Goal: Task Accomplishment & Management: Use online tool/utility

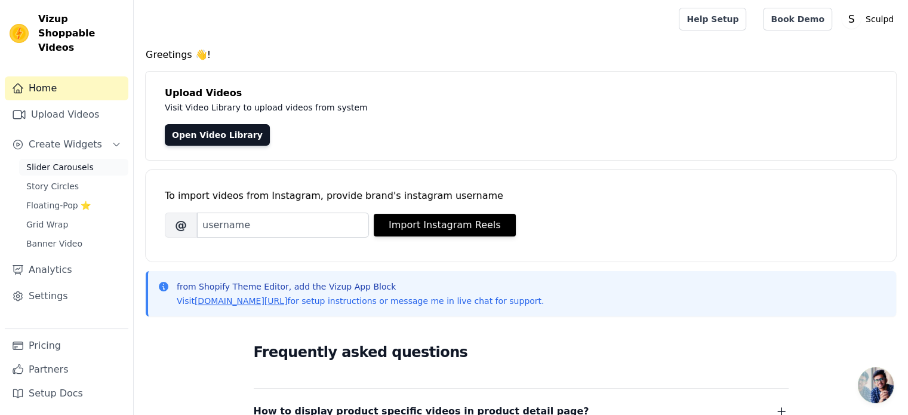
click at [54, 161] on span "Slider Carousels" at bounding box center [59, 167] width 67 height 12
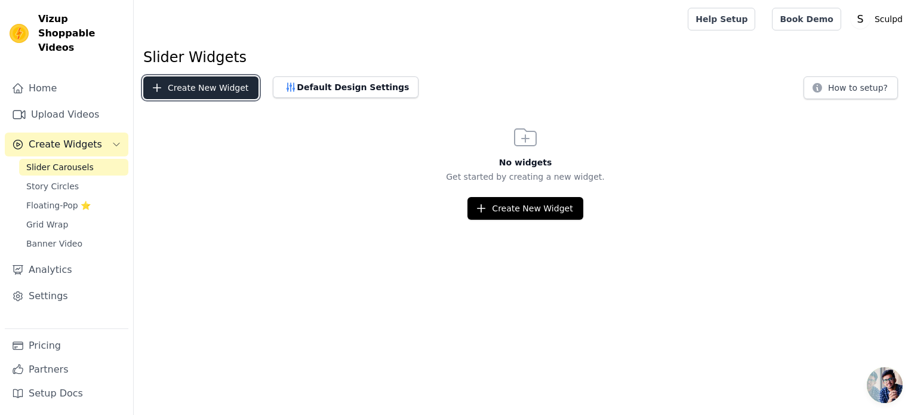
click at [198, 88] on button "Create New Widget" at bounding box center [200, 87] width 115 height 23
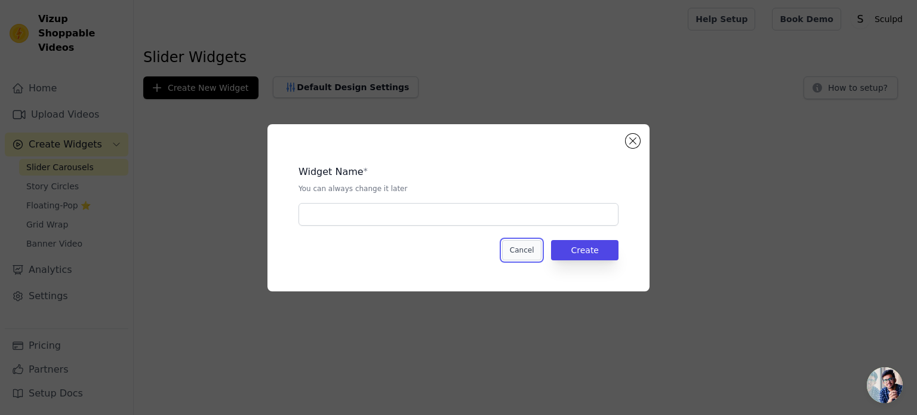
click at [518, 253] on button "Cancel" at bounding box center [522, 250] width 40 height 20
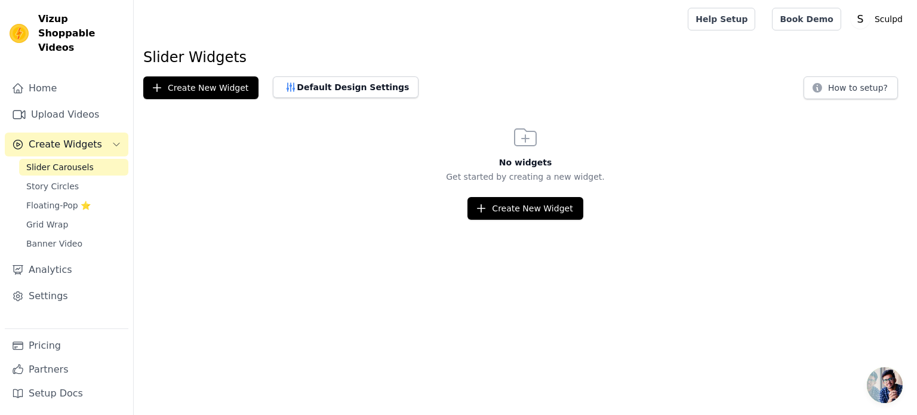
click at [53, 161] on span "Slider Carousels" at bounding box center [59, 167] width 67 height 12
click at [542, 206] on button "Create New Widget" at bounding box center [524, 208] width 115 height 23
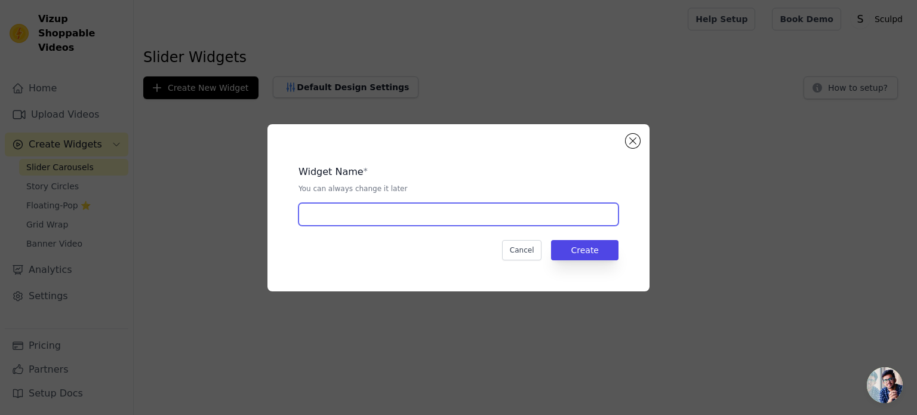
click at [412, 212] on input "text" at bounding box center [458, 214] width 320 height 23
paste input "UGC SLIDER"
type input "UGC SLIDER"
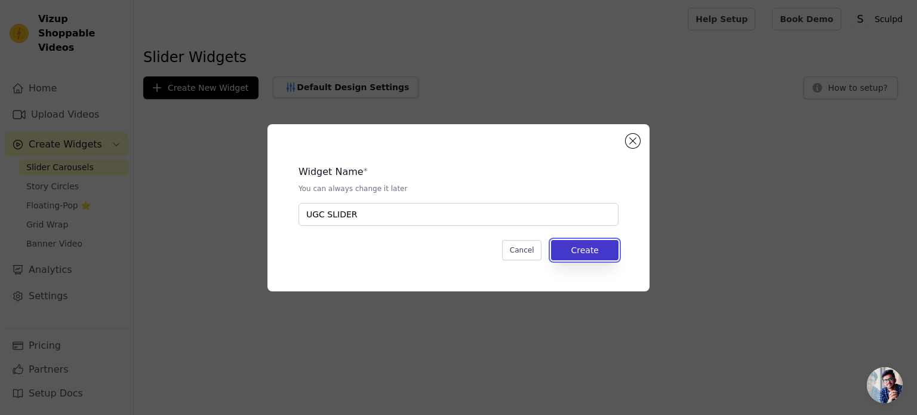
drag, startPoint x: 589, startPoint y: 254, endPoint x: 576, endPoint y: 259, distance: 14.2
click at [589, 257] on button "Create" at bounding box center [584, 250] width 67 height 20
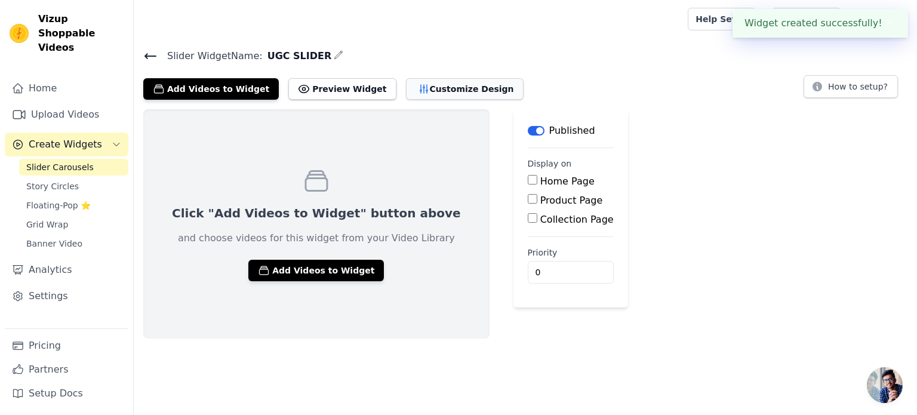
click at [418, 91] on icon "button" at bounding box center [424, 89] width 12 height 12
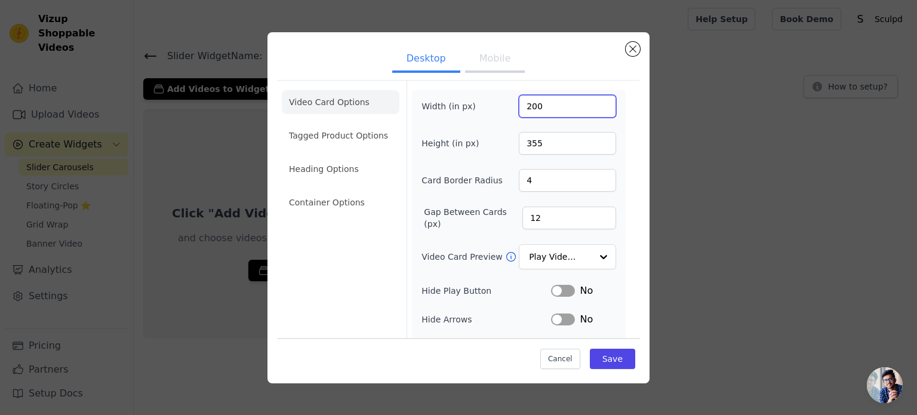
click at [519, 107] on input "200" at bounding box center [567, 106] width 97 height 23
click at [531, 107] on input "200" at bounding box center [567, 106] width 97 height 23
type input "270"
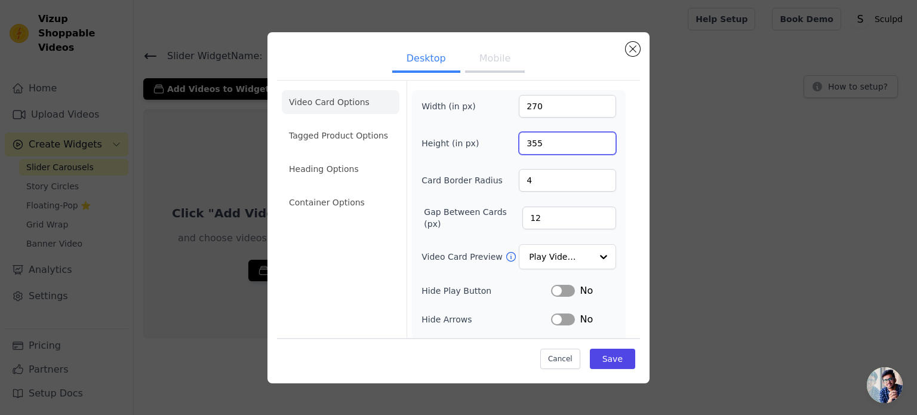
click at [529, 150] on input "355" at bounding box center [567, 143] width 97 height 23
type input "450"
drag, startPoint x: 530, startPoint y: 178, endPoint x: 455, endPoint y: 180, distance: 74.6
click at [456, 180] on div "Card Border Radius 4" at bounding box center [518, 180] width 195 height 23
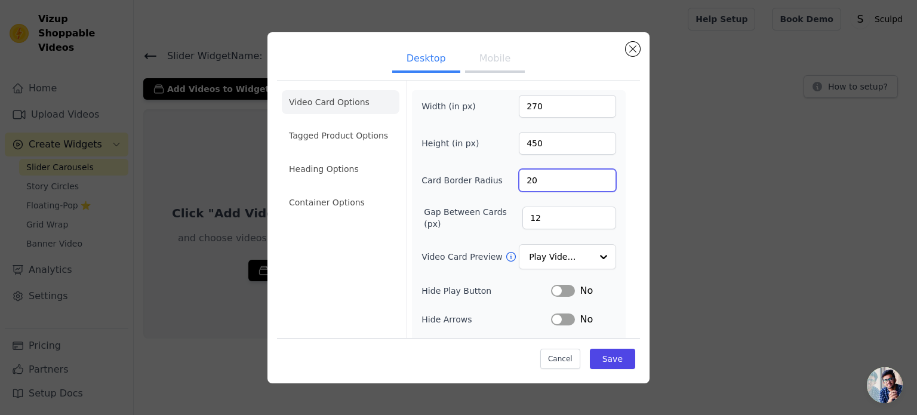
type input "20"
click at [557, 215] on input "12" at bounding box center [569, 217] width 94 height 23
click at [558, 215] on input "12" at bounding box center [569, 217] width 94 height 23
click at [574, 255] on input "Video Card Preview" at bounding box center [559, 257] width 61 height 24
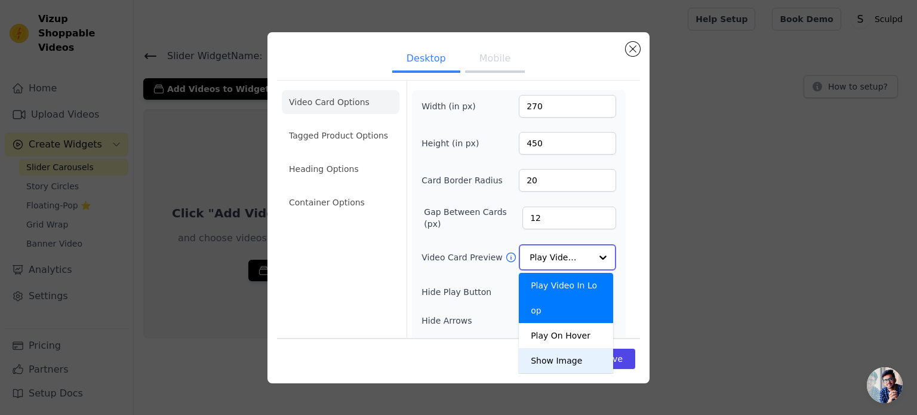
click at [563, 348] on div "Show Image" at bounding box center [566, 360] width 94 height 25
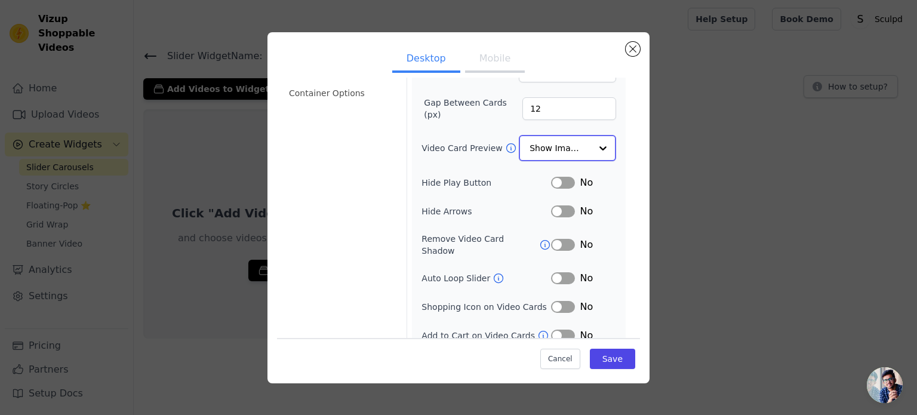
scroll to position [110, 0]
click at [556, 298] on button "Label" at bounding box center [563, 304] width 24 height 12
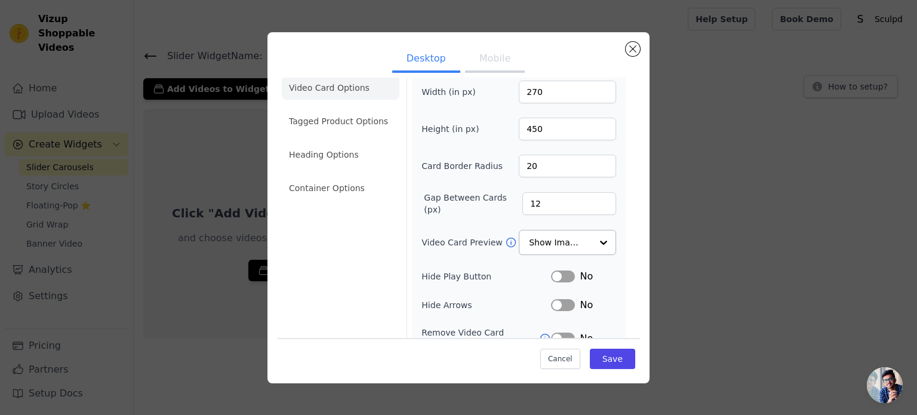
scroll to position [0, 0]
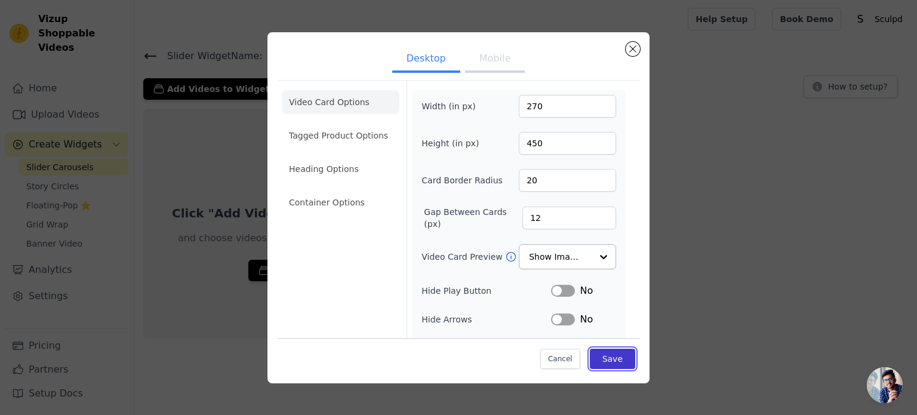
click at [615, 362] on button "Save" at bounding box center [612, 358] width 45 height 20
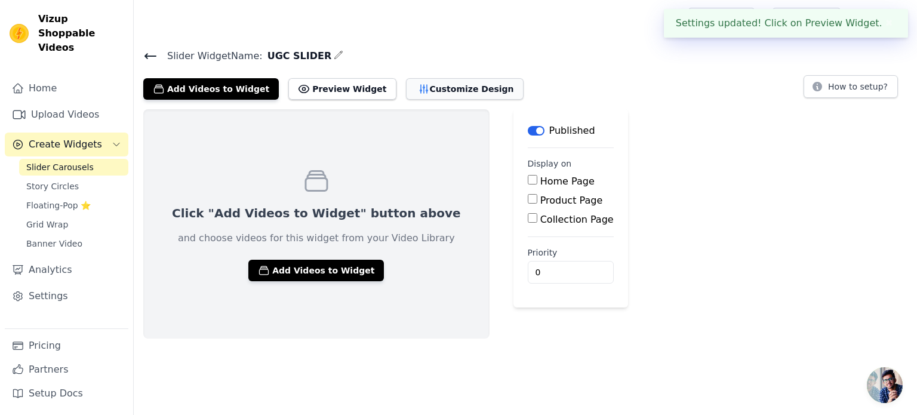
click at [425, 88] on button "Customize Design" at bounding box center [465, 88] width 118 height 21
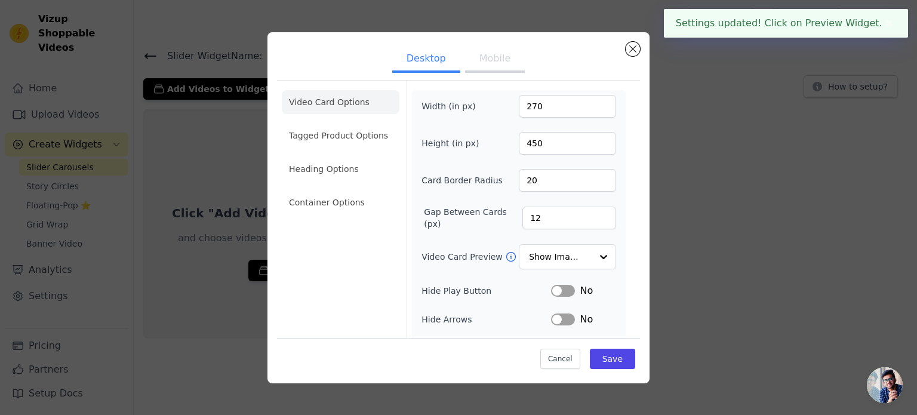
click at [479, 59] on button "Mobile" at bounding box center [495, 60] width 60 height 26
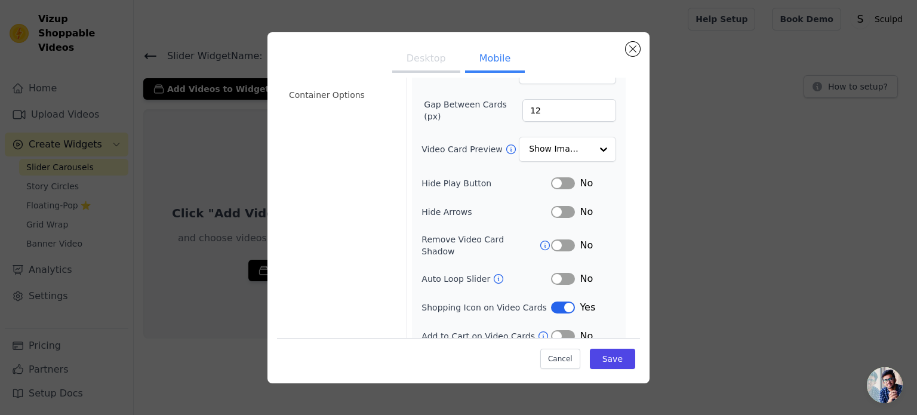
scroll to position [119, 0]
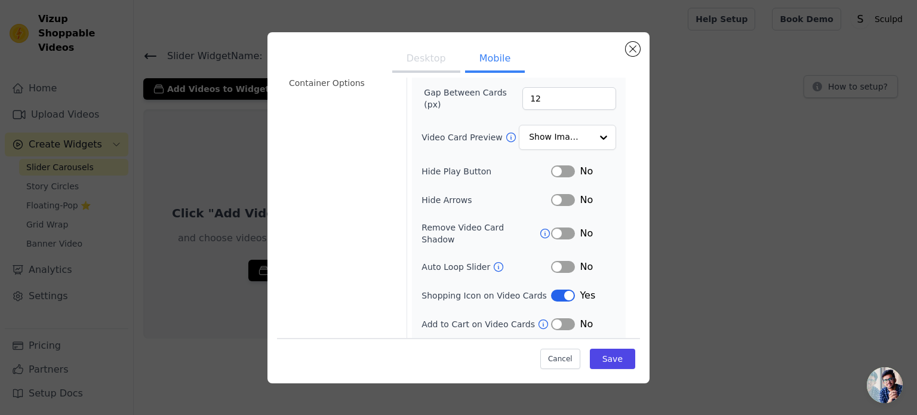
click at [553, 198] on button "Label" at bounding box center [563, 200] width 24 height 12
click at [613, 355] on button "Save" at bounding box center [612, 358] width 45 height 20
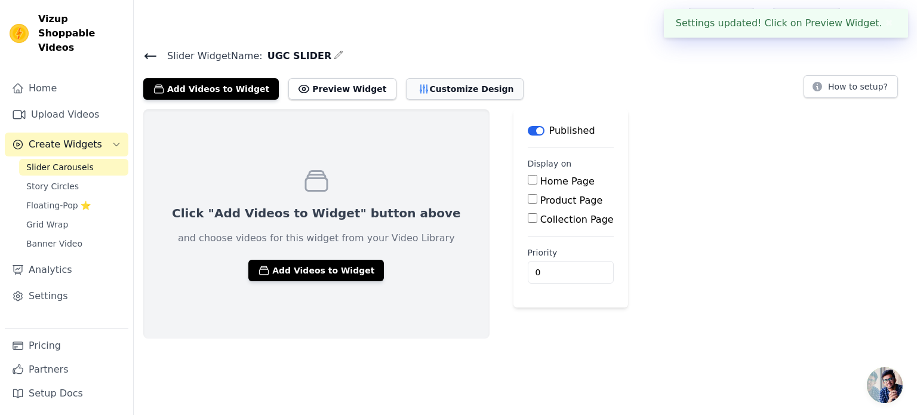
click at [430, 91] on button "Customize Design" at bounding box center [465, 88] width 118 height 21
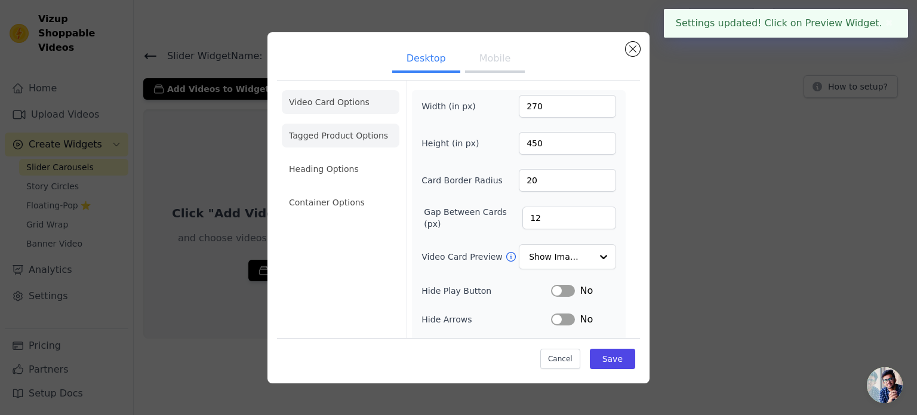
click at [321, 131] on li "Tagged Product Options" at bounding box center [341, 136] width 118 height 24
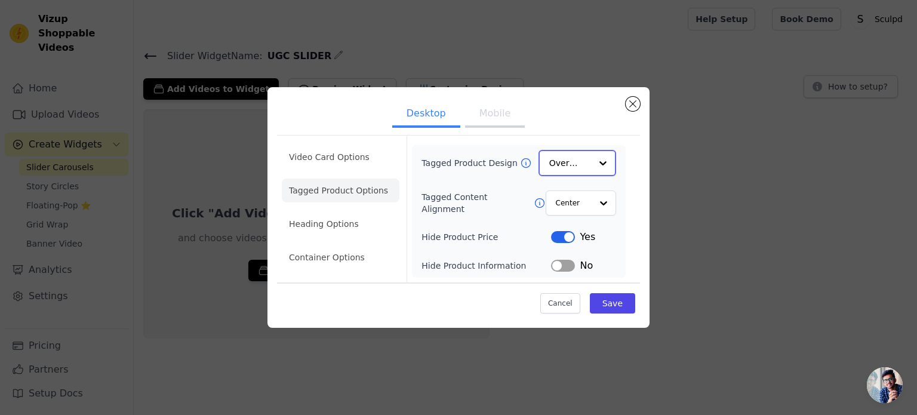
click at [569, 168] on input "Tagged Product Design" at bounding box center [570, 163] width 42 height 24
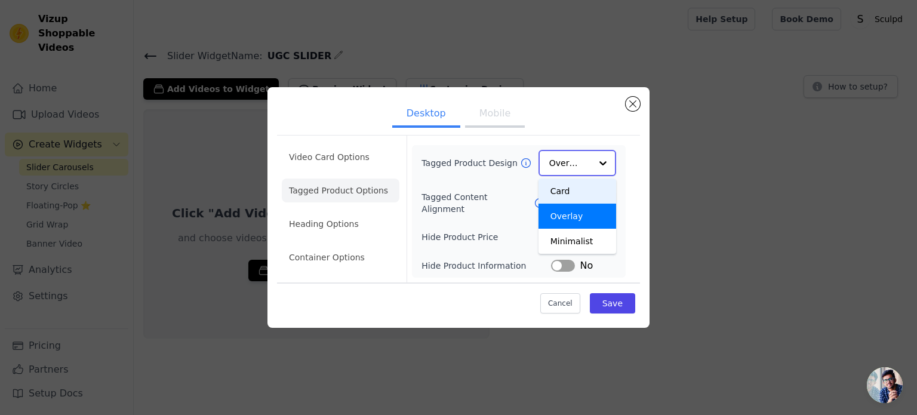
click at [562, 195] on div "Card" at bounding box center [577, 190] width 78 height 25
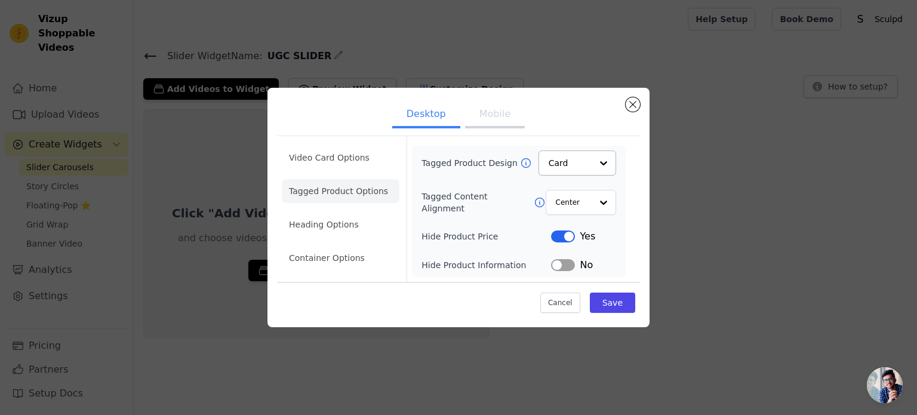
click at [559, 262] on button "Label" at bounding box center [563, 265] width 24 height 12
click at [604, 303] on button "Save" at bounding box center [612, 302] width 45 height 20
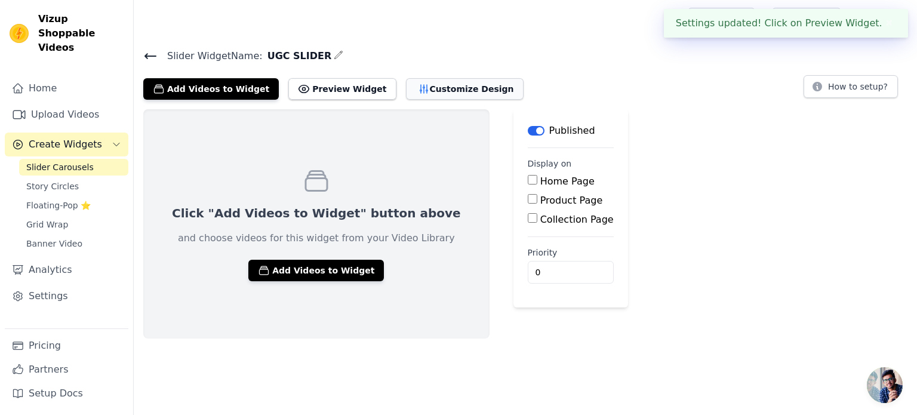
click at [411, 88] on button "Customize Design" at bounding box center [465, 88] width 118 height 21
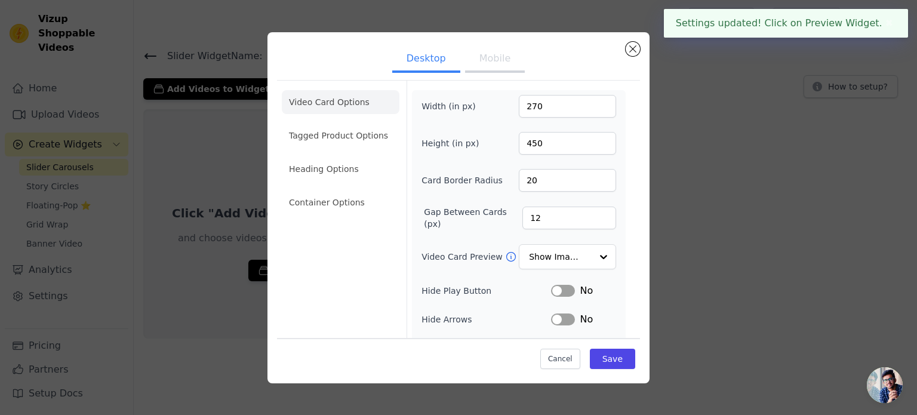
click at [493, 58] on button "Mobile" at bounding box center [495, 60] width 60 height 26
click at [334, 137] on li "Tagged Product Options" at bounding box center [341, 136] width 118 height 24
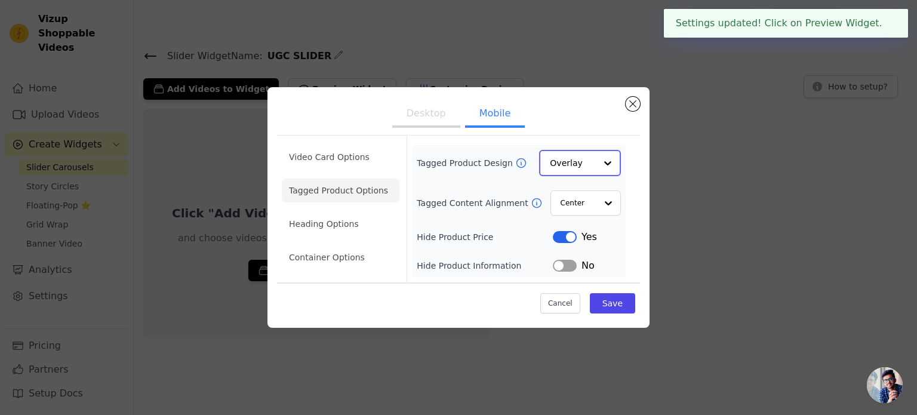
click at [570, 159] on input "Tagged Product Design" at bounding box center [573, 163] width 46 height 24
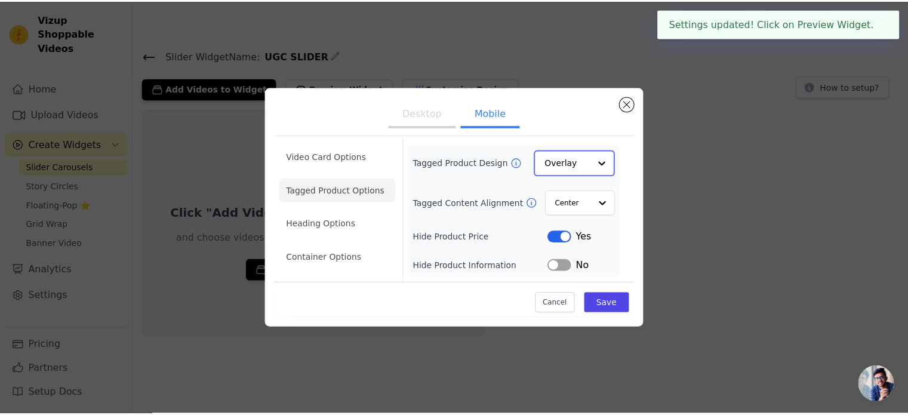
scroll to position [0, 0]
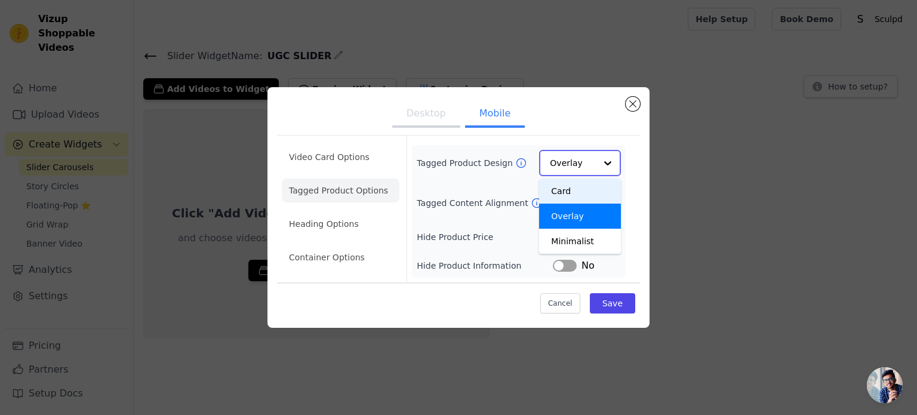
click at [570, 195] on div "Card" at bounding box center [580, 190] width 82 height 25
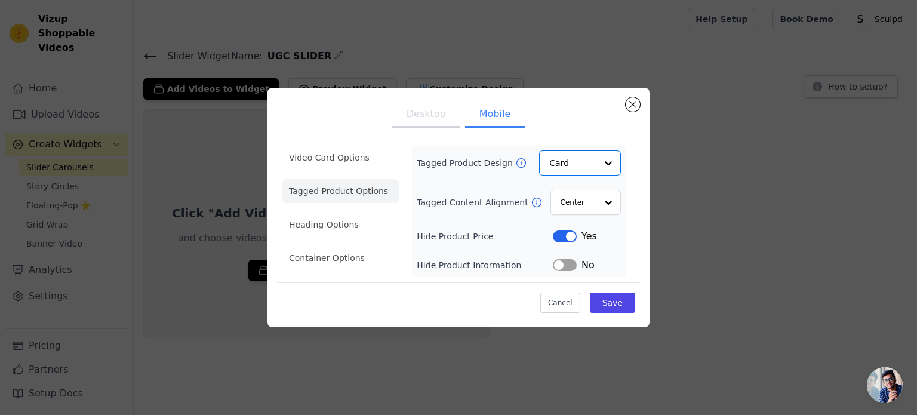
click at [565, 262] on button "Label" at bounding box center [565, 265] width 24 height 12
click at [608, 304] on button "Save" at bounding box center [612, 302] width 45 height 20
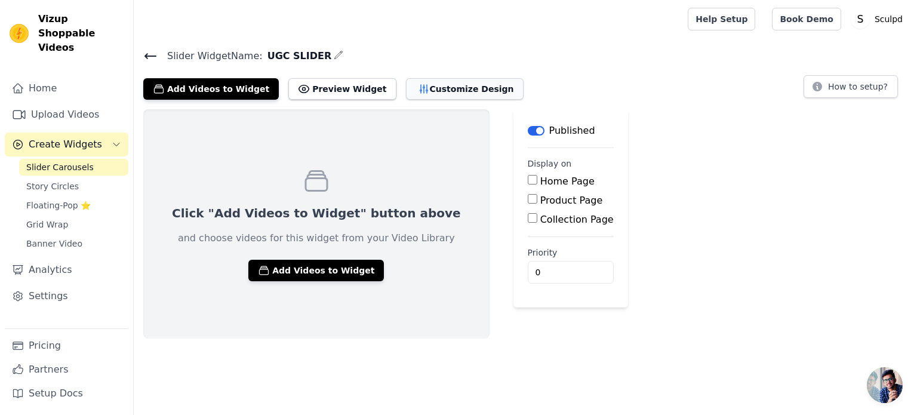
click at [406, 79] on button "Customize Design" at bounding box center [465, 88] width 118 height 21
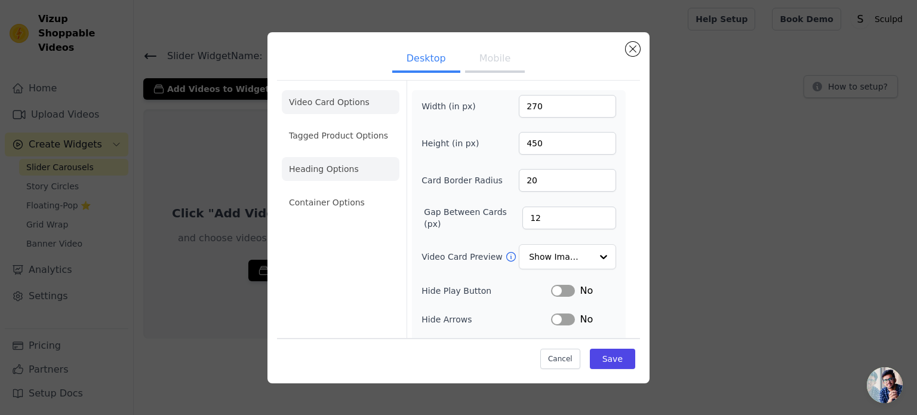
click at [328, 173] on li "Heading Options" at bounding box center [341, 169] width 118 height 24
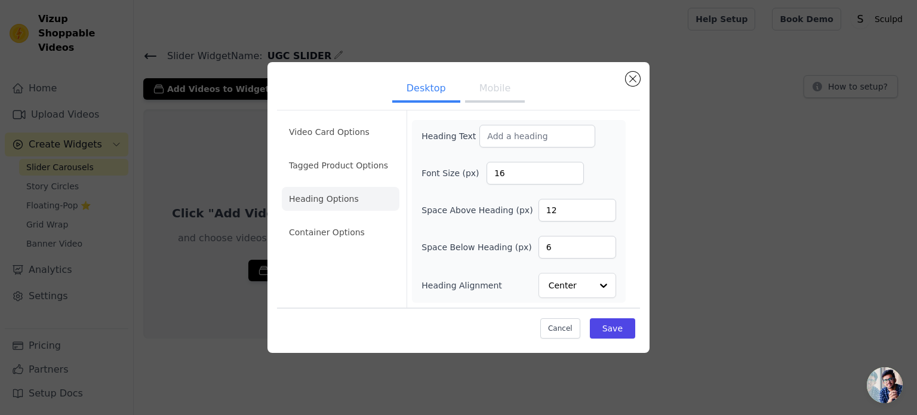
click at [500, 90] on button "Mobile" at bounding box center [495, 89] width 60 height 26
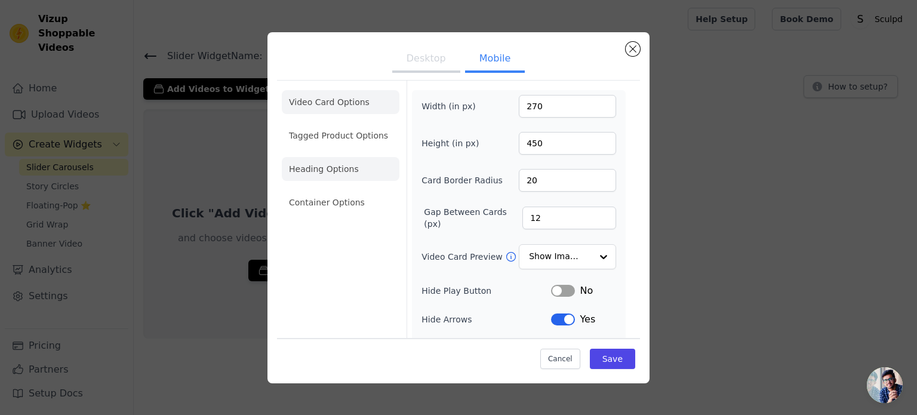
click at [329, 164] on li "Heading Options" at bounding box center [341, 169] width 118 height 24
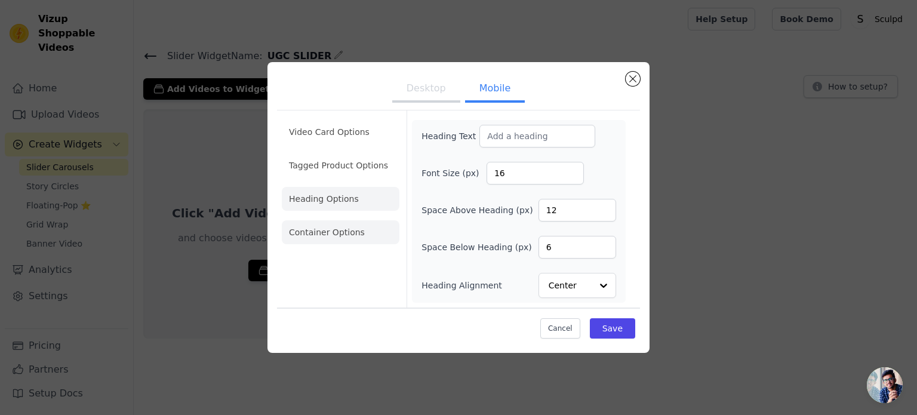
click at [334, 229] on li "Container Options" at bounding box center [341, 232] width 118 height 24
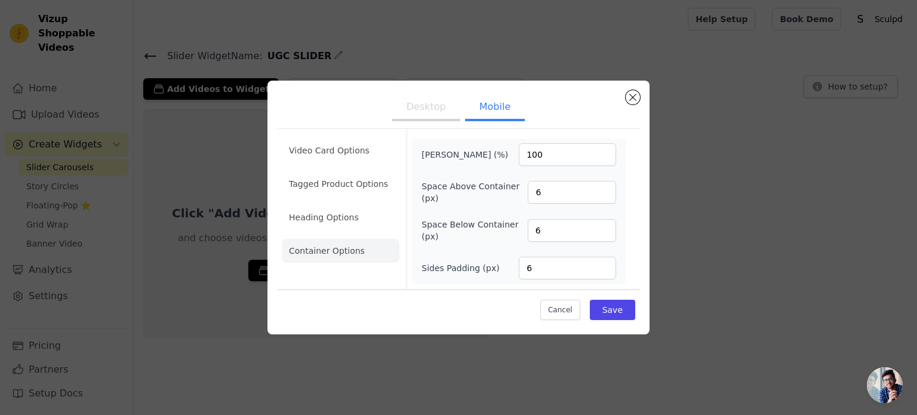
click at [436, 107] on button "Desktop" at bounding box center [426, 108] width 68 height 26
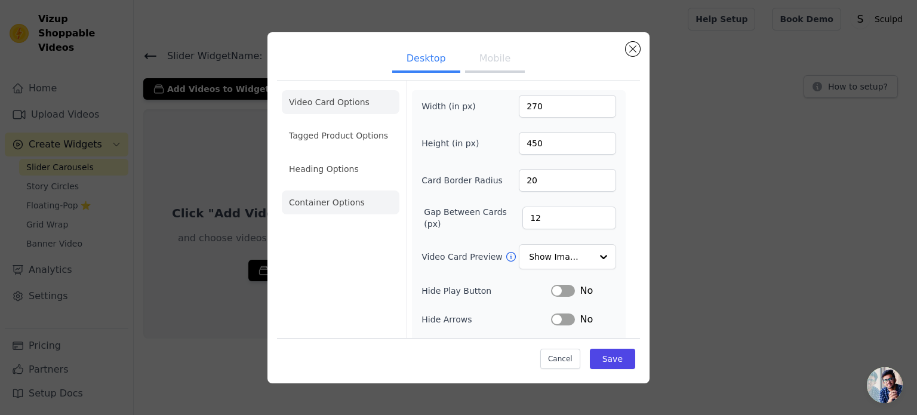
click at [340, 198] on li "Container Options" at bounding box center [341, 202] width 118 height 24
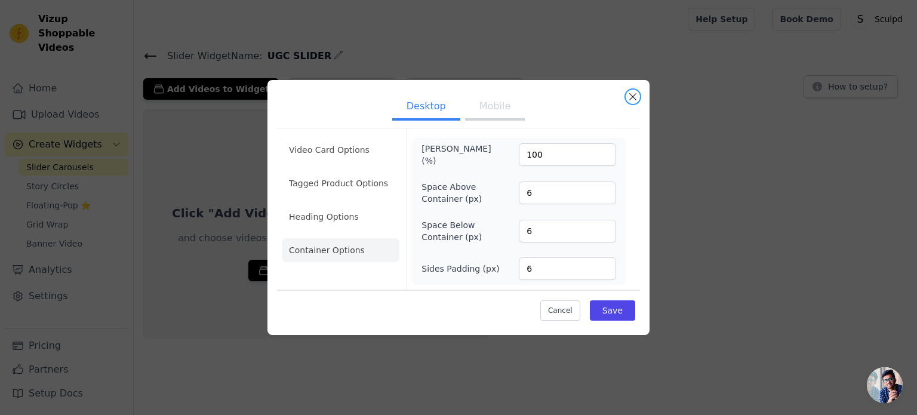
drag, startPoint x: 627, startPoint y: 97, endPoint x: 609, endPoint y: 104, distance: 19.5
click at [627, 97] on button "Close modal" at bounding box center [632, 97] width 14 height 14
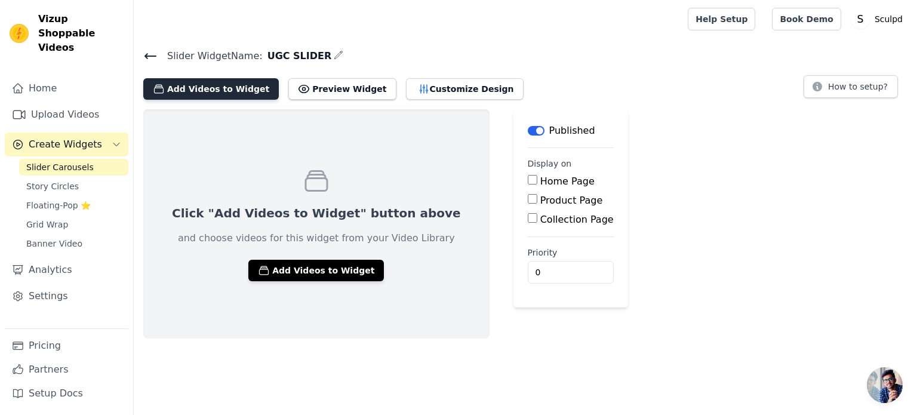
click at [193, 92] on button "Add Videos to Widget" at bounding box center [210, 88] width 135 height 21
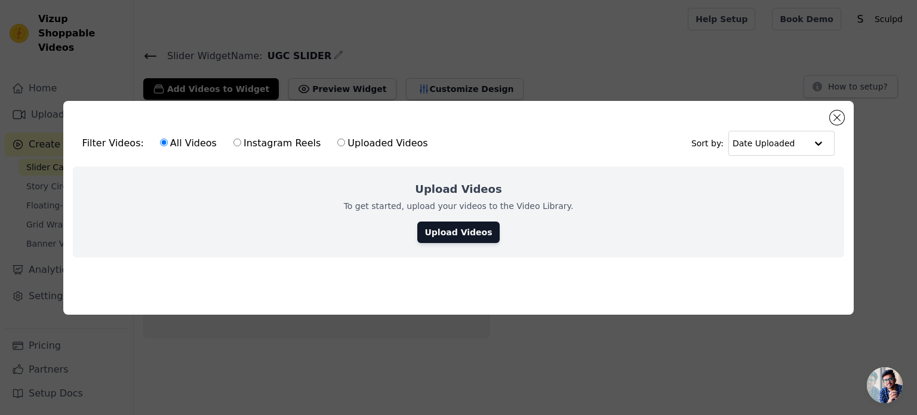
click at [267, 144] on label "Instagram Reels" at bounding box center [277, 143] width 88 height 16
click at [241, 144] on input "Instagram Reels" at bounding box center [237, 142] width 8 height 8
radio input "true"
click at [473, 229] on link "Upload Videos" at bounding box center [458, 231] width 82 height 21
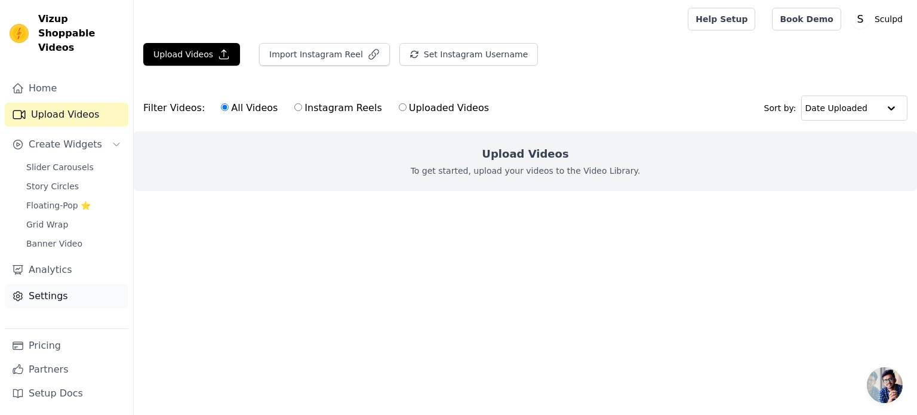
click at [61, 285] on link "Settings" at bounding box center [67, 296] width 124 height 24
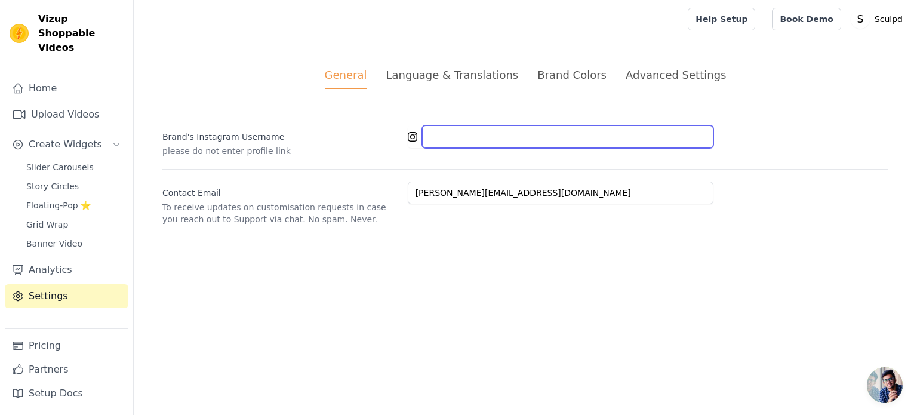
click at [488, 135] on input "Brand's Instagram Username" at bounding box center [567, 136] width 291 height 23
paste input "sculpdit"
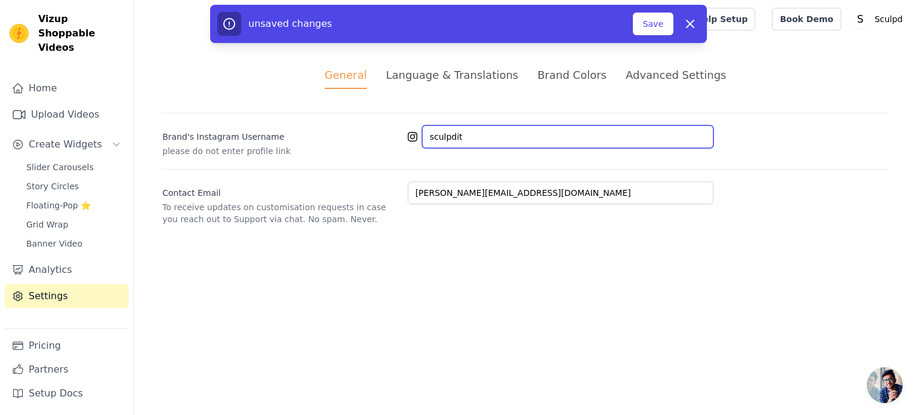
type input "sculpdit"
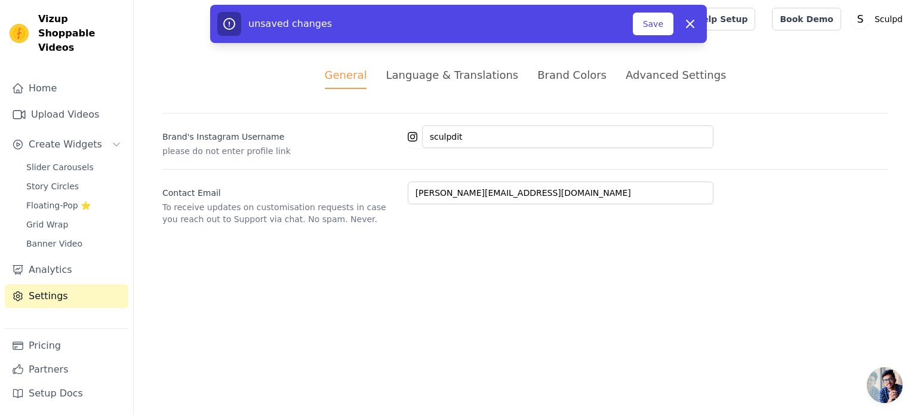
click at [597, 254] on html "Vizup Shoppable Videos Home Upload Videos Create Widgets Slider Carousels Story…" at bounding box center [458, 127] width 917 height 254
click at [460, 81] on div "Language & Translations" at bounding box center [451, 75] width 132 height 16
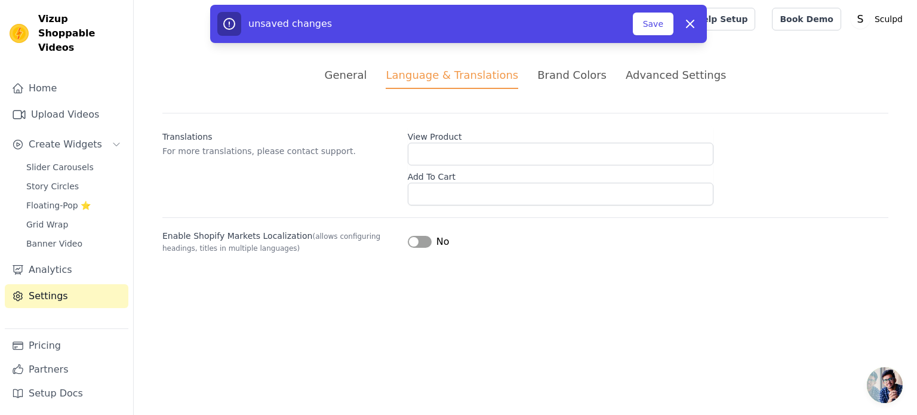
click at [580, 76] on div "Brand Colors" at bounding box center [571, 75] width 69 height 16
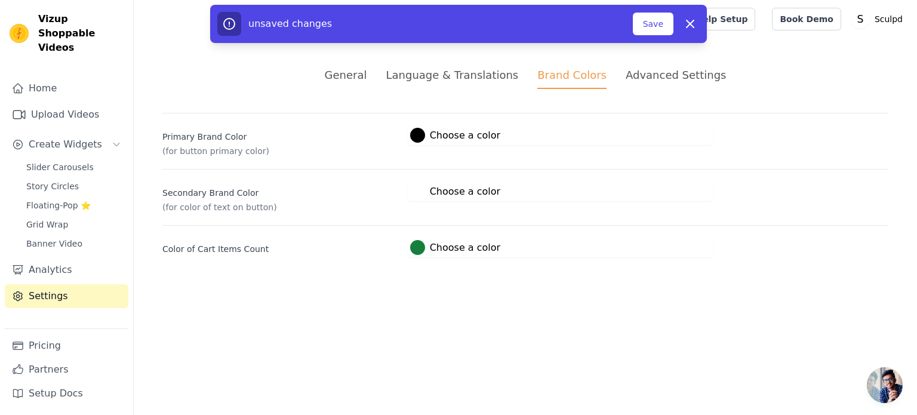
click at [679, 82] on div "Advanced Settings" at bounding box center [675, 75] width 100 height 16
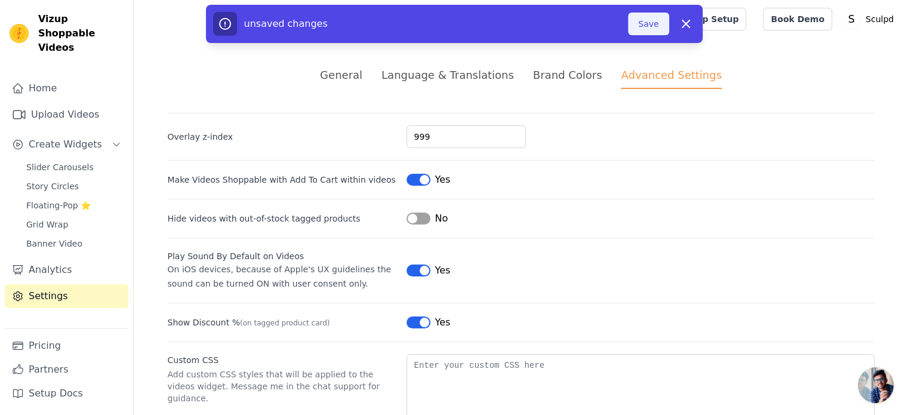
click at [641, 29] on button "Save" at bounding box center [648, 24] width 41 height 23
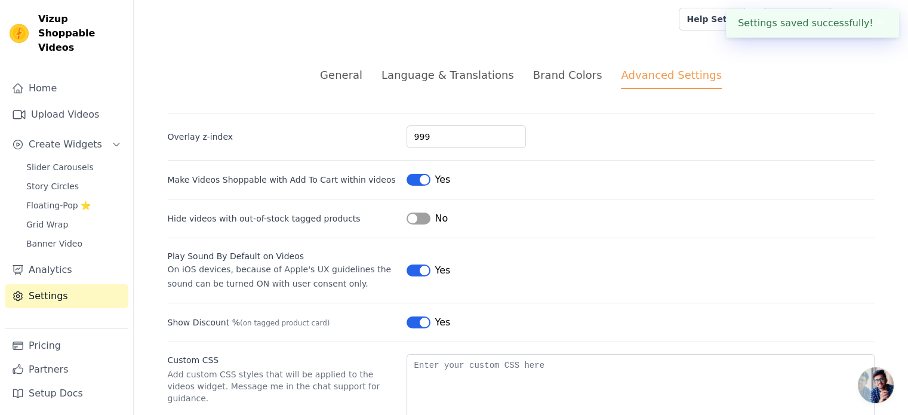
click at [362, 78] on div "General" at bounding box center [341, 75] width 42 height 16
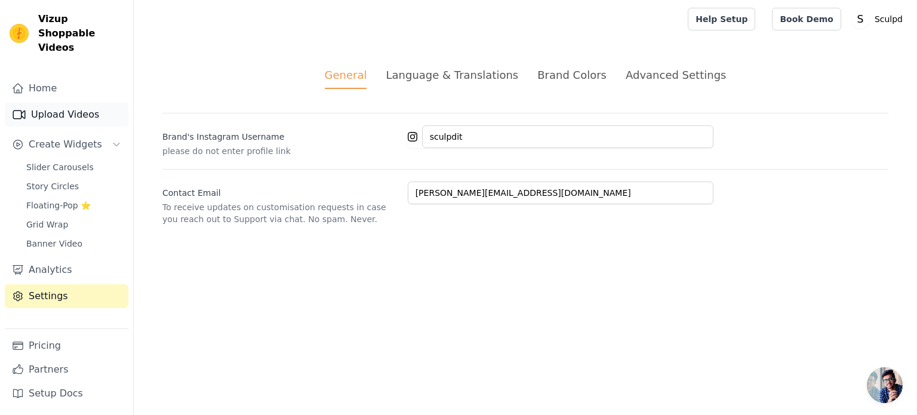
click at [54, 103] on link "Upload Videos" at bounding box center [67, 115] width 124 height 24
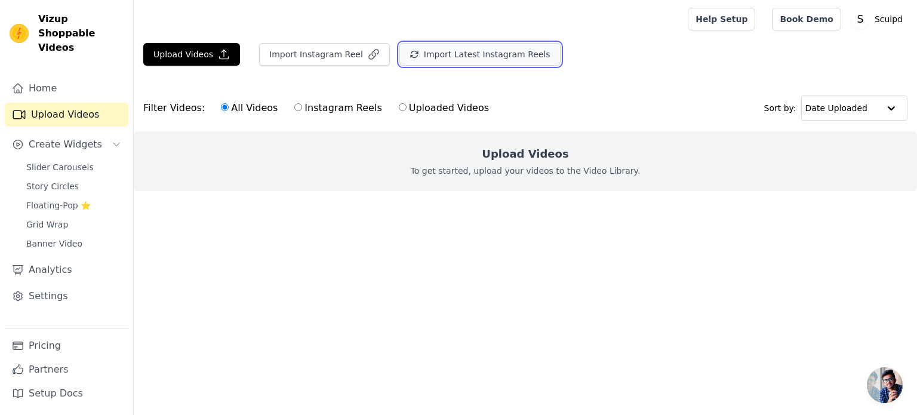
click at [468, 58] on button "Import Latest Instagram Reels" at bounding box center [479, 54] width 161 height 23
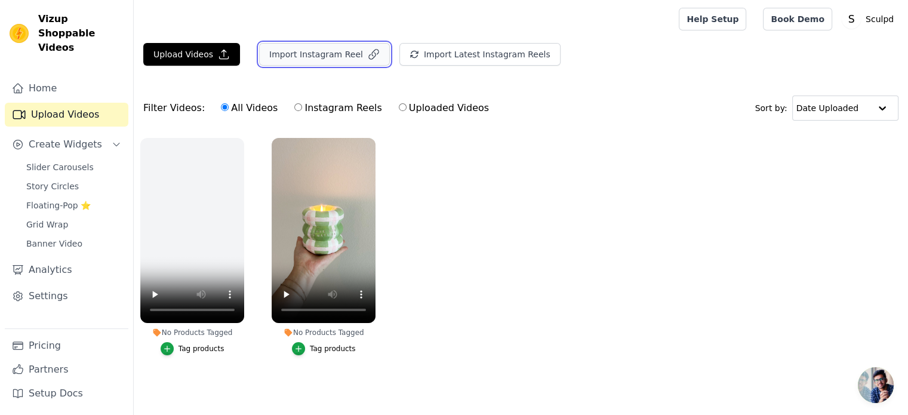
click at [324, 57] on button "Import Instagram Reel" at bounding box center [324, 54] width 131 height 23
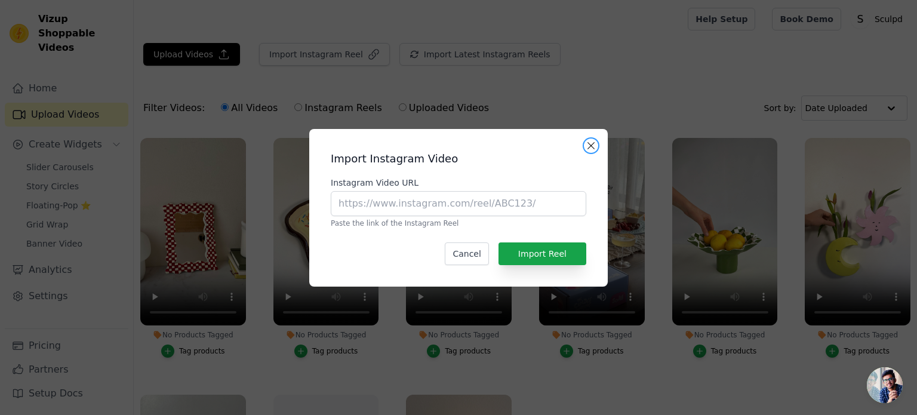
click at [593, 147] on button "Close modal" at bounding box center [591, 145] width 14 height 14
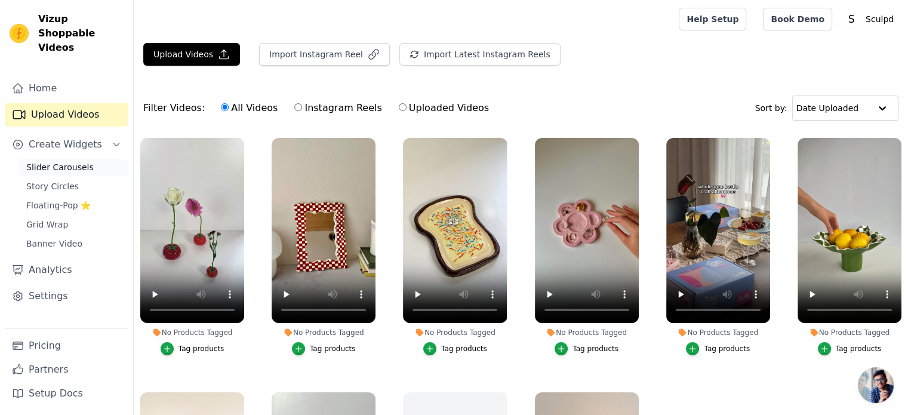
click at [81, 161] on span "Slider Carousels" at bounding box center [59, 167] width 67 height 12
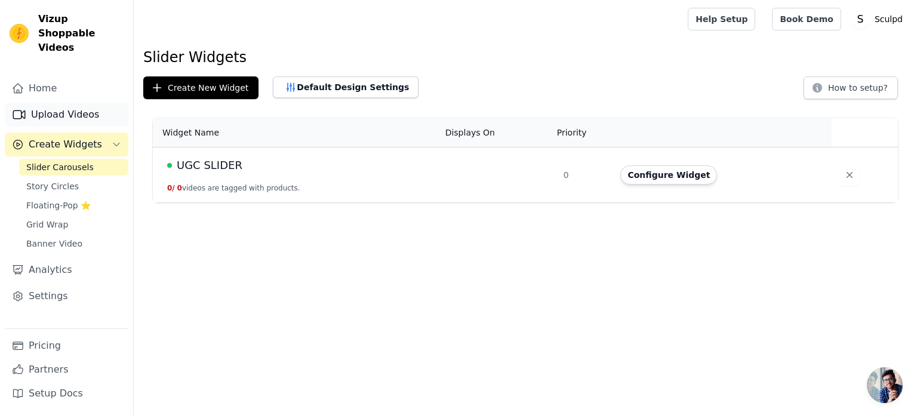
click at [66, 103] on link "Upload Videos" at bounding box center [67, 115] width 124 height 24
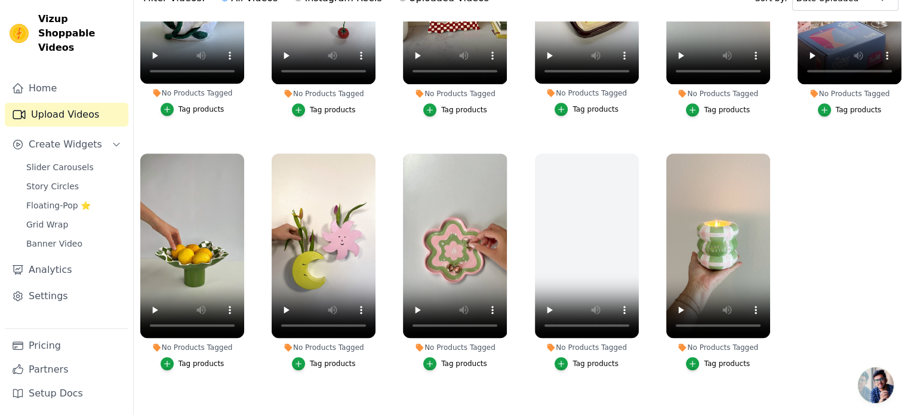
scroll to position [121, 0]
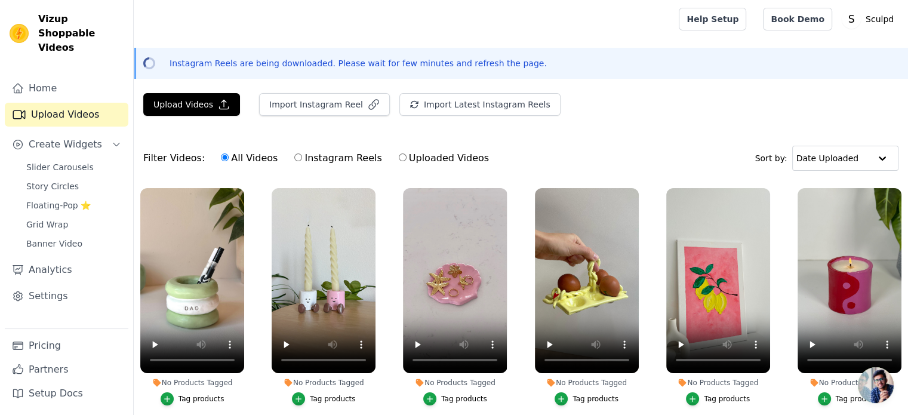
click at [329, 158] on label "Instagram Reels" at bounding box center [338, 158] width 88 height 16
click at [302, 158] on input "Instagram Reels" at bounding box center [298, 157] width 8 height 8
radio input "true"
click at [248, 162] on label "All Videos" at bounding box center [249, 158] width 58 height 16
click at [229, 161] on input "All Videos" at bounding box center [225, 157] width 8 height 8
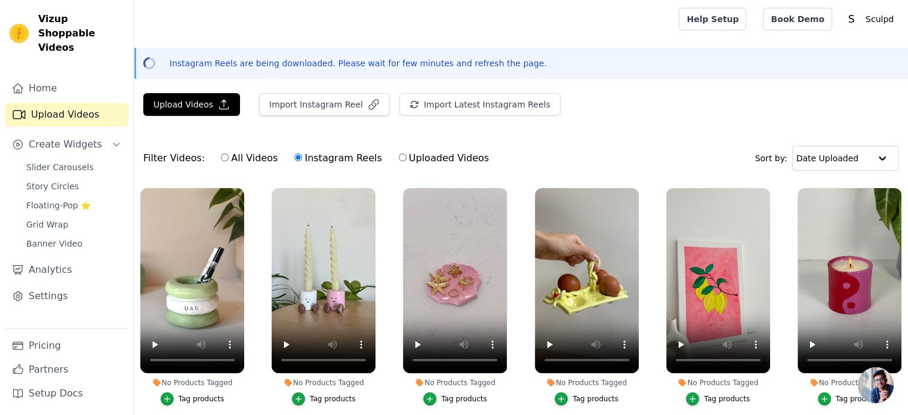
radio input "true"
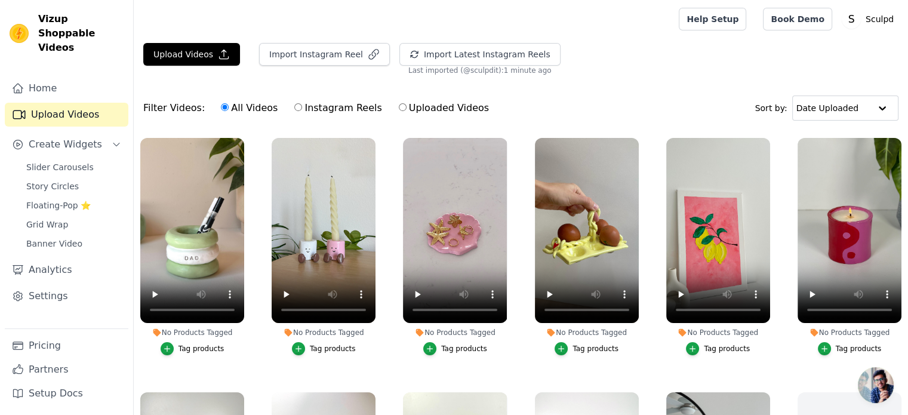
click at [324, 112] on label "Instagram Reels" at bounding box center [338, 108] width 88 height 16
click at [302, 111] on input "Instagram Reels" at bounding box center [298, 107] width 8 height 8
radio input "true"
click at [192, 54] on button "Upload Videos" at bounding box center [191, 54] width 97 height 23
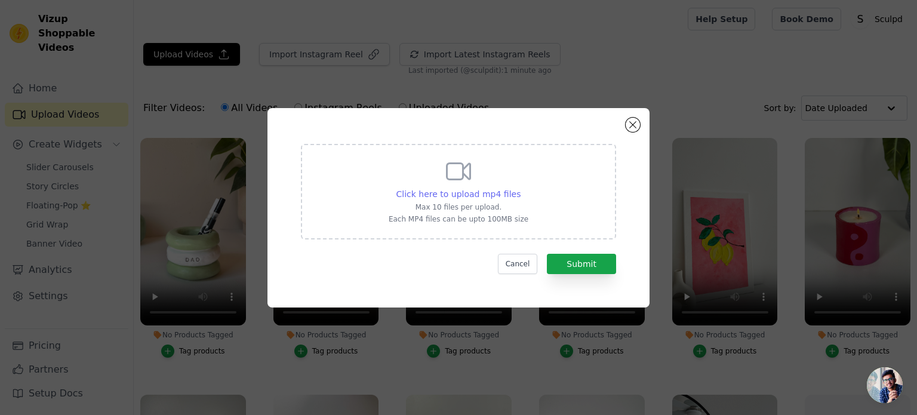
click at [455, 192] on span "Click here to upload mp4 files" at bounding box center [458, 194] width 125 height 10
click at [520, 188] on input "Click here to upload mp4 files Max 10 files per upload. Each MP4 files can be u…" at bounding box center [520, 187] width 1 height 1
type input "C:\fakepath\Coffee Date_ 17mb.mp4"
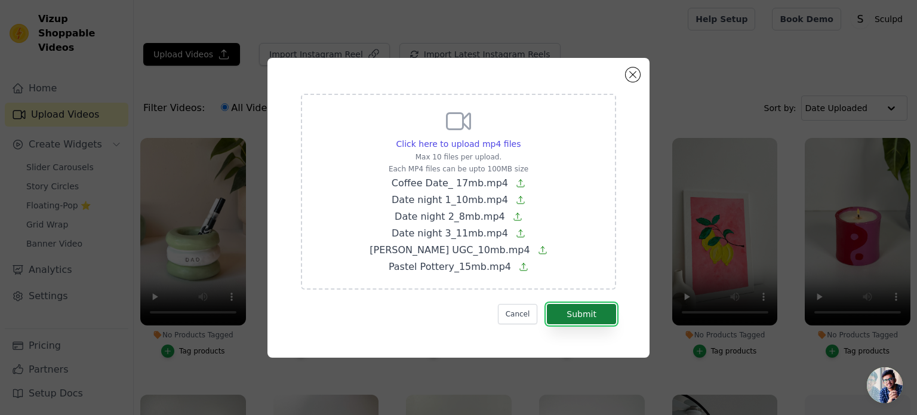
click at [561, 310] on button "Submit" at bounding box center [581, 314] width 69 height 20
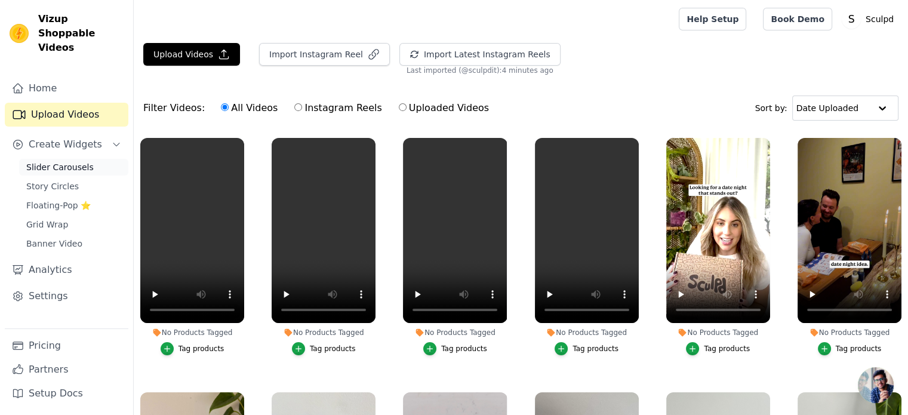
click at [59, 161] on span "Slider Carousels" at bounding box center [59, 167] width 67 height 12
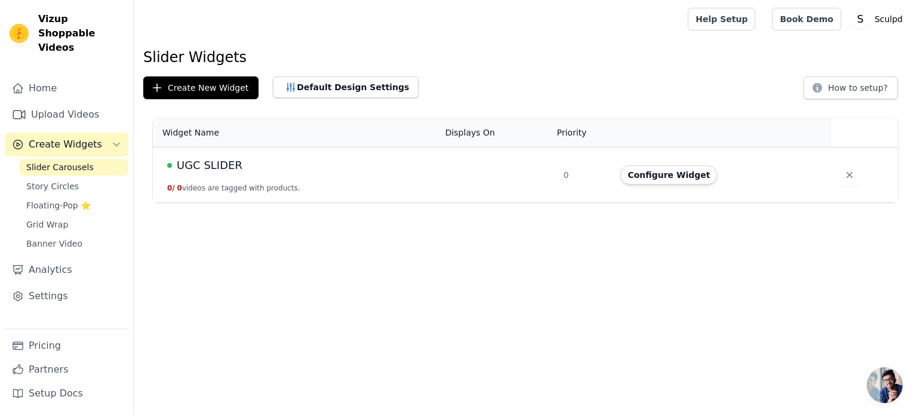
click at [214, 162] on span "UGC SLIDER" at bounding box center [210, 165] width 66 height 17
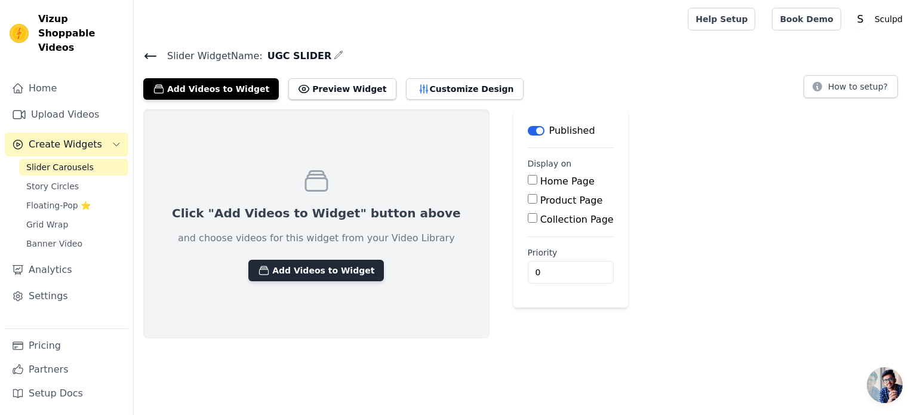
click at [279, 274] on button "Add Videos to Widget" at bounding box center [315, 270] width 135 height 21
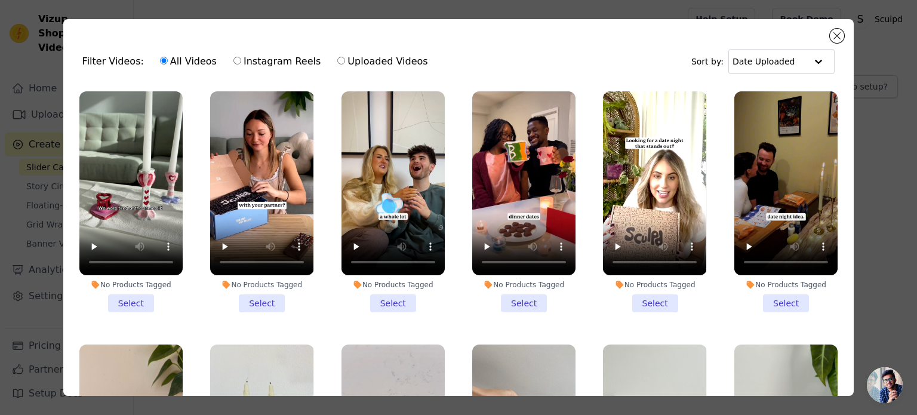
click at [131, 306] on li "No Products Tagged Select" at bounding box center [130, 201] width 103 height 221
click at [0, 0] on input "No Products Tagged Select" at bounding box center [0, 0] width 0 height 0
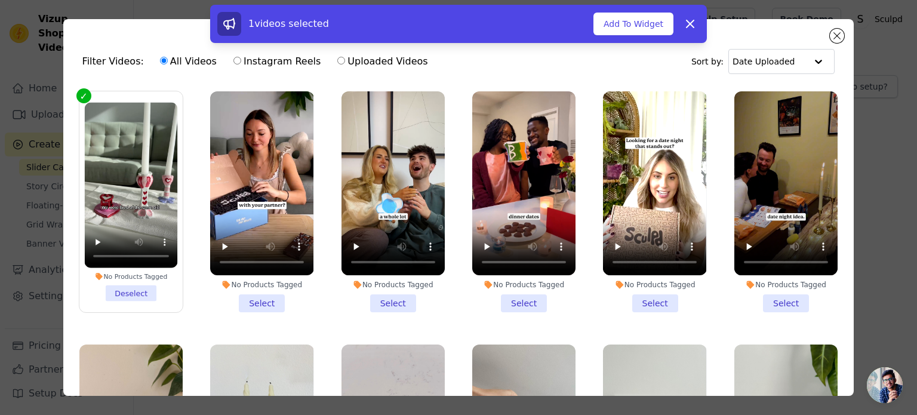
click at [258, 298] on li "No Products Tagged Select" at bounding box center [261, 201] width 103 height 221
click at [0, 0] on input "No Products Tagged Select" at bounding box center [0, 0] width 0 height 0
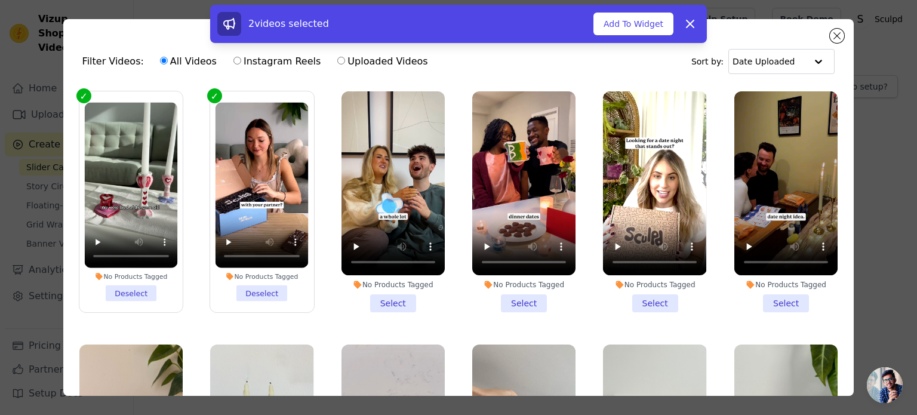
click at [380, 296] on li "No Products Tagged Select" at bounding box center [392, 201] width 103 height 221
click at [0, 0] on input "No Products Tagged Select" at bounding box center [0, 0] width 0 height 0
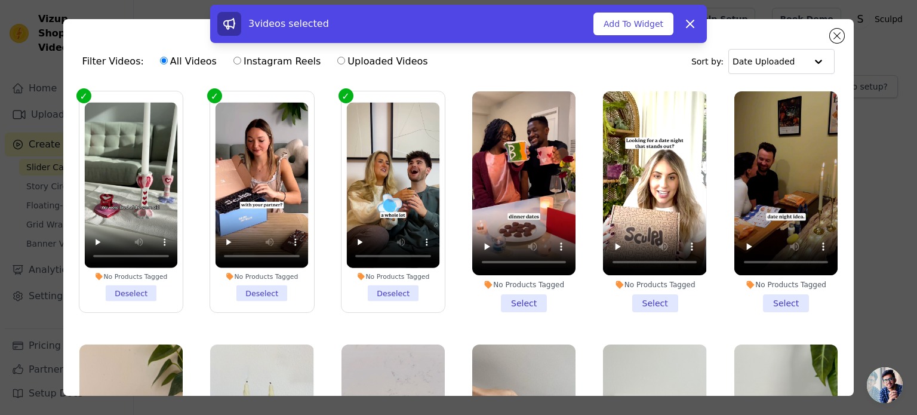
click at [518, 303] on li "No Products Tagged Select" at bounding box center [523, 201] width 103 height 221
click at [0, 0] on input "No Products Tagged Select" at bounding box center [0, 0] width 0 height 0
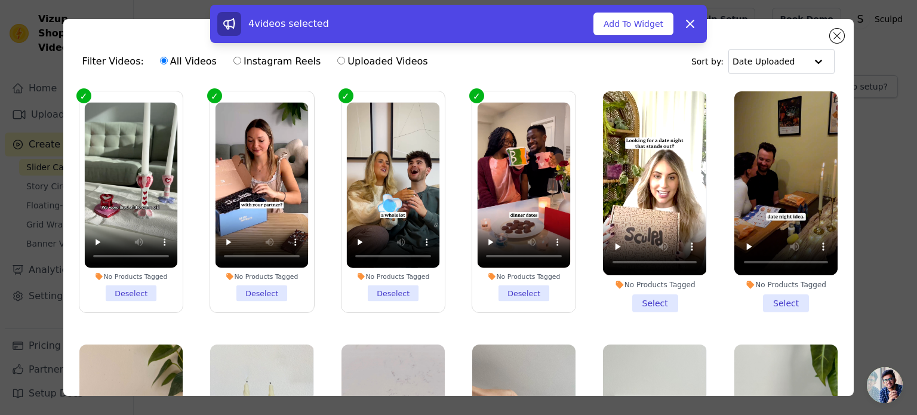
click at [655, 303] on li "No Products Tagged Select" at bounding box center [654, 201] width 103 height 221
click at [0, 0] on input "No Products Tagged Select" at bounding box center [0, 0] width 0 height 0
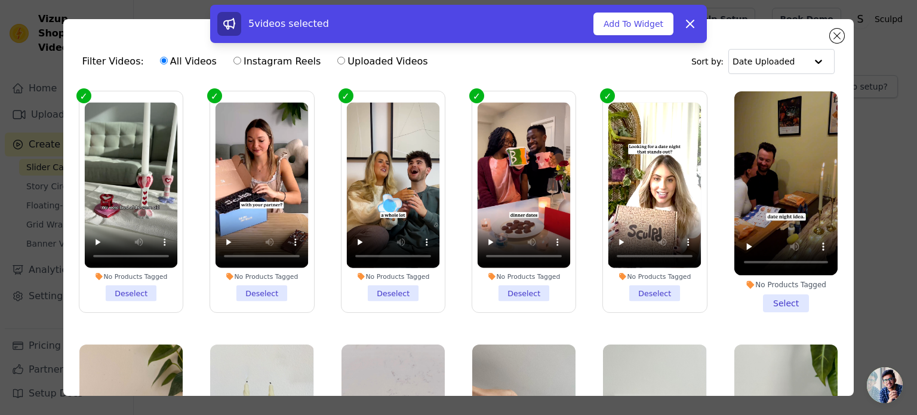
click at [769, 298] on li "No Products Tagged Select" at bounding box center [785, 201] width 103 height 221
click at [0, 0] on input "No Products Tagged Select" at bounding box center [0, 0] width 0 height 0
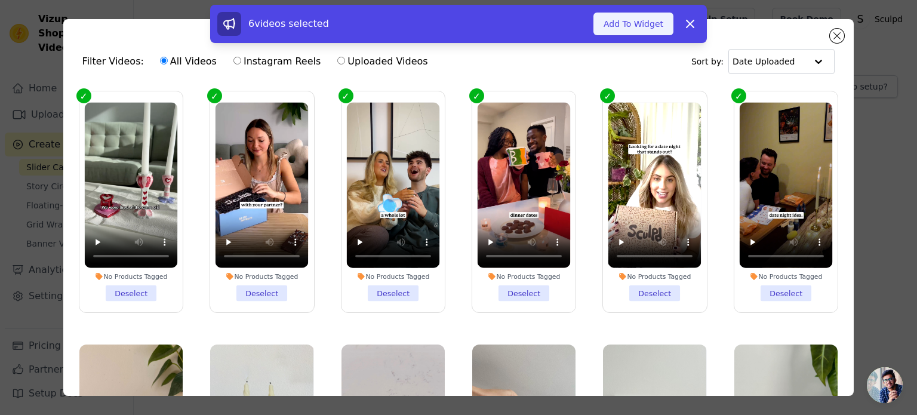
click at [638, 19] on button "Add To Widget" at bounding box center [633, 24] width 80 height 23
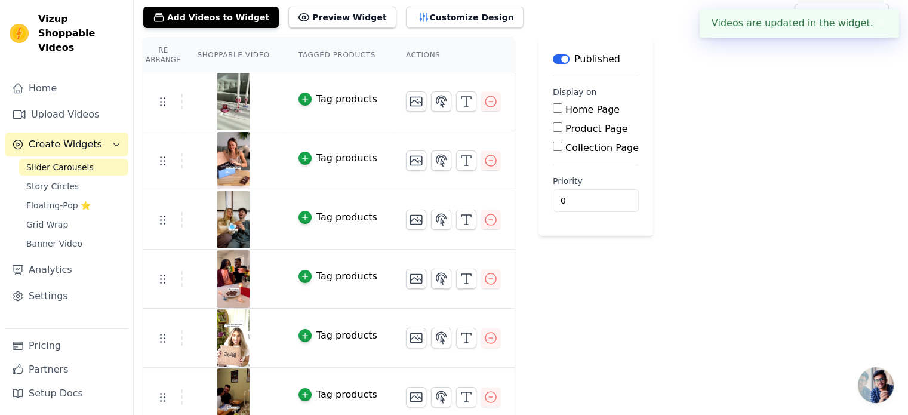
scroll to position [81, 0]
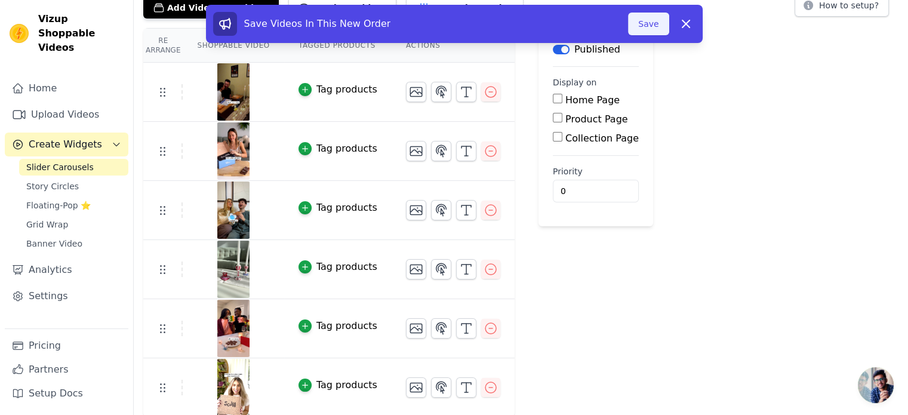
click at [659, 19] on button "Save" at bounding box center [648, 24] width 41 height 23
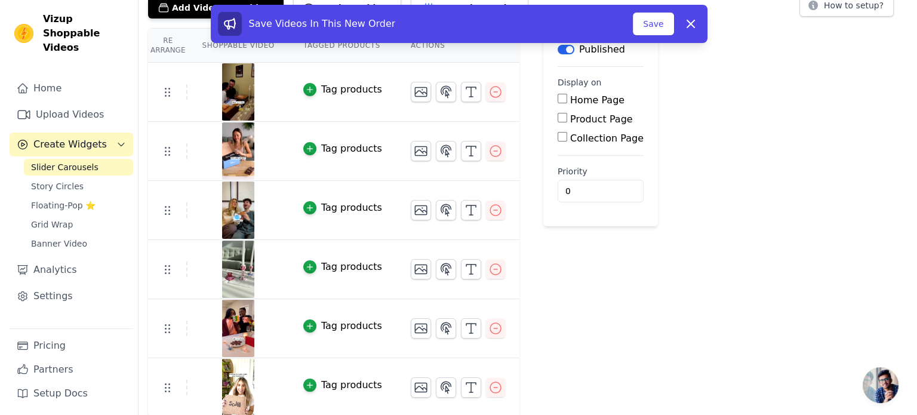
scroll to position [0, 0]
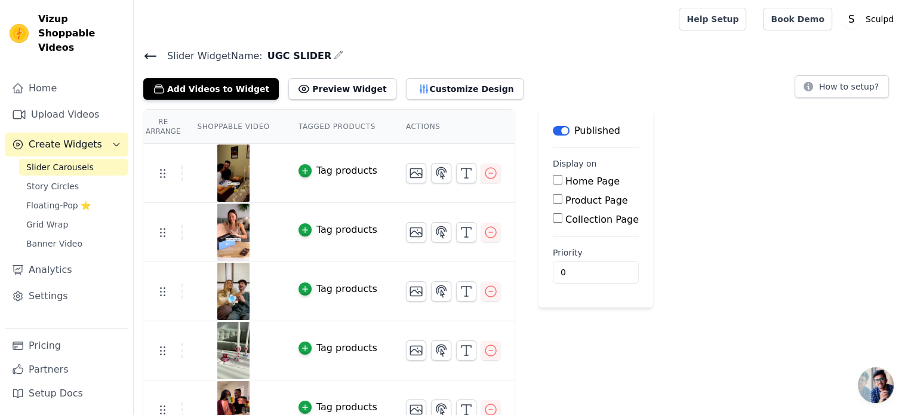
click at [146, 54] on icon at bounding box center [150, 56] width 11 height 5
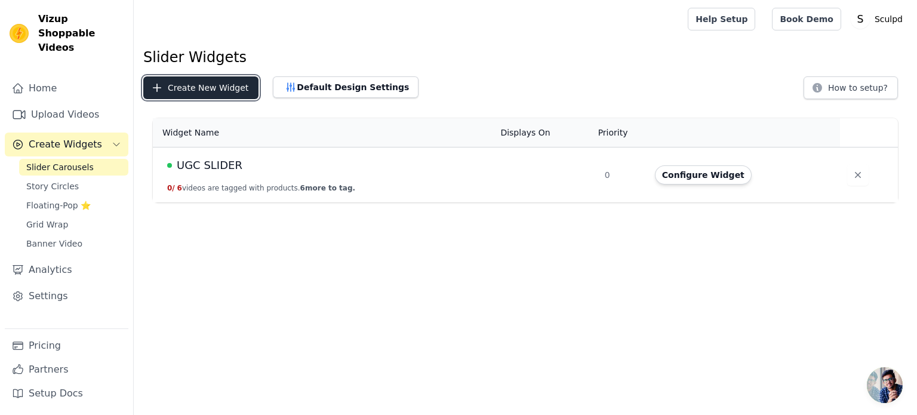
click at [209, 89] on button "Create New Widget" at bounding box center [200, 87] width 115 height 23
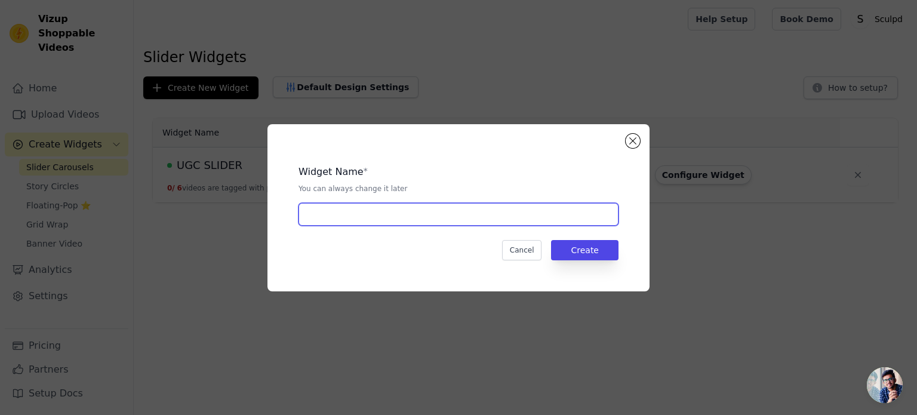
click at [344, 212] on input "text" at bounding box center [458, 214] width 320 height 23
paste input "Homepage Reels - Viral"
type input "Homepage Reels - Viral"
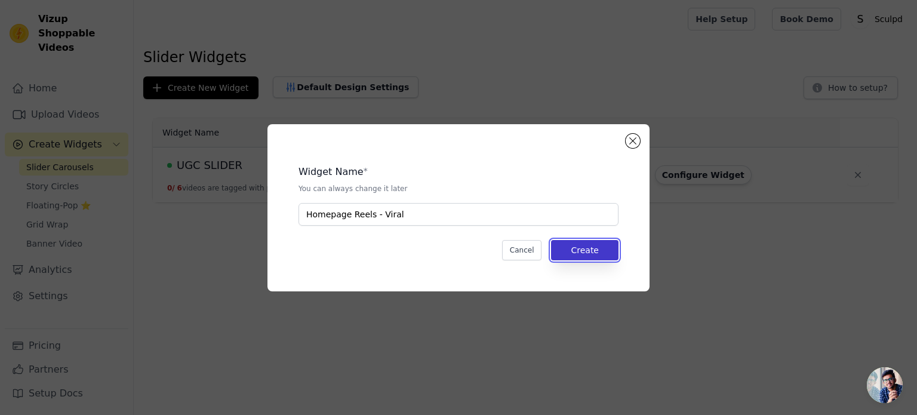
click at [597, 255] on button "Create" at bounding box center [584, 250] width 67 height 20
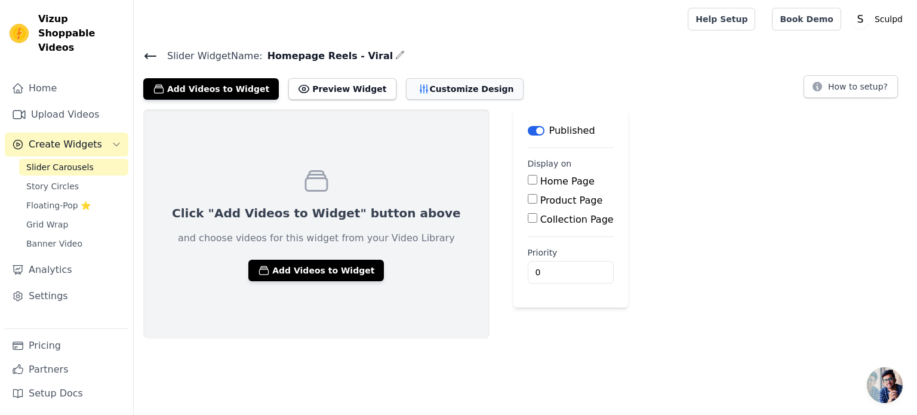
click at [428, 92] on button "Customize Design" at bounding box center [465, 88] width 118 height 21
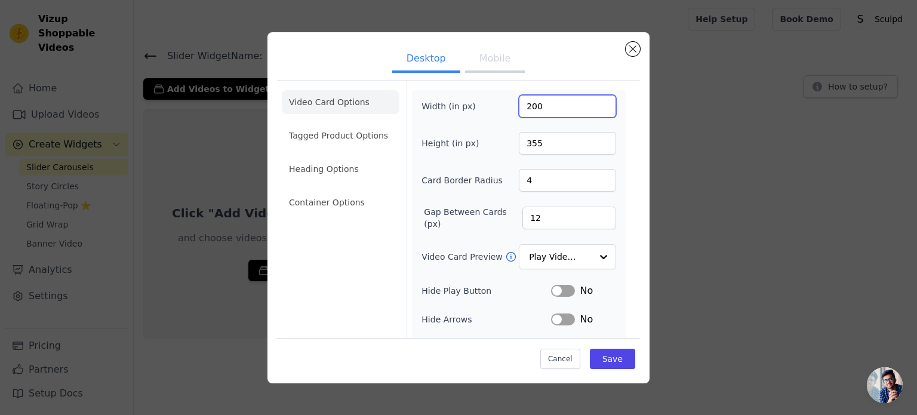
click at [530, 107] on input "200" at bounding box center [567, 106] width 97 height 23
type input "270"
click at [525, 140] on input "355" at bounding box center [567, 143] width 97 height 23
type input "450"
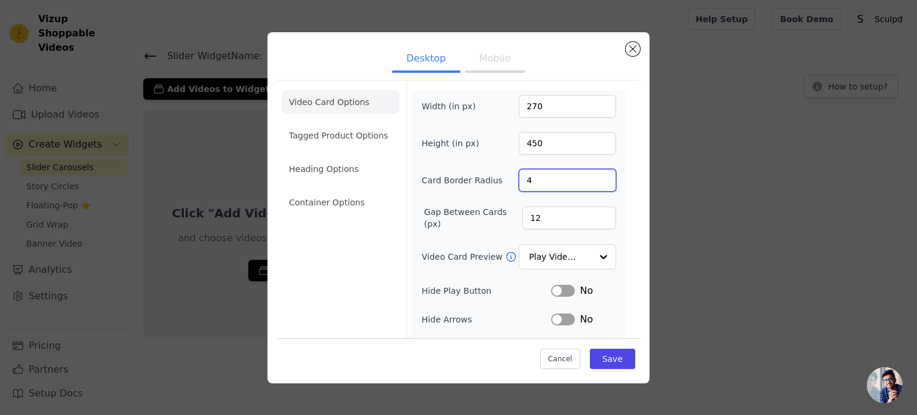
drag, startPoint x: 527, startPoint y: 176, endPoint x: 474, endPoint y: 186, distance: 54.5
click at [474, 186] on div "Card Border Radius 4" at bounding box center [518, 180] width 195 height 23
type input "20"
click at [529, 258] on input "Video Card Preview" at bounding box center [559, 257] width 61 height 24
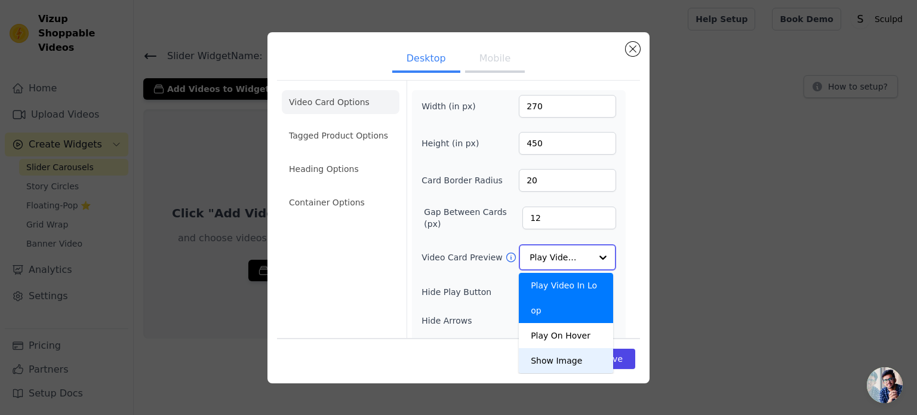
click at [540, 348] on div "Show Image" at bounding box center [566, 360] width 94 height 25
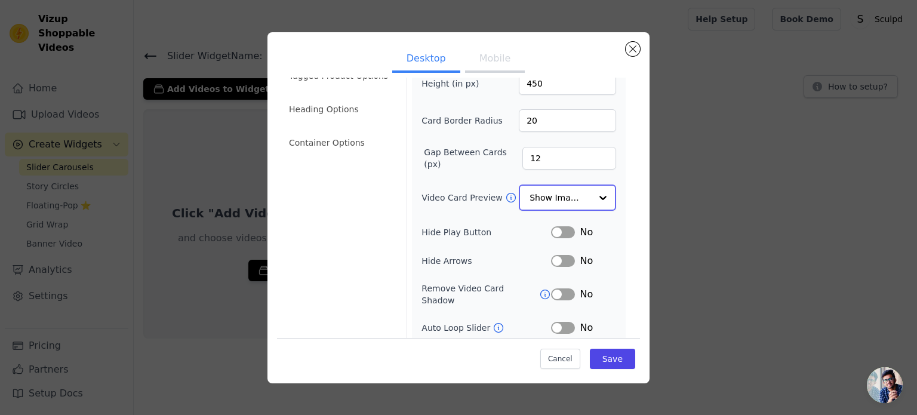
scroll to position [110, 0]
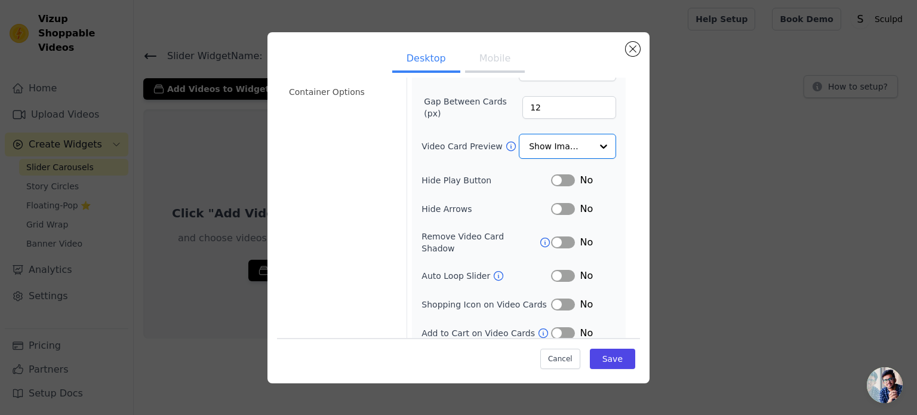
click at [556, 298] on button "Label" at bounding box center [563, 304] width 24 height 12
click at [605, 359] on button "Save" at bounding box center [612, 358] width 45 height 20
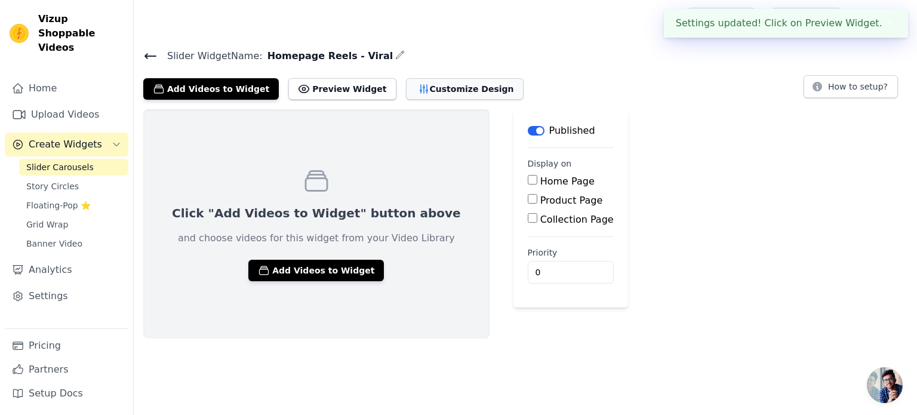
click at [416, 88] on button "Customize Design" at bounding box center [465, 88] width 118 height 21
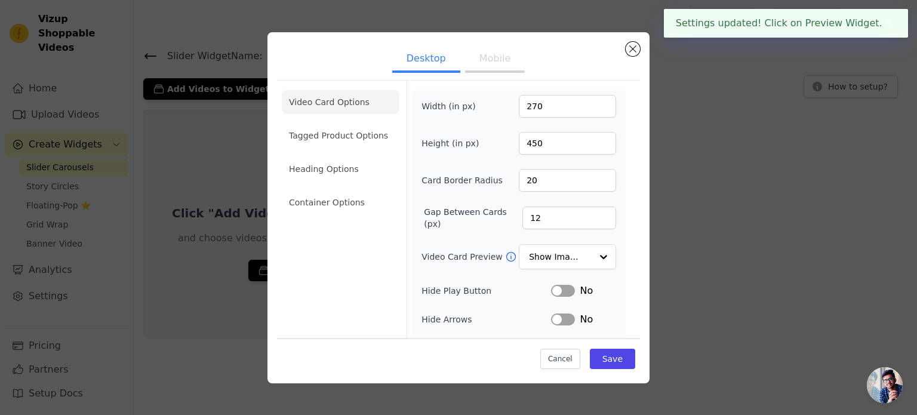
click at [473, 64] on button "Mobile" at bounding box center [495, 60] width 60 height 26
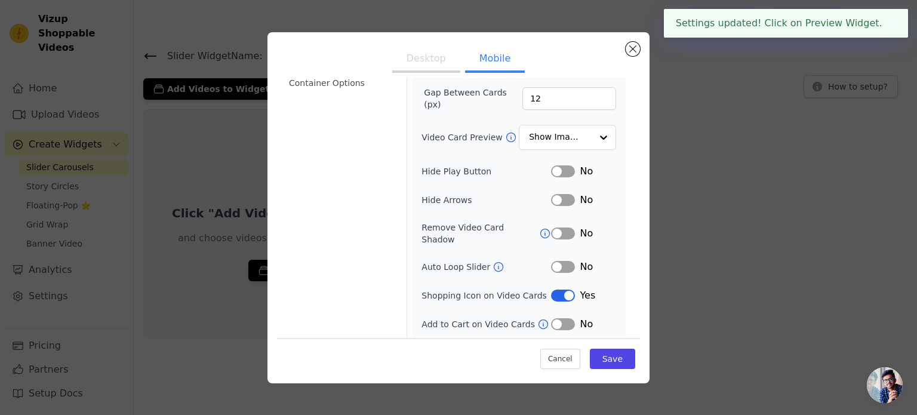
scroll to position [138, 0]
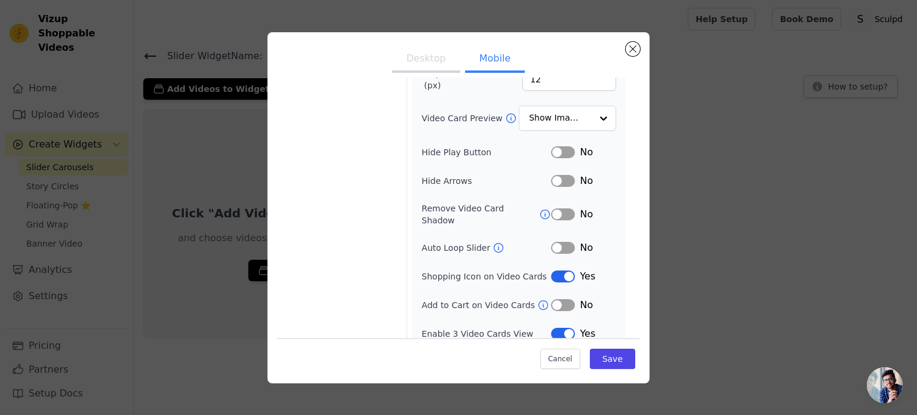
click at [551, 175] on button "Label" at bounding box center [563, 181] width 24 height 12
click at [600, 360] on button "Save" at bounding box center [612, 358] width 45 height 20
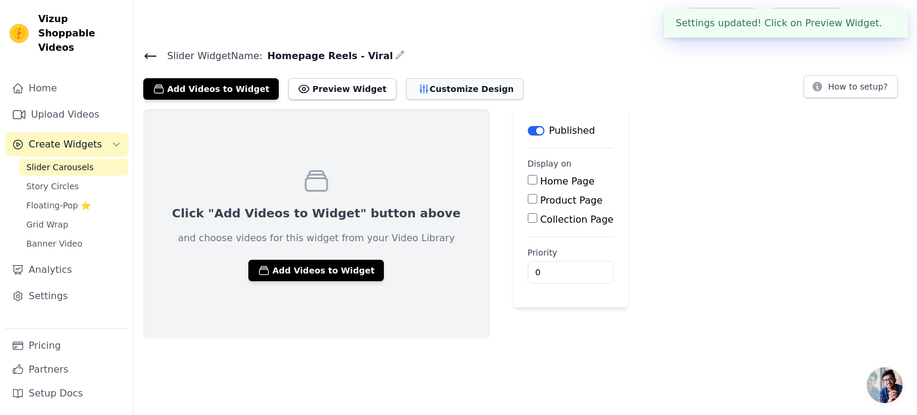
click at [430, 89] on button "Customize Design" at bounding box center [465, 88] width 118 height 21
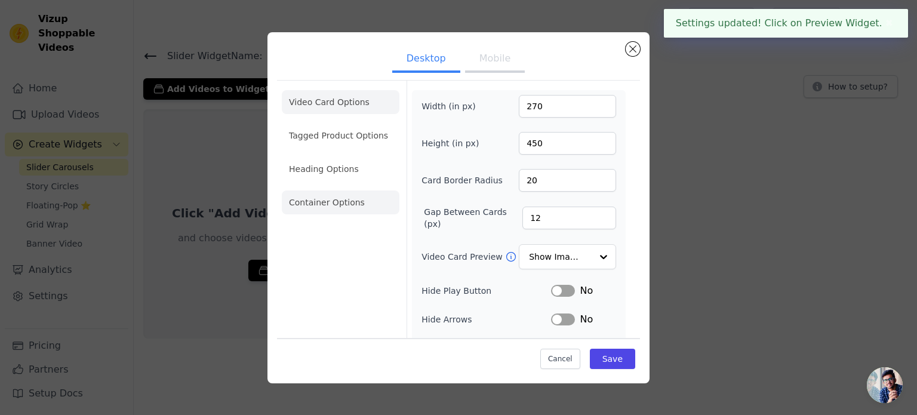
click at [326, 202] on li "Container Options" at bounding box center [341, 202] width 118 height 24
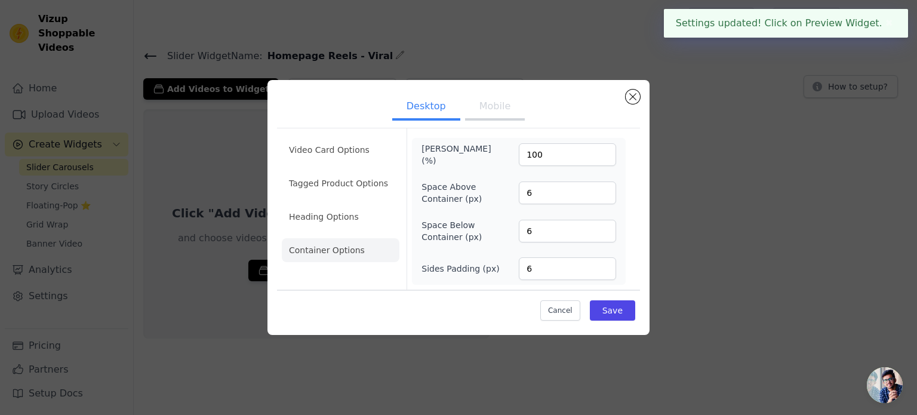
click at [494, 112] on button "Mobile" at bounding box center [495, 107] width 60 height 26
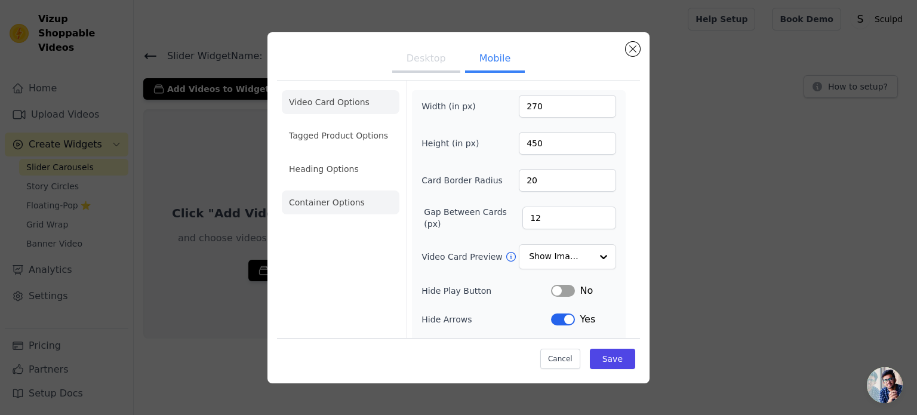
click at [341, 203] on li "Container Options" at bounding box center [341, 202] width 118 height 24
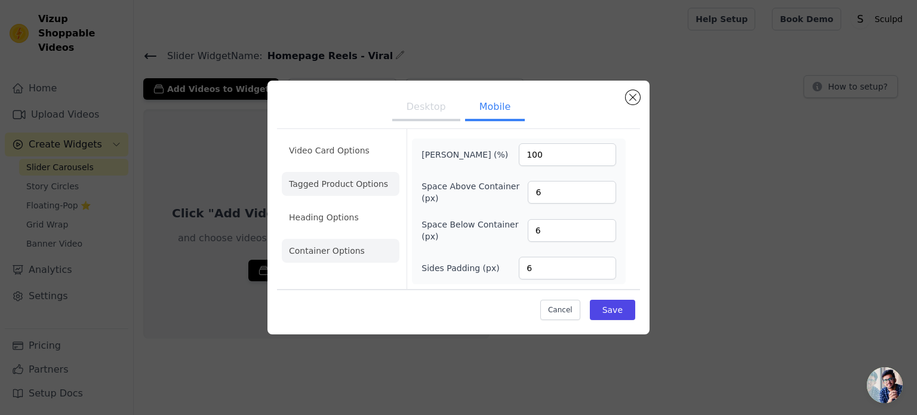
click at [321, 189] on li "Tagged Product Options" at bounding box center [341, 184] width 118 height 24
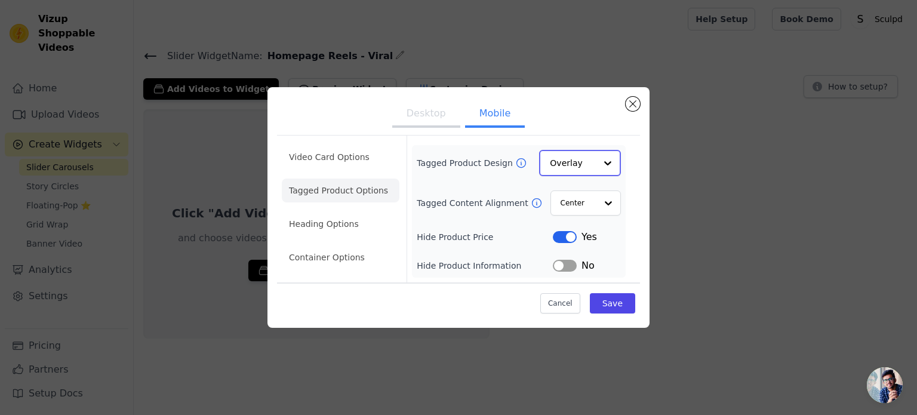
click at [588, 164] on input "Tagged Product Design" at bounding box center [573, 163] width 46 height 24
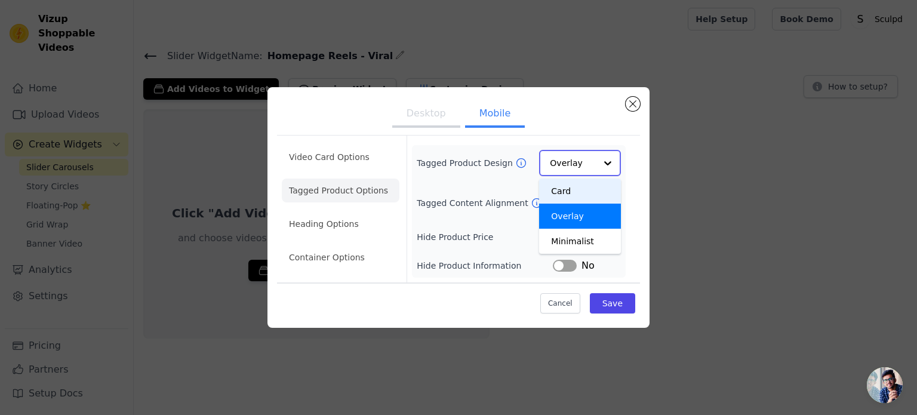
click at [565, 195] on div "Card" at bounding box center [580, 190] width 82 height 25
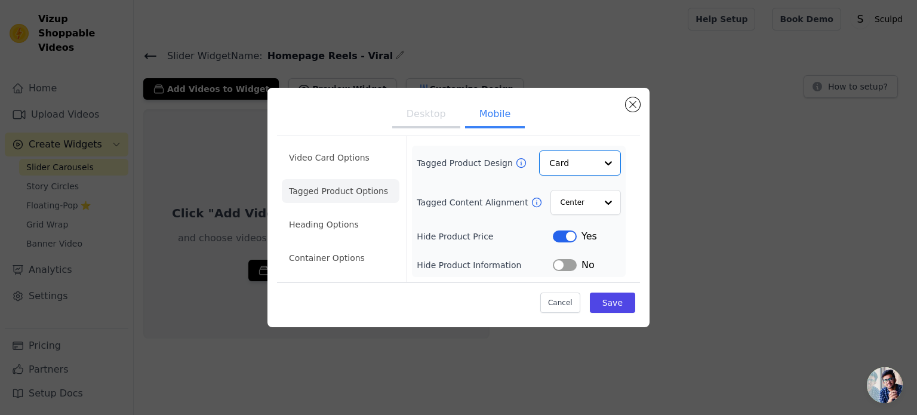
click at [563, 266] on button "Label" at bounding box center [565, 265] width 24 height 12
click at [589, 172] on input "Tagged Product Design" at bounding box center [573, 163] width 46 height 24
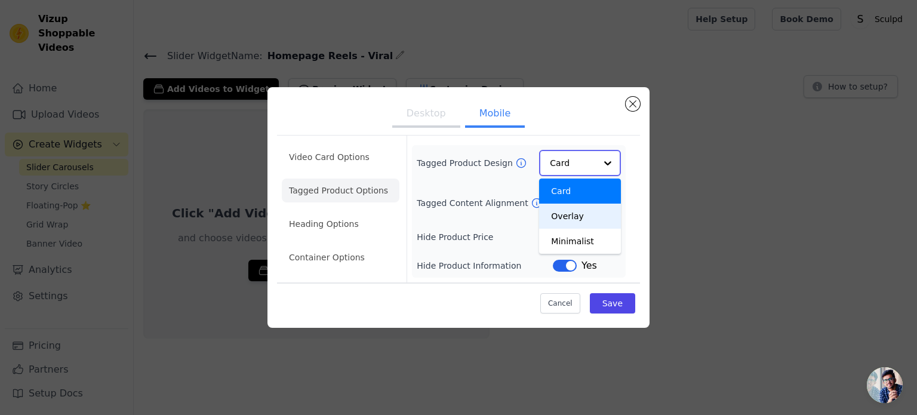
click at [566, 224] on div "Overlay" at bounding box center [580, 215] width 82 height 25
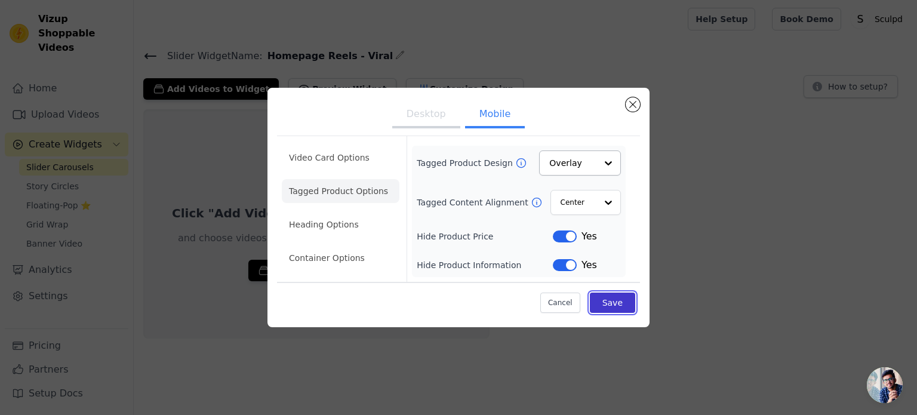
click at [624, 301] on button "Save" at bounding box center [612, 302] width 45 height 20
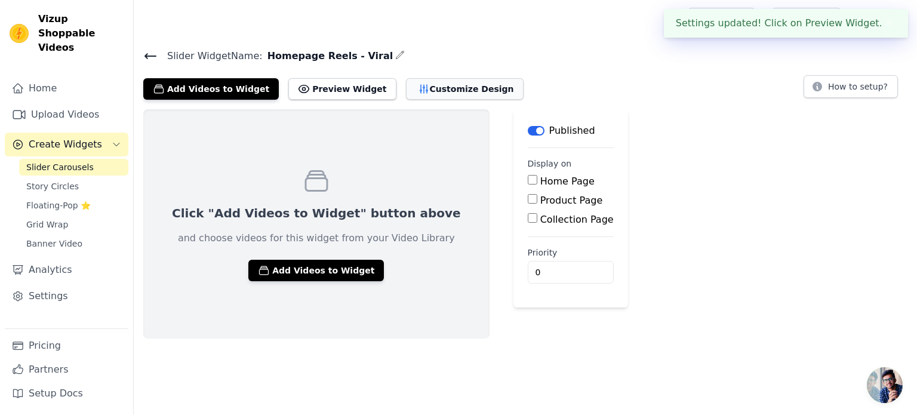
click at [423, 79] on button "Customize Design" at bounding box center [465, 88] width 118 height 21
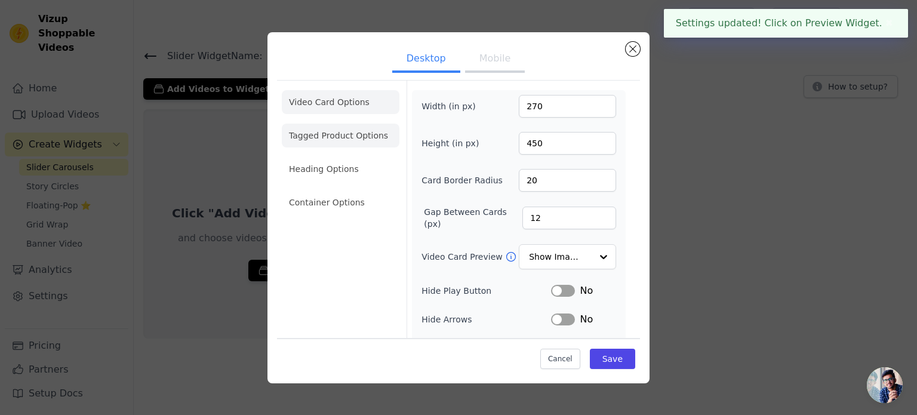
click at [313, 139] on li "Tagged Product Options" at bounding box center [341, 136] width 118 height 24
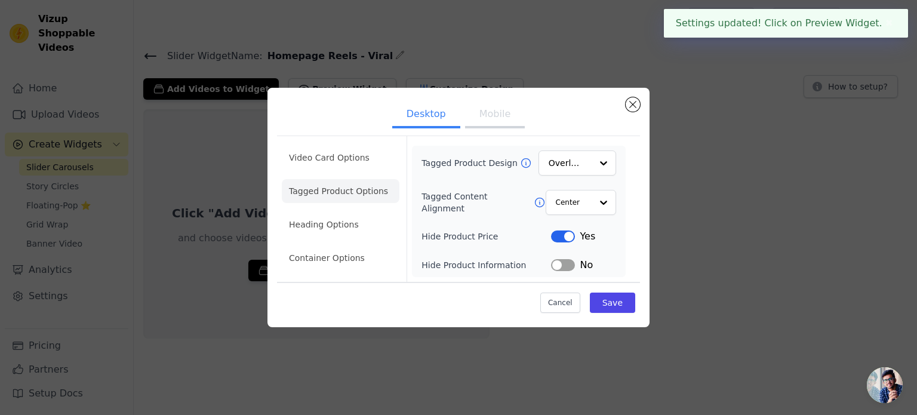
click at [564, 264] on button "Label" at bounding box center [563, 265] width 24 height 12
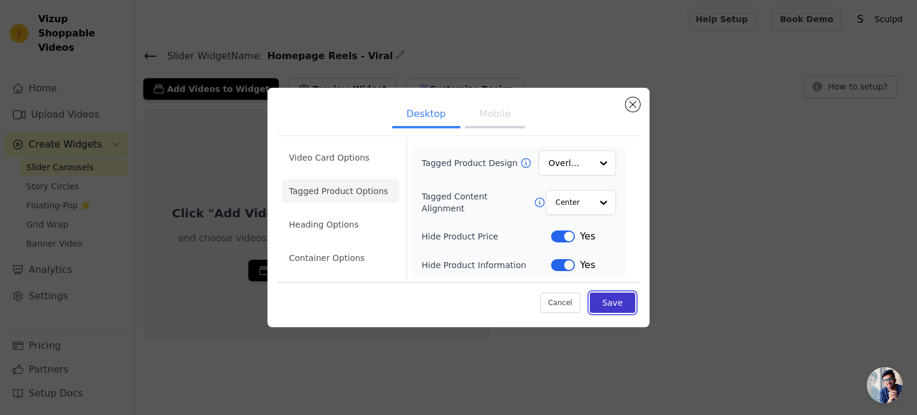
click at [609, 305] on button "Save" at bounding box center [612, 302] width 45 height 20
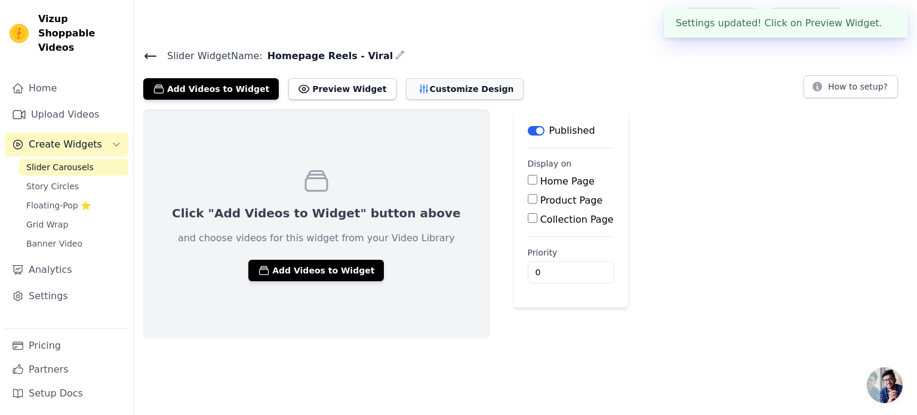
click at [442, 95] on button "Customize Design" at bounding box center [465, 88] width 118 height 21
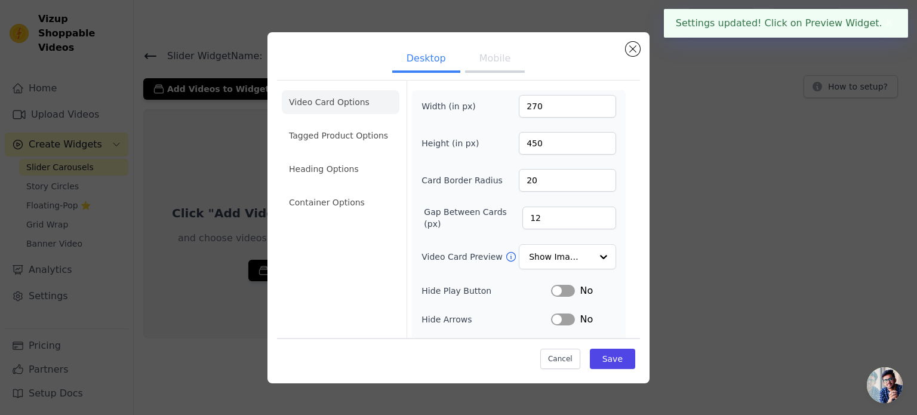
click at [492, 63] on button "Mobile" at bounding box center [495, 60] width 60 height 26
click at [327, 138] on li "Tagged Product Options" at bounding box center [341, 136] width 118 height 24
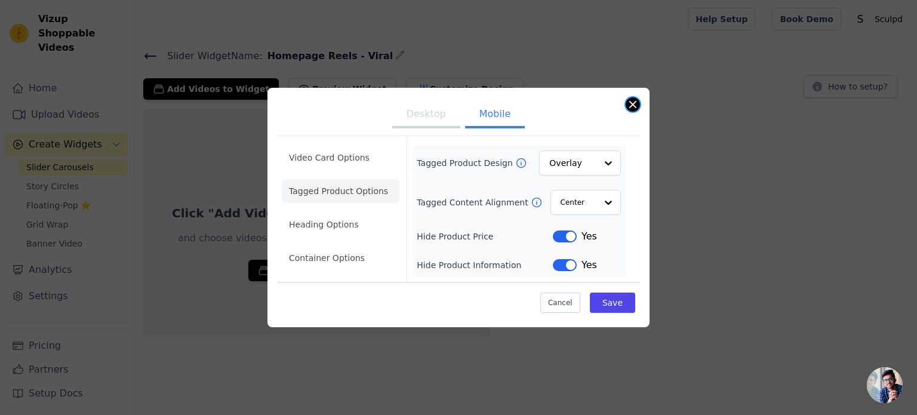
click at [630, 109] on button "Close modal" at bounding box center [632, 104] width 14 height 14
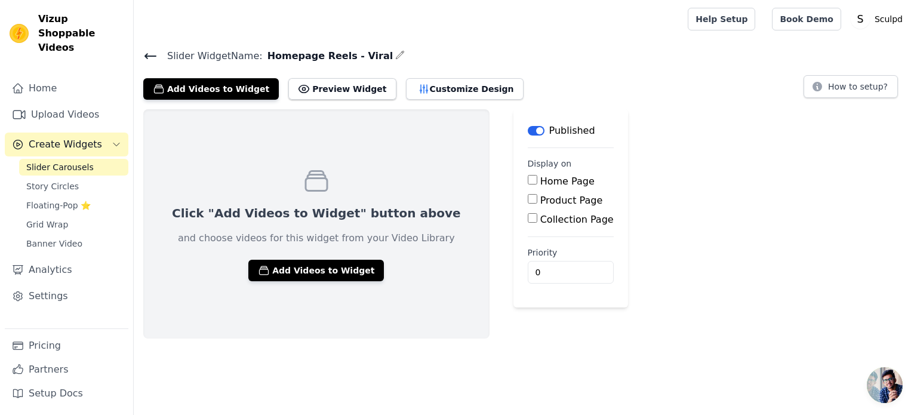
click at [710, 294] on div "Click "Add Videos to Widget" button above and choose videos for this widget fro…" at bounding box center [525, 223] width 783 height 229
click at [211, 87] on button "Add Videos to Widget" at bounding box center [210, 88] width 135 height 21
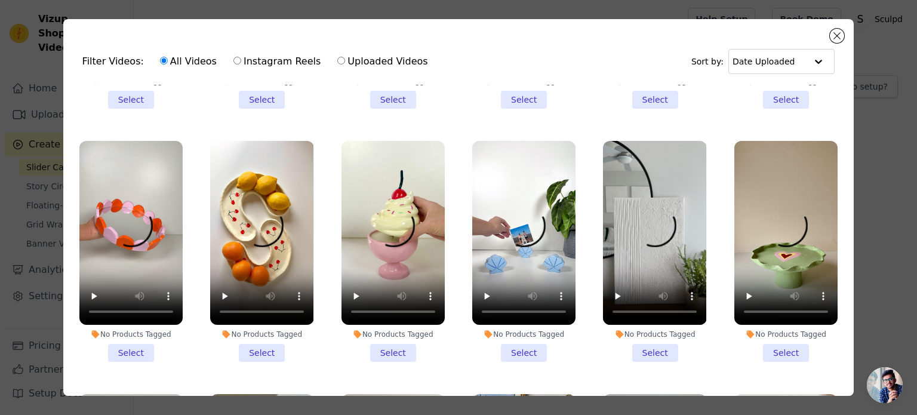
scroll to position [477, 0]
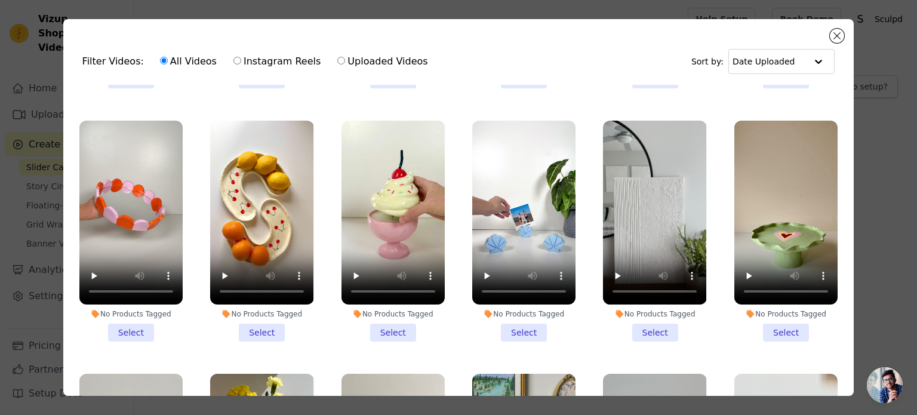
click at [768, 316] on li "No Products Tagged Select" at bounding box center [785, 231] width 103 height 221
click at [0, 0] on input "No Products Tagged Select" at bounding box center [0, 0] width 0 height 0
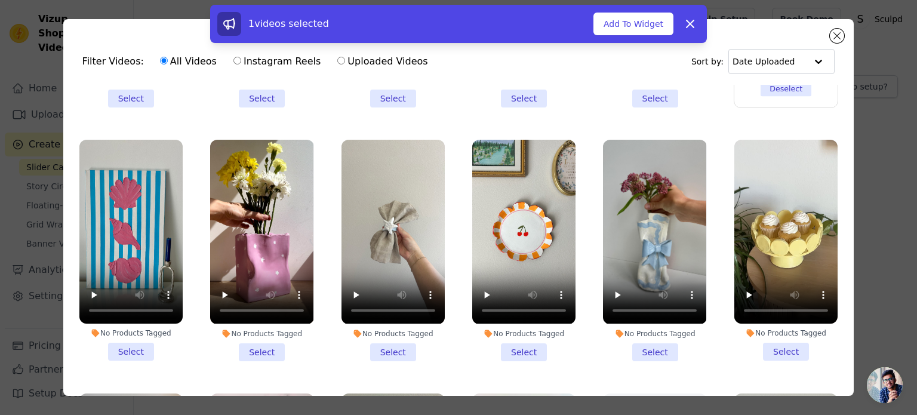
scroll to position [716, 0]
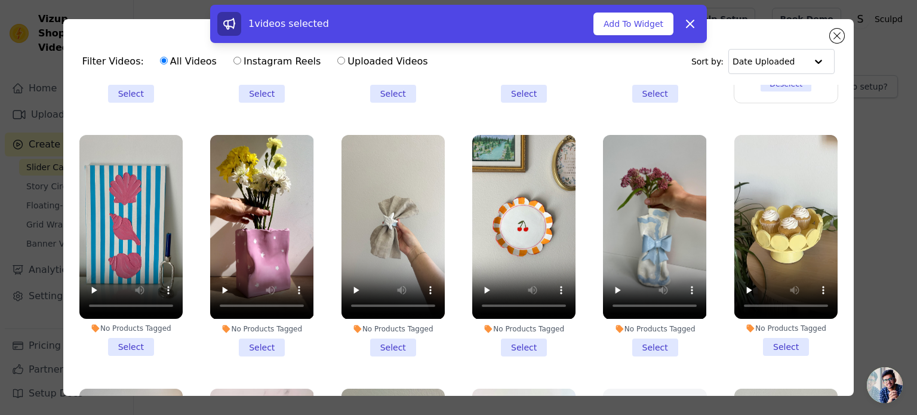
click at [254, 331] on li "No Products Tagged Select" at bounding box center [261, 245] width 103 height 221
click at [0, 0] on input "No Products Tagged Select" at bounding box center [0, 0] width 0 height 0
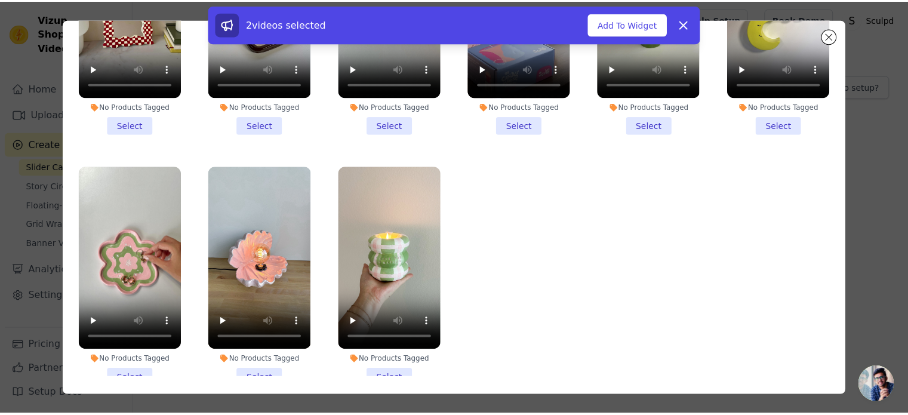
scroll to position [103, 0]
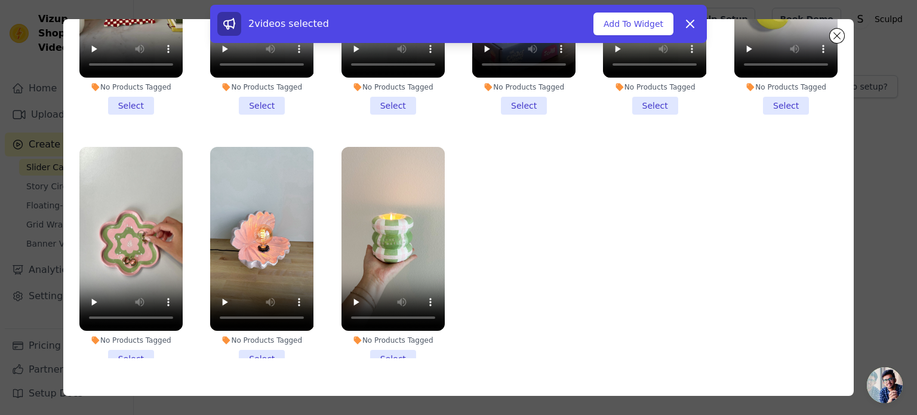
click at [272, 316] on li "No Products Tagged Select" at bounding box center [261, 257] width 103 height 221
click at [0, 0] on input "No Products Tagged Select" at bounding box center [0, 0] width 0 height 0
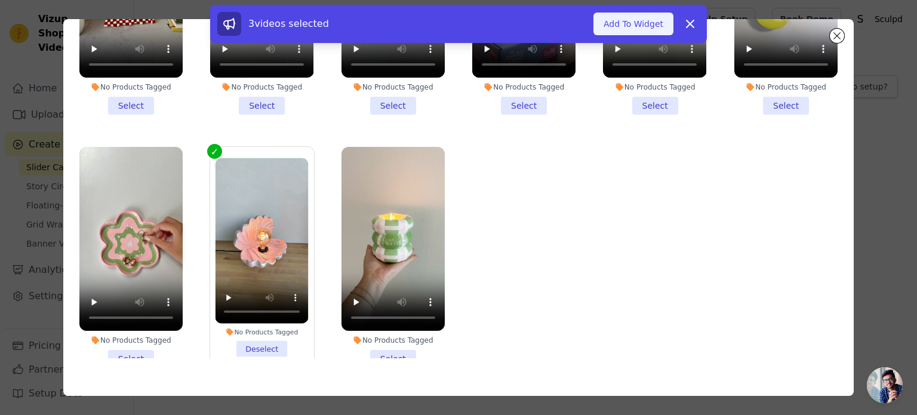
click at [632, 32] on button "Add To Widget" at bounding box center [633, 24] width 80 height 23
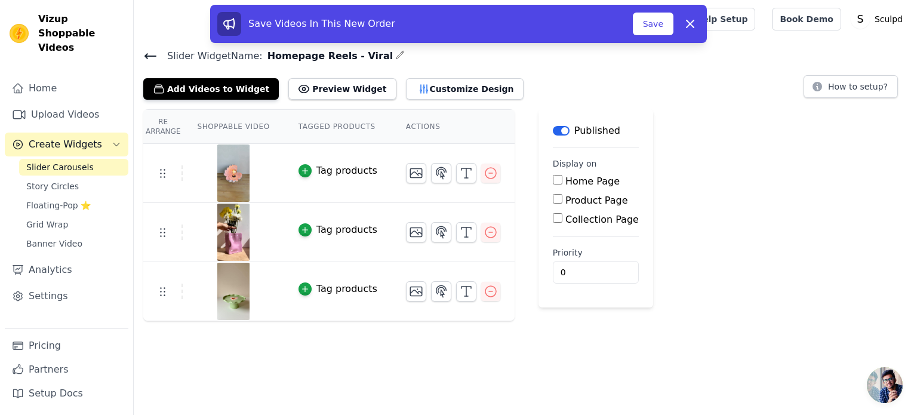
click at [674, 27] on div "Save Videos In This New Order Save Dismiss" at bounding box center [458, 24] width 482 height 24
click at [665, 29] on button "Save" at bounding box center [653, 24] width 41 height 23
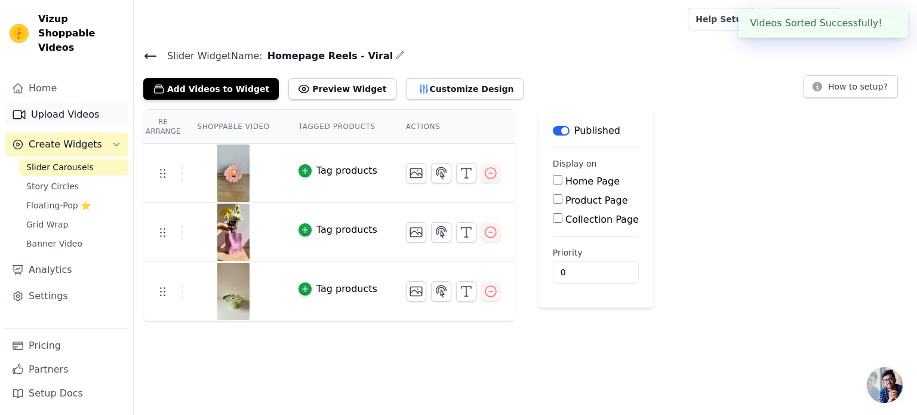
click at [51, 103] on link "Upload Videos" at bounding box center [67, 115] width 124 height 24
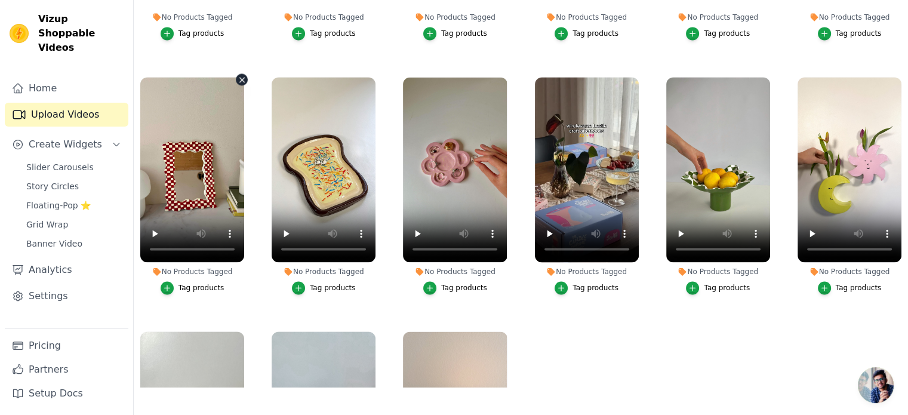
scroll to position [1721, 0]
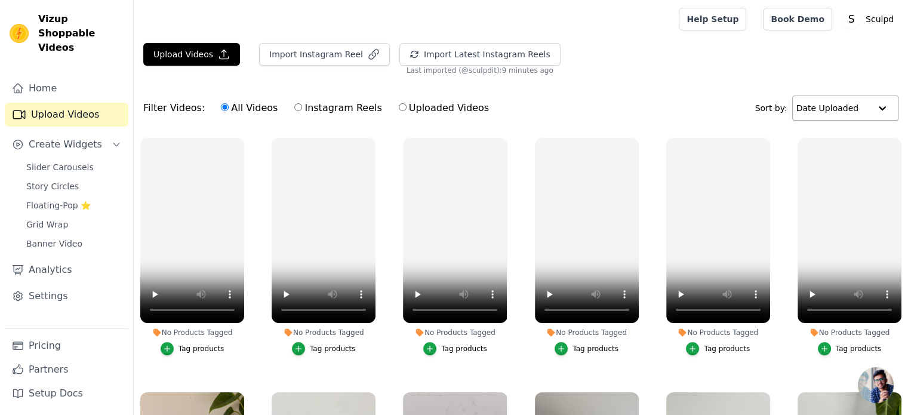
click at [847, 114] on input "text" at bounding box center [833, 108] width 74 height 24
click at [847, 114] on input "text" at bounding box center [832, 108] width 74 height 24
click at [641, 106] on div "Filter Videos: All Videos Instagram Reels Uploaded Videos Sort by: Option Date …" at bounding box center [521, 108] width 774 height 47
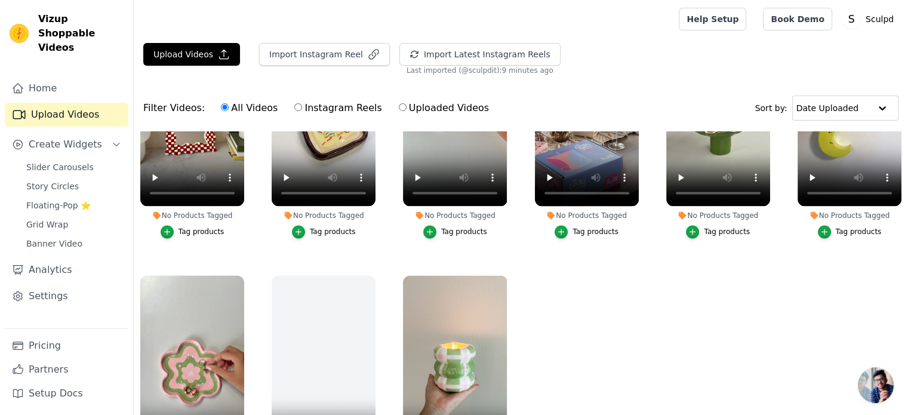
scroll to position [1900, 0]
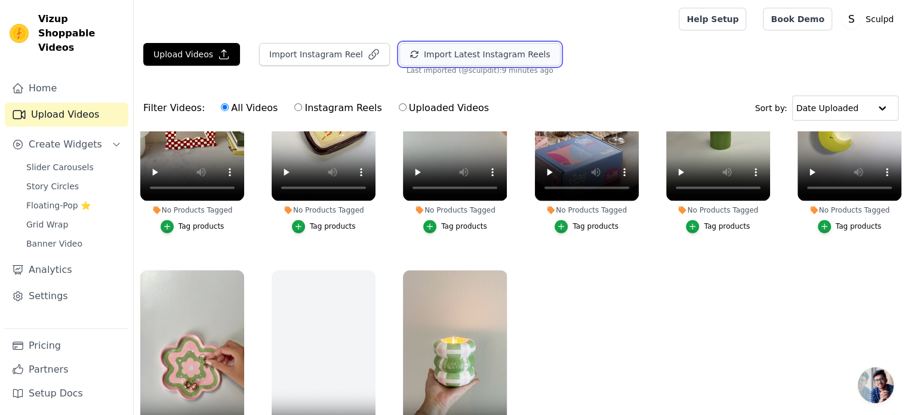
click at [439, 47] on button "Import Latest Instagram Reels" at bounding box center [479, 54] width 161 height 23
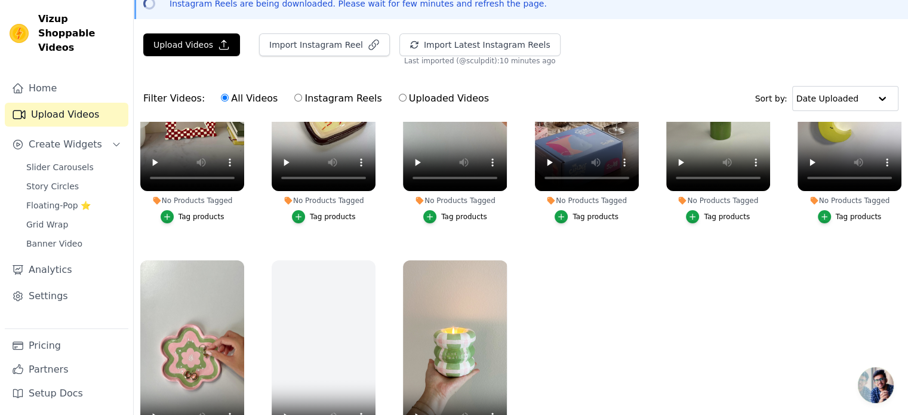
scroll to position [171, 0]
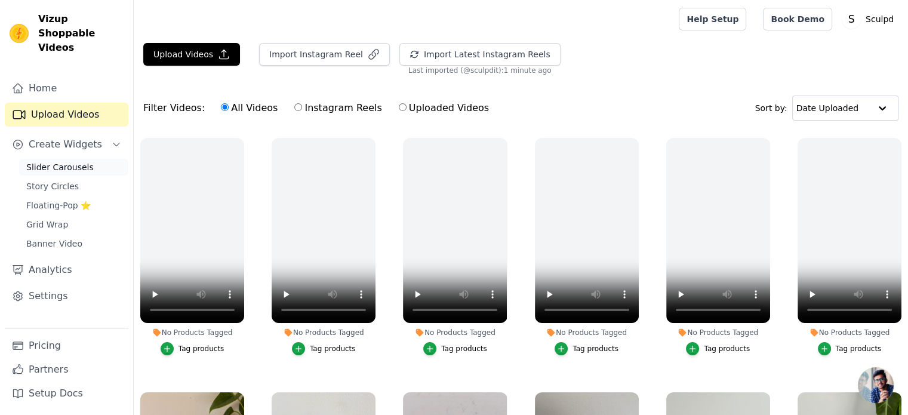
click at [55, 161] on span "Slider Carousels" at bounding box center [59, 167] width 67 height 12
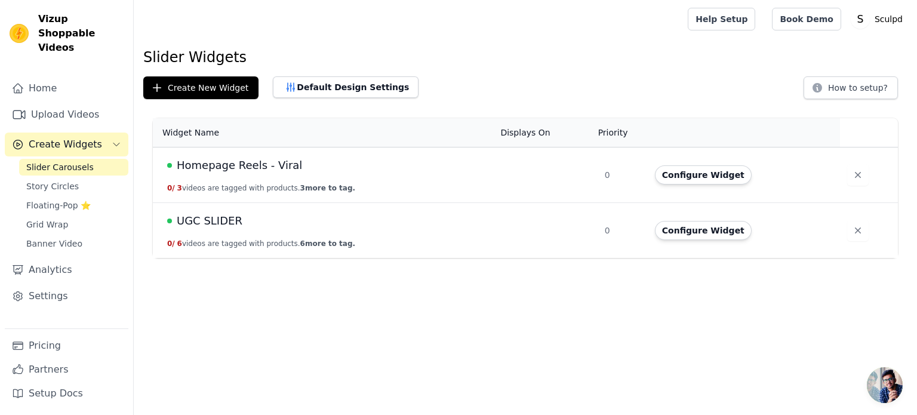
click at [227, 171] on span "Homepage Reels - Viral" at bounding box center [239, 165] width 125 height 17
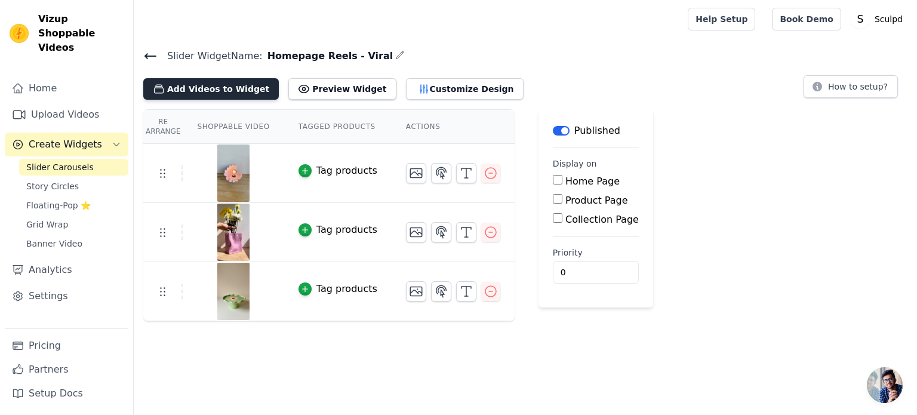
click at [199, 83] on button "Add Videos to Widget" at bounding box center [210, 88] width 135 height 21
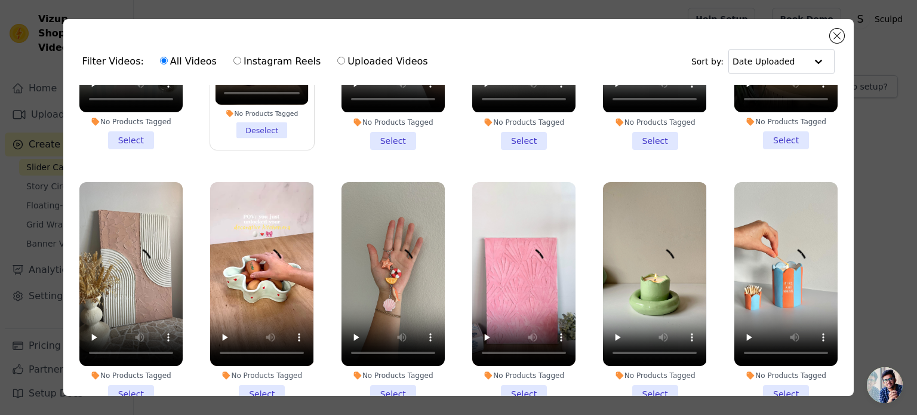
scroll to position [955, 0]
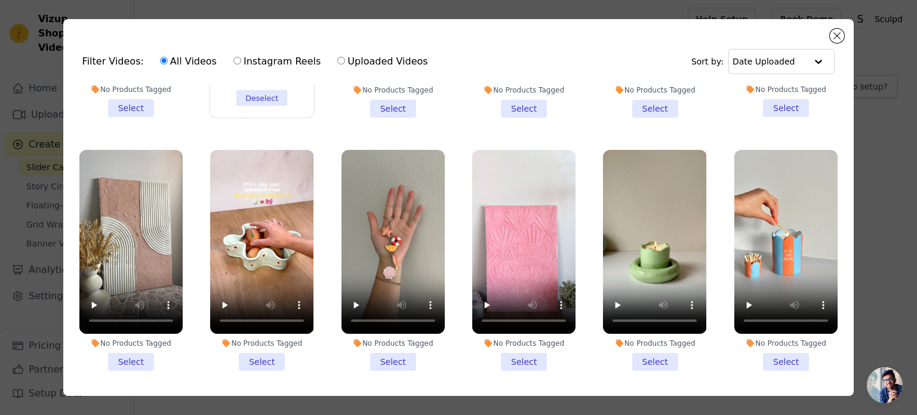
click at [639, 336] on li "No Products Tagged Select" at bounding box center [654, 260] width 103 height 221
click at [0, 0] on input "No Products Tagged Select" at bounding box center [0, 0] width 0 height 0
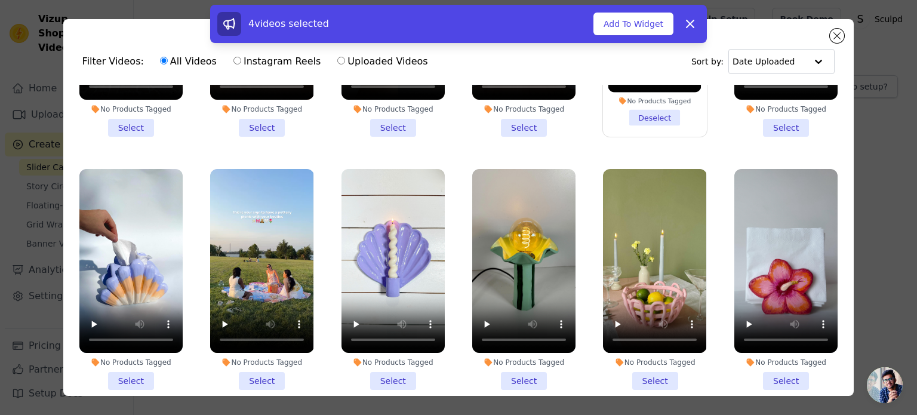
scroll to position [1193, 0]
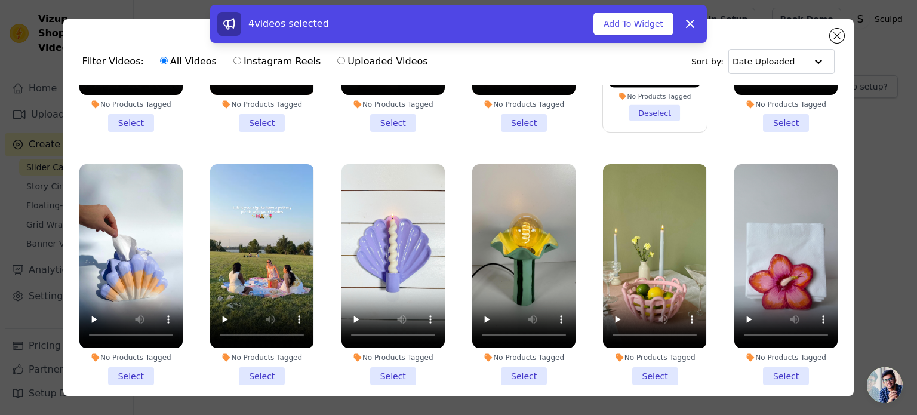
click at [126, 348] on li "No Products Tagged Select" at bounding box center [130, 274] width 103 height 221
click at [0, 0] on input "No Products Tagged Select" at bounding box center [0, 0] width 0 height 0
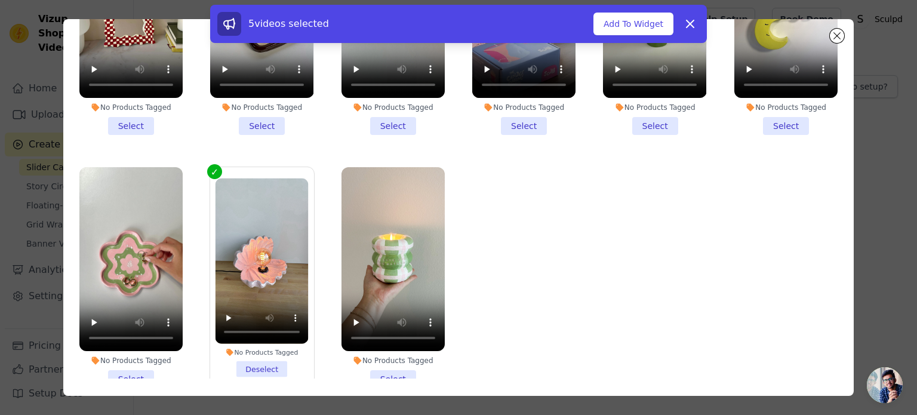
scroll to position [103, 0]
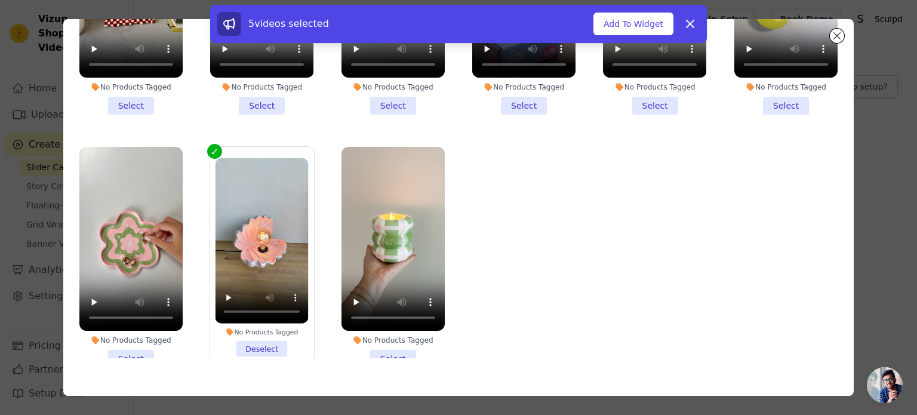
click at [401, 317] on li "No Products Tagged Select" at bounding box center [392, 257] width 103 height 221
click at [0, 0] on input "No Products Tagged Select" at bounding box center [0, 0] width 0 height 0
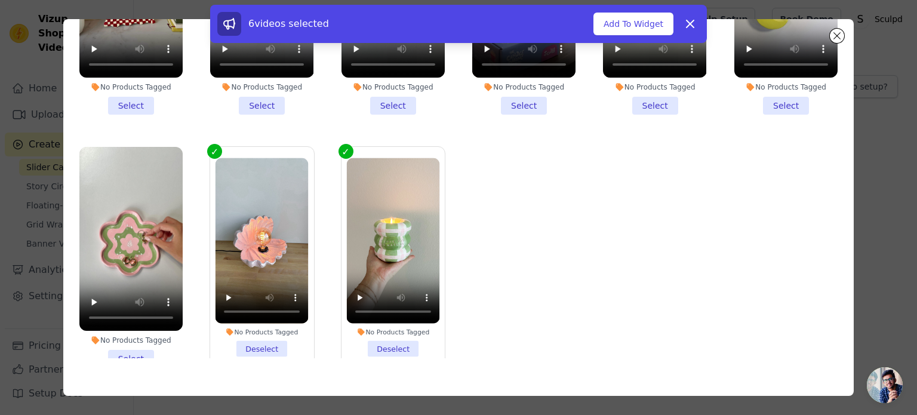
click at [136, 323] on li "No Products Tagged Select" at bounding box center [130, 257] width 103 height 221
click at [0, 0] on input "No Products Tagged Select" at bounding box center [0, 0] width 0 height 0
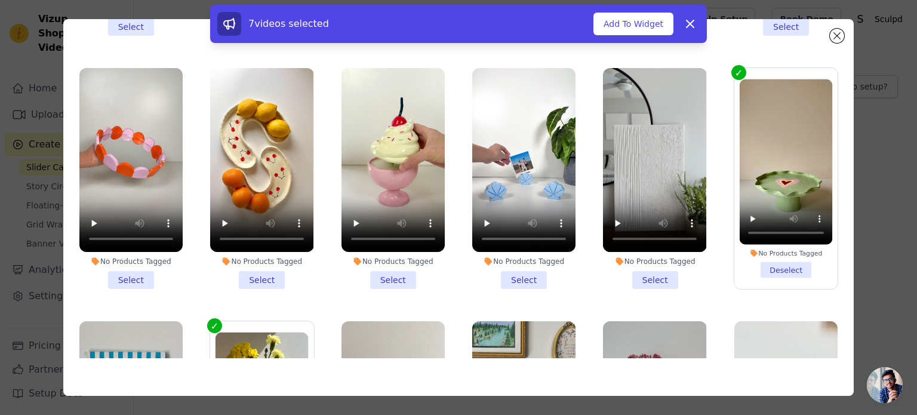
scroll to position [435, 0]
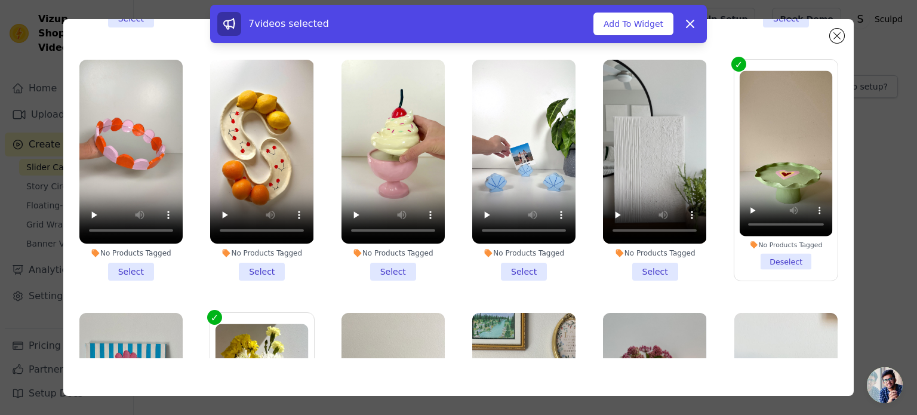
click at [266, 261] on li "No Products Tagged Select" at bounding box center [261, 170] width 103 height 221
click at [0, 0] on input "No Products Tagged Select" at bounding box center [0, 0] width 0 height 0
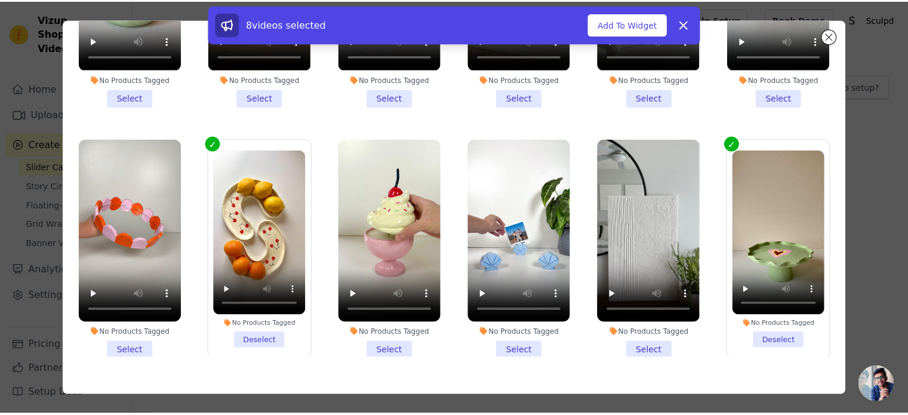
scroll to position [358, 0]
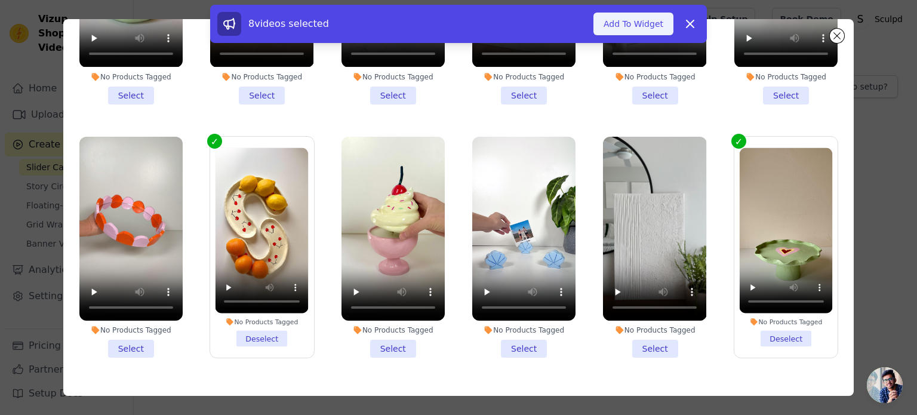
click at [623, 27] on button "Add To Widget" at bounding box center [633, 24] width 80 height 23
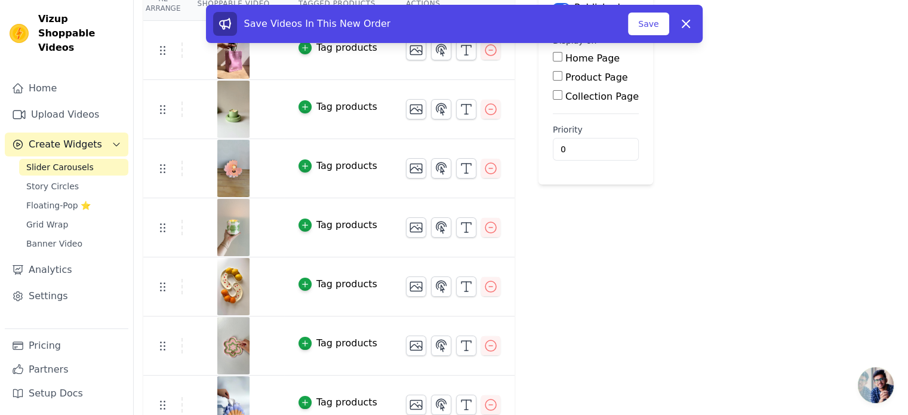
scroll to position [199, 0]
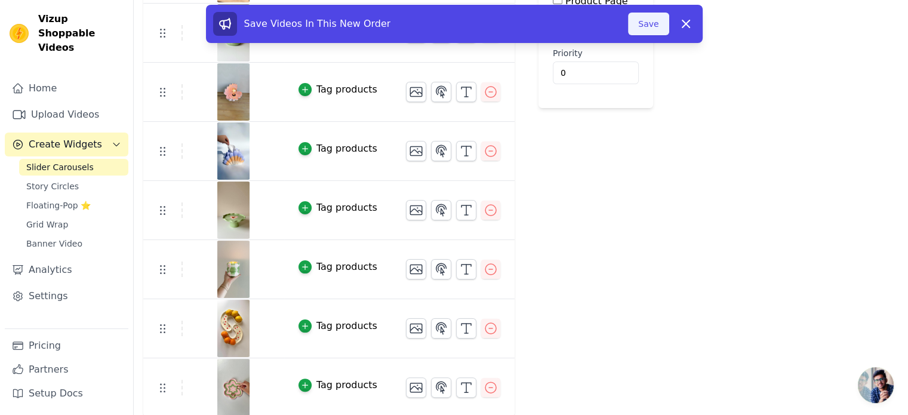
click at [649, 25] on button "Save" at bounding box center [648, 24] width 41 height 23
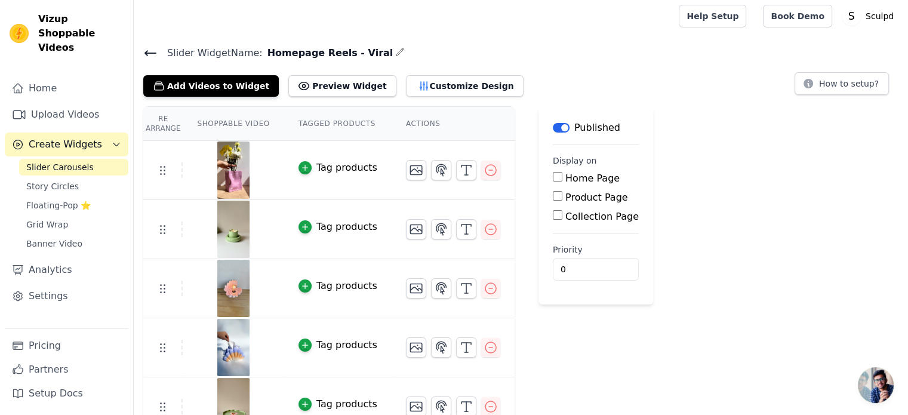
scroll to position [0, 0]
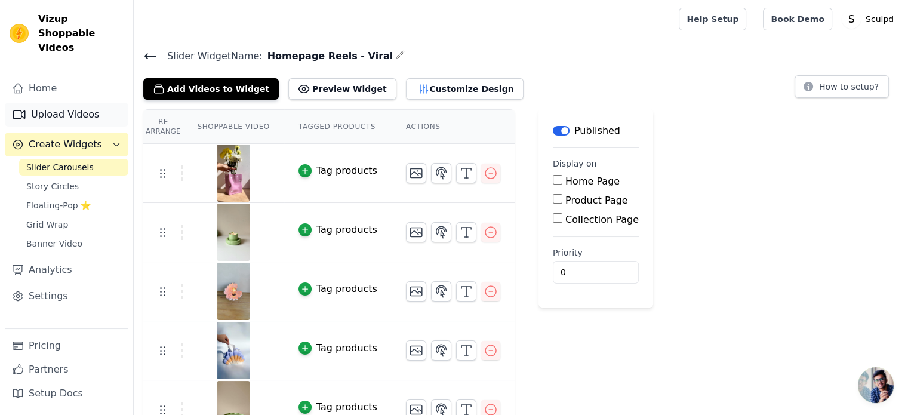
click at [56, 103] on link "Upload Videos" at bounding box center [67, 115] width 124 height 24
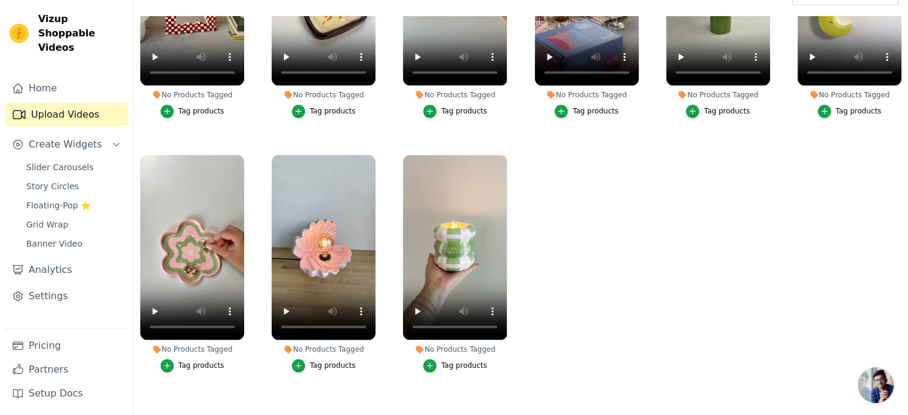
scroll to position [121, 0]
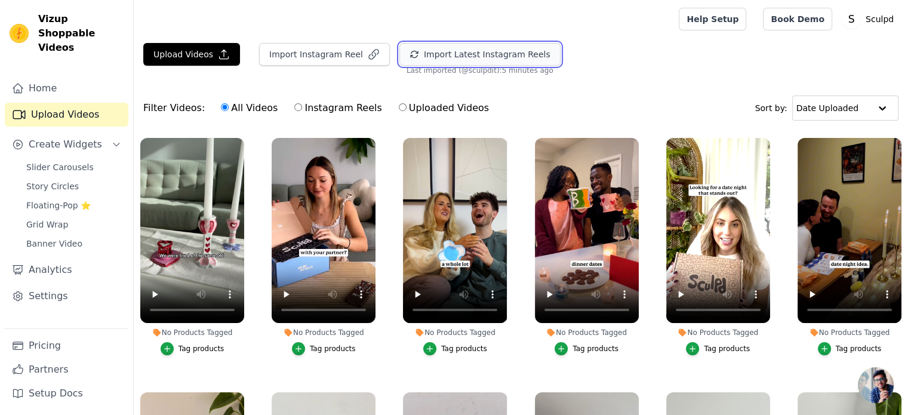
click at [482, 54] on button "Import Latest Instagram Reels" at bounding box center [479, 54] width 161 height 23
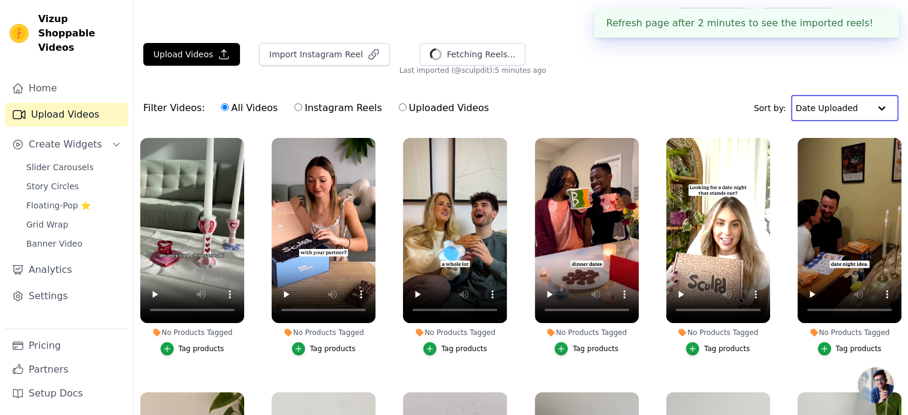
click at [832, 113] on input "text" at bounding box center [832, 108] width 74 height 24
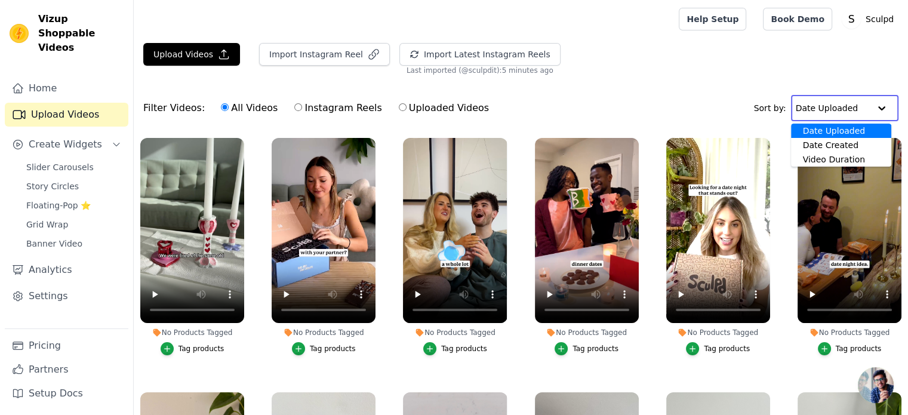
click at [315, 110] on label "Instagram Reels" at bounding box center [338, 108] width 88 height 16
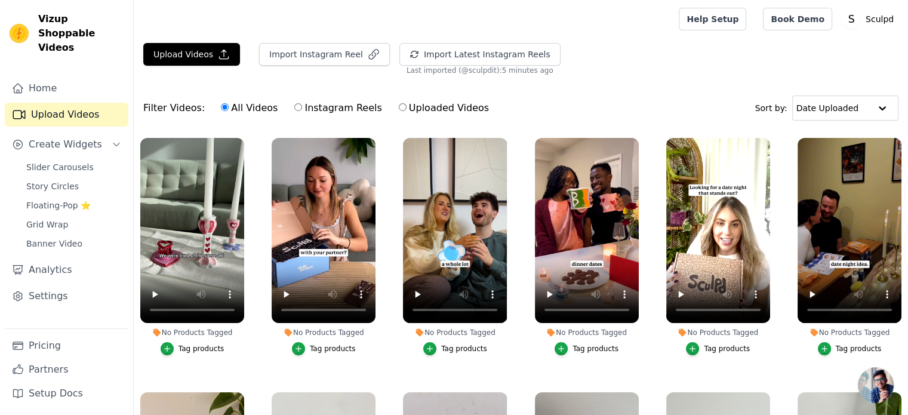
click at [322, 105] on label "Instagram Reels" at bounding box center [338, 108] width 88 height 16
click at [302, 105] on input "Instagram Reels" at bounding box center [298, 107] width 8 height 8
radio input "true"
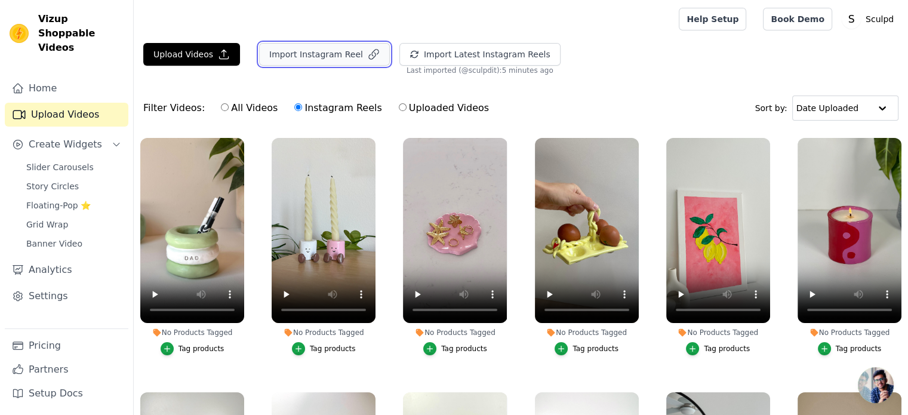
click at [346, 53] on button "Import Instagram Reel" at bounding box center [324, 54] width 131 height 23
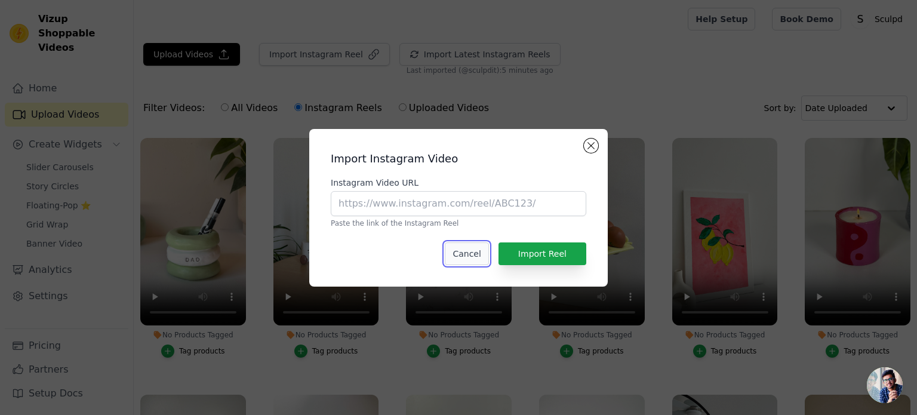
click at [465, 257] on button "Cancel" at bounding box center [467, 253] width 44 height 23
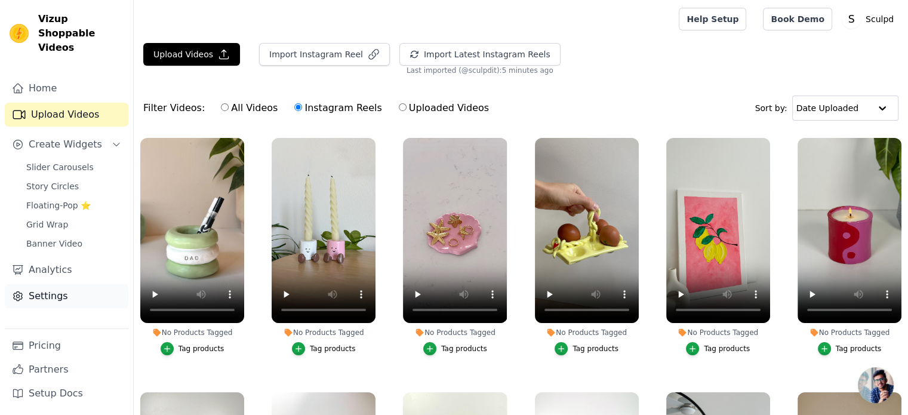
click at [58, 288] on link "Settings" at bounding box center [67, 296] width 124 height 24
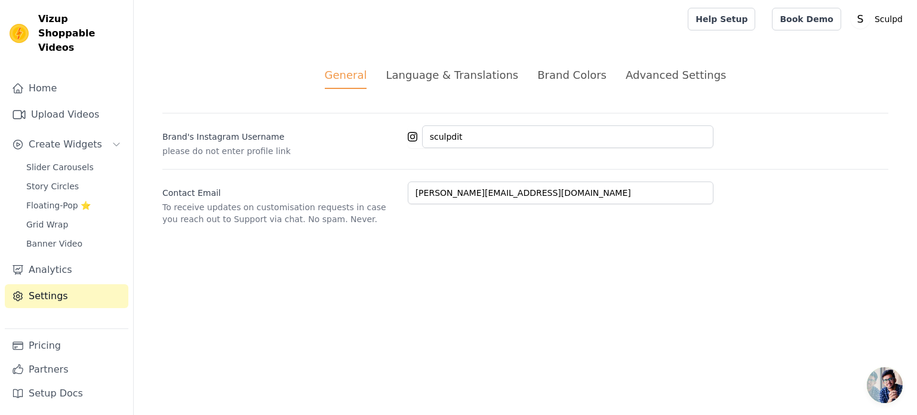
click at [447, 85] on li "Language & Translations" at bounding box center [451, 78] width 132 height 22
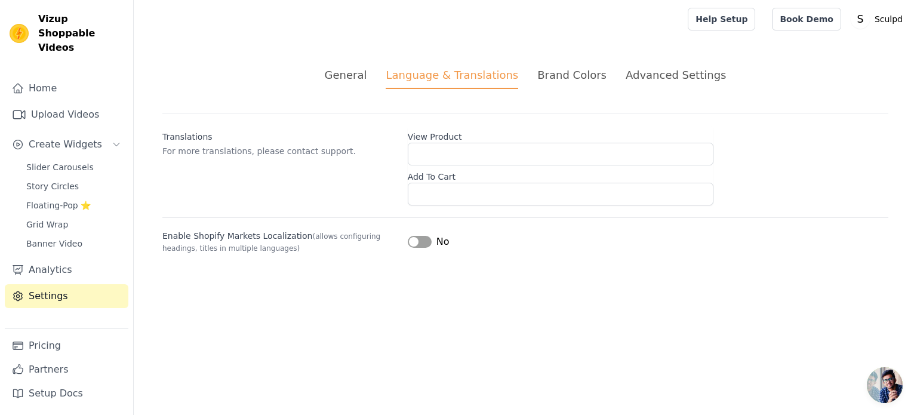
click at [554, 79] on div "Brand Colors" at bounding box center [571, 75] width 69 height 16
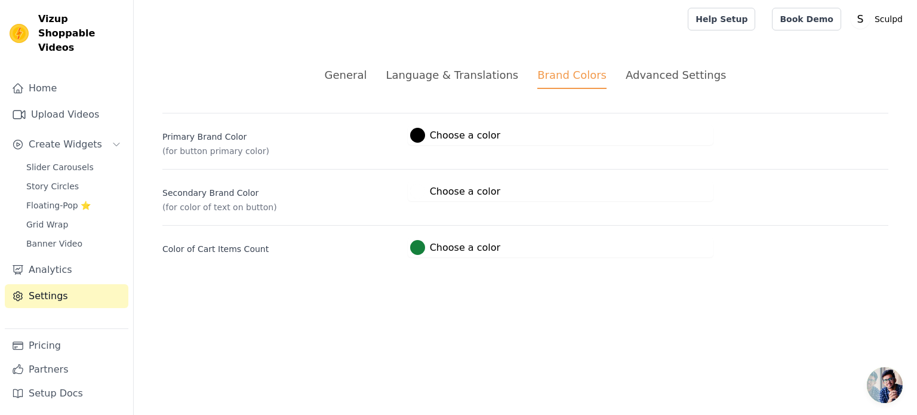
click at [652, 75] on div "Advanced Settings" at bounding box center [675, 75] width 100 height 16
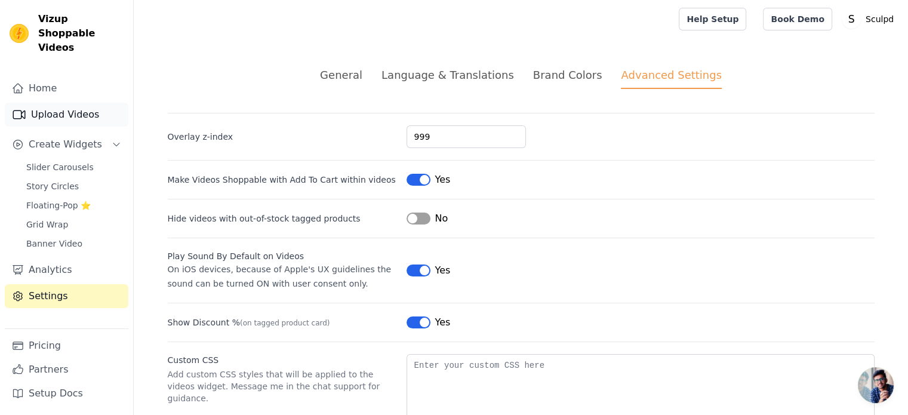
click at [69, 103] on link "Upload Videos" at bounding box center [67, 115] width 124 height 24
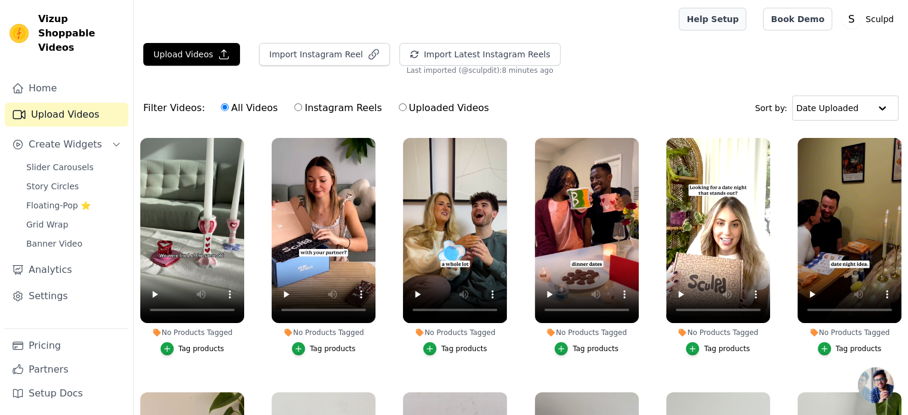
click at [716, 24] on link "Help Setup" at bounding box center [711, 19] width 67 height 23
click at [871, 391] on span "Open chat" at bounding box center [875, 385] width 36 height 36
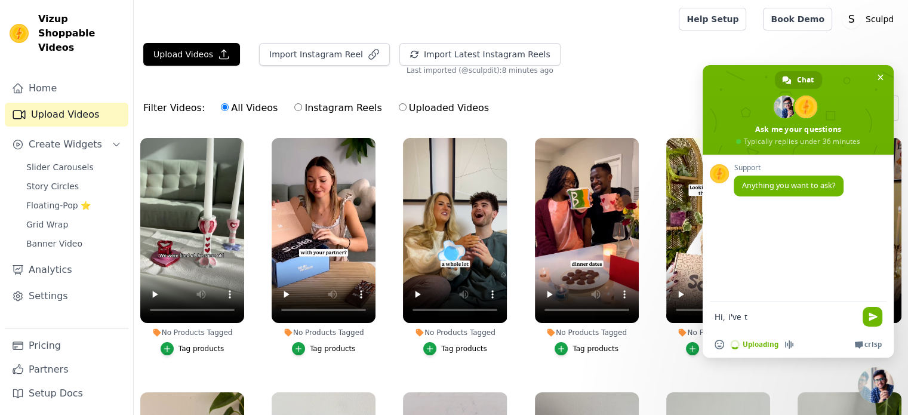
type textarea "Hi, i've tr"
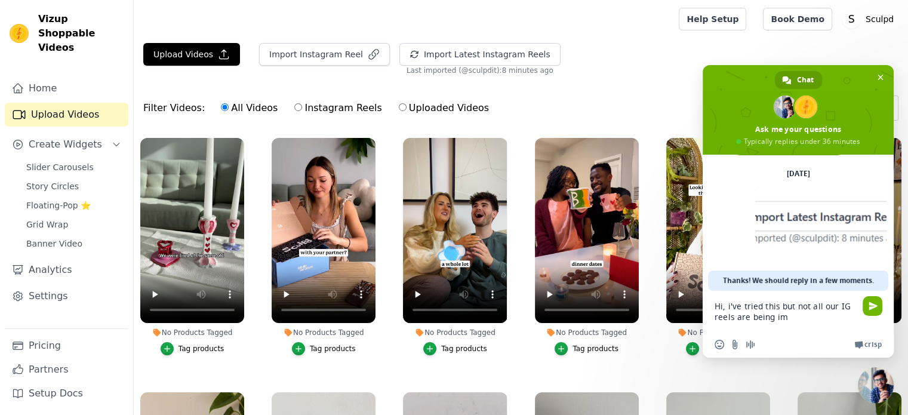
scroll to position [44, 0]
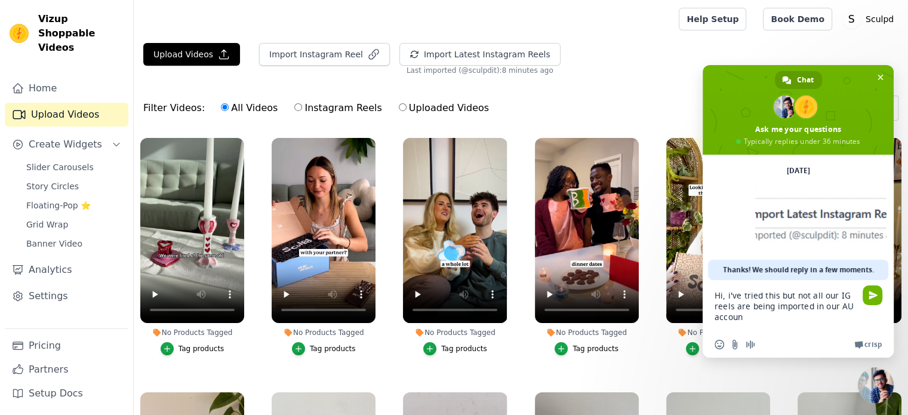
type textarea "Hi, i've tried this but not all our IG reels are being imported in our AU accou…"
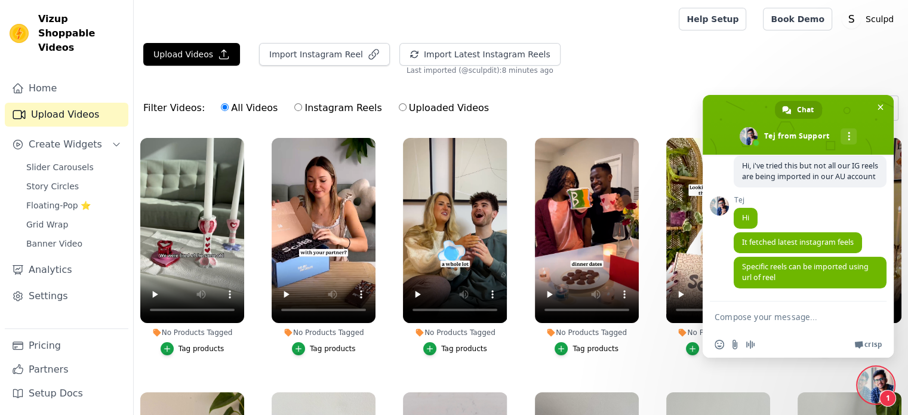
scroll to position [230, 0]
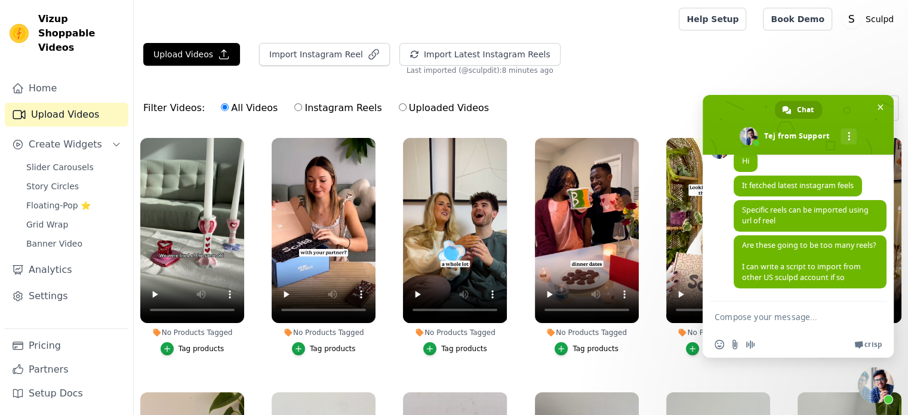
click at [751, 316] on textarea "Compose your message..." at bounding box center [785, 316] width 143 height 30
type textarea "yes, there are a lot"
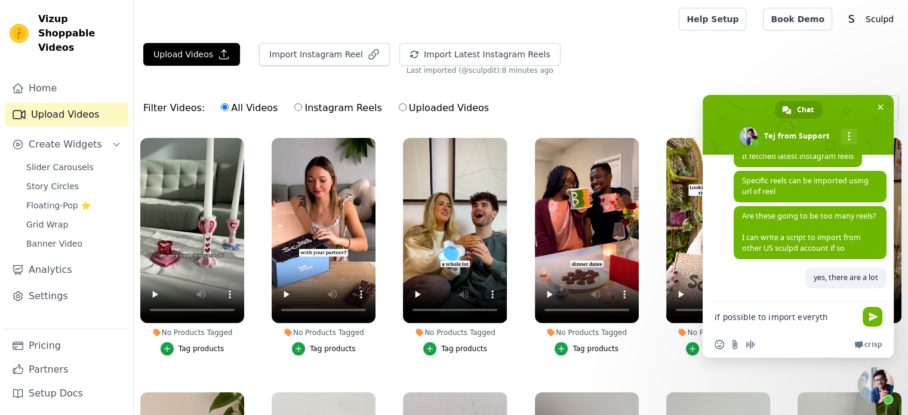
scroll to position [271, 0]
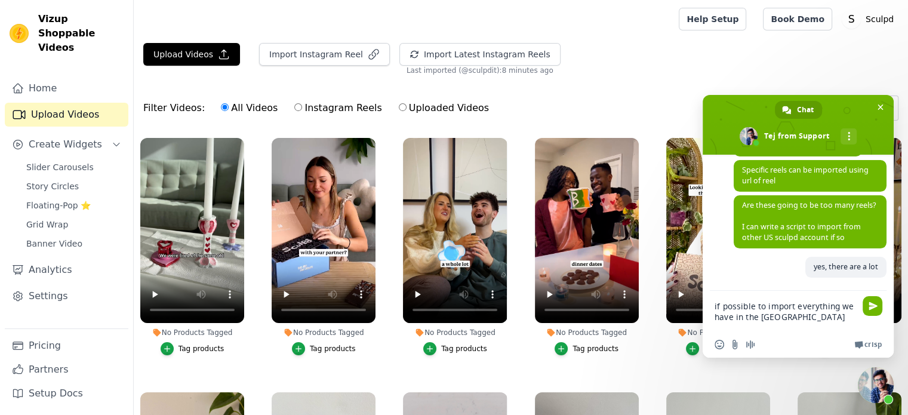
type textarea "if possible to import everything we have in the [GEOGRAPHIC_DATA]?"
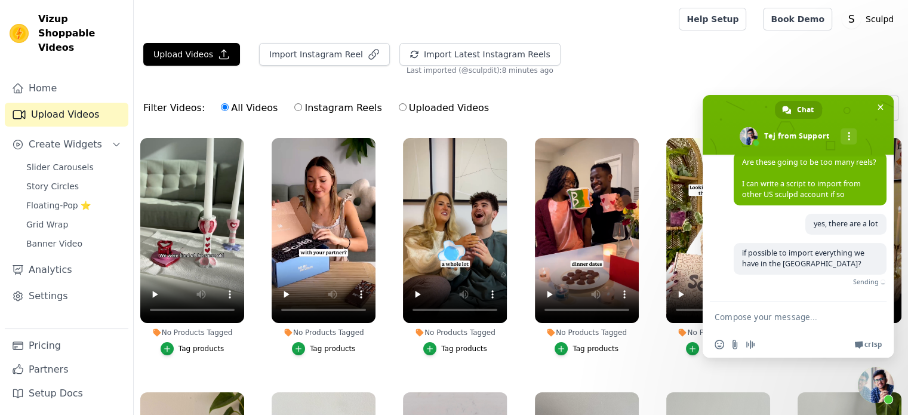
scroll to position [296, 0]
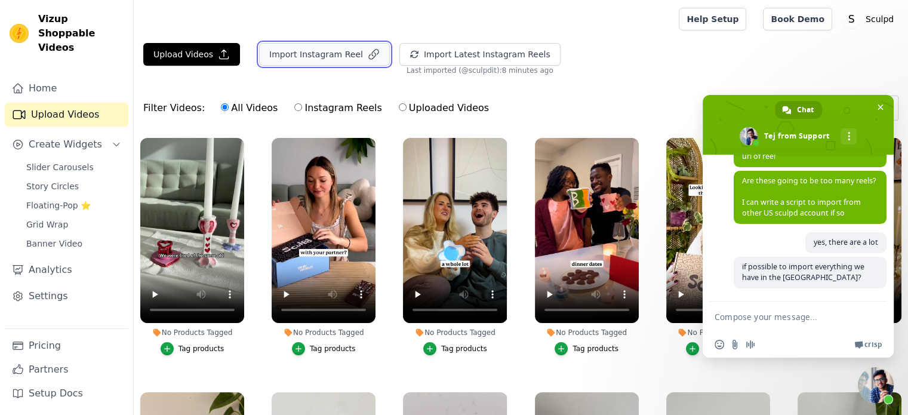
click at [300, 48] on button "Import Instagram Reel" at bounding box center [324, 54] width 131 height 23
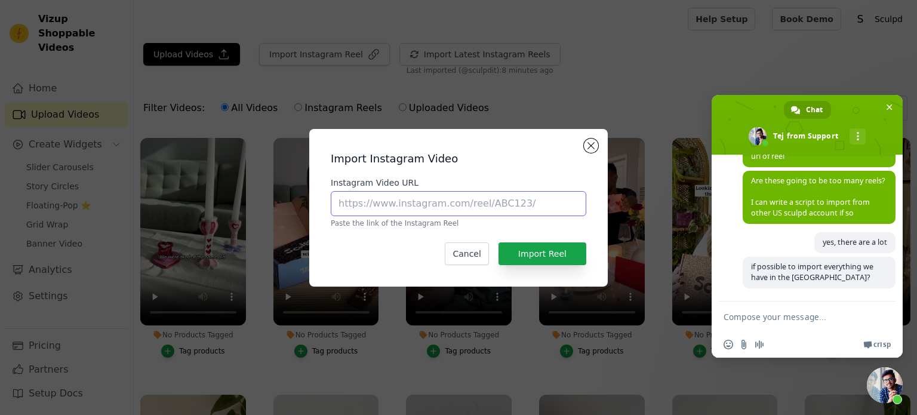
click at [444, 202] on input "Instagram Video URL" at bounding box center [458, 203] width 255 height 25
paste input "https://www.instagram.com/p/DKuXDCRxWRN/"
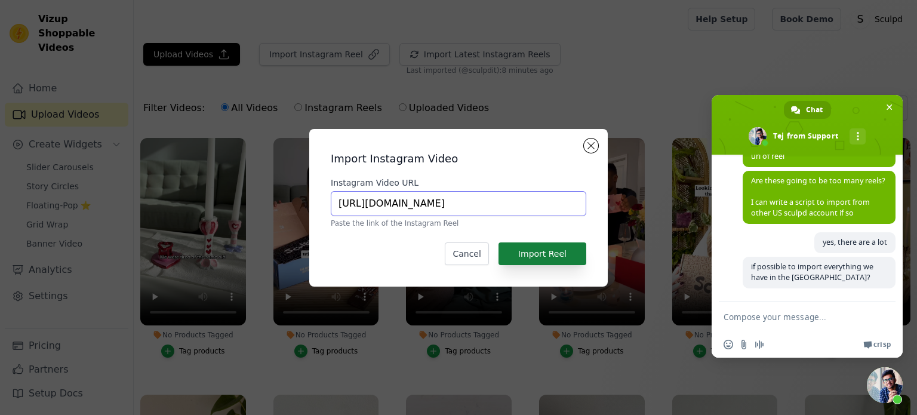
type input "https://www.instagram.com/p/DKuXDCRxWRN/"
click at [524, 252] on button "Import Reel" at bounding box center [542, 253] width 88 height 23
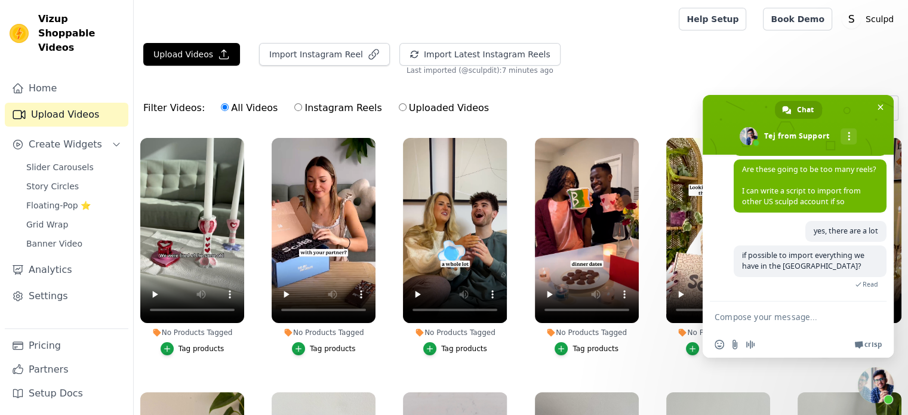
scroll to position [307, 0]
click at [295, 53] on button "Import Instagram Reel" at bounding box center [324, 54] width 131 height 23
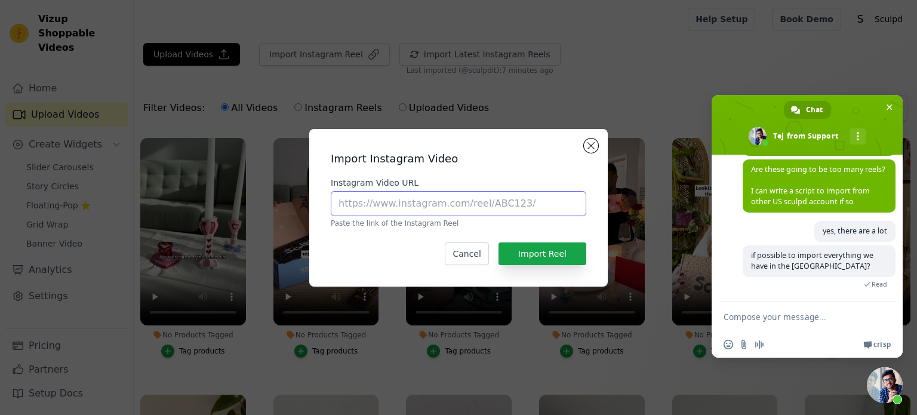
click at [399, 201] on input "Instagram Video URL" at bounding box center [458, 203] width 255 height 25
paste input "https://www.instagram.com/p/DF5Y88_IvMb/"
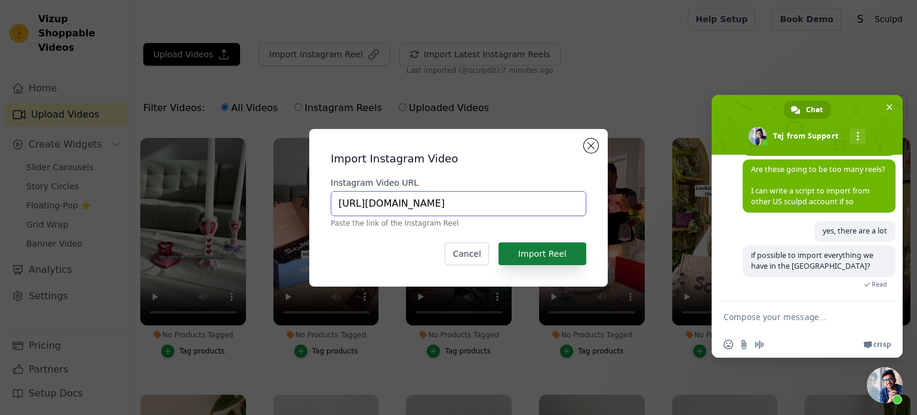
type input "https://www.instagram.com/p/DF5Y88_IvMb/"
click at [556, 257] on button "Import Reel" at bounding box center [542, 253] width 88 height 23
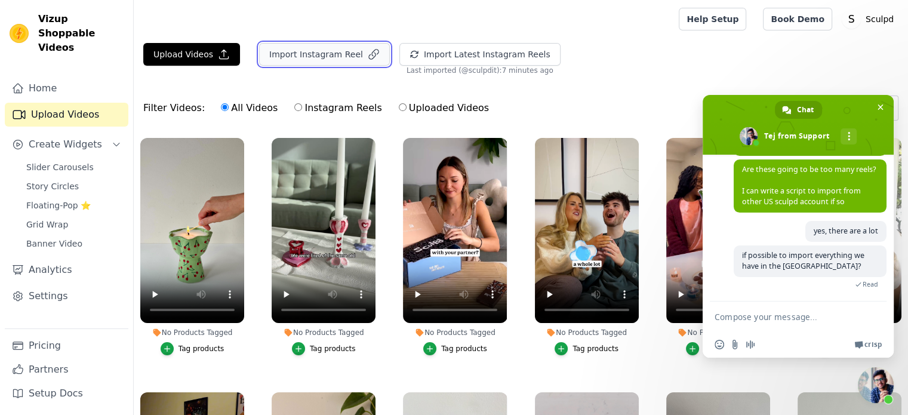
click at [345, 48] on button "Import Instagram Reel" at bounding box center [324, 54] width 131 height 23
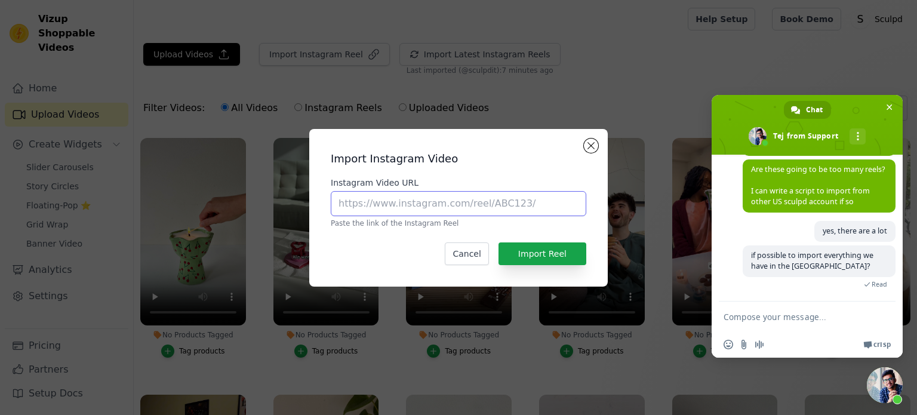
click at [402, 206] on input "Instagram Video URL" at bounding box center [458, 203] width 255 height 25
paste input "https://www.instagram.com/p/DB6ndLXv3fd/"
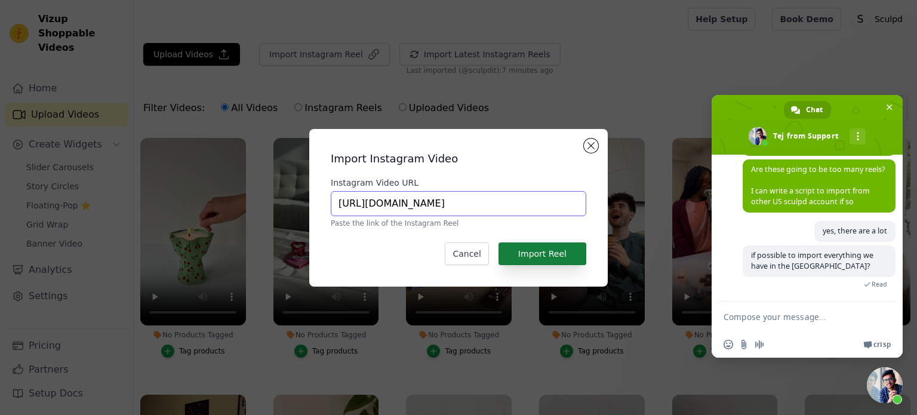
type input "https://www.instagram.com/p/DB6ndLXv3fd/"
click at [546, 259] on button "Import Reel" at bounding box center [542, 253] width 88 height 23
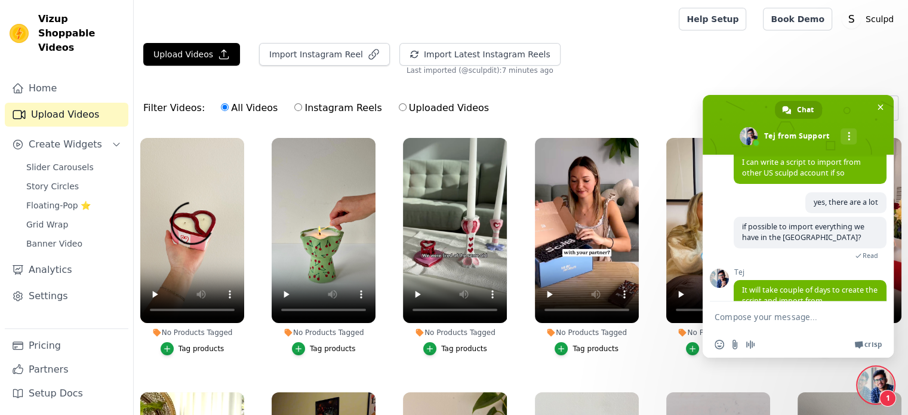
scroll to position [371, 0]
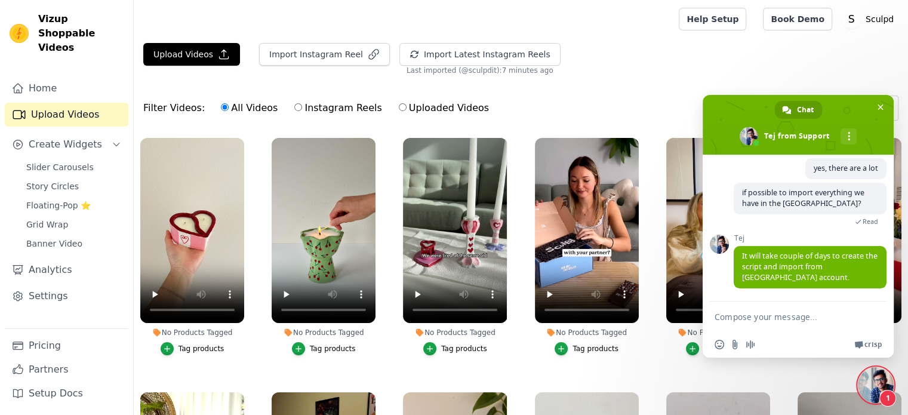
click at [745, 319] on textarea "Compose your message..." at bounding box center [785, 316] width 143 height 30
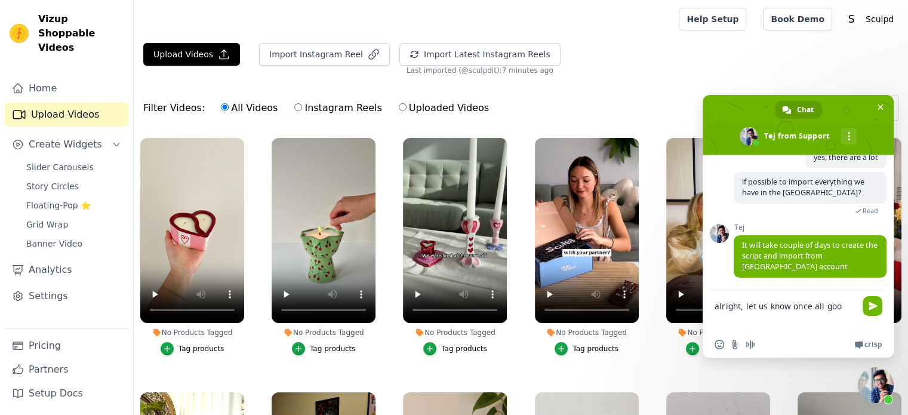
type textarea "alright, let us know once all good"
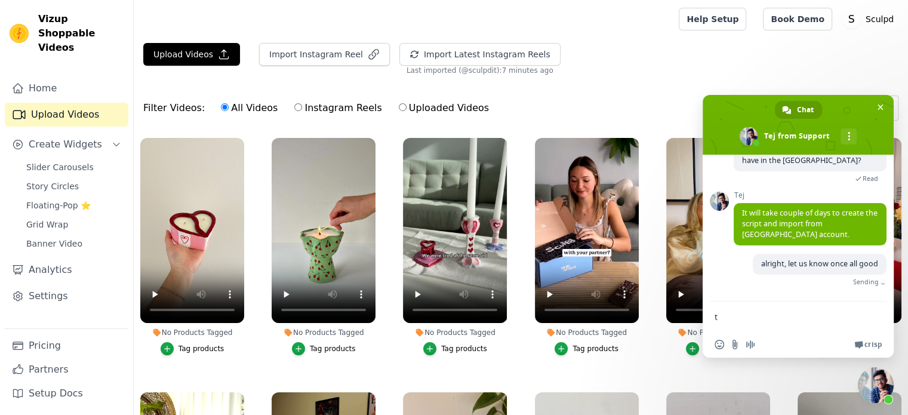
scroll to position [401, 0]
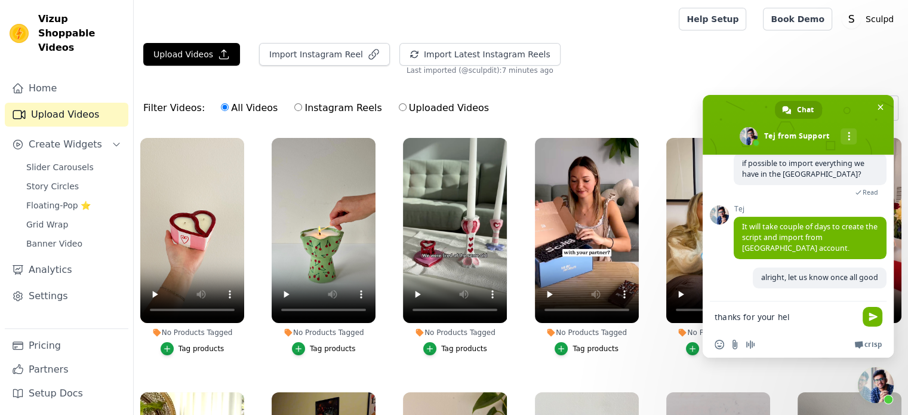
type textarea "thanks for your help"
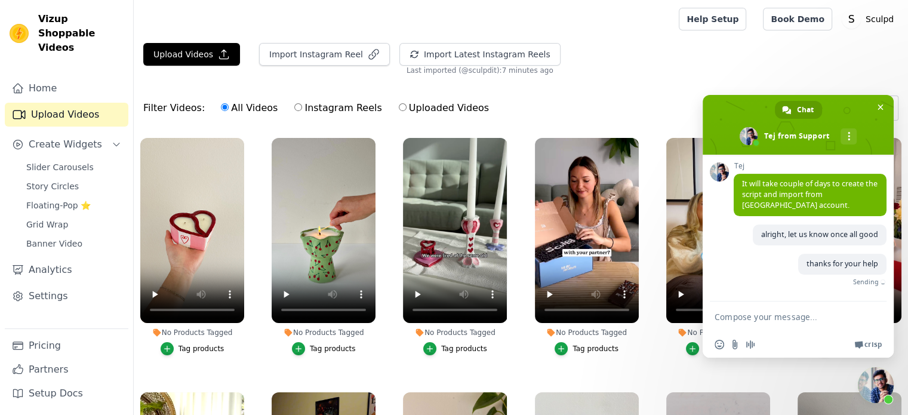
scroll to position [426, 0]
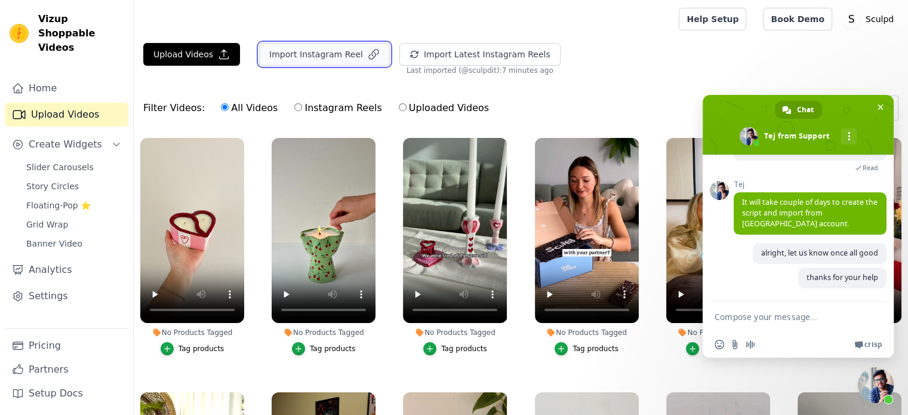
click at [296, 47] on button "Import Instagram Reel" at bounding box center [324, 54] width 131 height 23
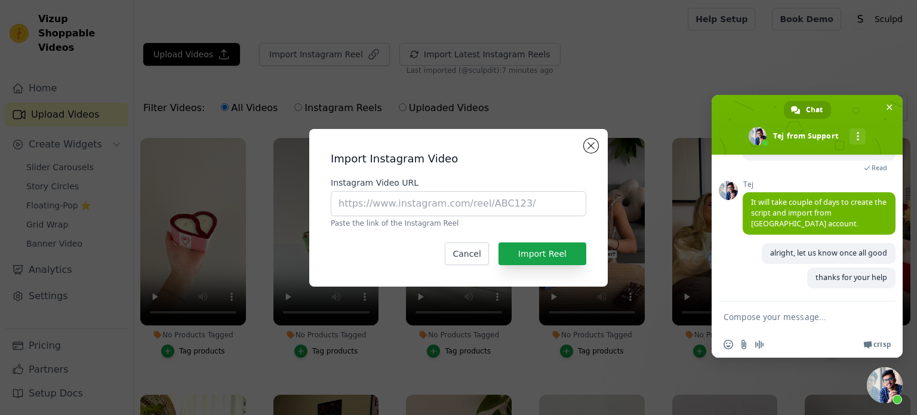
click at [429, 190] on div "Instagram Video URL Paste the link of the Instagram Reel" at bounding box center [458, 202] width 255 height 51
click at [494, 199] on input "Instagram Video URL" at bounding box center [458, 203] width 255 height 25
paste input "https://www.instagram.com/p/DA_LSuooawA/"
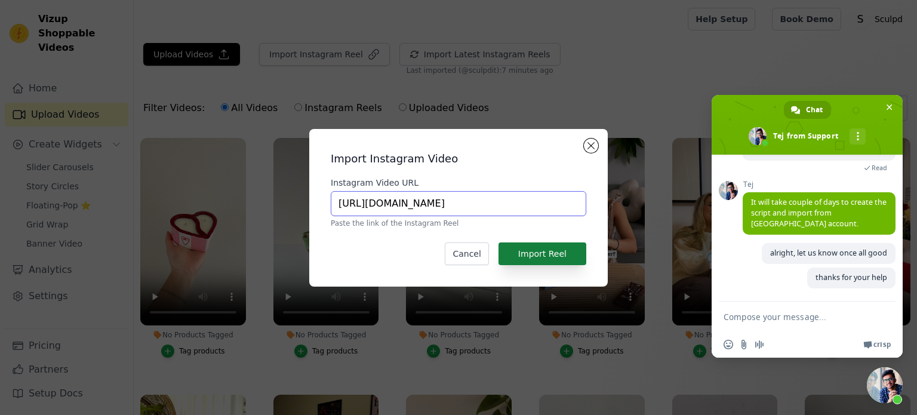
type input "https://www.instagram.com/p/DA_LSuooawA/"
click at [539, 248] on button "Import Reel" at bounding box center [542, 253] width 88 height 23
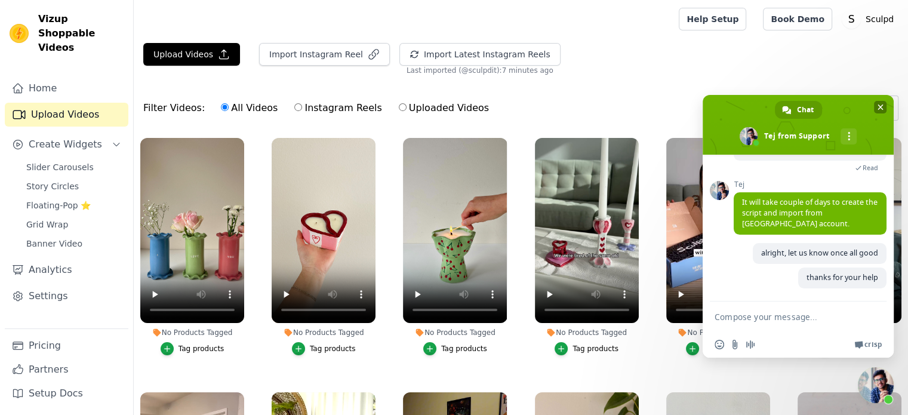
click at [881, 110] on span "Close chat" at bounding box center [880, 107] width 6 height 8
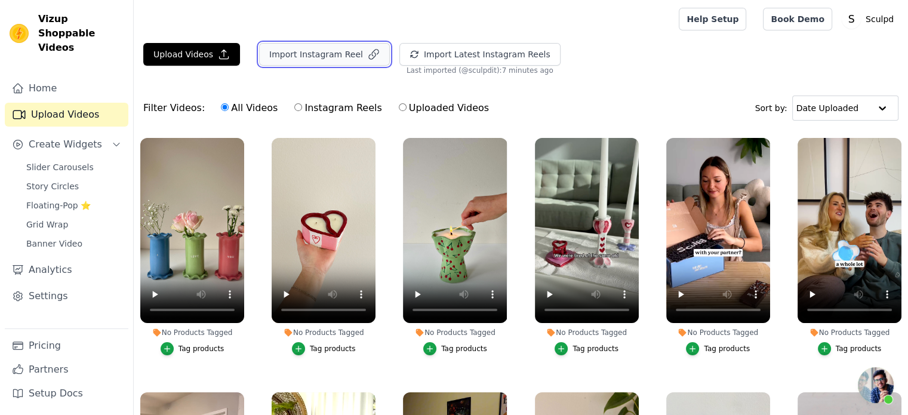
click at [307, 56] on button "Import Instagram Reel" at bounding box center [324, 54] width 131 height 23
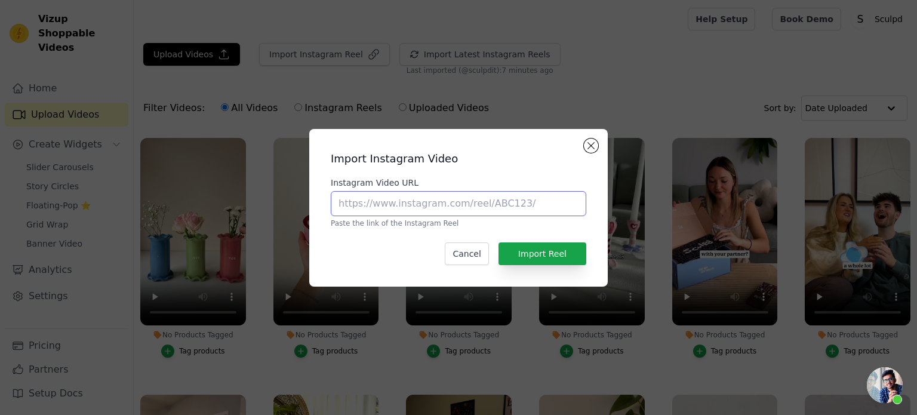
click at [434, 199] on input "Instagram Video URL" at bounding box center [458, 203] width 255 height 25
paste input "https://www.instagram.com/p/DAD6oGZISqF/"
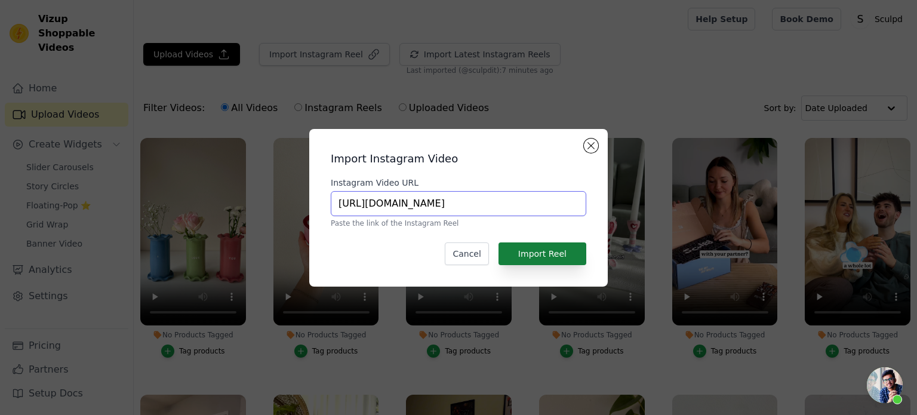
type input "https://www.instagram.com/p/DAD6oGZISqF/"
click at [548, 249] on button "Import Reel" at bounding box center [542, 253] width 88 height 23
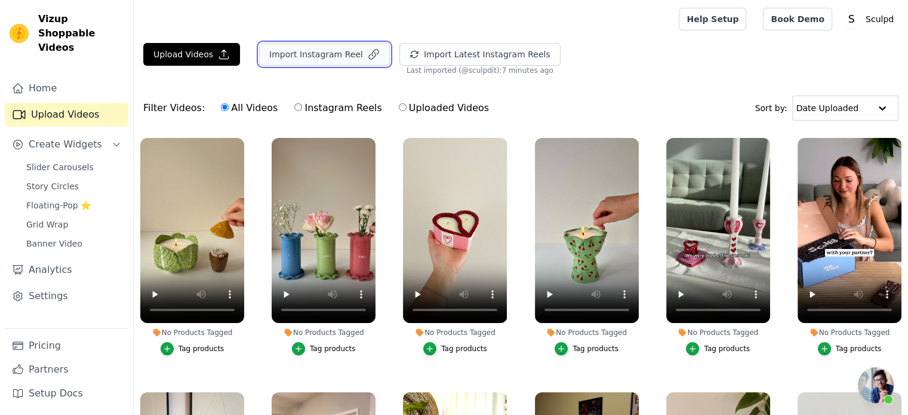
click at [284, 58] on button "Import Instagram Reel" at bounding box center [324, 54] width 131 height 23
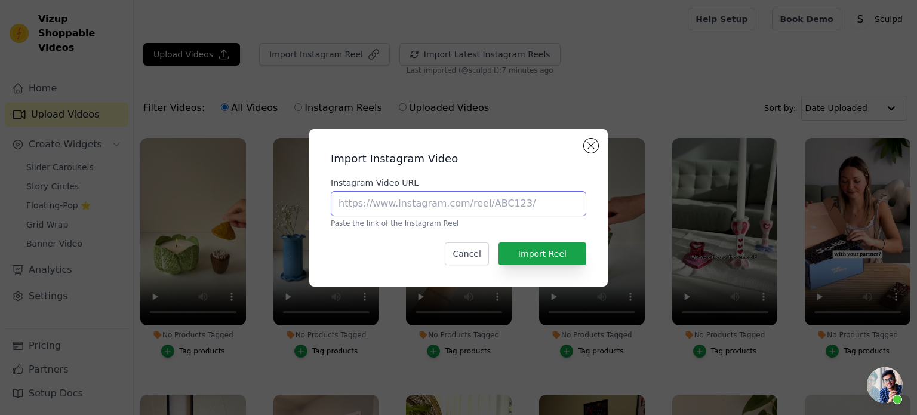
click at [424, 206] on input "Instagram Video URL" at bounding box center [458, 203] width 255 height 25
paste input "https://www.instagram.com/p/C_8VLFEI84z/"
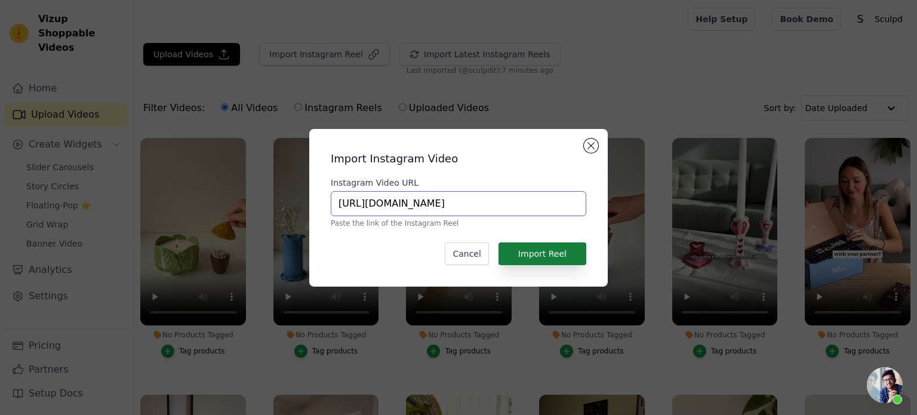
type input "https://www.instagram.com/p/C_8VLFEI84z/"
click at [548, 252] on button "Import Reel" at bounding box center [542, 253] width 88 height 23
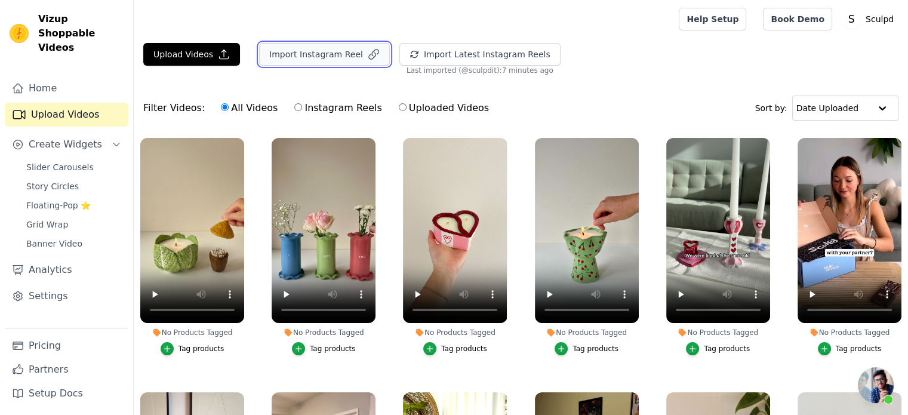
click at [320, 59] on button "Import Instagram Reel" at bounding box center [324, 54] width 131 height 23
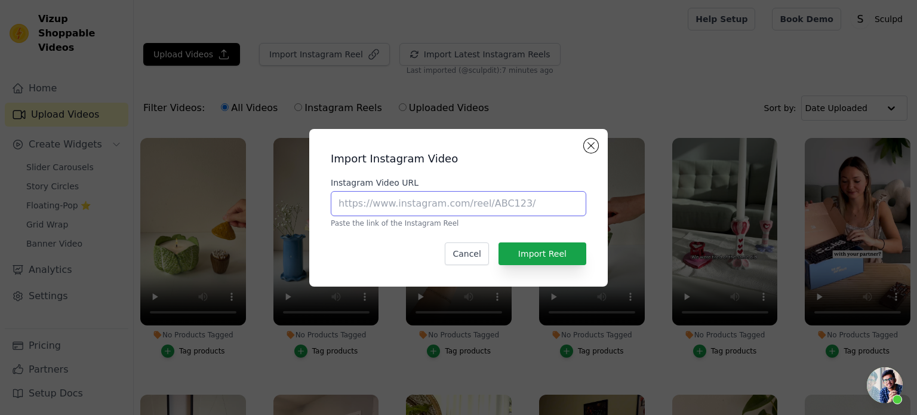
click at [407, 207] on input "Instagram Video URL" at bounding box center [458, 203] width 255 height 25
paste input "https://www.instagram.com/p/C84m4CfIT5U/"
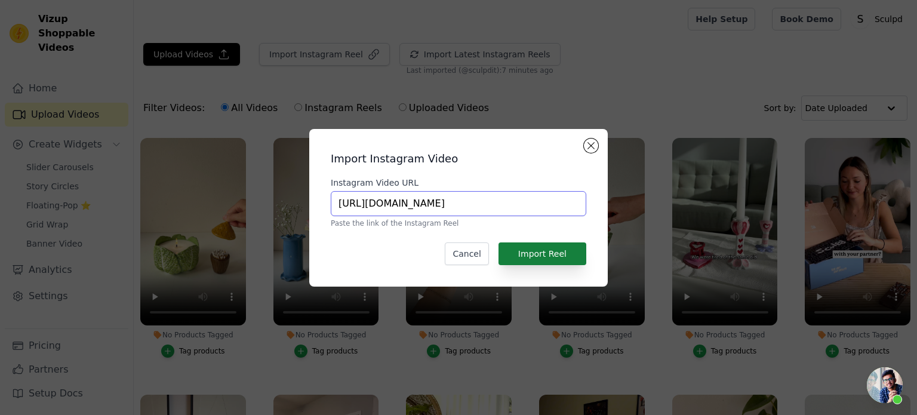
type input "https://www.instagram.com/p/C84m4CfIT5U/"
click at [550, 248] on button "Import Reel" at bounding box center [542, 253] width 88 height 23
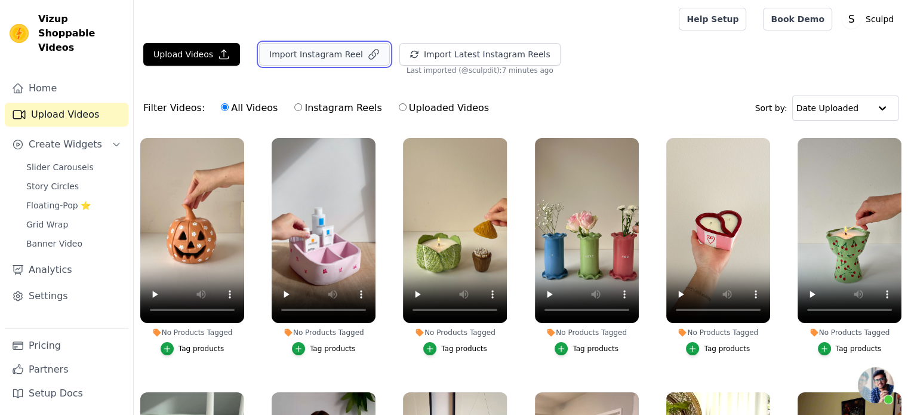
click at [325, 52] on button "Import Instagram Reel" at bounding box center [324, 54] width 131 height 23
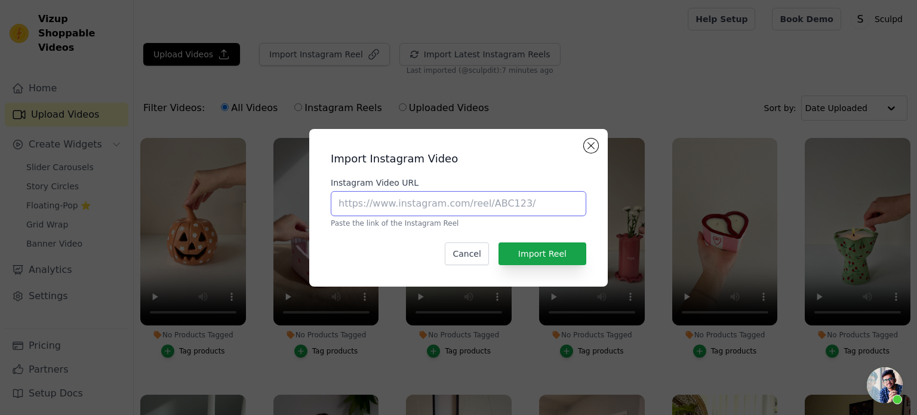
click at [391, 200] on input "Instagram Video URL" at bounding box center [458, 203] width 255 height 25
paste input "https://www.instagram.com/p/DLVLQN_Rawu/"
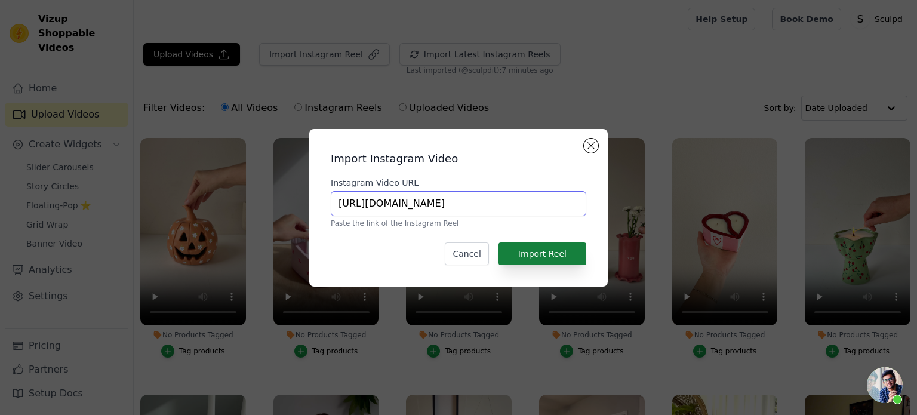
type input "https://www.instagram.com/p/DLVLQN_Rawu/"
click at [522, 261] on button "Import Reel" at bounding box center [542, 253] width 88 height 23
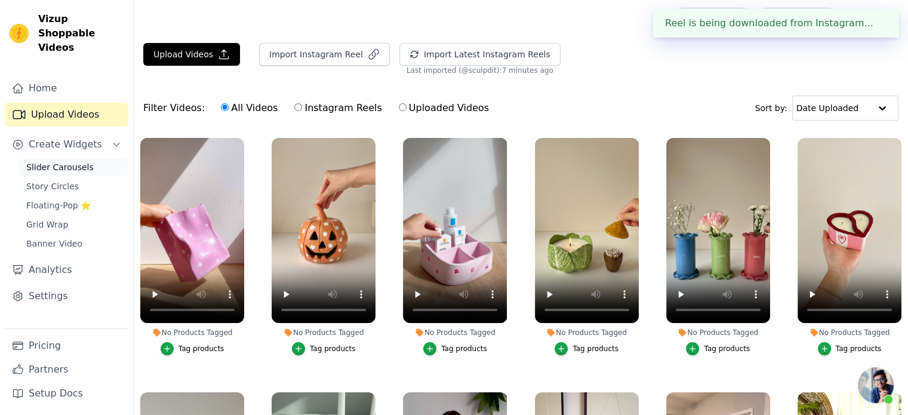
click at [69, 161] on span "Slider Carousels" at bounding box center [59, 167] width 67 height 12
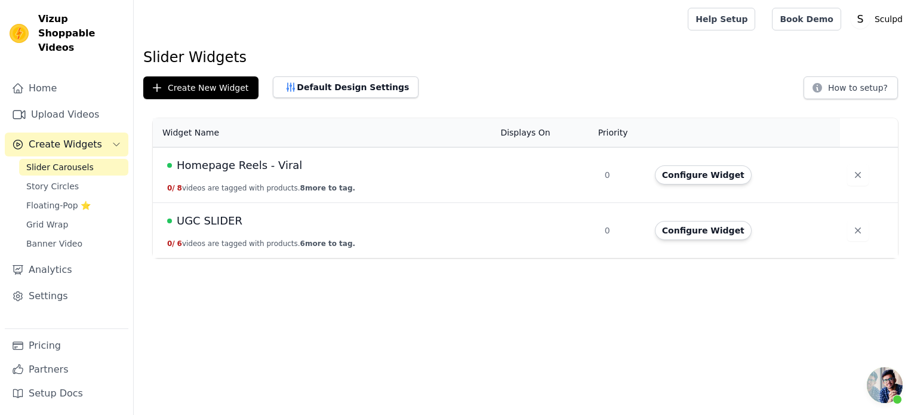
click at [217, 169] on span "Homepage Reels - Viral" at bounding box center [239, 165] width 125 height 17
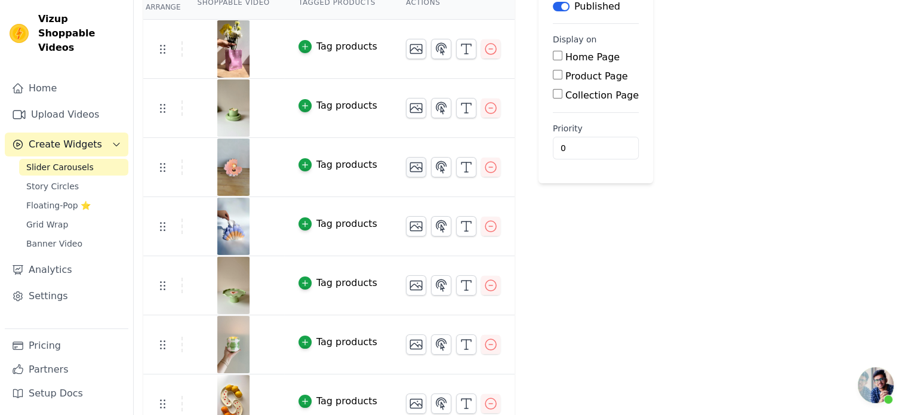
scroll to position [119, 0]
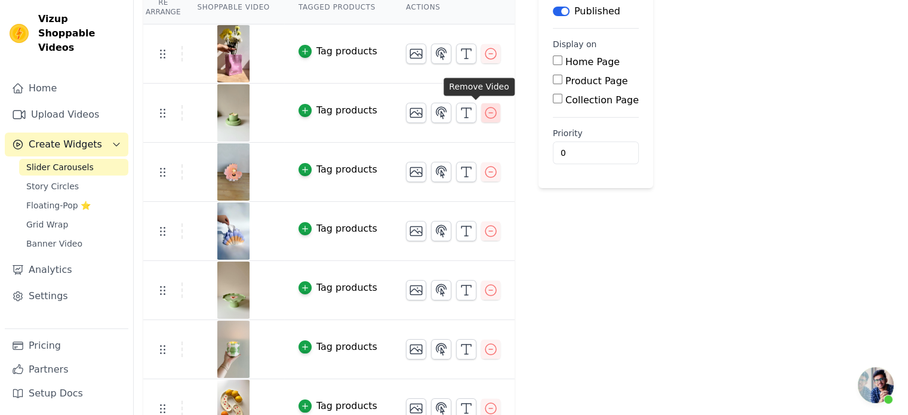
click at [483, 110] on icon "button" at bounding box center [490, 113] width 14 height 14
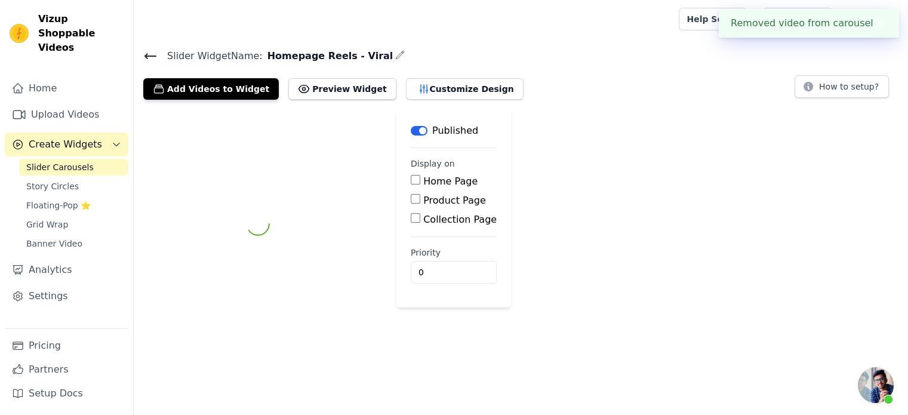
scroll to position [0, 0]
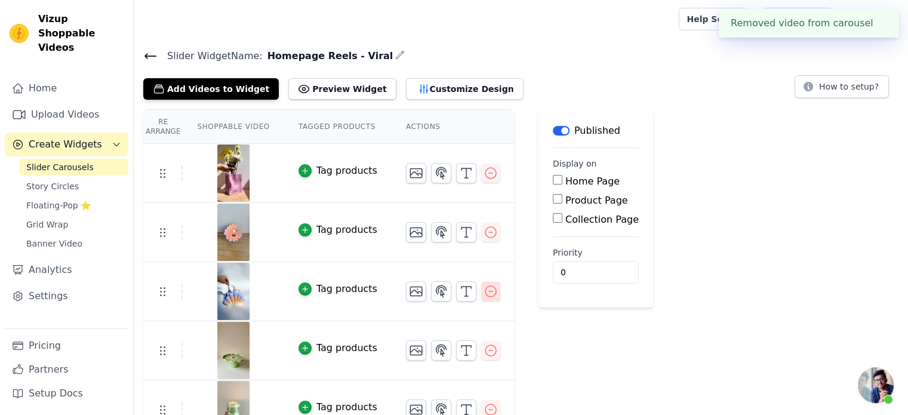
click at [485, 295] on icon "button" at bounding box center [490, 291] width 11 height 11
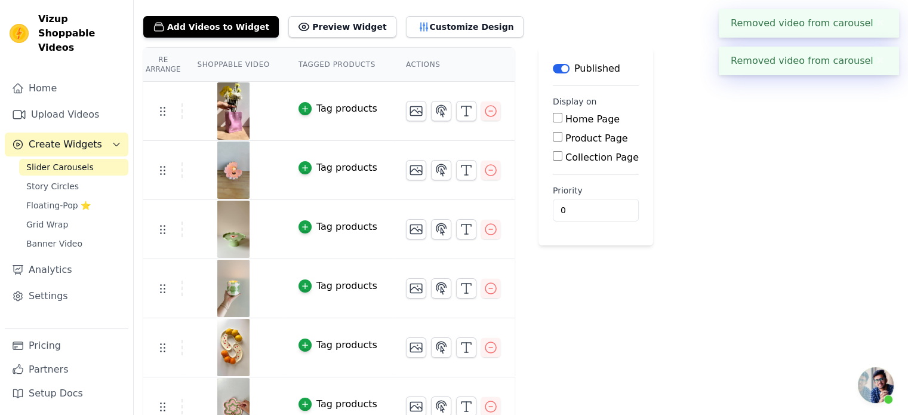
scroll to position [81, 0]
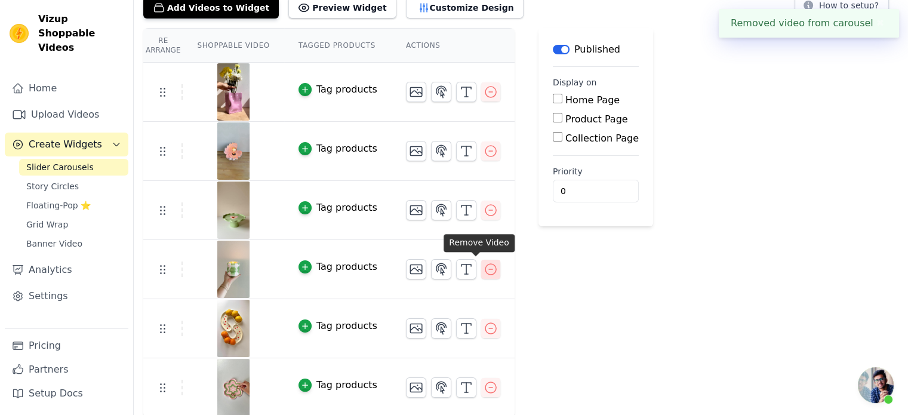
click at [483, 267] on icon "button" at bounding box center [490, 269] width 14 height 14
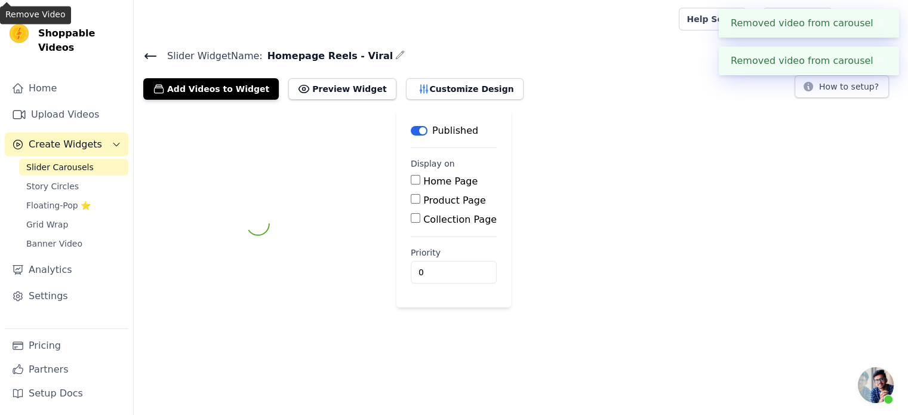
scroll to position [0, 0]
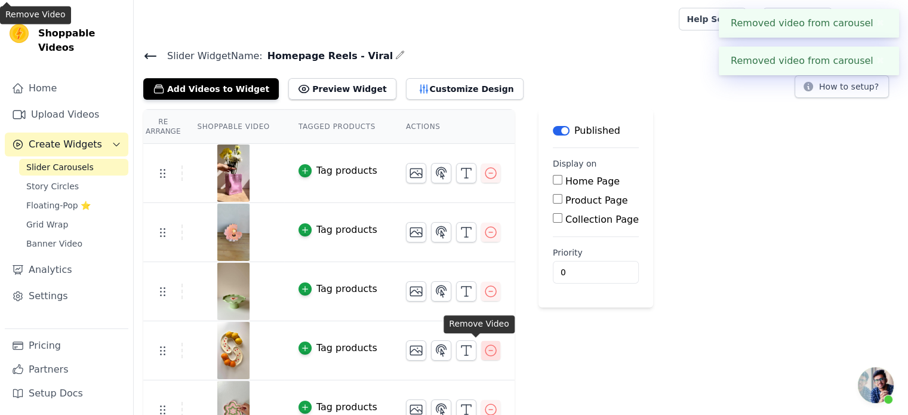
click at [485, 354] on icon "button" at bounding box center [490, 350] width 11 height 11
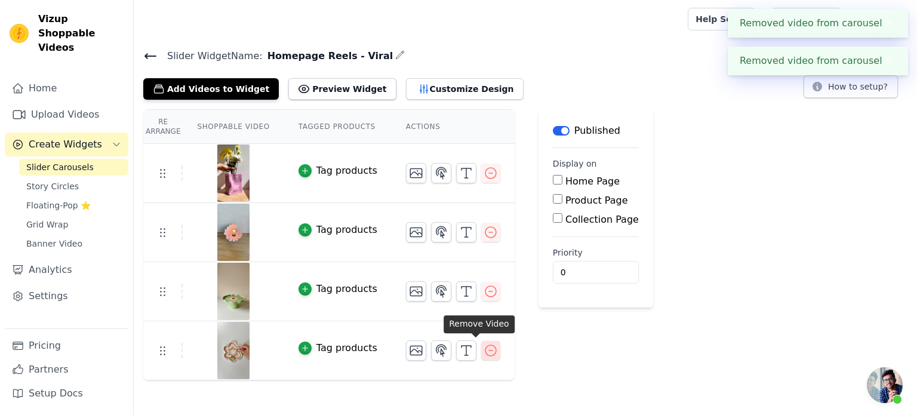
click at [483, 343] on icon "button" at bounding box center [490, 350] width 14 height 14
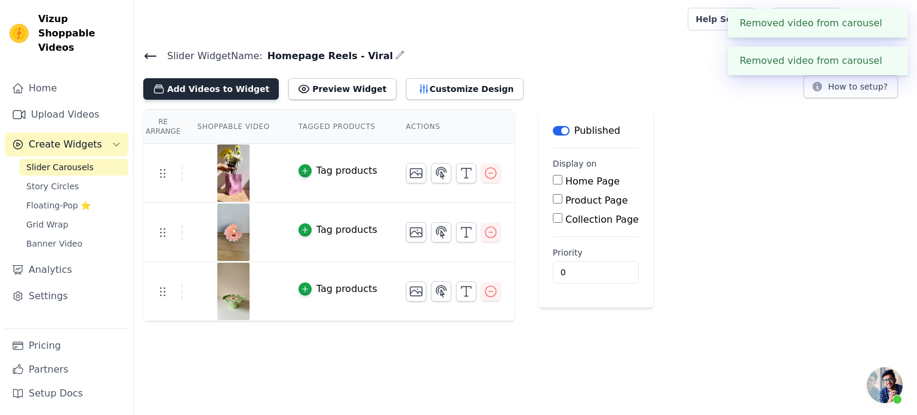
click at [191, 89] on button "Add Videos to Widget" at bounding box center [210, 88] width 135 height 21
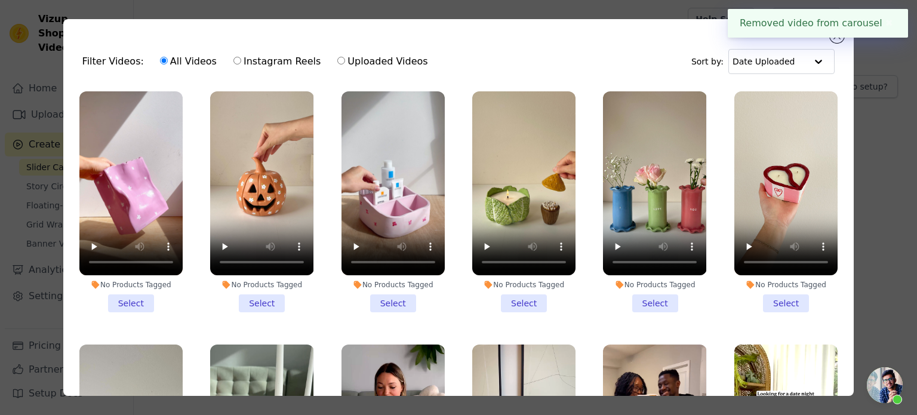
click at [891, 193] on div "Filter Videos: All Videos Instagram Reels Uploaded Videos Sort by: Date Uploade…" at bounding box center [458, 207] width 878 height 415
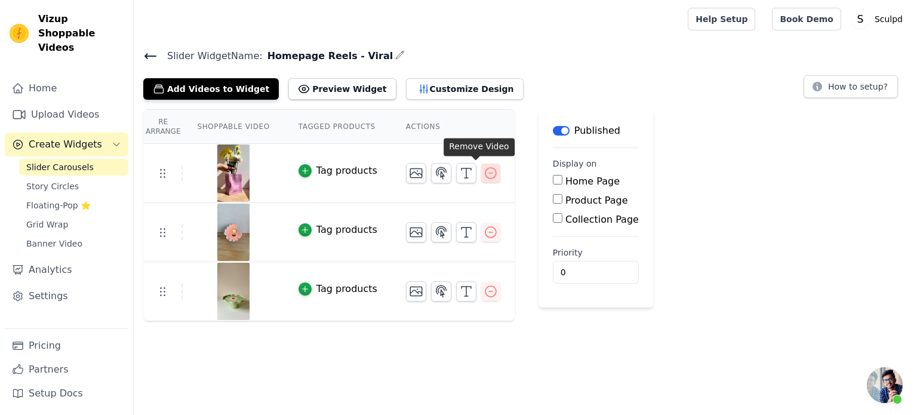
click at [483, 174] on icon "button" at bounding box center [490, 173] width 14 height 14
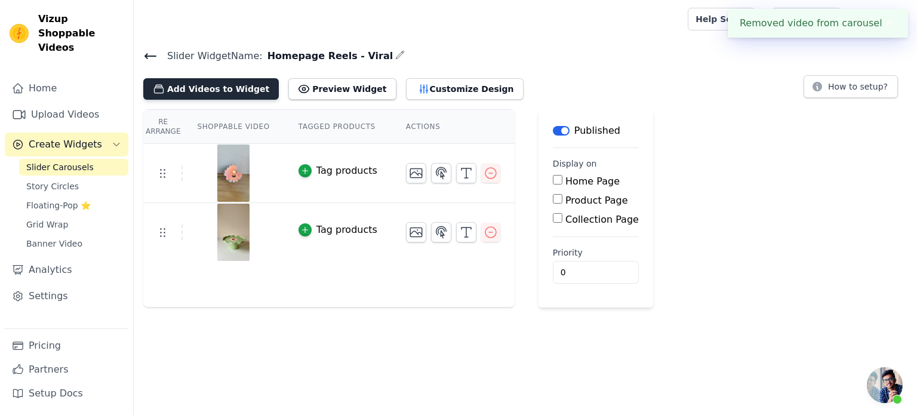
click at [223, 94] on button "Add Videos to Widget" at bounding box center [210, 88] width 135 height 21
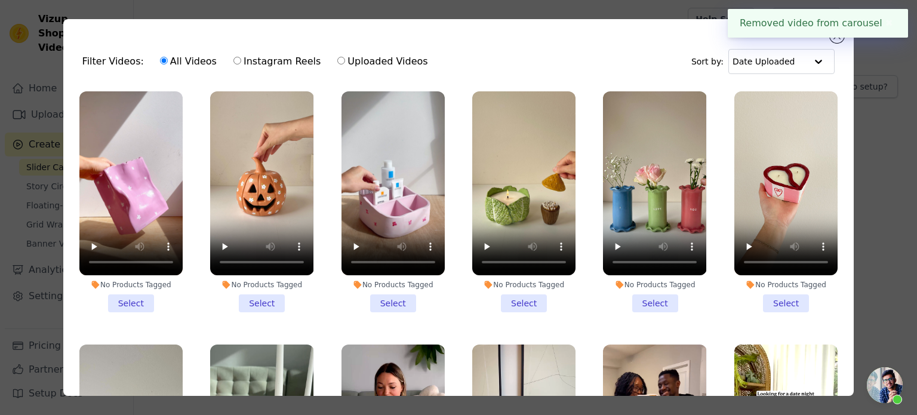
click at [128, 298] on li "No Products Tagged Select" at bounding box center [130, 201] width 103 height 221
click at [0, 0] on input "No Products Tagged Select" at bounding box center [0, 0] width 0 height 0
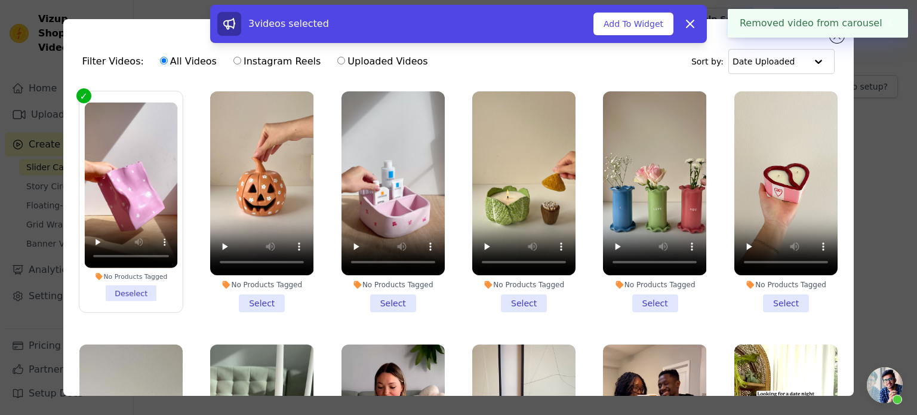
click at [257, 303] on li "No Products Tagged Select" at bounding box center [261, 201] width 103 height 221
click at [0, 0] on input "No Products Tagged Select" at bounding box center [0, 0] width 0 height 0
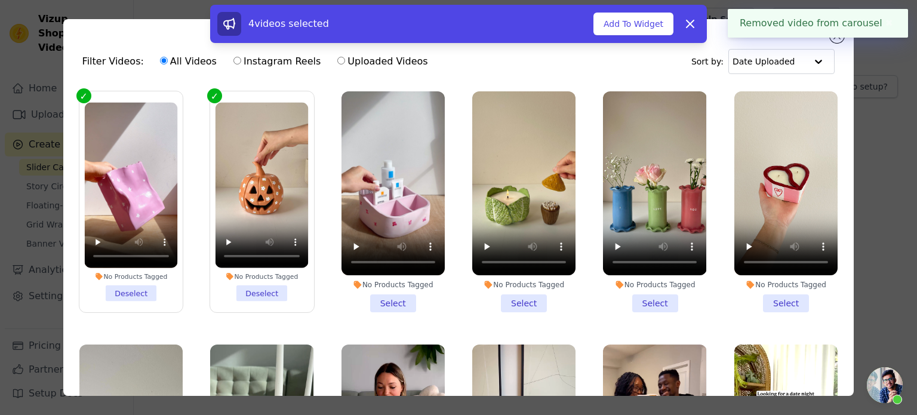
click at [382, 300] on li "No Products Tagged Select" at bounding box center [392, 201] width 103 height 221
click at [0, 0] on input "No Products Tagged Select" at bounding box center [0, 0] width 0 height 0
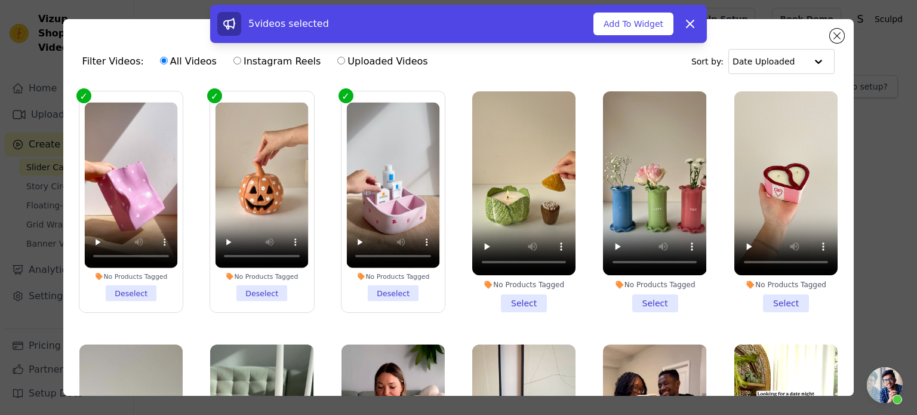
click at [511, 291] on li "No Products Tagged Select" at bounding box center [523, 201] width 103 height 221
click at [0, 0] on input "No Products Tagged Select" at bounding box center [0, 0] width 0 height 0
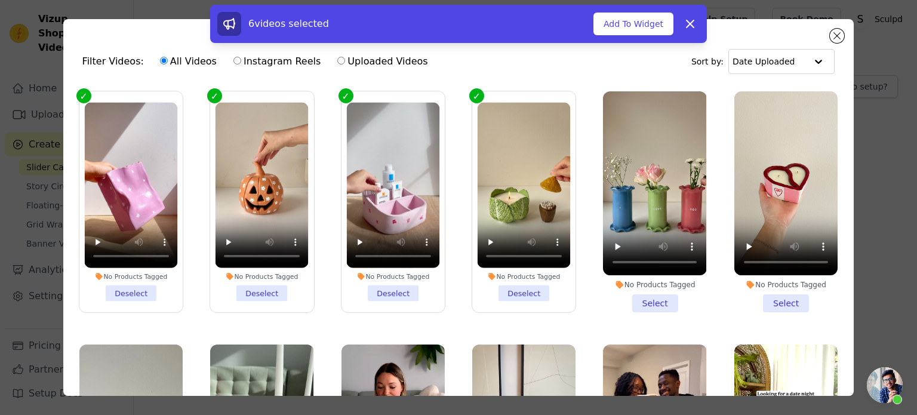
click at [635, 298] on li "No Products Tagged Select" at bounding box center [654, 201] width 103 height 221
click at [0, 0] on input "No Products Tagged Select" at bounding box center [0, 0] width 0 height 0
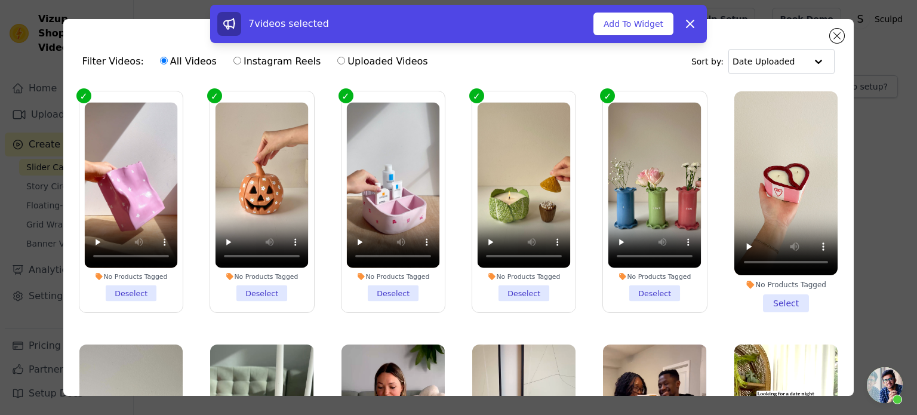
click at [785, 300] on li "No Products Tagged Select" at bounding box center [785, 201] width 103 height 221
click at [0, 0] on input "No Products Tagged Select" at bounding box center [0, 0] width 0 height 0
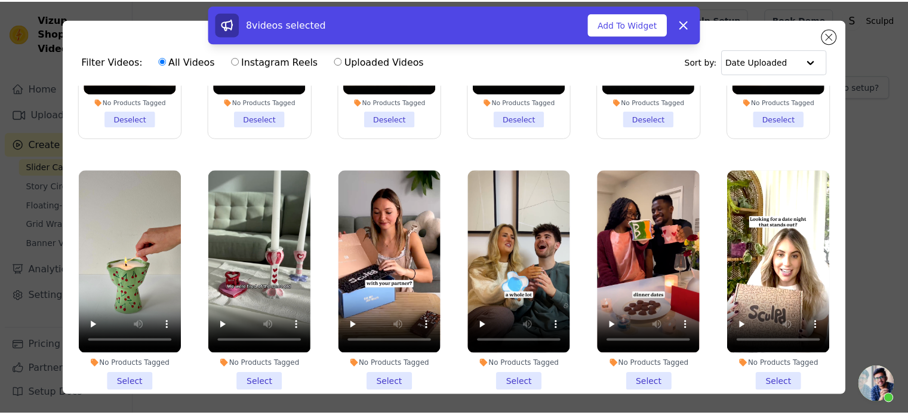
scroll to position [179, 0]
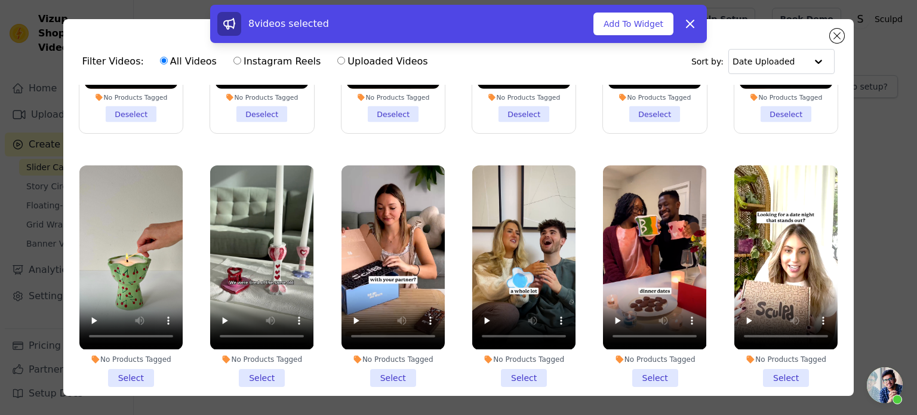
click at [140, 368] on li "No Products Tagged Select" at bounding box center [130, 275] width 103 height 221
click at [0, 0] on input "No Products Tagged Select" at bounding box center [0, 0] width 0 height 0
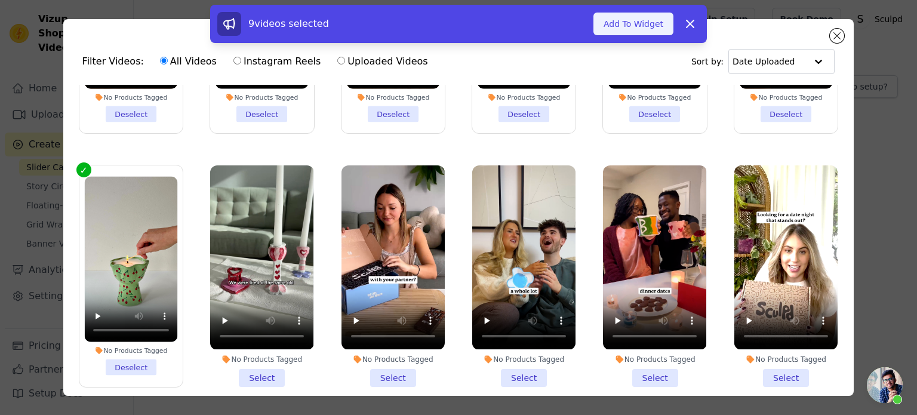
click at [625, 27] on button "Add To Widget" at bounding box center [633, 24] width 80 height 23
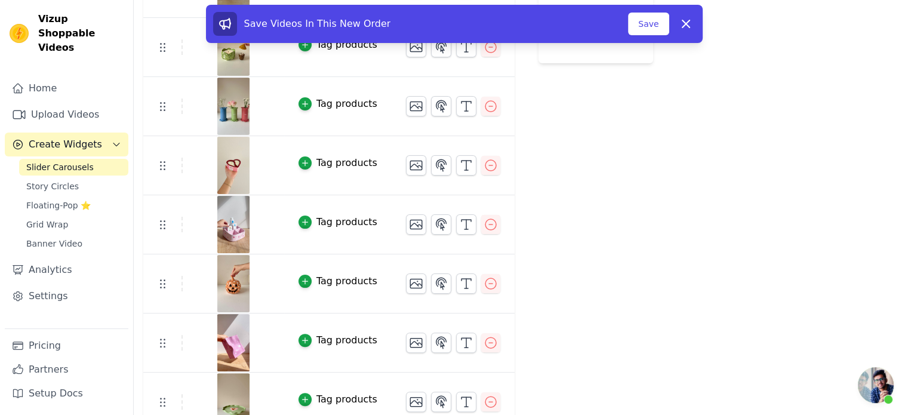
scroll to position [258, 0]
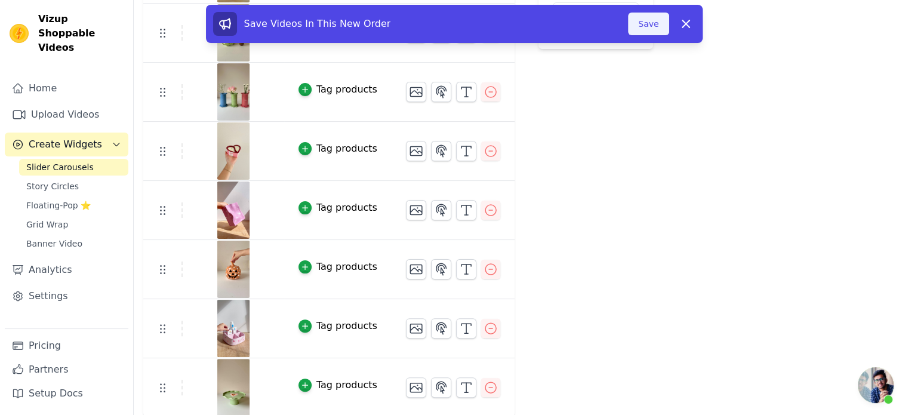
click at [664, 21] on button "Save" at bounding box center [648, 24] width 41 height 23
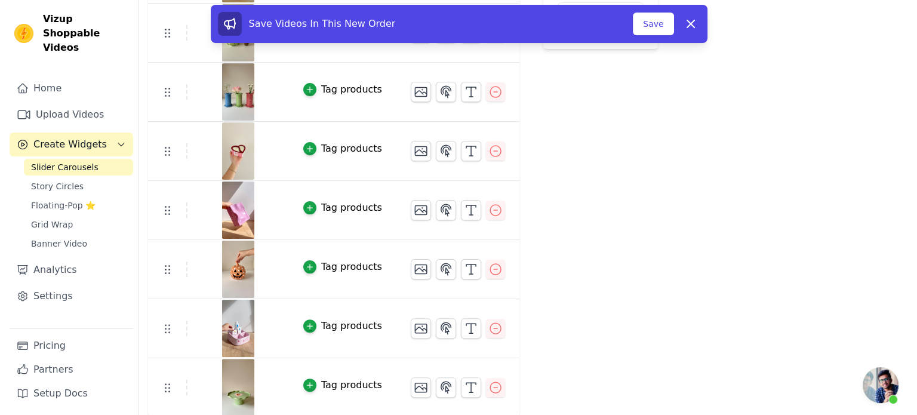
scroll to position [0, 0]
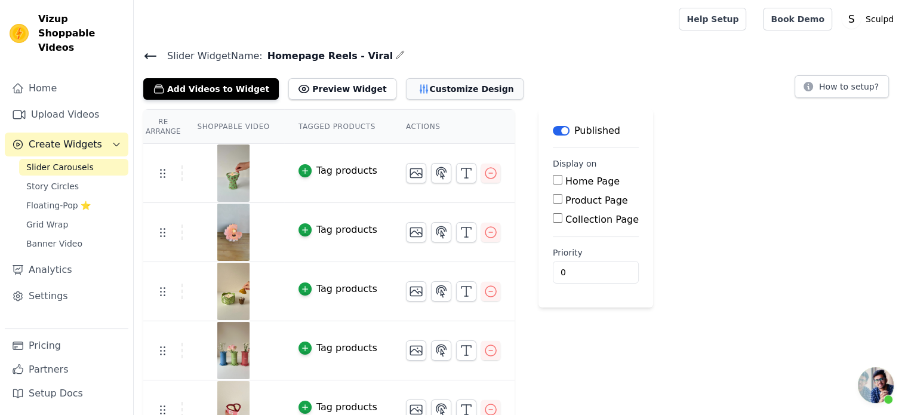
click at [420, 92] on button "Customize Design" at bounding box center [465, 88] width 118 height 21
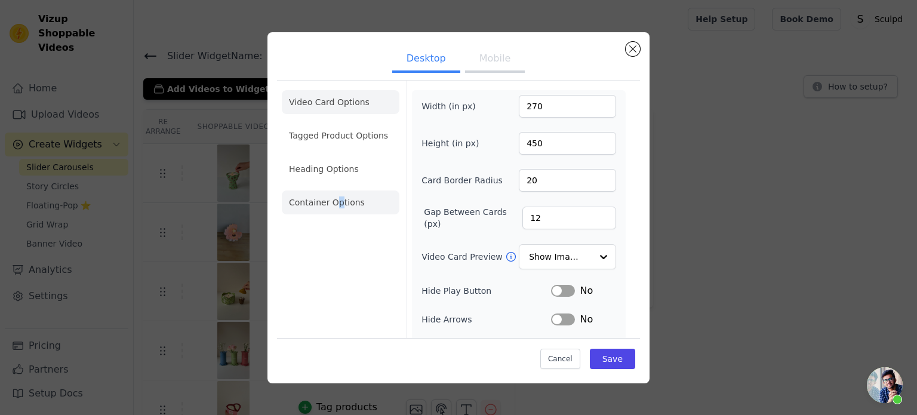
click at [336, 201] on li "Container Options" at bounding box center [341, 202] width 118 height 24
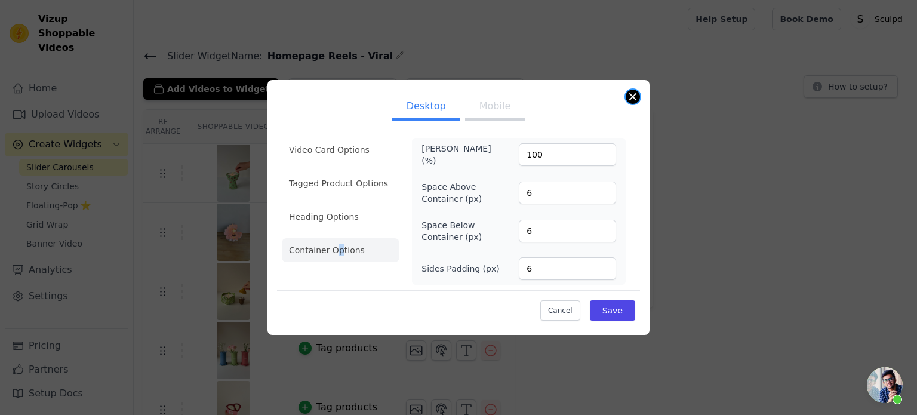
click at [634, 99] on button "Close modal" at bounding box center [632, 97] width 14 height 14
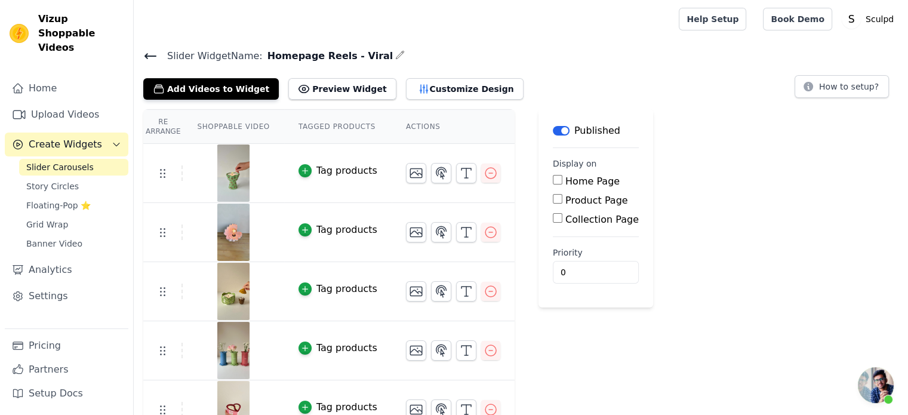
click at [143, 54] on icon at bounding box center [150, 56] width 14 height 14
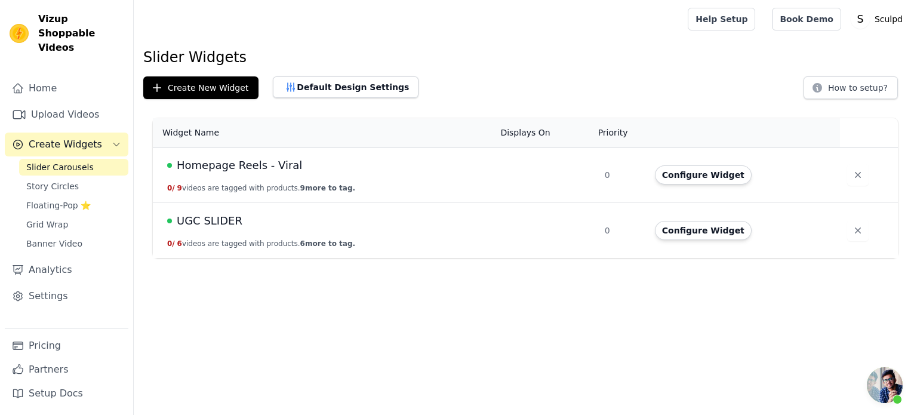
click at [210, 221] on span "UGC SLIDER" at bounding box center [210, 220] width 66 height 17
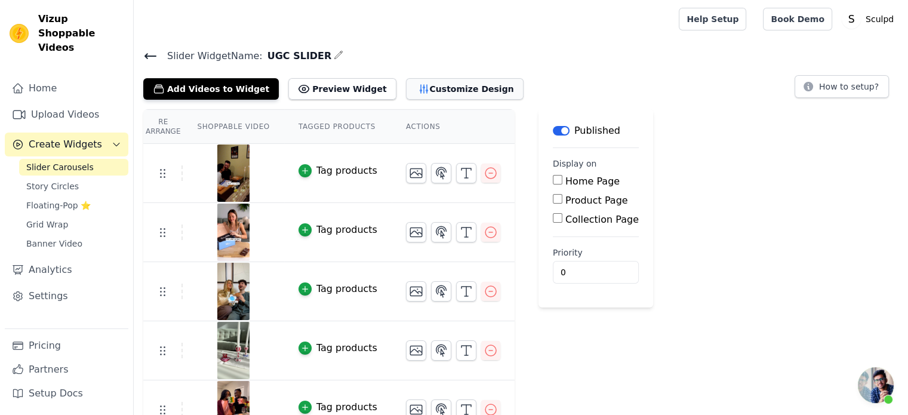
click at [430, 85] on button "Customize Design" at bounding box center [465, 88] width 118 height 21
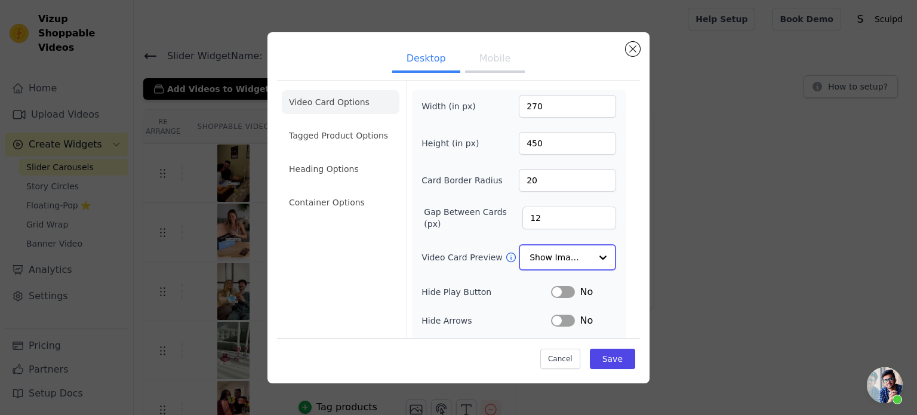
click at [573, 249] on input "Video Card Preview" at bounding box center [559, 257] width 61 height 24
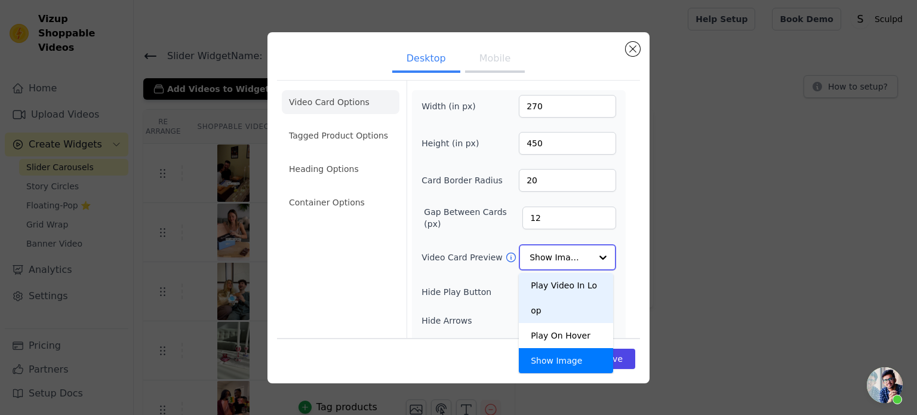
click at [566, 284] on div "Play Video In Loop" at bounding box center [566, 298] width 94 height 50
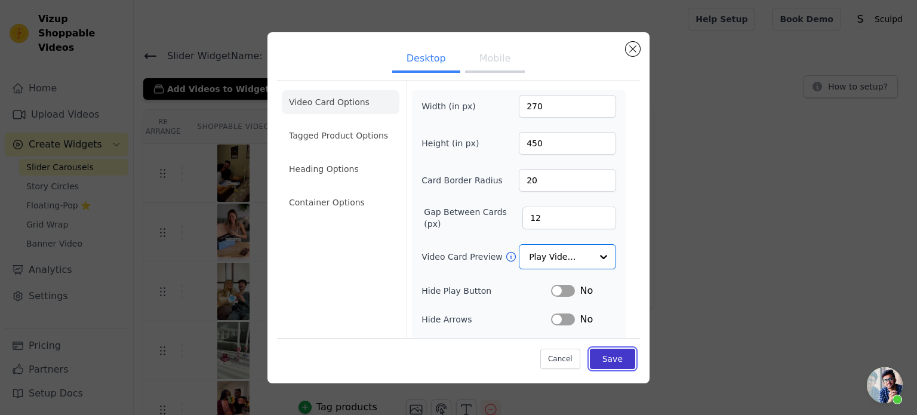
click at [598, 360] on button "Save" at bounding box center [612, 358] width 45 height 20
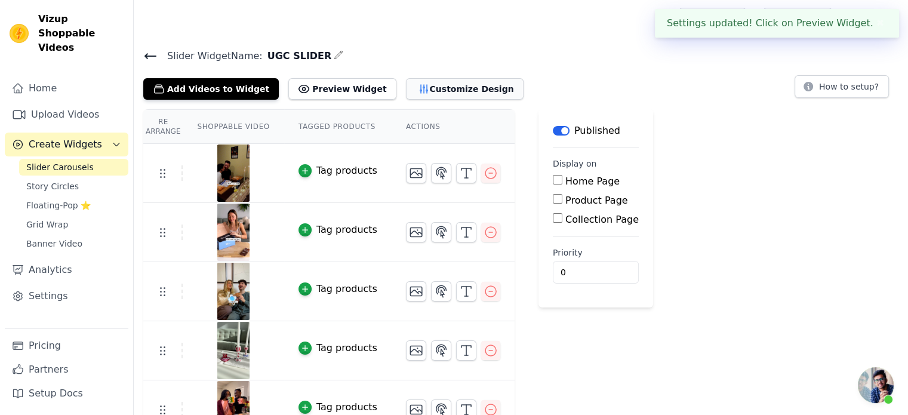
click at [436, 95] on button "Customize Design" at bounding box center [465, 88] width 118 height 21
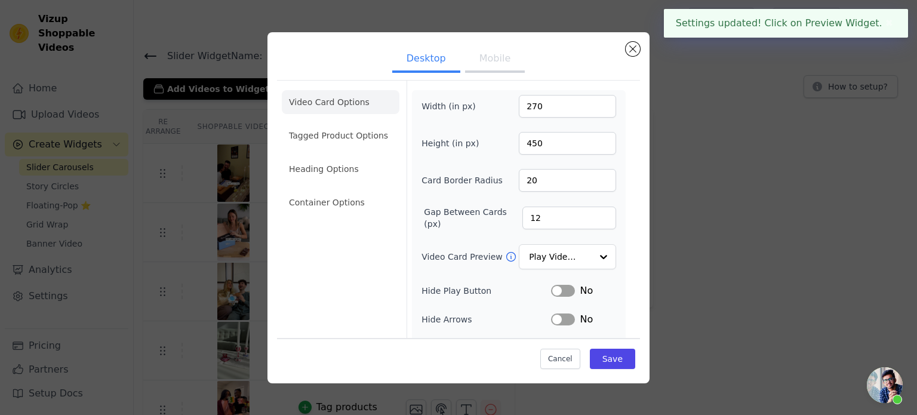
click at [496, 62] on button "Mobile" at bounding box center [495, 60] width 60 height 26
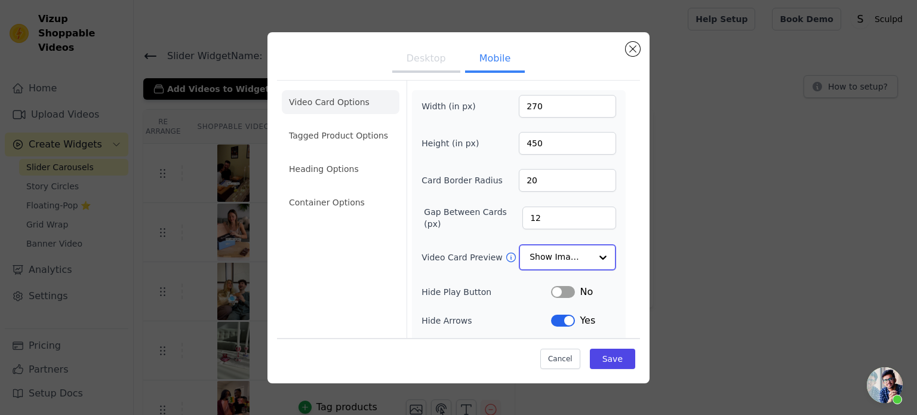
click at [539, 246] on input "Video Card Preview" at bounding box center [559, 257] width 61 height 24
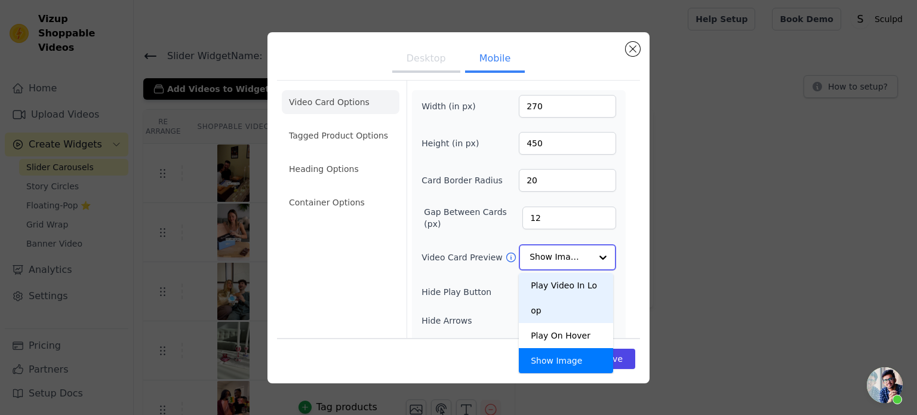
click at [551, 283] on div "Play Video In Loop" at bounding box center [566, 298] width 94 height 50
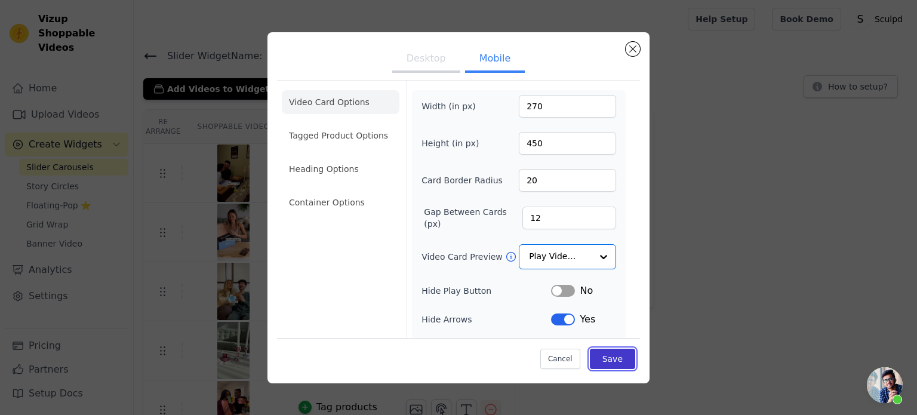
click at [606, 357] on button "Save" at bounding box center [612, 358] width 45 height 20
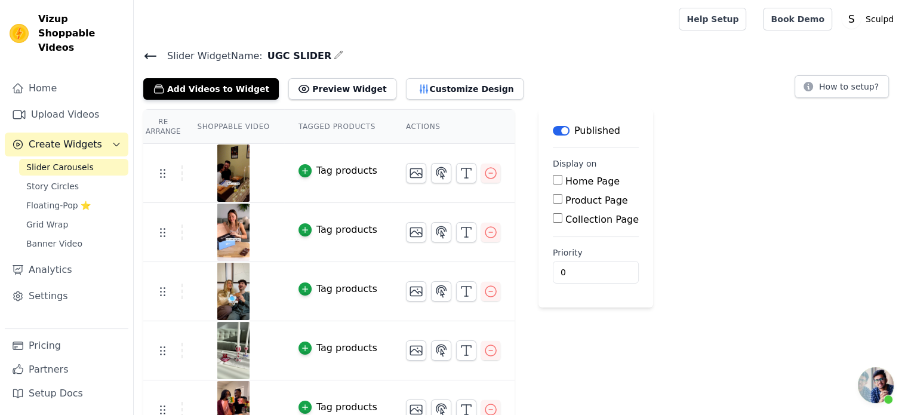
click at [150, 54] on icon at bounding box center [150, 56] width 11 height 5
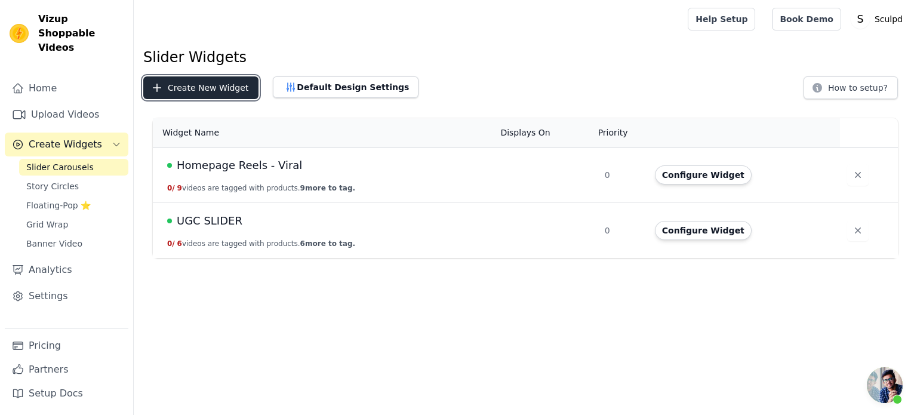
click at [179, 85] on button "Create New Widget" at bounding box center [200, 87] width 115 height 23
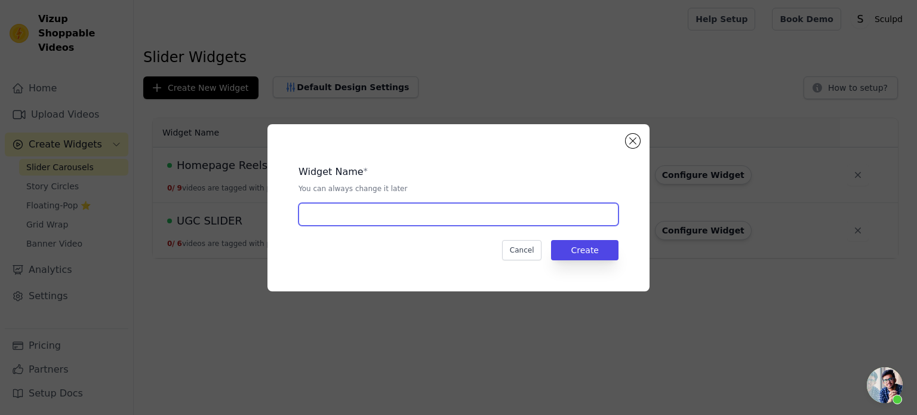
click at [431, 218] on input "text" at bounding box center [458, 214] width 320 height 23
paste input "Candle UGC Slider"
type input "Candle UGC Slider"
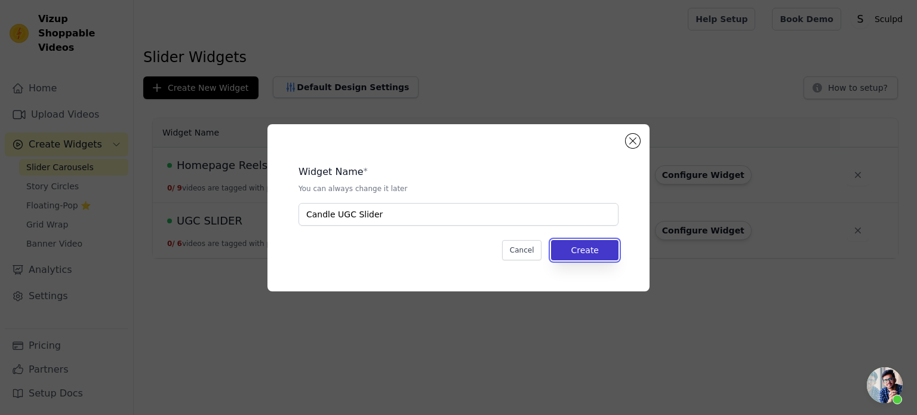
drag, startPoint x: 601, startPoint y: 251, endPoint x: 607, endPoint y: 255, distance: 7.0
click at [607, 254] on button "Create" at bounding box center [584, 250] width 67 height 20
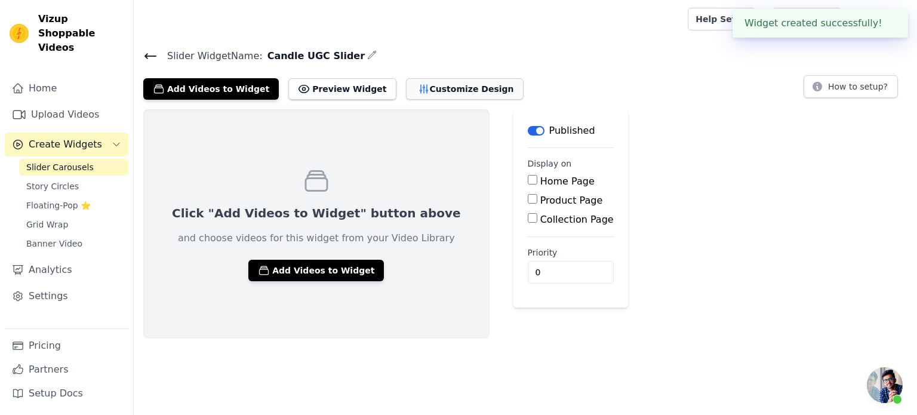
click at [409, 90] on button "Customize Design" at bounding box center [465, 88] width 118 height 21
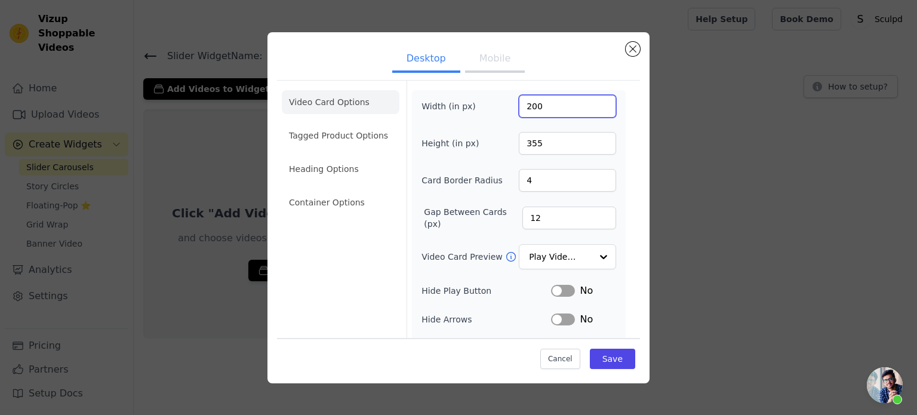
click at [522, 107] on input "200" at bounding box center [567, 106] width 97 height 23
type input "270"
click at [522, 146] on input "355" at bounding box center [567, 143] width 97 height 23
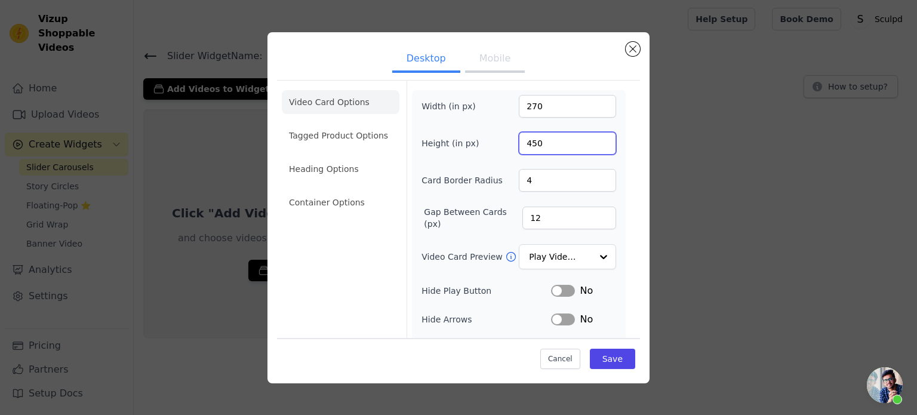
type input "450"
drag, startPoint x: 536, startPoint y: 182, endPoint x: 427, endPoint y: 159, distance: 111.5
click at [428, 159] on div "Width (in px) 270 Height (in px) 450 Card Border Radius 4 Gap Between Cards (px…" at bounding box center [518, 273] width 195 height 356
type input "20"
click at [553, 255] on input "Video Card Preview" at bounding box center [559, 257] width 61 height 24
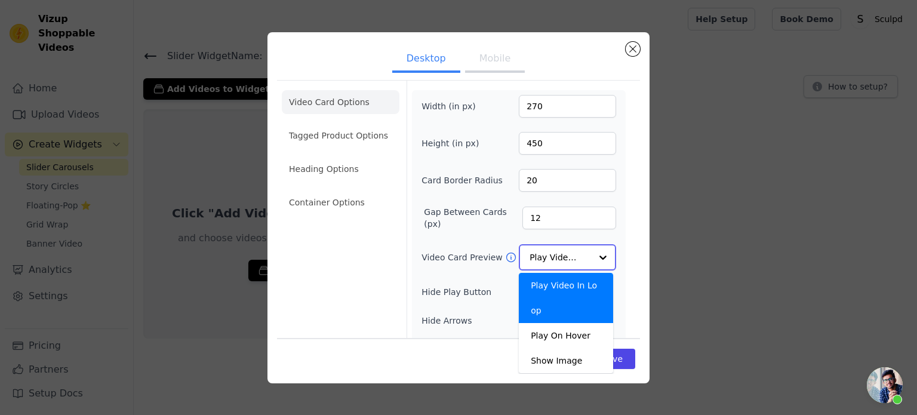
click at [552, 256] on input "Video Card Preview" at bounding box center [559, 257] width 61 height 24
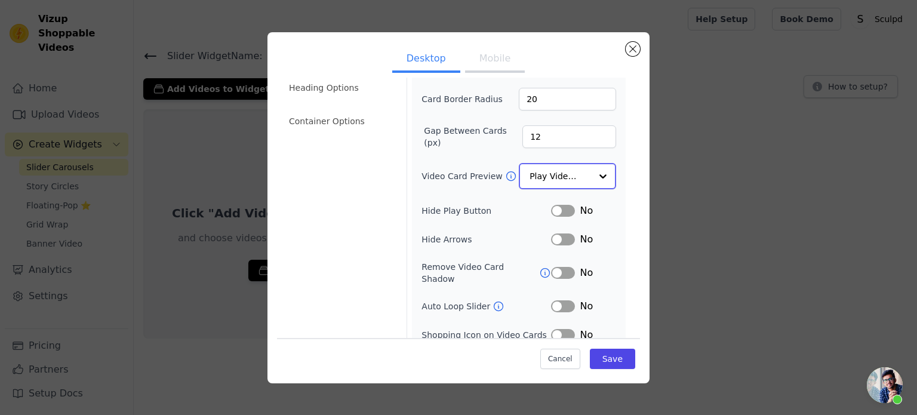
scroll to position [110, 0]
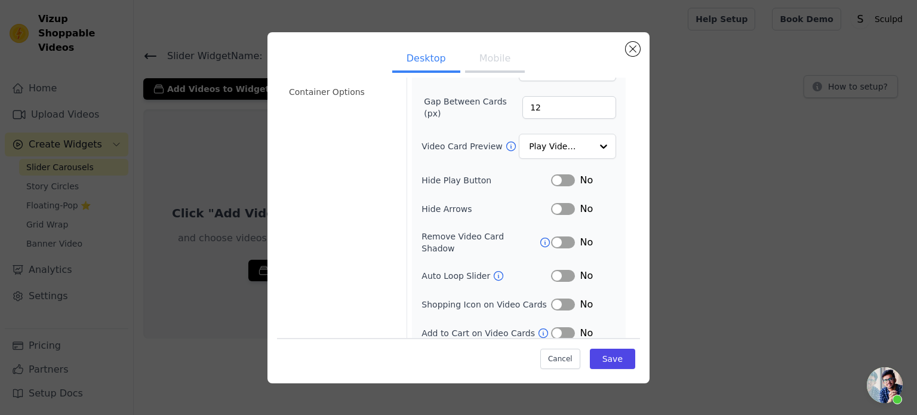
click at [559, 298] on button "Label" at bounding box center [563, 304] width 24 height 12
click at [606, 352] on button "Save" at bounding box center [612, 358] width 45 height 20
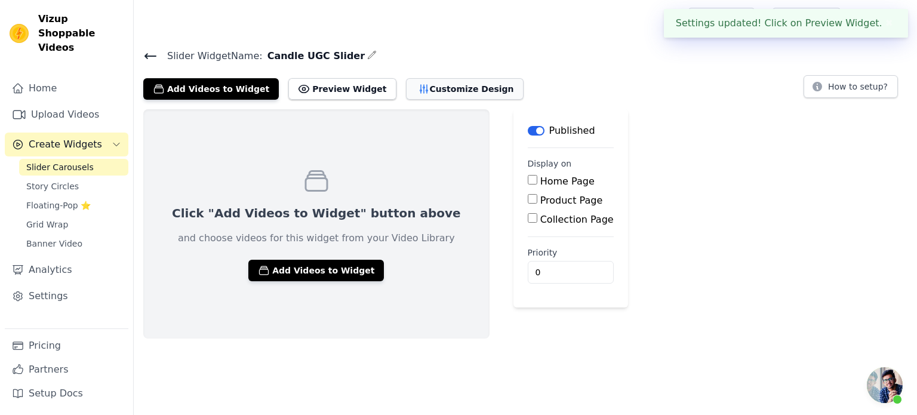
click at [437, 87] on button "Customize Design" at bounding box center [465, 88] width 118 height 21
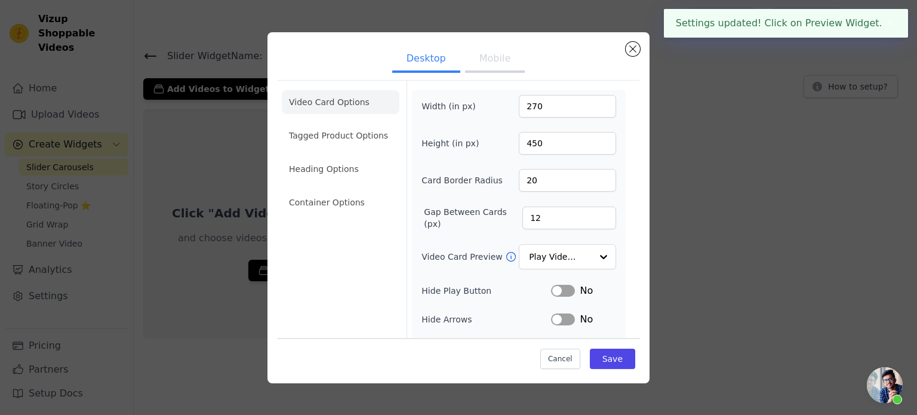
click at [493, 54] on button "Mobile" at bounding box center [495, 60] width 60 height 26
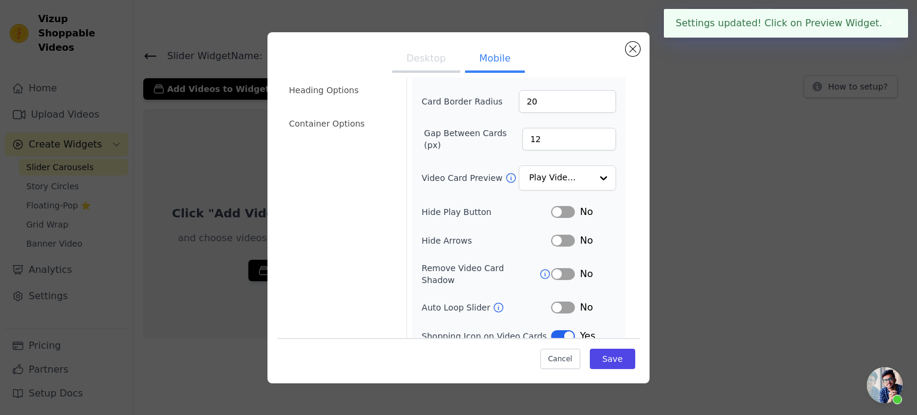
scroll to position [138, 0]
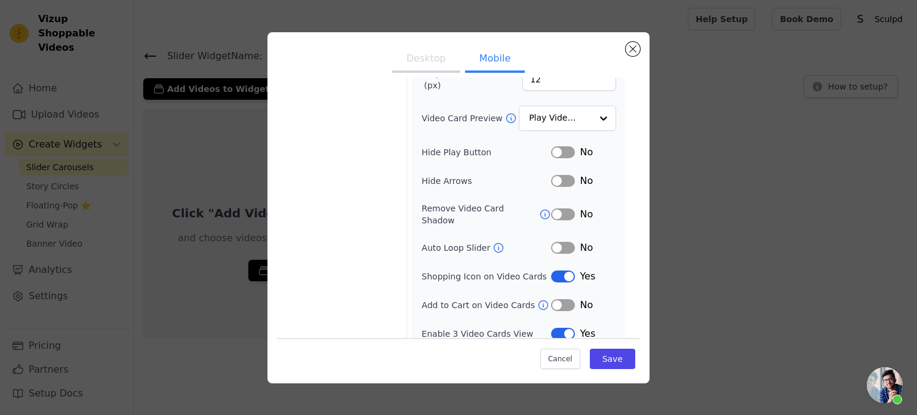
click at [558, 179] on button "Label" at bounding box center [563, 181] width 24 height 12
click at [618, 356] on button "Save" at bounding box center [612, 358] width 45 height 20
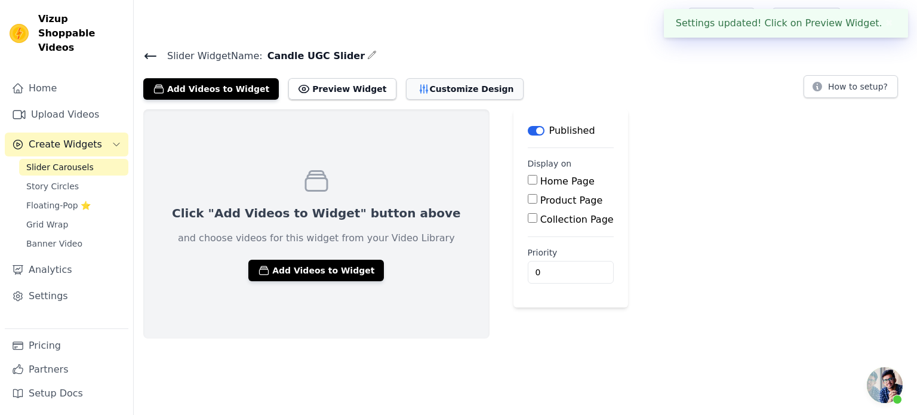
click at [406, 89] on button "Customize Design" at bounding box center [465, 88] width 118 height 21
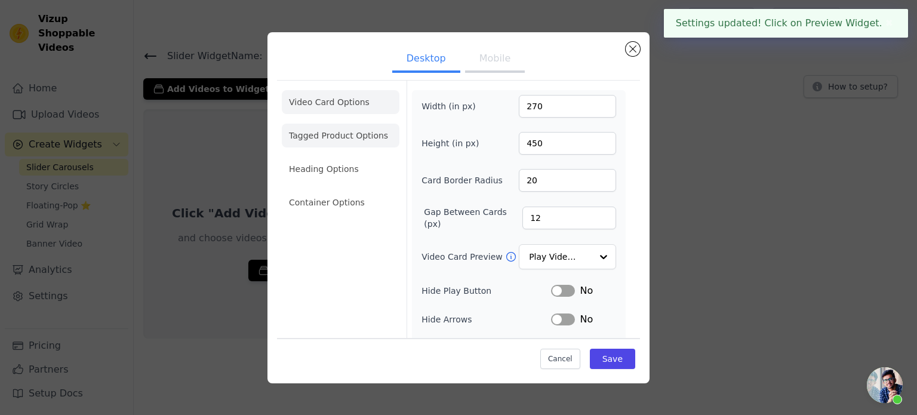
click at [328, 140] on li "Tagged Product Options" at bounding box center [341, 136] width 118 height 24
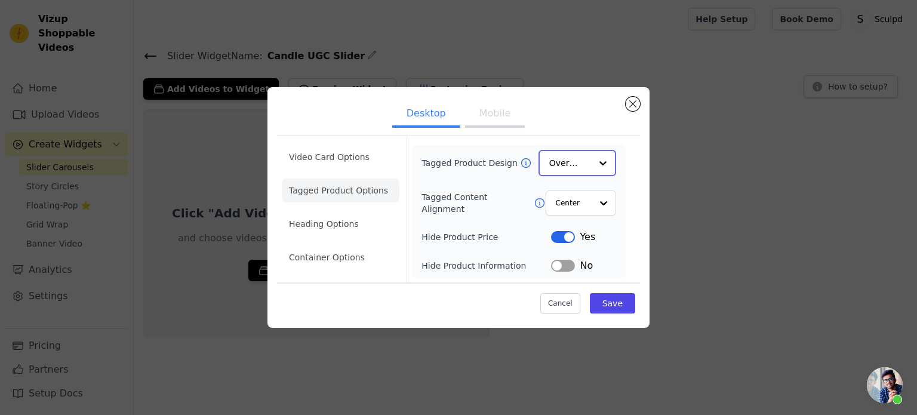
click at [563, 165] on input "Tagged Product Design" at bounding box center [570, 163] width 42 height 24
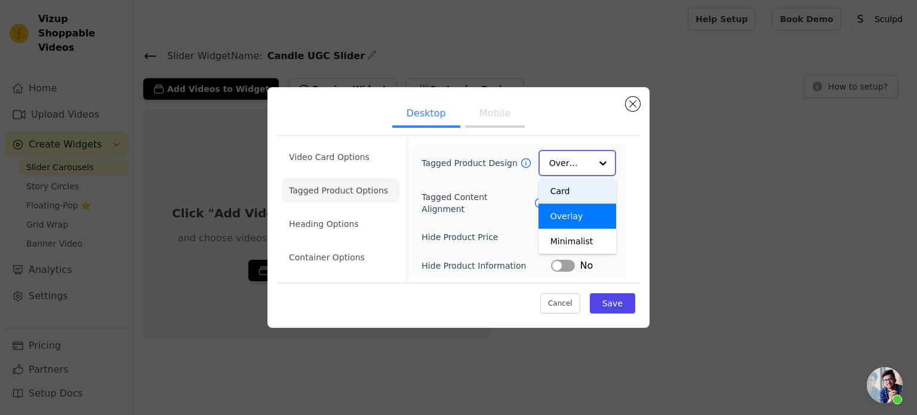
click at [569, 197] on div "Card" at bounding box center [577, 190] width 78 height 25
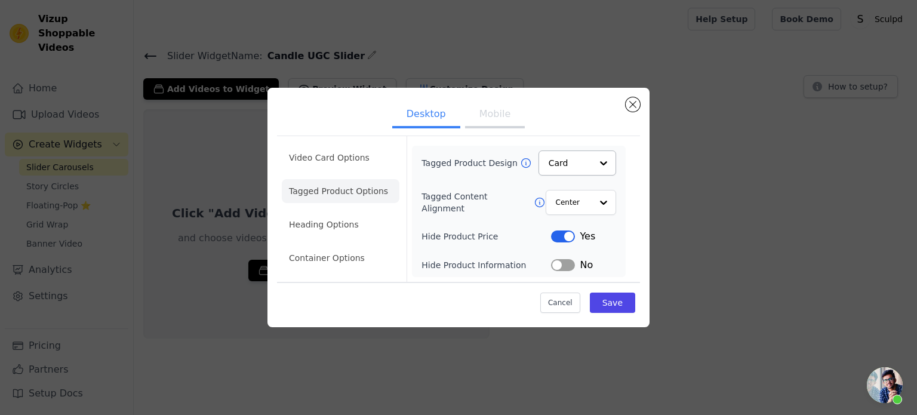
click at [566, 260] on button "Label" at bounding box center [563, 265] width 24 height 12
click at [623, 294] on button "Save" at bounding box center [612, 302] width 45 height 20
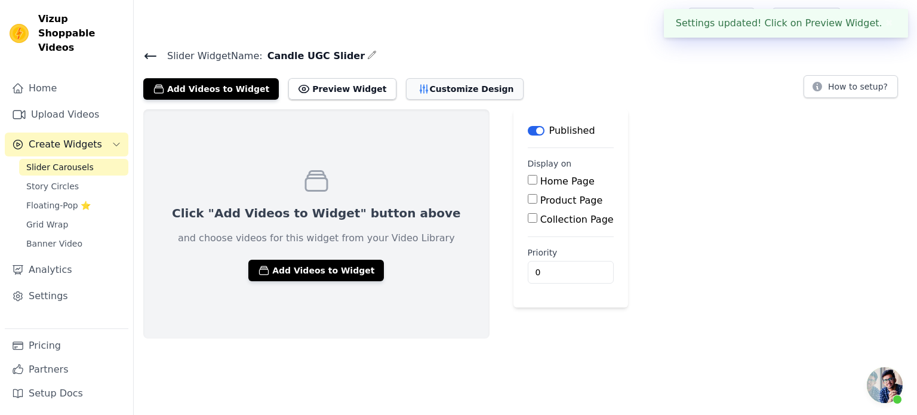
click at [431, 95] on button "Customize Design" at bounding box center [465, 88] width 118 height 21
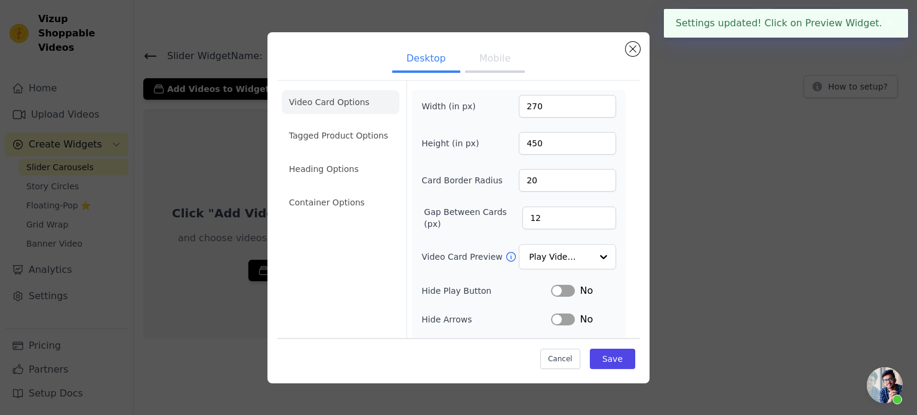
click at [493, 61] on button "Mobile" at bounding box center [495, 60] width 60 height 26
click at [321, 135] on li "Tagged Product Options" at bounding box center [341, 136] width 118 height 24
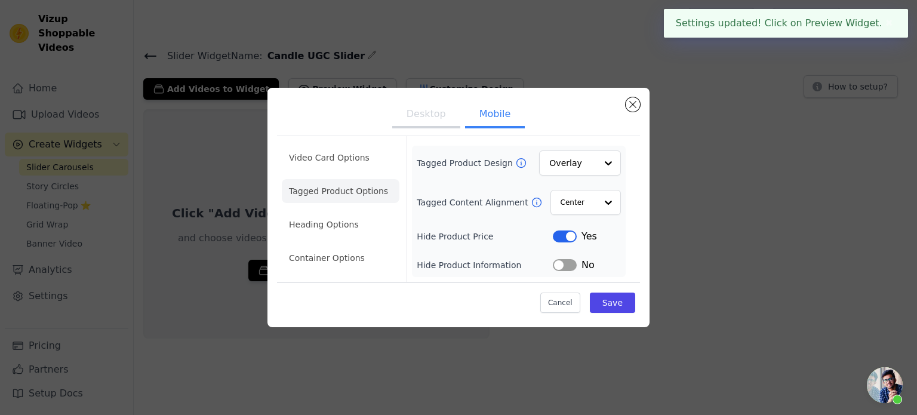
click at [569, 265] on button "Label" at bounding box center [565, 265] width 24 height 12
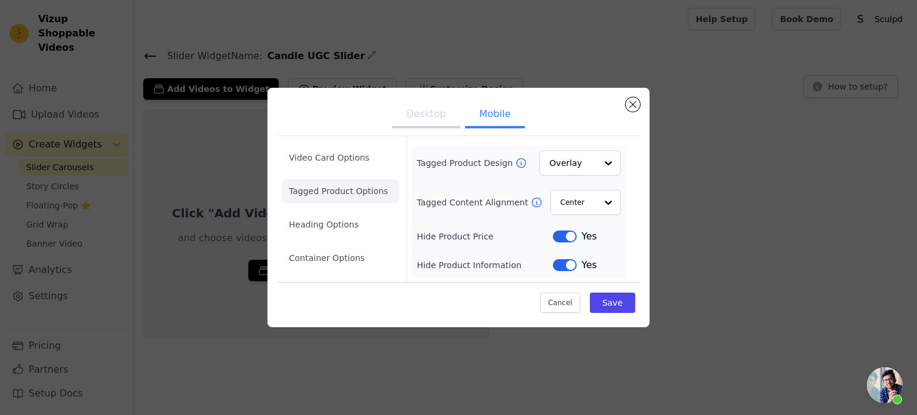
drag, startPoint x: 575, startPoint y: 185, endPoint x: 575, endPoint y: 178, distance: 7.2
click at [573, 184] on div "Tagged Product Design Overlay Tagged Content Alignment Center Hide Product Pric…" at bounding box center [519, 211] width 204 height 122
click at [574, 171] on input "Tagged Product Design" at bounding box center [573, 163] width 46 height 24
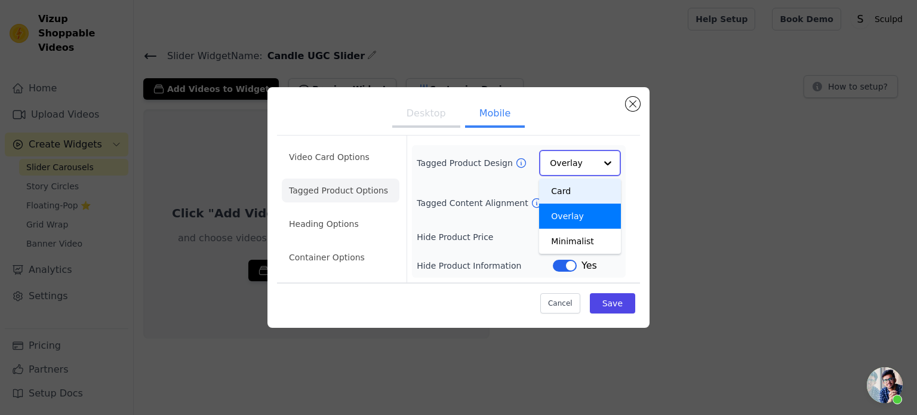
click at [566, 199] on div "Card" at bounding box center [580, 190] width 82 height 25
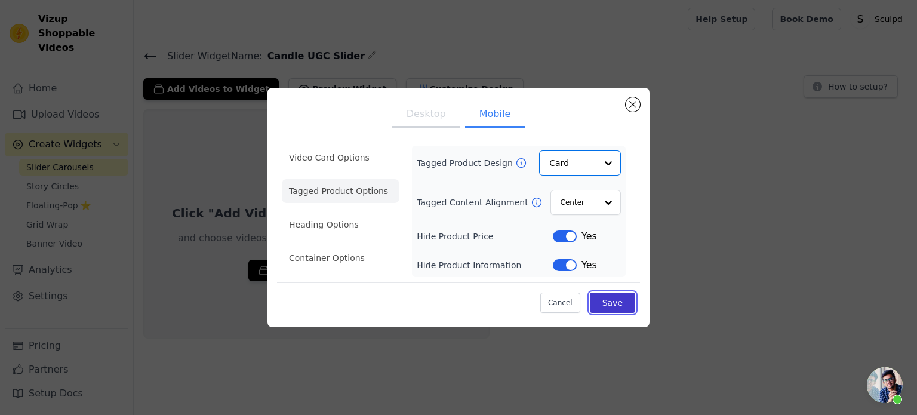
click at [619, 298] on button "Save" at bounding box center [612, 302] width 45 height 20
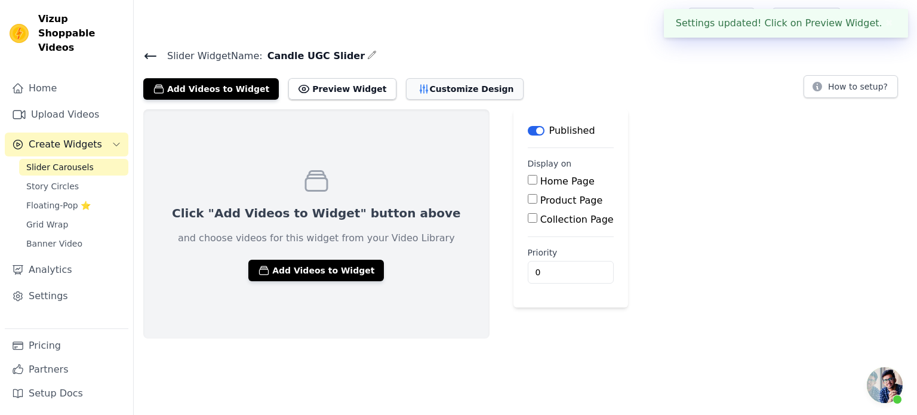
click at [460, 86] on button "Customize Design" at bounding box center [465, 88] width 118 height 21
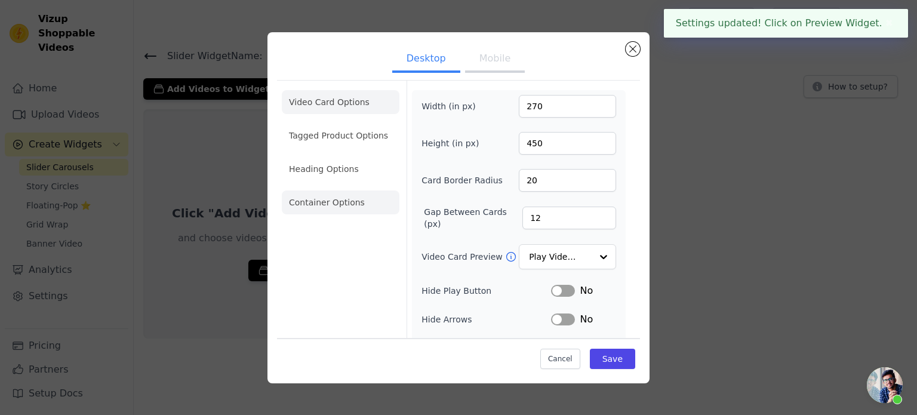
click at [323, 205] on li "Container Options" at bounding box center [341, 202] width 118 height 24
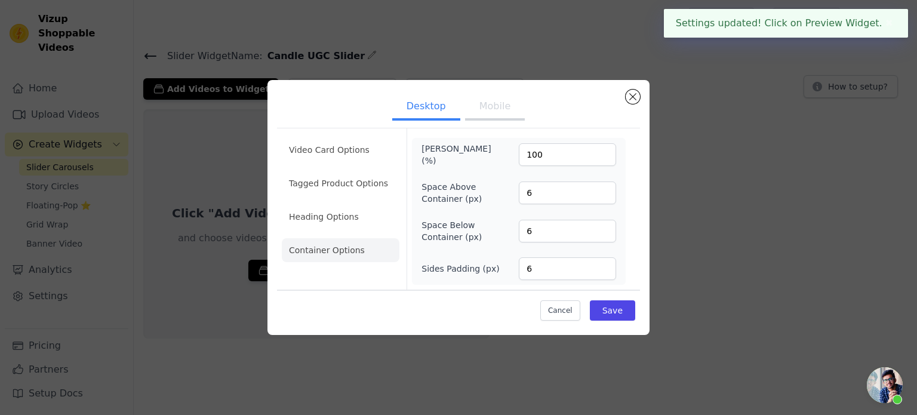
click at [482, 105] on button "Mobile" at bounding box center [495, 107] width 60 height 26
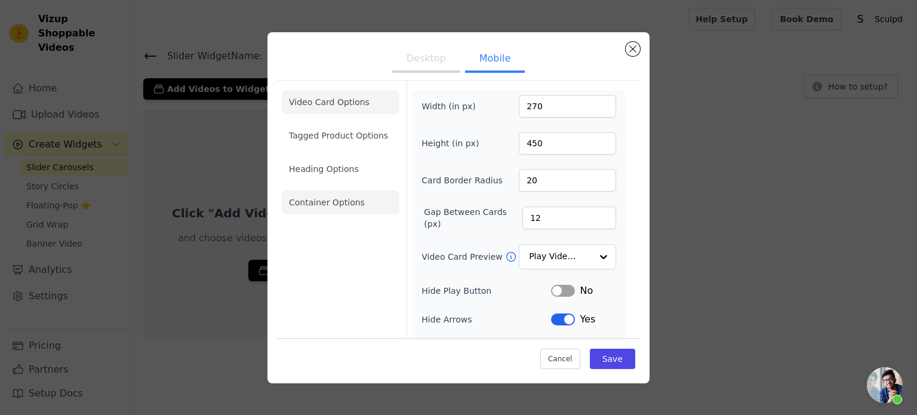
click at [351, 198] on li "Container Options" at bounding box center [341, 202] width 118 height 24
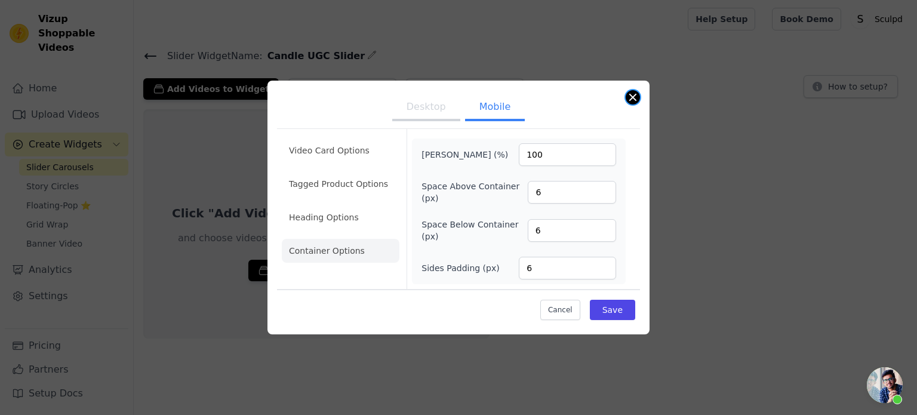
click at [633, 97] on button "Close modal" at bounding box center [632, 97] width 14 height 14
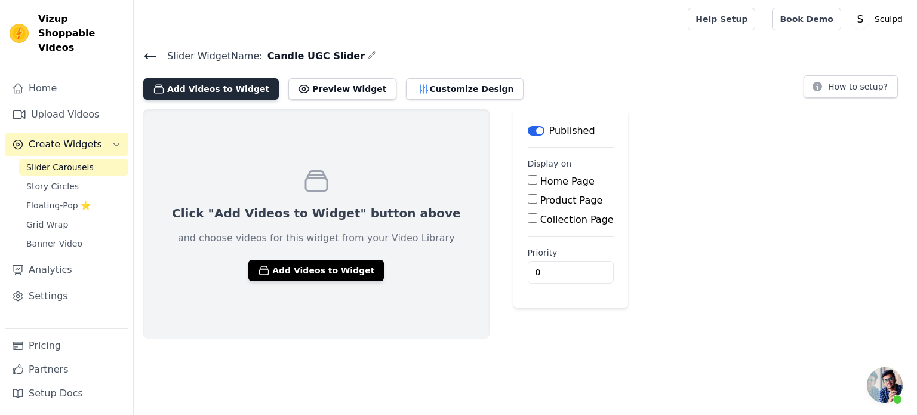
click at [201, 94] on button "Add Videos to Widget" at bounding box center [210, 88] width 135 height 21
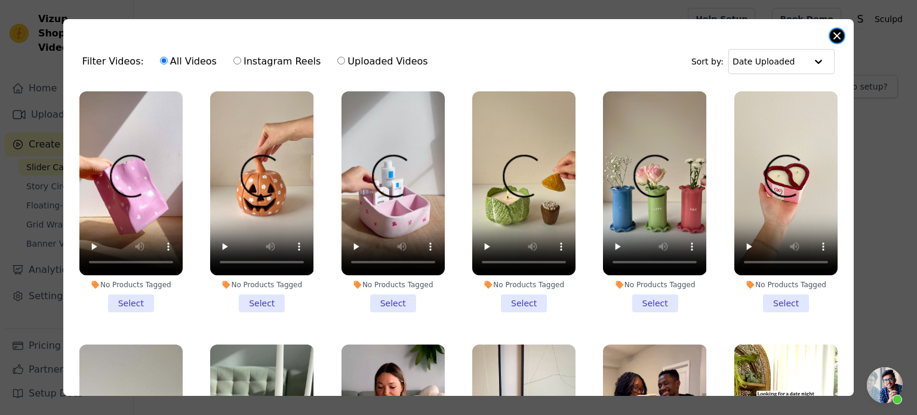
click at [835, 35] on button "Close modal" at bounding box center [836, 36] width 14 height 14
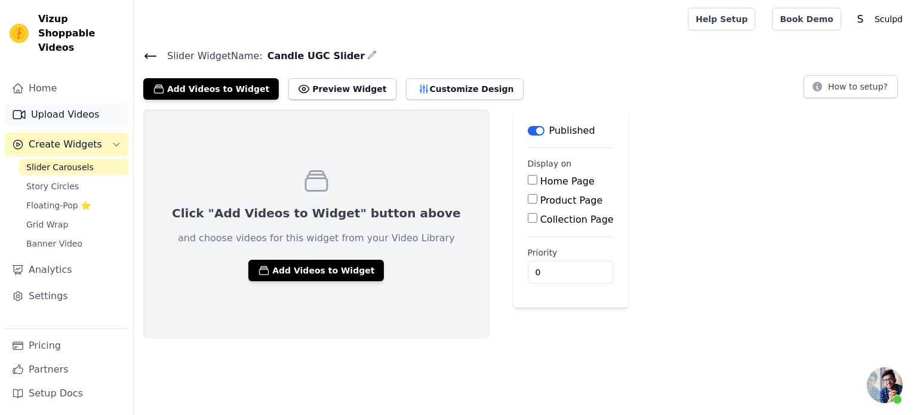
click at [39, 103] on link "Upload Videos" at bounding box center [67, 115] width 124 height 24
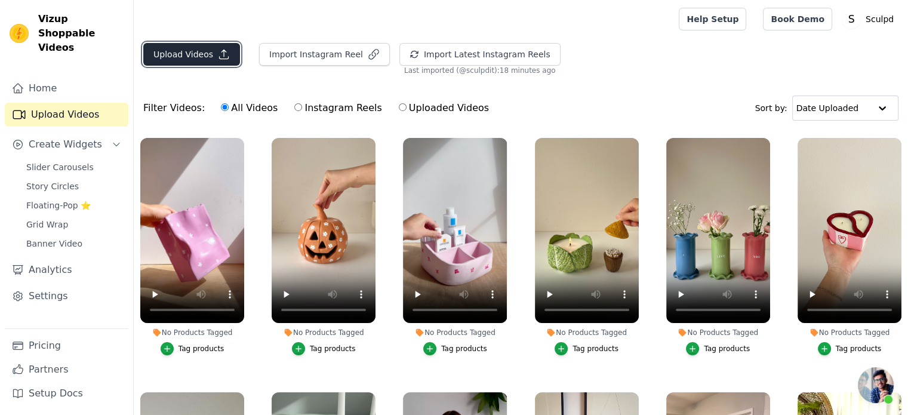
click at [185, 57] on button "Upload Videos" at bounding box center [191, 54] width 97 height 23
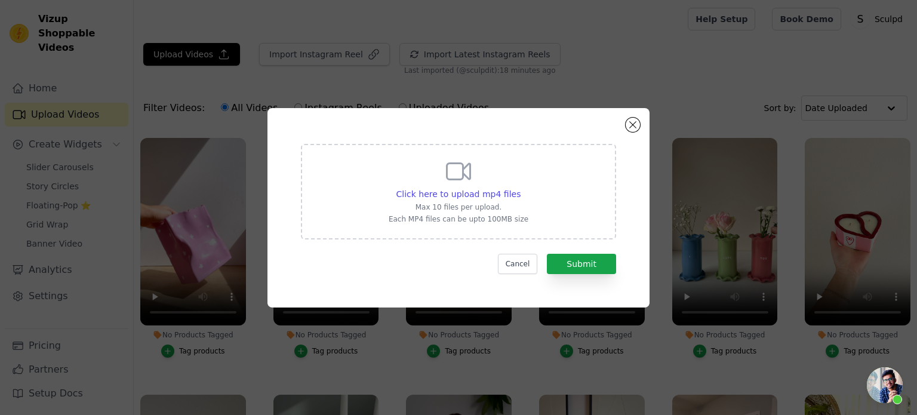
click at [489, 200] on div "Click here to upload mp4 files Max 10 files per upload. Each MP4 files can be u…" at bounding box center [458, 190] width 140 height 67
click at [520, 188] on input "Click here to upload mp4 files Max 10 files per upload. Each MP4 files can be u…" at bounding box center [520, 187] width 1 height 1
type input "C:\fakepath\Bridge_Mother's Day_Hook 3_Compressed.mp4"
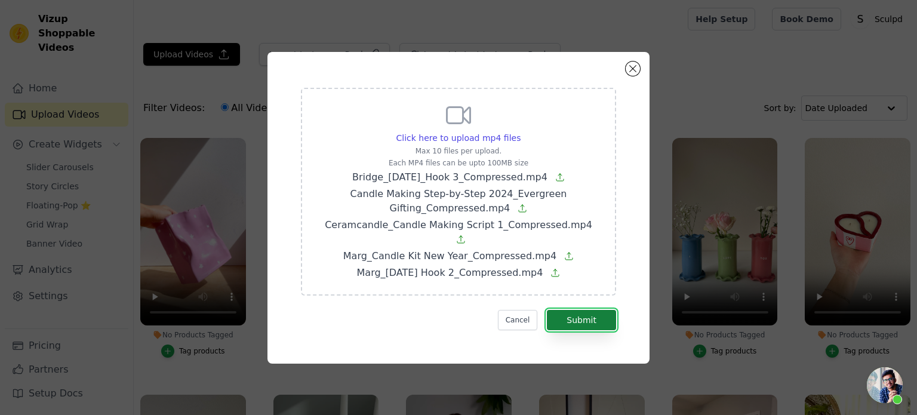
click at [590, 315] on button "Submit" at bounding box center [581, 320] width 69 height 20
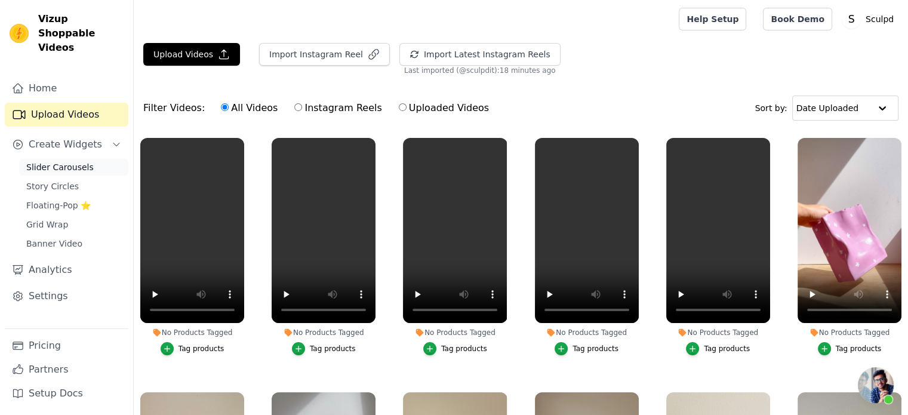
click at [42, 161] on span "Slider Carousels" at bounding box center [59, 167] width 67 height 12
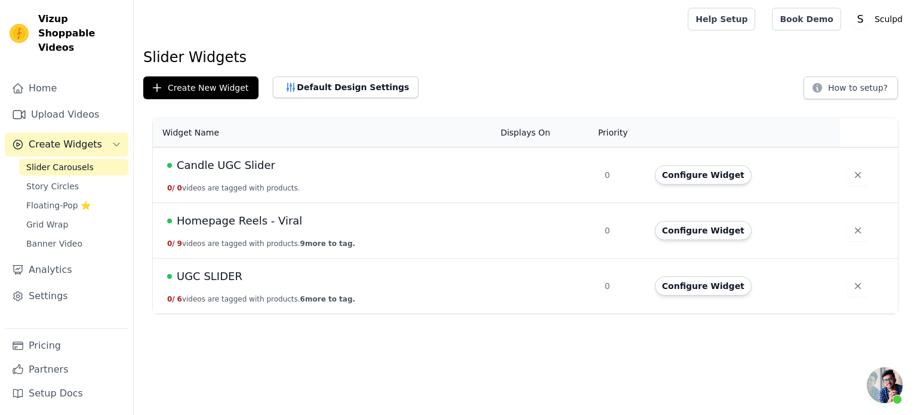
click at [212, 164] on span "Candle UGC Slider" at bounding box center [226, 165] width 98 height 17
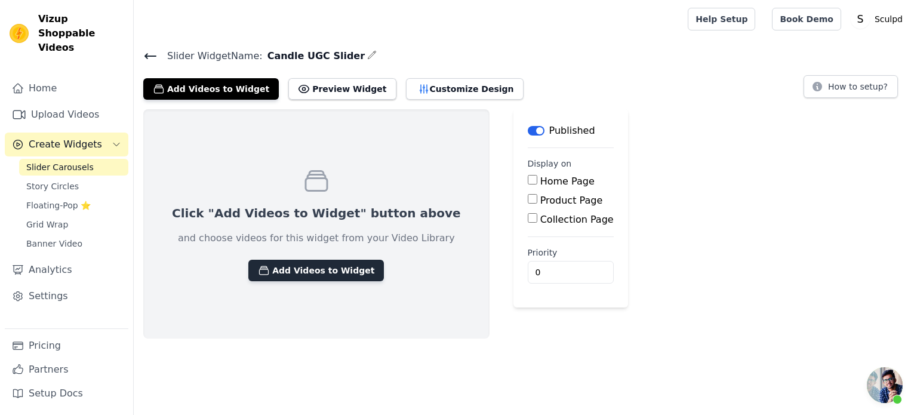
click at [307, 276] on button "Add Videos to Widget" at bounding box center [315, 270] width 135 height 21
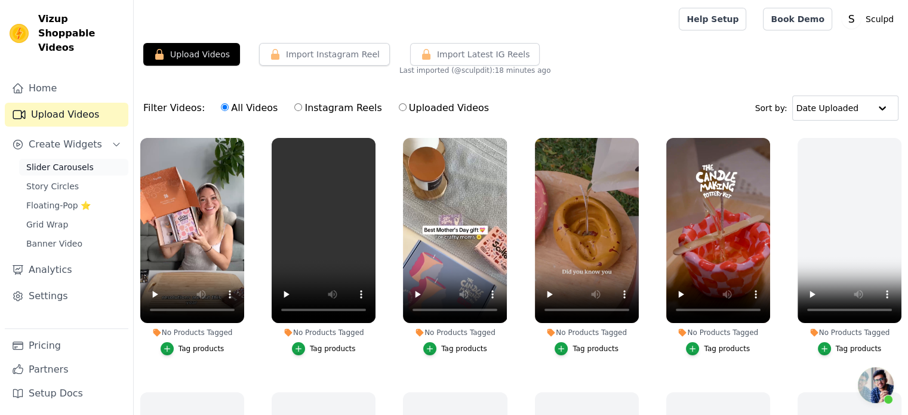
scroll to position [426, 0]
click at [44, 161] on span "Slider Carousels" at bounding box center [59, 167] width 67 height 12
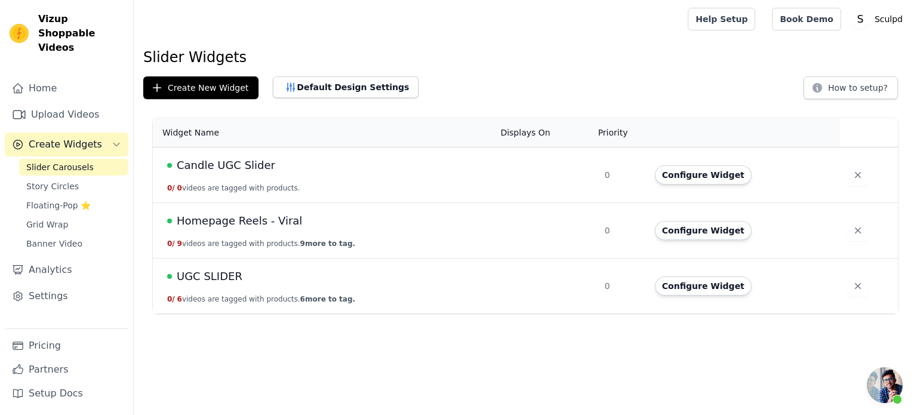
click at [211, 178] on td "Candle UGC Slider 0 / 0 videos are tagged with products." at bounding box center [323, 174] width 340 height 55
click at [217, 161] on span "Candle UGC Slider" at bounding box center [226, 165] width 98 height 17
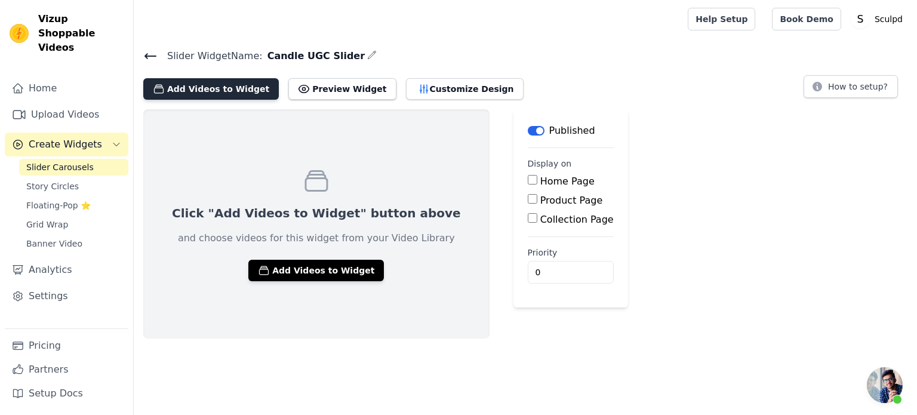
click at [192, 91] on button "Add Videos to Widget" at bounding box center [210, 88] width 135 height 21
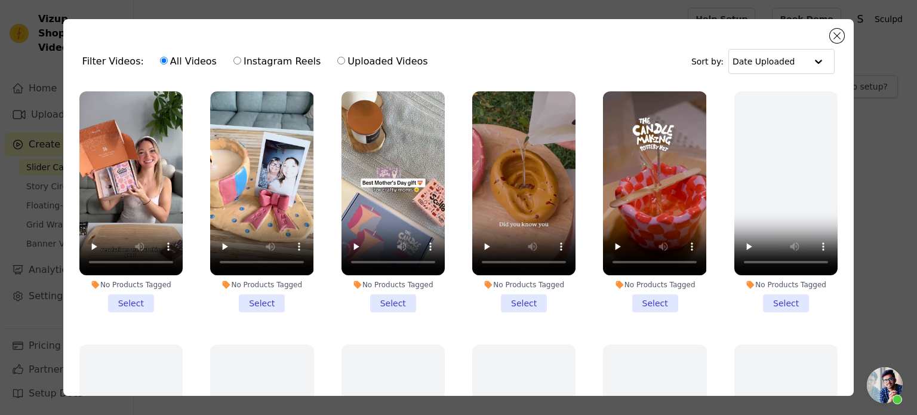
click at [124, 296] on li "No Products Tagged Select" at bounding box center [130, 201] width 103 height 221
click at [0, 0] on input "No Products Tagged Select" at bounding box center [0, 0] width 0 height 0
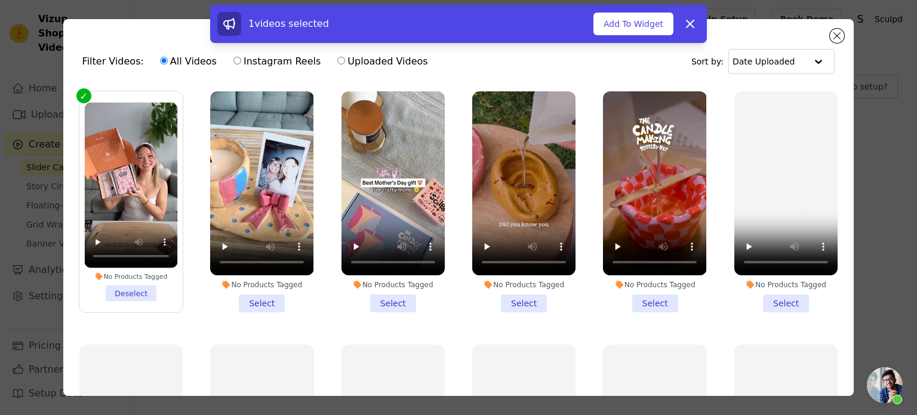
click at [256, 303] on li "No Products Tagged Select" at bounding box center [261, 201] width 103 height 221
click at [0, 0] on input "No Products Tagged Select" at bounding box center [0, 0] width 0 height 0
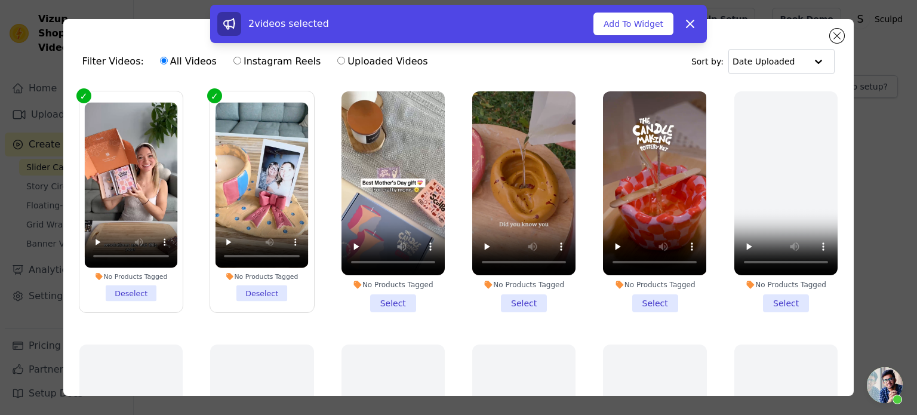
click at [394, 301] on li "No Products Tagged Select" at bounding box center [392, 201] width 103 height 221
click at [0, 0] on input "No Products Tagged Select" at bounding box center [0, 0] width 0 height 0
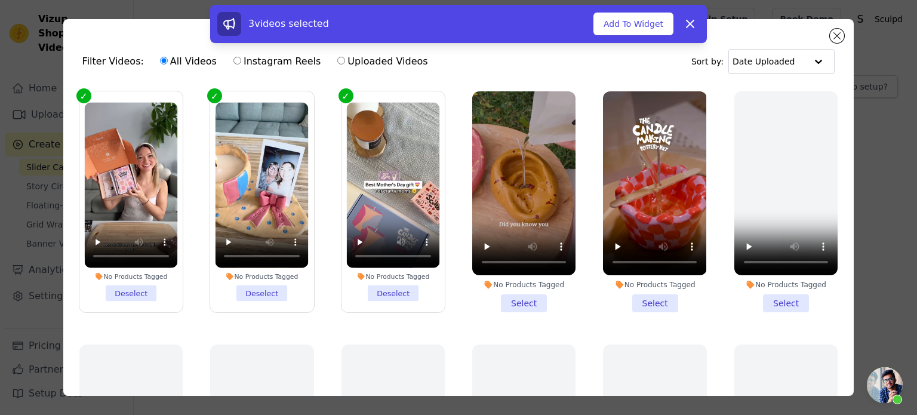
click at [529, 291] on li "No Products Tagged Select" at bounding box center [523, 201] width 103 height 221
click at [0, 0] on input "No Products Tagged Select" at bounding box center [0, 0] width 0 height 0
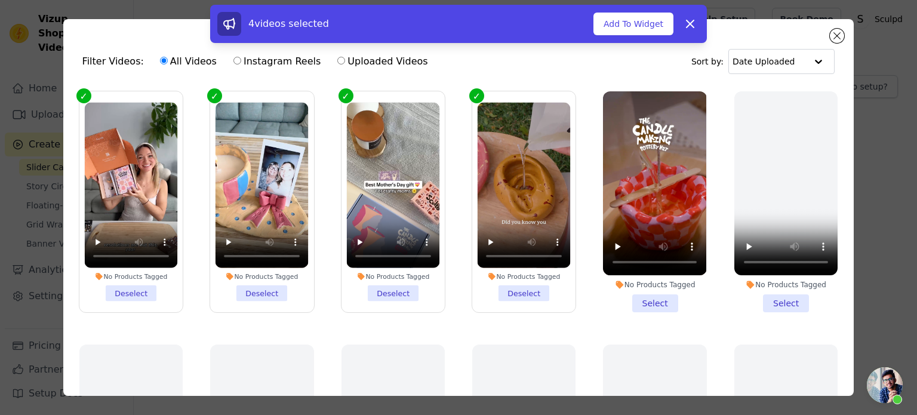
click at [639, 292] on li "No Products Tagged Select" at bounding box center [654, 201] width 103 height 221
click at [0, 0] on input "No Products Tagged Select" at bounding box center [0, 0] width 0 height 0
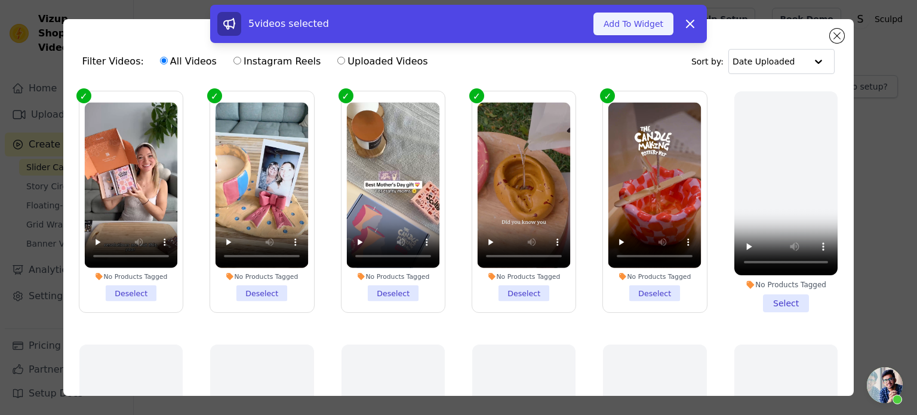
click at [628, 32] on button "Add To Widget" at bounding box center [633, 24] width 80 height 23
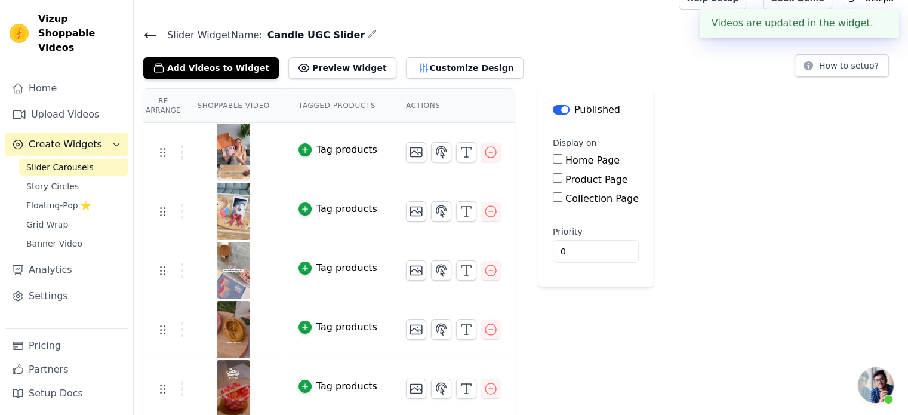
scroll to position [23, 0]
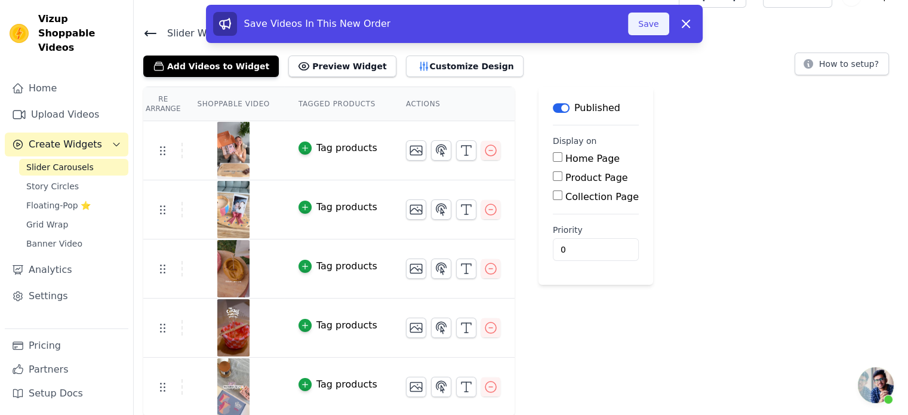
click at [659, 24] on button "Save" at bounding box center [648, 24] width 41 height 23
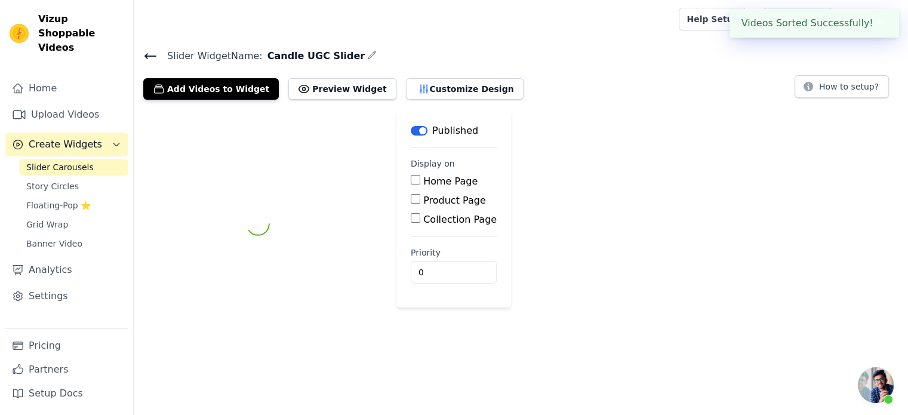
scroll to position [0, 0]
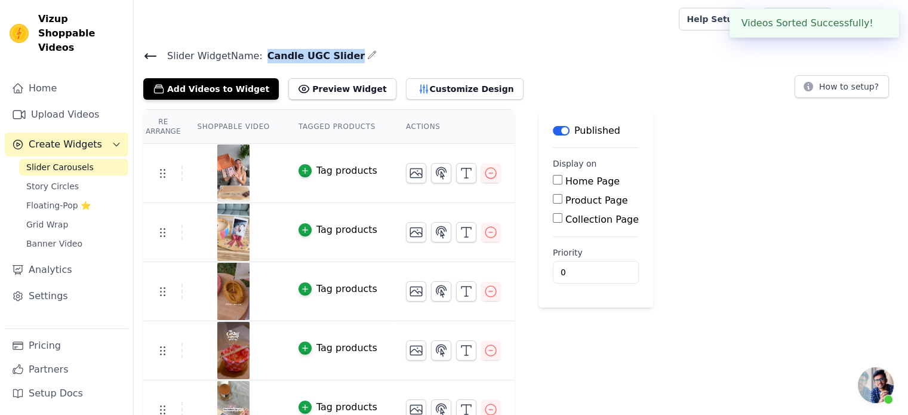
drag, startPoint x: 259, startPoint y: 57, endPoint x: 336, endPoint y: 57, distance: 77.0
click at [336, 57] on span "Candle UGC Slider" at bounding box center [314, 56] width 102 height 14
copy span "Candle UGC Slider"
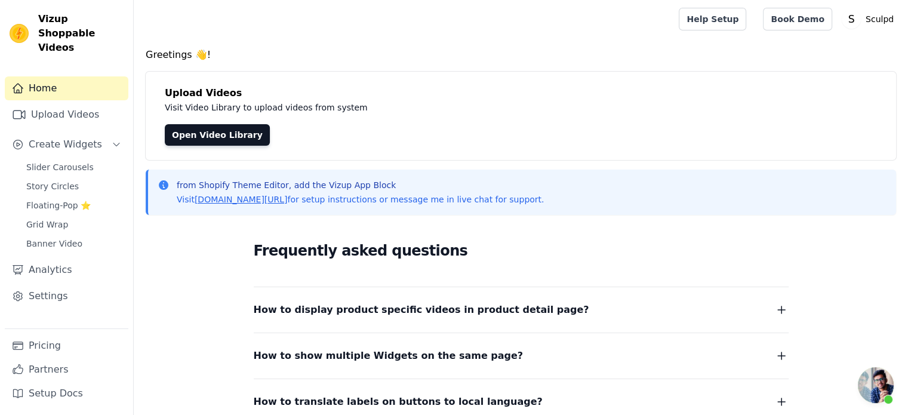
scroll to position [426, 0]
click at [50, 161] on span "Slider Carousels" at bounding box center [59, 167] width 67 height 12
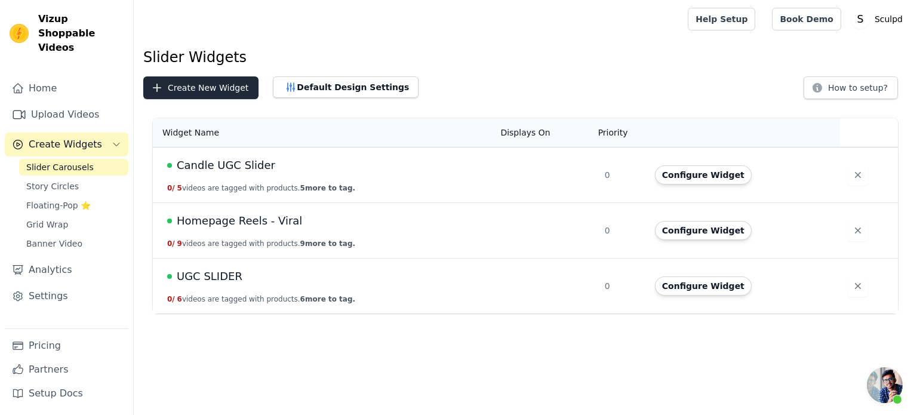
scroll to position [426, 0]
click at [196, 85] on button "Create New Widget" at bounding box center [200, 87] width 115 height 23
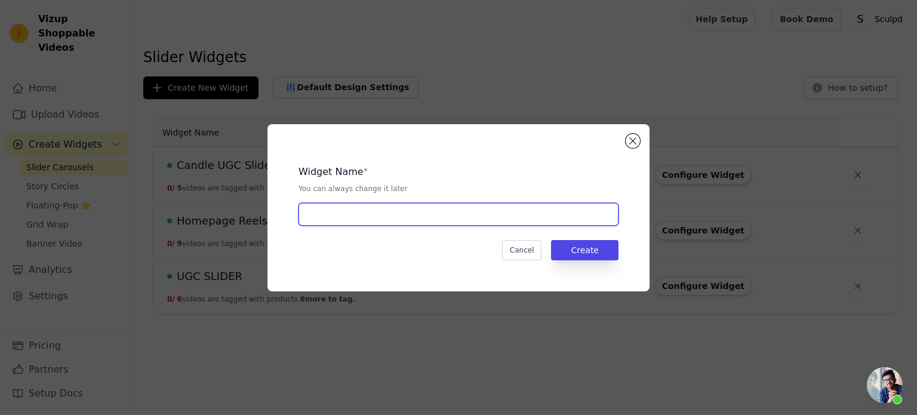
click at [375, 215] on input "text" at bounding box center [458, 214] width 320 height 23
paste input "Candle Making Reels New"
type input "Candle Making Reels New"
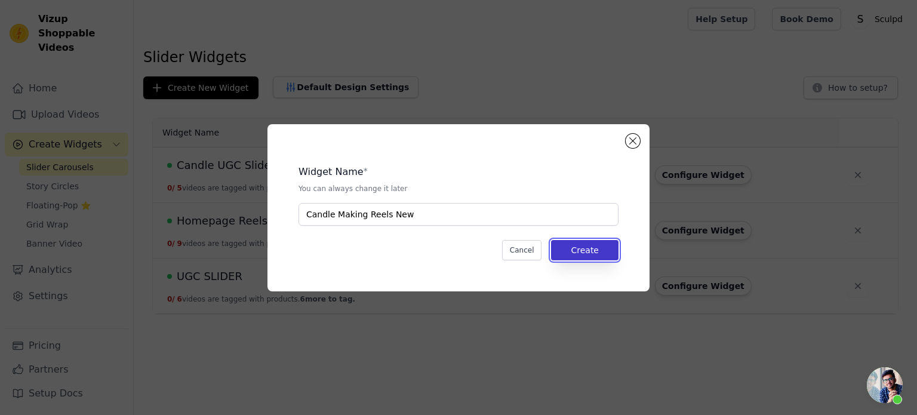
click at [601, 255] on button "Create" at bounding box center [584, 250] width 67 height 20
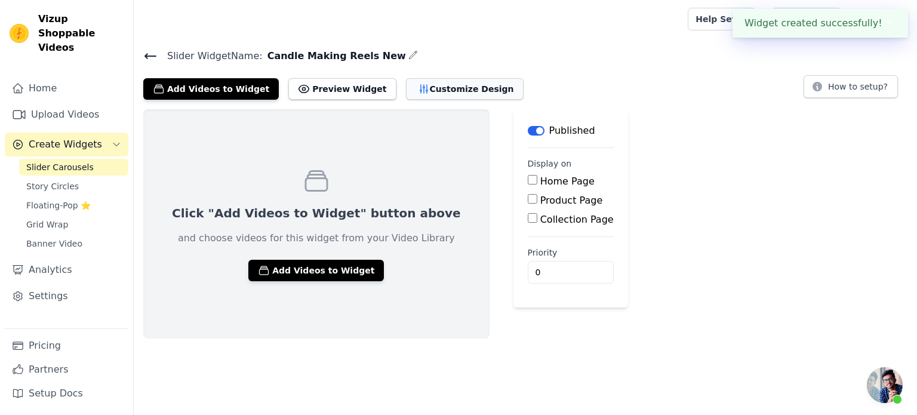
click at [427, 85] on button "Customize Design" at bounding box center [465, 88] width 118 height 21
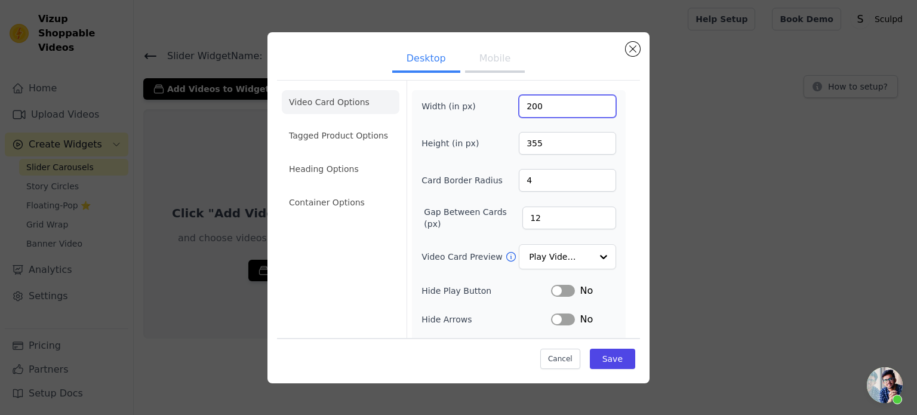
click at [525, 108] on input "200" at bounding box center [567, 106] width 97 height 23
type input "270"
click at [523, 144] on input "355" at bounding box center [567, 143] width 97 height 23
type input "450"
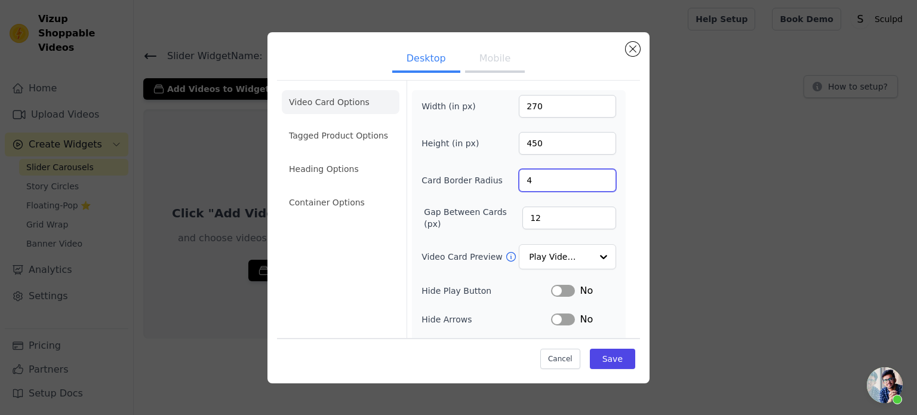
drag, startPoint x: 532, startPoint y: 181, endPoint x: 470, endPoint y: 175, distance: 62.3
click at [470, 175] on div "Card Border Radius 4" at bounding box center [518, 180] width 195 height 23
type input "20"
click at [563, 261] on input "Video Card Preview" at bounding box center [559, 257] width 61 height 24
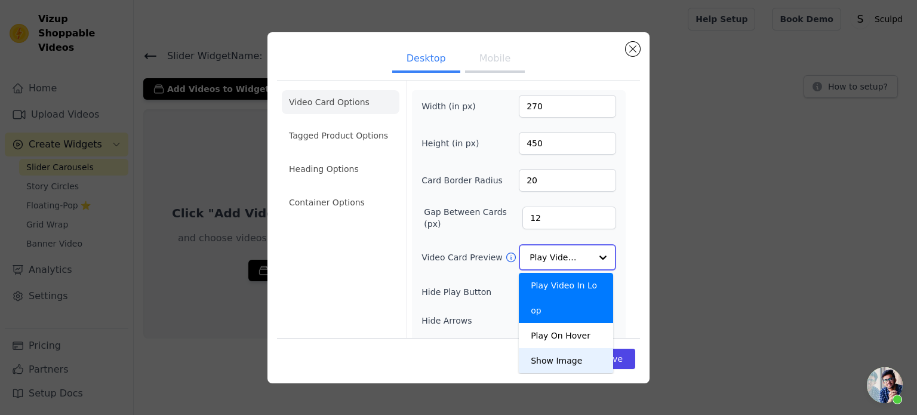
click at [551, 348] on div "Show Image" at bounding box center [566, 360] width 94 height 25
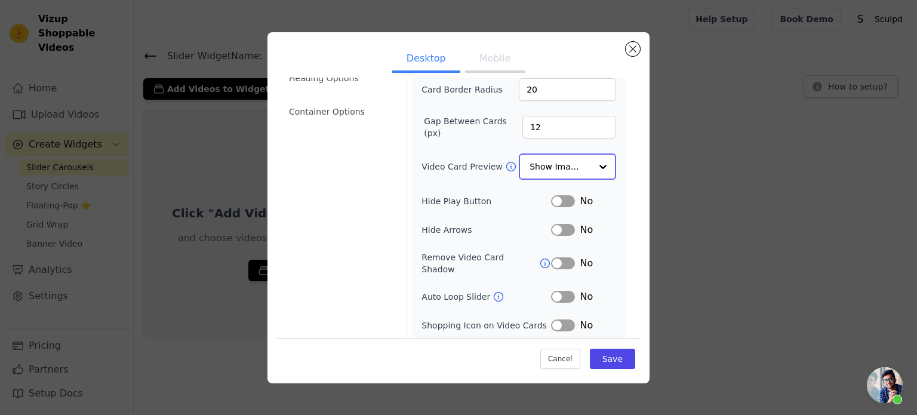
scroll to position [110, 0]
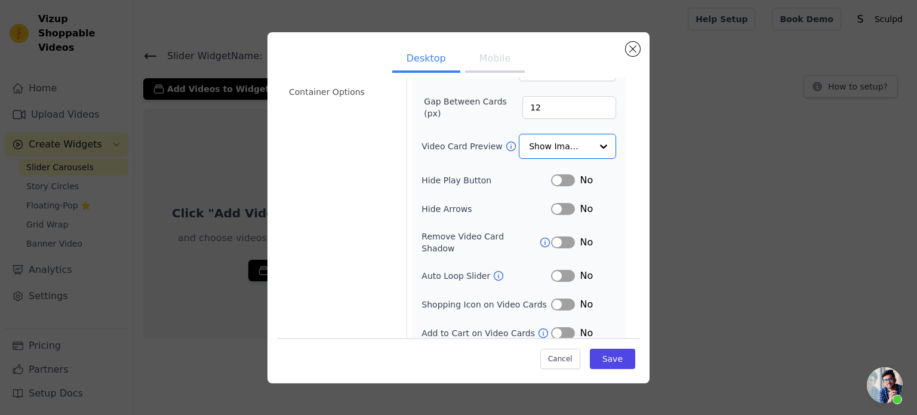
click at [551, 298] on button "Label" at bounding box center [563, 304] width 24 height 12
click at [602, 362] on button "Save" at bounding box center [612, 358] width 45 height 20
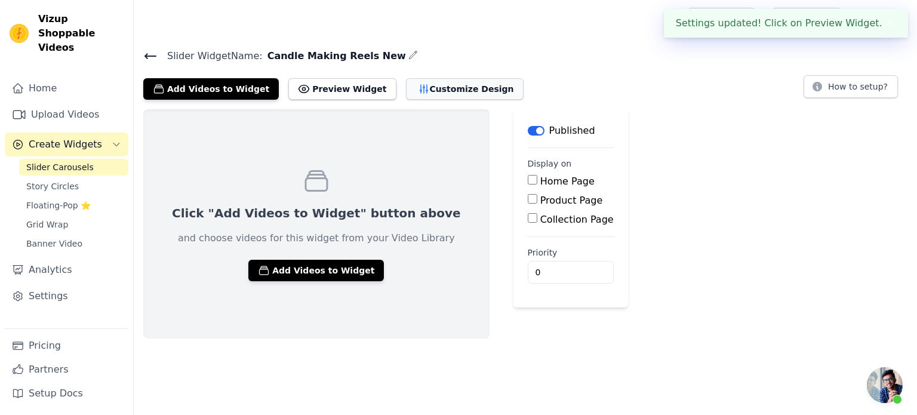
click at [439, 92] on button "Customize Design" at bounding box center [465, 88] width 118 height 21
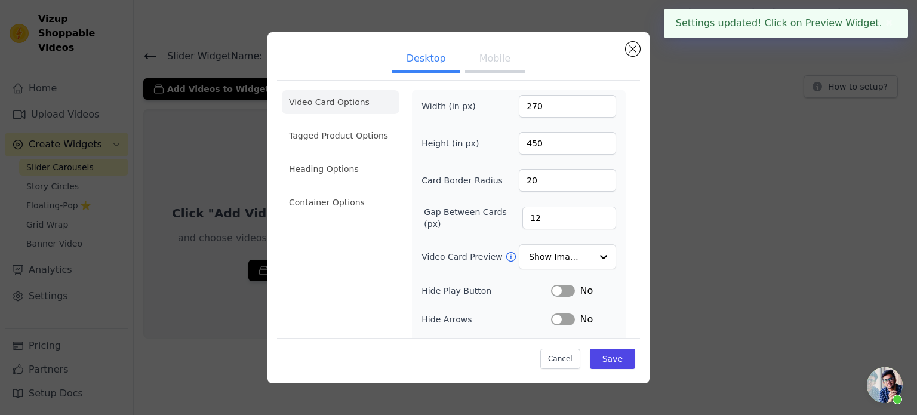
click at [473, 67] on button "Mobile" at bounding box center [495, 60] width 60 height 26
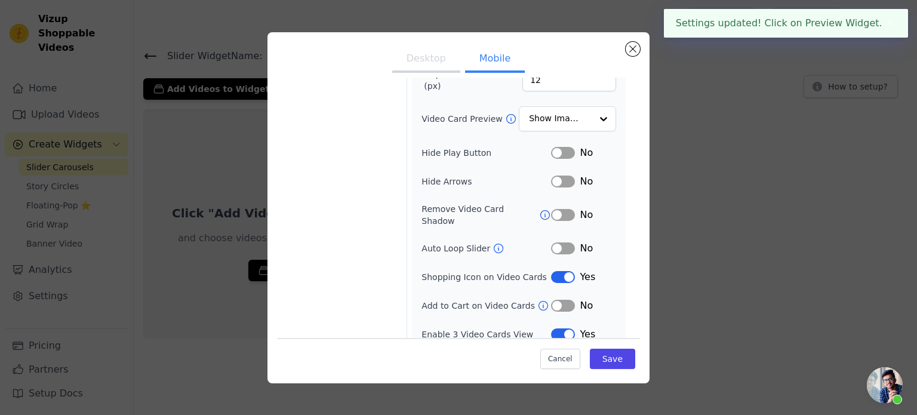
scroll to position [138, 0]
click at [561, 183] on button "Label" at bounding box center [563, 181] width 24 height 12
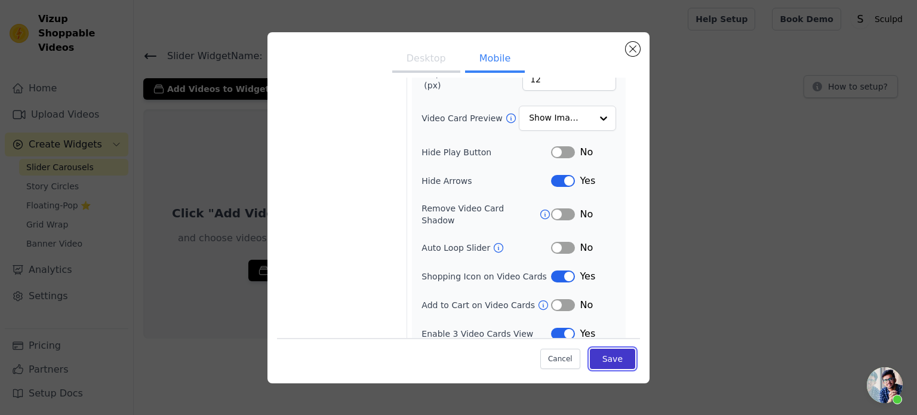
click at [598, 356] on button "Save" at bounding box center [612, 358] width 45 height 20
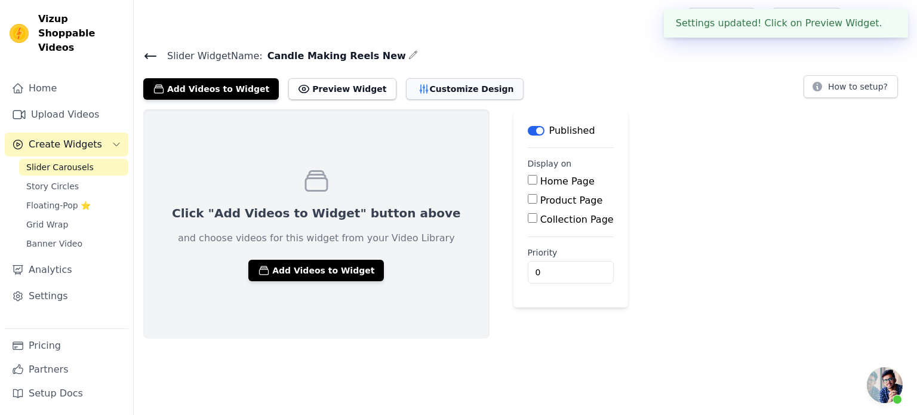
click at [418, 88] on button "Customize Design" at bounding box center [465, 88] width 118 height 21
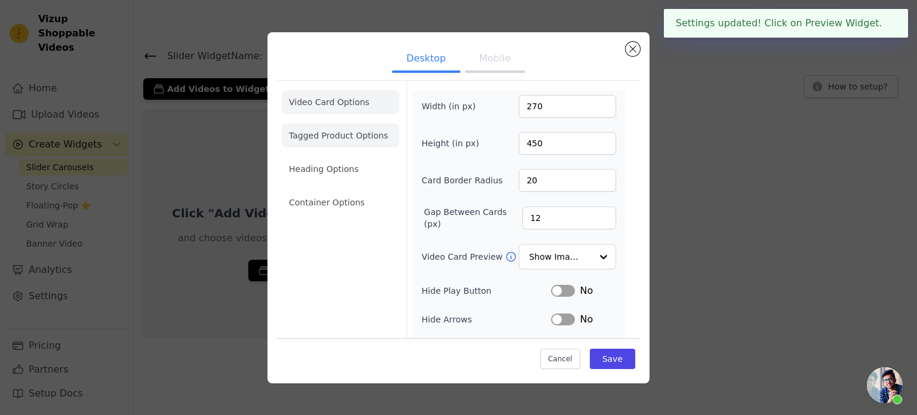
click at [325, 138] on li "Tagged Product Options" at bounding box center [341, 136] width 118 height 24
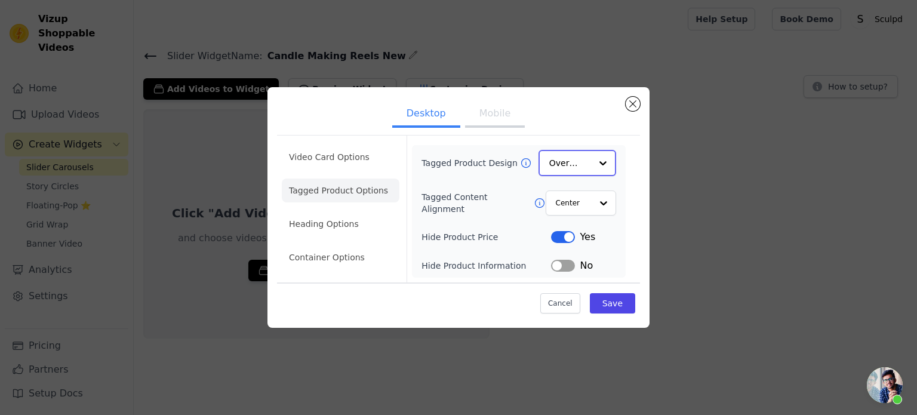
click at [569, 168] on input "Tagged Product Design" at bounding box center [570, 163] width 42 height 24
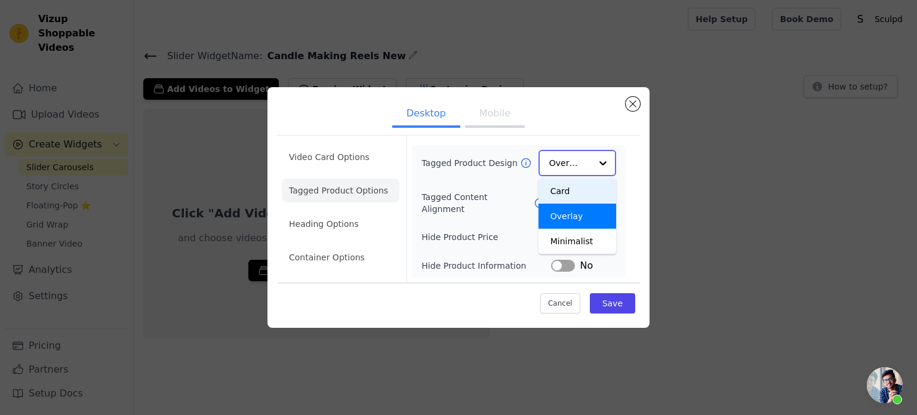
click at [564, 195] on div "Card" at bounding box center [577, 190] width 78 height 25
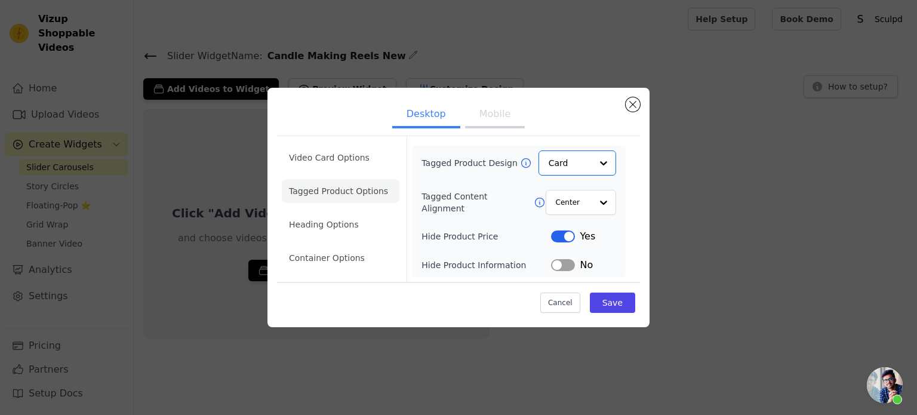
click at [566, 269] on button "Label" at bounding box center [563, 265] width 24 height 12
click at [616, 301] on button "Save" at bounding box center [612, 302] width 45 height 20
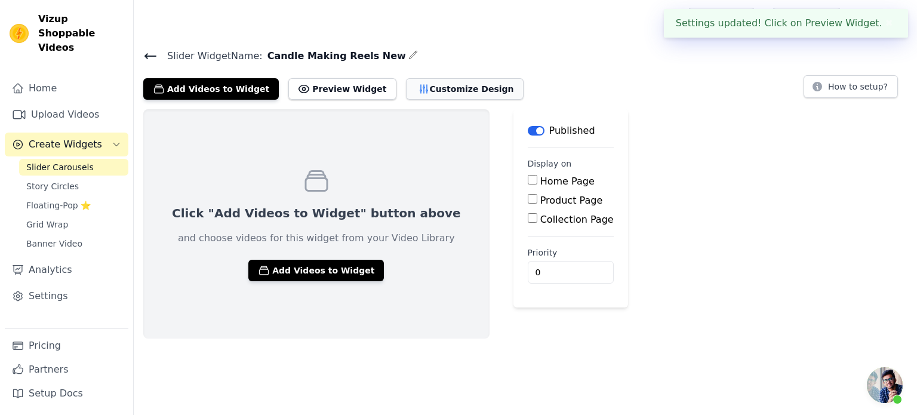
click at [428, 84] on button "Customize Design" at bounding box center [465, 88] width 118 height 21
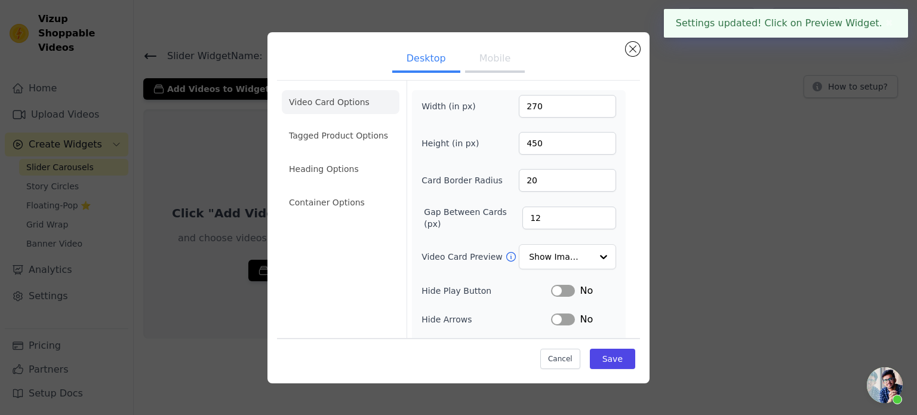
click at [490, 64] on button "Mobile" at bounding box center [495, 60] width 60 height 26
click at [351, 134] on li "Tagged Product Options" at bounding box center [341, 136] width 118 height 24
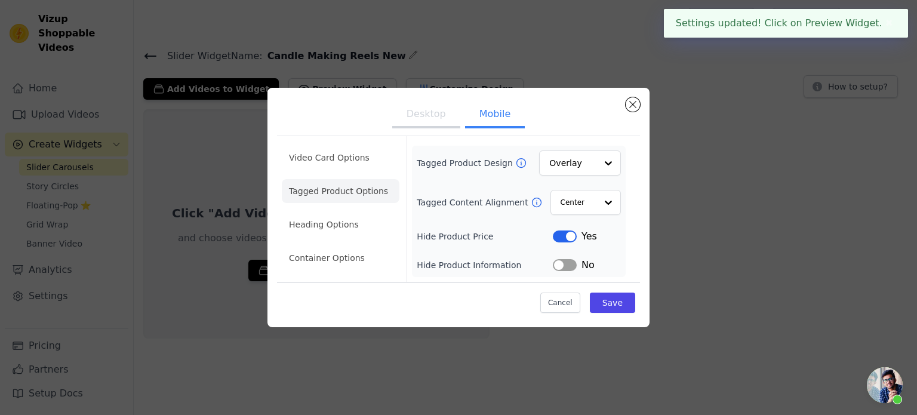
click at [561, 262] on button "Label" at bounding box center [565, 265] width 24 height 12
click at [580, 168] on input "Tagged Product Design" at bounding box center [573, 163] width 46 height 24
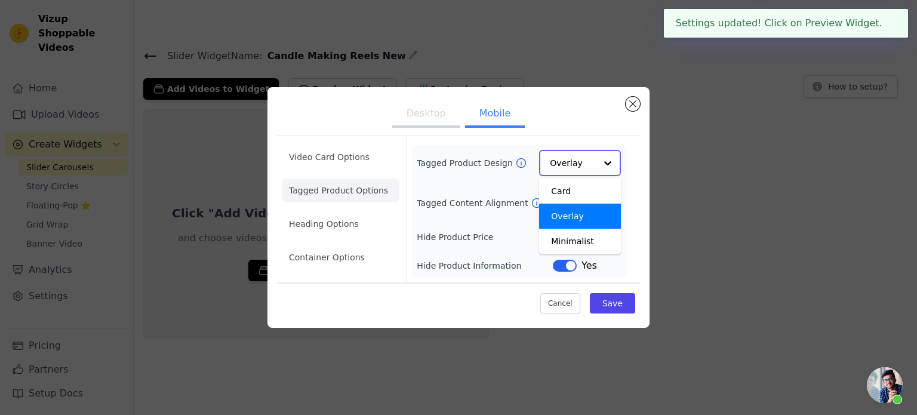
scroll to position [0, 0]
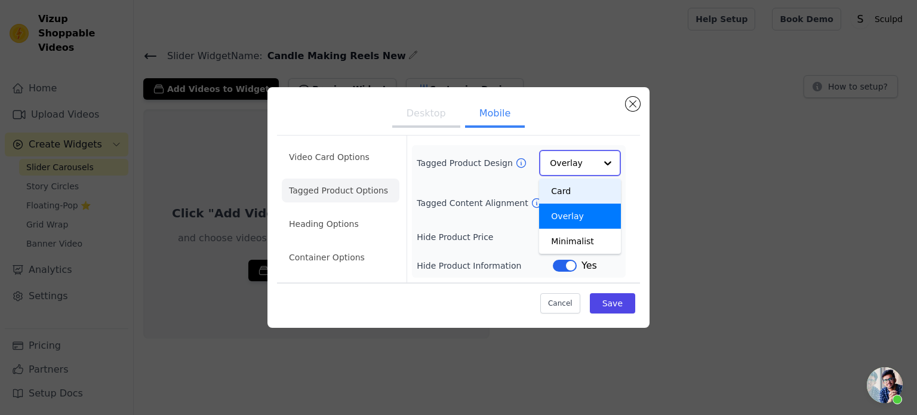
click at [571, 195] on div "Card" at bounding box center [580, 190] width 82 height 25
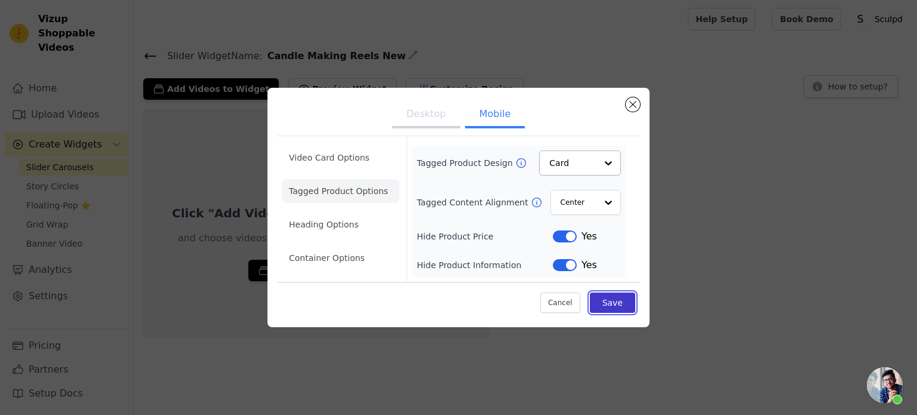
click at [610, 295] on button "Save" at bounding box center [612, 302] width 45 height 20
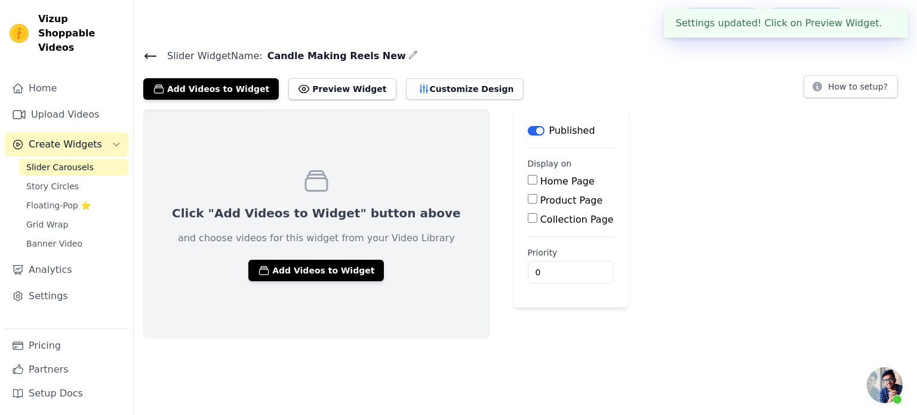
click at [735, 235] on div "Click "Add Videos to Widget" button above and choose videos for this widget fro…" at bounding box center [525, 223] width 783 height 229
click at [200, 85] on button "Add Videos to Widget" at bounding box center [210, 88] width 135 height 21
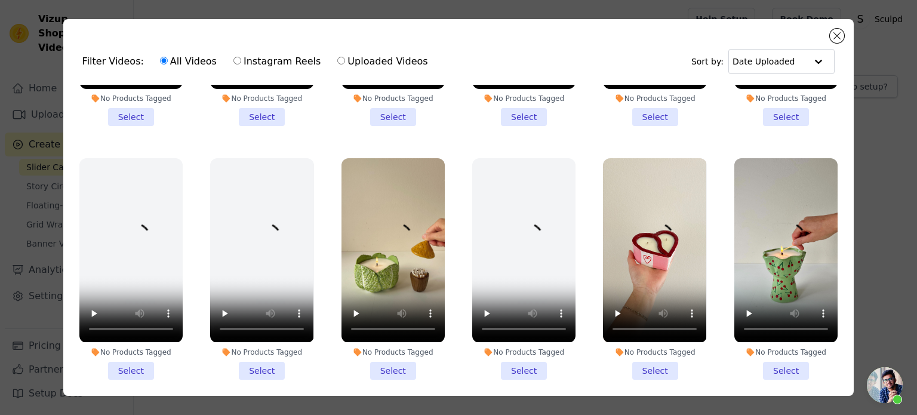
scroll to position [239, 0]
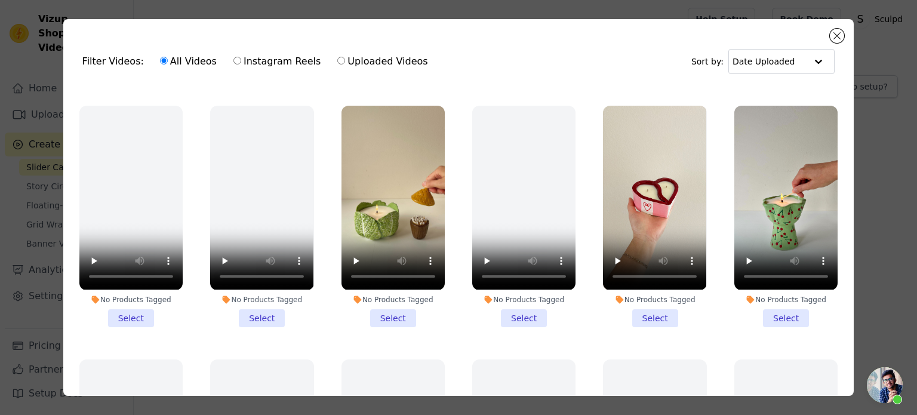
click at [782, 307] on li "No Products Tagged Select" at bounding box center [785, 216] width 103 height 221
click at [0, 0] on input "No Products Tagged Select" at bounding box center [0, 0] width 0 height 0
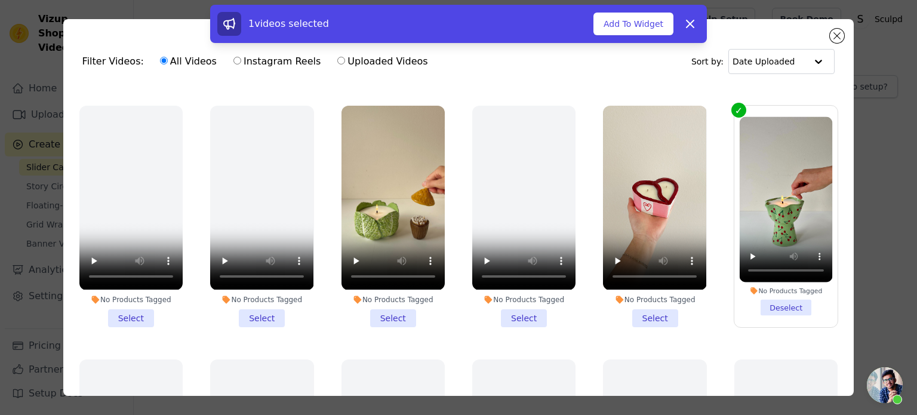
click at [652, 308] on li "No Products Tagged Select" at bounding box center [654, 216] width 103 height 221
click at [0, 0] on input "No Products Tagged Select" at bounding box center [0, 0] width 0 height 0
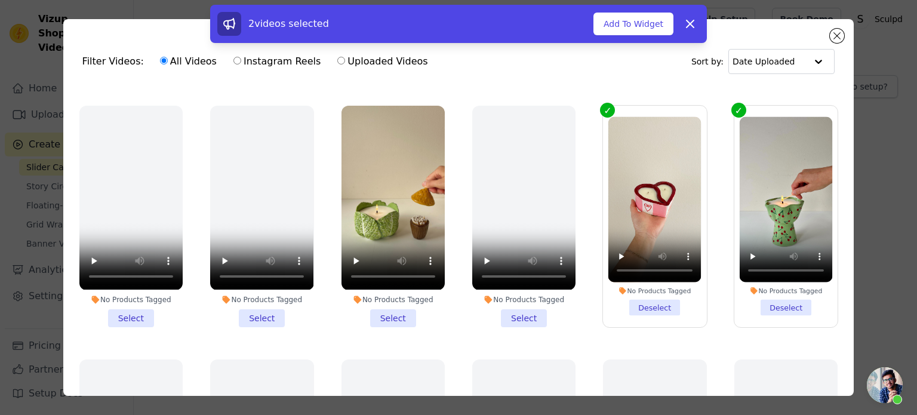
click at [383, 311] on li "No Products Tagged Select" at bounding box center [392, 216] width 103 height 221
click at [0, 0] on input "No Products Tagged Select" at bounding box center [0, 0] width 0 height 0
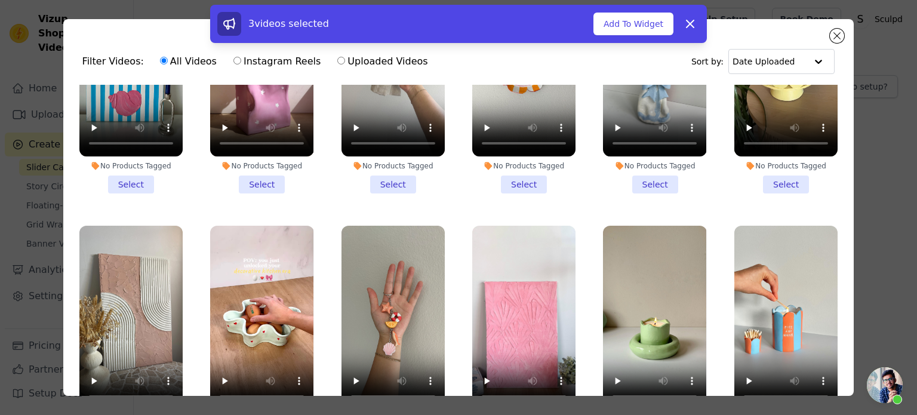
scroll to position [1432, 0]
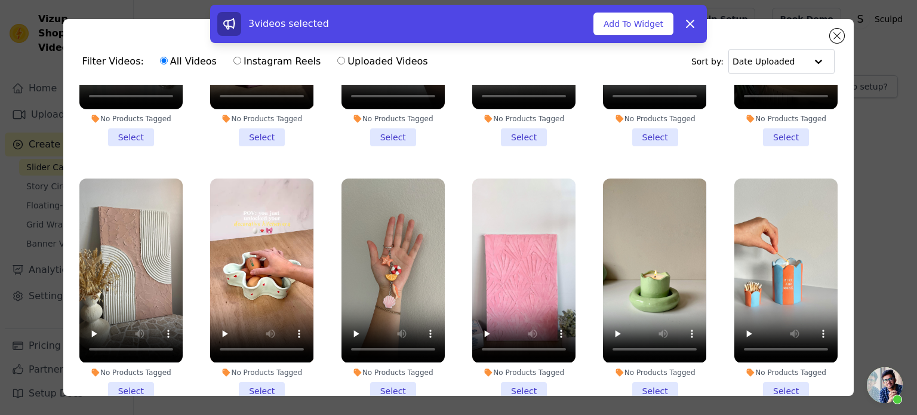
click at [629, 351] on li "No Products Tagged Select" at bounding box center [654, 288] width 103 height 221
click at [0, 0] on input "No Products Tagged Select" at bounding box center [0, 0] width 0 height 0
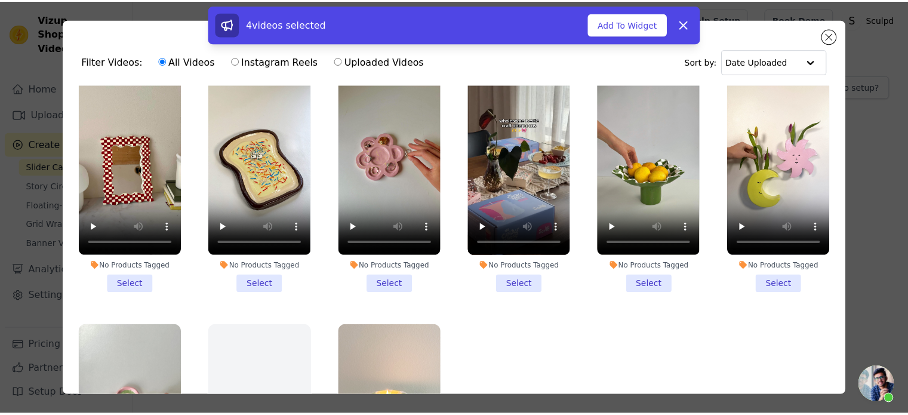
scroll to position [2327, 0]
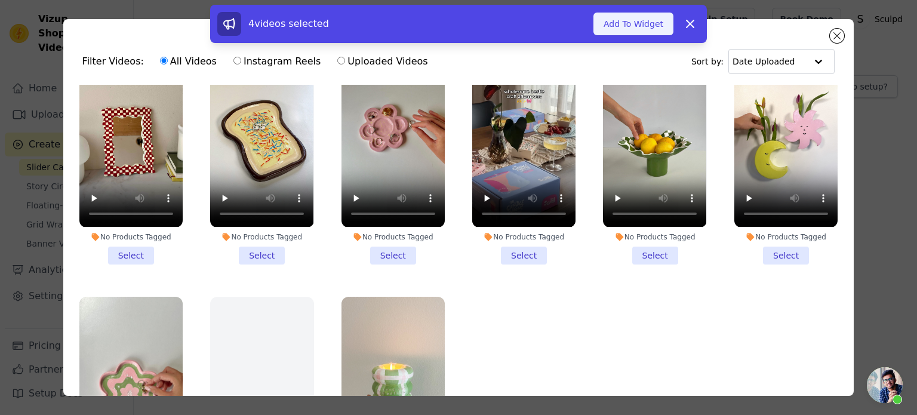
click at [654, 30] on button "Add To Widget" at bounding box center [633, 24] width 80 height 23
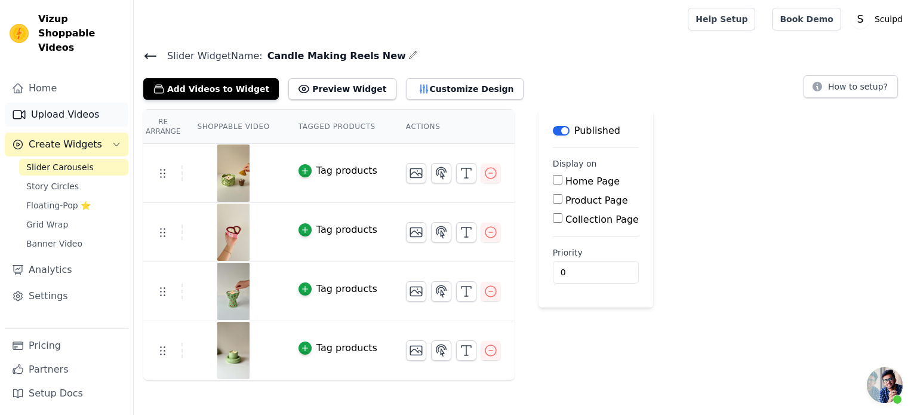
click at [84, 104] on link "Upload Videos" at bounding box center [67, 115] width 124 height 24
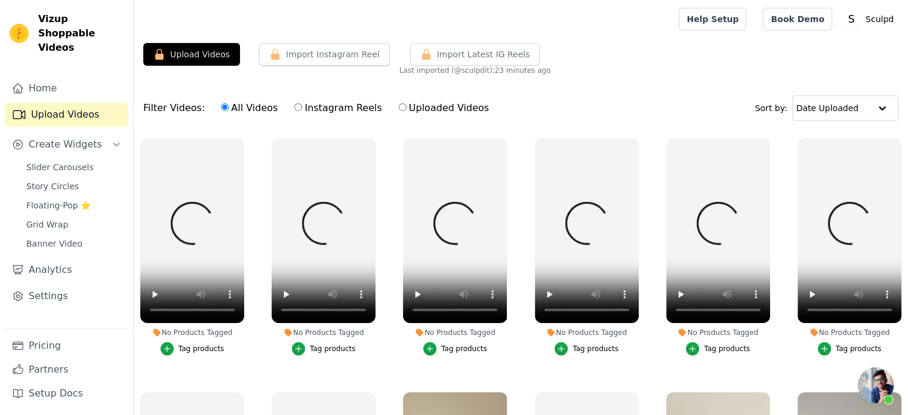
click at [72, 103] on link "Upload Videos" at bounding box center [67, 115] width 124 height 24
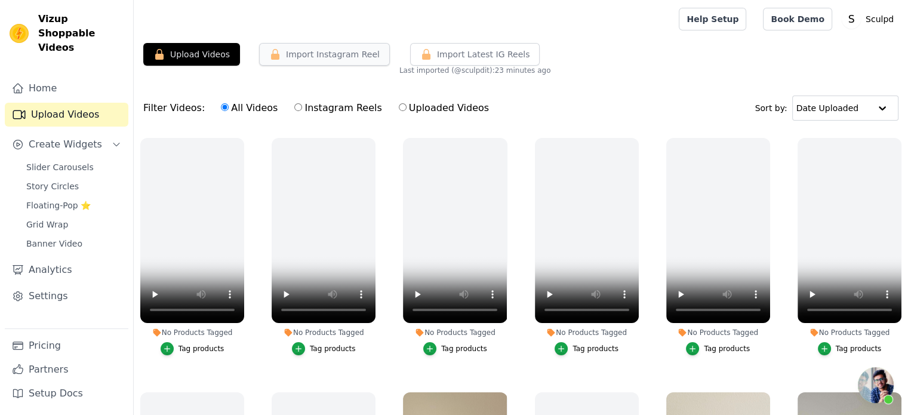
click at [313, 58] on button "Import Instagram Reel" at bounding box center [324, 54] width 131 height 23
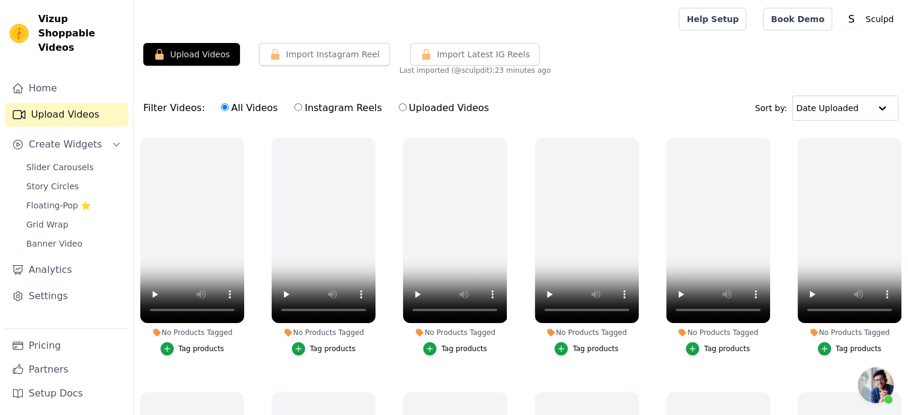
scroll to position [426, 0]
click at [73, 348] on link "Pricing" at bounding box center [67, 346] width 124 height 24
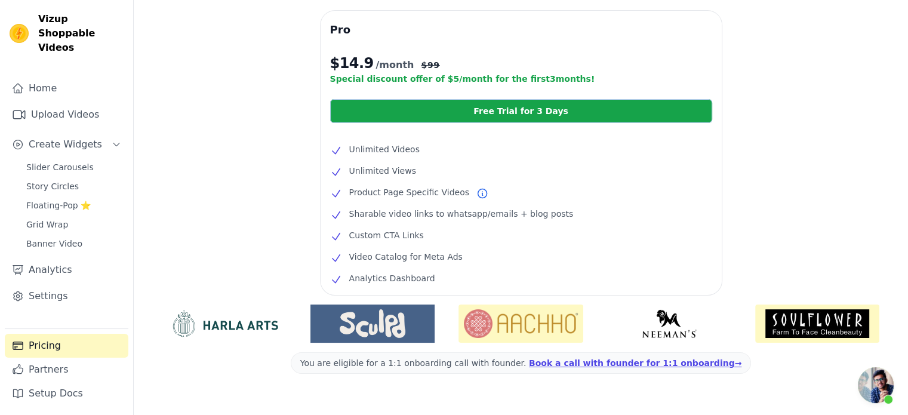
scroll to position [278, 0]
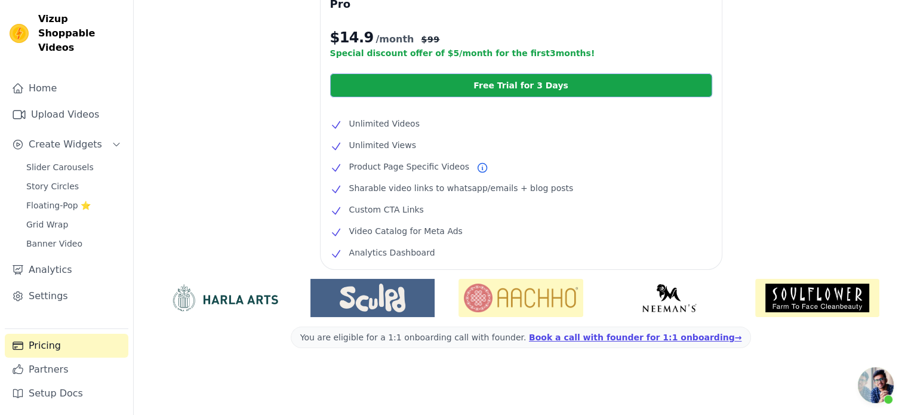
click at [452, 91] on link "Free Trial for 3 Days" at bounding box center [521, 85] width 382 height 24
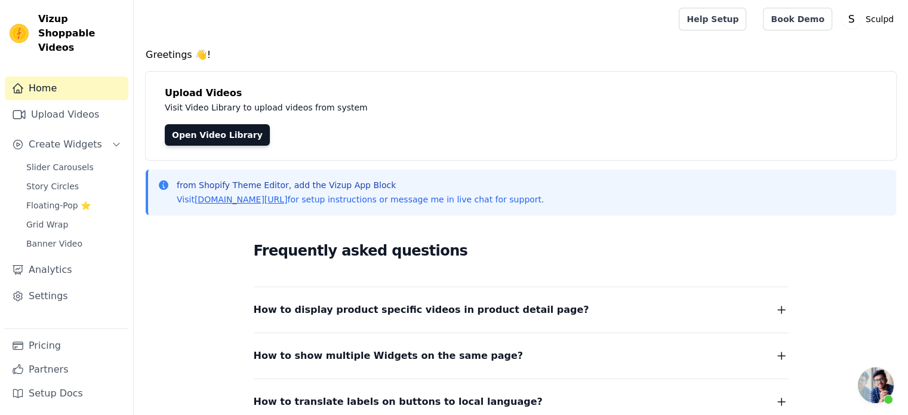
scroll to position [426, 0]
click at [51, 103] on link "Upload Videos" at bounding box center [67, 115] width 124 height 24
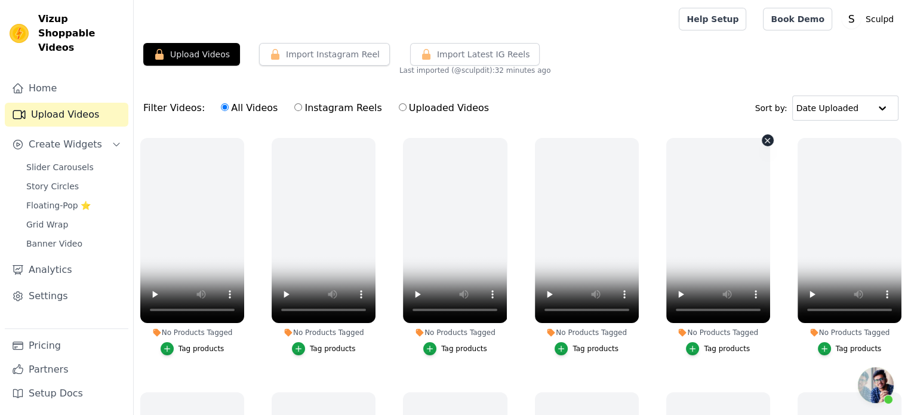
scroll to position [426, 0]
click at [346, 55] on button "Import Instagram Reel" at bounding box center [324, 54] width 131 height 23
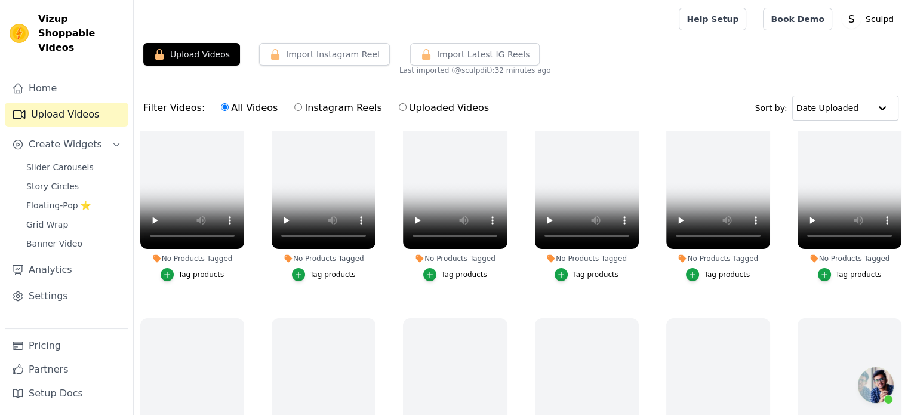
scroll to position [0, 0]
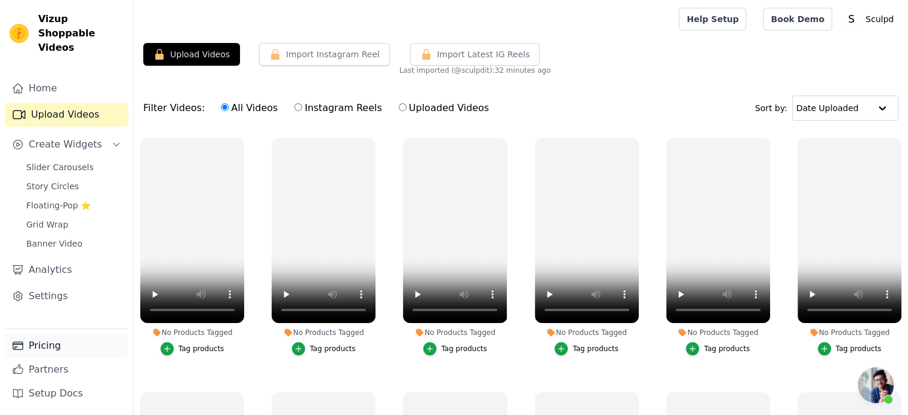
click at [44, 344] on link "Pricing" at bounding box center [67, 346] width 124 height 24
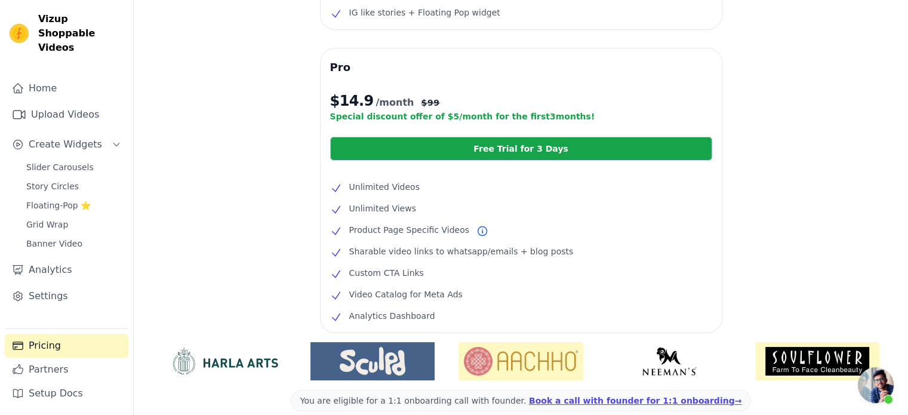
scroll to position [218, 0]
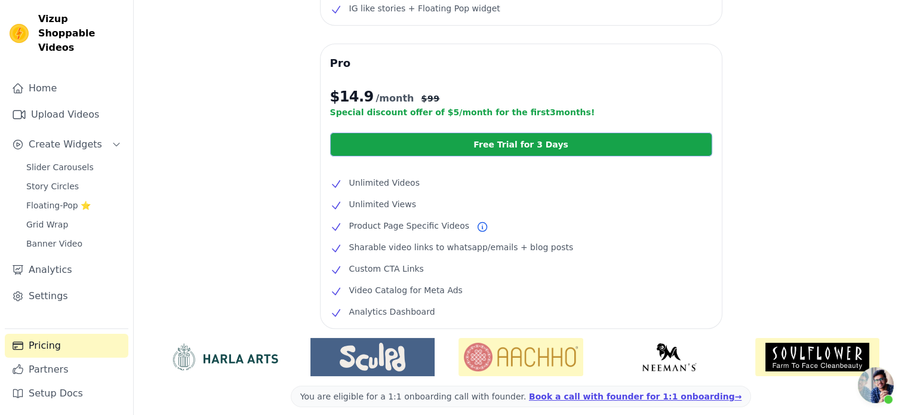
click at [473, 155] on link "Free Trial for 3 Days" at bounding box center [521, 144] width 382 height 24
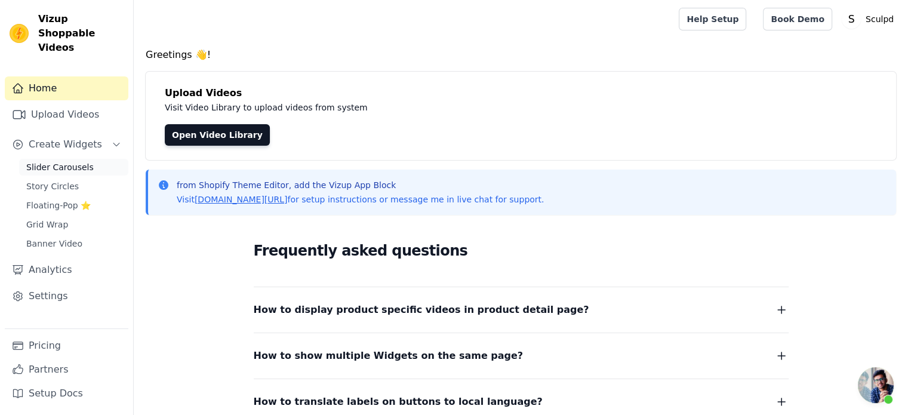
scroll to position [426, 0]
click at [55, 161] on span "Slider Carousels" at bounding box center [59, 167] width 67 height 12
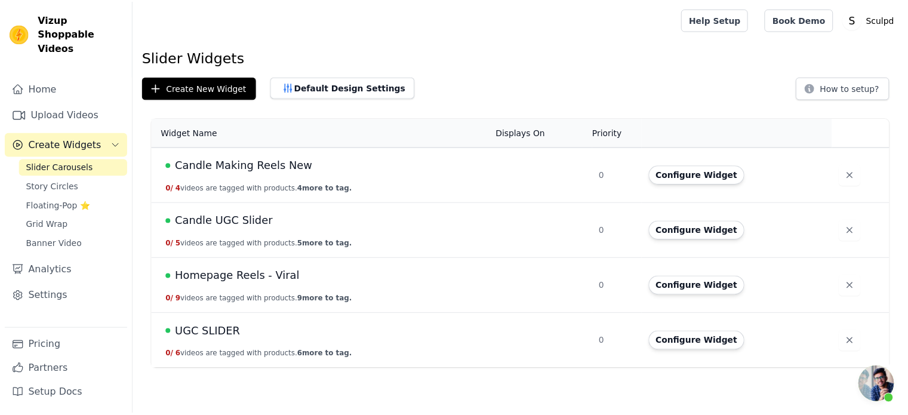
scroll to position [426, 0]
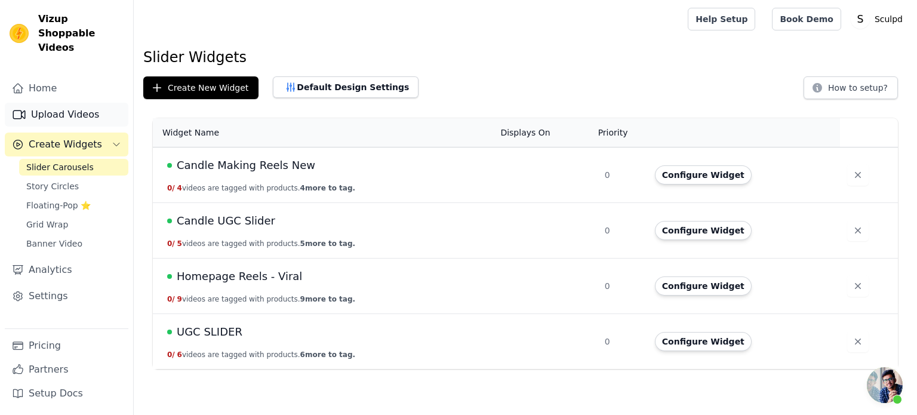
click at [60, 103] on link "Upload Videos" at bounding box center [67, 115] width 124 height 24
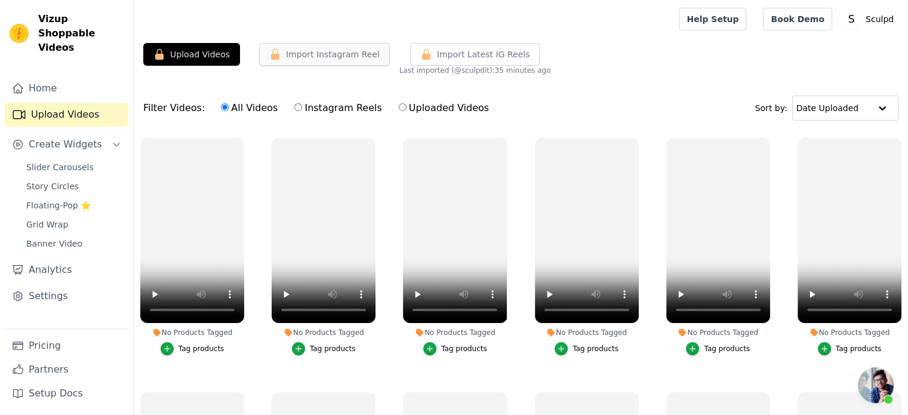
click at [340, 53] on button "Import Instagram Reel" at bounding box center [324, 54] width 131 height 23
click at [53, 345] on link "Pricing" at bounding box center [67, 346] width 124 height 24
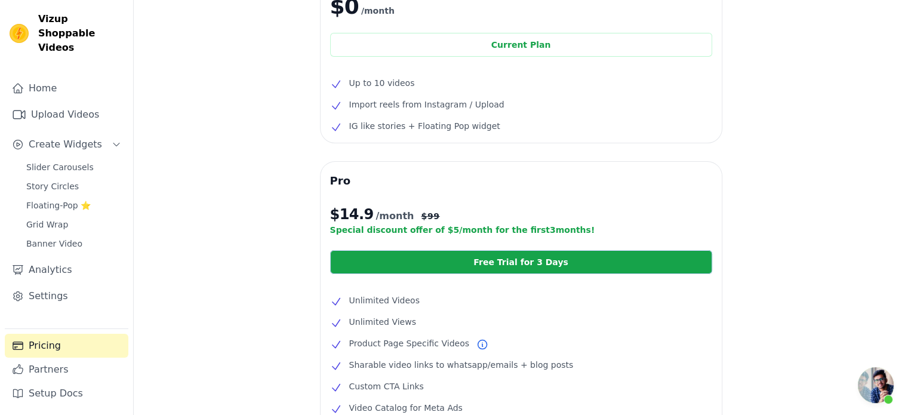
scroll to position [99, 0]
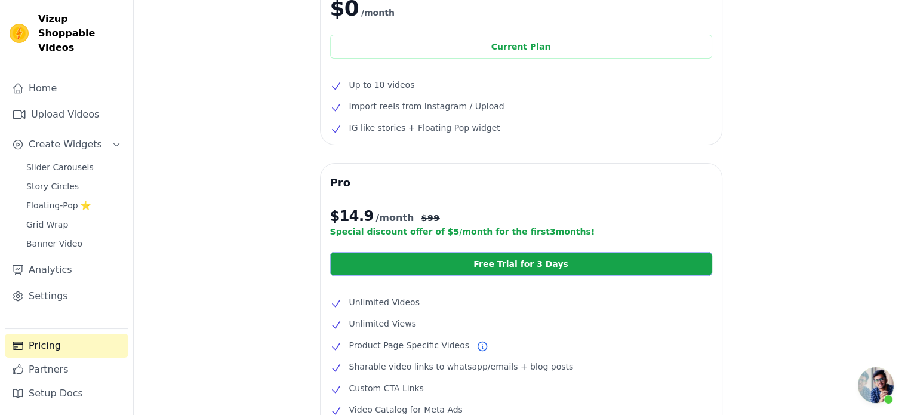
click at [452, 271] on link "Free Trial for 3 Days" at bounding box center [521, 264] width 382 height 24
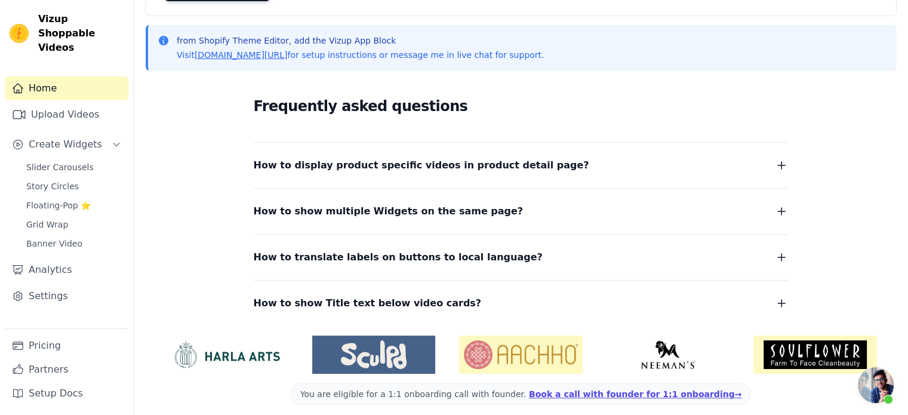
scroll to position [153, 0]
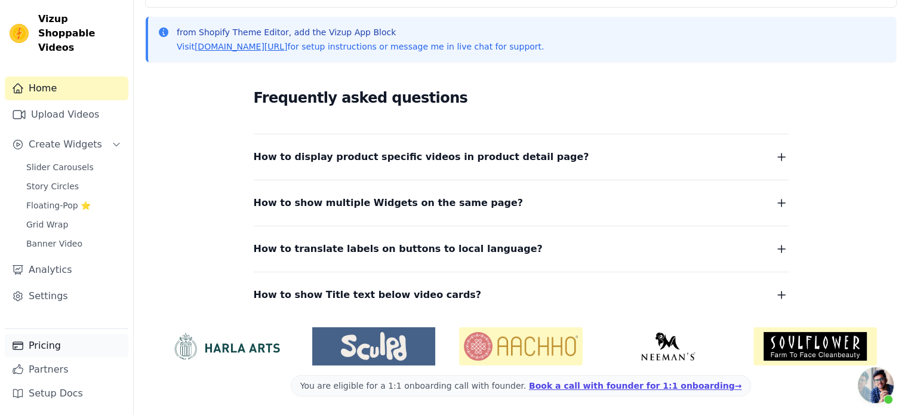
click at [38, 345] on link "Pricing" at bounding box center [67, 346] width 124 height 24
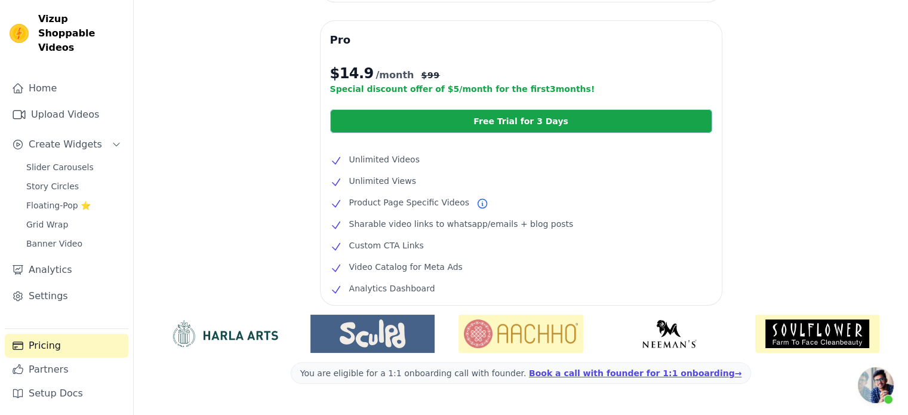
scroll to position [99, 0]
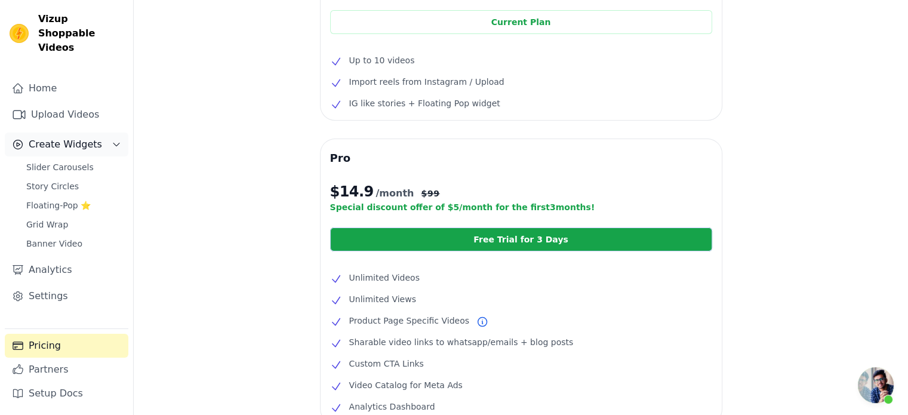
scroll to position [119, 0]
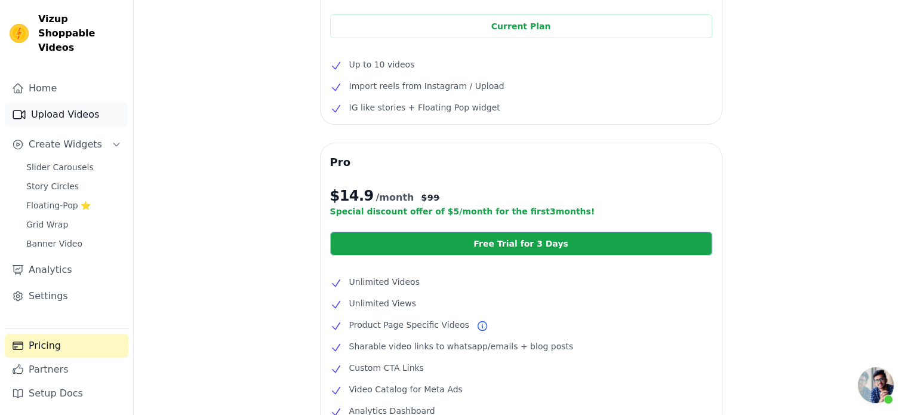
click at [48, 104] on link "Upload Videos" at bounding box center [67, 115] width 124 height 24
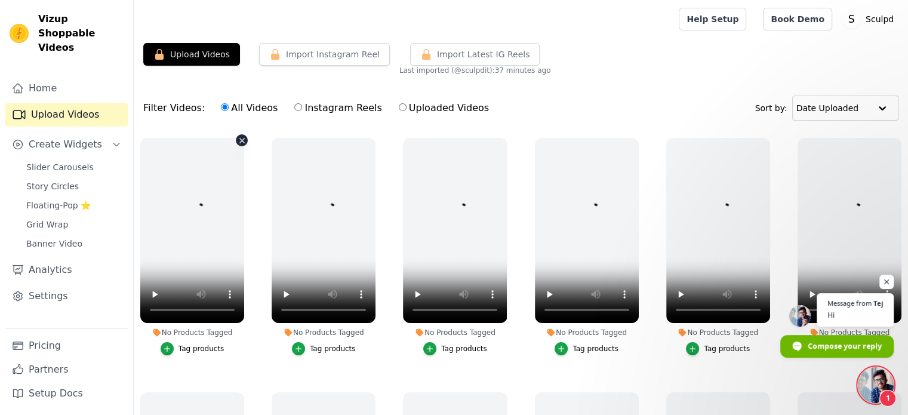
scroll to position [426, 0]
click at [876, 388] on span "Open chat" at bounding box center [875, 385] width 36 height 36
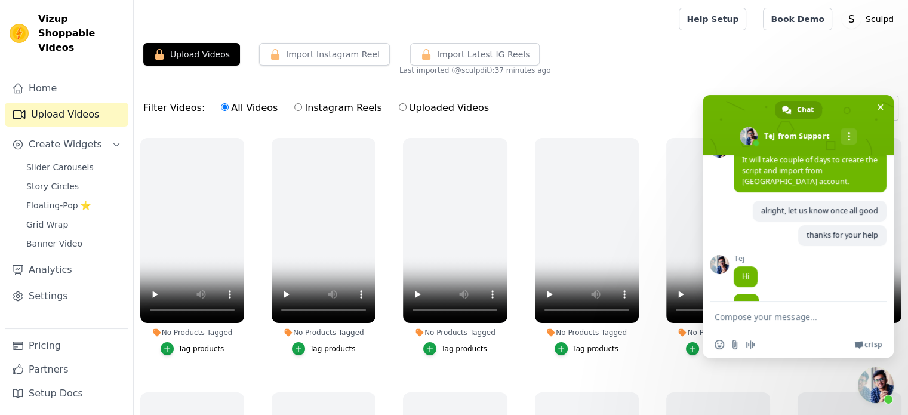
scroll to position [480, 0]
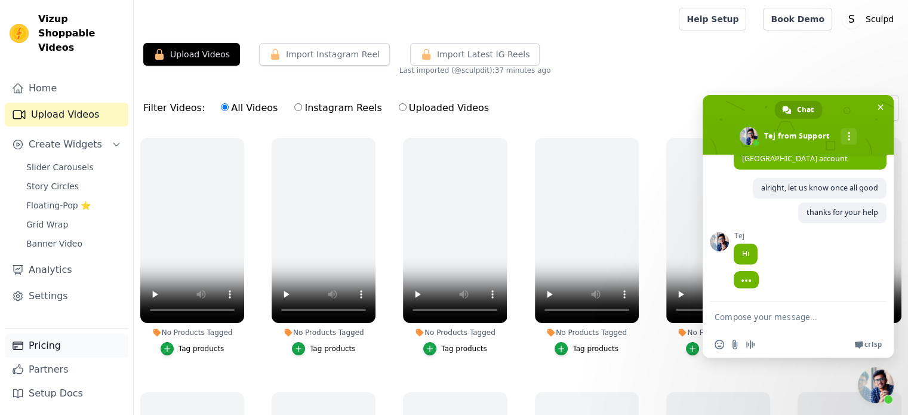
click at [60, 349] on link "Pricing" at bounding box center [67, 346] width 124 height 24
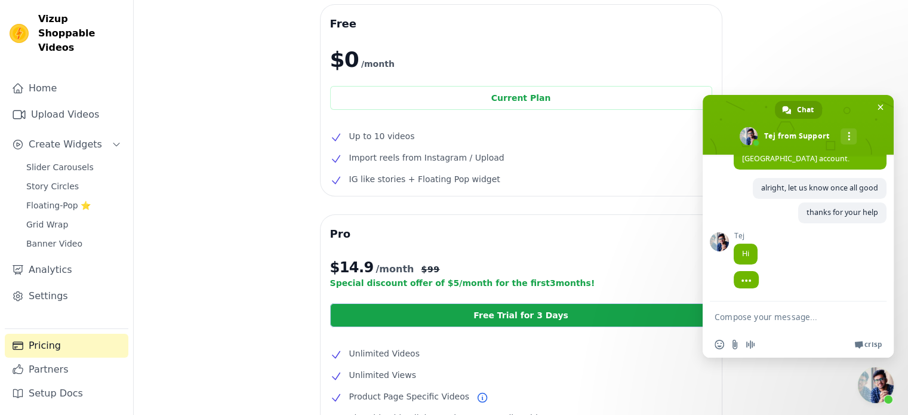
scroll to position [39, 0]
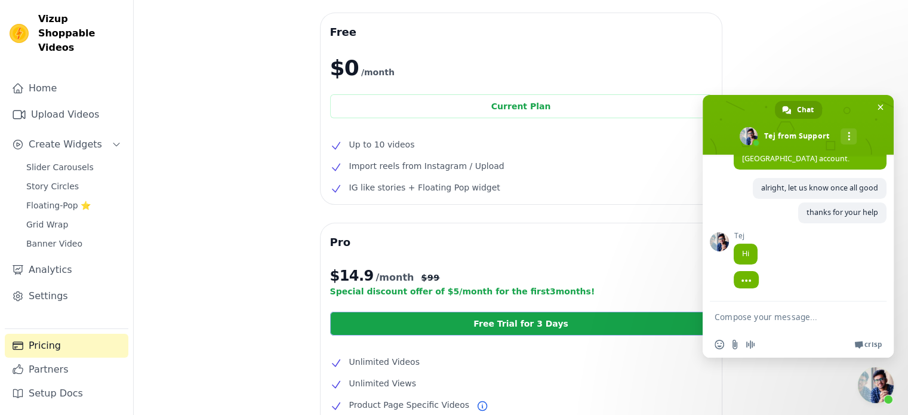
click at [516, 326] on link "Free Trial for 3 Days" at bounding box center [521, 323] width 382 height 24
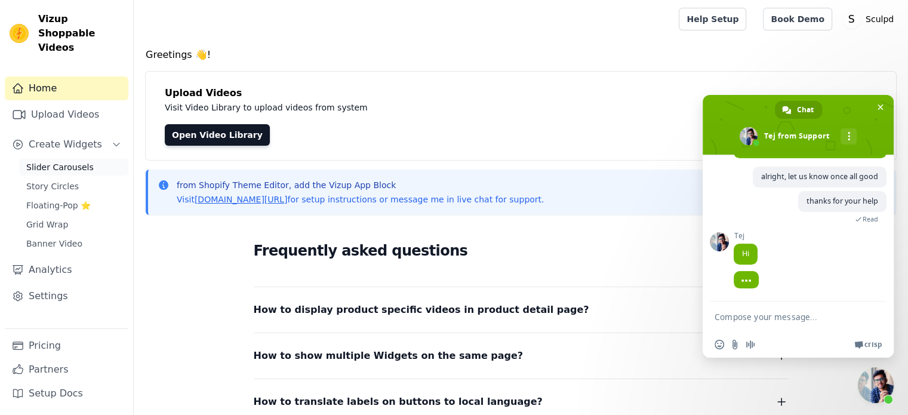
click at [41, 161] on span "Slider Carousels" at bounding box center [59, 167] width 67 height 12
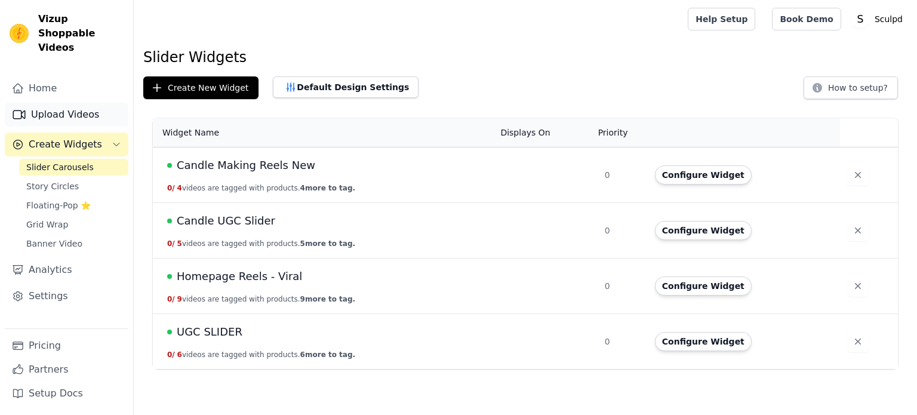
click at [69, 103] on link "Upload Videos" at bounding box center [67, 115] width 124 height 24
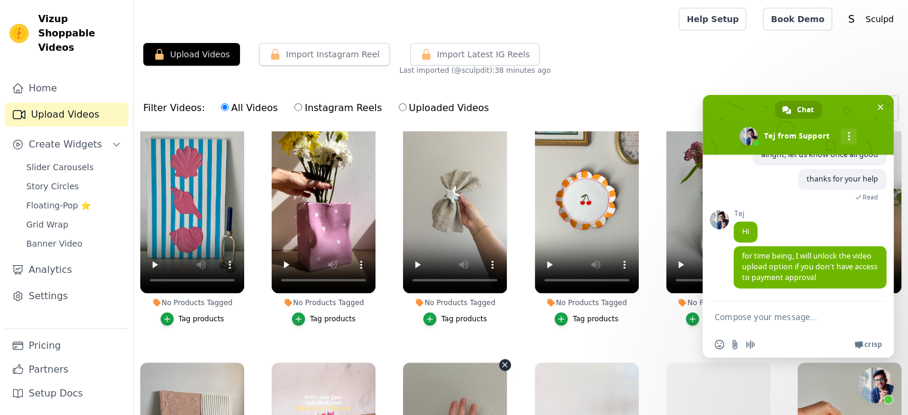
scroll to position [1432, 0]
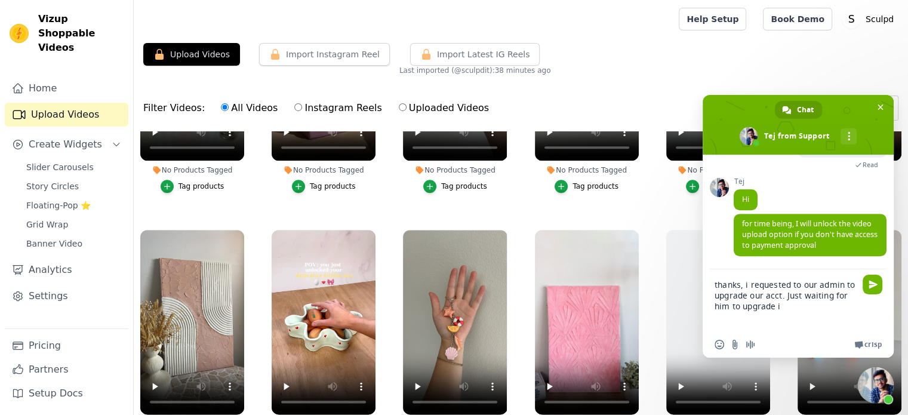
type textarea "thanks, i requested to our admin to upgrade our acct. Just waiting for him to u…"
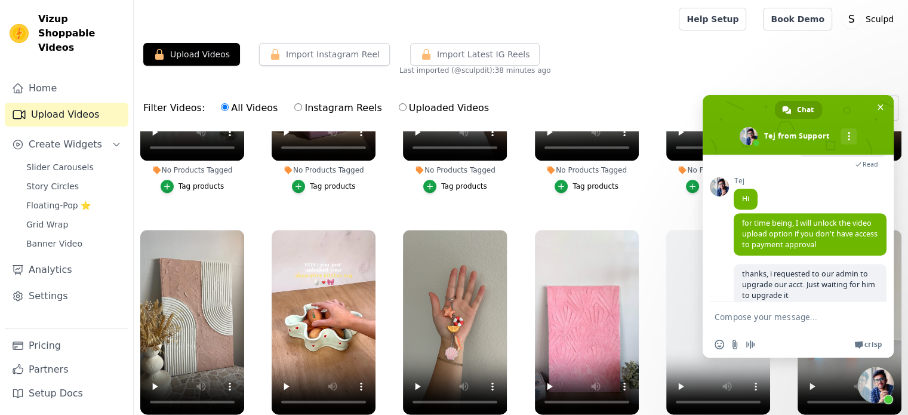
scroll to position [581, 0]
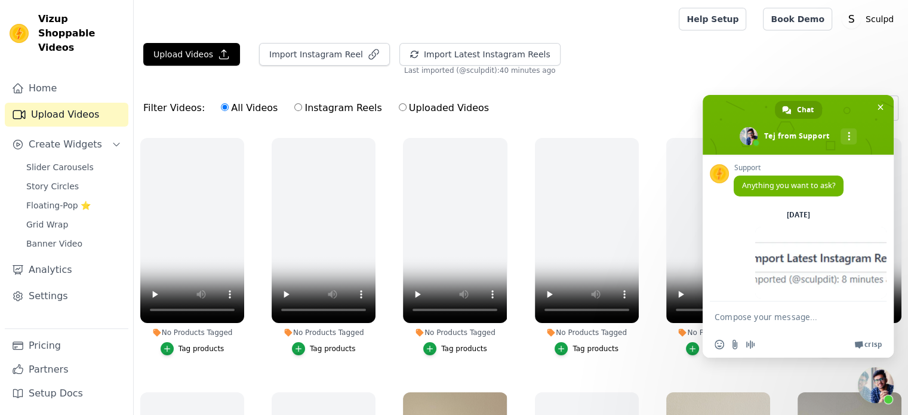
scroll to position [567, 0]
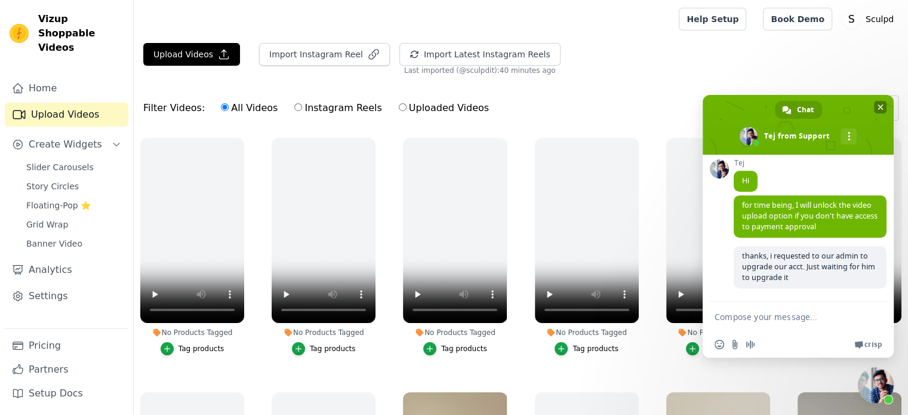
click at [844, 108] on span at bounding box center [797, 125] width 191 height 60
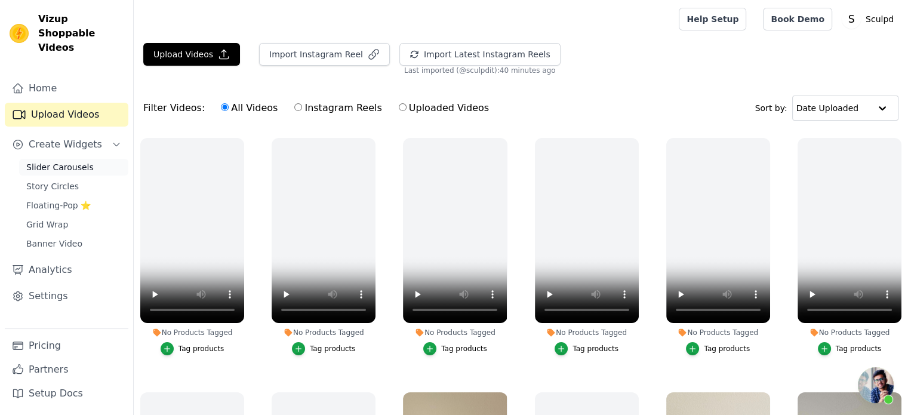
click at [43, 161] on span "Slider Carousels" at bounding box center [59, 167] width 67 height 12
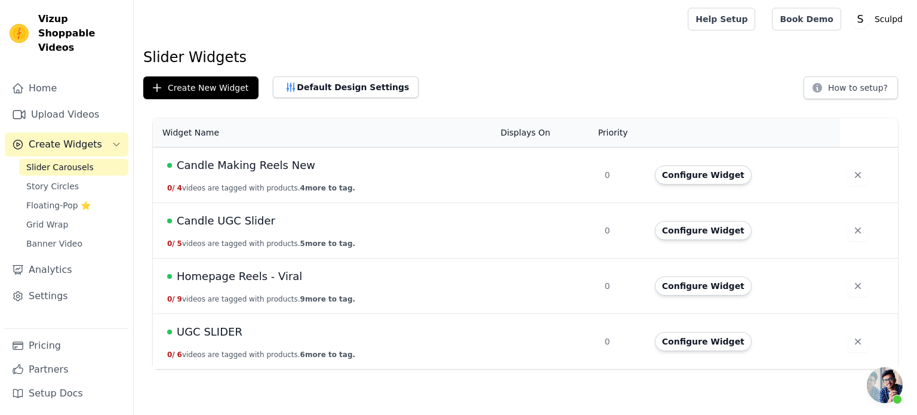
click at [255, 164] on span "Candle Making Reels New" at bounding box center [246, 165] width 138 height 17
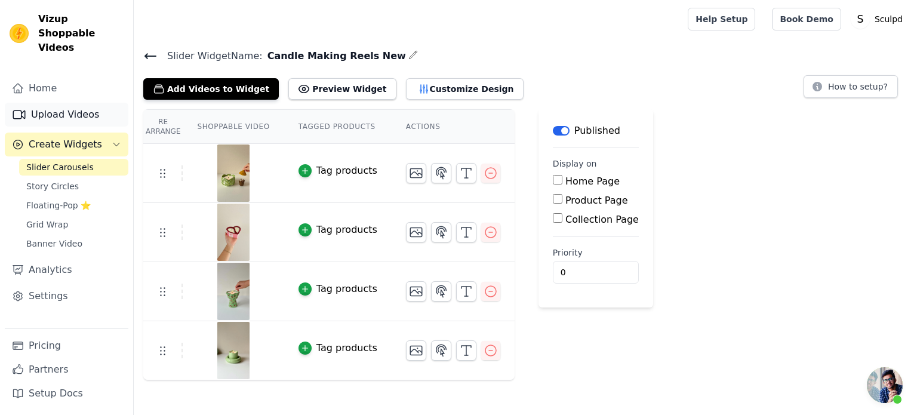
click at [33, 103] on link "Upload Videos" at bounding box center [67, 115] width 124 height 24
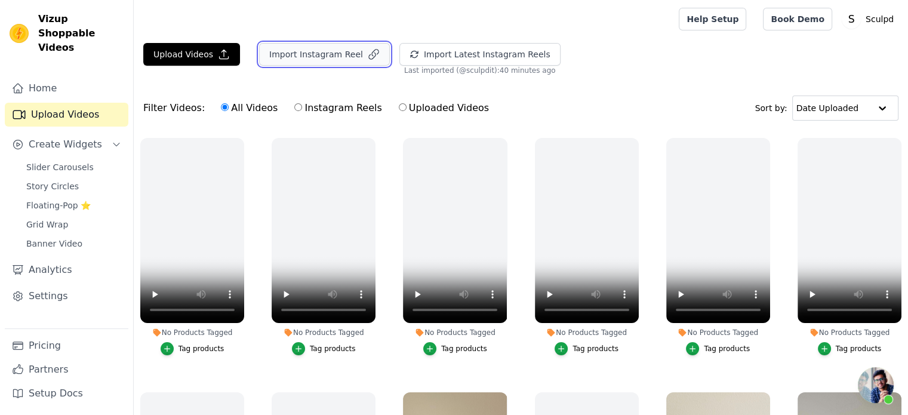
click at [316, 57] on button "Import Instagram Reel" at bounding box center [324, 54] width 131 height 23
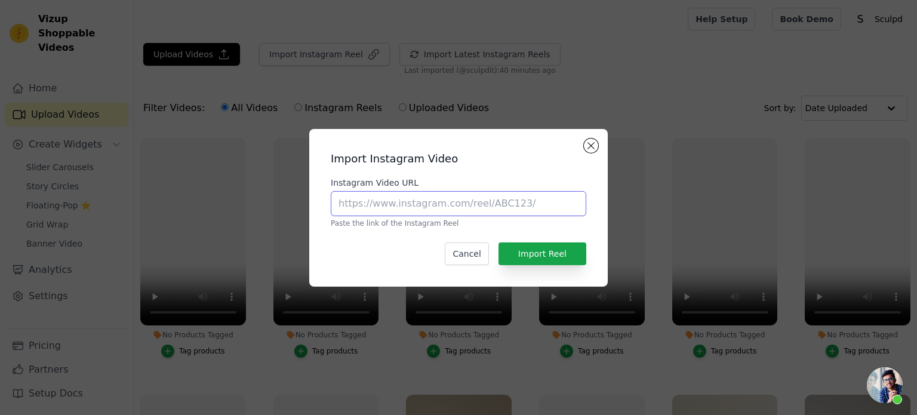
click at [410, 208] on input "Instagram Video URL" at bounding box center [458, 203] width 255 height 25
paste input "[URL][DOMAIN_NAME]"
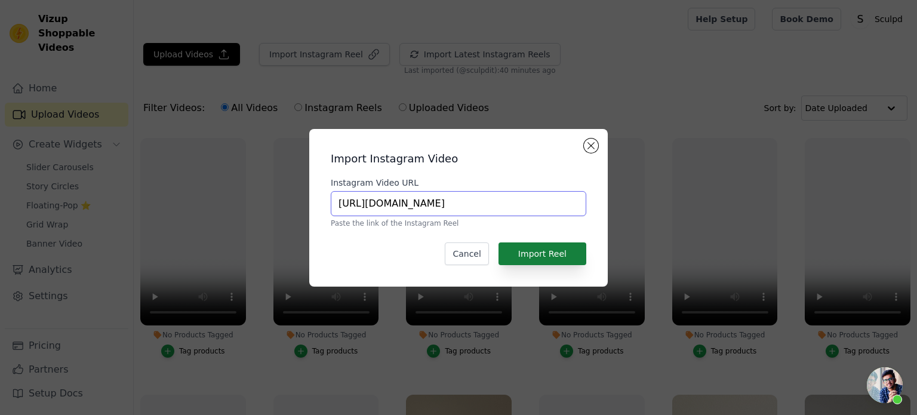
type input "[URL][DOMAIN_NAME]"
click at [555, 255] on button "Import Reel" at bounding box center [542, 253] width 88 height 23
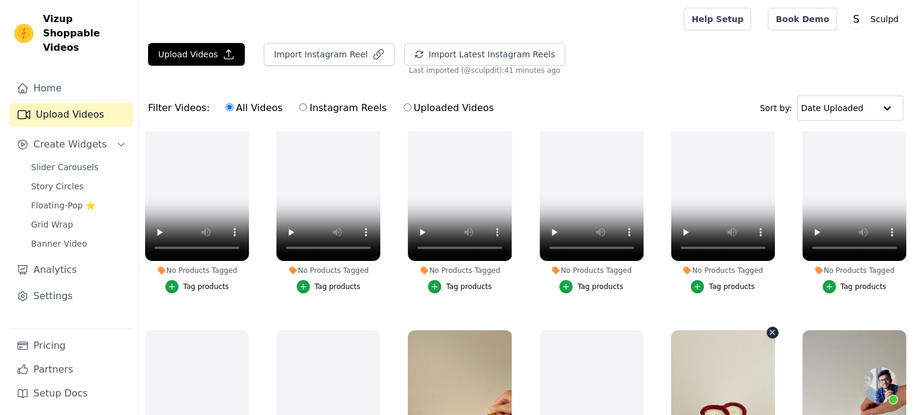
scroll to position [60, 0]
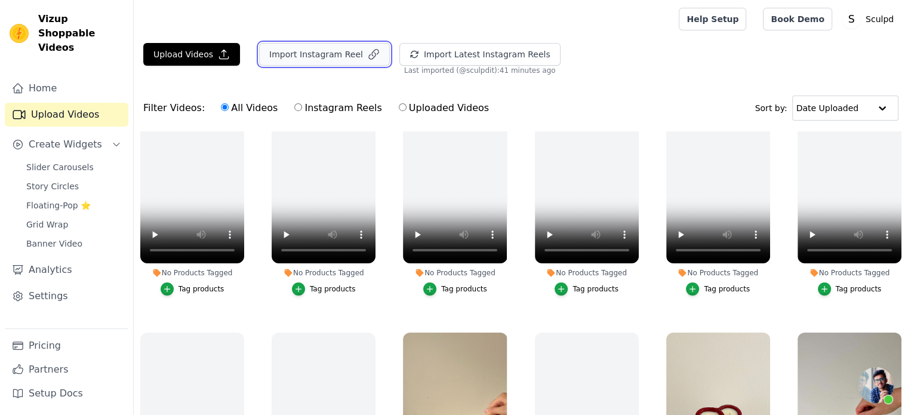
click at [274, 57] on button "Import Instagram Reel" at bounding box center [324, 54] width 131 height 23
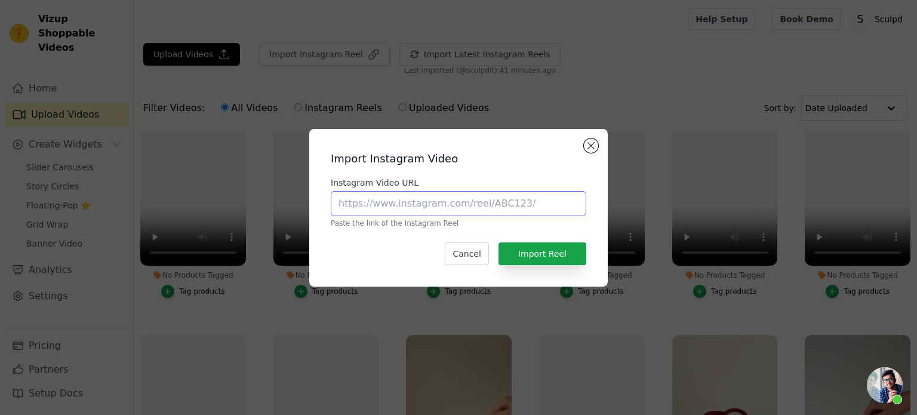
click at [382, 209] on input "Instagram Video URL" at bounding box center [458, 203] width 255 height 25
paste input "[URL][DOMAIN_NAME]"
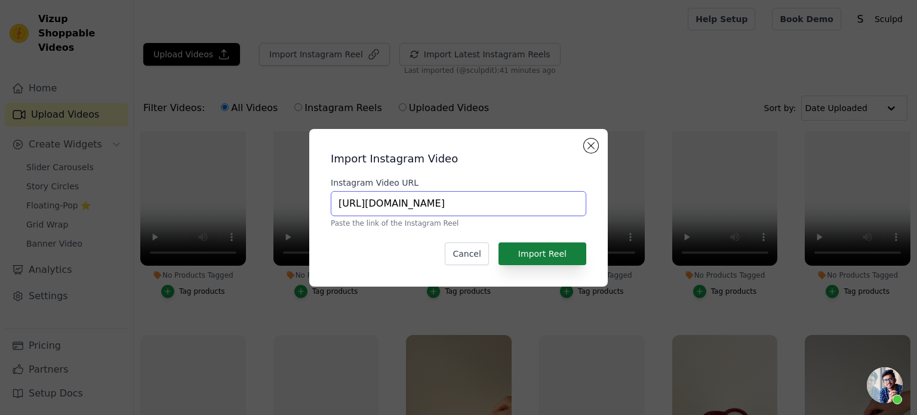
type input "[URL][DOMAIN_NAME]"
click at [547, 254] on button "Import Reel" at bounding box center [542, 253] width 88 height 23
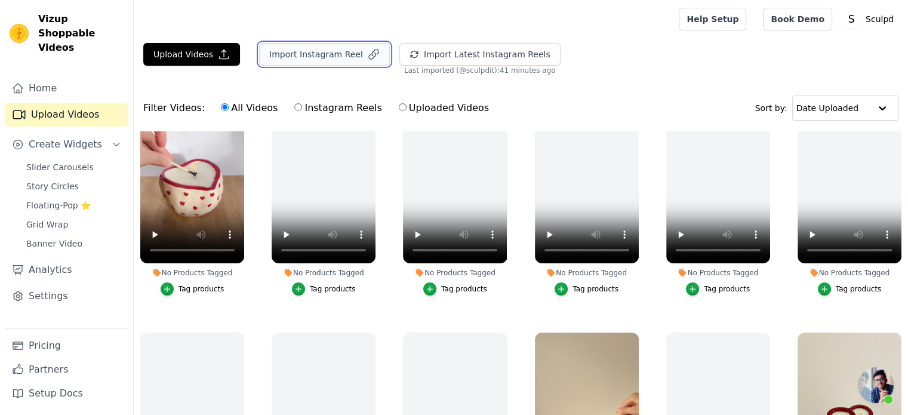
click at [332, 64] on button "Import Instagram Reel" at bounding box center [324, 54] width 131 height 23
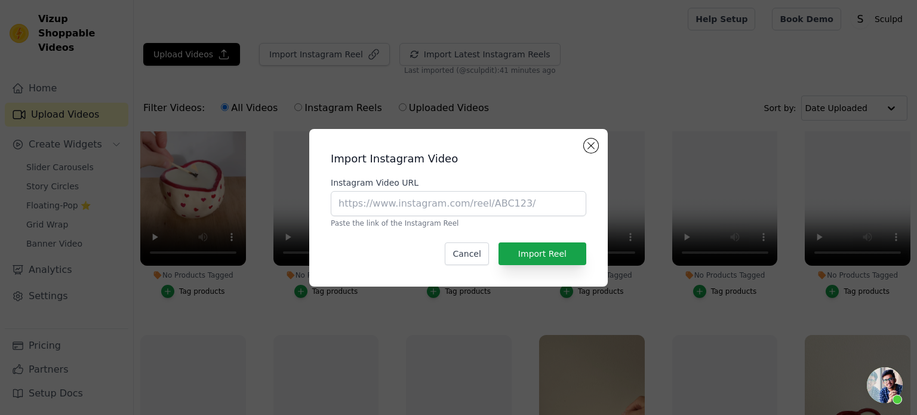
click at [520, 189] on div "Instagram Video URL Paste the link of the Instagram Reel" at bounding box center [458, 202] width 255 height 51
click at [532, 198] on input "Instagram Video URL" at bounding box center [458, 203] width 255 height 25
paste input "[URL][DOMAIN_NAME]"
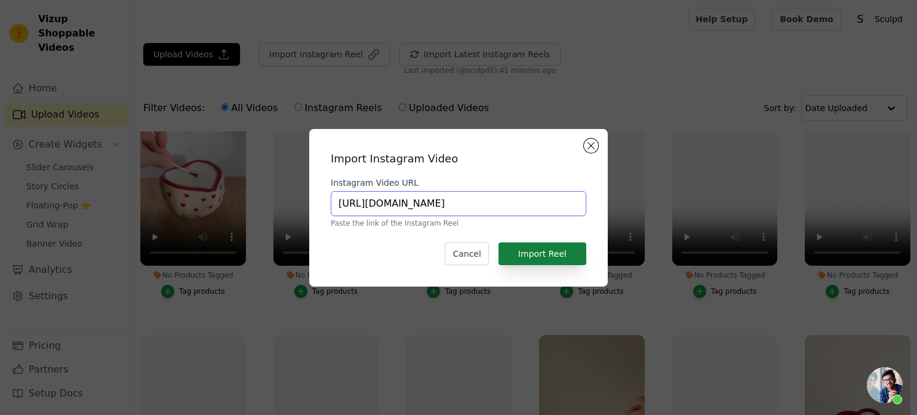
type input "[URL][DOMAIN_NAME]"
click at [548, 246] on button "Import Reel" at bounding box center [542, 253] width 88 height 23
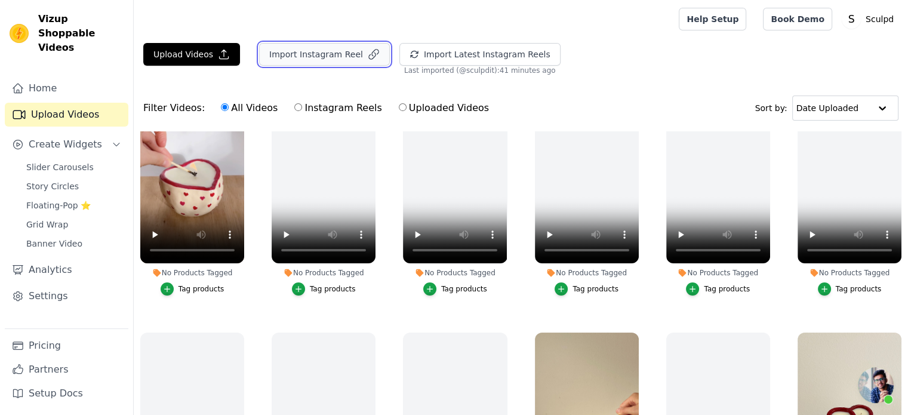
click at [317, 51] on button "Import Instagram Reel" at bounding box center [324, 54] width 131 height 23
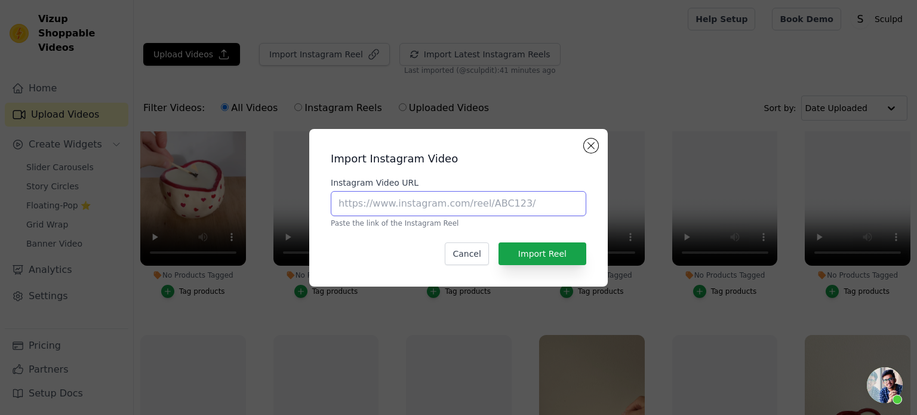
click at [420, 209] on input "Instagram Video URL" at bounding box center [458, 203] width 255 height 25
paste input "[URL][DOMAIN_NAME]"
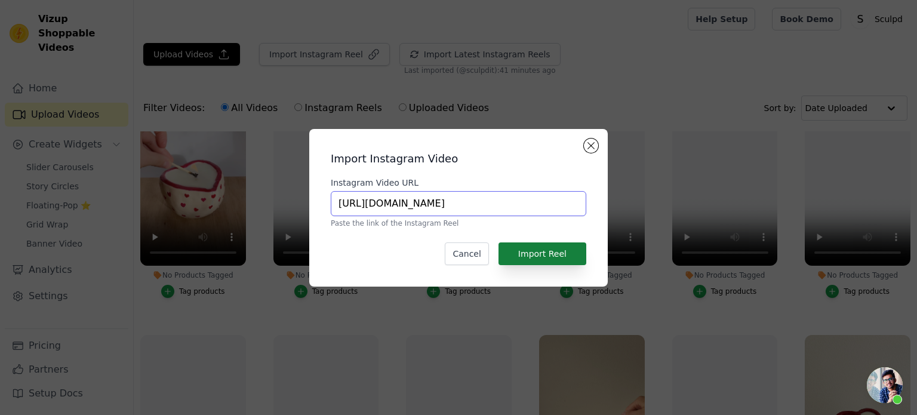
type input "[URL][DOMAIN_NAME]"
click at [555, 248] on button "Import Reel" at bounding box center [542, 253] width 88 height 23
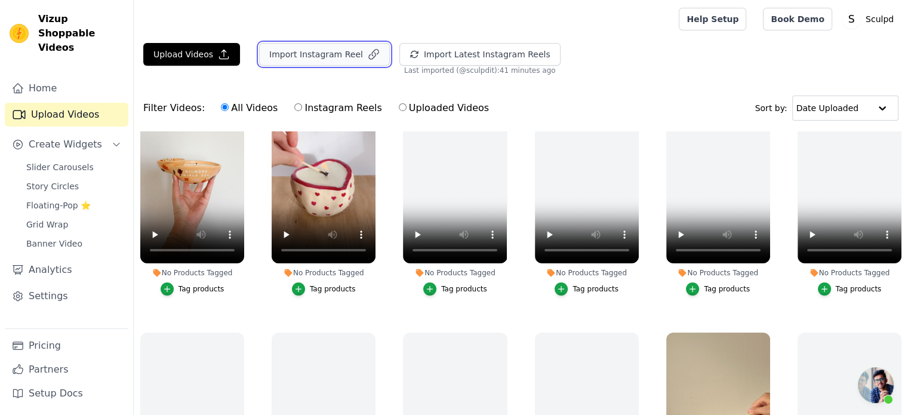
click at [303, 49] on button "Import Instagram Reel" at bounding box center [324, 54] width 131 height 23
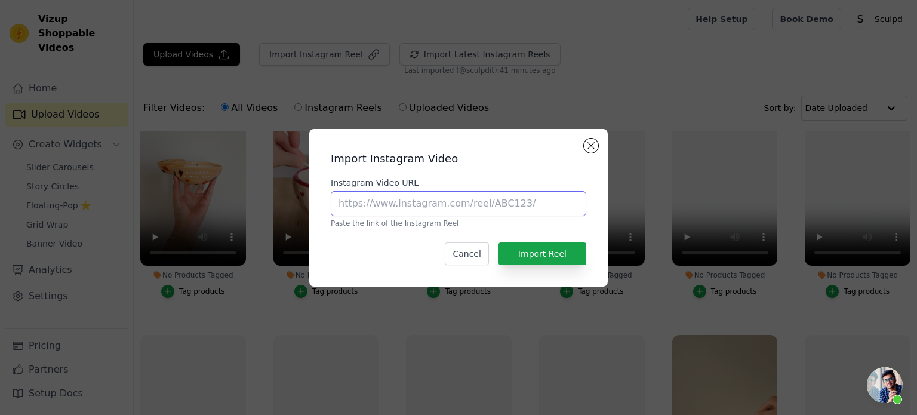
click at [372, 208] on input "Instagram Video URL" at bounding box center [458, 203] width 255 height 25
paste input "[URL][DOMAIN_NAME]"
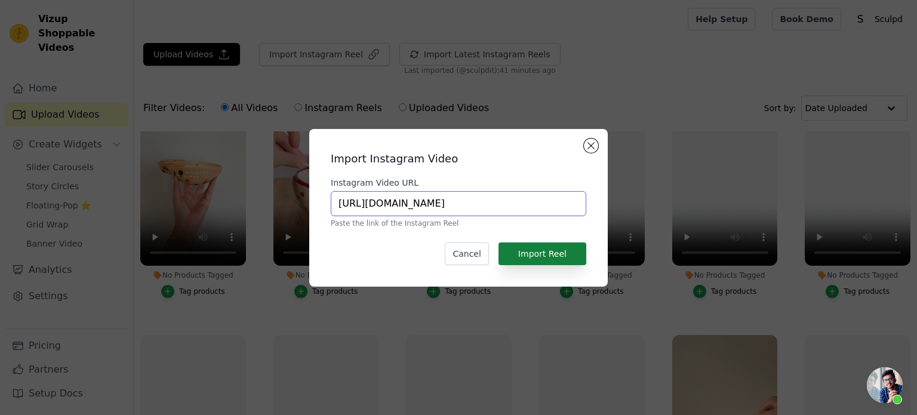
type input "[URL][DOMAIN_NAME]"
click at [542, 248] on button "Import Reel" at bounding box center [542, 253] width 88 height 23
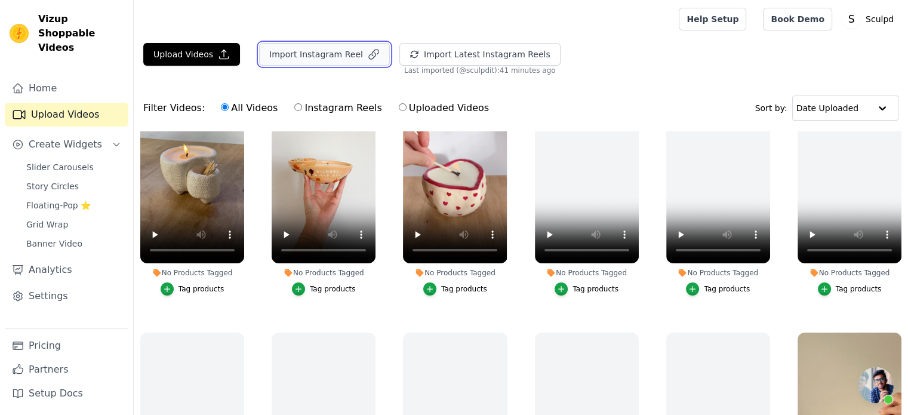
click at [300, 50] on button "Import Instagram Reel" at bounding box center [324, 54] width 131 height 23
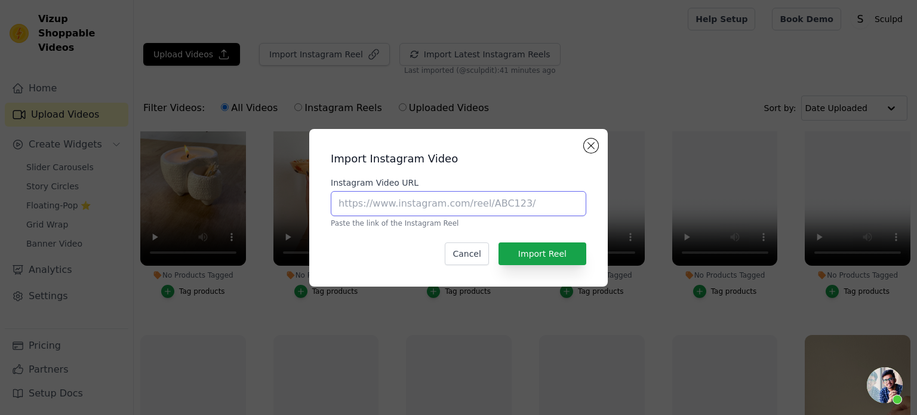
click at [413, 195] on input "Instagram Video URL" at bounding box center [458, 203] width 255 height 25
paste input "[URL][DOMAIN_NAME]"
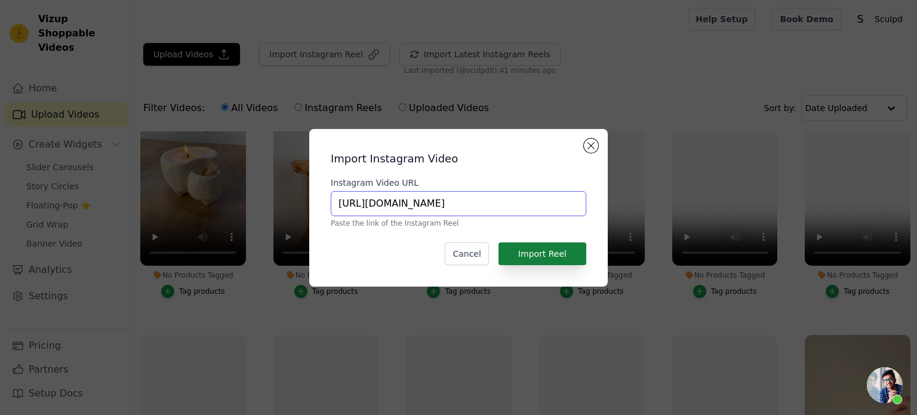
type input "[URL][DOMAIN_NAME]"
click at [533, 260] on button "Import Reel" at bounding box center [542, 253] width 88 height 23
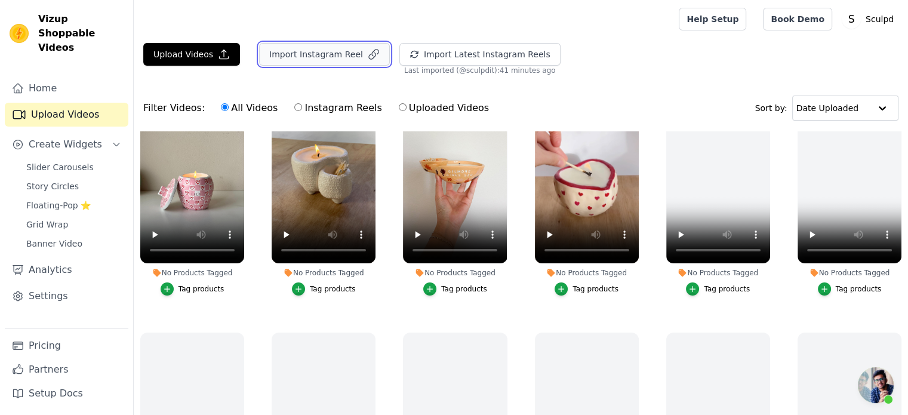
click at [294, 58] on button "Import Instagram Reel" at bounding box center [324, 54] width 131 height 23
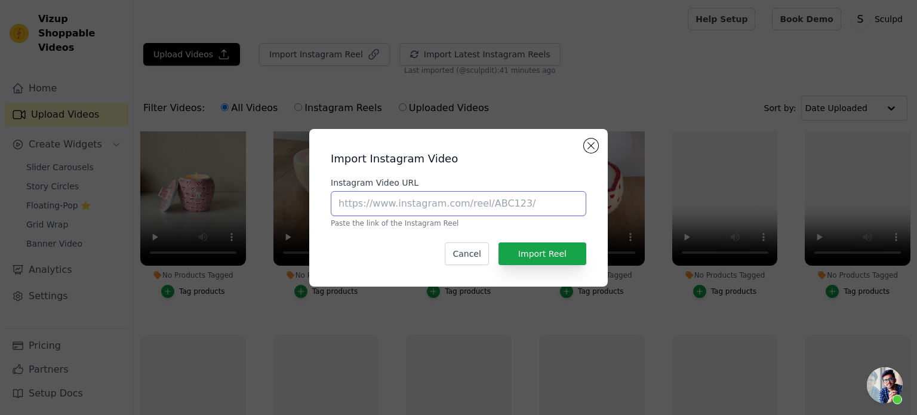
click at [390, 198] on input "Instagram Video URL" at bounding box center [458, 203] width 255 height 25
paste input "https://www.instagram.com/p/CwnJmbLocm7/"
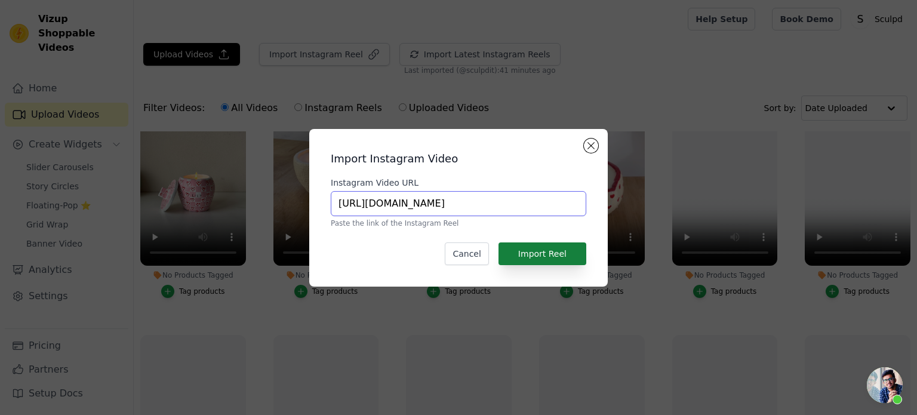
type input "https://www.instagram.com/p/CwnJmbLocm7/"
click at [542, 251] on button "Import Reel" at bounding box center [542, 253] width 88 height 23
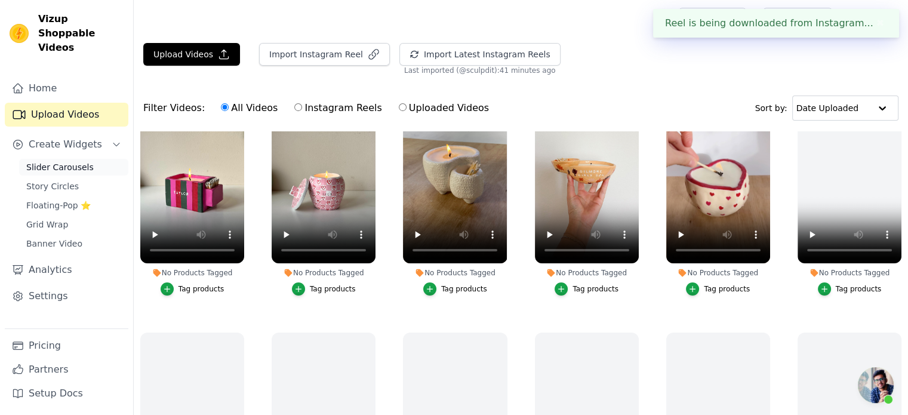
click at [54, 161] on span "Slider Carousels" at bounding box center [59, 167] width 67 height 12
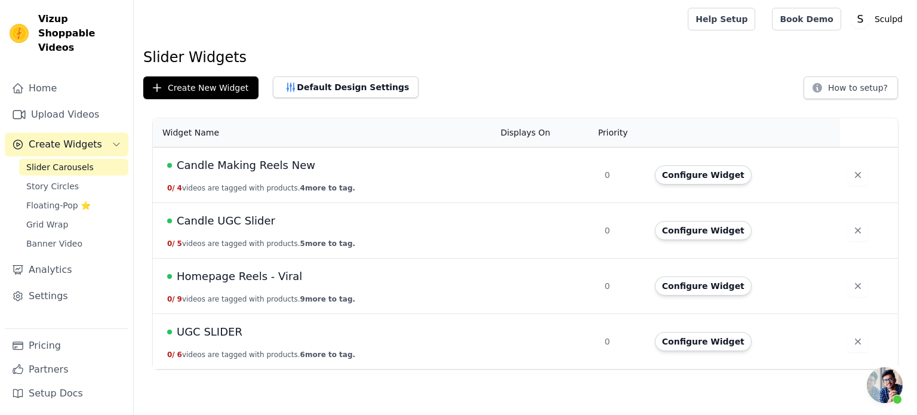
click at [229, 166] on span "Candle Making Reels New" at bounding box center [246, 165] width 138 height 17
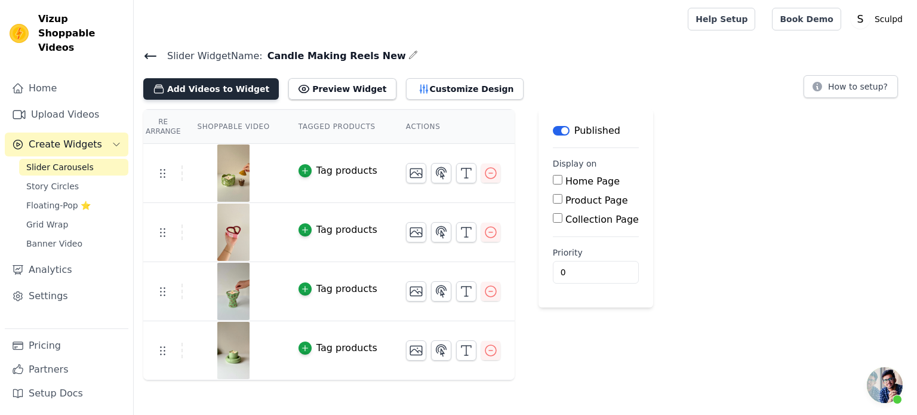
click at [180, 90] on button "Add Videos to Widget" at bounding box center [210, 88] width 135 height 21
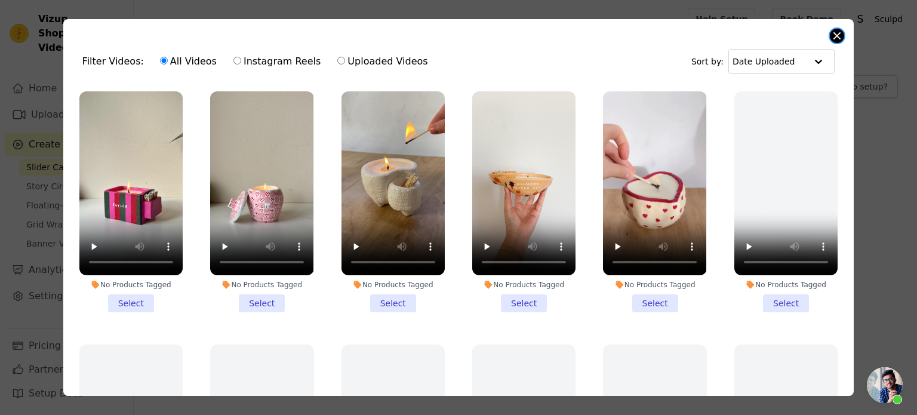
click at [832, 36] on button "Close modal" at bounding box center [836, 36] width 14 height 14
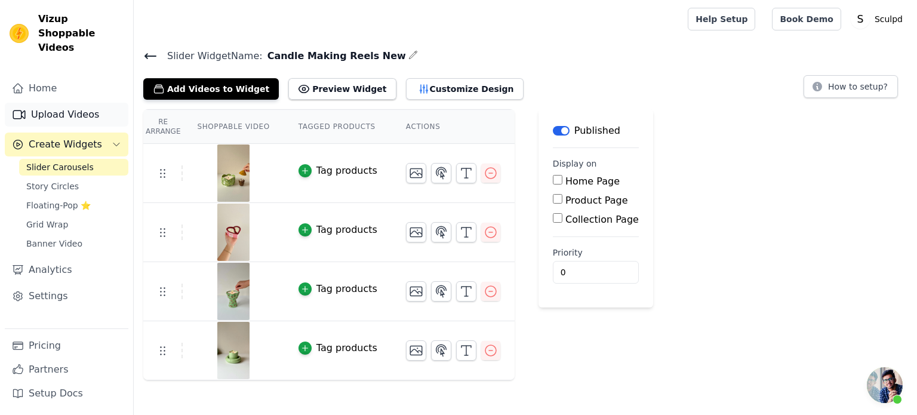
click at [57, 103] on link "Upload Videos" at bounding box center [67, 115] width 124 height 24
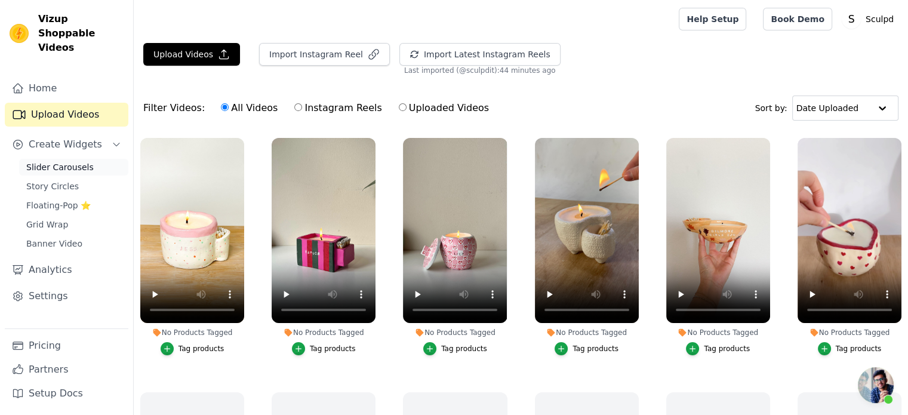
click at [47, 161] on span "Slider Carousels" at bounding box center [59, 167] width 67 height 12
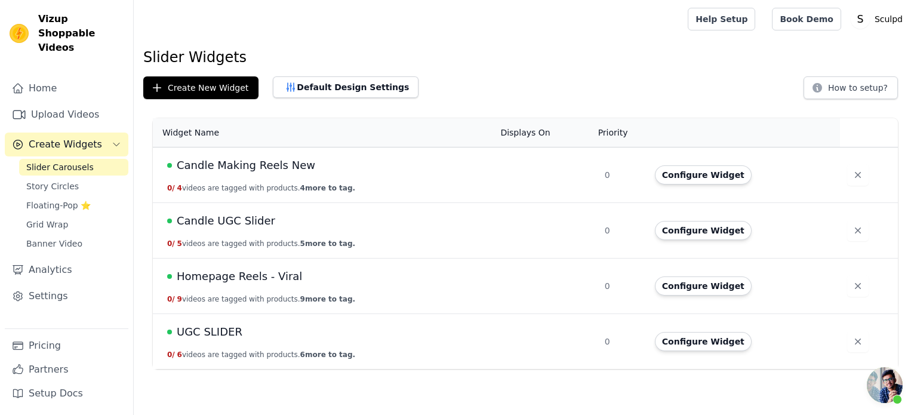
click at [232, 165] on span "Candle Making Reels New" at bounding box center [246, 165] width 138 height 17
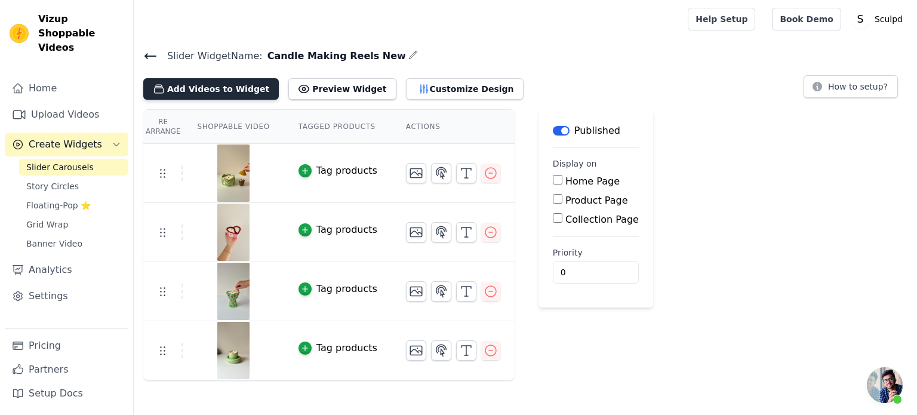
click at [191, 91] on button "Add Videos to Widget" at bounding box center [210, 88] width 135 height 21
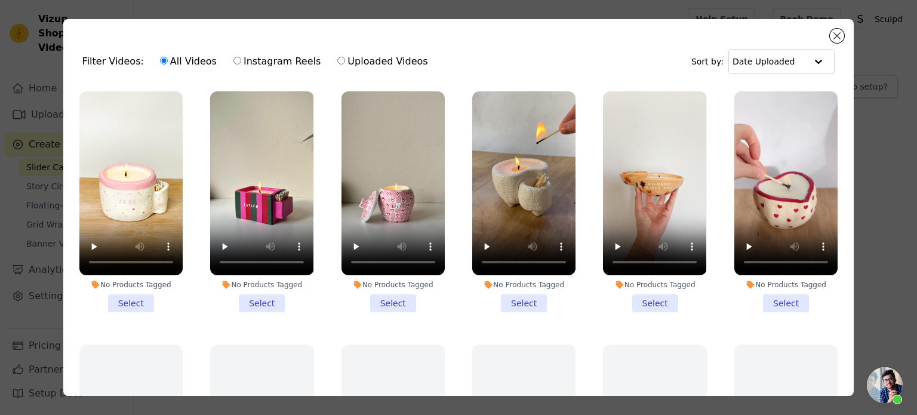
click at [127, 299] on li "No Products Tagged Select" at bounding box center [130, 201] width 103 height 221
click at [0, 0] on input "No Products Tagged Select" at bounding box center [0, 0] width 0 height 0
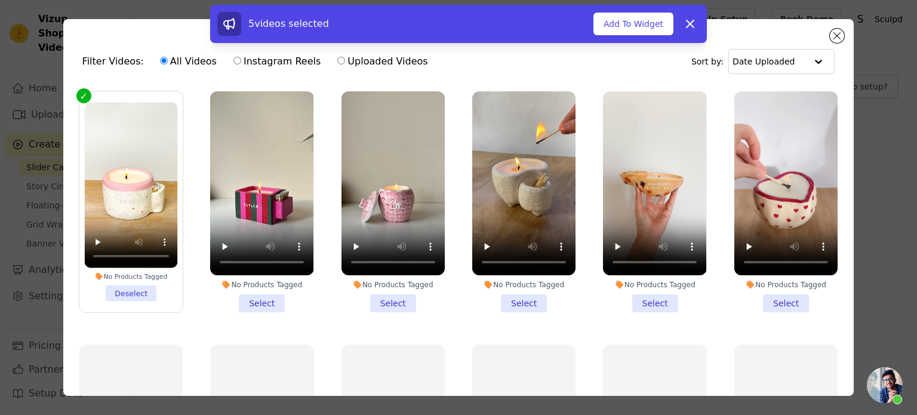
click at [260, 299] on li "No Products Tagged Select" at bounding box center [261, 201] width 103 height 221
click at [0, 0] on input "No Products Tagged Select" at bounding box center [0, 0] width 0 height 0
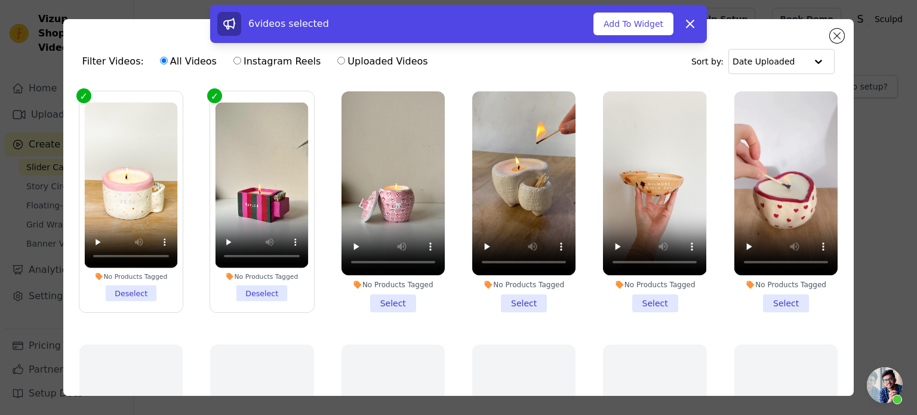
click at [371, 301] on li "No Products Tagged Select" at bounding box center [392, 201] width 103 height 221
click at [0, 0] on input "No Products Tagged Select" at bounding box center [0, 0] width 0 height 0
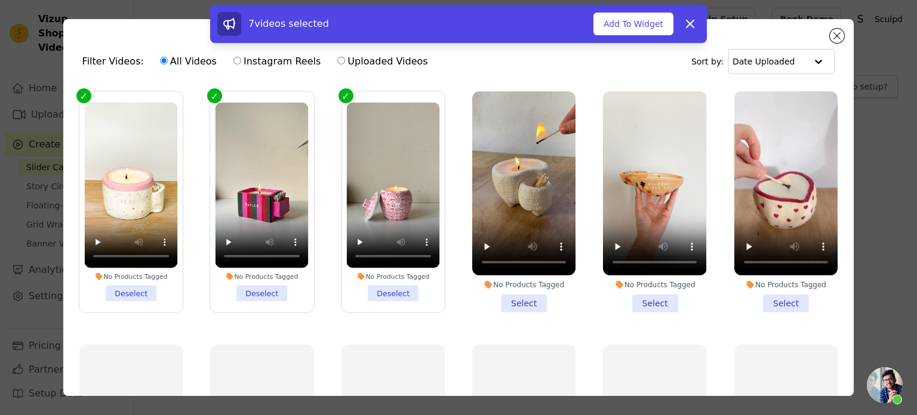
click at [524, 298] on li "No Products Tagged Select" at bounding box center [523, 201] width 103 height 221
click at [0, 0] on input "No Products Tagged Select" at bounding box center [0, 0] width 0 height 0
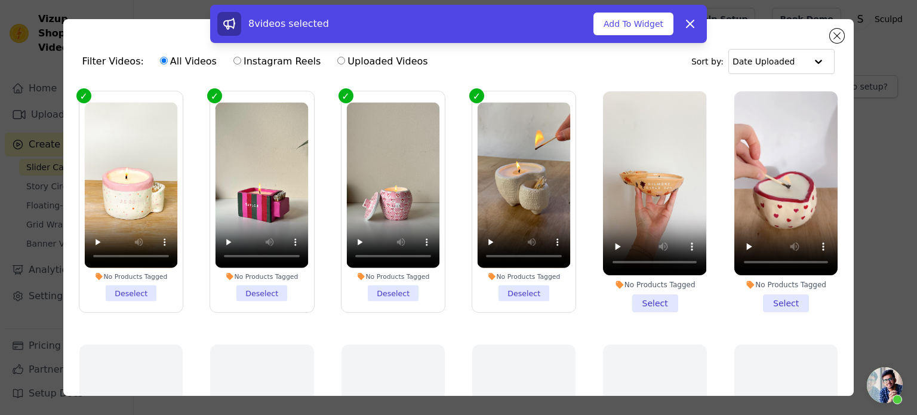
click at [645, 300] on li "No Products Tagged Select" at bounding box center [654, 201] width 103 height 221
click at [0, 0] on input "No Products Tagged Select" at bounding box center [0, 0] width 0 height 0
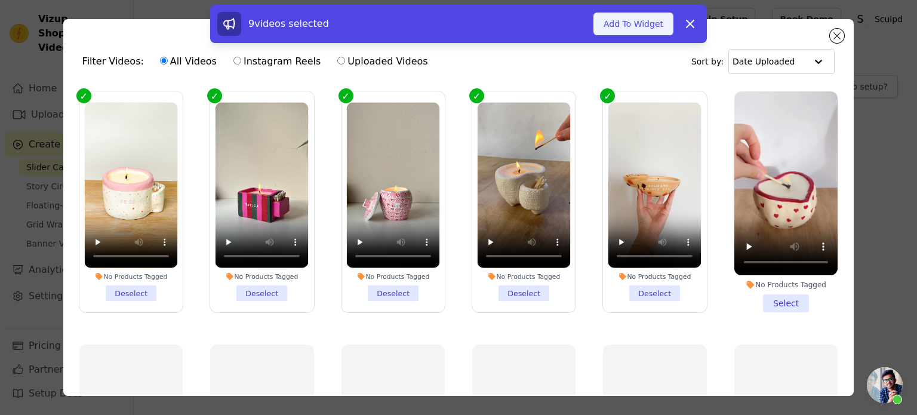
click at [634, 28] on button "Add To Widget" at bounding box center [633, 24] width 80 height 23
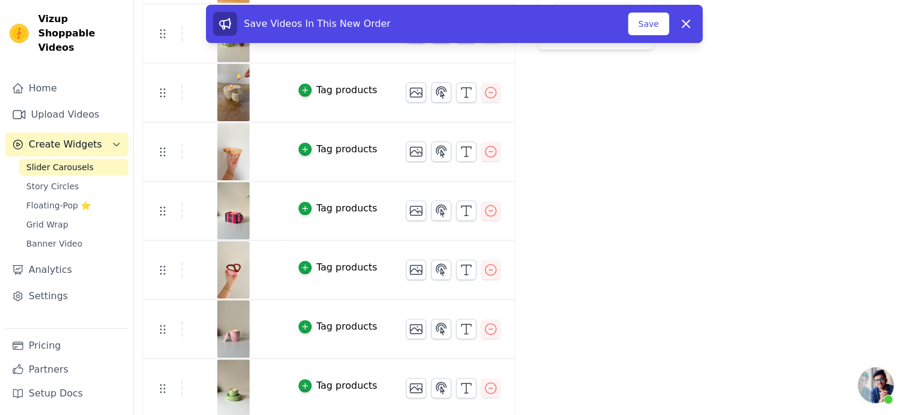
scroll to position [258, 0]
click at [656, 30] on button "Save" at bounding box center [648, 24] width 41 height 23
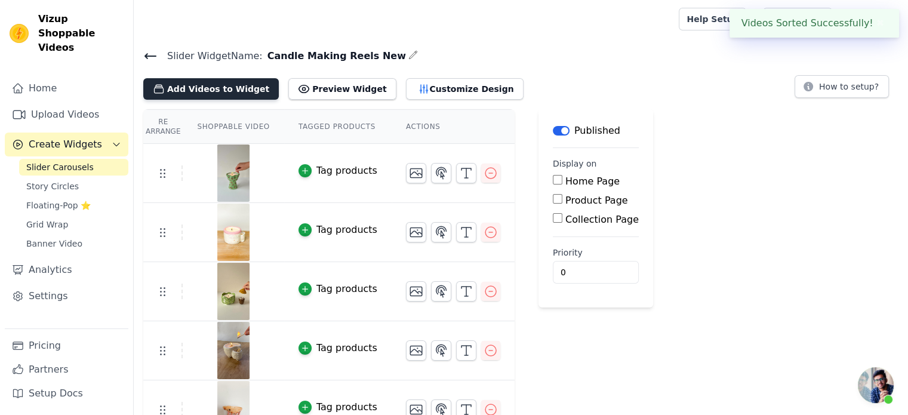
click at [230, 89] on button "Add Videos to Widget" at bounding box center [210, 88] width 135 height 21
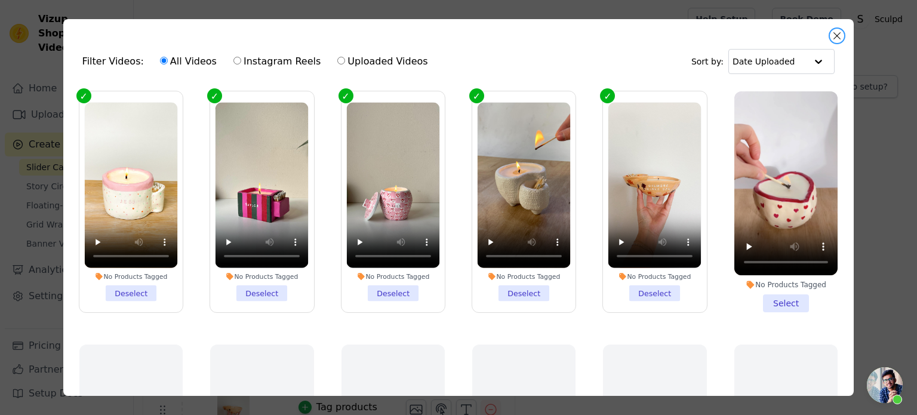
drag, startPoint x: 838, startPoint y: 32, endPoint x: 828, endPoint y: 35, distance: 10.0
click at [838, 32] on button "Close modal" at bounding box center [836, 36] width 14 height 14
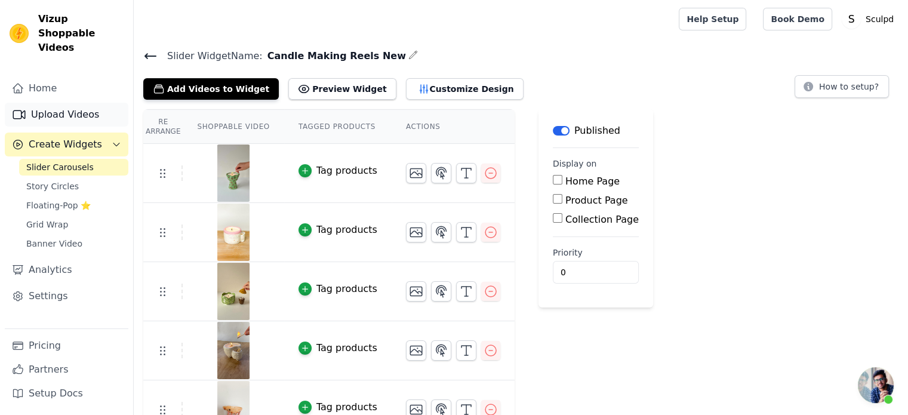
click at [43, 105] on link "Upload Videos" at bounding box center [67, 115] width 124 height 24
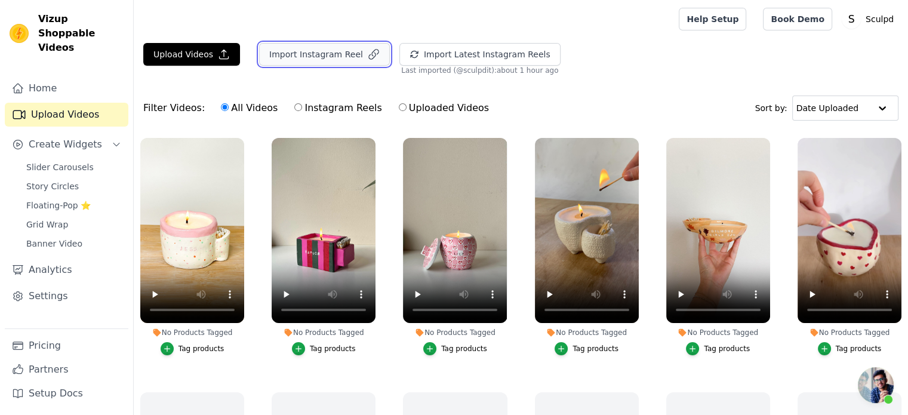
click at [322, 54] on button "Import Instagram Reel" at bounding box center [324, 54] width 131 height 23
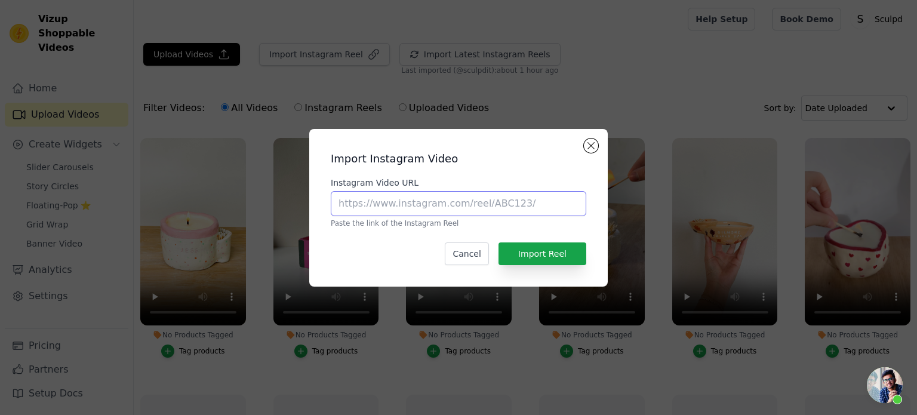
click at [399, 203] on input "Instagram Video URL" at bounding box center [458, 203] width 255 height 25
paste input "https://www.instagram.com/p/CvxEMoyoE_x/"
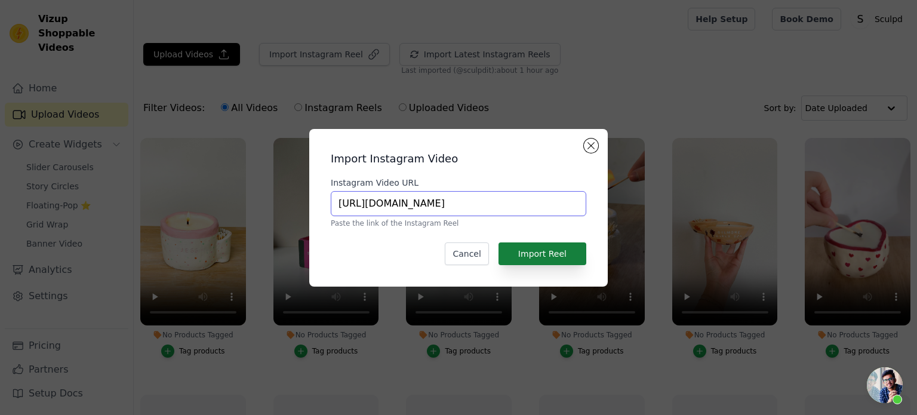
type input "https://www.instagram.com/p/CvxEMoyoE_x/"
click at [543, 248] on button "Import Reel" at bounding box center [542, 253] width 88 height 23
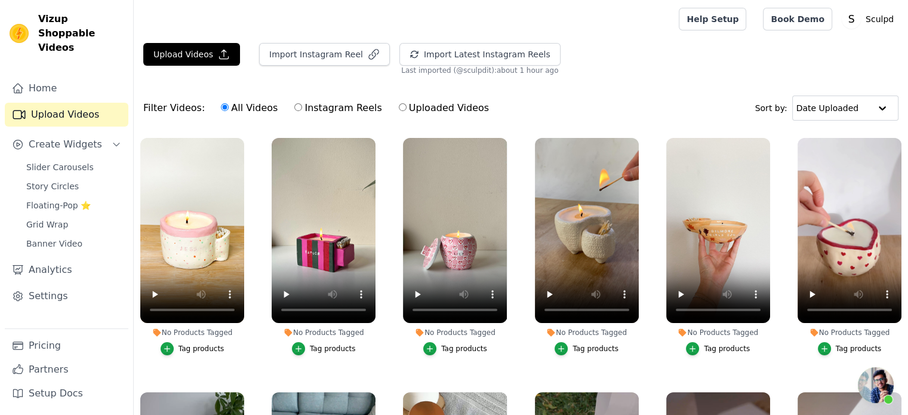
scroll to position [567, 0]
click at [57, 161] on span "Slider Carousels" at bounding box center [59, 167] width 67 height 12
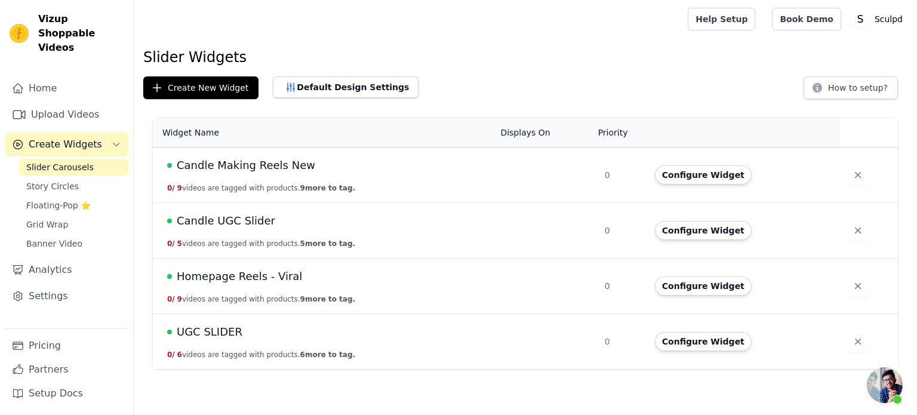
click at [190, 164] on span "Candle Making Reels New" at bounding box center [246, 165] width 138 height 17
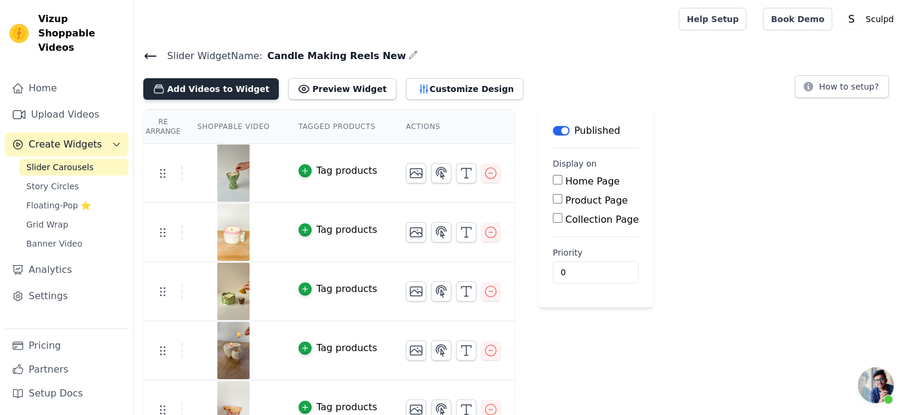
click at [222, 83] on button "Add Videos to Widget" at bounding box center [210, 88] width 135 height 21
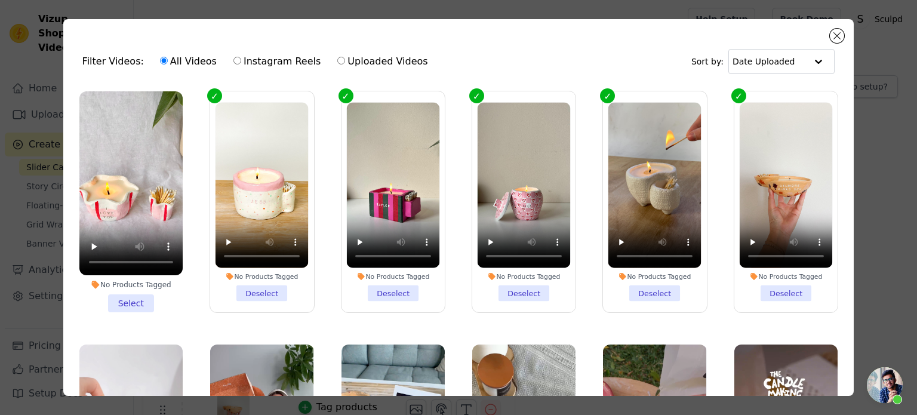
click at [124, 297] on li "No Products Tagged Select" at bounding box center [130, 201] width 103 height 221
click at [0, 0] on input "No Products Tagged Select" at bounding box center [0, 0] width 0 height 0
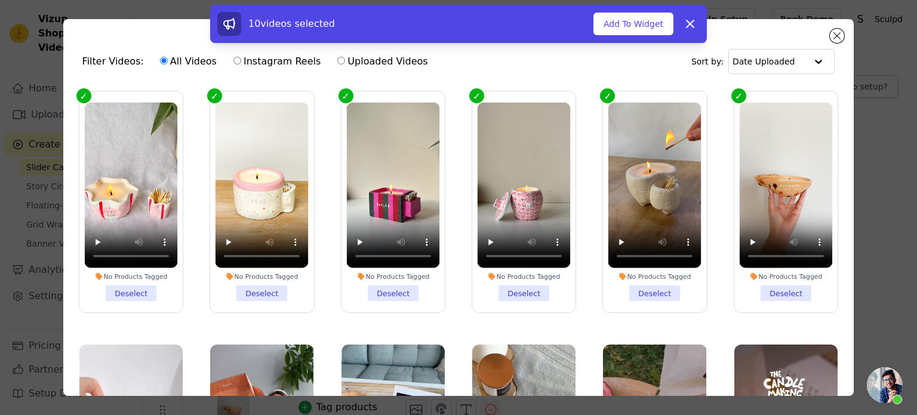
click at [652, 36] on div "10 videos selected Add To Widget Dismiss" at bounding box center [458, 24] width 496 height 38
click at [618, 31] on button "Add To Widget" at bounding box center [633, 24] width 80 height 23
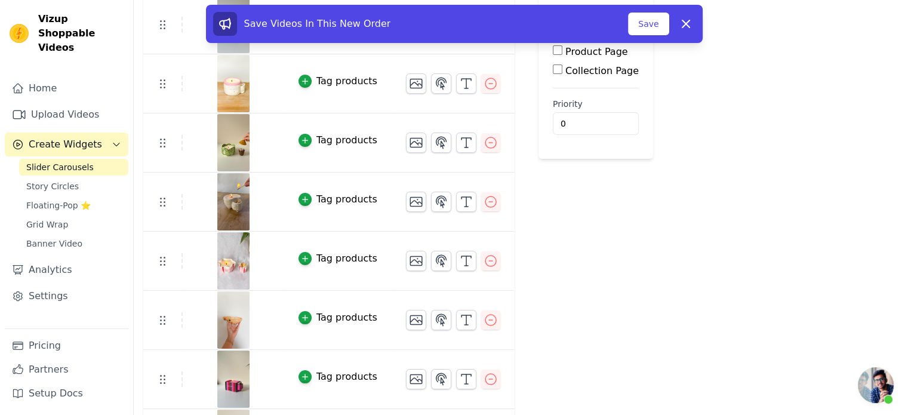
scroll to position [179, 0]
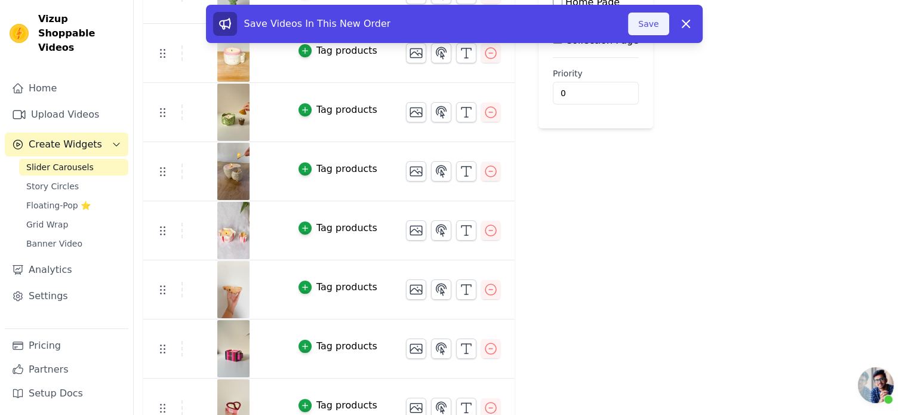
click at [653, 28] on button "Save" at bounding box center [648, 24] width 41 height 23
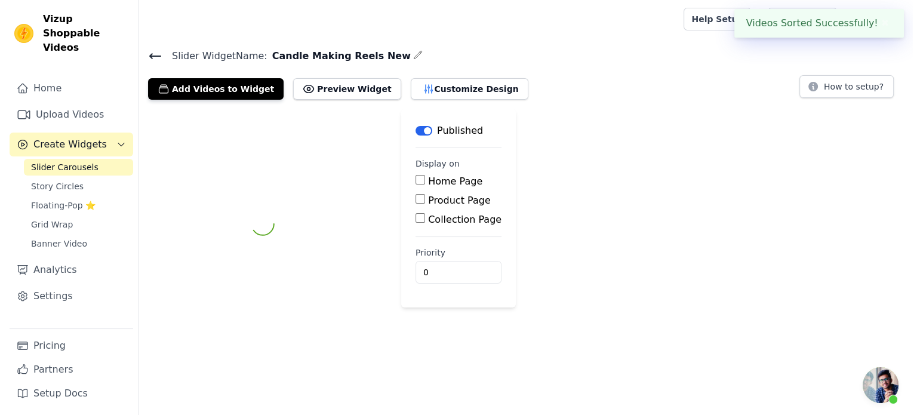
scroll to position [0, 0]
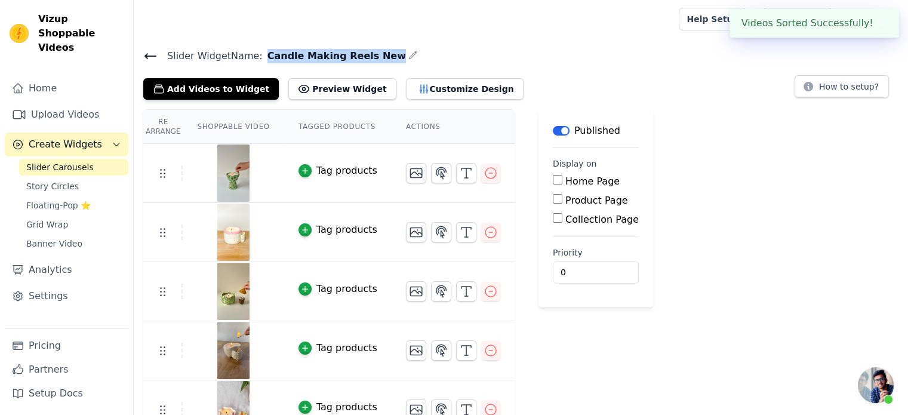
drag, startPoint x: 259, startPoint y: 57, endPoint x: 371, endPoint y: 52, distance: 112.3
click at [371, 52] on h4 "Slider Widget Name: Candle Making Reels New" at bounding box center [520, 56] width 755 height 16
copy span "Candle Making Reels New"
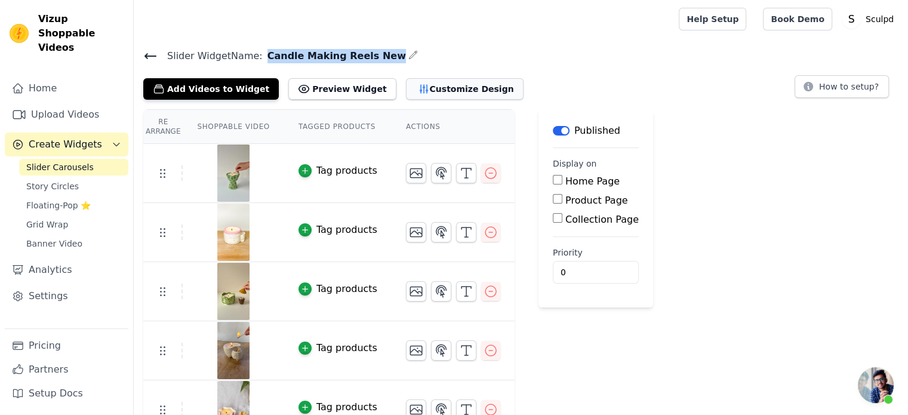
click at [424, 88] on button "Customize Design" at bounding box center [465, 88] width 118 height 21
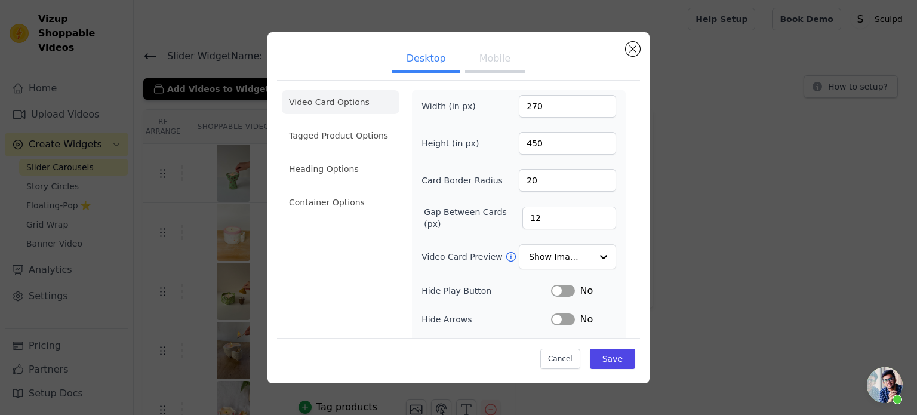
click at [477, 58] on button "Mobile" at bounding box center [495, 60] width 60 height 26
click at [412, 54] on button "Desktop" at bounding box center [426, 60] width 68 height 26
click at [326, 206] on li "Container Options" at bounding box center [341, 202] width 118 height 24
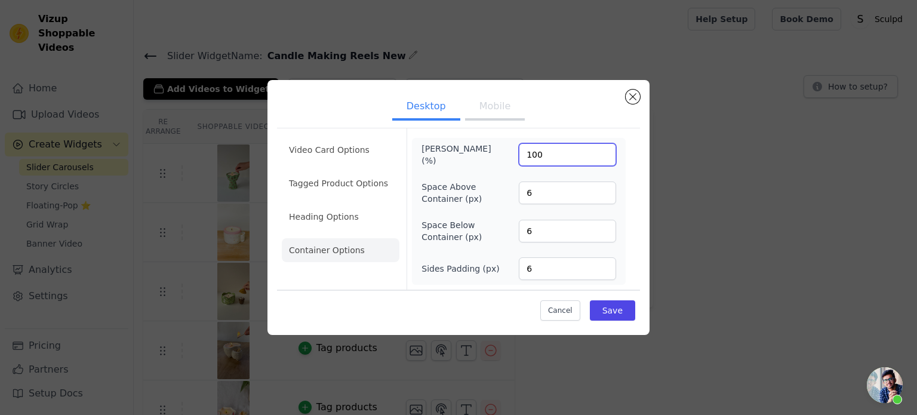
click at [536, 162] on input "100" at bounding box center [567, 154] width 97 height 23
type input "95"
click at [614, 313] on button "Save" at bounding box center [612, 310] width 45 height 20
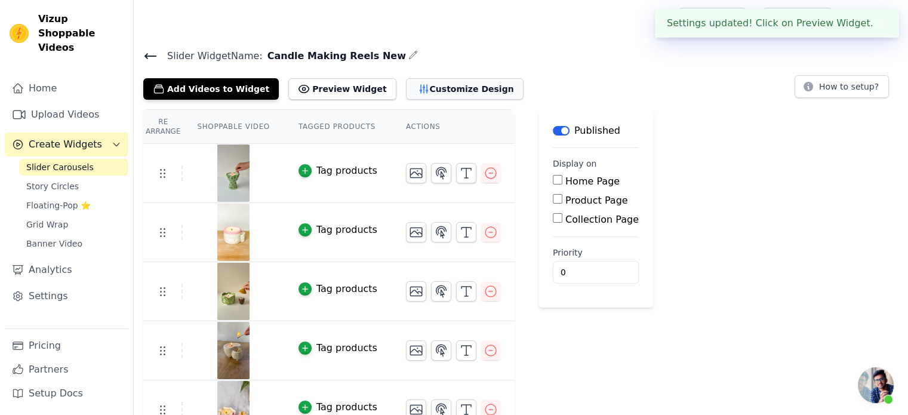
click at [452, 92] on button "Customize Design" at bounding box center [465, 88] width 118 height 21
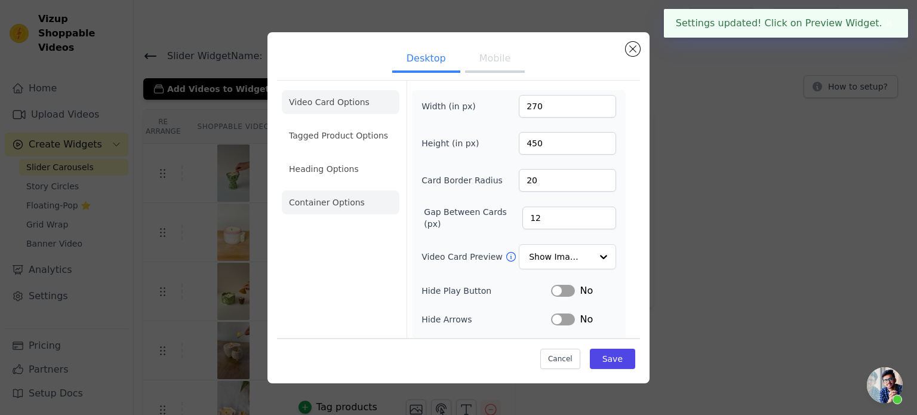
click at [304, 212] on li "Container Options" at bounding box center [341, 202] width 118 height 24
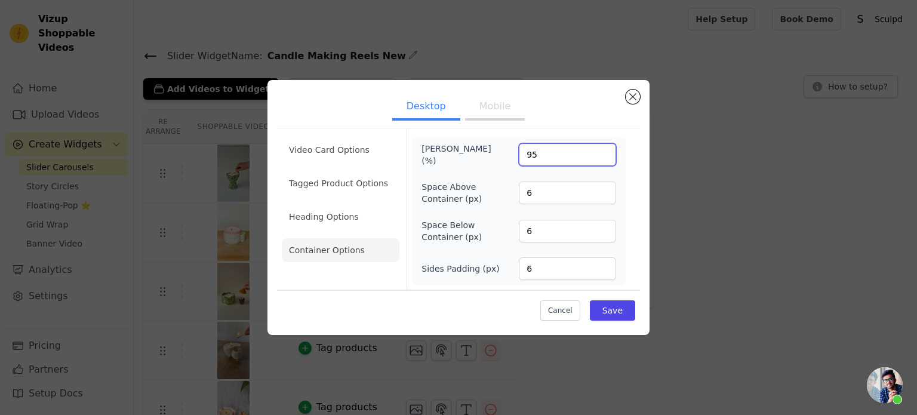
click at [530, 157] on input "95" at bounding box center [567, 154] width 97 height 23
type input "100"
click at [607, 310] on button "Save" at bounding box center [612, 310] width 45 height 20
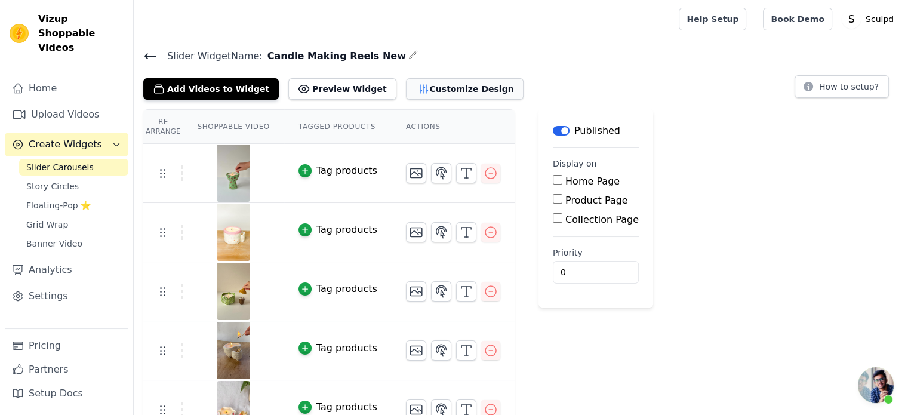
click at [441, 97] on button "Customize Design" at bounding box center [465, 88] width 118 height 21
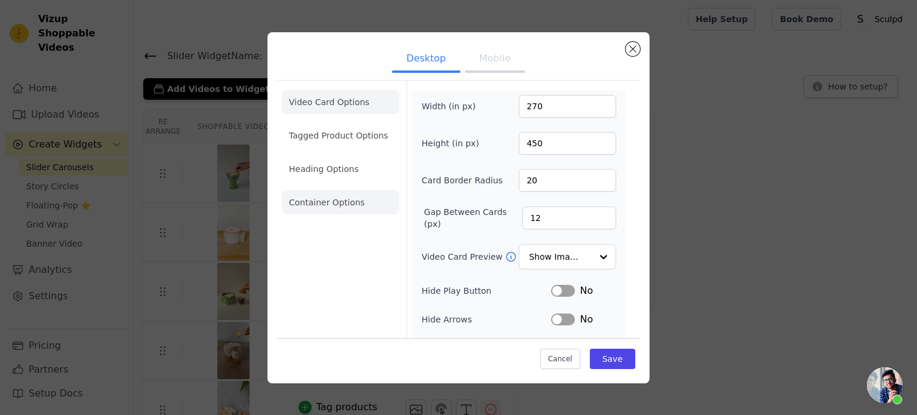
click at [332, 205] on li "Container Options" at bounding box center [341, 202] width 118 height 24
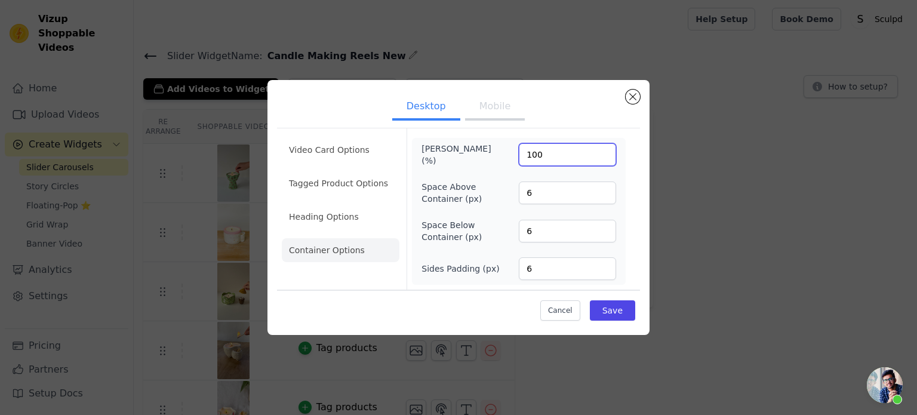
click at [535, 157] on input "100" at bounding box center [567, 154] width 97 height 23
type input "120"
click at [619, 311] on button "Save" at bounding box center [612, 310] width 45 height 20
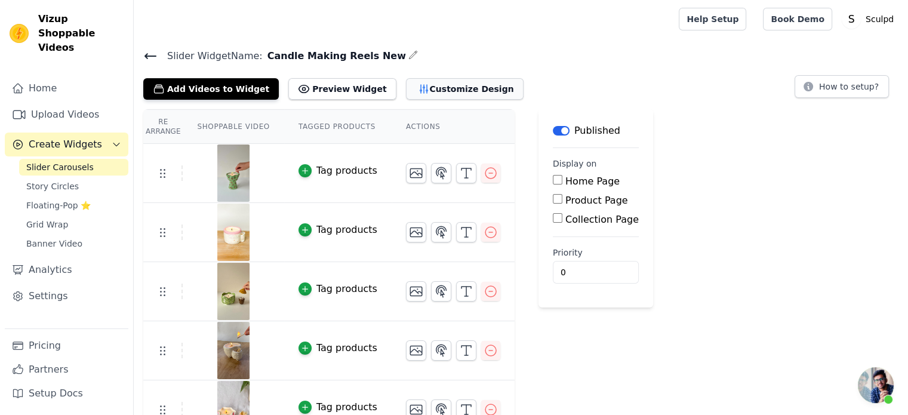
click at [424, 89] on button "Customize Design" at bounding box center [465, 88] width 118 height 21
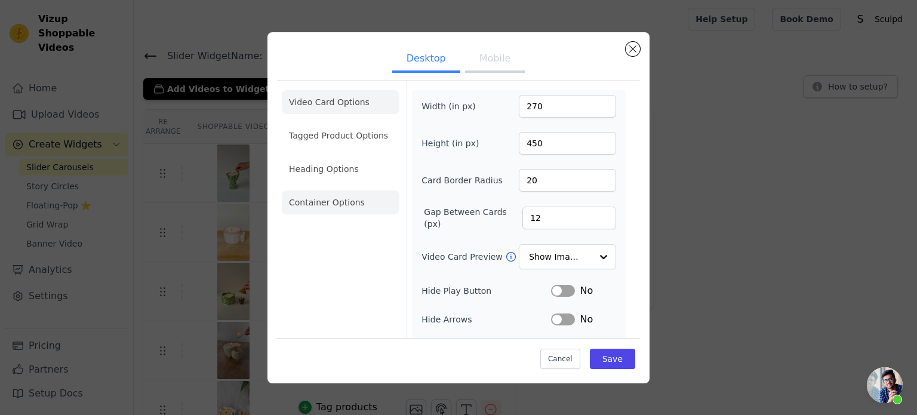
click at [340, 200] on li "Container Options" at bounding box center [341, 202] width 118 height 24
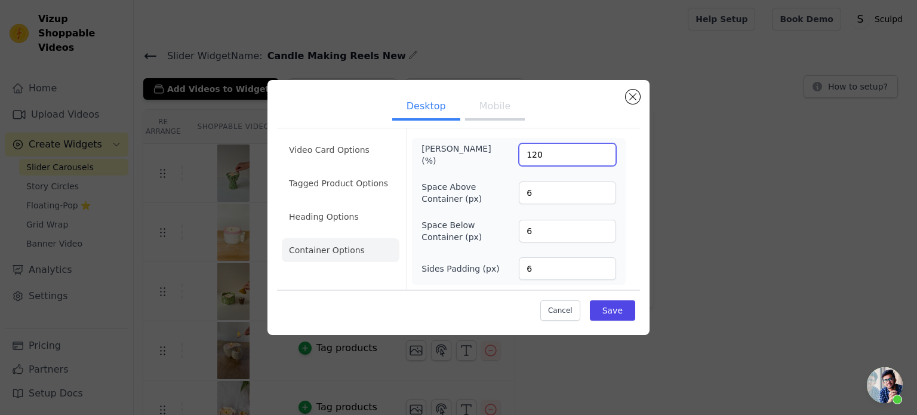
click at [534, 157] on input "120" at bounding box center [567, 154] width 97 height 23
type input "100"
click at [605, 303] on button "Save" at bounding box center [612, 310] width 45 height 20
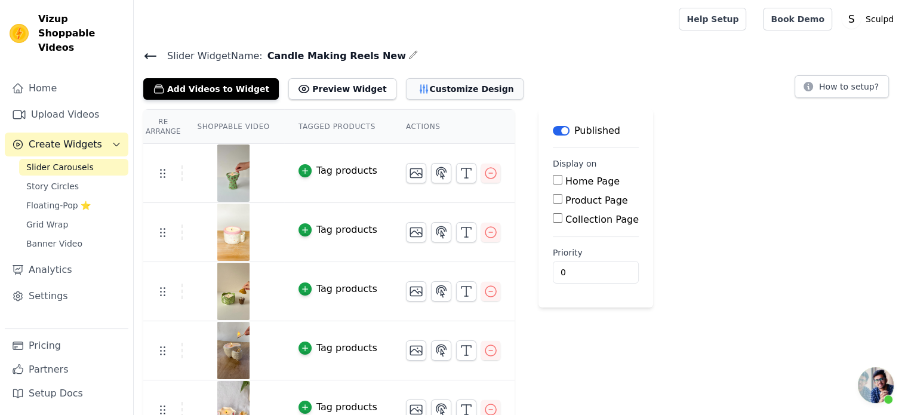
click at [456, 92] on button "Customize Design" at bounding box center [465, 88] width 118 height 21
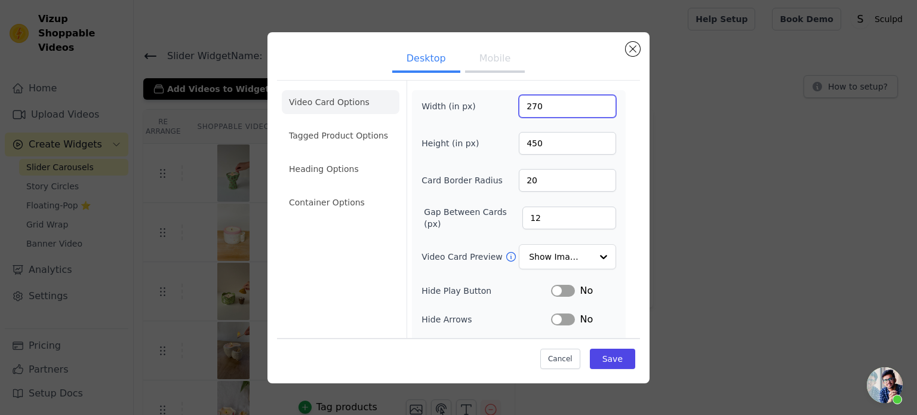
drag, startPoint x: 535, startPoint y: 110, endPoint x: 478, endPoint y: 104, distance: 57.0
click at [478, 104] on div "Width (in px) 270" at bounding box center [518, 106] width 195 height 23
type input "300"
click at [606, 359] on button "Save" at bounding box center [612, 358] width 45 height 20
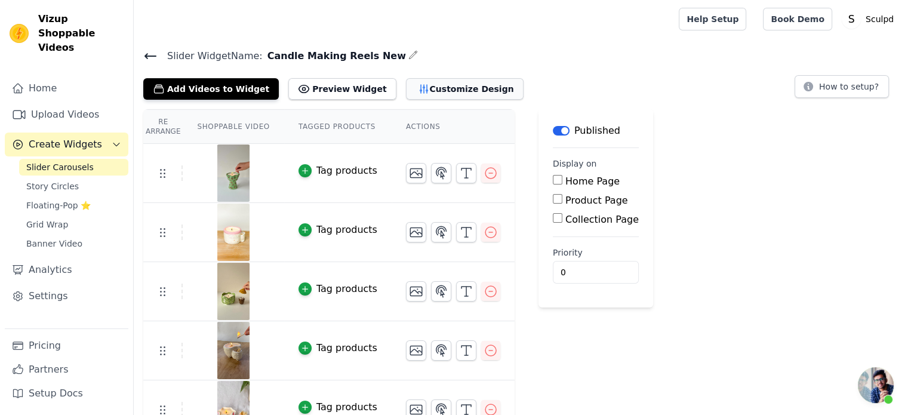
click at [426, 87] on button "Customize Design" at bounding box center [465, 88] width 118 height 21
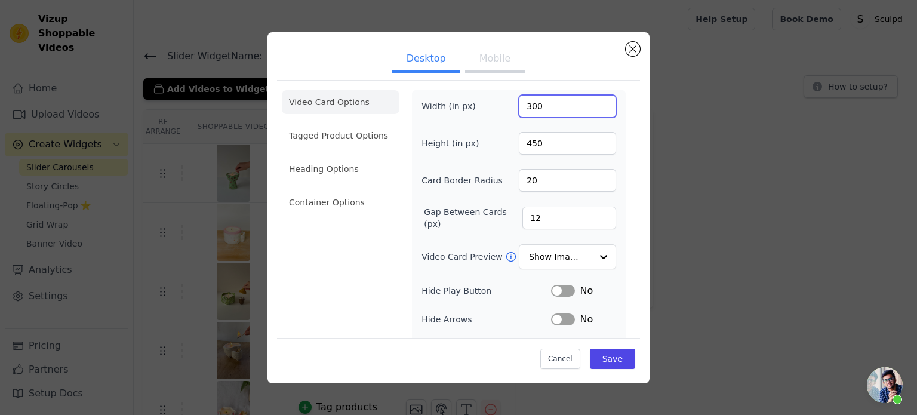
drag, startPoint x: 542, startPoint y: 106, endPoint x: 433, endPoint y: 118, distance: 110.4
click at [444, 115] on div "Width (in px) 300" at bounding box center [518, 106] width 195 height 23
type input "270"
click at [340, 140] on li "Tagged Product Options" at bounding box center [341, 136] width 118 height 24
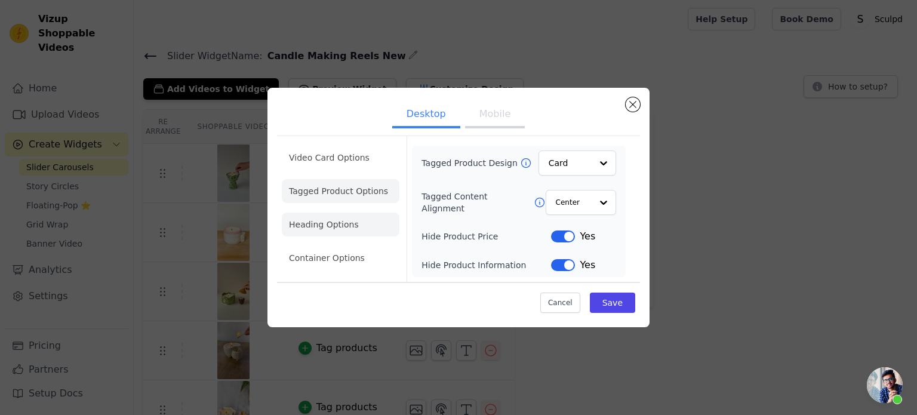
click at [335, 224] on li "Heading Options" at bounding box center [341, 224] width 118 height 24
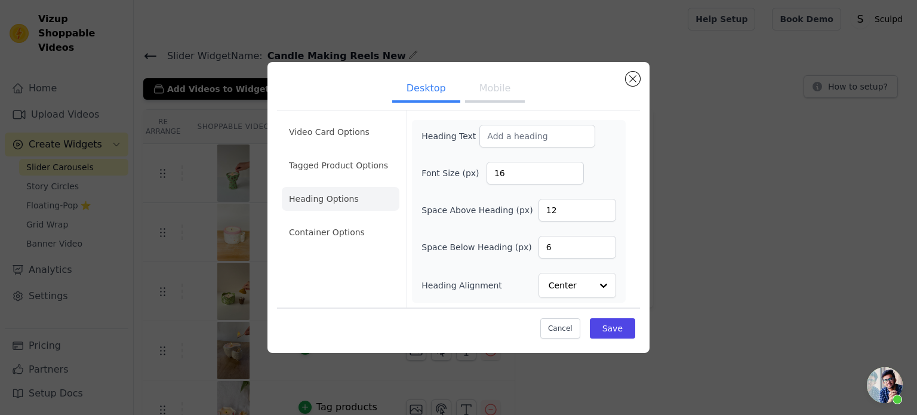
click at [334, 245] on ul "Video Card Options Tagged Product Options Heading Options Container Options" at bounding box center [341, 182] width 118 height 134
click at [341, 230] on li "Container Options" at bounding box center [341, 232] width 118 height 24
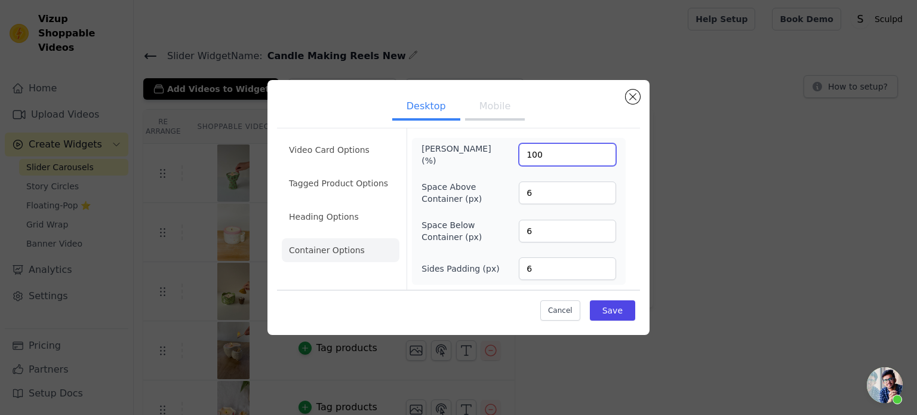
click at [532, 157] on input "100" at bounding box center [567, 154] width 97 height 23
type input "95"
click at [616, 307] on button "Save" at bounding box center [612, 310] width 45 height 20
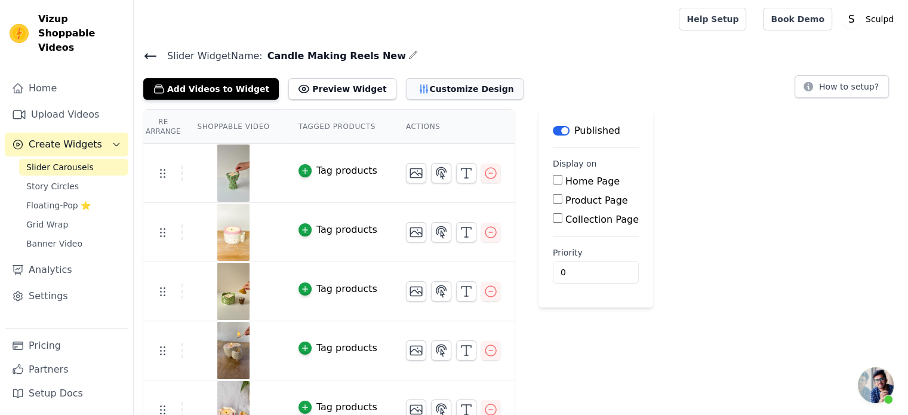
click at [439, 90] on button "Customize Design" at bounding box center [465, 88] width 118 height 21
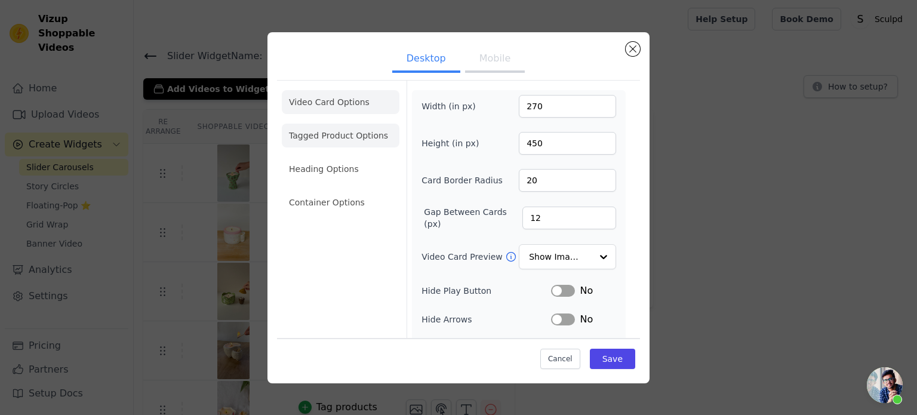
click at [363, 135] on li "Tagged Product Options" at bounding box center [341, 136] width 118 height 24
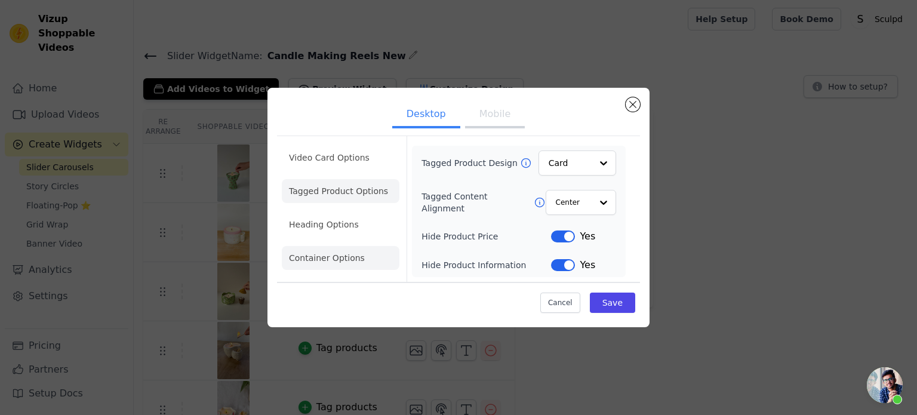
click at [320, 248] on li "Container Options" at bounding box center [341, 258] width 118 height 24
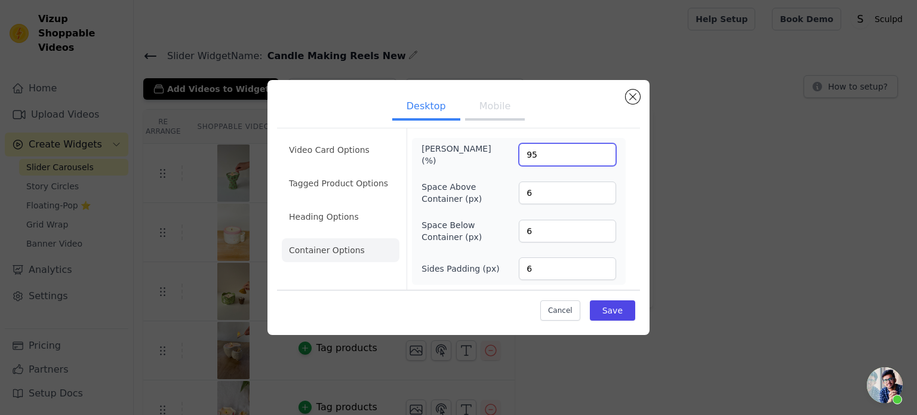
click at [532, 155] on input "95" at bounding box center [567, 154] width 97 height 23
type input "100"
click at [614, 310] on button "Save" at bounding box center [612, 310] width 45 height 20
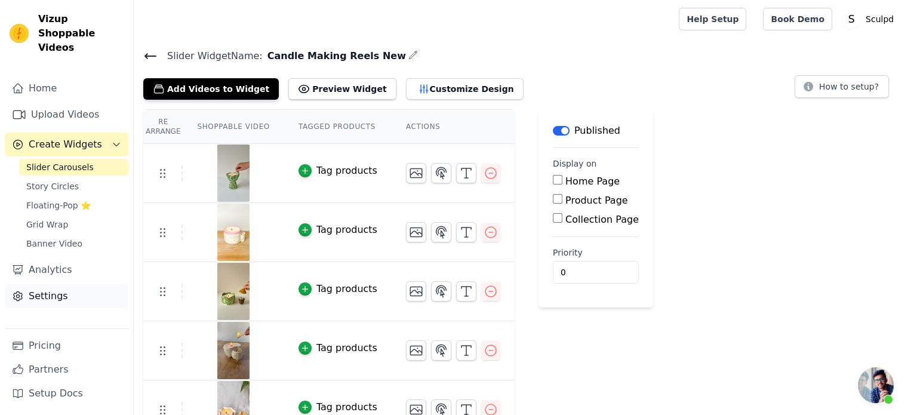
click at [57, 285] on link "Settings" at bounding box center [67, 296] width 124 height 24
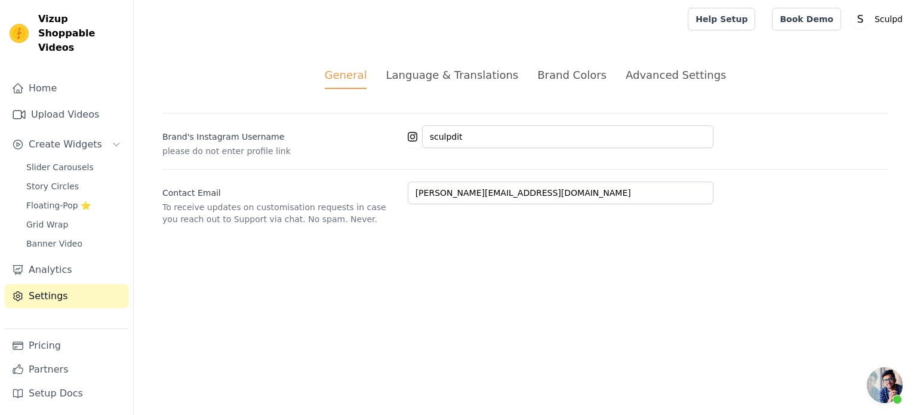
click at [643, 70] on div "Advanced Settings" at bounding box center [675, 75] width 100 height 16
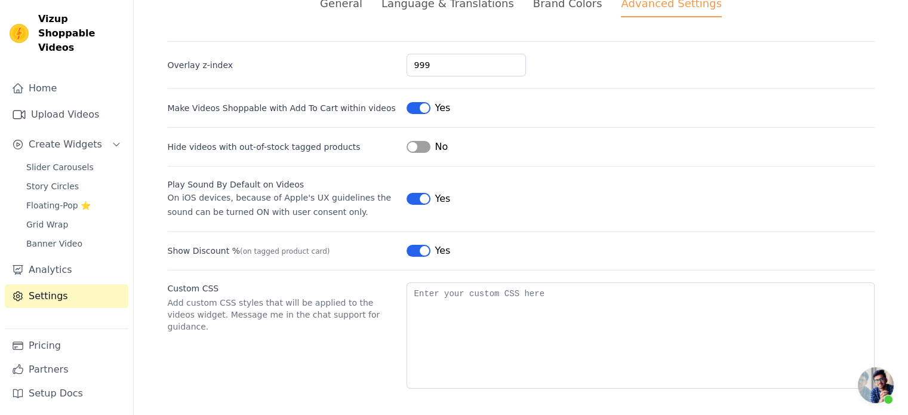
scroll to position [72, 0]
click at [52, 161] on span "Slider Carousels" at bounding box center [59, 167] width 67 height 12
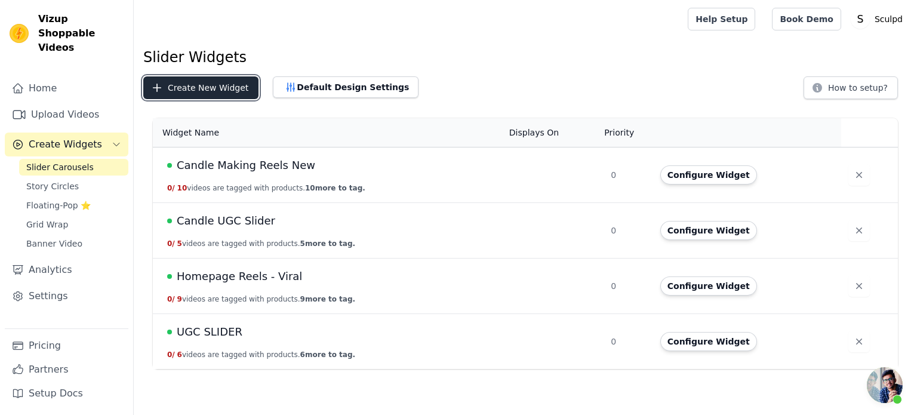
click at [212, 86] on button "Create New Widget" at bounding box center [200, 87] width 115 height 23
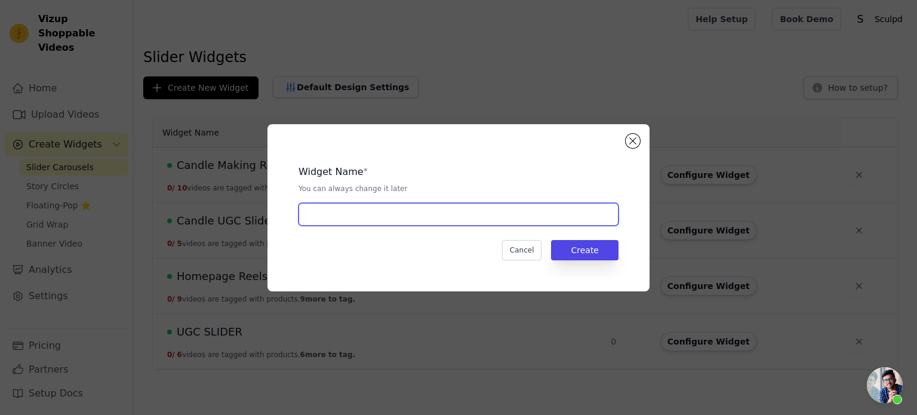
click at [446, 214] on input "text" at bounding box center [458, 214] width 320 height 23
paste input "Pottery Kit Reels"
type input "Pottery Kit Reels"
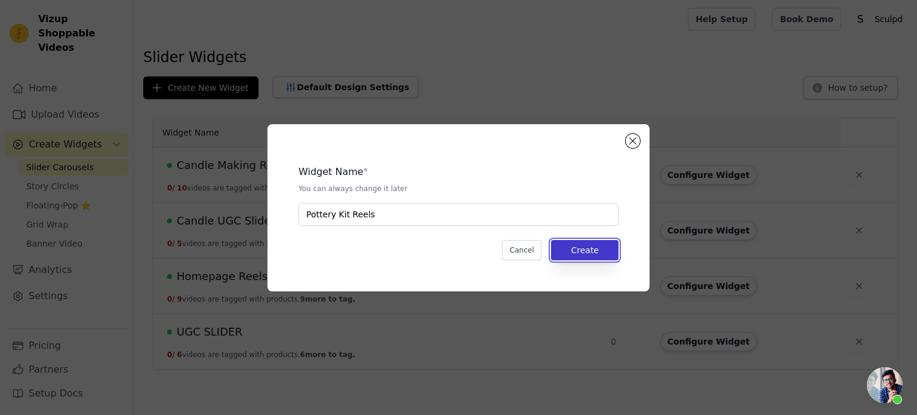
click at [592, 257] on button "Create" at bounding box center [584, 250] width 67 height 20
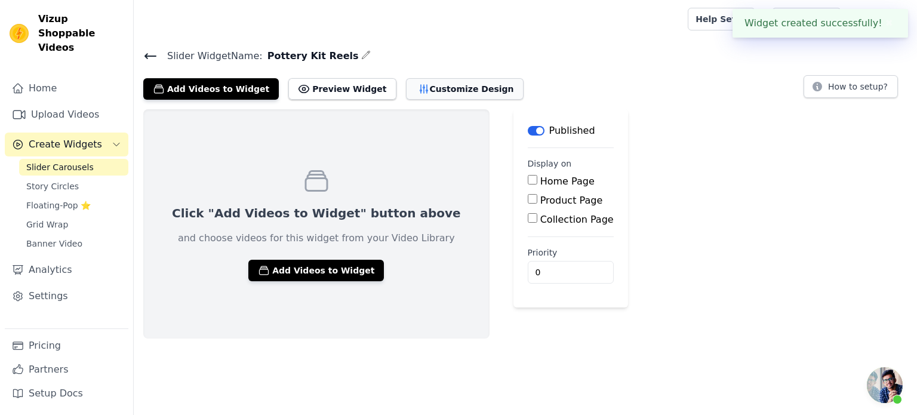
click at [453, 85] on button "Customize Design" at bounding box center [465, 88] width 118 height 21
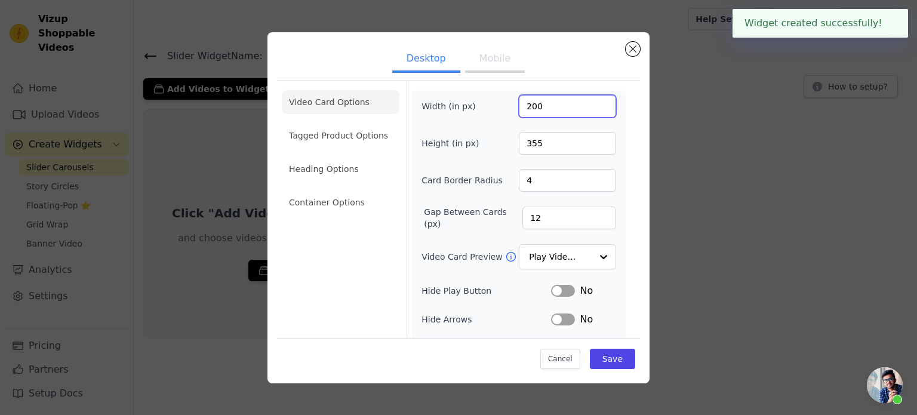
click at [528, 104] on input "200" at bounding box center [567, 106] width 97 height 23
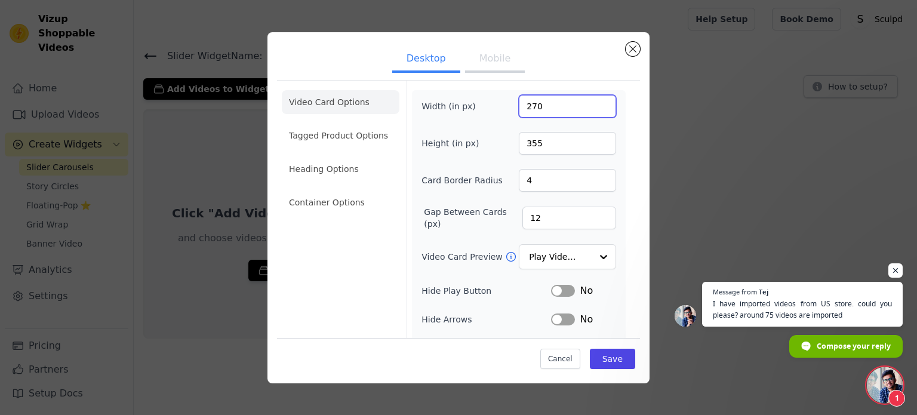
type input "270"
click at [520, 149] on input "355" at bounding box center [567, 143] width 97 height 23
type input "450"
drag, startPoint x: 530, startPoint y: 175, endPoint x: 438, endPoint y: 167, distance: 92.9
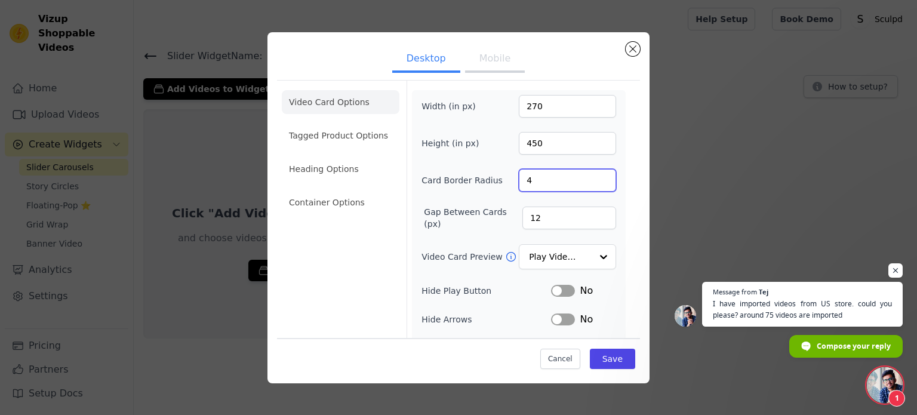
click at [438, 167] on div "Width (in px) 270 Height (in px) 450 Card Border Radius 4 Gap Between Cards (px…" at bounding box center [518, 273] width 195 height 356
type input "20"
click at [570, 257] on input "Video Card Preview" at bounding box center [559, 257] width 61 height 24
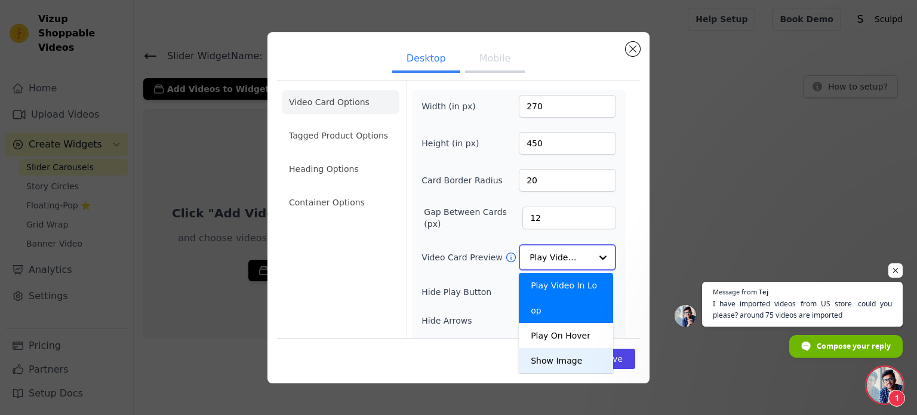
click at [549, 348] on div "Show Image" at bounding box center [566, 360] width 94 height 25
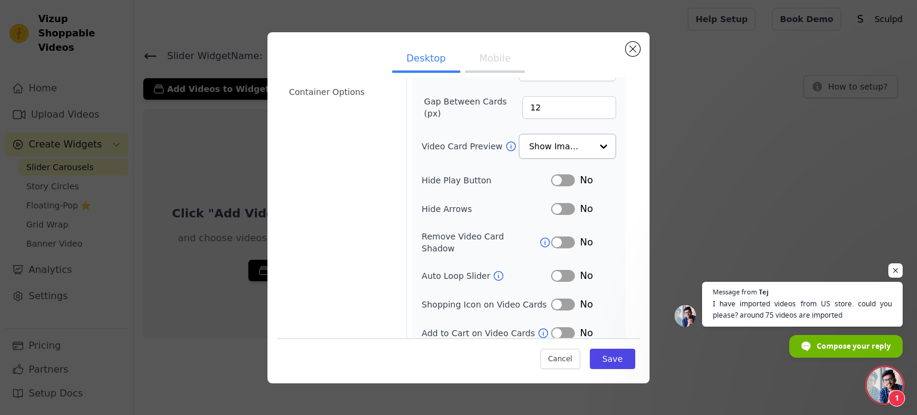
click at [559, 298] on button "Label" at bounding box center [563, 304] width 24 height 12
click at [604, 362] on button "Save" at bounding box center [612, 358] width 45 height 20
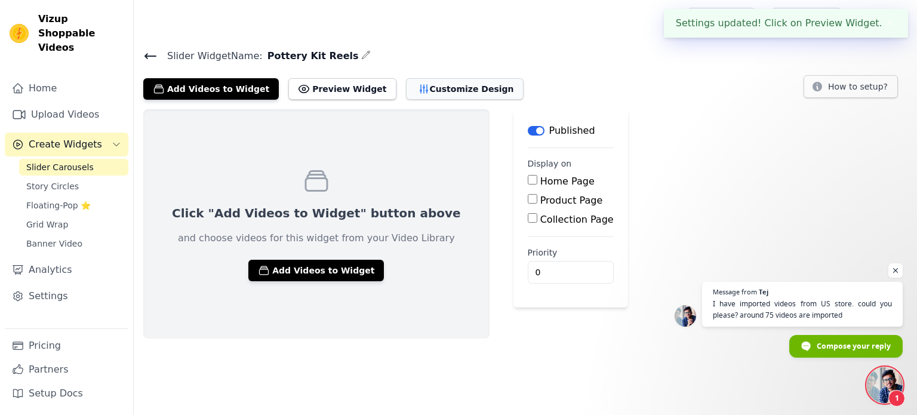
click at [418, 88] on button "Customize Design" at bounding box center [465, 88] width 118 height 21
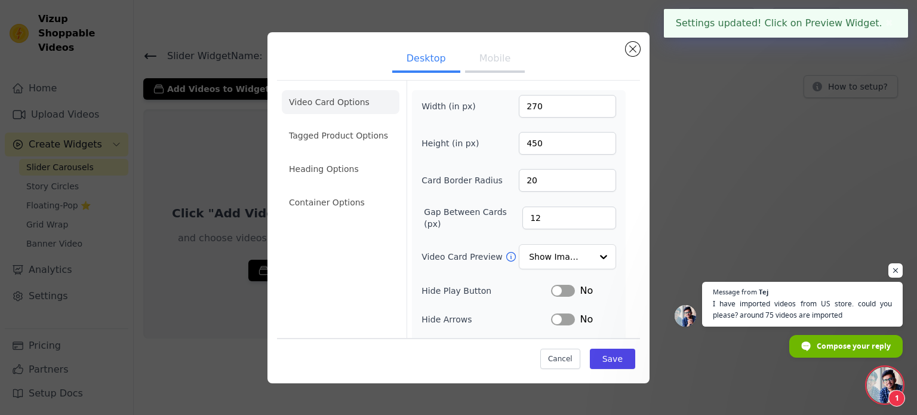
click at [495, 57] on button "Mobile" at bounding box center [495, 60] width 60 height 26
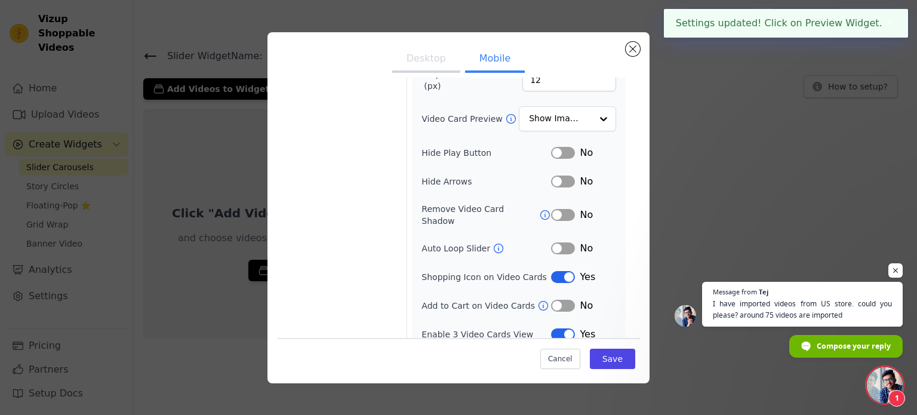
scroll to position [138, 0]
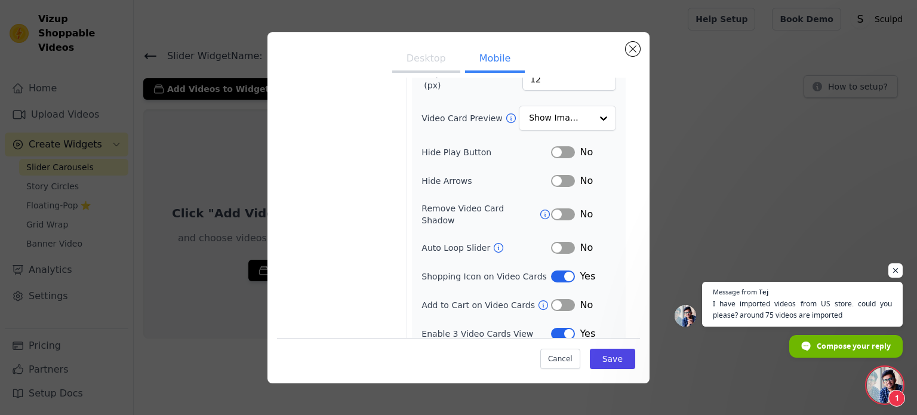
click at [557, 181] on button "Label" at bounding box center [563, 181] width 24 height 12
click at [612, 353] on button "Save" at bounding box center [612, 358] width 45 height 20
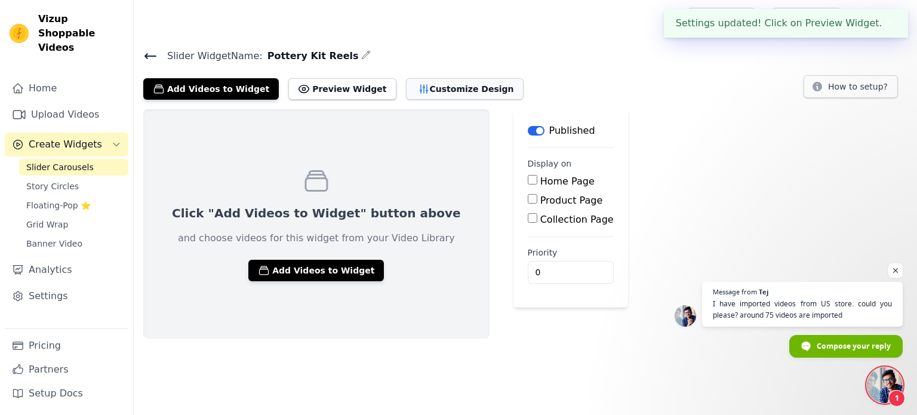
click at [440, 87] on button "Customize Design" at bounding box center [465, 88] width 118 height 21
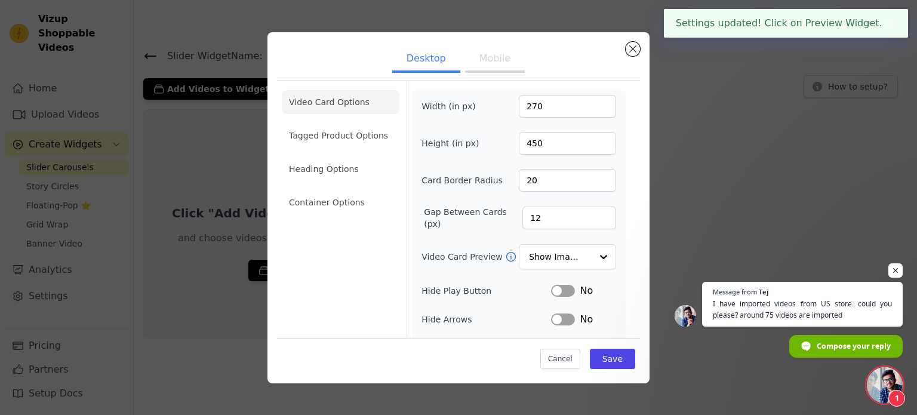
click at [336, 202] on li "Container Options" at bounding box center [341, 202] width 118 height 24
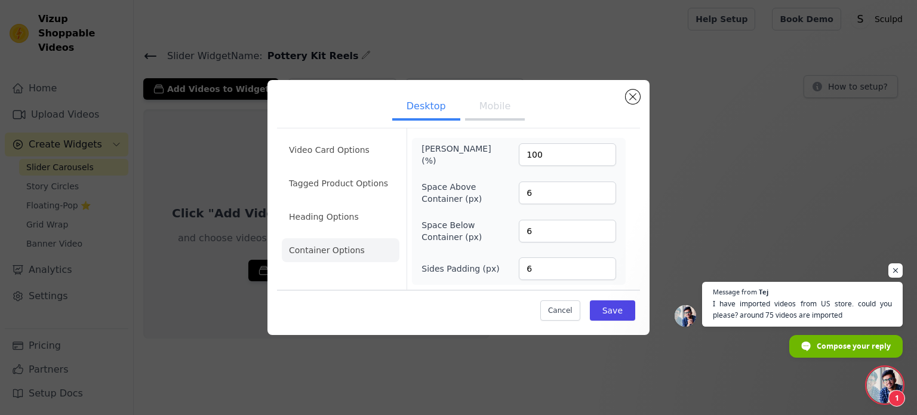
click at [499, 111] on button "Mobile" at bounding box center [495, 107] width 60 height 26
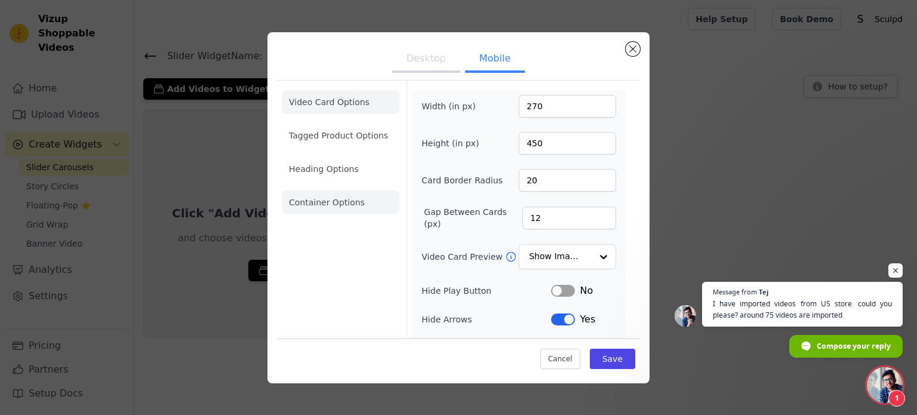
click at [340, 200] on li "Container Options" at bounding box center [341, 202] width 118 height 24
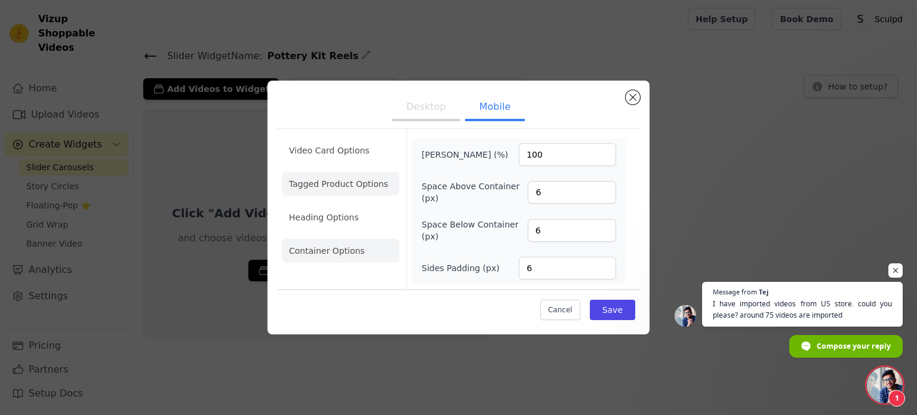
click at [327, 184] on li "Tagged Product Options" at bounding box center [341, 184] width 118 height 24
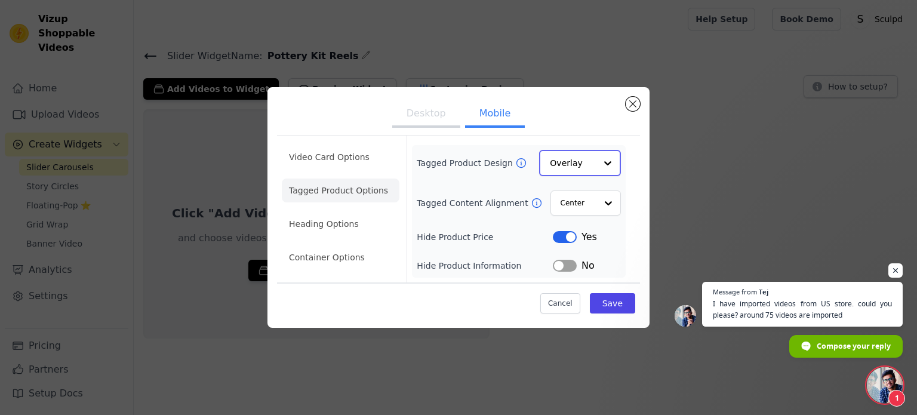
click at [587, 158] on input "Tagged Product Design" at bounding box center [573, 163] width 46 height 24
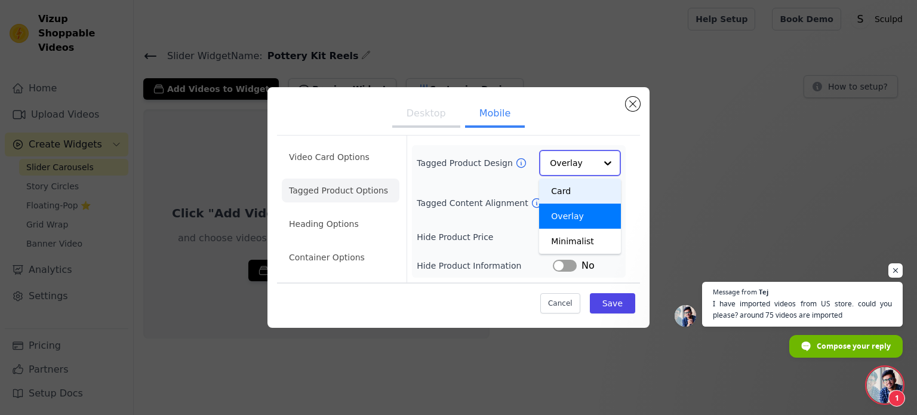
click at [573, 188] on div "Card" at bounding box center [580, 190] width 82 height 25
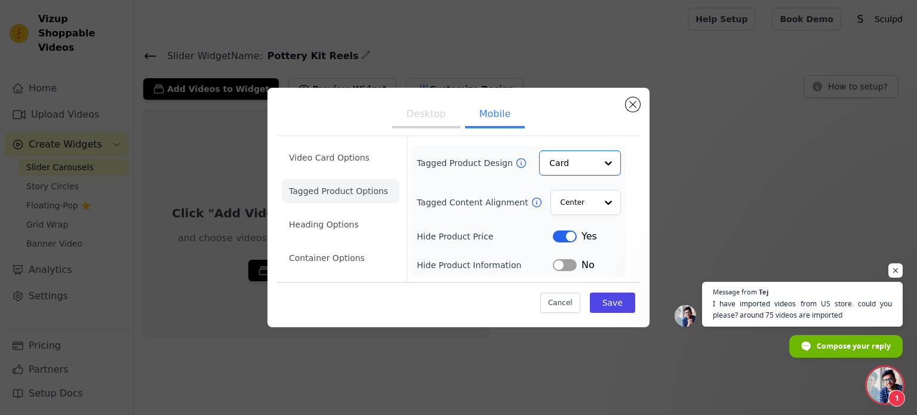
click at [568, 264] on button "Label" at bounding box center [565, 265] width 24 height 12
click at [616, 303] on button "Save" at bounding box center [612, 302] width 45 height 20
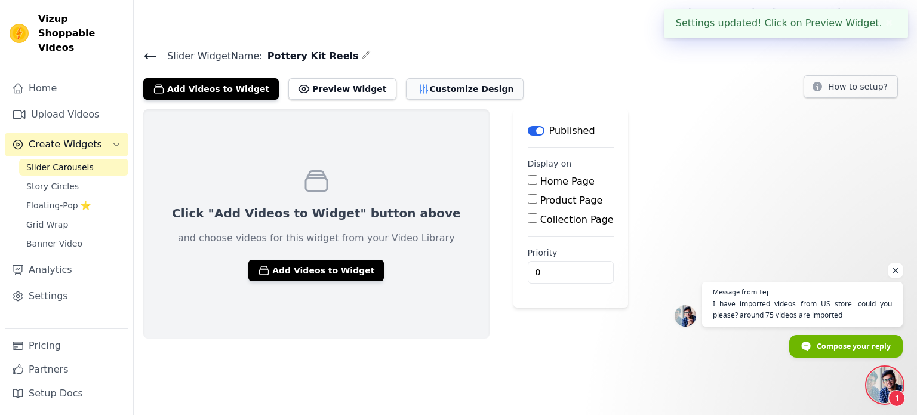
click at [431, 84] on button "Customize Design" at bounding box center [465, 88] width 118 height 21
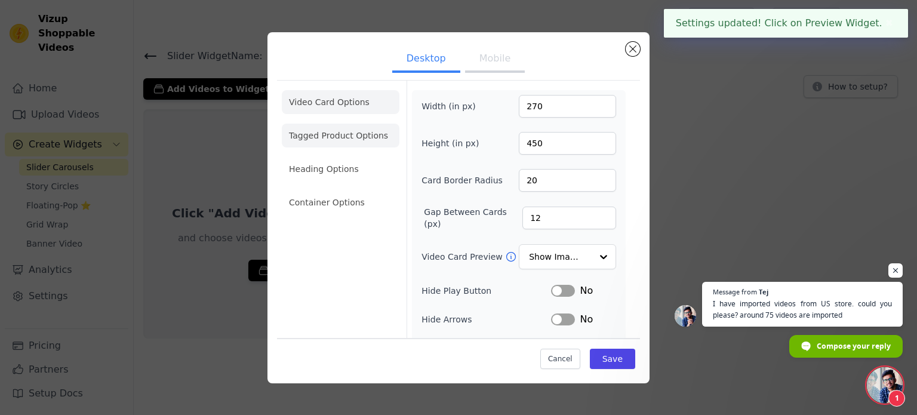
click at [306, 139] on li "Tagged Product Options" at bounding box center [341, 136] width 118 height 24
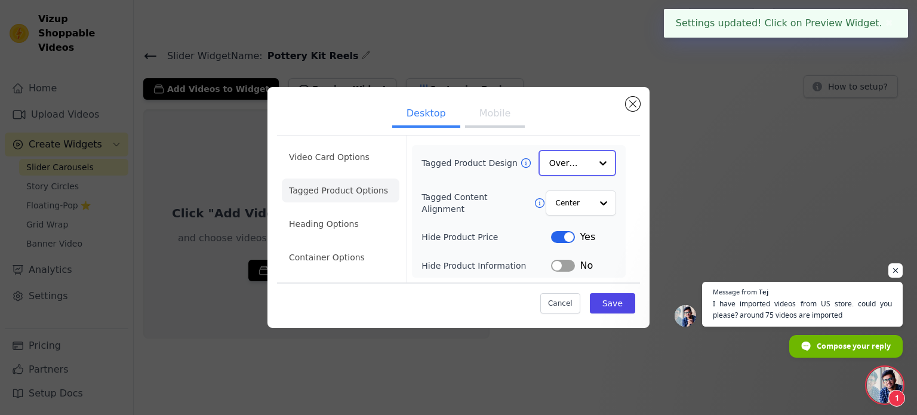
click at [561, 164] on input "Tagged Product Design" at bounding box center [570, 163] width 42 height 24
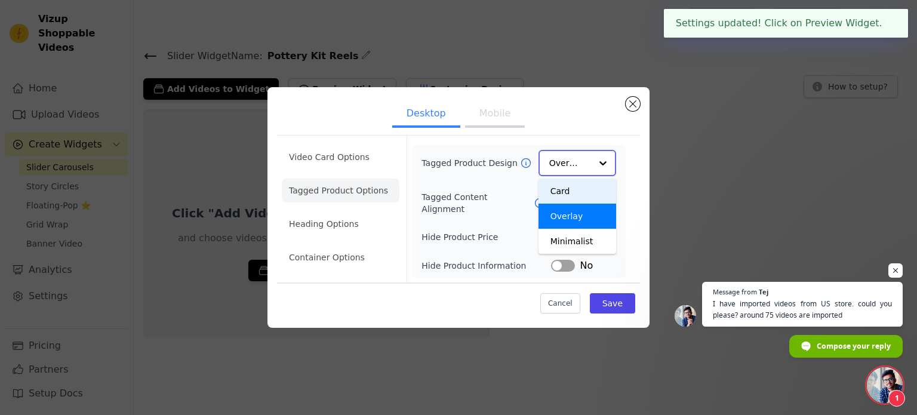
click at [564, 195] on div "Card" at bounding box center [577, 190] width 78 height 25
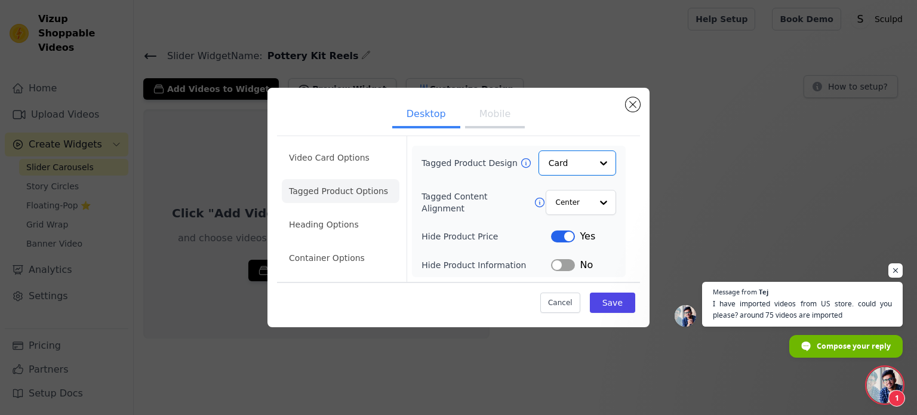
click at [566, 252] on div "Tagged Product Design Option Card, selected. Select is focused, type to refine …" at bounding box center [518, 211] width 195 height 122
click at [565, 267] on button "Label" at bounding box center [563, 265] width 24 height 12
click at [606, 310] on button "Save" at bounding box center [612, 302] width 45 height 20
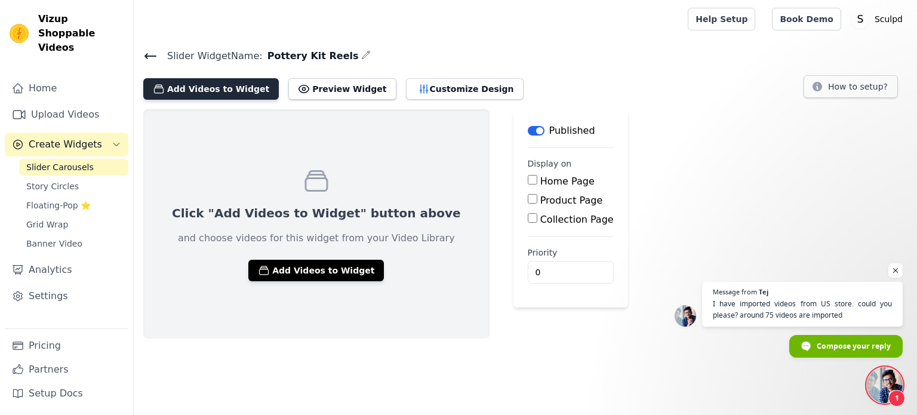
click at [200, 93] on button "Add Videos to Widget" at bounding box center [210, 88] width 135 height 21
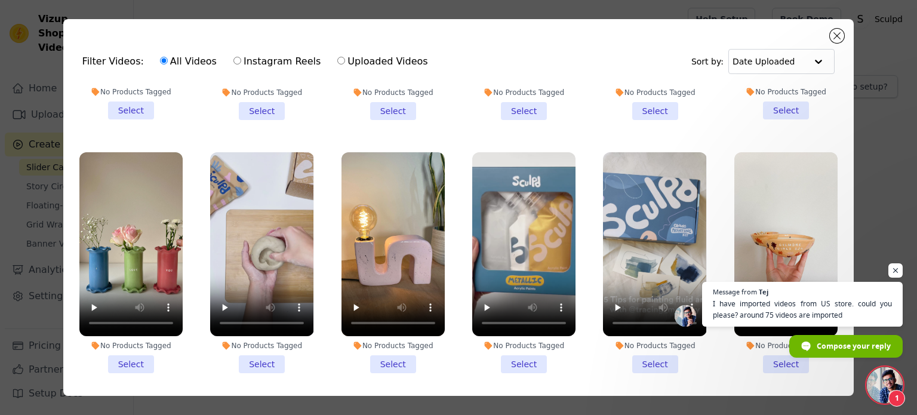
scroll to position [955, 0]
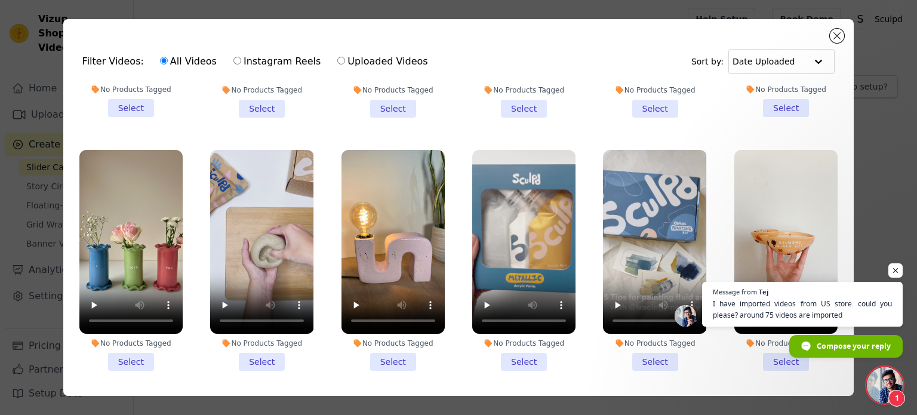
click at [115, 339] on li "No Products Tagged Select" at bounding box center [130, 260] width 103 height 221
click at [0, 0] on input "No Products Tagged Select" at bounding box center [0, 0] width 0 height 0
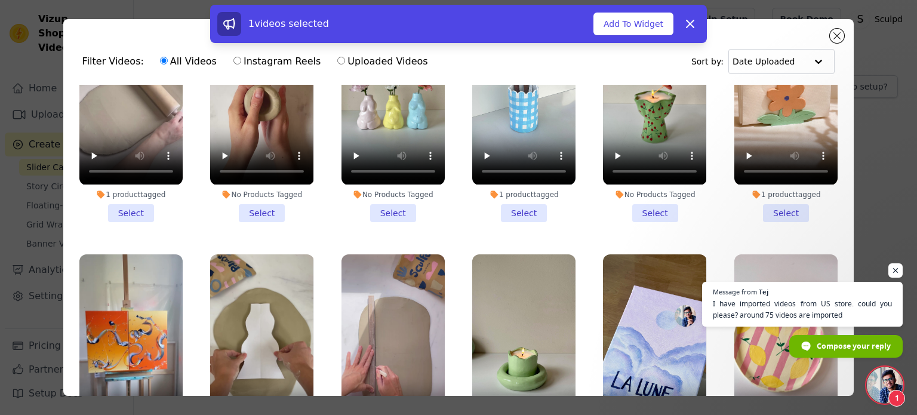
scroll to position [1671, 0]
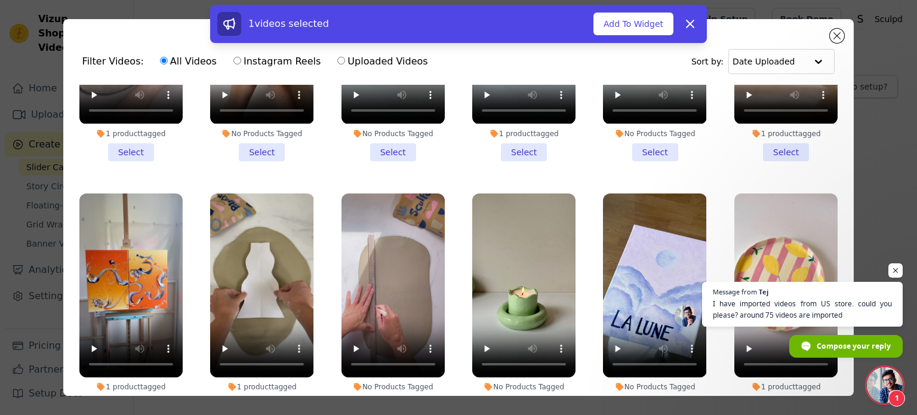
click at [387, 372] on li "No Products Tagged Select" at bounding box center [392, 303] width 103 height 221
click at [0, 0] on input "No Products Tagged Select" at bounding box center [0, 0] width 0 height 0
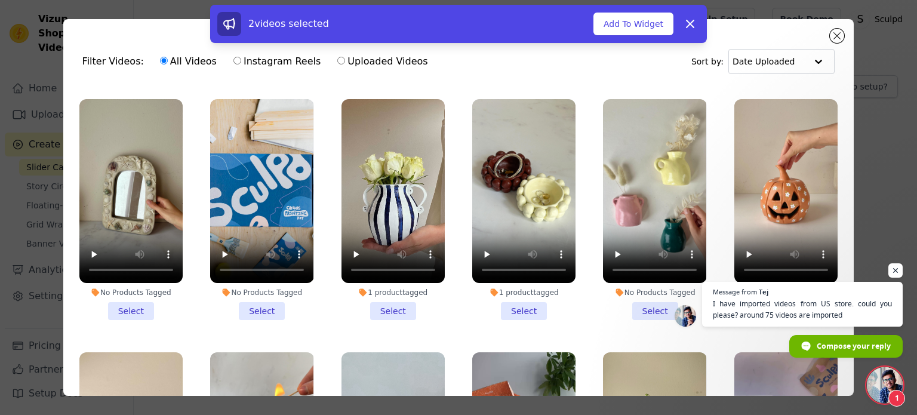
scroll to position [477, 0]
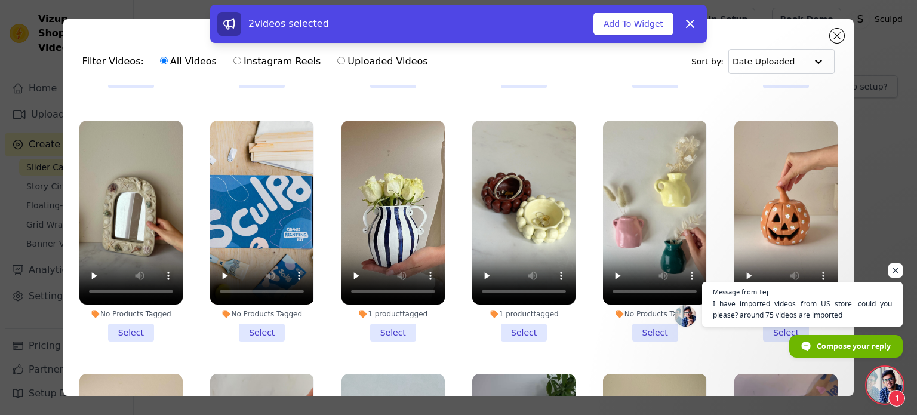
click at [649, 315] on li "No Products Tagged Select" at bounding box center [654, 231] width 103 height 221
click at [0, 0] on input "No Products Tagged Select" at bounding box center [0, 0] width 0 height 0
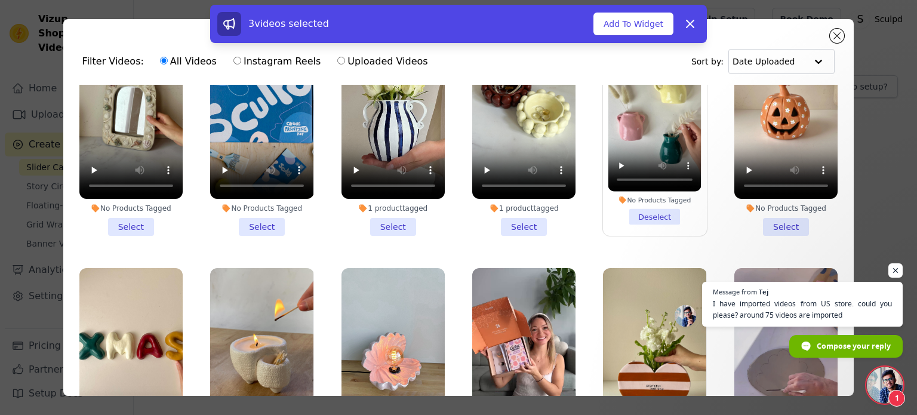
scroll to position [597, 0]
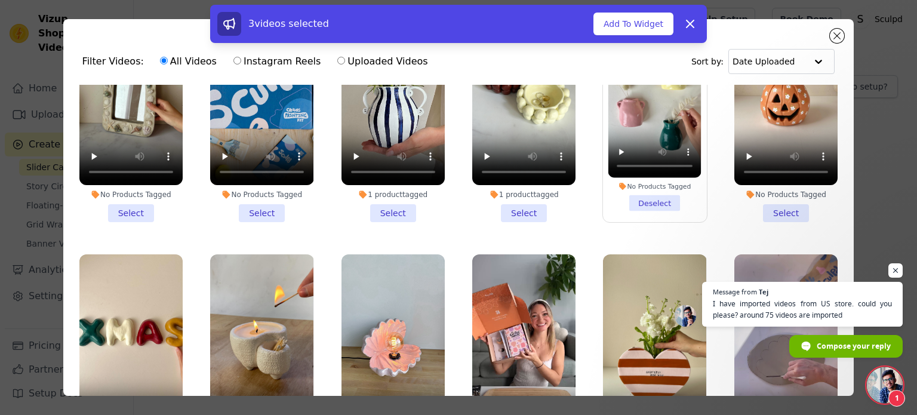
click at [788, 192] on li "No Products Tagged Select" at bounding box center [785, 111] width 103 height 221
click at [0, 0] on input "No Products Tagged Select" at bounding box center [0, 0] width 0 height 0
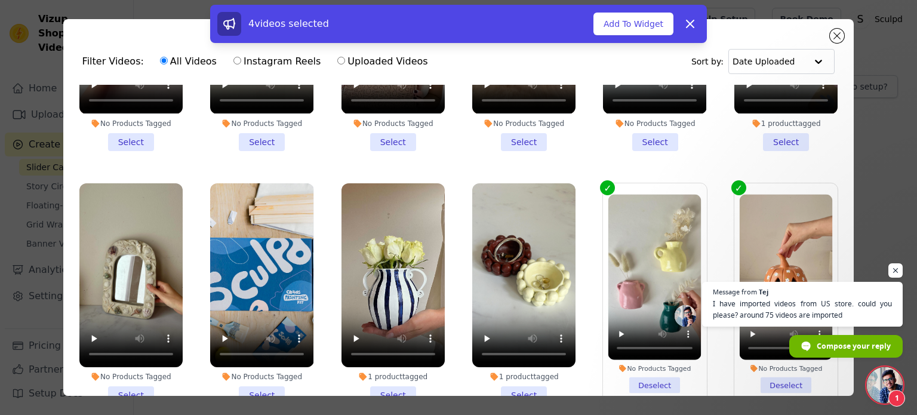
scroll to position [418, 0]
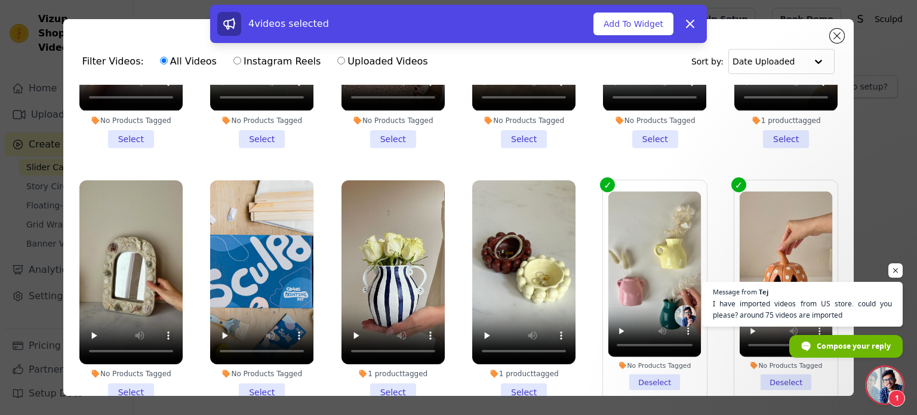
click at [125, 379] on li "No Products Tagged Select" at bounding box center [130, 290] width 103 height 221
click at [0, 0] on input "No Products Tagged Select" at bounding box center [0, 0] width 0 height 0
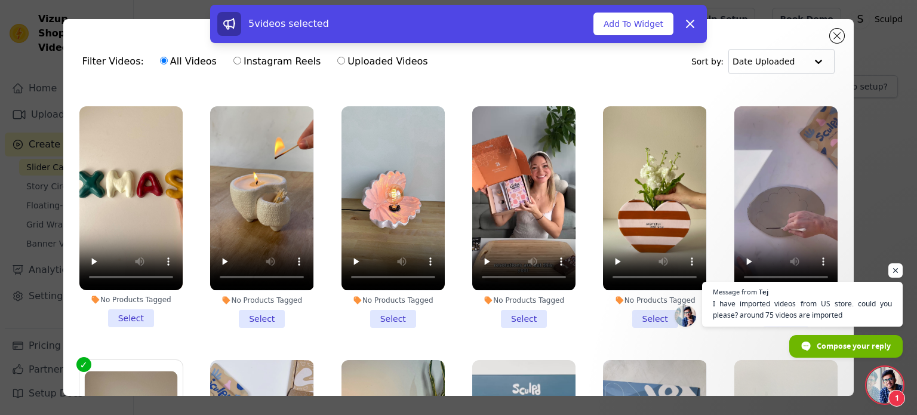
scroll to position [716, 0]
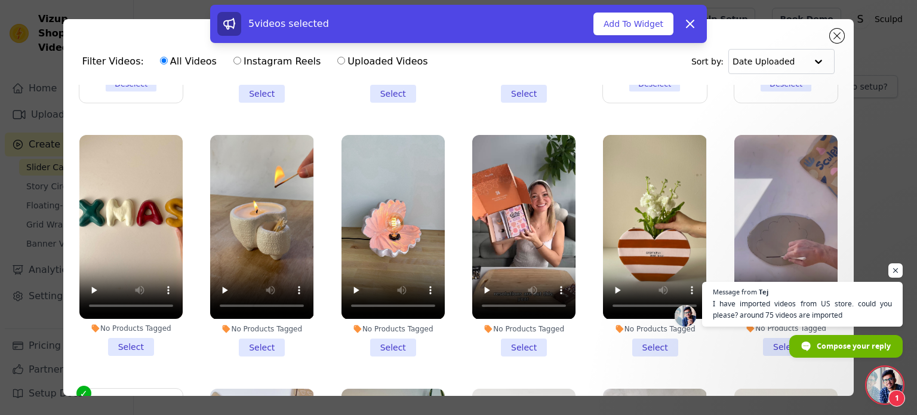
click at [652, 328] on li "No Products Tagged Select" at bounding box center [654, 245] width 103 height 221
click at [0, 0] on input "No Products Tagged Select" at bounding box center [0, 0] width 0 height 0
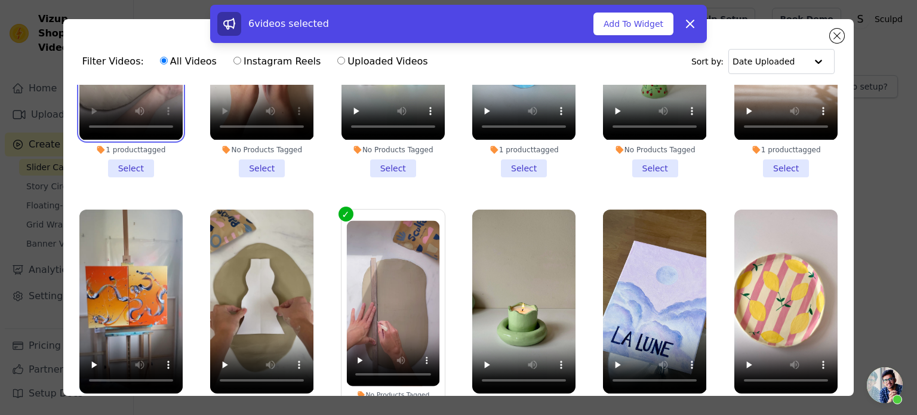
scroll to position [1730, 0]
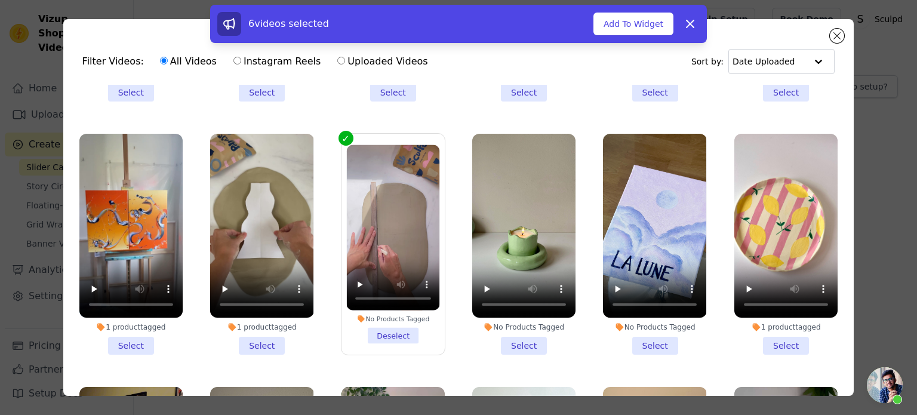
drag, startPoint x: 765, startPoint y: 306, endPoint x: 680, endPoint y: 309, distance: 85.4
click at [766, 306] on li "1 product tagged Select" at bounding box center [785, 244] width 103 height 221
click at [0, 0] on input "1 product tagged Select" at bounding box center [0, 0] width 0 height 0
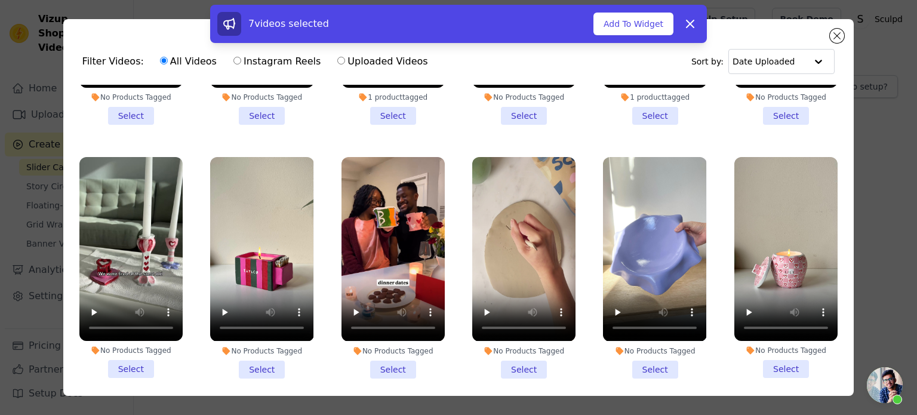
scroll to position [2745, 0]
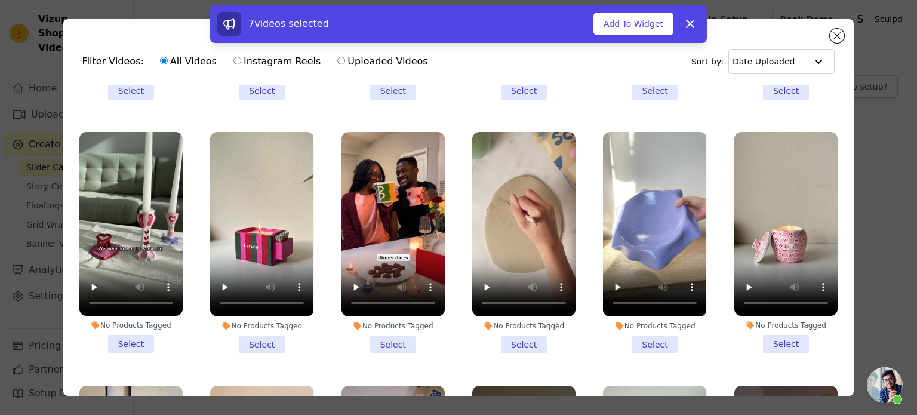
click at [648, 293] on li "No Products Tagged Select" at bounding box center [654, 242] width 103 height 221
click at [0, 0] on input "No Products Tagged Select" at bounding box center [0, 0] width 0 height 0
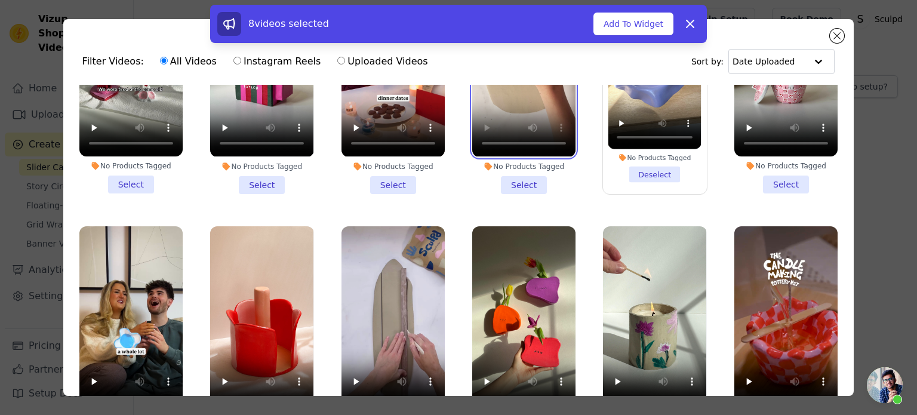
scroll to position [2984, 0]
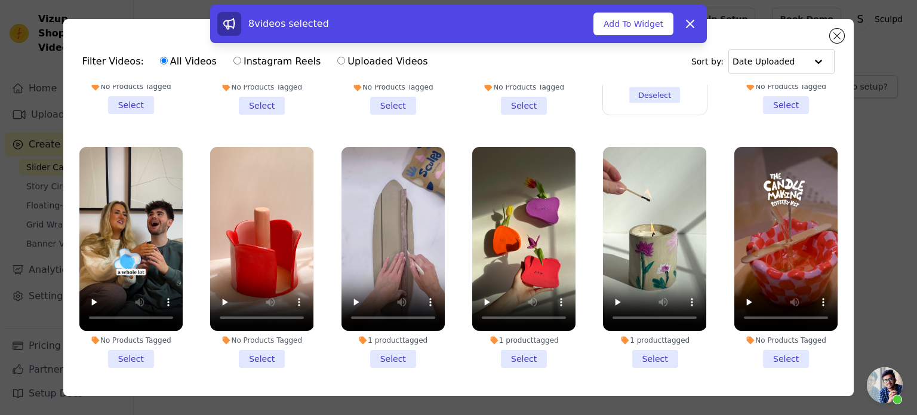
click at [252, 298] on li "No Products Tagged Select" at bounding box center [261, 257] width 103 height 221
click at [0, 0] on input "No Products Tagged Select" at bounding box center [0, 0] width 0 height 0
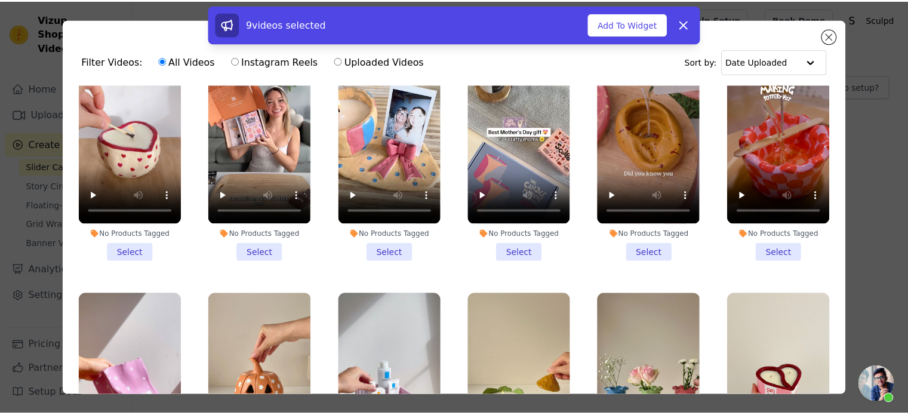
scroll to position [3700, 0]
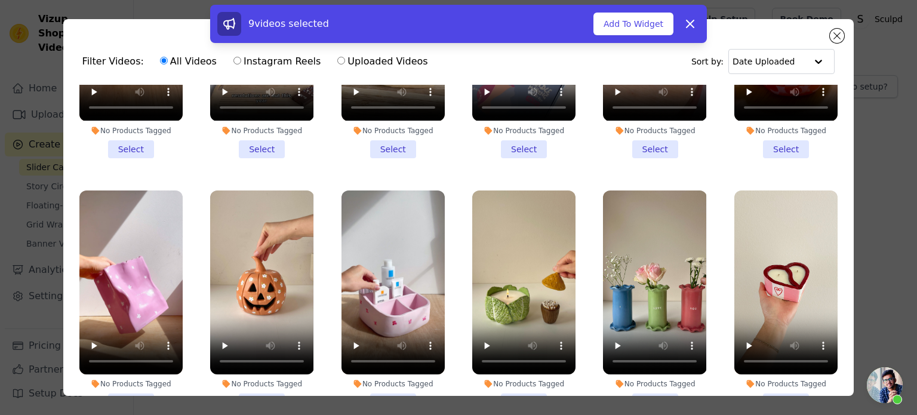
click at [389, 321] on li "No Products Tagged Select" at bounding box center [392, 300] width 103 height 221
click at [0, 0] on input "No Products Tagged Select" at bounding box center [0, 0] width 0 height 0
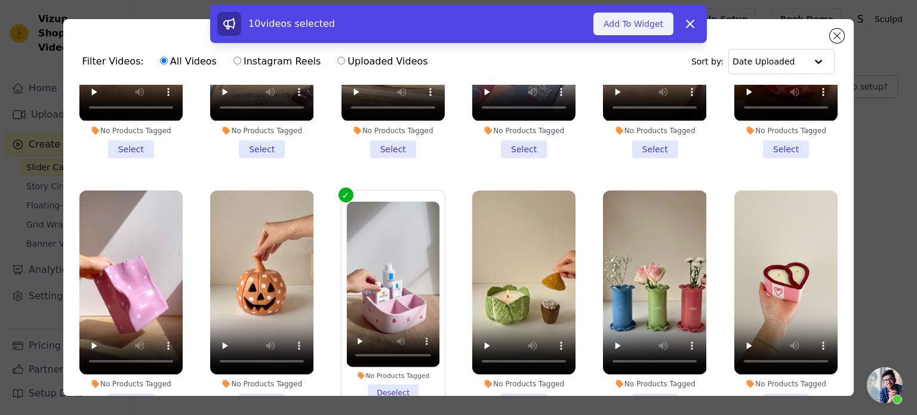
click at [637, 30] on button "Add To Widget" at bounding box center [633, 24] width 80 height 23
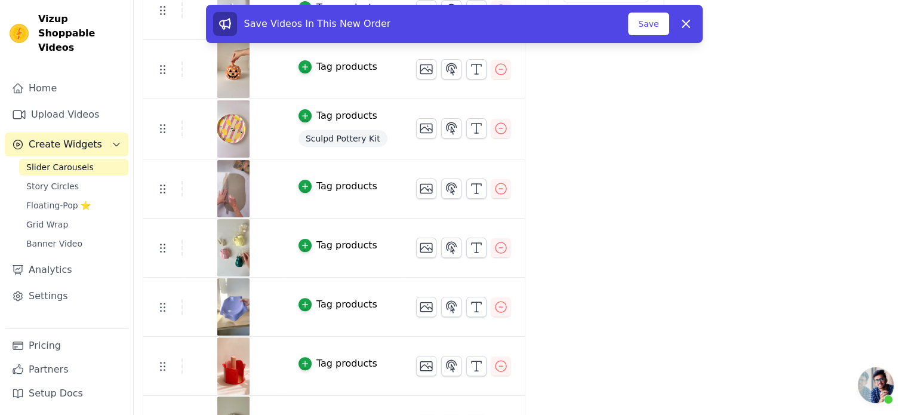
scroll to position [319, 0]
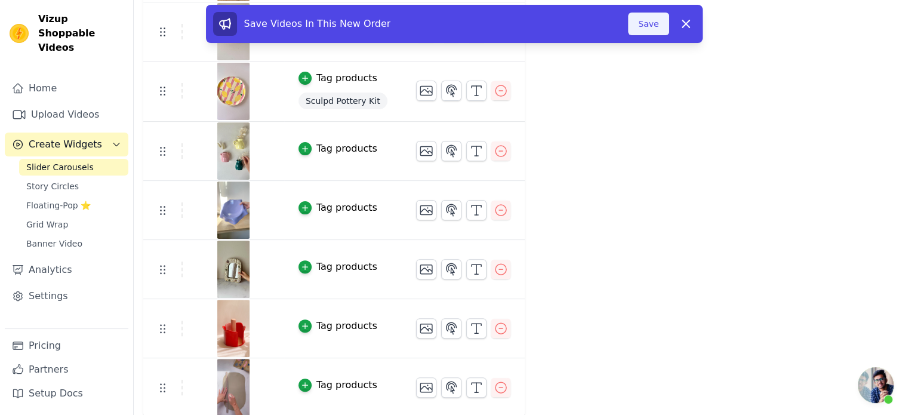
click at [641, 28] on button "Save" at bounding box center [648, 24] width 41 height 23
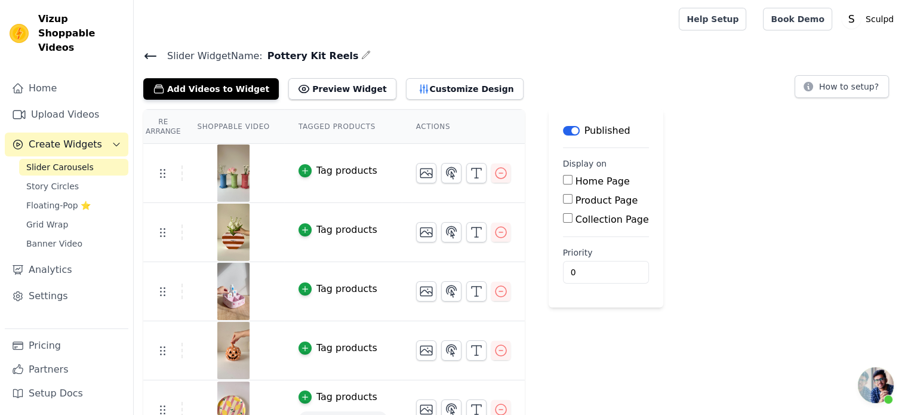
click at [869, 390] on span "Open chat" at bounding box center [875, 385] width 36 height 36
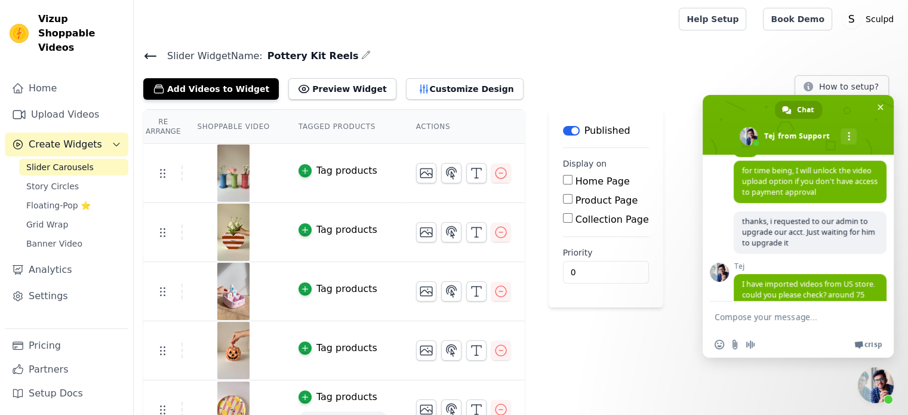
scroll to position [631, 0]
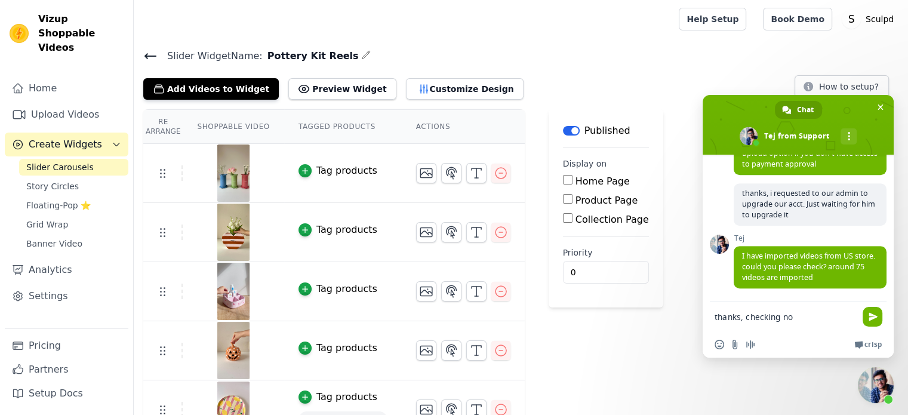
type textarea "thanks, checking now"
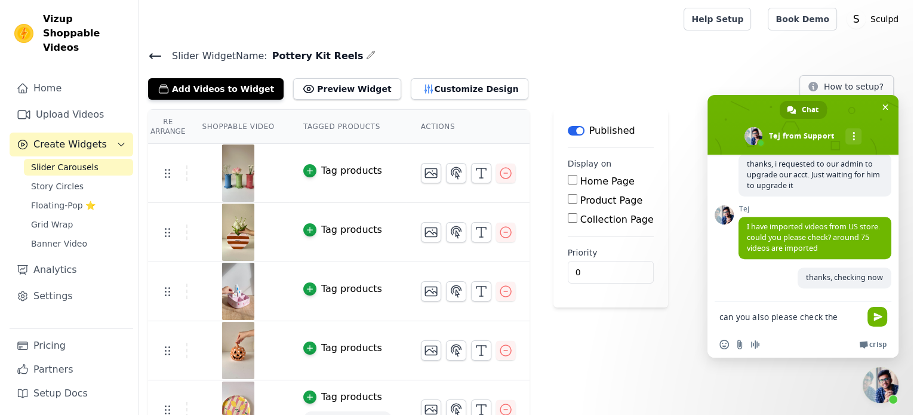
scroll to position [672, 0]
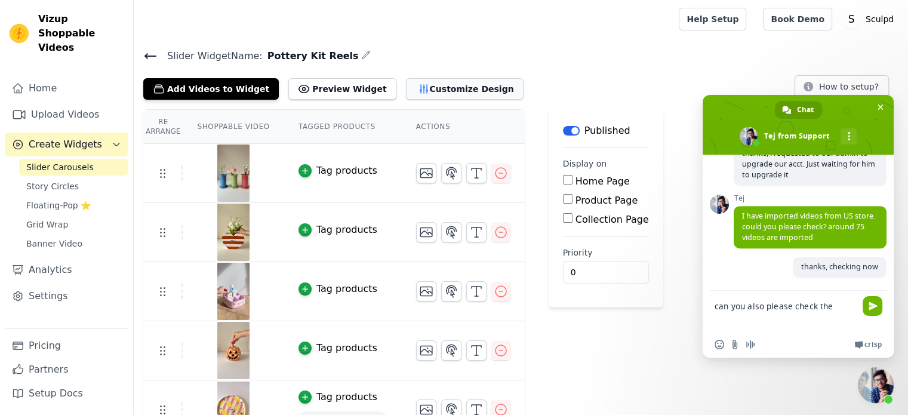
type textarea "can you also please check the"
click at [427, 92] on button "Customize Design" at bounding box center [465, 88] width 118 height 21
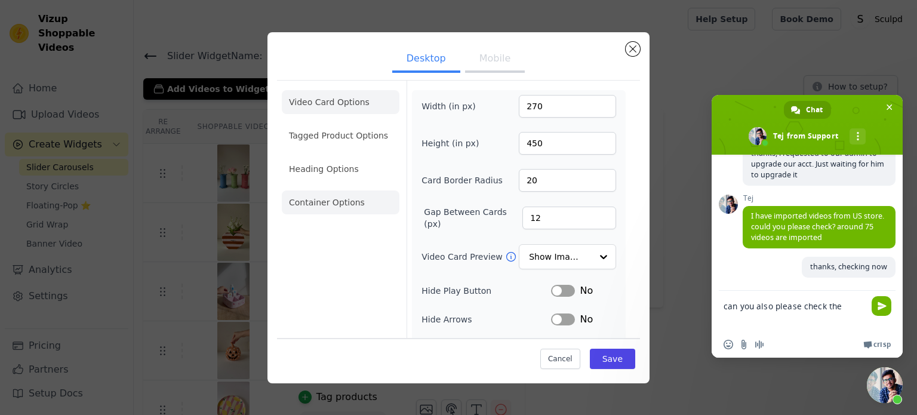
click at [329, 209] on li "Container Options" at bounding box center [341, 202] width 118 height 24
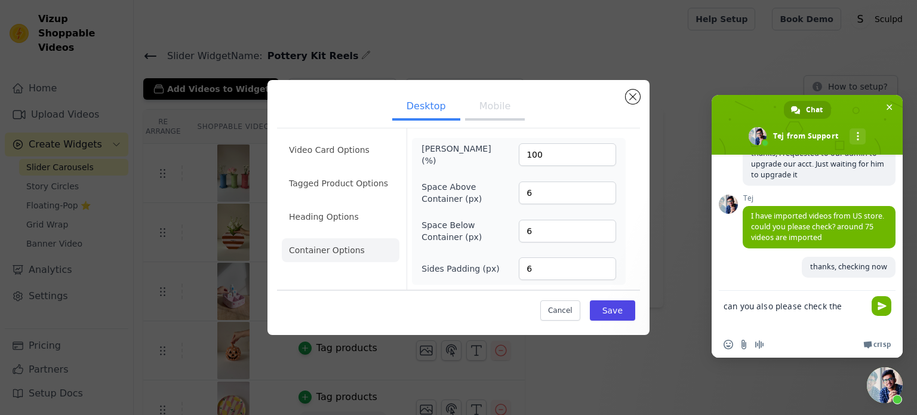
click at [850, 310] on textarea "can you also please check the" at bounding box center [794, 311] width 143 height 41
click at [832, 307] on textarea "can you also please check the" at bounding box center [794, 311] width 143 height 41
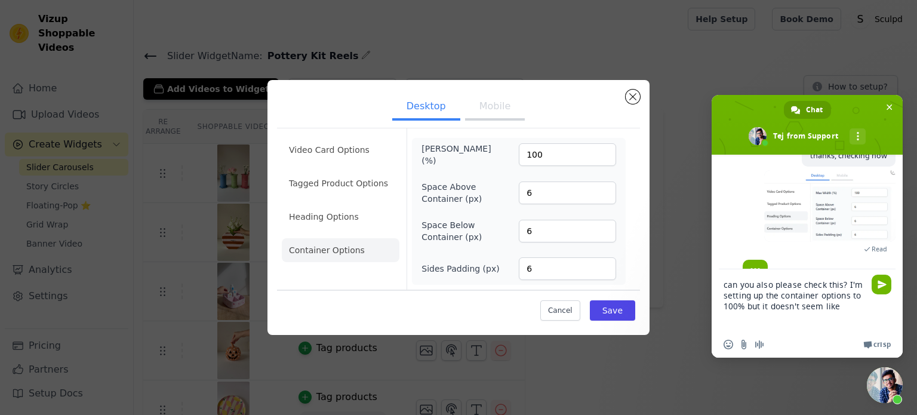
scroll to position [792, 0]
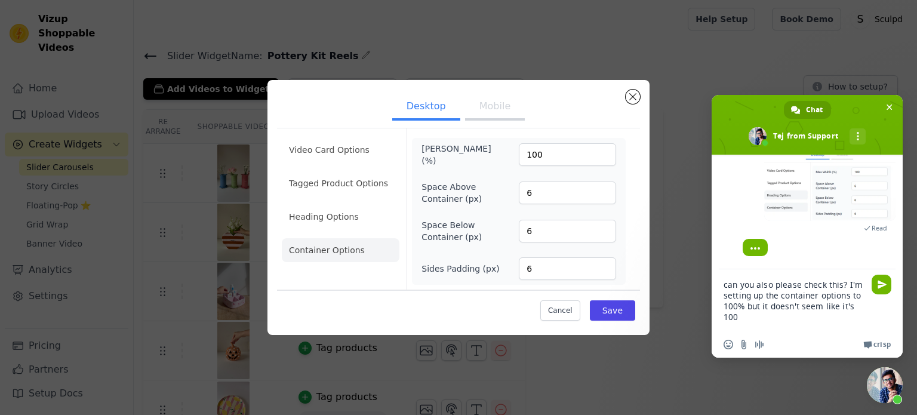
type textarea "can you also please check this? I'm setting up the container options to 100% bu…"
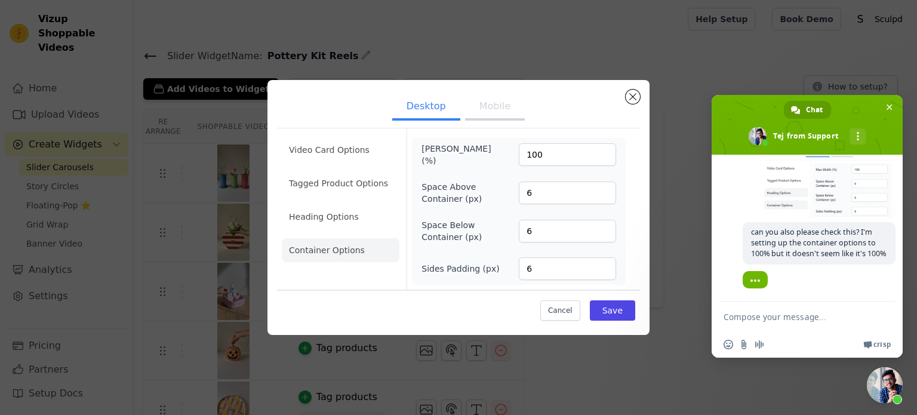
scroll to position [807, 0]
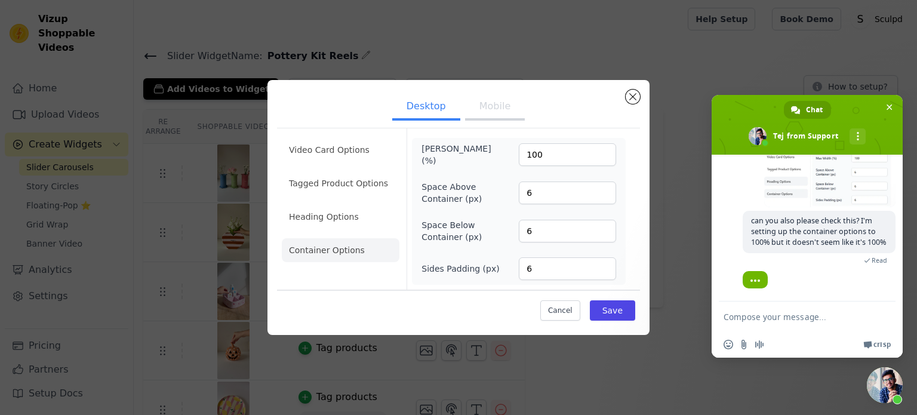
paste textarea "Compose your message..."
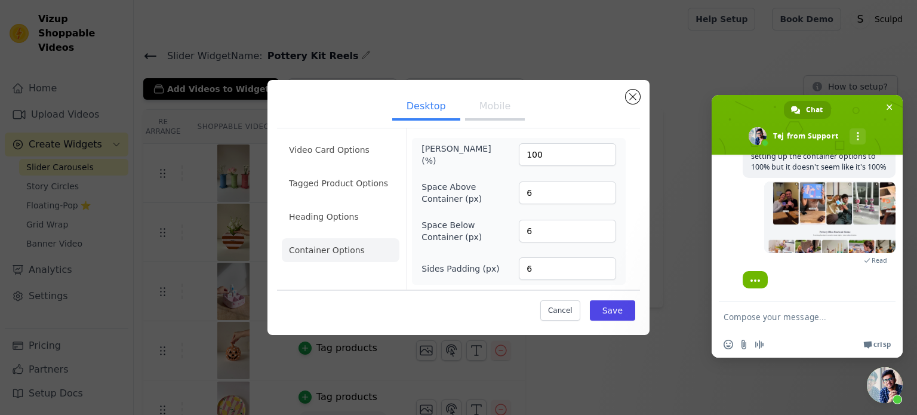
scroll to position [894, 0]
click at [785, 313] on textarea "Compose your message..." at bounding box center [794, 316] width 143 height 30
type textarea "it's good on our other sites"
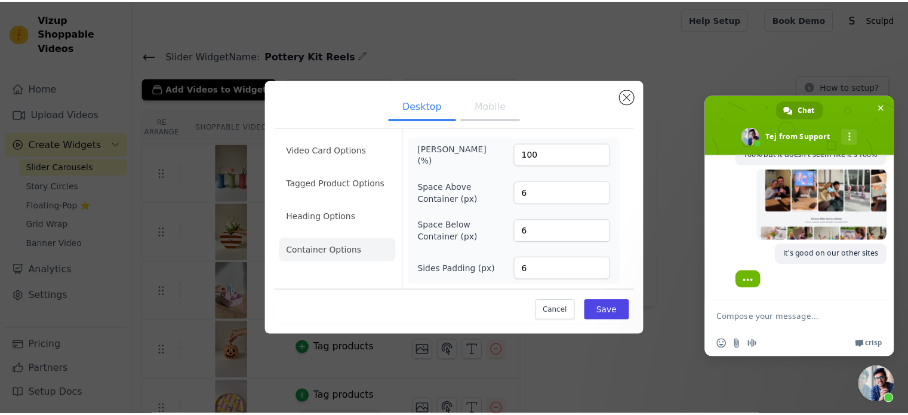
scroll to position [907, 0]
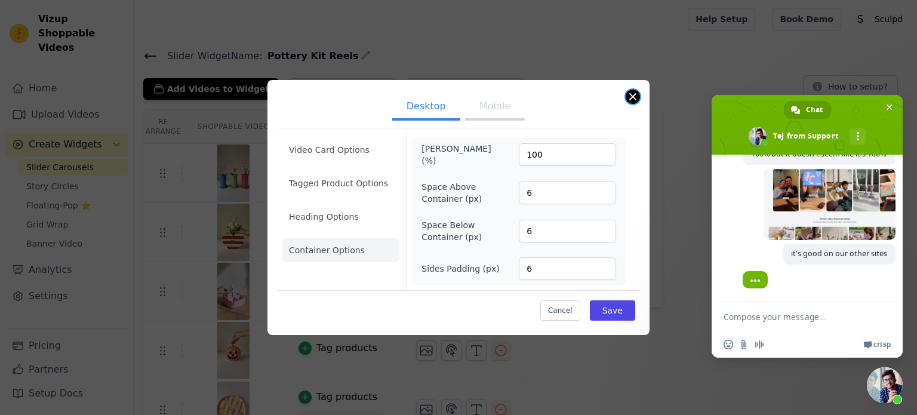
click at [628, 96] on button "Close modal" at bounding box center [632, 97] width 14 height 14
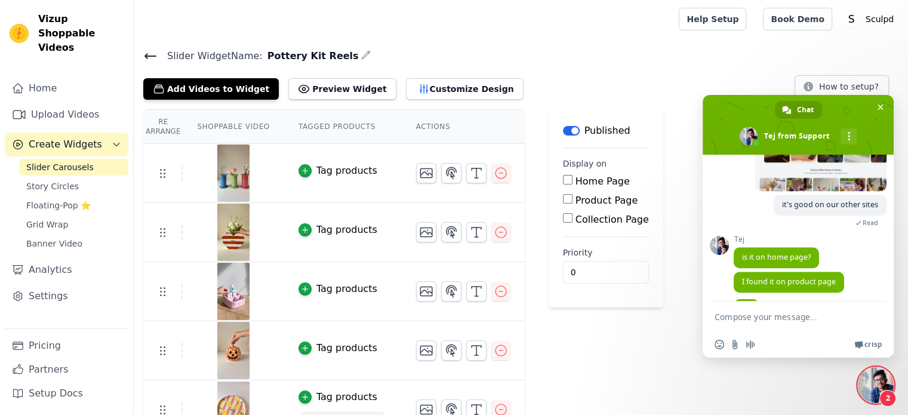
scroll to position [986, 0]
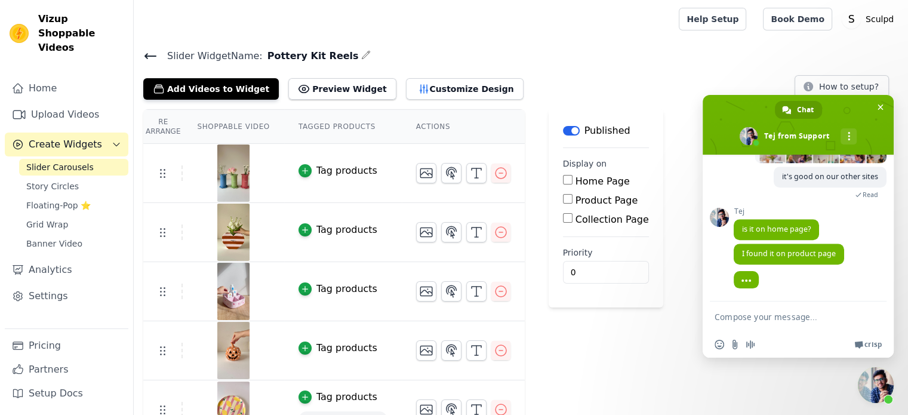
click at [792, 325] on textarea "Compose your message..." at bounding box center [785, 316] width 143 height 30
type textarea "both"
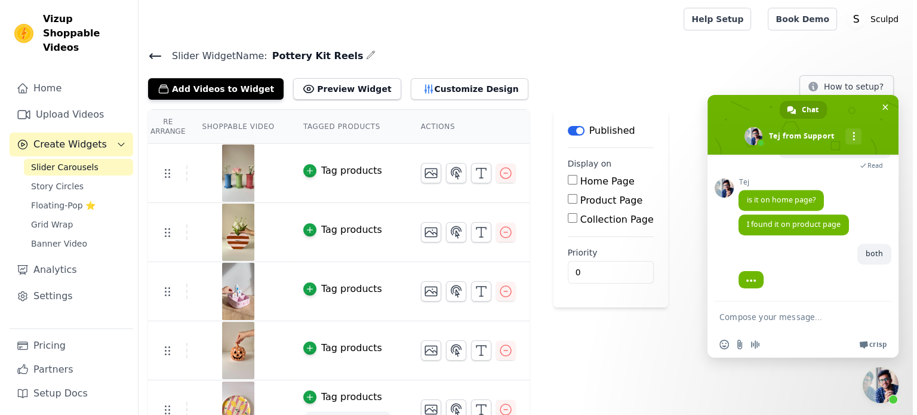
scroll to position [1015, 0]
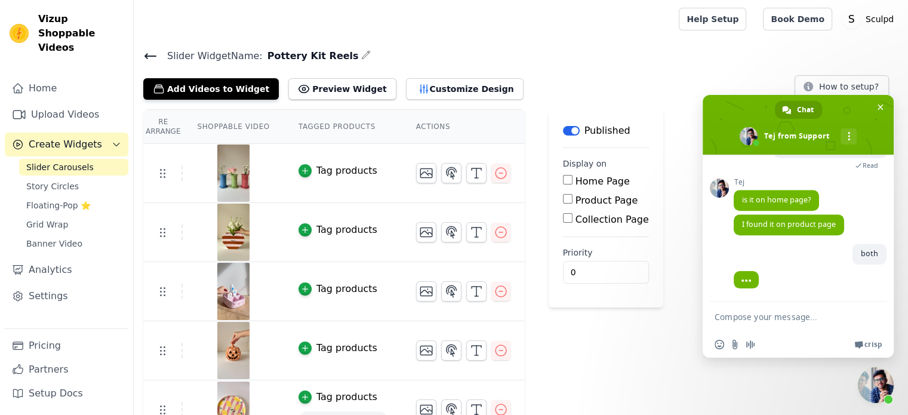
click at [42, 161] on span "Slider Carousels" at bounding box center [59, 167] width 67 height 12
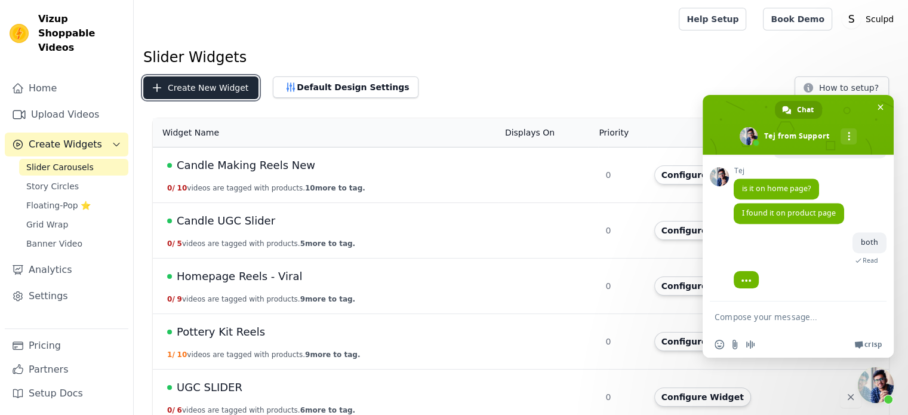
click at [180, 90] on button "Create New Widget" at bounding box center [200, 87] width 115 height 23
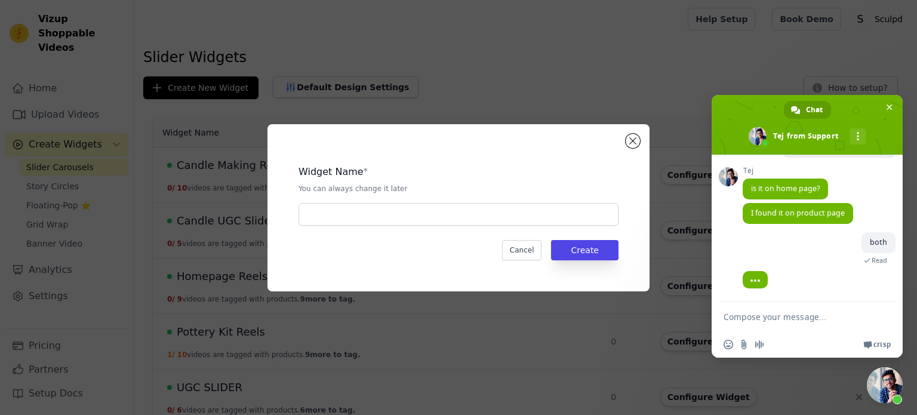
click at [387, 199] on div "Widget Name * You can always change it later" at bounding box center [458, 190] width 320 height 70
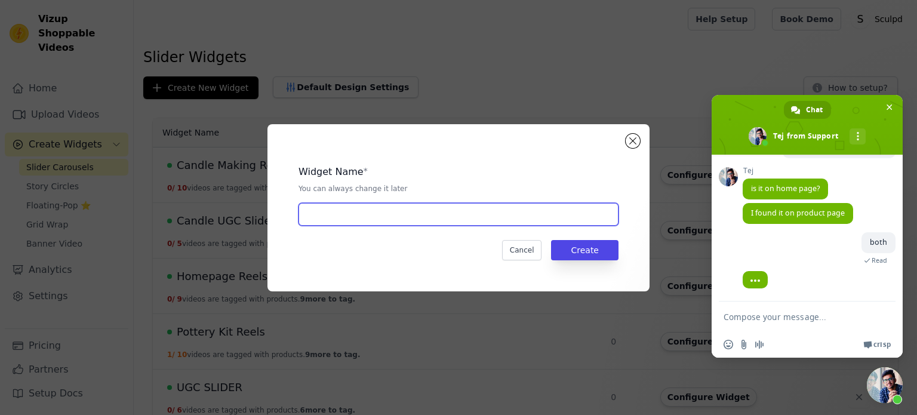
click at [404, 225] on input "text" at bounding box center [458, 214] width 320 height 23
paste input "Double Date Night - Candle & Pottery Reels"
type input "Double Date Night - Candle & Pottery Reels"
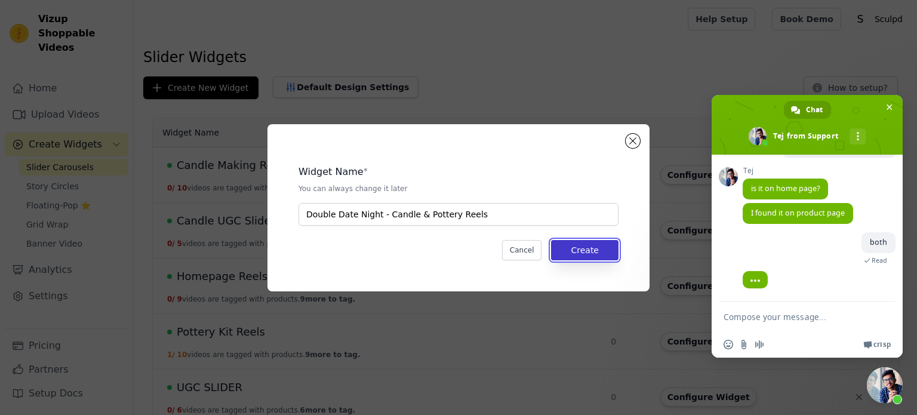
click at [598, 254] on button "Create" at bounding box center [584, 250] width 67 height 20
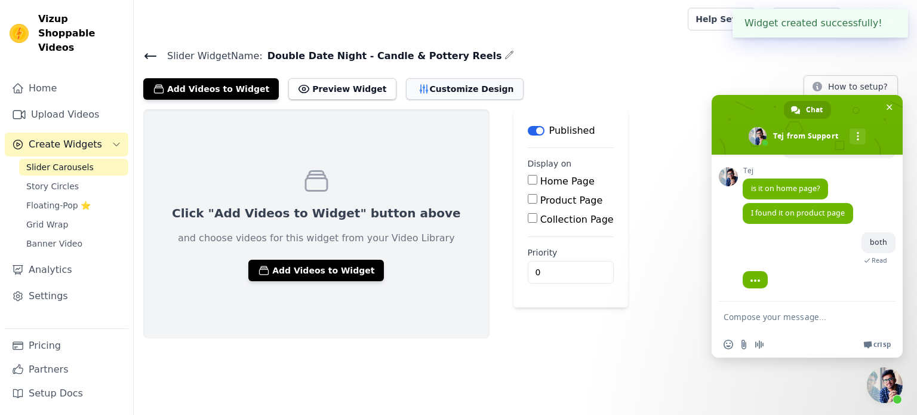
click at [434, 90] on button "Customize Design" at bounding box center [465, 88] width 118 height 21
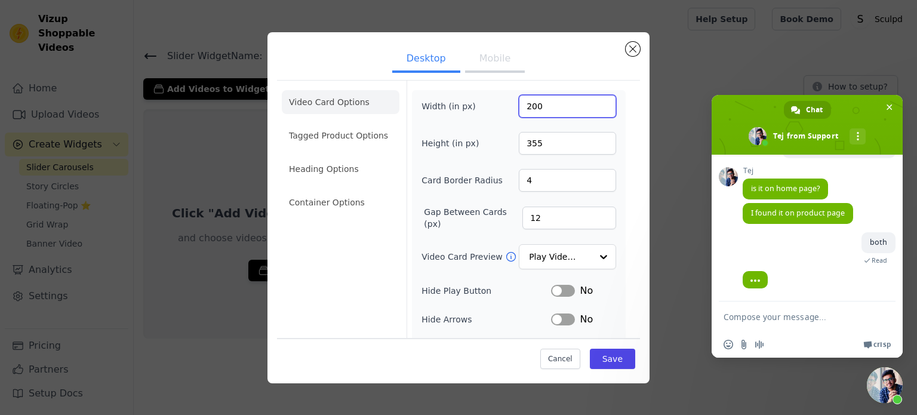
click at [527, 102] on input "200" at bounding box center [567, 106] width 97 height 23
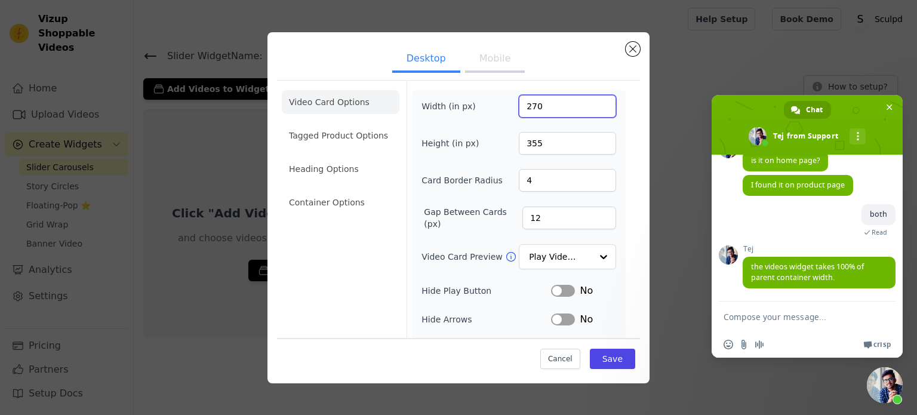
type input "270"
click at [525, 145] on input "355" at bounding box center [567, 143] width 97 height 23
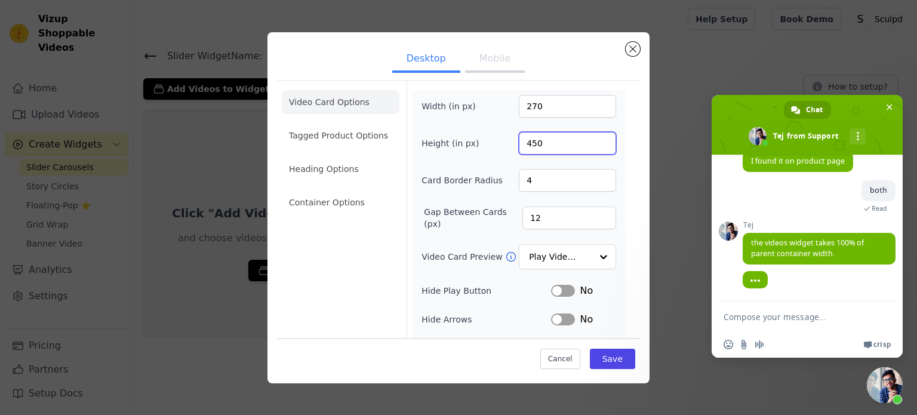
type input "450"
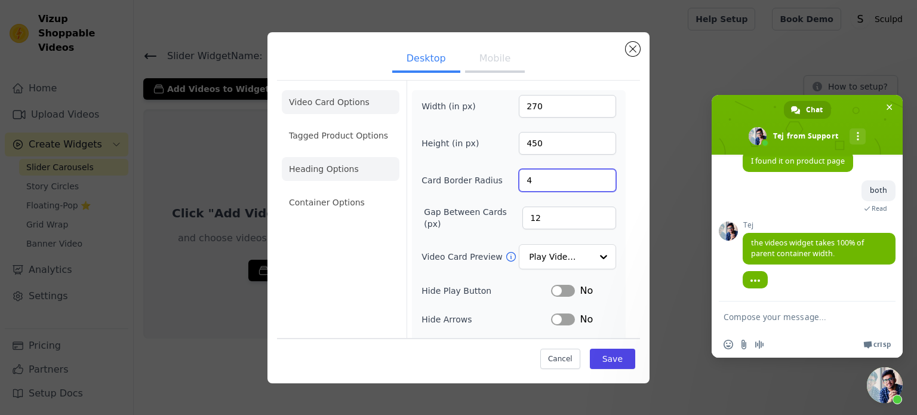
drag, startPoint x: 538, startPoint y: 182, endPoint x: 341, endPoint y: 176, distance: 197.0
click at [351, 170] on div "Video Card Options Tagged Product Options Heading Options Container Options Wid…" at bounding box center [458, 270] width 363 height 380
type input "20"
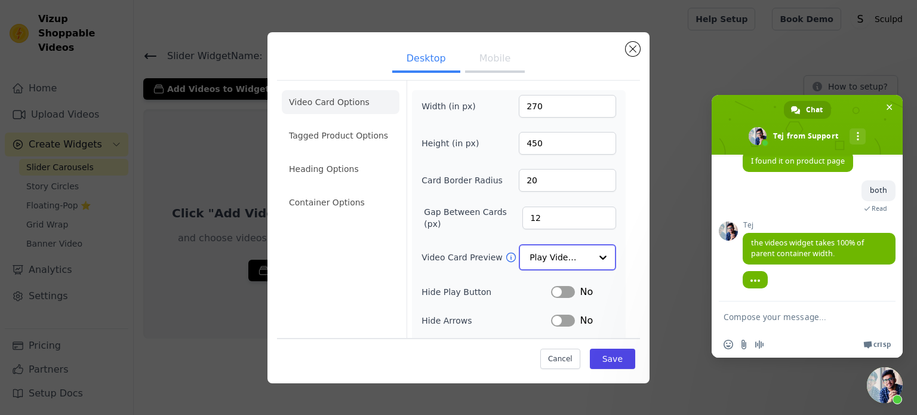
click at [538, 249] on input "Video Card Preview" at bounding box center [559, 257] width 61 height 24
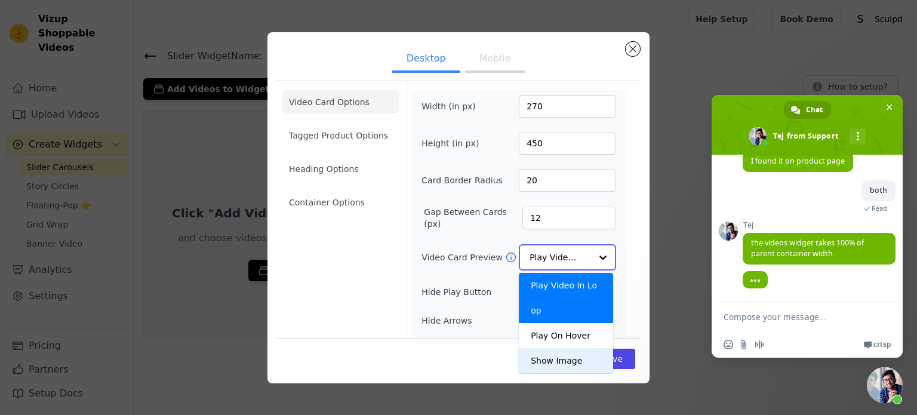
click at [568, 348] on div "Show Image" at bounding box center [566, 360] width 94 height 25
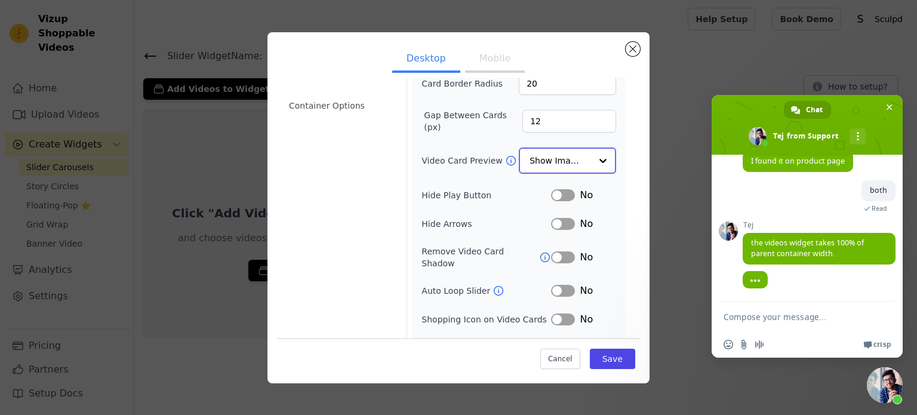
scroll to position [110, 0]
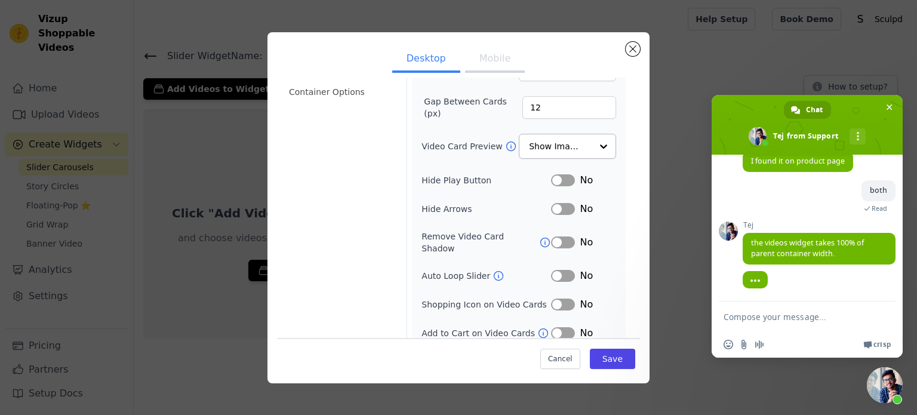
click at [556, 298] on button "Label" at bounding box center [563, 304] width 24 height 12
click at [606, 348] on button "Save" at bounding box center [612, 358] width 45 height 20
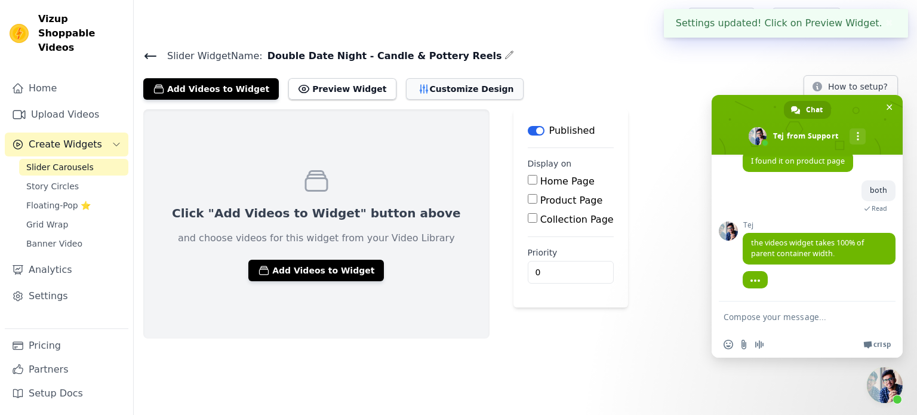
click at [422, 88] on button "Customize Design" at bounding box center [465, 88] width 118 height 21
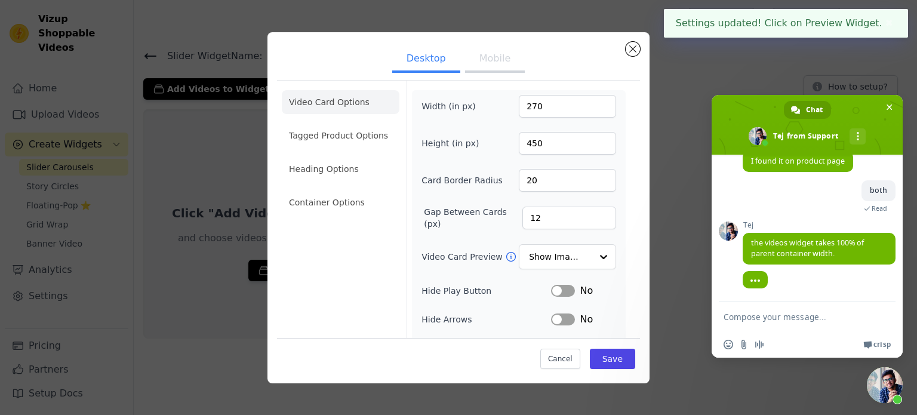
click at [496, 59] on button "Mobile" at bounding box center [495, 60] width 60 height 26
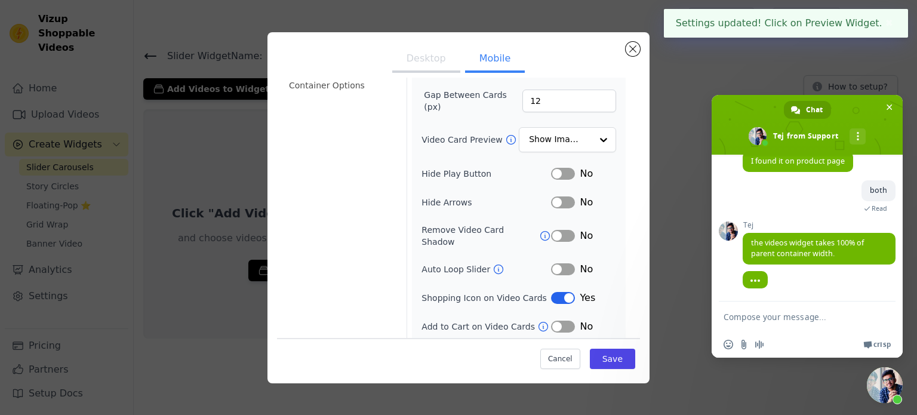
scroll to position [138, 0]
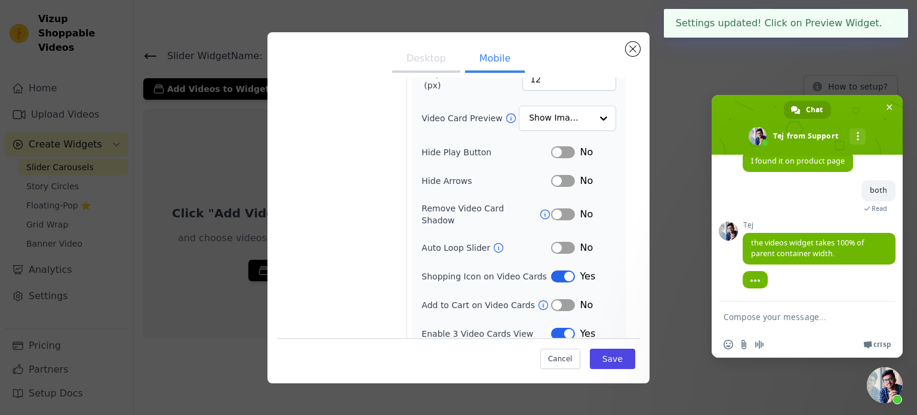
click at [562, 179] on button "Label" at bounding box center [563, 181] width 24 height 12
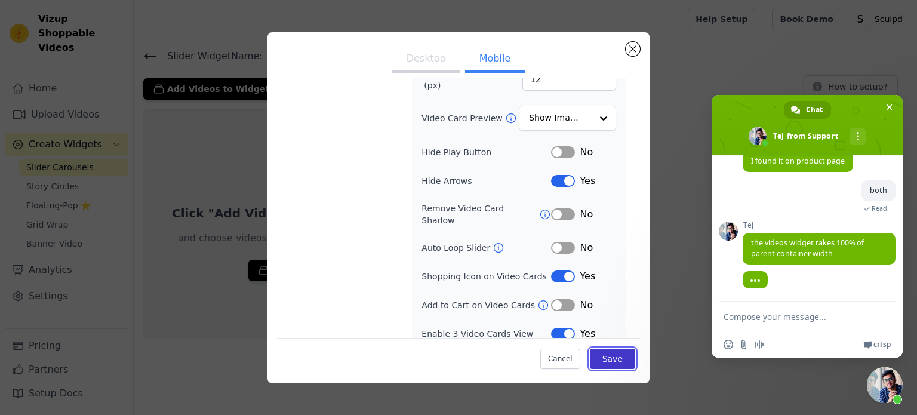
click at [600, 350] on button "Save" at bounding box center [612, 358] width 45 height 20
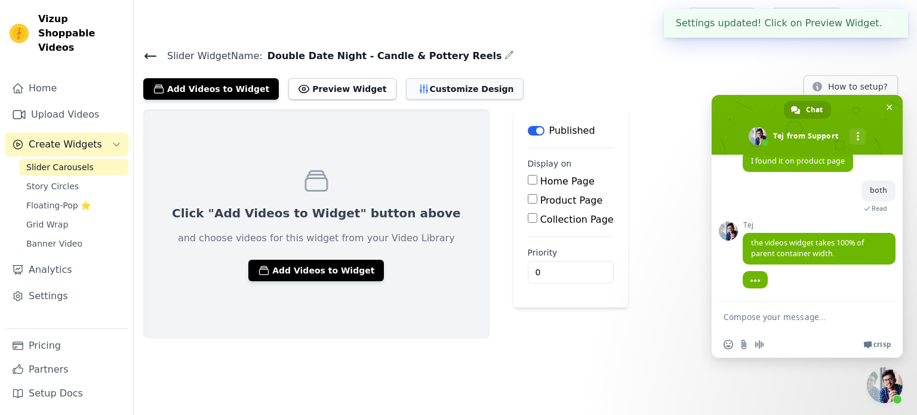
scroll to position [1080, 0]
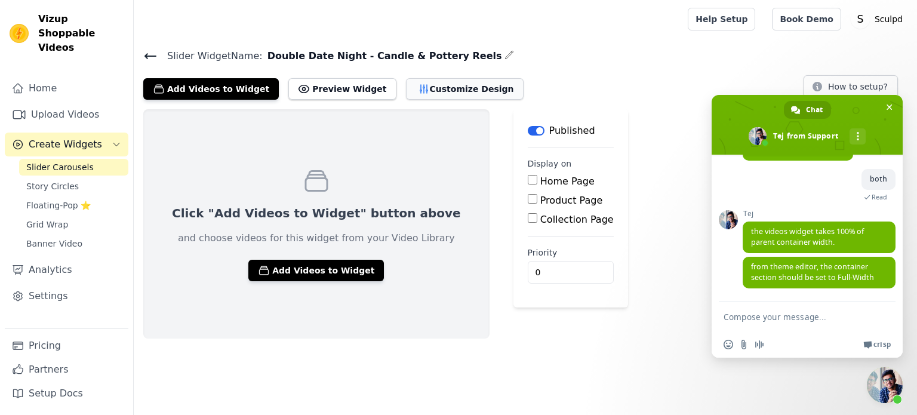
click at [445, 85] on button "Customize Design" at bounding box center [465, 88] width 118 height 21
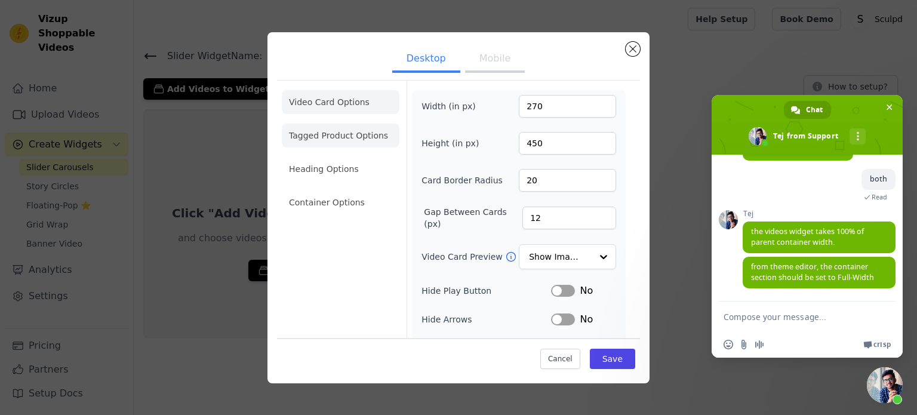
click at [353, 140] on li "Tagged Product Options" at bounding box center [341, 136] width 118 height 24
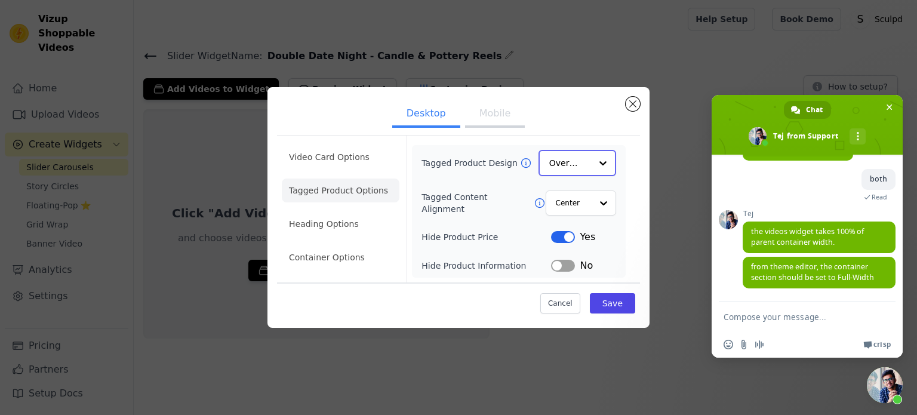
click at [563, 166] on input "Tagged Product Design" at bounding box center [570, 163] width 42 height 24
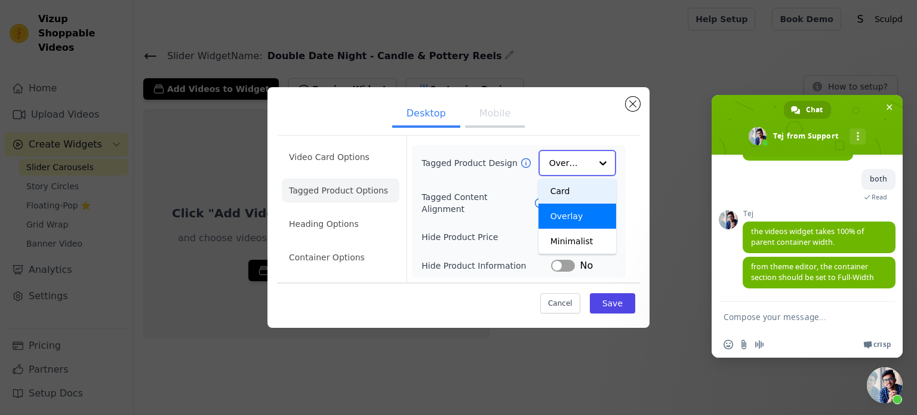
click at [574, 194] on div "Card" at bounding box center [577, 190] width 78 height 25
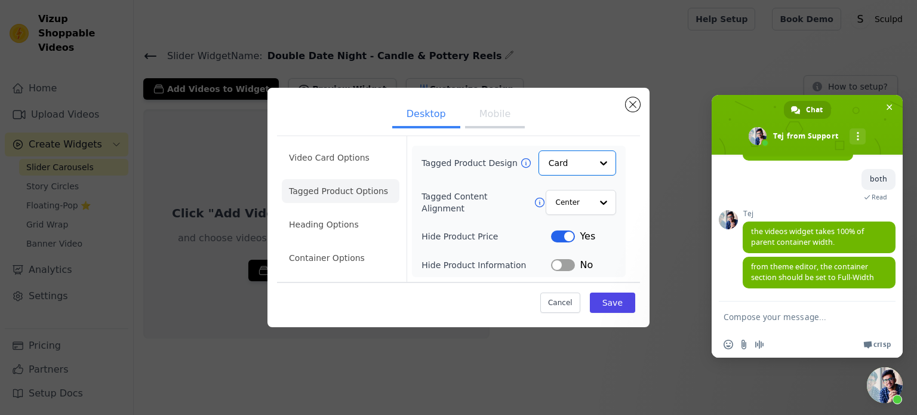
click at [564, 265] on button "Label" at bounding box center [563, 265] width 24 height 12
click at [625, 298] on button "Save" at bounding box center [612, 302] width 45 height 20
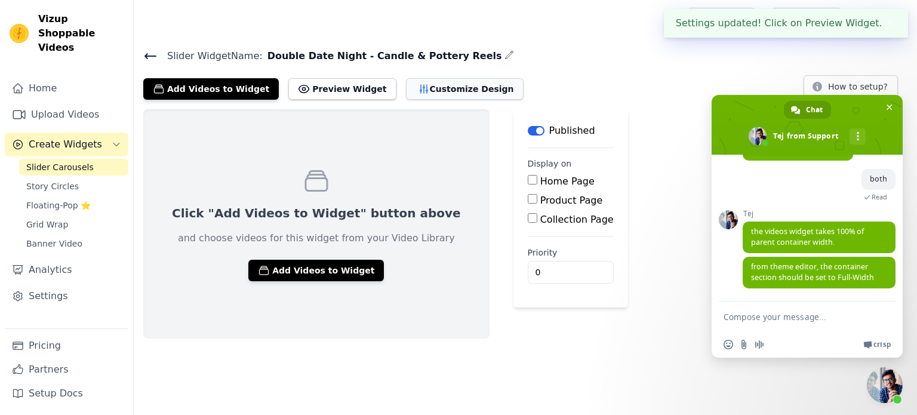
click at [445, 94] on button "Customize Design" at bounding box center [465, 88] width 118 height 21
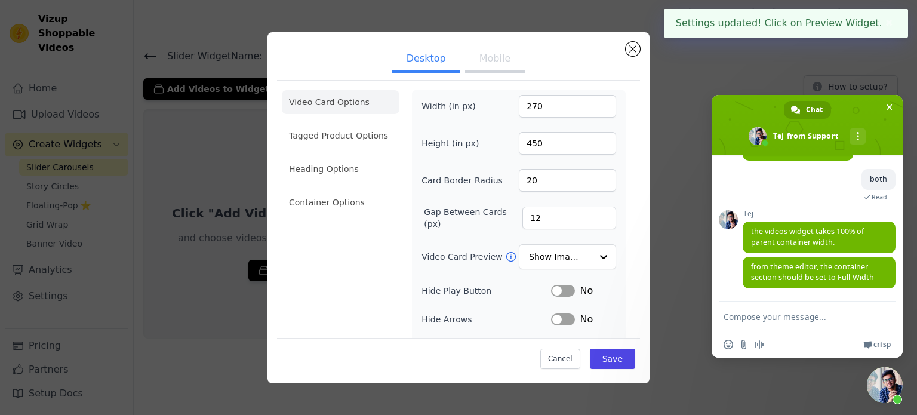
click at [488, 66] on button "Mobile" at bounding box center [495, 60] width 60 height 26
click at [368, 136] on li "Tagged Product Options" at bounding box center [341, 136] width 118 height 24
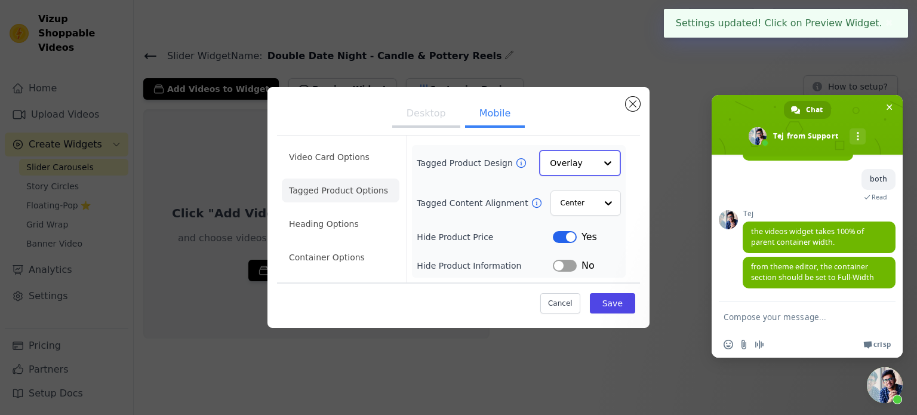
click at [586, 161] on input "Tagged Product Design" at bounding box center [573, 163] width 46 height 24
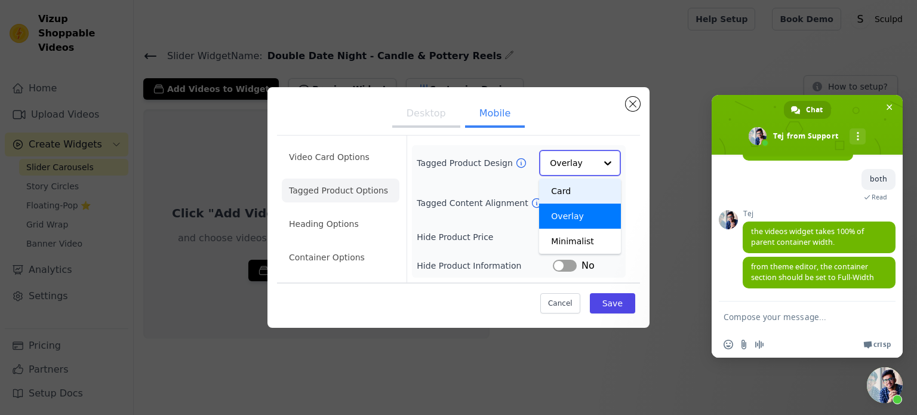
click at [566, 194] on div "Card" at bounding box center [580, 190] width 82 height 25
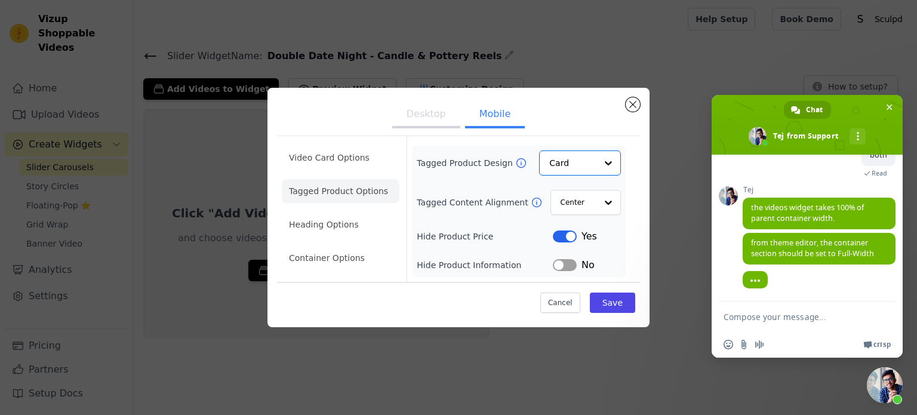
click at [564, 266] on button "Label" at bounding box center [565, 265] width 24 height 12
click at [610, 308] on button "Save" at bounding box center [612, 302] width 45 height 20
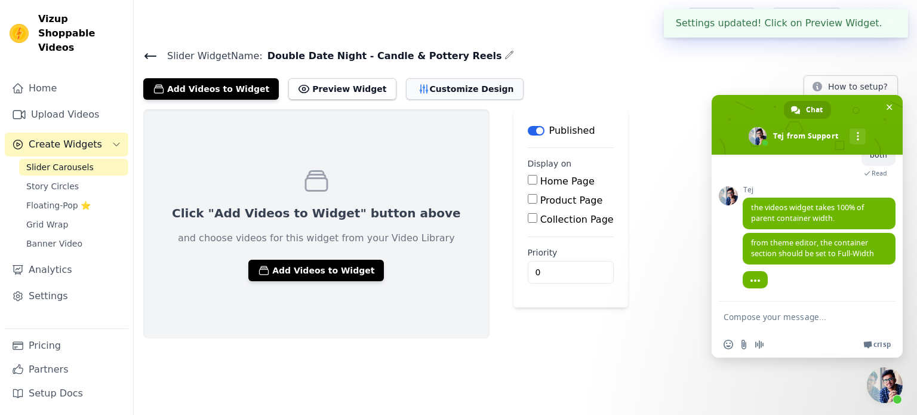
click at [432, 88] on button "Customize Design" at bounding box center [465, 88] width 118 height 21
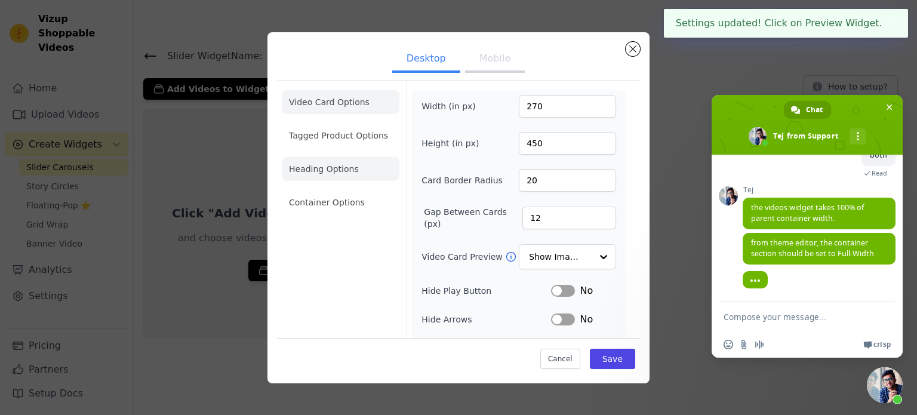
click at [334, 171] on li "Heading Options" at bounding box center [341, 169] width 118 height 24
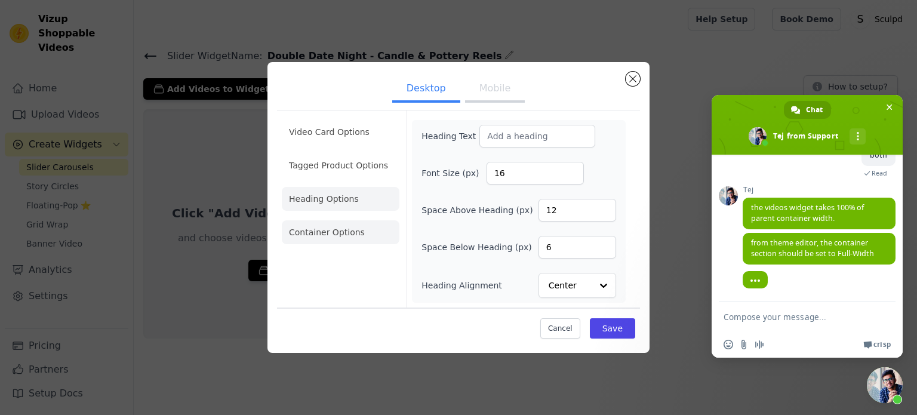
click at [358, 242] on li "Container Options" at bounding box center [341, 232] width 118 height 24
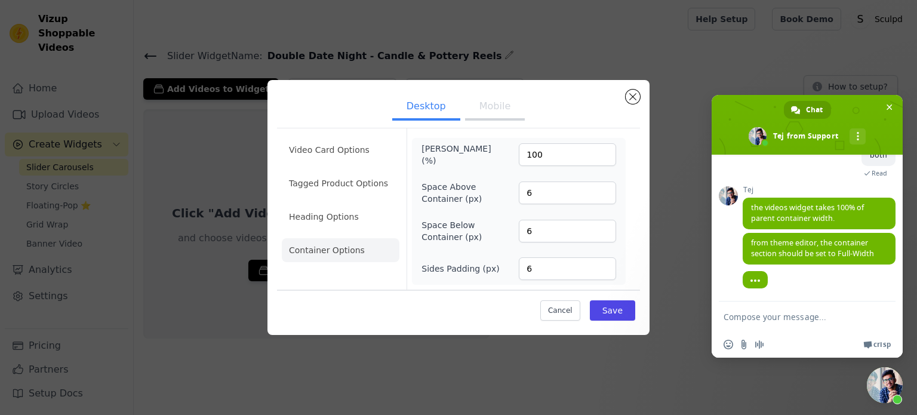
click at [498, 110] on button "Mobile" at bounding box center [495, 107] width 60 height 26
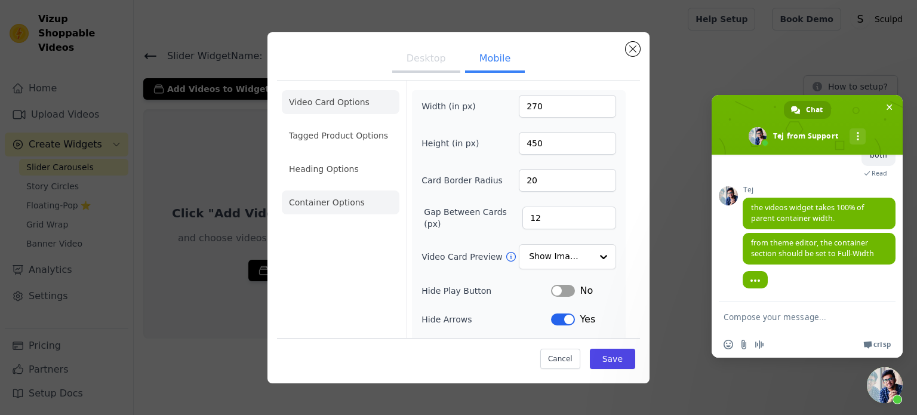
click at [343, 205] on li "Container Options" at bounding box center [341, 202] width 118 height 24
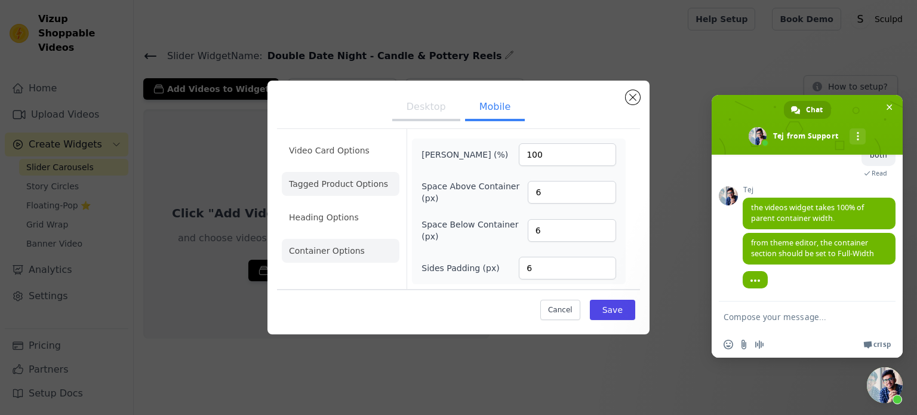
click at [336, 180] on li "Tagged Product Options" at bounding box center [341, 184] width 118 height 24
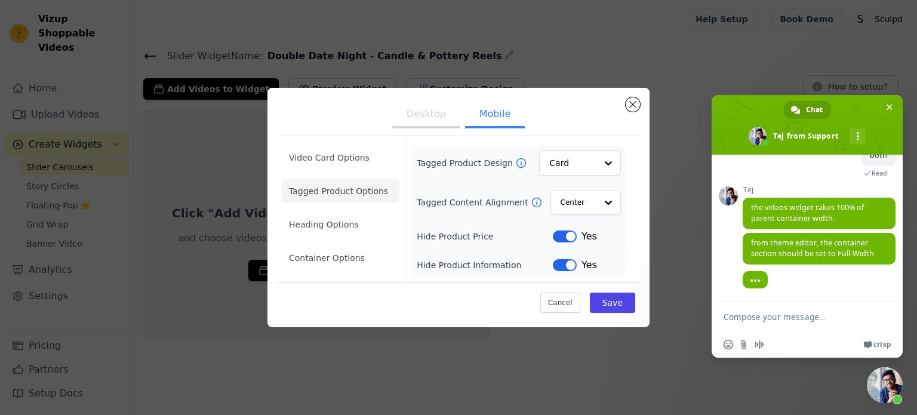
click at [413, 128] on button "Desktop" at bounding box center [426, 115] width 68 height 26
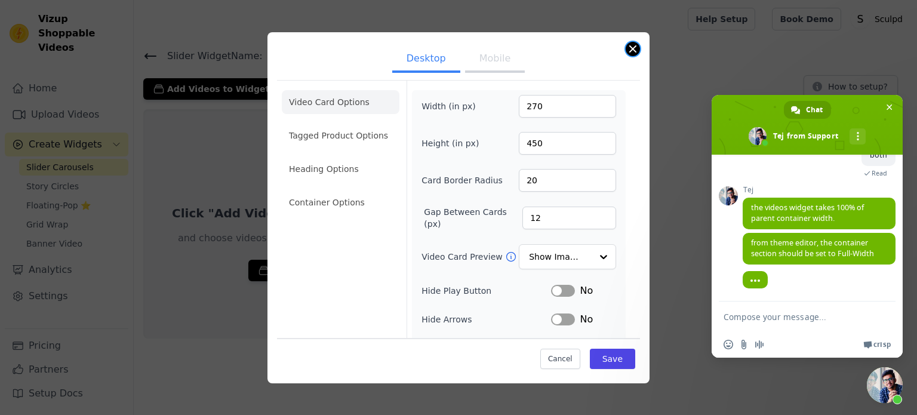
click at [630, 54] on button "Close modal" at bounding box center [632, 49] width 14 height 14
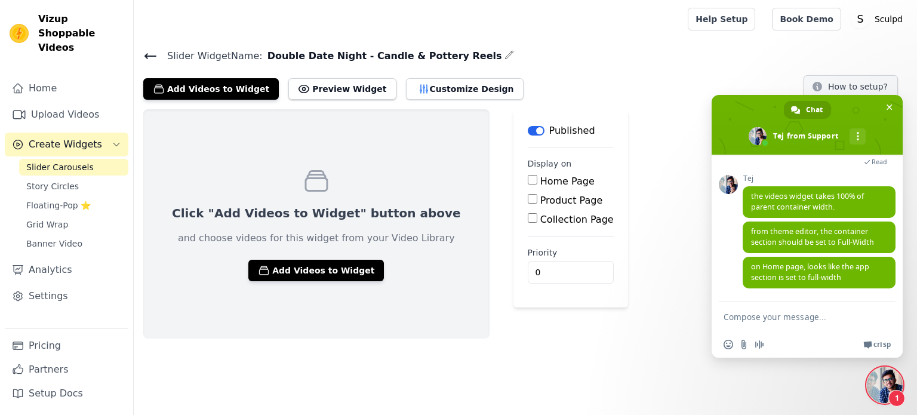
scroll to position [1116, 0]
click at [336, 266] on button "Add Videos to Widget" at bounding box center [315, 270] width 135 height 21
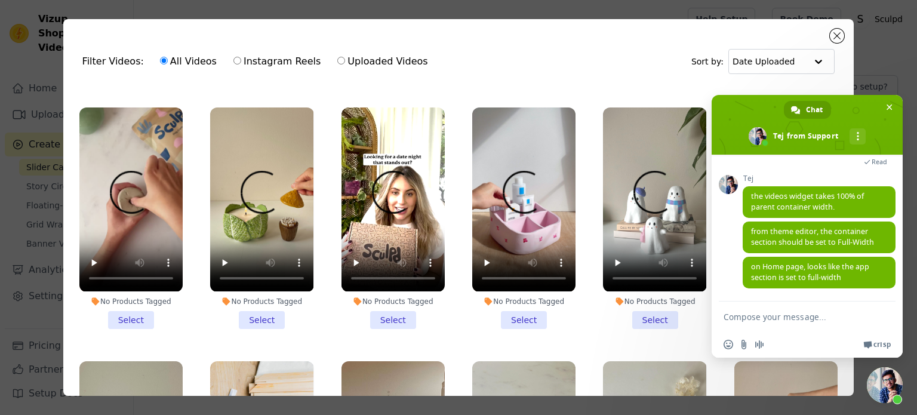
scroll to position [239, 0]
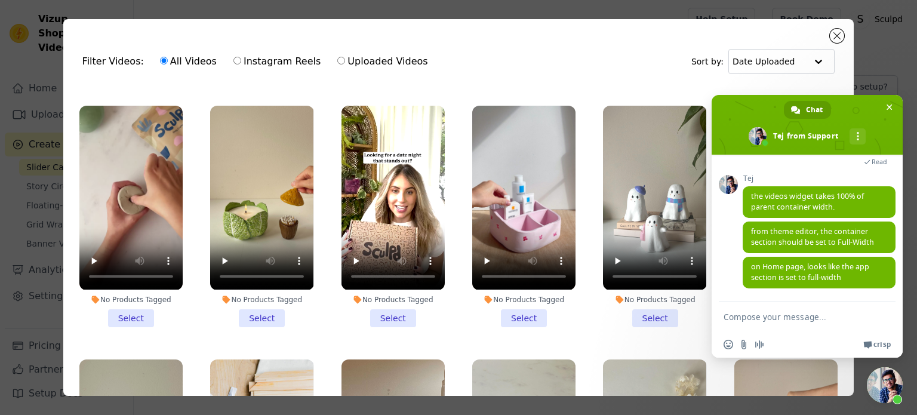
click at [778, 317] on textarea "Compose your message..." at bounding box center [794, 316] width 143 height 30
type textarea "alright, will check"
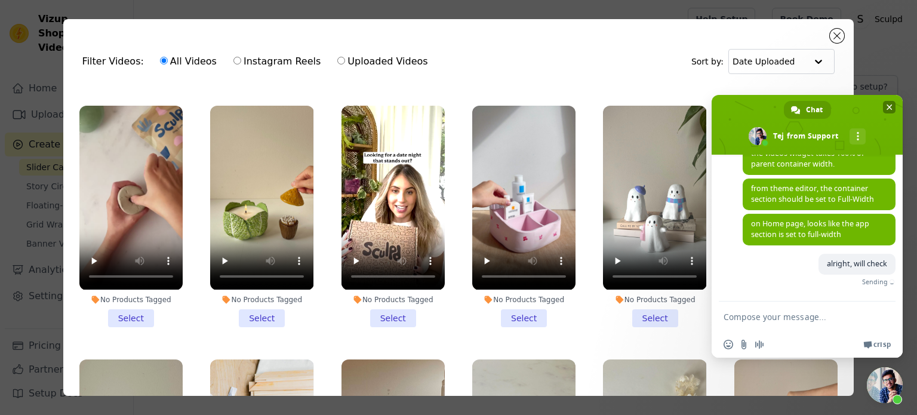
scroll to position [1146, 0]
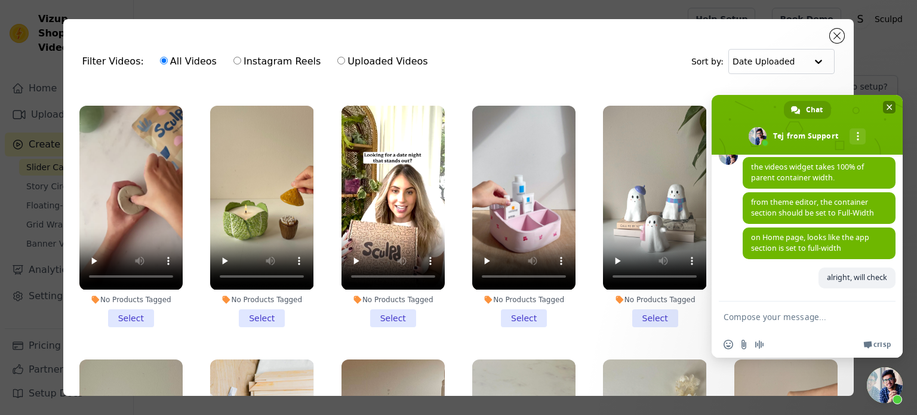
click at [890, 106] on span "Close chat" at bounding box center [889, 107] width 6 height 8
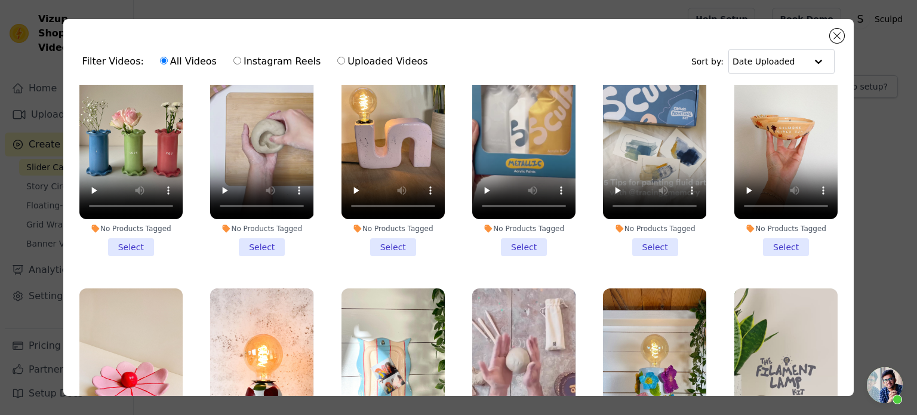
scroll to position [1074, 0]
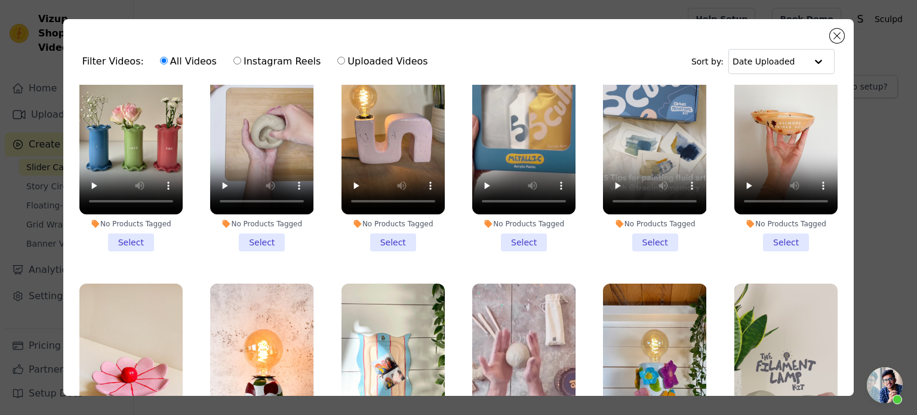
click at [124, 214] on li "No Products Tagged Select" at bounding box center [130, 140] width 103 height 221
click at [0, 0] on input "No Products Tagged Select" at bounding box center [0, 0] width 0 height 0
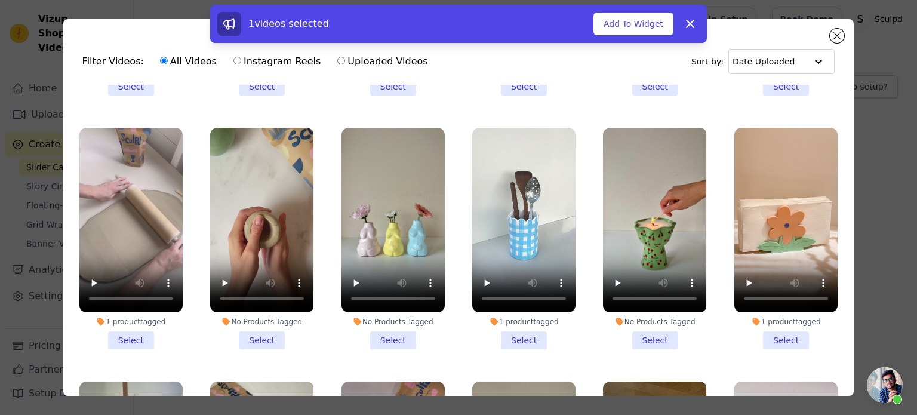
scroll to position [1492, 0]
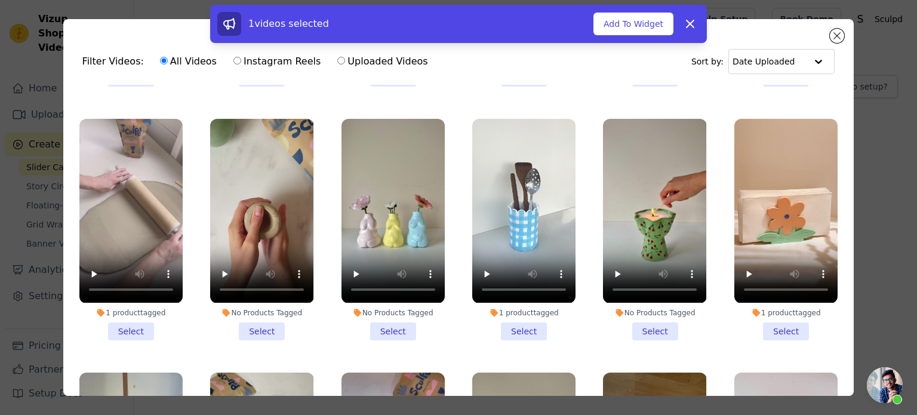
click at [640, 302] on li "No Products Tagged Select" at bounding box center [654, 229] width 103 height 221
click at [0, 0] on input "No Products Tagged Select" at bounding box center [0, 0] width 0 height 0
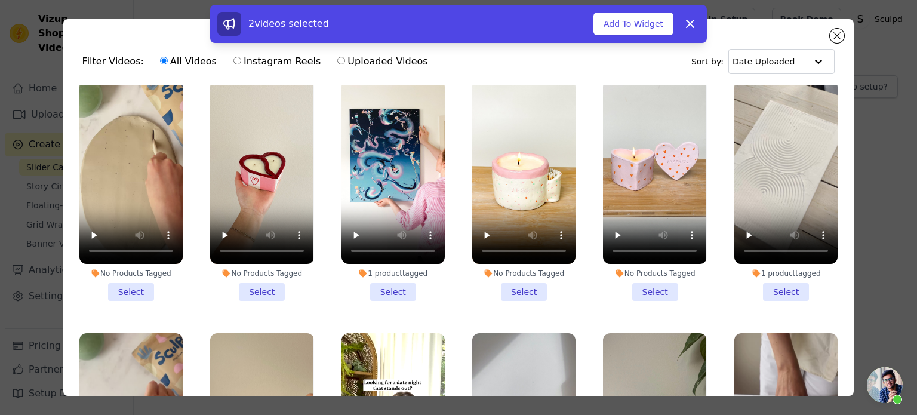
scroll to position [0, 0]
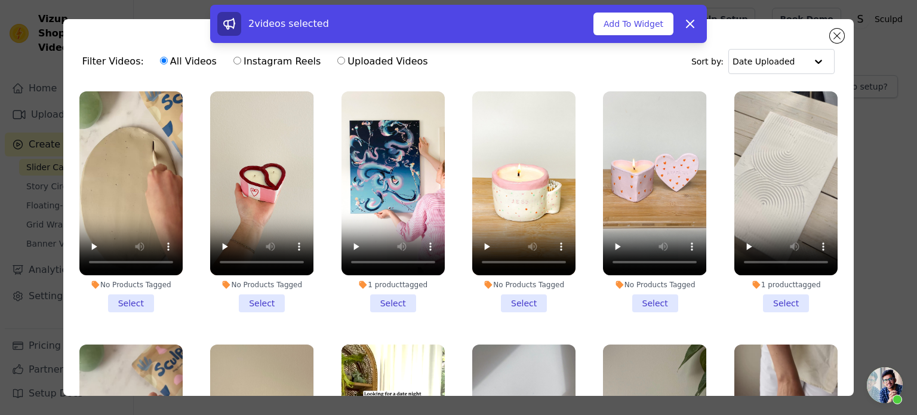
click at [267, 301] on li "No Products Tagged Select" at bounding box center [261, 201] width 103 height 221
click at [0, 0] on input "No Products Tagged Select" at bounding box center [0, 0] width 0 height 0
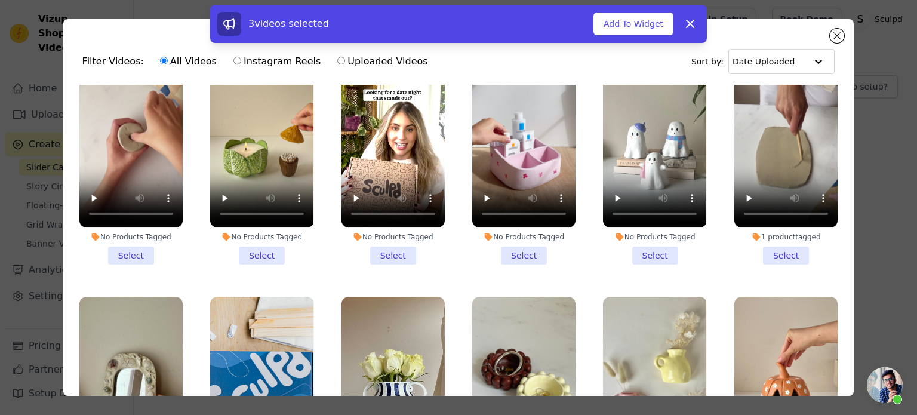
scroll to position [298, 0]
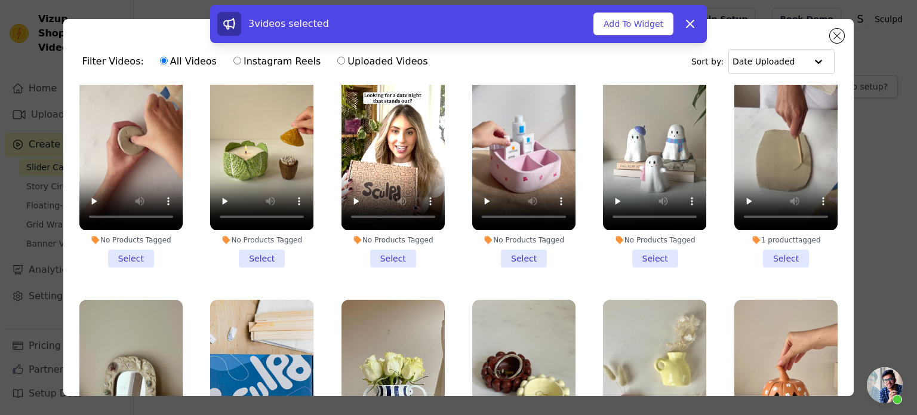
click at [525, 243] on li "No Products Tagged Select" at bounding box center [523, 156] width 103 height 221
click at [0, 0] on input "No Products Tagged Select" at bounding box center [0, 0] width 0 height 0
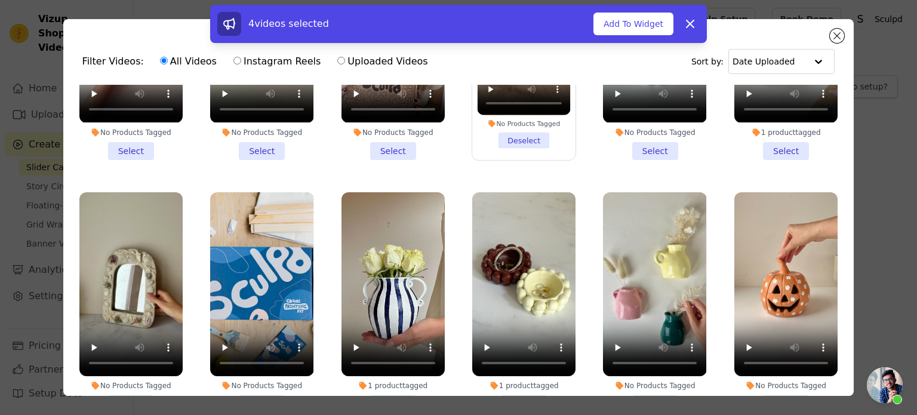
scroll to position [418, 0]
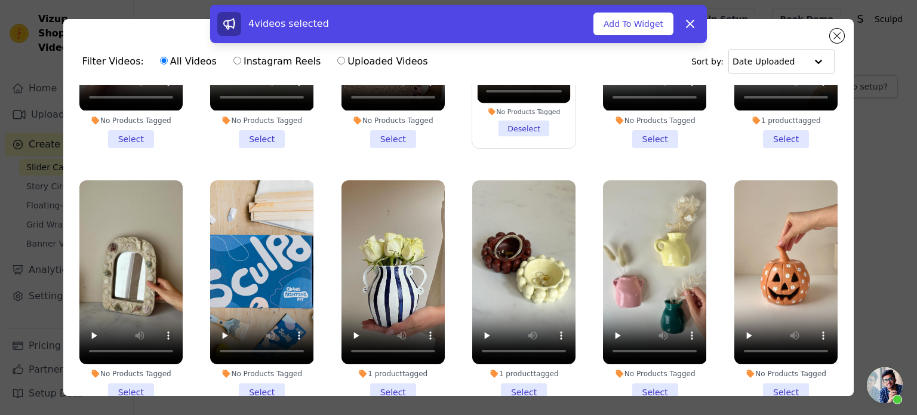
click at [772, 378] on li "No Products Tagged Select" at bounding box center [785, 290] width 103 height 221
click at [0, 0] on input "No Products Tagged Select" at bounding box center [0, 0] width 0 height 0
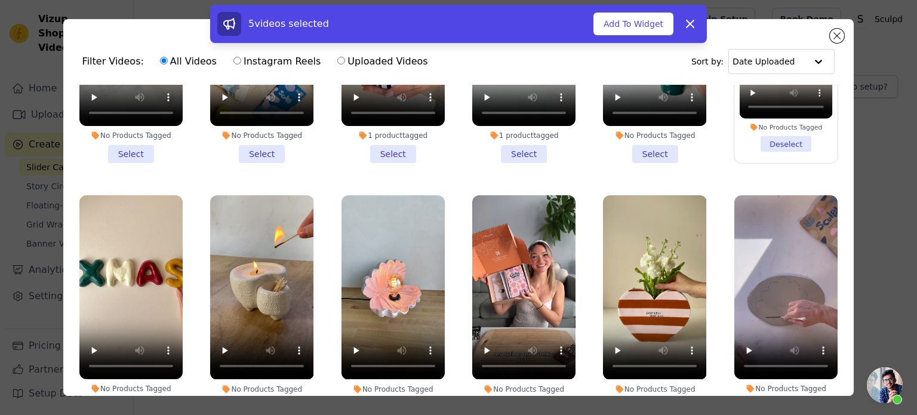
scroll to position [656, 0]
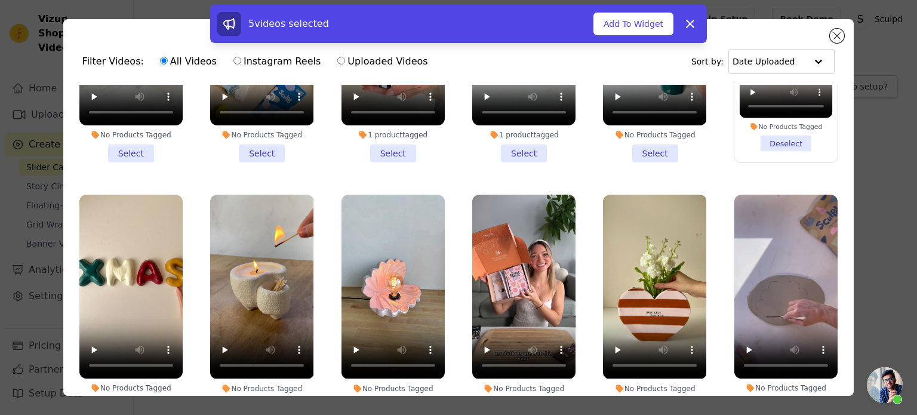
click at [257, 385] on li "No Products Tagged Select" at bounding box center [261, 305] width 103 height 221
click at [0, 0] on input "No Products Tagged Select" at bounding box center [0, 0] width 0 height 0
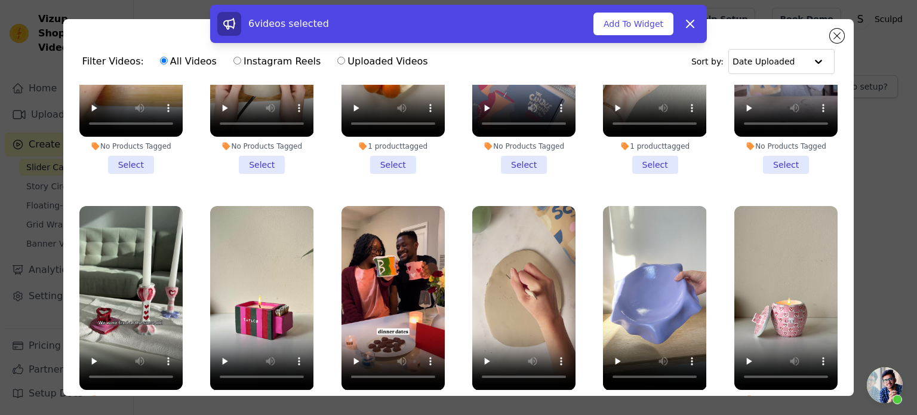
scroll to position [2685, 0]
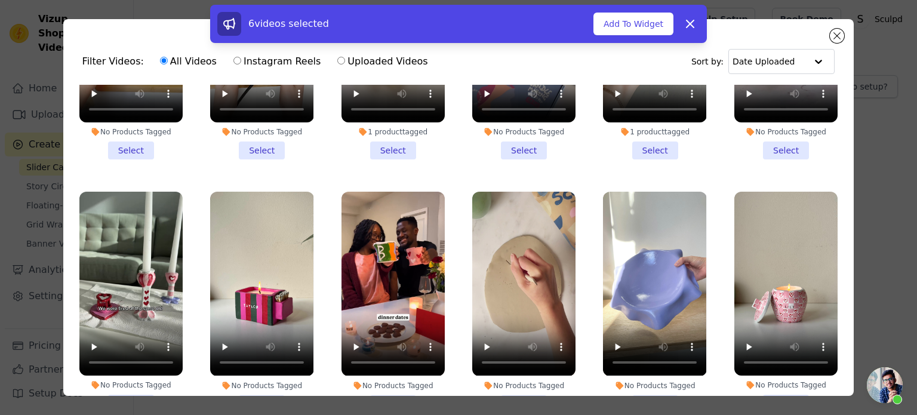
click at [643, 350] on li "No Products Tagged Select" at bounding box center [654, 302] width 103 height 221
click at [0, 0] on input "No Products Tagged Select" at bounding box center [0, 0] width 0 height 0
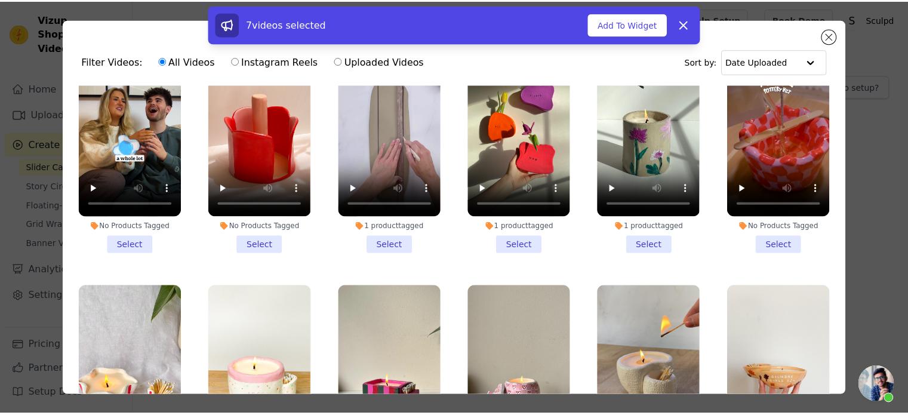
scroll to position [3163, 0]
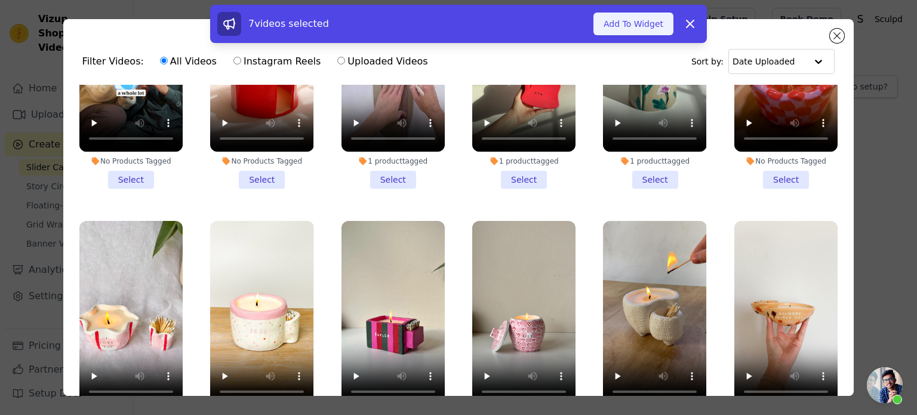
click at [635, 26] on button "Add To Widget" at bounding box center [633, 24] width 80 height 23
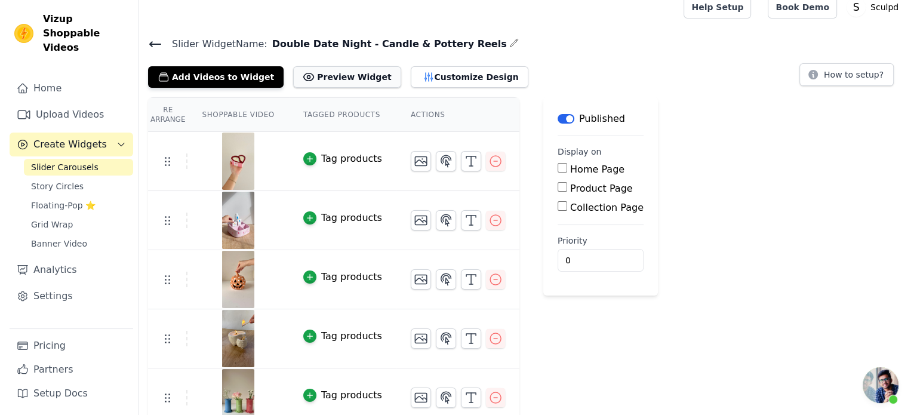
scroll to position [0, 0]
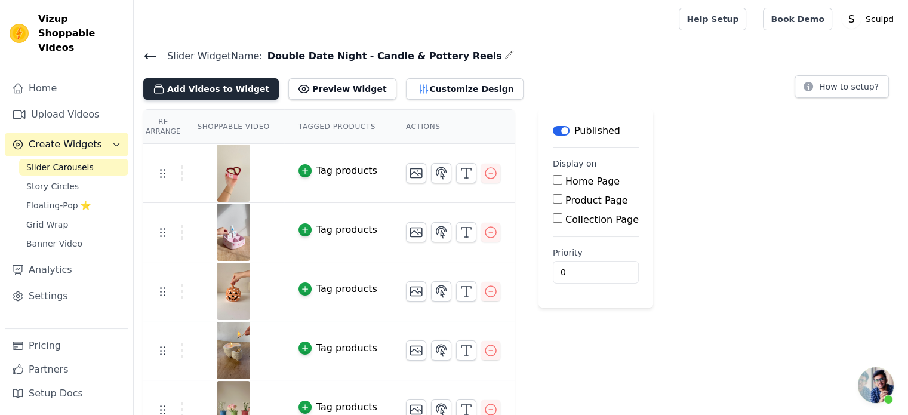
click at [235, 91] on button "Add Videos to Widget" at bounding box center [210, 88] width 135 height 21
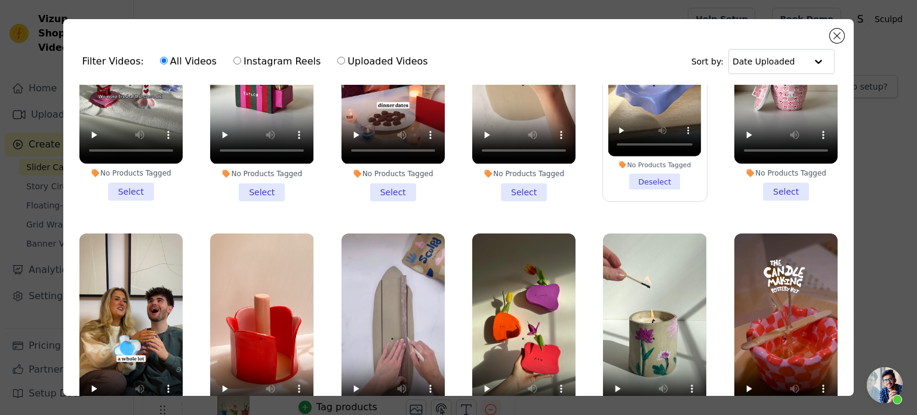
scroll to position [2984, 0]
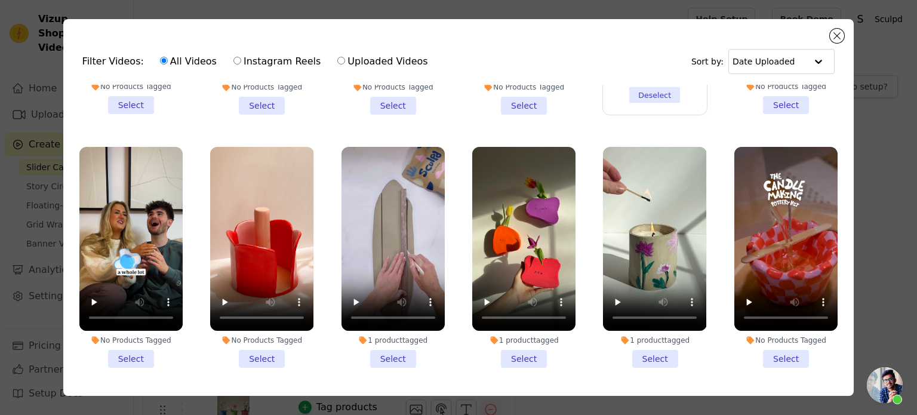
click at [885, 386] on span "Open chat" at bounding box center [884, 385] width 36 height 36
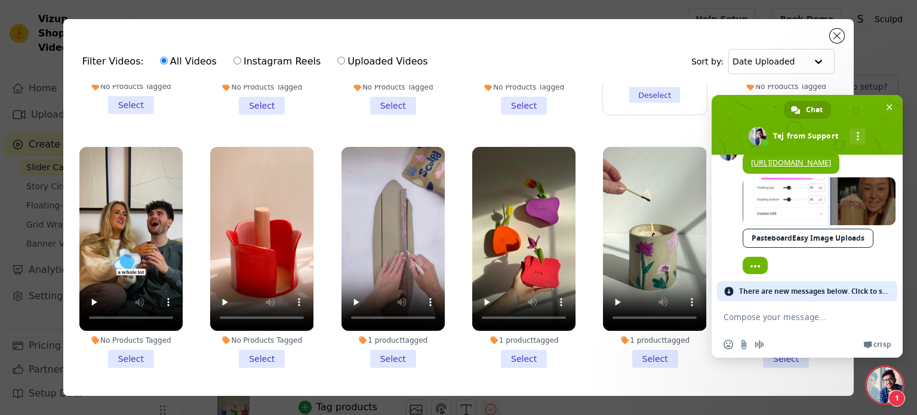
scroll to position [1319, 0]
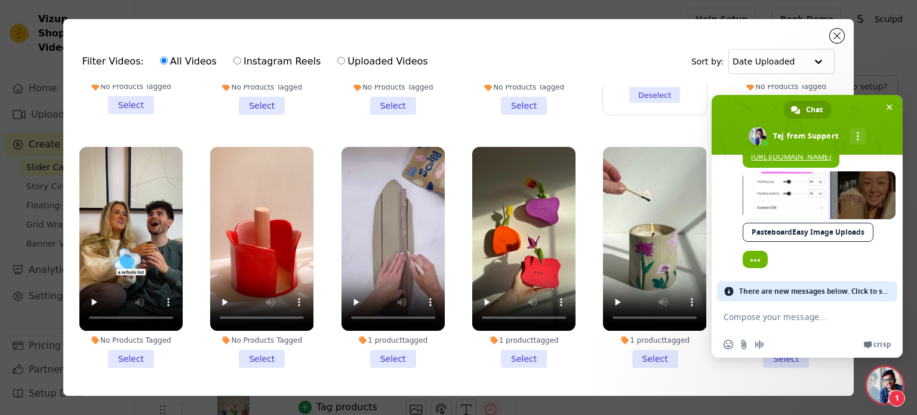
click at [889, 388] on span "Close chat" at bounding box center [884, 385] width 36 height 36
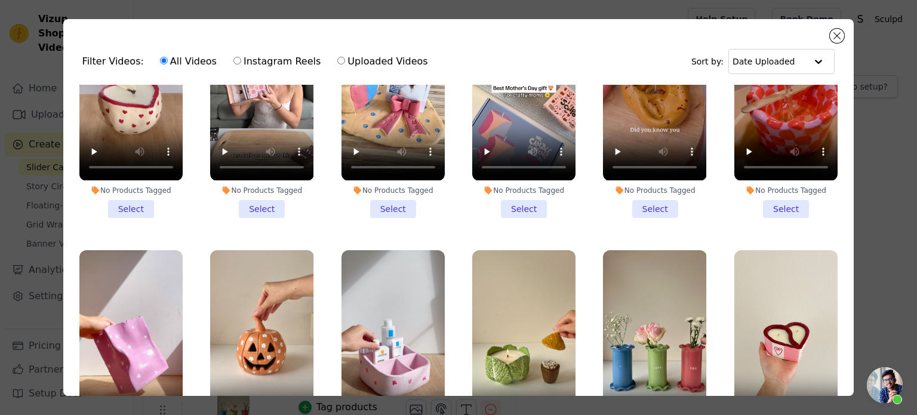
scroll to position [3700, 0]
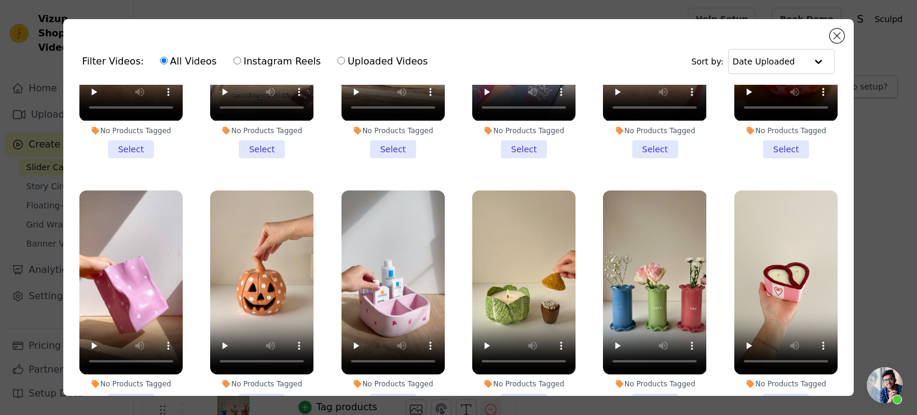
click at [527, 326] on li "No Products Tagged Select" at bounding box center [523, 300] width 103 height 221
click at [0, 0] on input "No Products Tagged Select" at bounding box center [0, 0] width 0 height 0
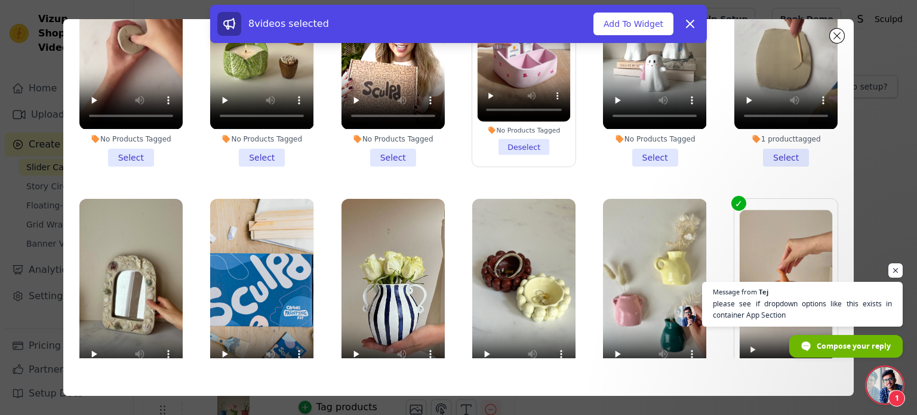
scroll to position [415, 0]
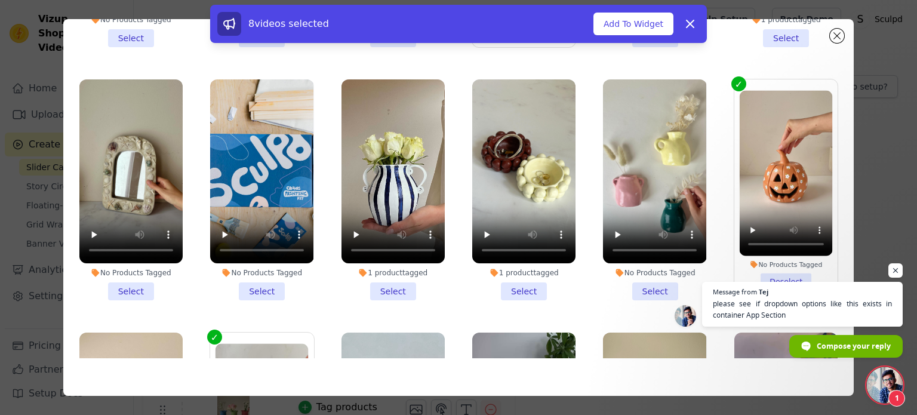
click at [391, 274] on li "1 product tagged Select" at bounding box center [392, 189] width 103 height 221
click at [0, 0] on input "1 product tagged Select" at bounding box center [0, 0] width 0 height 0
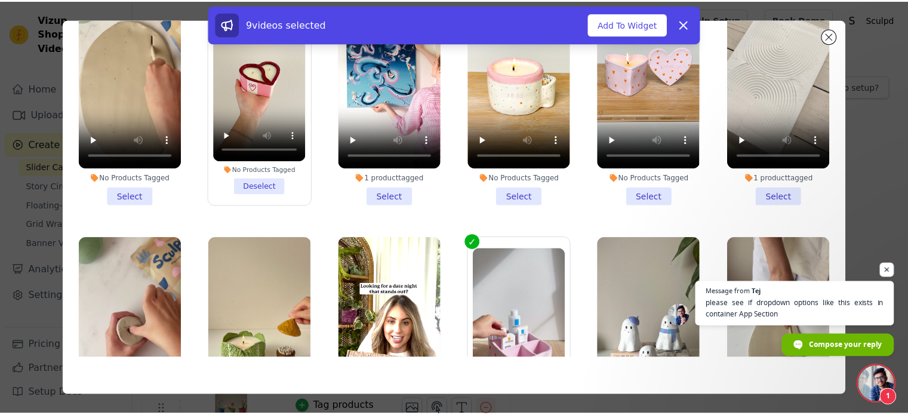
scroll to position [0, 0]
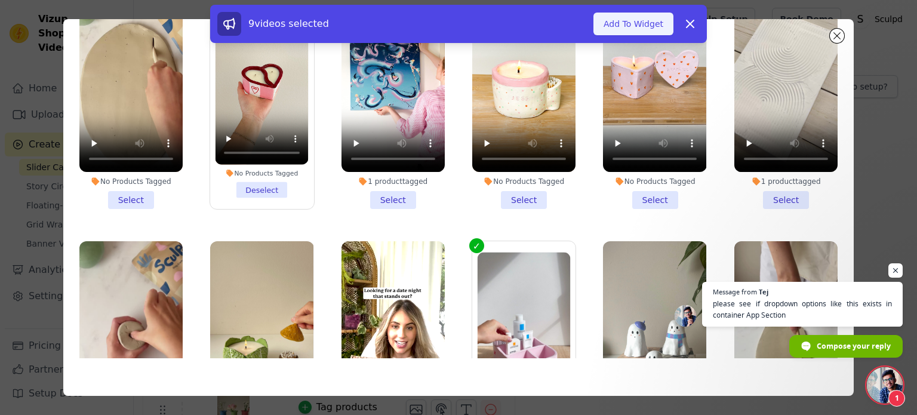
click at [616, 30] on button "Add To Widget" at bounding box center [633, 24] width 80 height 23
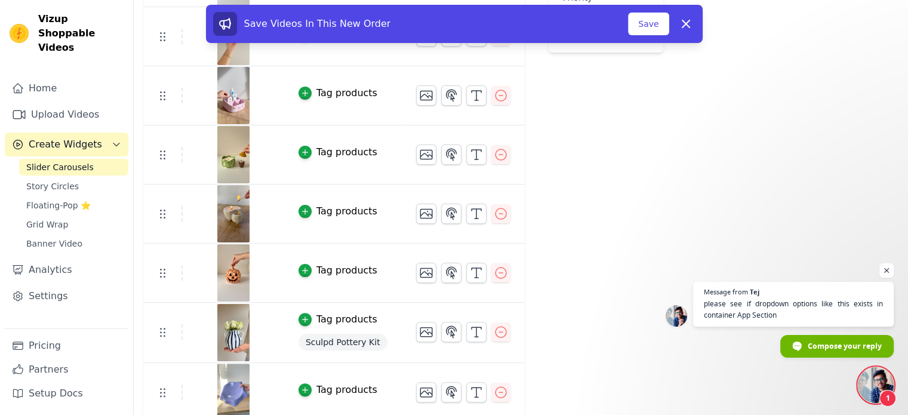
scroll to position [260, 0]
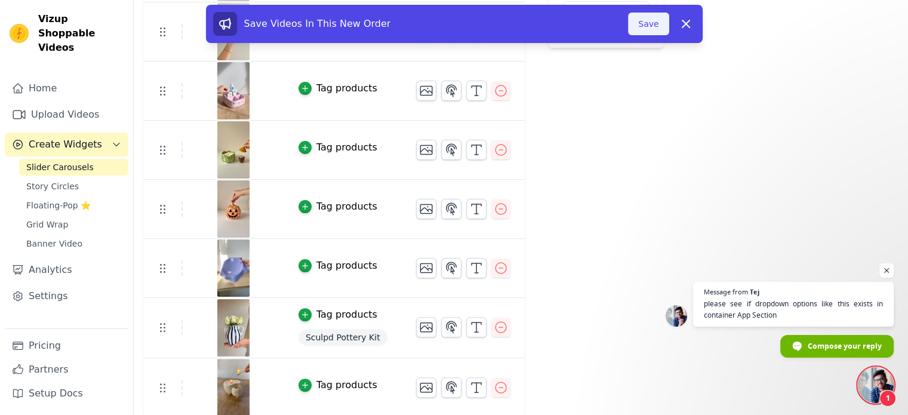
click at [654, 24] on button "Save" at bounding box center [648, 24] width 41 height 23
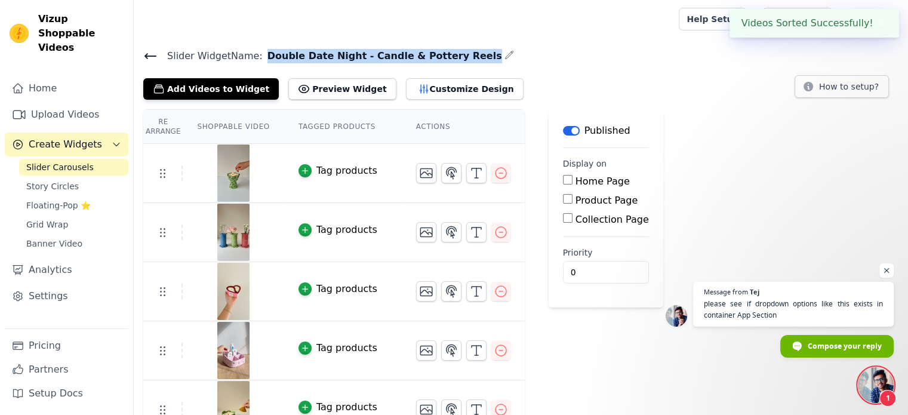
drag, startPoint x: 258, startPoint y: 55, endPoint x: 449, endPoint y: 57, distance: 190.4
click at [449, 57] on h4 "Slider Widget Name: Double Date Night - Candle & Pottery Reels" at bounding box center [520, 56] width 755 height 16
copy div "Double Date Night - Candle & Pottery Reels"
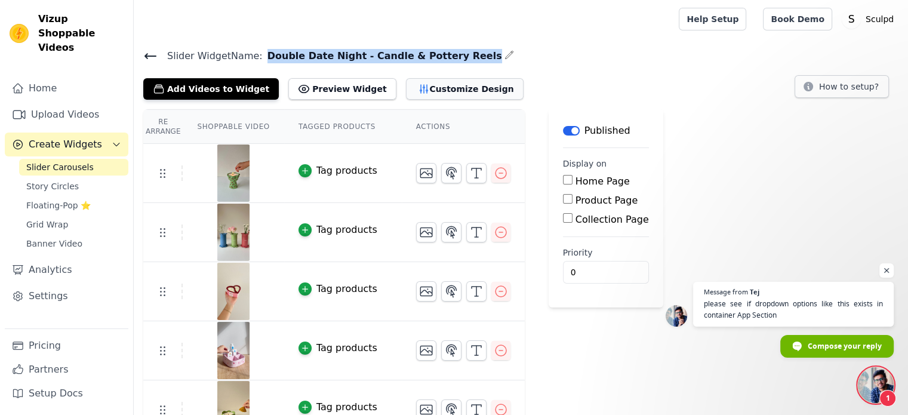
click at [438, 89] on button "Customize Design" at bounding box center [465, 88] width 118 height 21
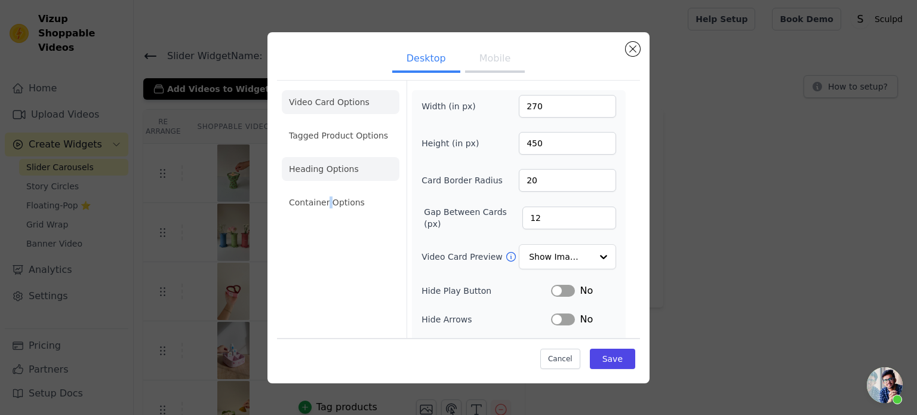
click at [326, 207] on li "Container Options" at bounding box center [341, 202] width 118 height 24
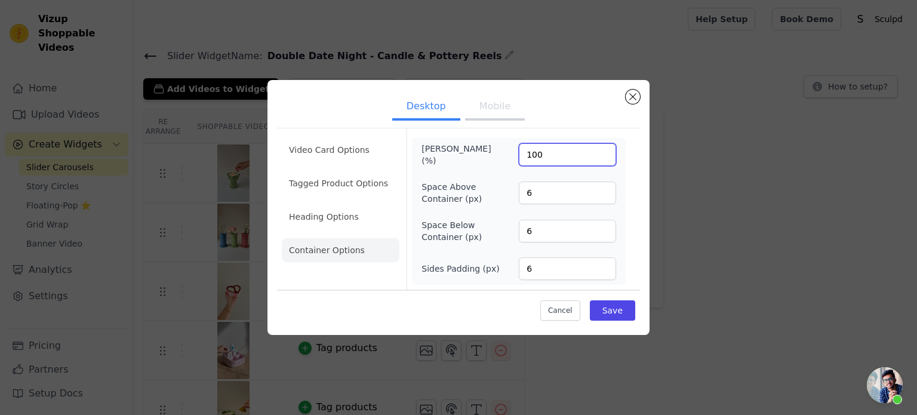
click at [532, 156] on input "100" at bounding box center [567, 154] width 97 height 23
type input "95"
click at [617, 309] on button "Save" at bounding box center [612, 310] width 45 height 20
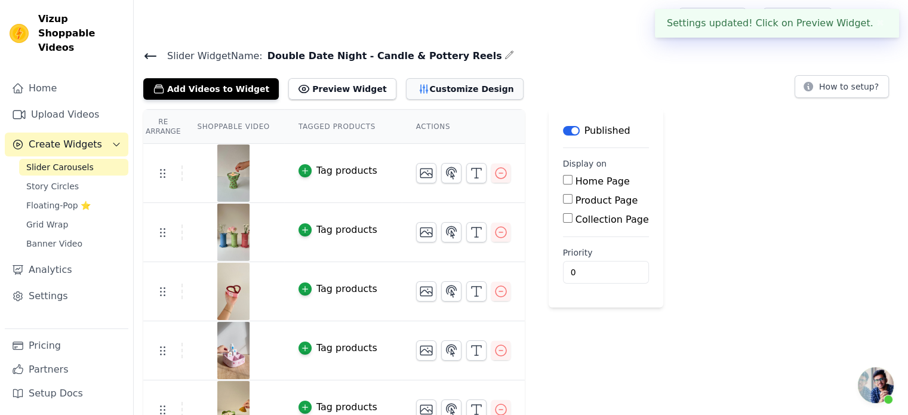
click at [428, 95] on button "Customize Design" at bounding box center [465, 88] width 118 height 21
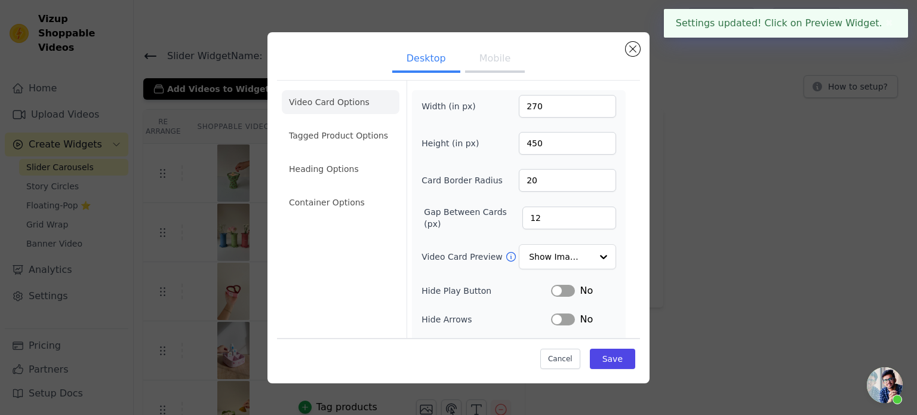
click at [487, 54] on button "Mobile" at bounding box center [495, 60] width 60 height 26
click at [312, 206] on li "Container Options" at bounding box center [341, 202] width 118 height 24
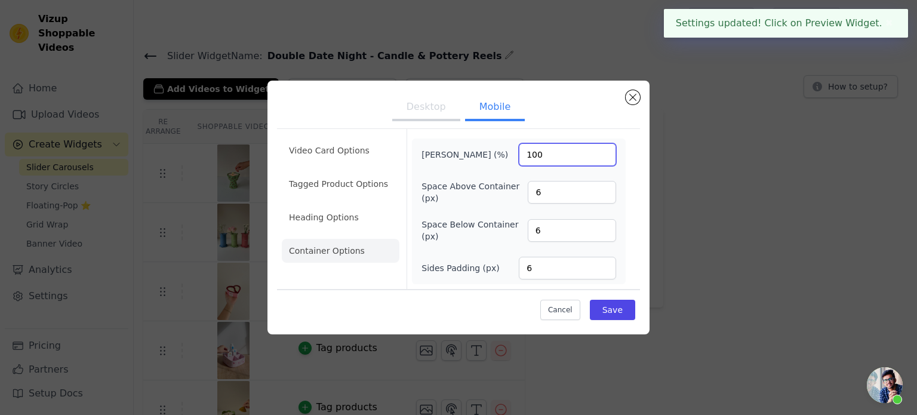
drag, startPoint x: 539, startPoint y: 161, endPoint x: 461, endPoint y: 155, distance: 78.4
click at [478, 155] on div "[PERSON_NAME] (%) 100" at bounding box center [518, 154] width 195 height 23
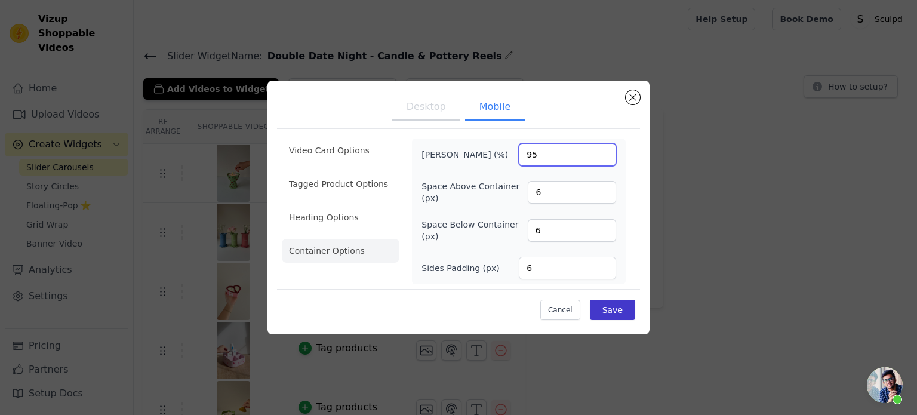
type input "95"
click at [609, 311] on button "Save" at bounding box center [612, 310] width 45 height 20
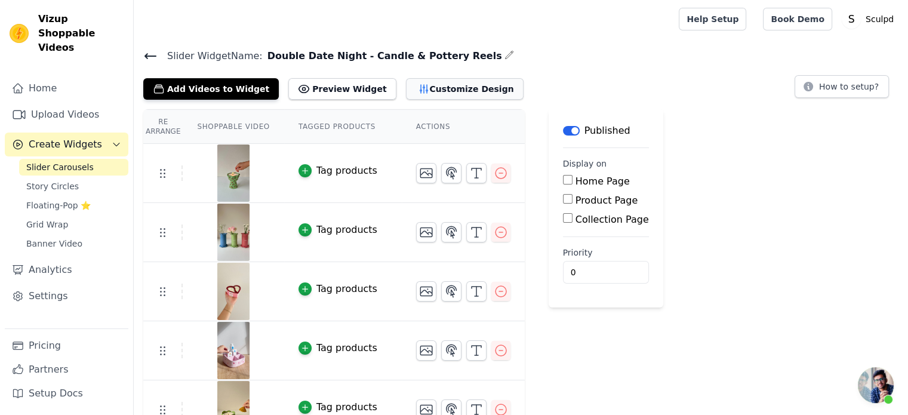
click at [420, 87] on button "Customize Design" at bounding box center [465, 88] width 118 height 21
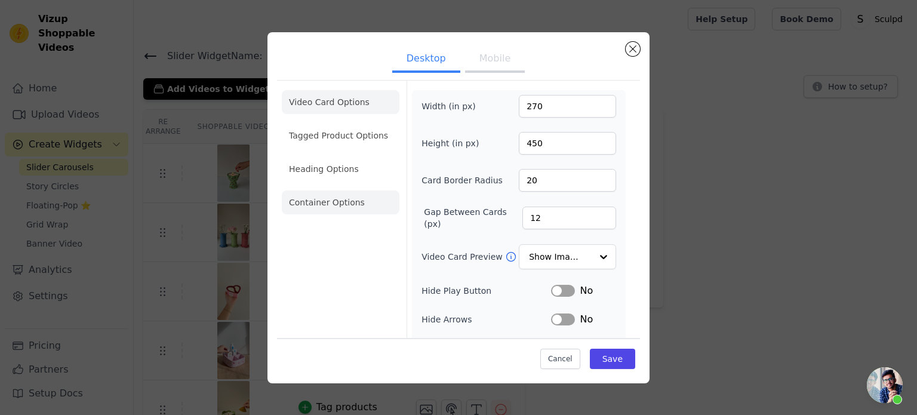
click at [337, 206] on li "Container Options" at bounding box center [341, 202] width 118 height 24
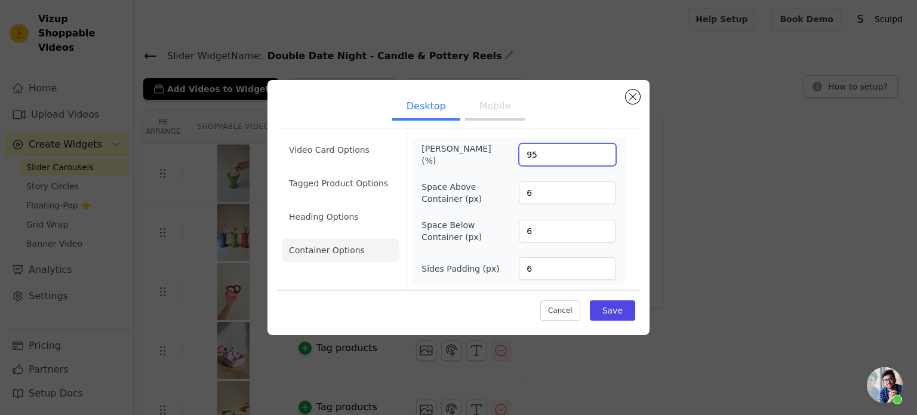
drag, startPoint x: 554, startPoint y: 152, endPoint x: 468, endPoint y: 151, distance: 85.3
click at [469, 150] on div "[PERSON_NAME] (%) 95" at bounding box center [518, 155] width 195 height 24
type input "80"
click at [603, 307] on button "Save" at bounding box center [612, 310] width 45 height 20
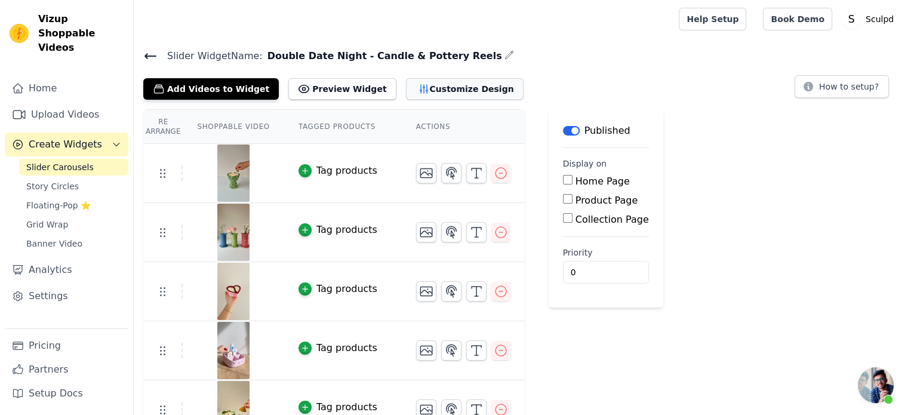
click at [427, 95] on button "Customize Design" at bounding box center [465, 88] width 118 height 21
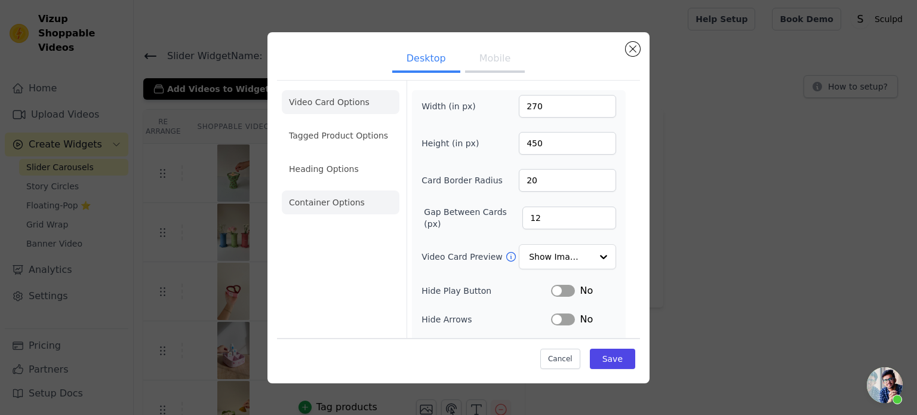
click at [329, 208] on li "Container Options" at bounding box center [341, 202] width 118 height 24
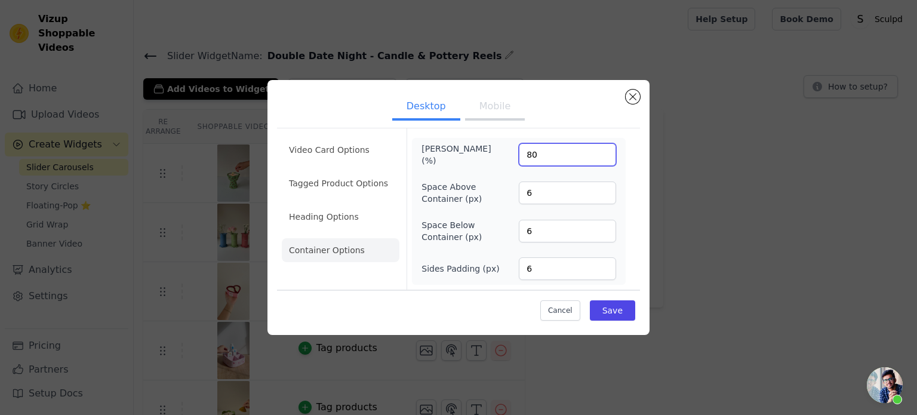
drag, startPoint x: 537, startPoint y: 161, endPoint x: 451, endPoint y: 169, distance: 86.3
click at [451, 169] on div "[PERSON_NAME] (%) 80 Space Above Container (px) 6 Space Below Container (px) 6 …" at bounding box center [518, 211] width 195 height 137
type input "60"
click at [618, 307] on button "Save" at bounding box center [612, 310] width 45 height 20
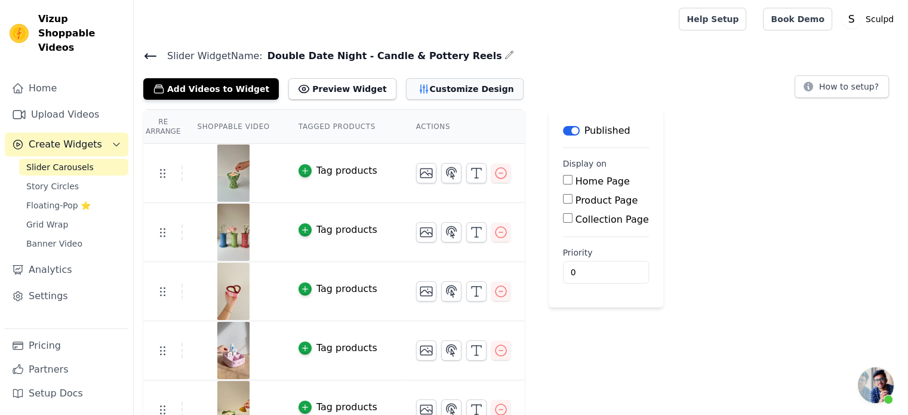
click at [406, 86] on button "Customize Design" at bounding box center [465, 88] width 118 height 21
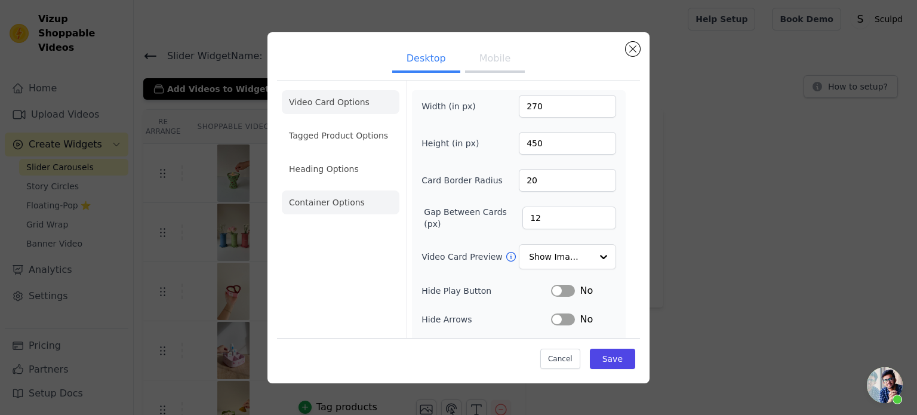
click at [325, 207] on li "Container Options" at bounding box center [341, 202] width 118 height 24
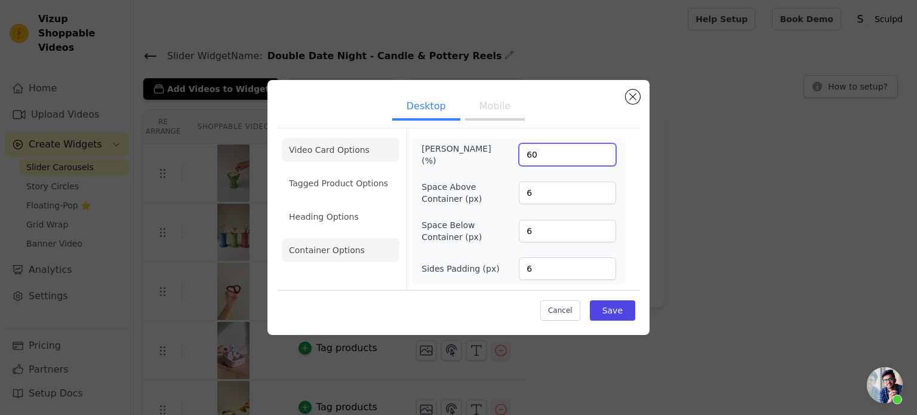
drag, startPoint x: 542, startPoint y: 158, endPoint x: 394, endPoint y: 144, distance: 149.2
click at [394, 144] on div "Video Card Options Tagged Product Options Heading Options Container Options Max…" at bounding box center [458, 209] width 363 height 162
type input "70"
click at [603, 307] on button "Save" at bounding box center [612, 310] width 45 height 20
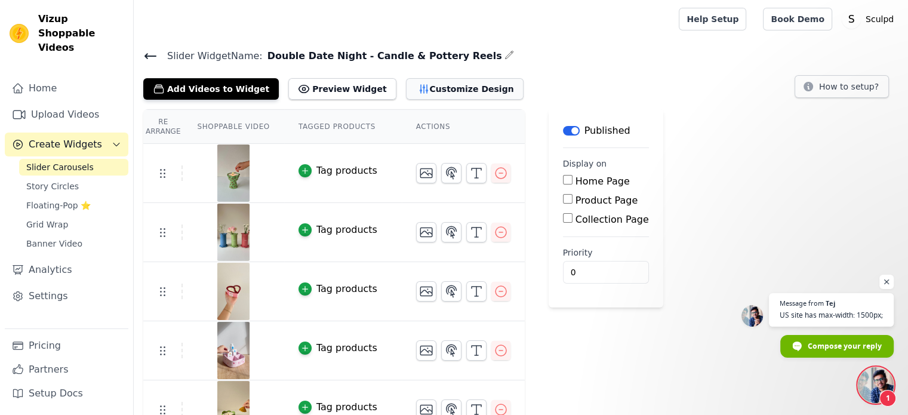
click at [433, 92] on button "Customize Design" at bounding box center [465, 88] width 118 height 21
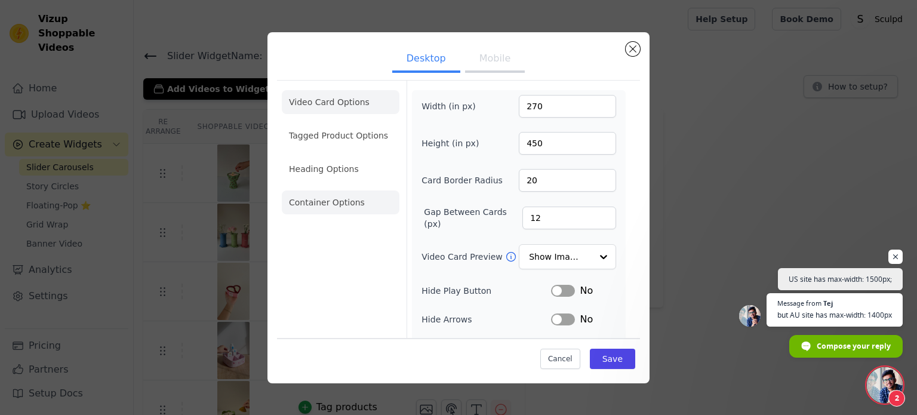
click at [332, 195] on li "Container Options" at bounding box center [341, 202] width 118 height 24
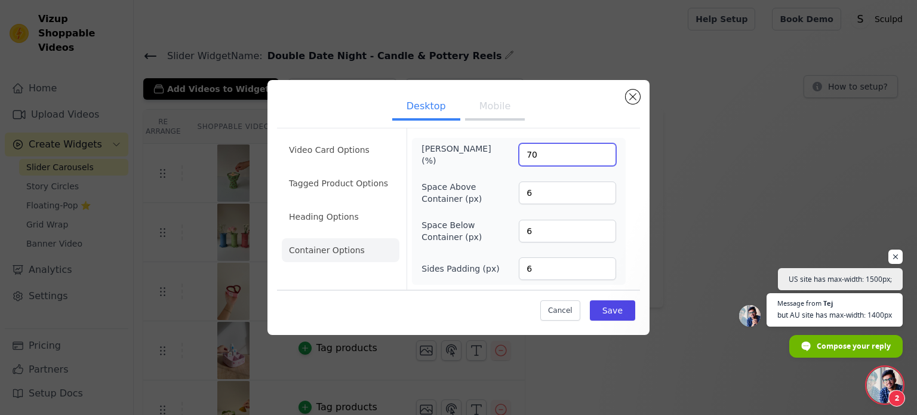
drag, startPoint x: 554, startPoint y: 162, endPoint x: 485, endPoint y: 159, distance: 69.3
click at [488, 156] on div "[PERSON_NAME] (%) 70" at bounding box center [518, 155] width 195 height 24
type input "75"
click at [619, 297] on div "Cancel Save" at bounding box center [458, 307] width 363 height 36
click at [620, 308] on button "Save" at bounding box center [612, 310] width 45 height 20
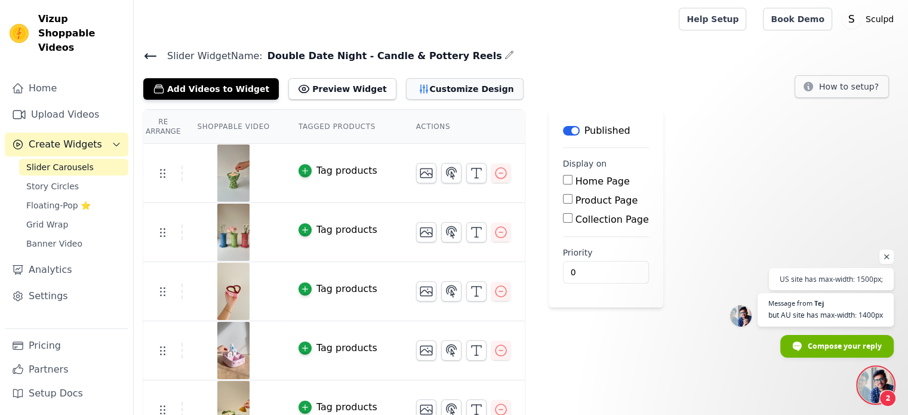
click at [440, 85] on button "Customize Design" at bounding box center [465, 88] width 118 height 21
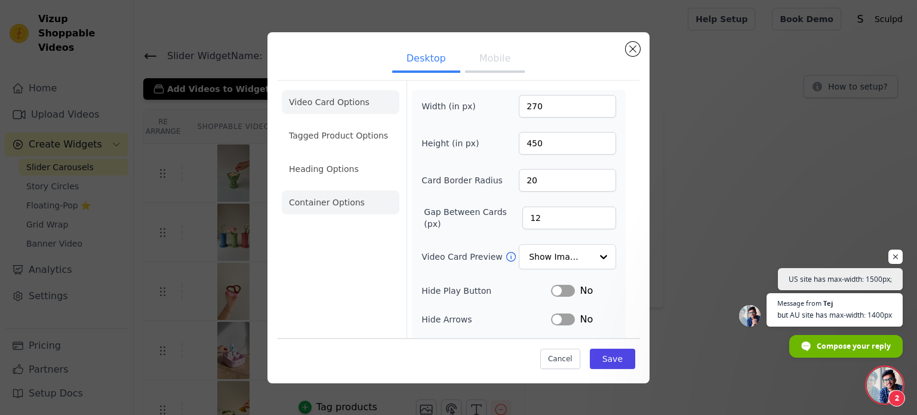
click at [323, 195] on li "Container Options" at bounding box center [341, 202] width 118 height 24
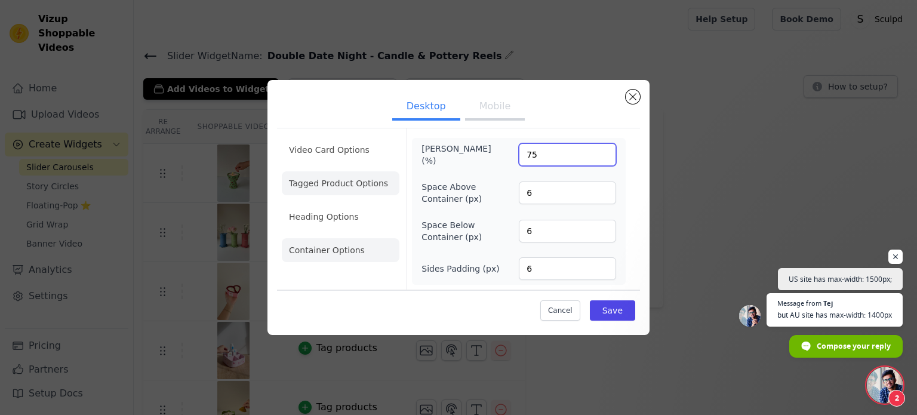
drag, startPoint x: 545, startPoint y: 150, endPoint x: 337, endPoint y: 178, distance: 210.7
click at [384, 163] on div "Video Card Options Tagged Product Options Heading Options Container Options Max…" at bounding box center [458, 209] width 363 height 162
type input "72"
click at [613, 311] on button "Save" at bounding box center [612, 310] width 45 height 20
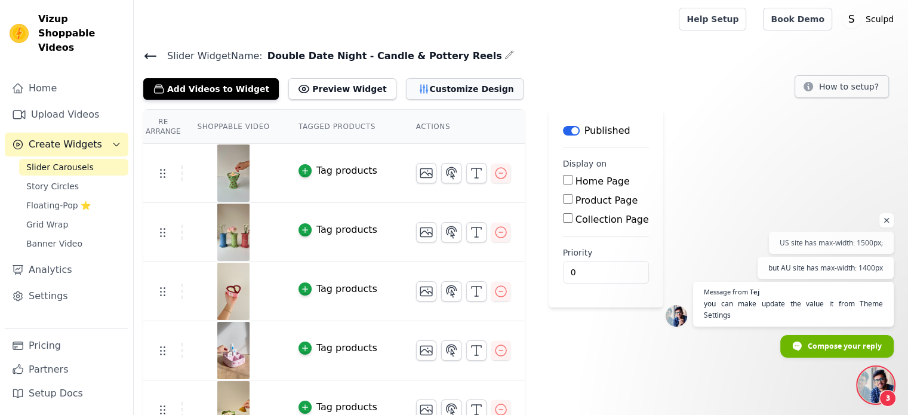
click at [406, 86] on button "Customize Design" at bounding box center [465, 88] width 118 height 21
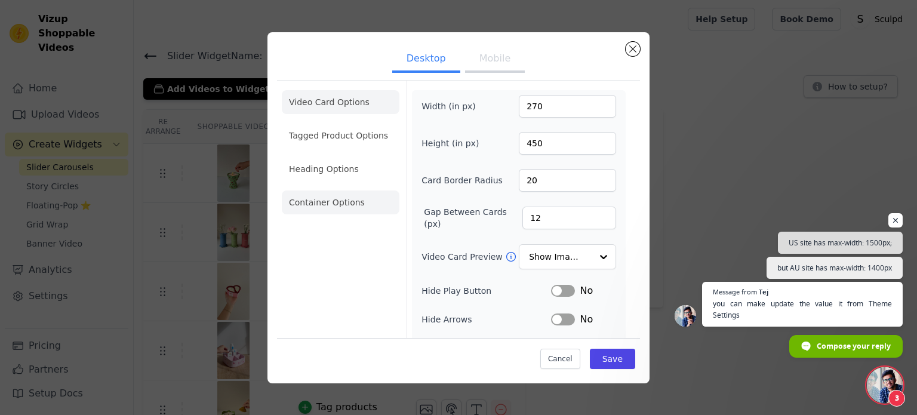
click at [327, 200] on li "Container Options" at bounding box center [341, 202] width 118 height 24
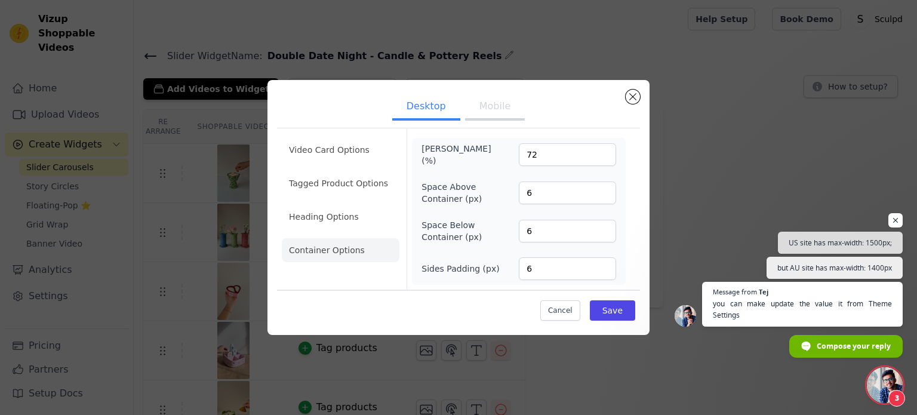
click at [507, 104] on button "Mobile" at bounding box center [495, 107] width 60 height 26
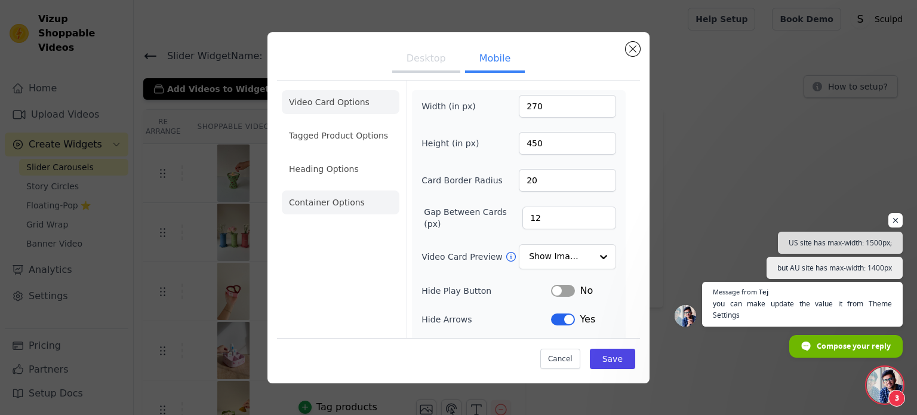
click at [346, 205] on li "Container Options" at bounding box center [341, 202] width 118 height 24
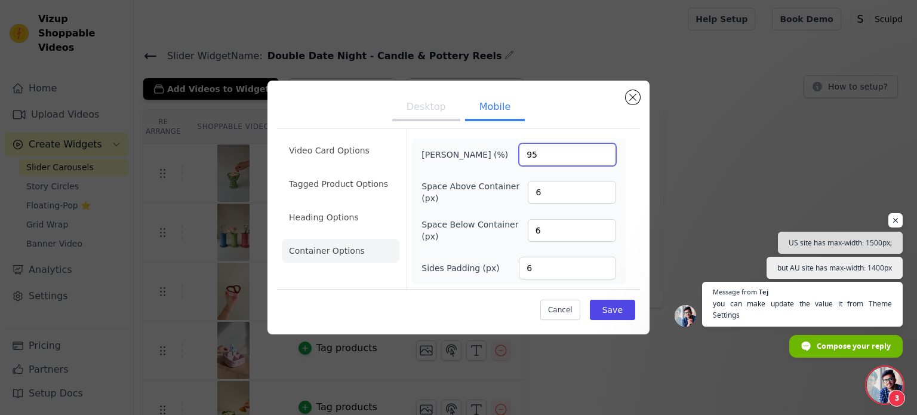
drag, startPoint x: 539, startPoint y: 160, endPoint x: 411, endPoint y: 187, distance: 131.7
click at [461, 172] on div "[PERSON_NAME] (%) 95 Space Above Container (px) 6 Space Below Container (px) 6 …" at bounding box center [518, 211] width 195 height 136
type input "100"
click at [622, 303] on button "Save" at bounding box center [612, 310] width 45 height 20
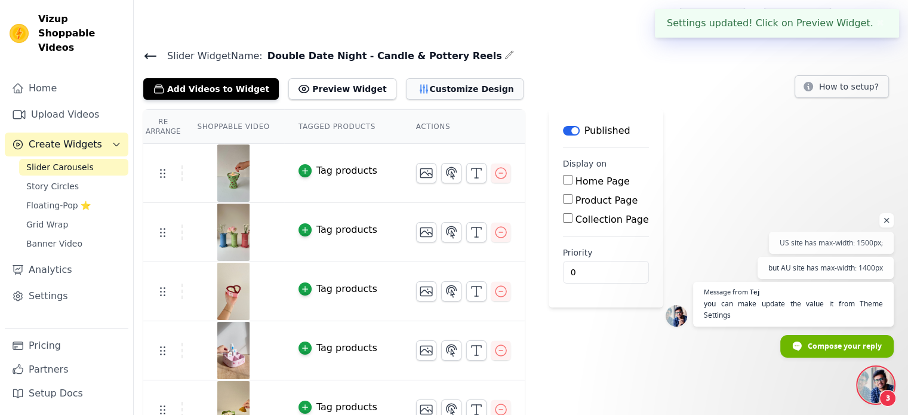
click at [428, 85] on button "Customize Design" at bounding box center [465, 88] width 118 height 21
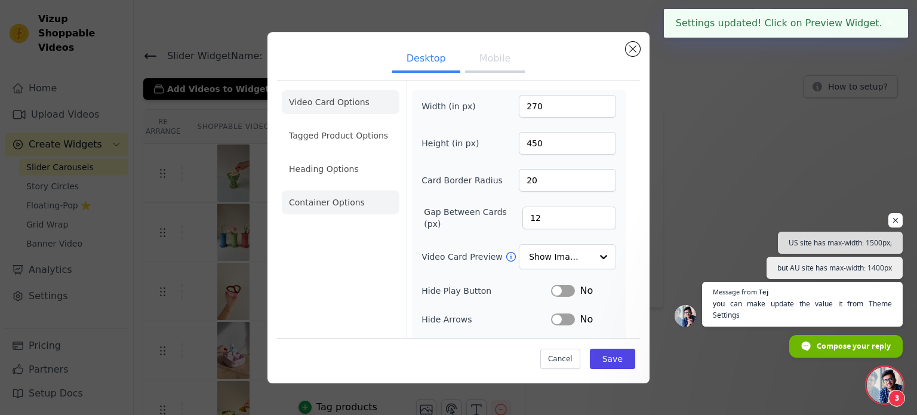
click at [333, 208] on li "Container Options" at bounding box center [341, 202] width 118 height 24
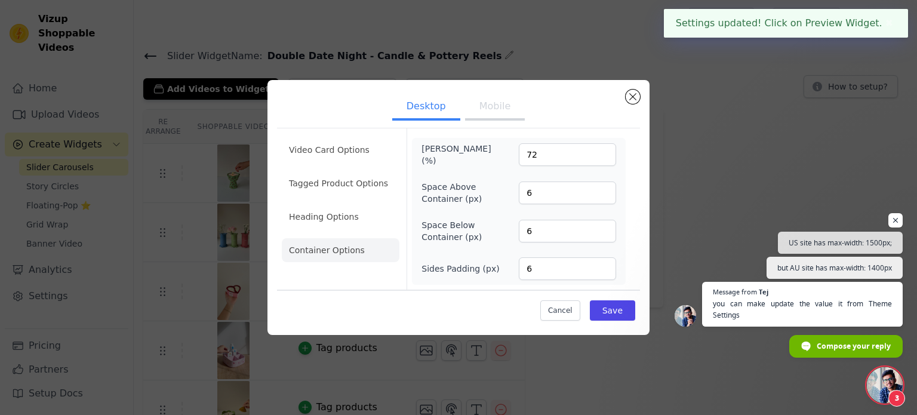
click at [491, 117] on button "Mobile" at bounding box center [495, 107] width 60 height 26
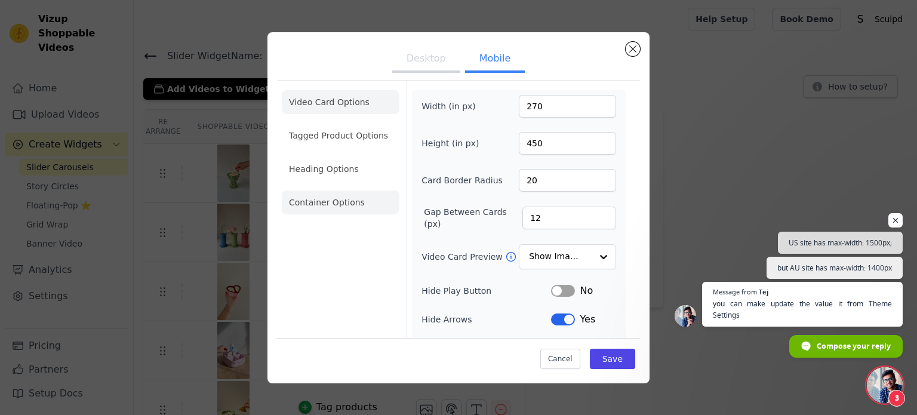
click at [337, 192] on li "Container Options" at bounding box center [341, 202] width 118 height 24
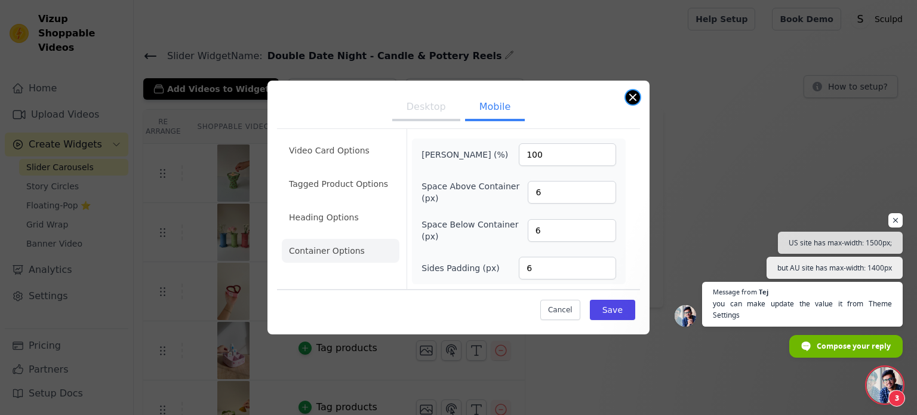
click at [629, 101] on button "Close modal" at bounding box center [632, 97] width 14 height 14
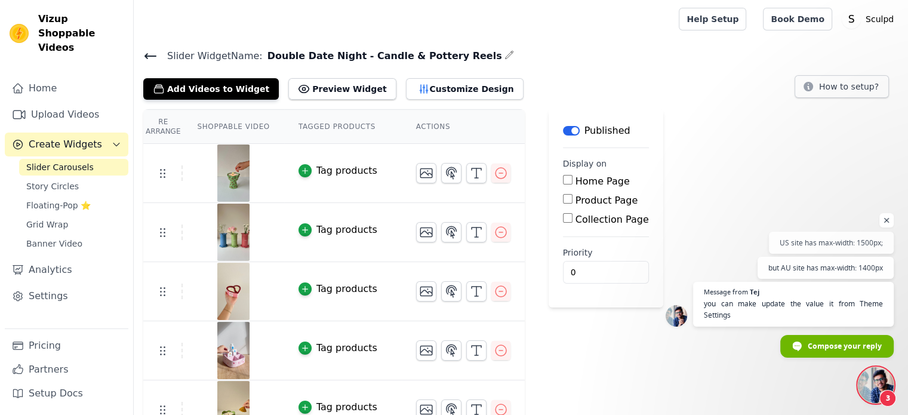
click at [147, 57] on icon at bounding box center [150, 56] width 11 height 5
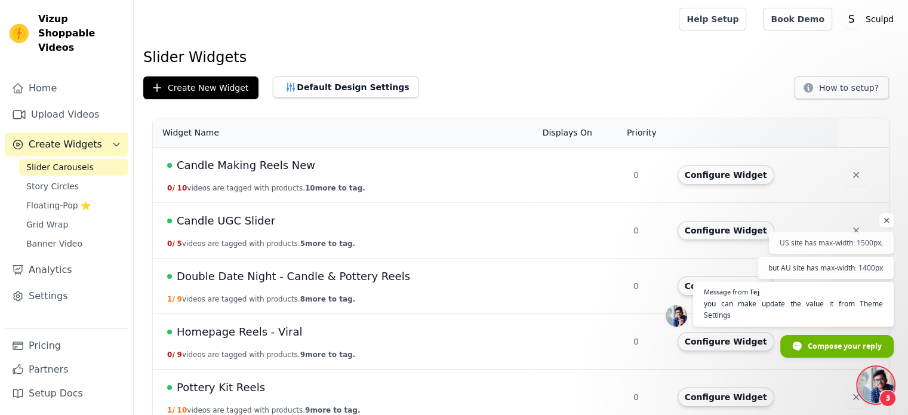
click at [255, 165] on span "Candle Making Reels New" at bounding box center [246, 165] width 138 height 17
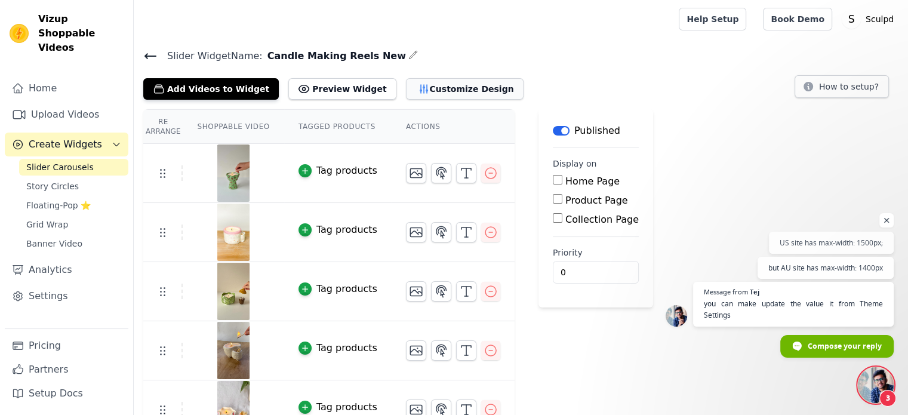
click at [406, 90] on button "Customize Design" at bounding box center [465, 88] width 118 height 21
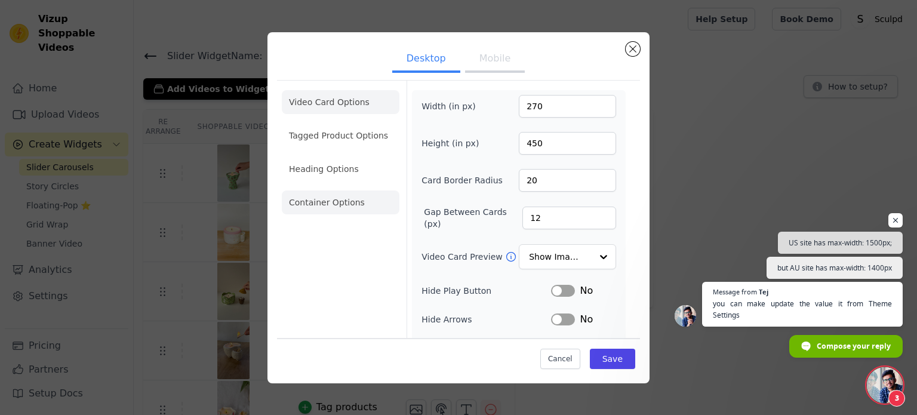
click at [330, 198] on li "Container Options" at bounding box center [341, 202] width 118 height 24
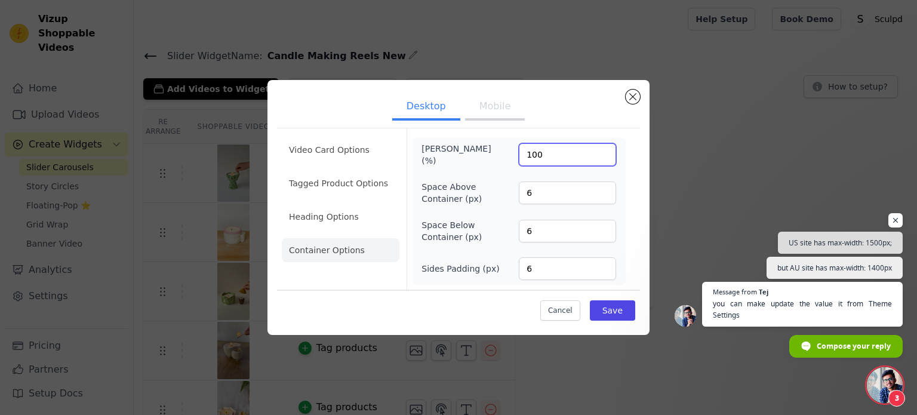
drag, startPoint x: 537, startPoint y: 158, endPoint x: 411, endPoint y: 154, distance: 126.6
click at [418, 147] on div "[PERSON_NAME] (%) 100 Space Above Container (px) 6 Space Below Container (px) 6…" at bounding box center [519, 211] width 214 height 147
type input "72"
click at [608, 308] on button "Save" at bounding box center [612, 310] width 45 height 20
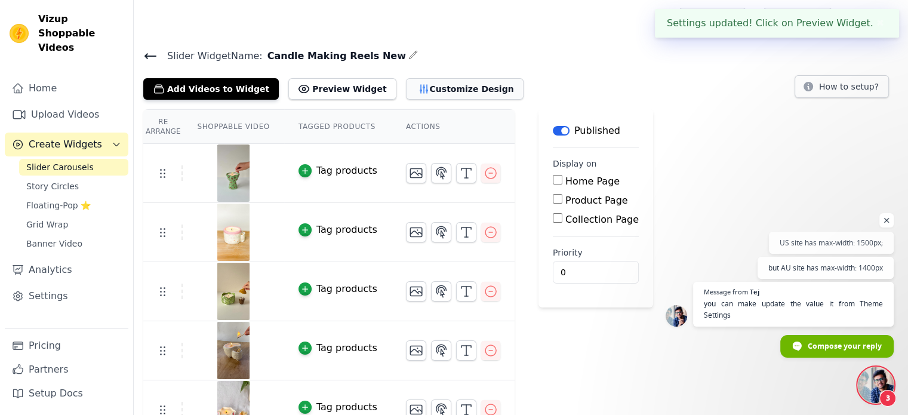
click at [430, 87] on button "Customize Design" at bounding box center [465, 88] width 118 height 21
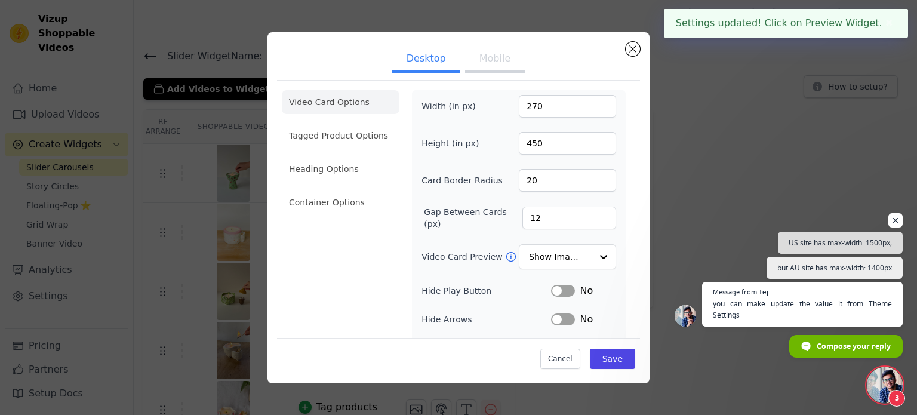
click at [496, 58] on button "Mobile" at bounding box center [495, 60] width 60 height 26
click at [338, 202] on li "Container Options" at bounding box center [341, 202] width 118 height 24
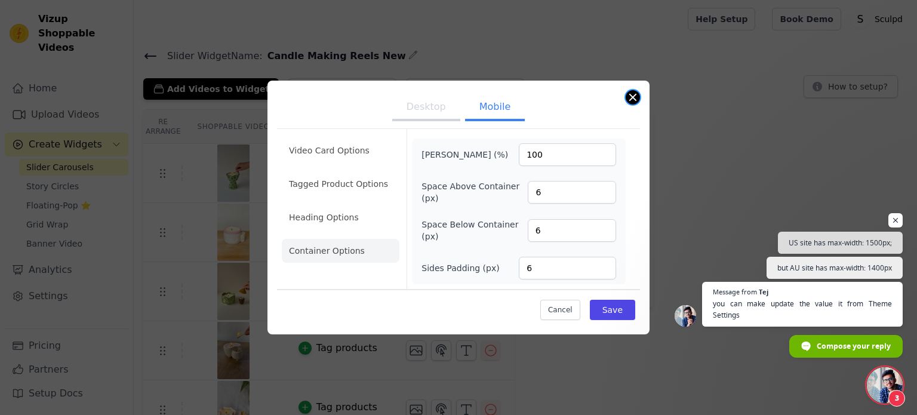
click at [638, 100] on button "Close modal" at bounding box center [632, 97] width 14 height 14
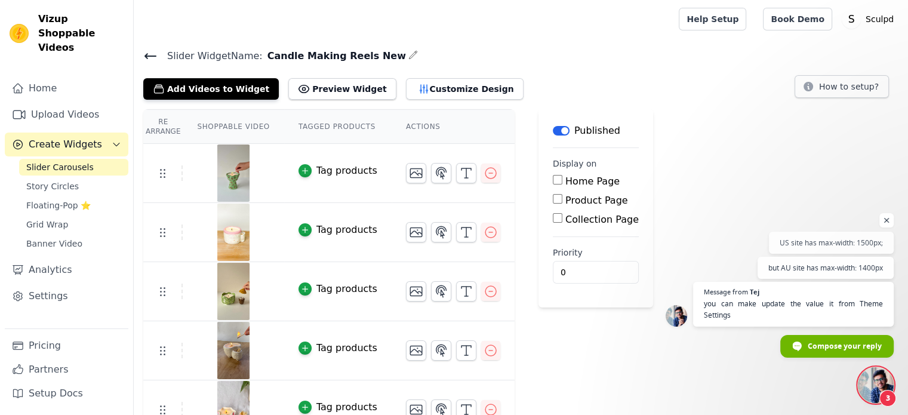
click at [150, 54] on icon at bounding box center [150, 56] width 14 height 14
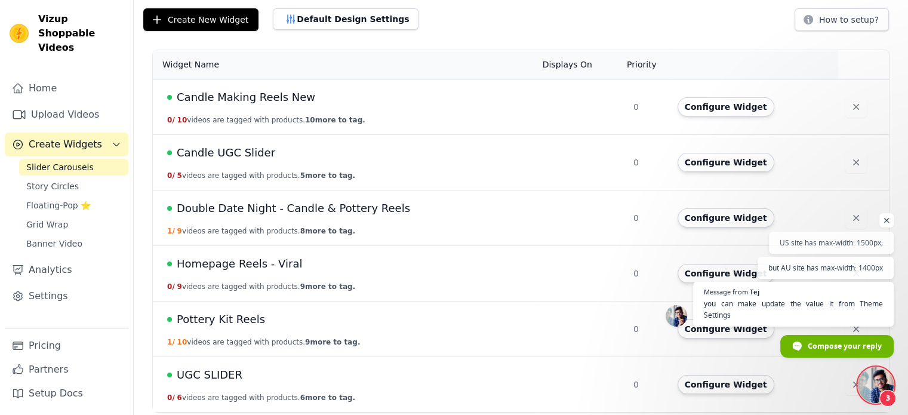
scroll to position [69, 0]
click at [210, 371] on span "UGC SLIDER" at bounding box center [210, 374] width 66 height 17
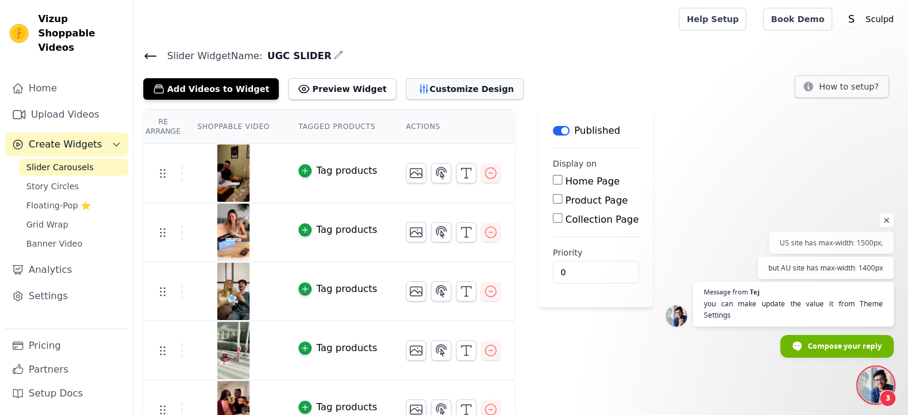
click at [440, 91] on button "Customize Design" at bounding box center [465, 88] width 118 height 21
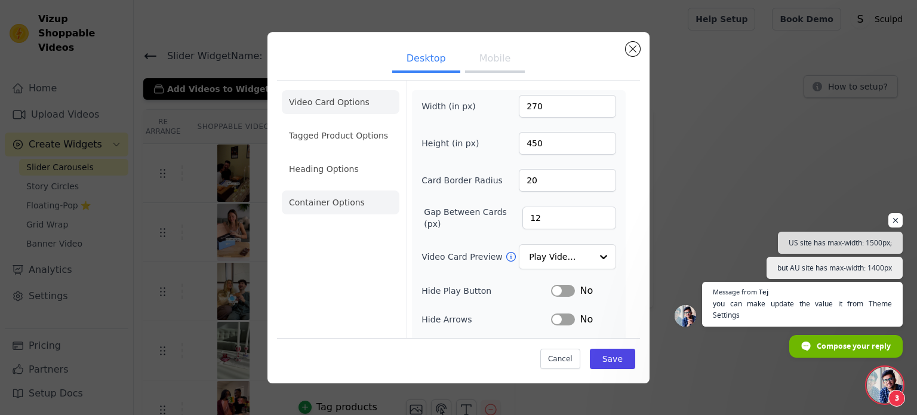
click at [335, 206] on li "Container Options" at bounding box center [341, 202] width 118 height 24
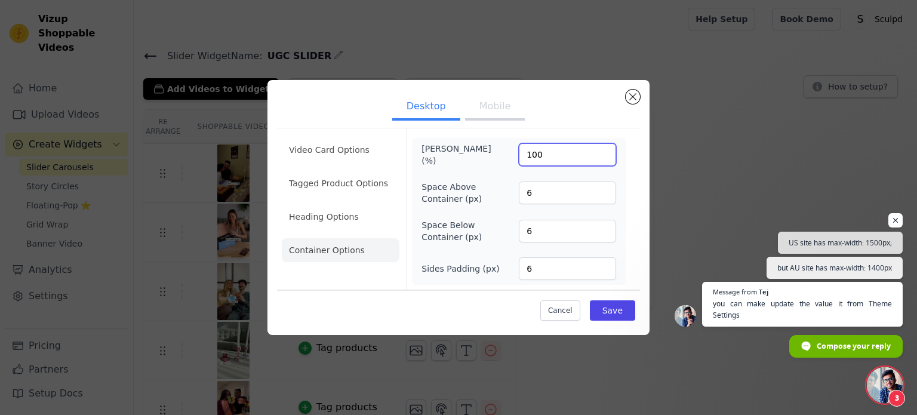
drag, startPoint x: 559, startPoint y: 157, endPoint x: 442, endPoint y: 162, distance: 117.7
click at [477, 158] on div "[PERSON_NAME] (%) 100" at bounding box center [518, 155] width 195 height 24
type input "72"
click at [605, 310] on button "Save" at bounding box center [612, 310] width 45 height 20
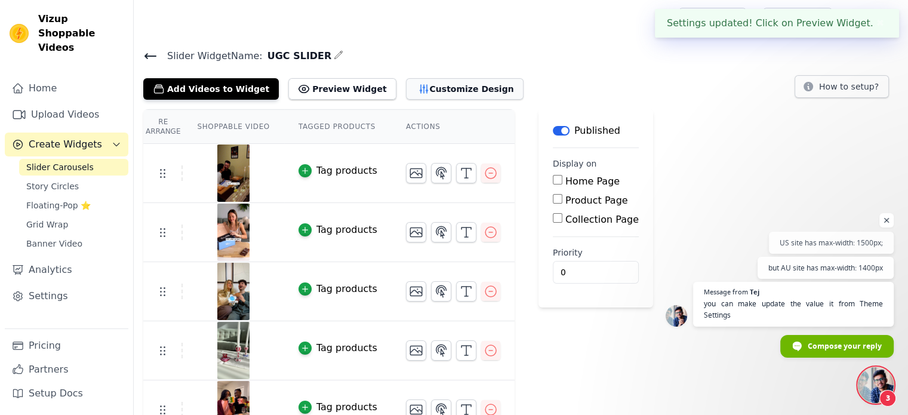
click at [429, 88] on button "Customize Design" at bounding box center [465, 88] width 118 height 21
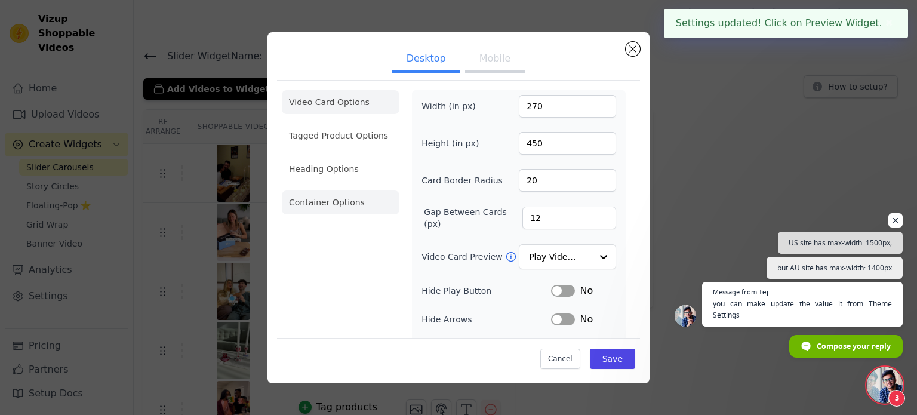
click at [328, 205] on li "Container Options" at bounding box center [341, 202] width 118 height 24
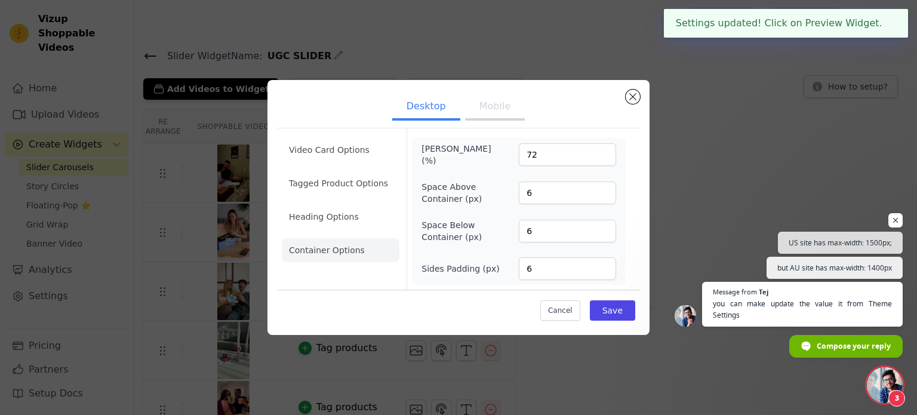
click at [503, 109] on button "Mobile" at bounding box center [495, 107] width 60 height 26
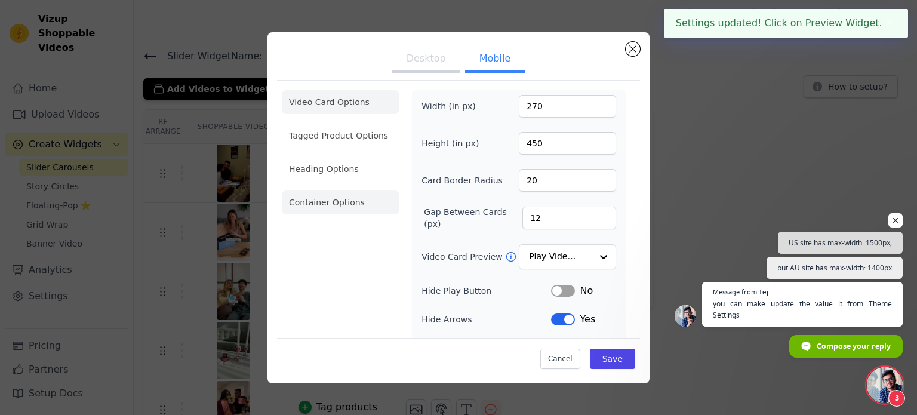
click at [348, 202] on li "Container Options" at bounding box center [341, 202] width 118 height 24
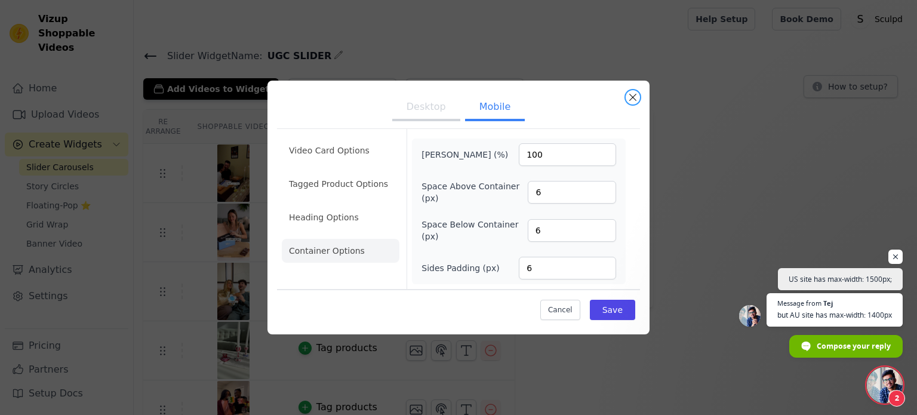
click at [635, 97] on button "Close modal" at bounding box center [632, 97] width 14 height 14
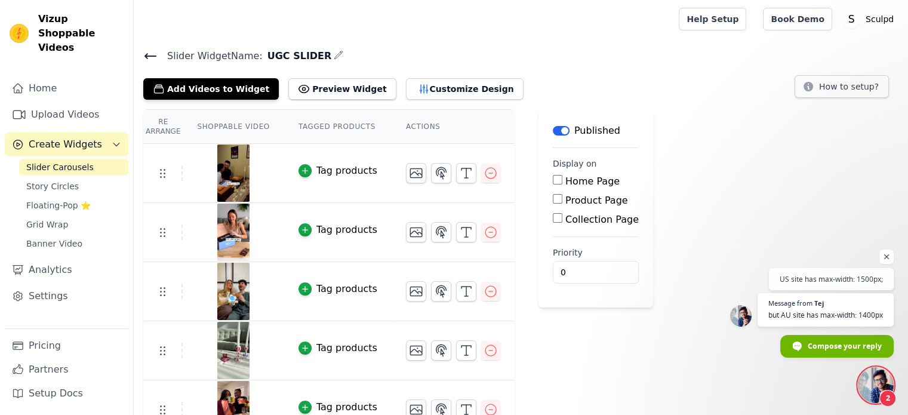
click at [148, 60] on icon at bounding box center [150, 56] width 14 height 14
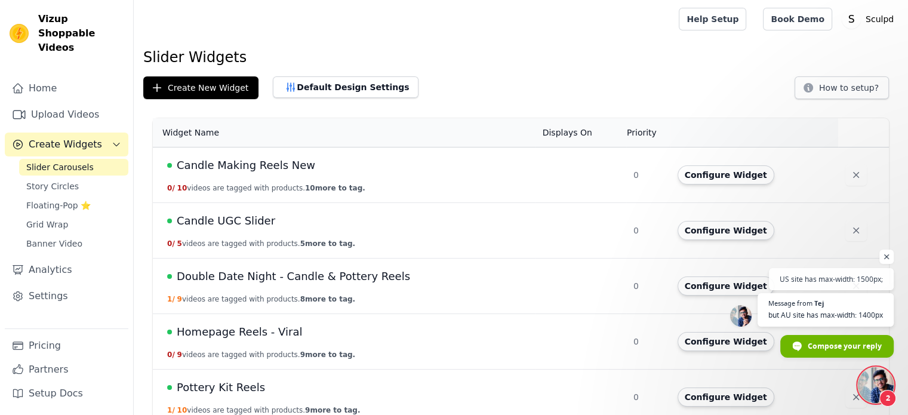
scroll to position [69, 0]
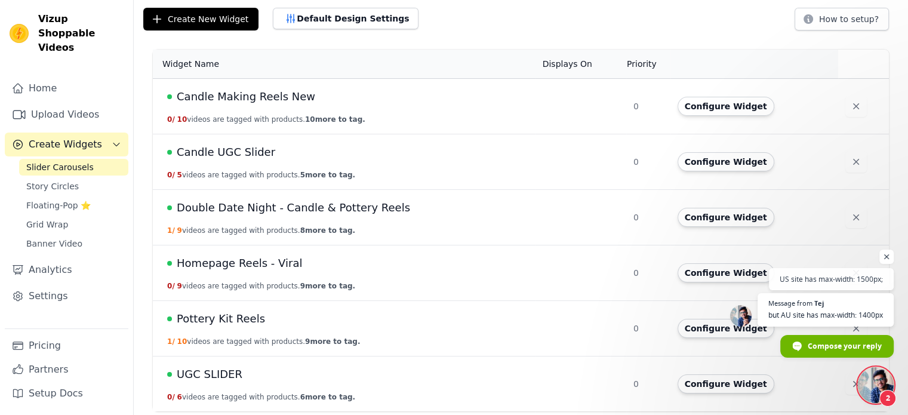
click at [232, 269] on span "Homepage Reels - Viral" at bounding box center [239, 263] width 125 height 17
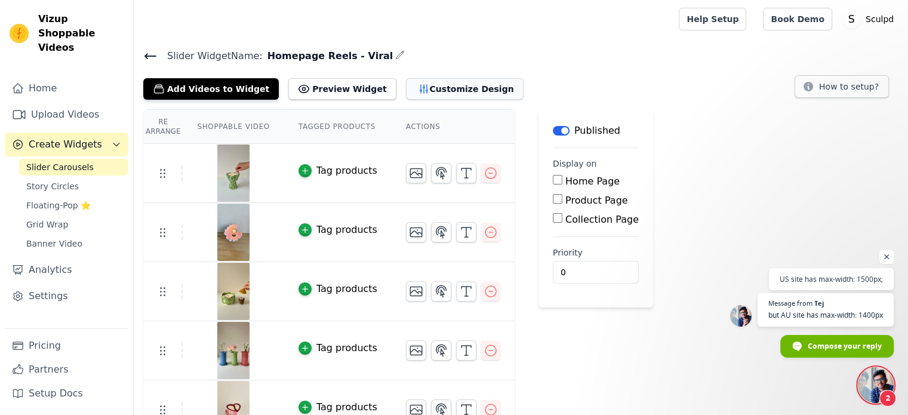
click at [407, 87] on button "Customize Design" at bounding box center [465, 88] width 118 height 21
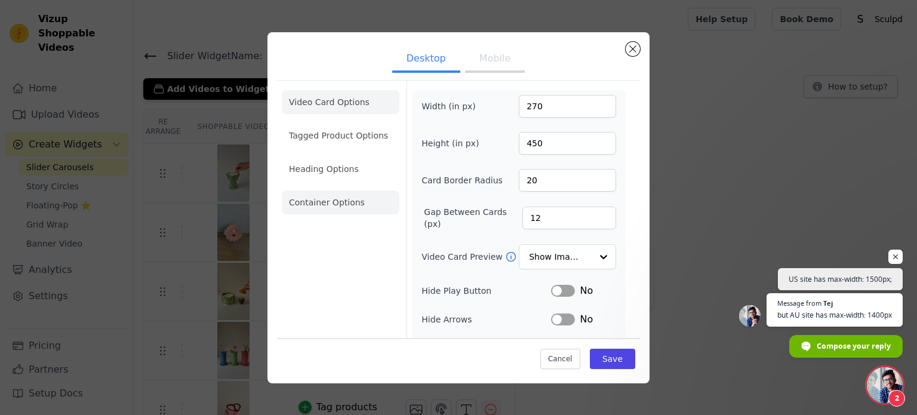
click at [322, 199] on li "Container Options" at bounding box center [341, 202] width 118 height 24
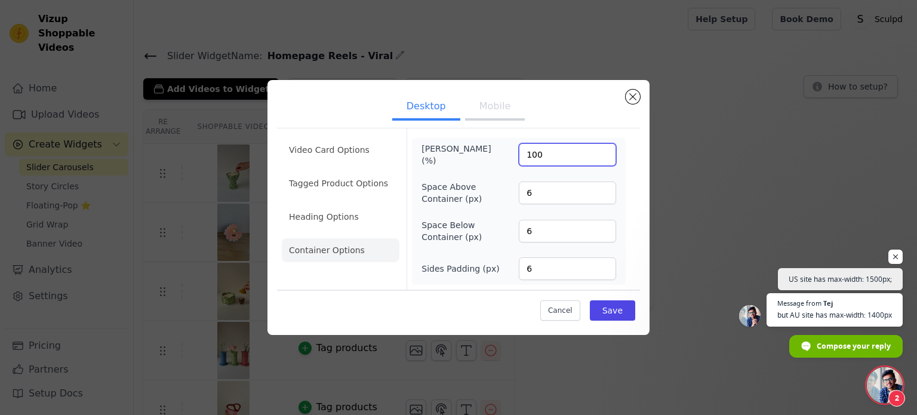
click at [538, 161] on input "100" at bounding box center [567, 154] width 97 height 23
click at [537, 161] on input "100" at bounding box center [567, 154] width 97 height 23
click at [533, 158] on input "100" at bounding box center [567, 154] width 97 height 23
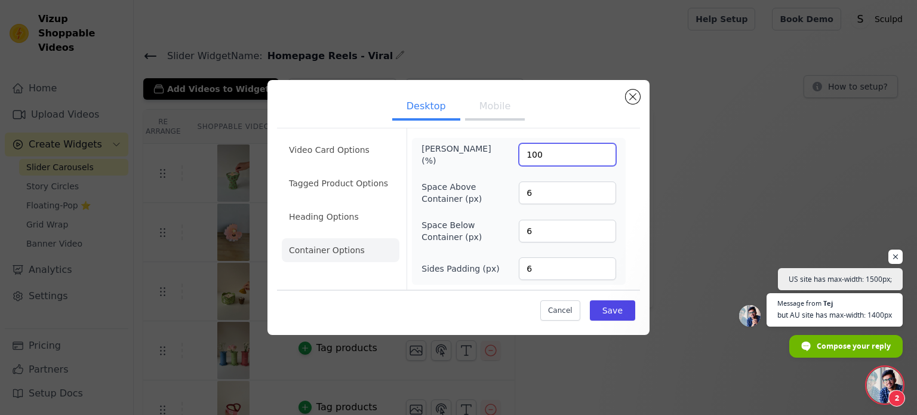
click at [533, 158] on input "100" at bounding box center [567, 154] width 97 height 23
type input "72"
click at [617, 317] on button "Save" at bounding box center [612, 310] width 45 height 20
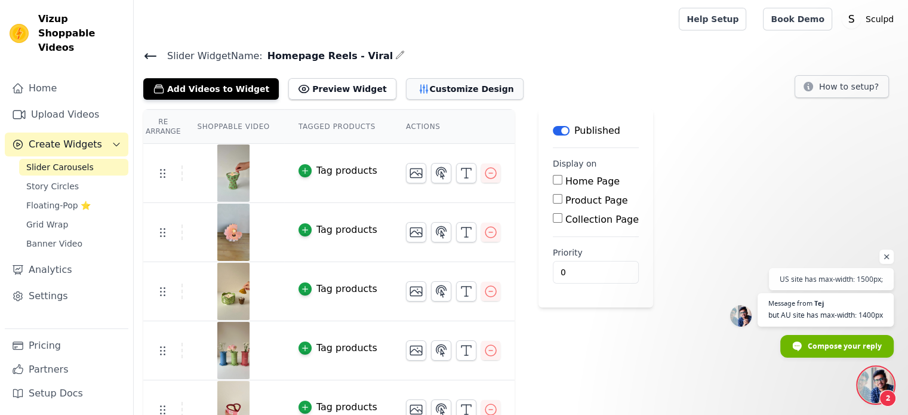
click at [434, 91] on button "Customize Design" at bounding box center [465, 88] width 118 height 21
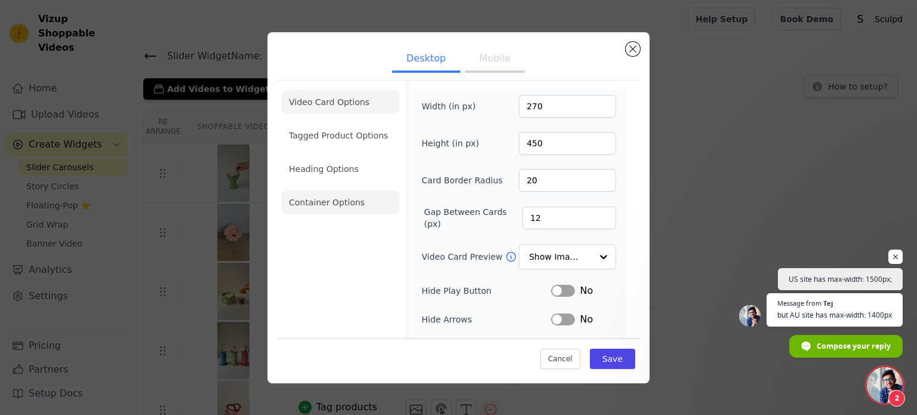
click at [298, 203] on li "Container Options" at bounding box center [341, 202] width 118 height 24
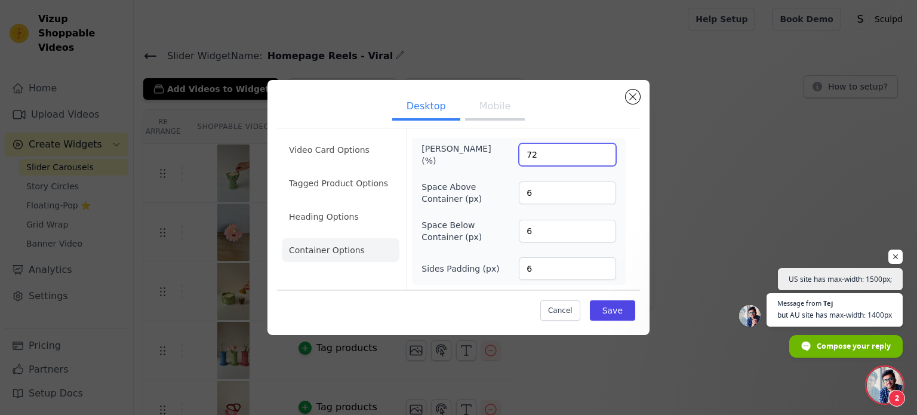
drag, startPoint x: 555, startPoint y: 159, endPoint x: 489, endPoint y: 155, distance: 65.8
click at [498, 157] on div "[PERSON_NAME] (%) 72" at bounding box center [518, 155] width 195 height 24
type input "85"
click at [611, 317] on button "Save" at bounding box center [612, 310] width 45 height 20
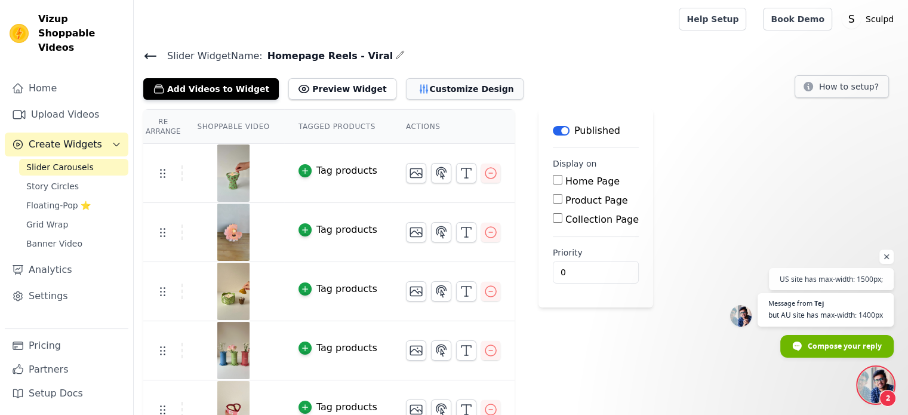
click at [408, 92] on button "Customize Design" at bounding box center [465, 88] width 118 height 21
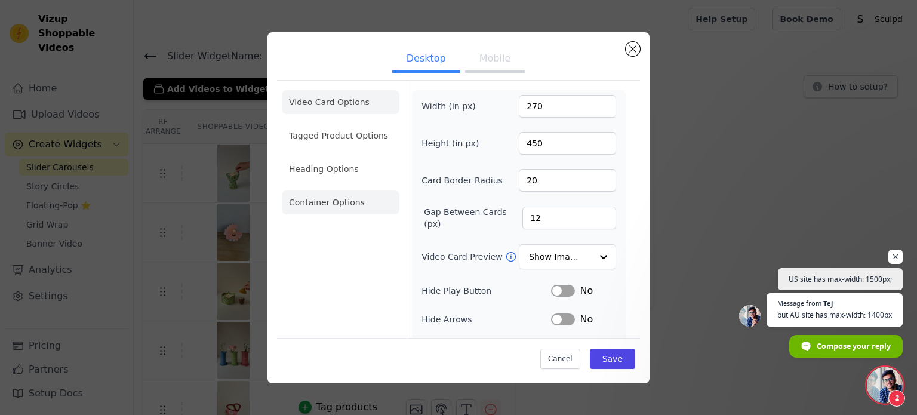
click at [331, 199] on li "Container Options" at bounding box center [341, 202] width 118 height 24
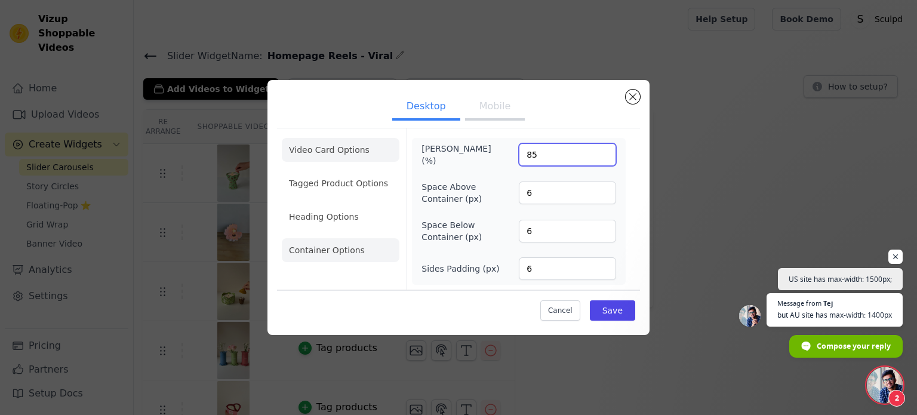
drag, startPoint x: 539, startPoint y: 163, endPoint x: 364, endPoint y: 153, distance: 175.2
click at [387, 152] on div "Video Card Options Tagged Product Options Heading Options Container Options Max…" at bounding box center [458, 209] width 363 height 162
type input "80"
click at [609, 314] on button "Save" at bounding box center [612, 310] width 45 height 20
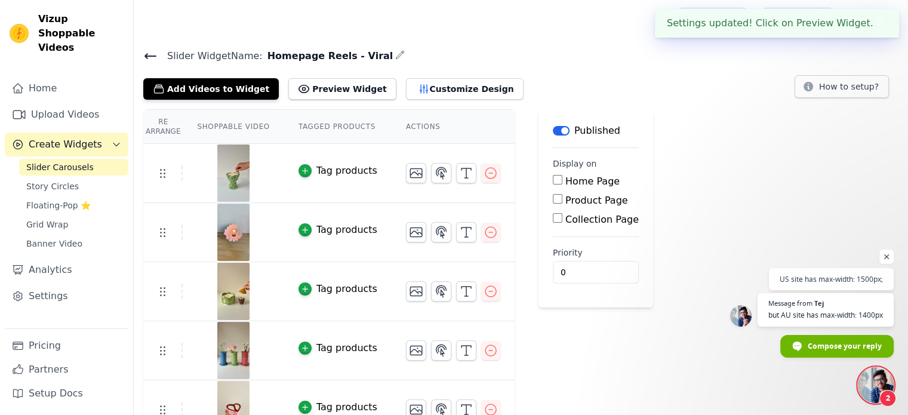
click at [147, 55] on icon at bounding box center [150, 56] width 11 height 5
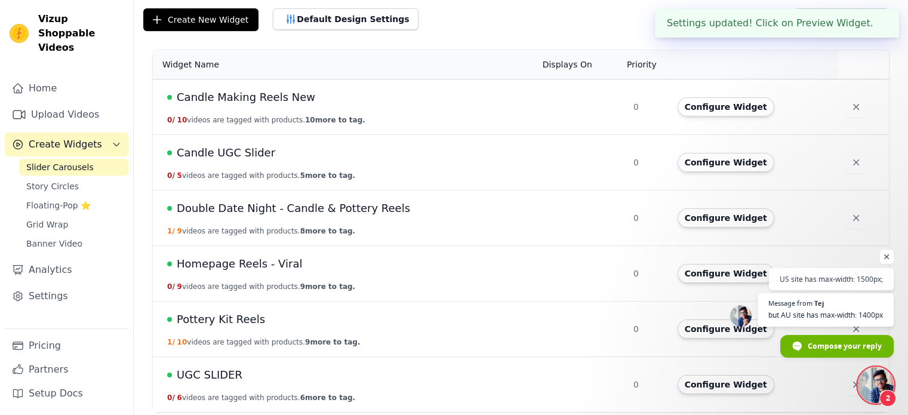
scroll to position [69, 0]
click at [215, 369] on span "UGC SLIDER" at bounding box center [210, 374] width 66 height 17
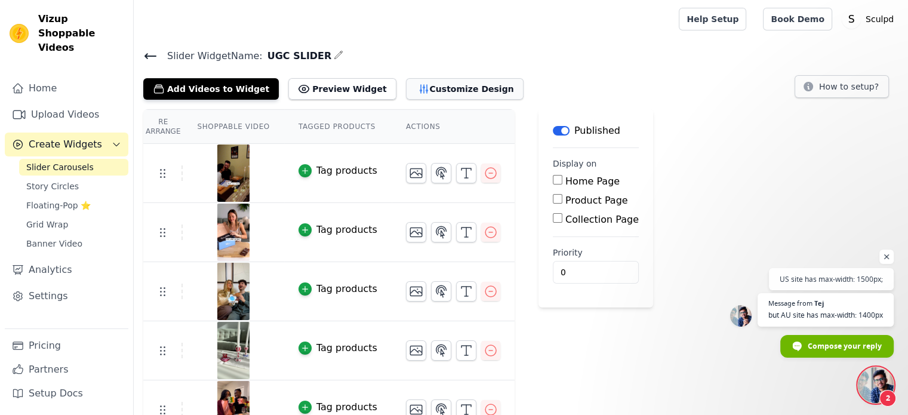
click at [421, 88] on button "Customize Design" at bounding box center [465, 88] width 118 height 21
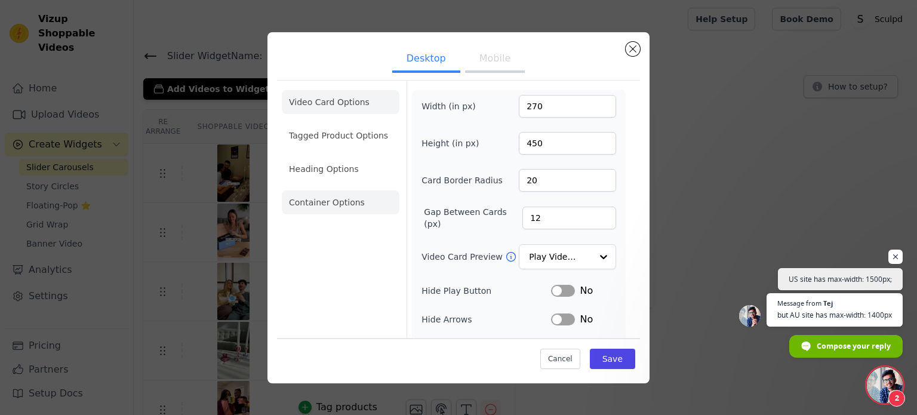
click at [316, 199] on li "Container Options" at bounding box center [341, 202] width 118 height 24
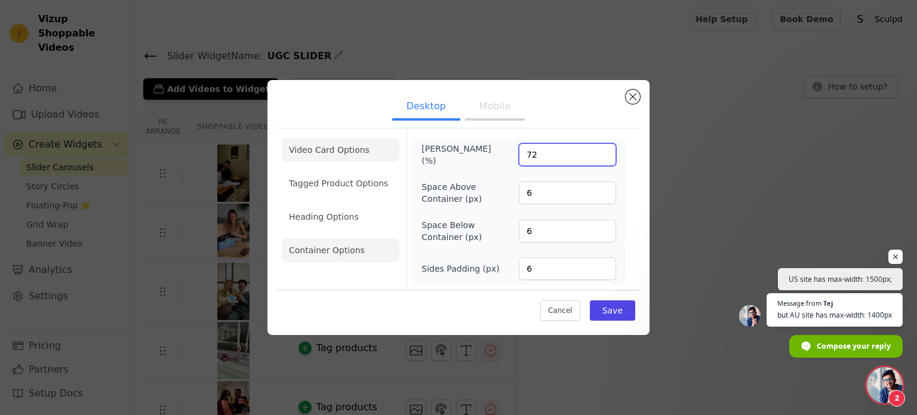
drag, startPoint x: 548, startPoint y: 162, endPoint x: 396, endPoint y: 145, distance: 153.1
click at [407, 140] on form "[PERSON_NAME] (%) 72 Space Above Container (px) 6 Space Below Container (px) 6 …" at bounding box center [518, 208] width 224 height 161
type input "80"
click at [616, 310] on button "Save" at bounding box center [612, 310] width 45 height 20
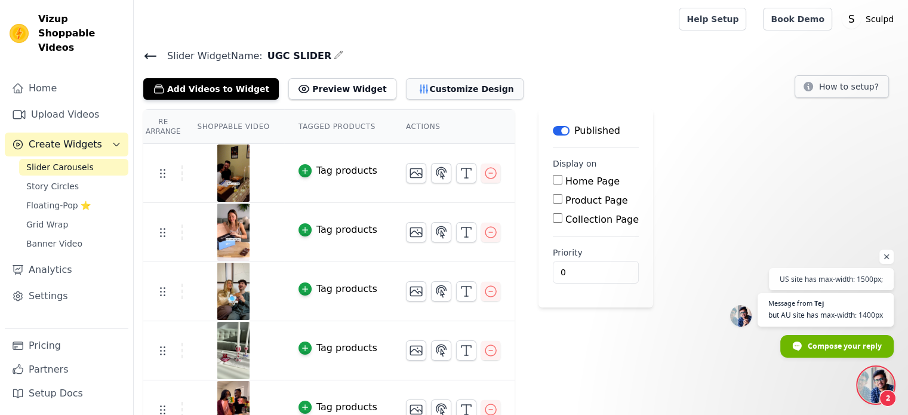
click at [425, 87] on button "Customize Design" at bounding box center [465, 88] width 118 height 21
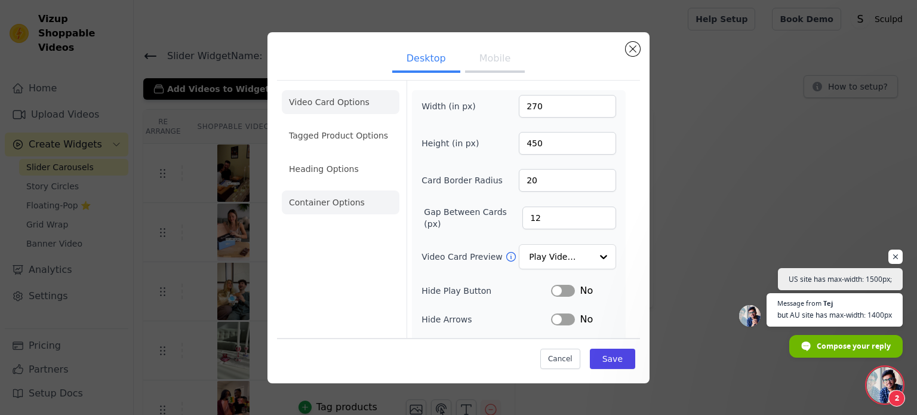
click at [346, 206] on li "Container Options" at bounding box center [341, 202] width 118 height 24
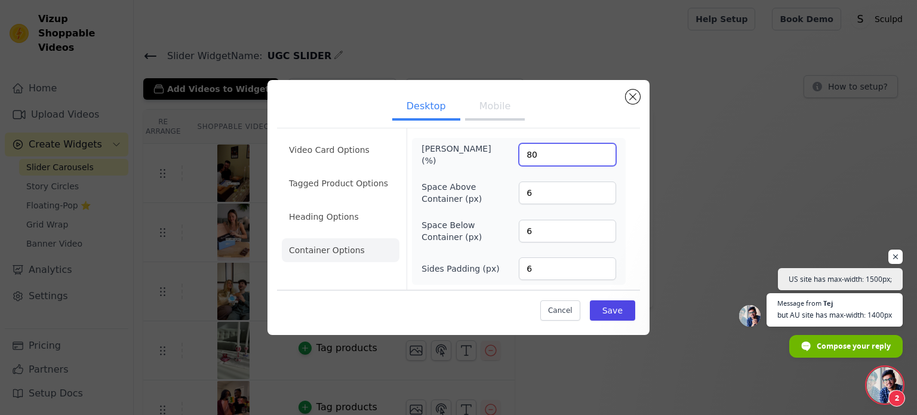
drag, startPoint x: 537, startPoint y: 157, endPoint x: 431, endPoint y: 163, distance: 105.8
click at [443, 162] on div "[PERSON_NAME] (%) 80" at bounding box center [518, 155] width 195 height 24
type input "75"
click at [616, 314] on button "Save" at bounding box center [612, 310] width 45 height 20
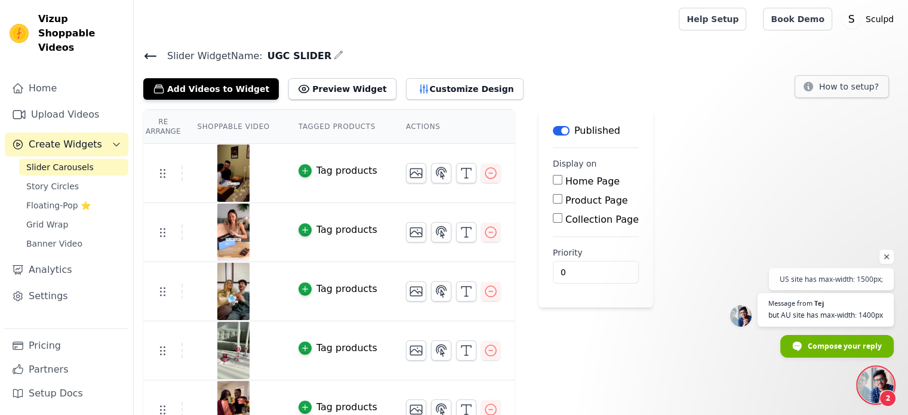
click at [147, 58] on icon at bounding box center [150, 56] width 14 height 14
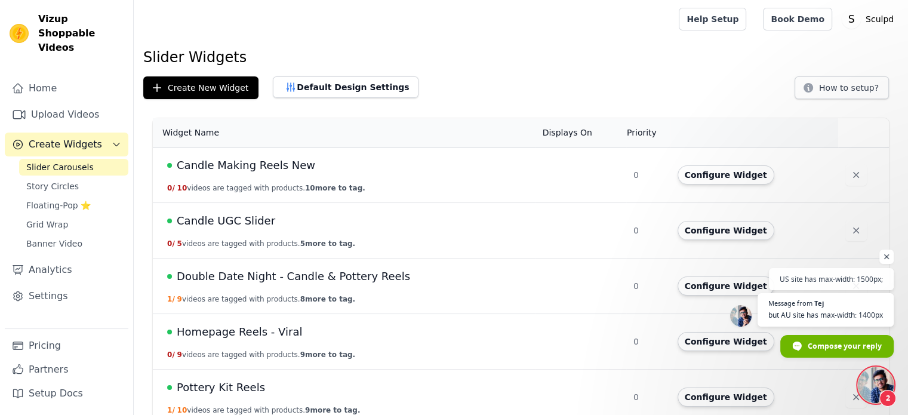
click at [246, 334] on span "Homepage Reels - Viral" at bounding box center [239, 331] width 125 height 17
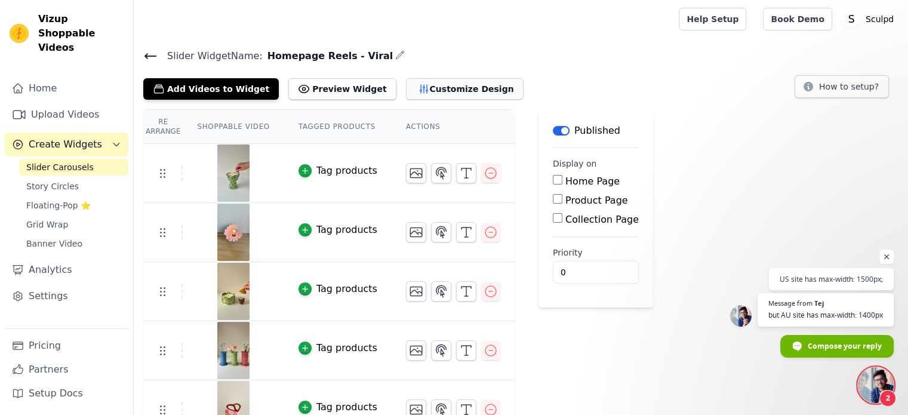
click at [443, 84] on button "Customize Design" at bounding box center [465, 88] width 118 height 21
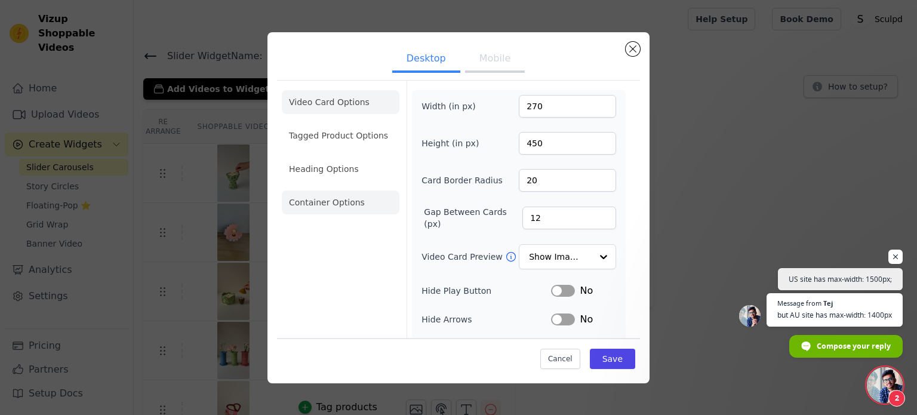
click at [328, 200] on li "Container Options" at bounding box center [341, 202] width 118 height 24
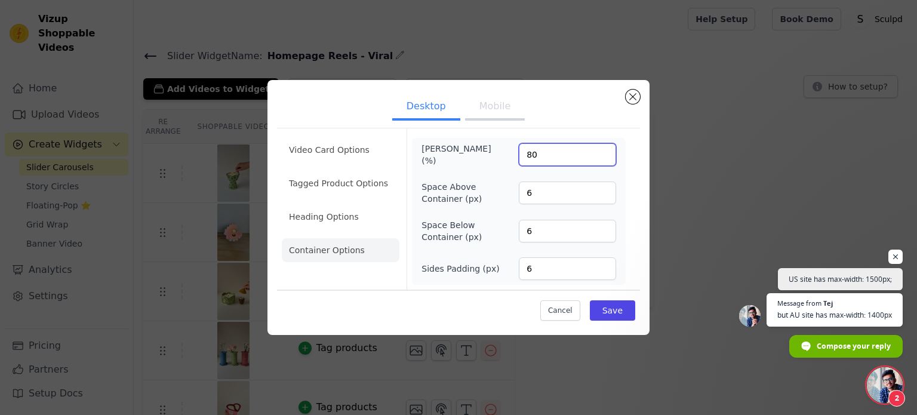
drag, startPoint x: 539, startPoint y: 153, endPoint x: 303, endPoint y: 164, distance: 236.0
click at [330, 151] on div "Video Card Options Tagged Product Options Heading Options Container Options Max…" at bounding box center [458, 209] width 363 height 162
type input "75"
click at [619, 305] on button "Save" at bounding box center [612, 310] width 45 height 20
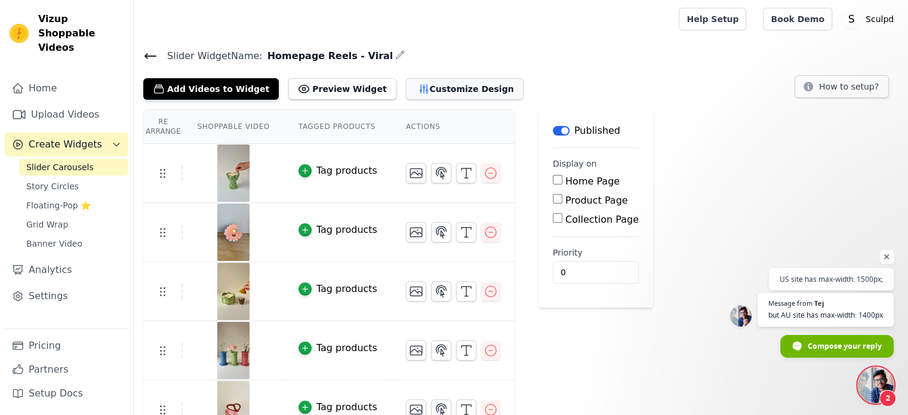
click at [413, 82] on button "Customize Design" at bounding box center [465, 88] width 118 height 21
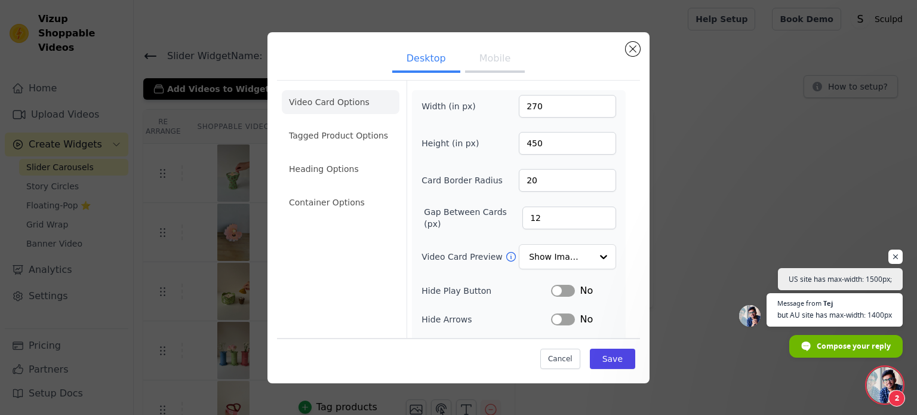
click at [485, 60] on button "Mobile" at bounding box center [495, 60] width 60 height 26
click at [335, 197] on li "Container Options" at bounding box center [341, 202] width 118 height 24
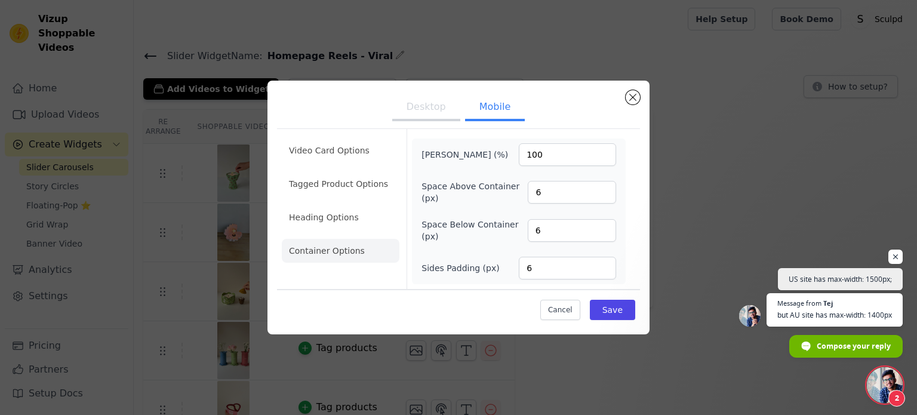
click at [428, 119] on button "Desktop" at bounding box center [426, 108] width 68 height 26
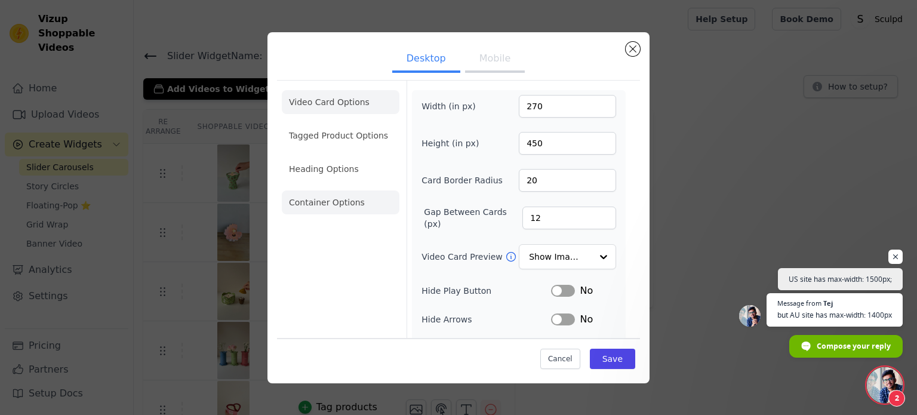
click at [329, 198] on li "Container Options" at bounding box center [341, 202] width 118 height 24
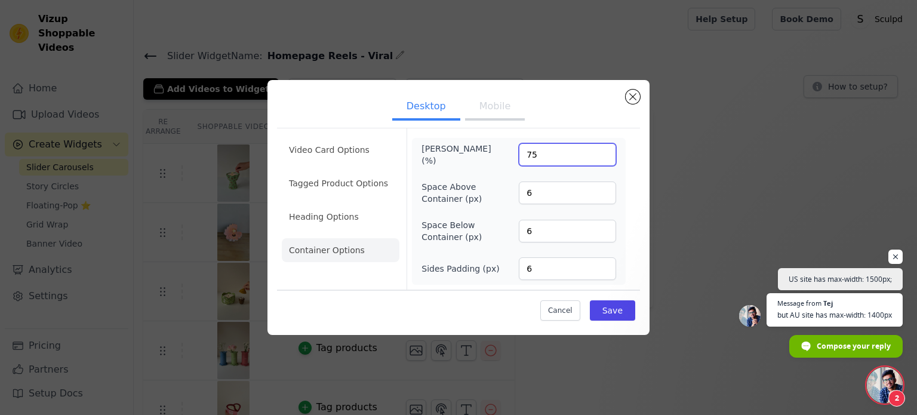
drag, startPoint x: 569, startPoint y: 147, endPoint x: 424, endPoint y: 177, distance: 148.0
click at [430, 176] on div "[PERSON_NAME] (%) 75 Space Above Container (px) 6 Space Below Container (px) 6 …" at bounding box center [518, 211] width 195 height 137
type input "100"
click at [620, 310] on button "Save" at bounding box center [612, 310] width 45 height 20
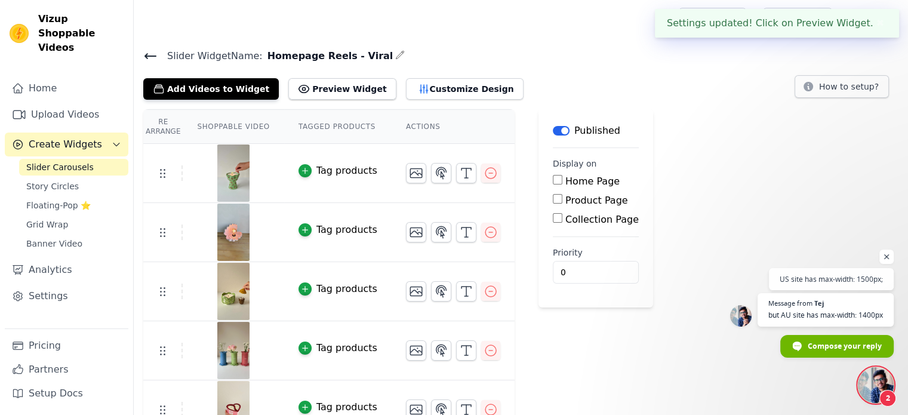
click at [150, 58] on icon at bounding box center [150, 56] width 14 height 14
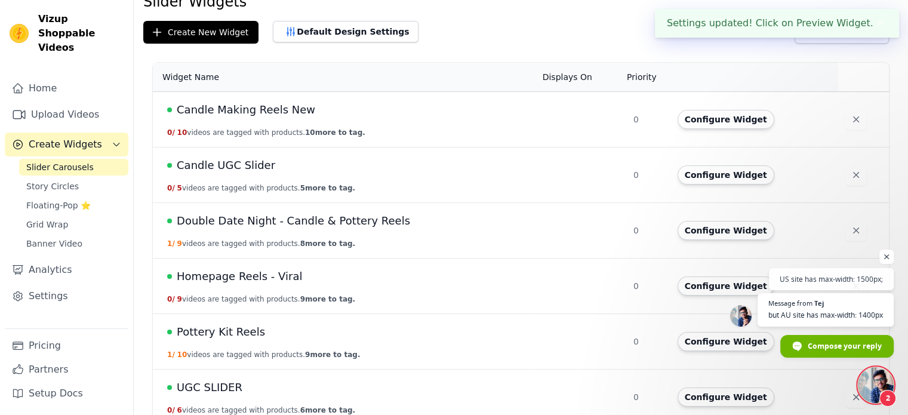
scroll to position [69, 0]
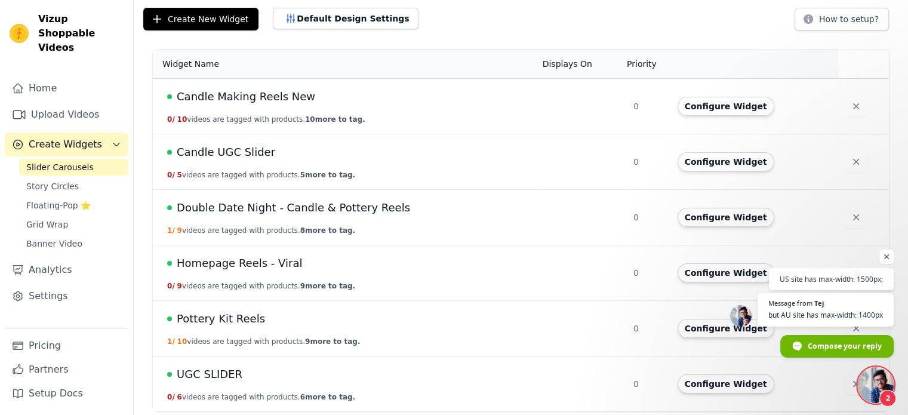
click at [217, 372] on span "UGC SLIDER" at bounding box center [210, 374] width 66 height 17
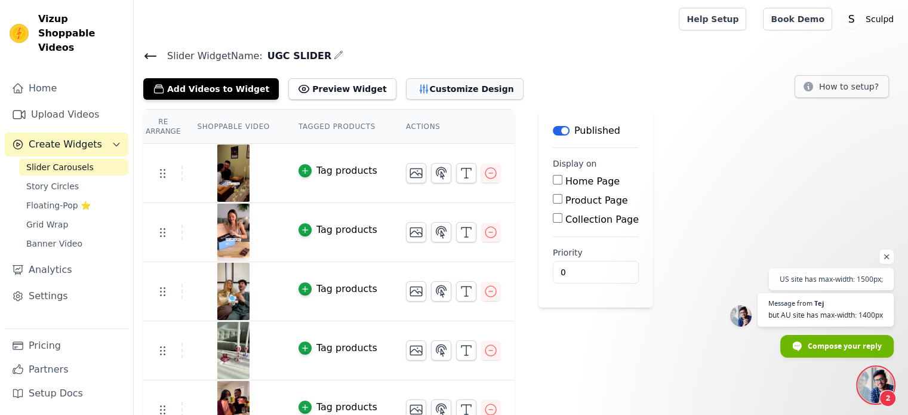
click at [425, 88] on button "Customize Design" at bounding box center [465, 88] width 118 height 21
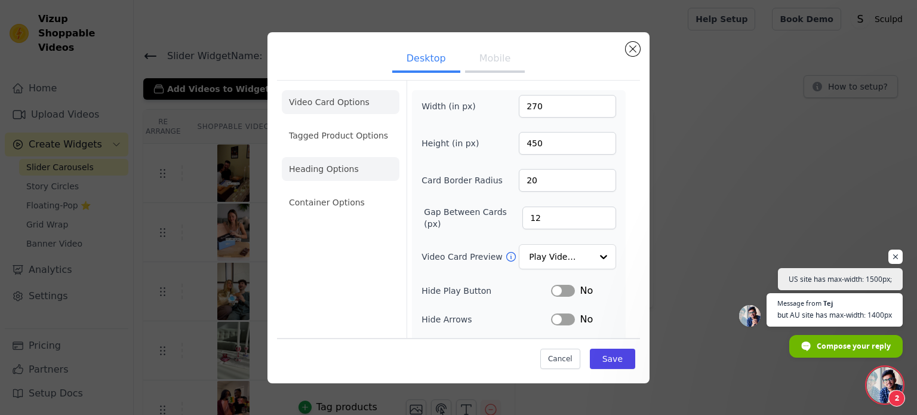
click at [328, 211] on li "Container Options" at bounding box center [341, 202] width 118 height 24
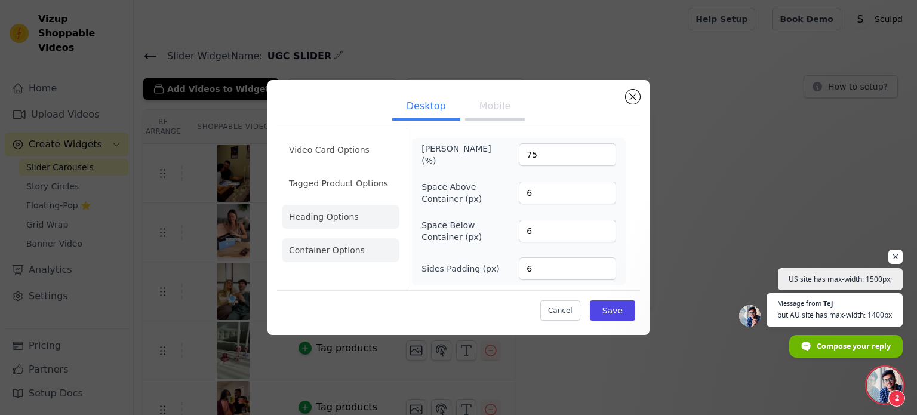
click at [329, 209] on li "Heading Options" at bounding box center [341, 217] width 118 height 24
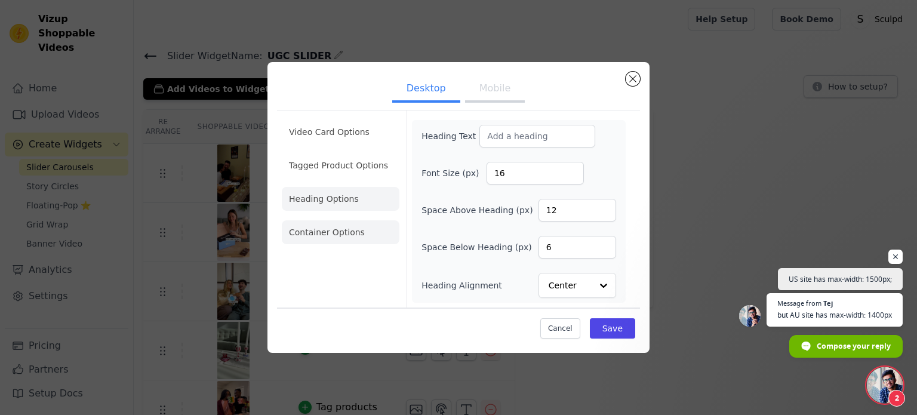
click at [356, 232] on li "Container Options" at bounding box center [341, 232] width 118 height 24
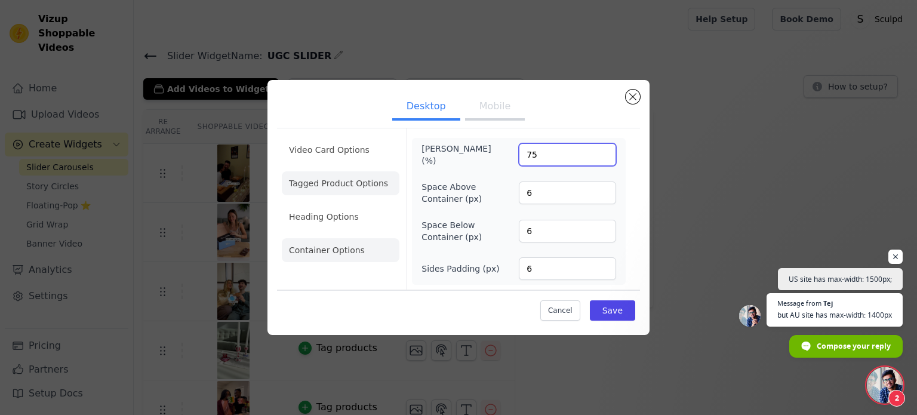
drag, startPoint x: 540, startPoint y: 155, endPoint x: 389, endPoint y: 180, distance: 153.0
click at [406, 174] on form "[PERSON_NAME] (%) 75 Space Above Container (px) 6 Space Below Container (px) 6 …" at bounding box center [518, 208] width 224 height 161
type input "100"
click at [601, 317] on button "Save" at bounding box center [612, 310] width 45 height 20
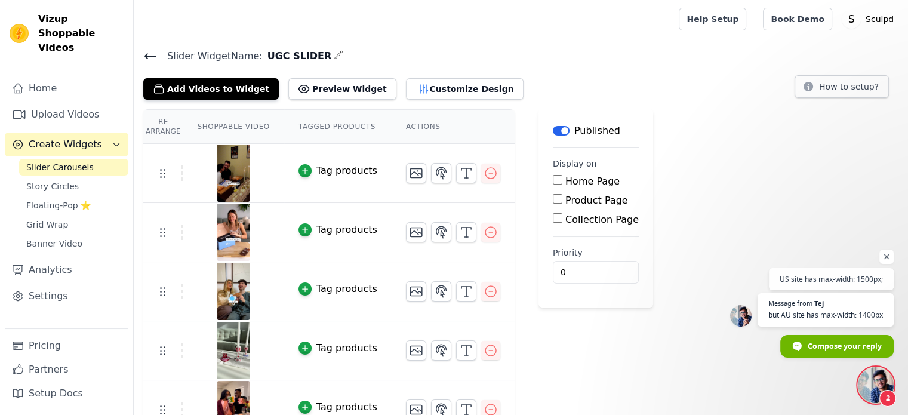
click at [150, 50] on icon at bounding box center [150, 56] width 14 height 14
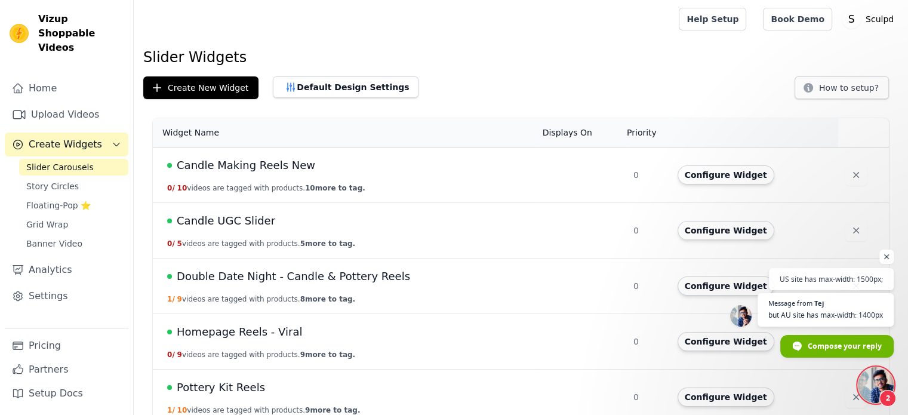
click at [257, 159] on span "Candle Making Reels New" at bounding box center [246, 165] width 138 height 17
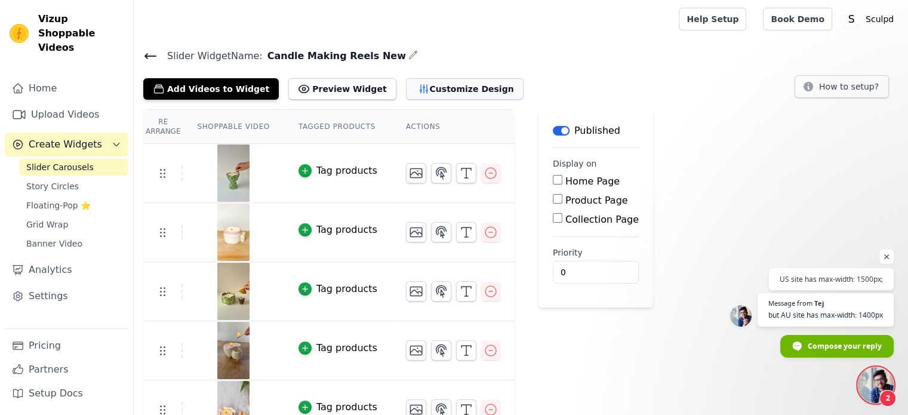
click at [428, 88] on button "Customize Design" at bounding box center [465, 88] width 118 height 21
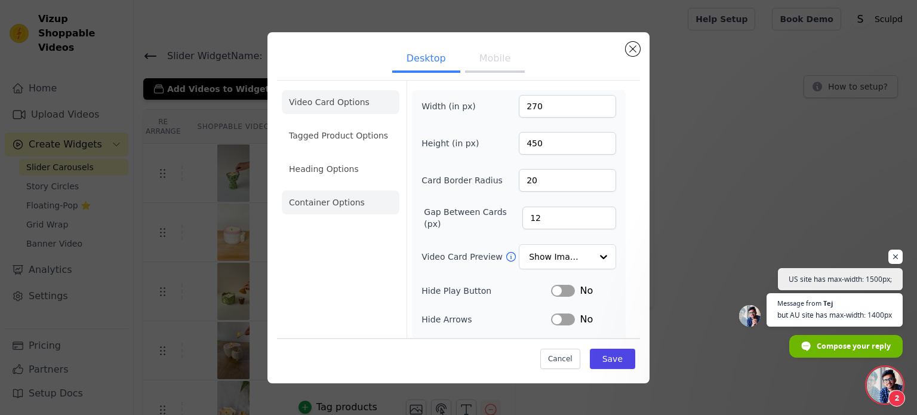
click at [320, 204] on li "Container Options" at bounding box center [341, 202] width 118 height 24
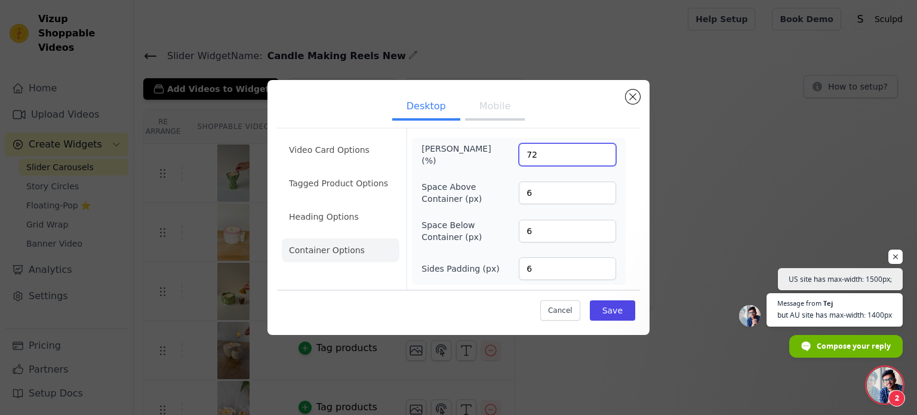
click at [530, 161] on input "72" at bounding box center [567, 154] width 97 height 23
type input "100"
click at [607, 306] on button "Save" at bounding box center [612, 310] width 45 height 20
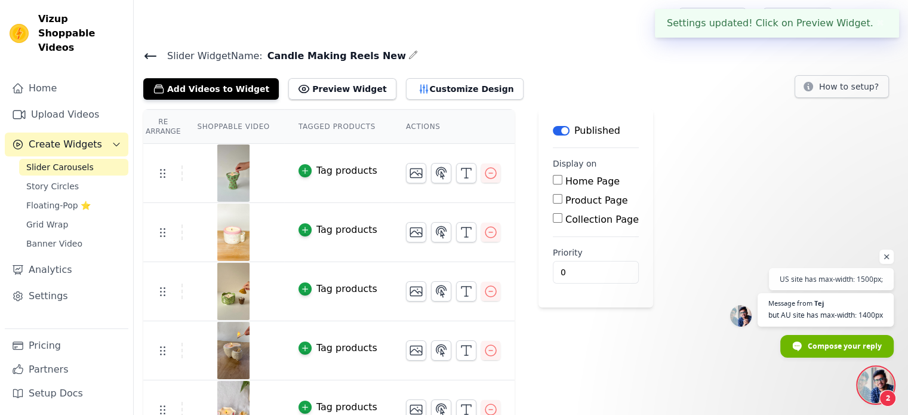
click at [147, 57] on icon at bounding box center [150, 56] width 11 height 5
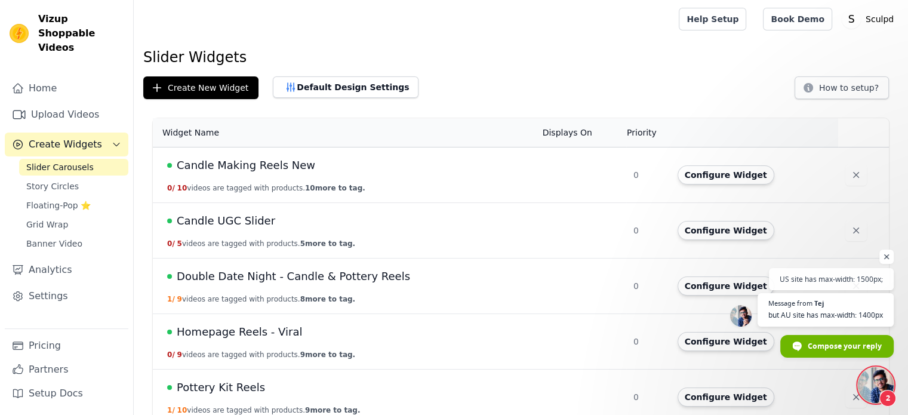
click at [207, 224] on span "Candle UGC Slider" at bounding box center [226, 220] width 98 height 17
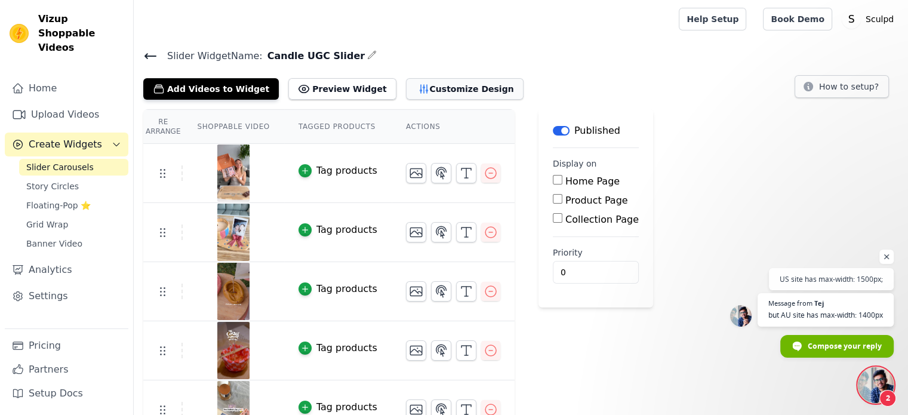
click at [446, 98] on button "Customize Design" at bounding box center [465, 88] width 118 height 21
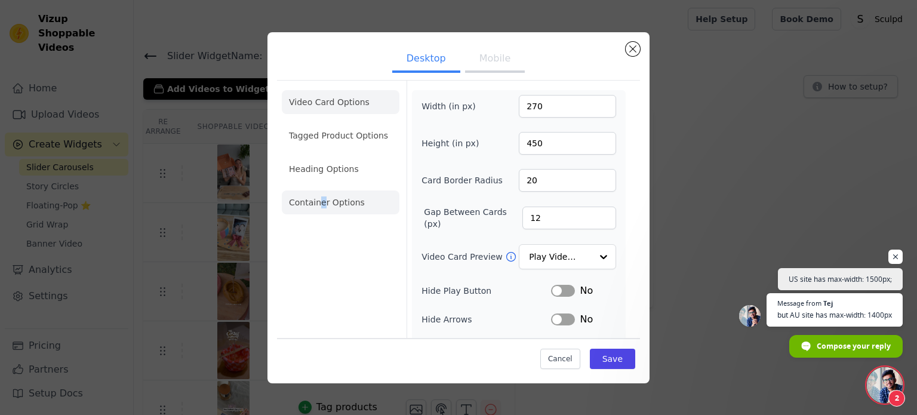
click at [320, 205] on li "Container Options" at bounding box center [341, 202] width 118 height 24
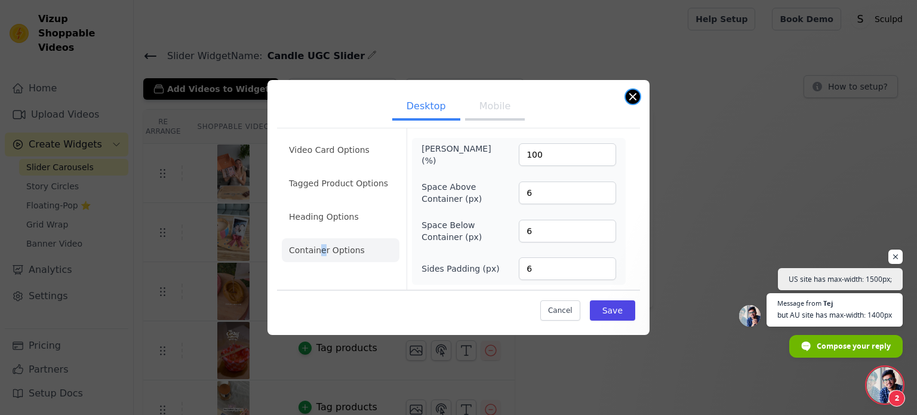
click at [638, 97] on button "Close modal" at bounding box center [632, 97] width 14 height 14
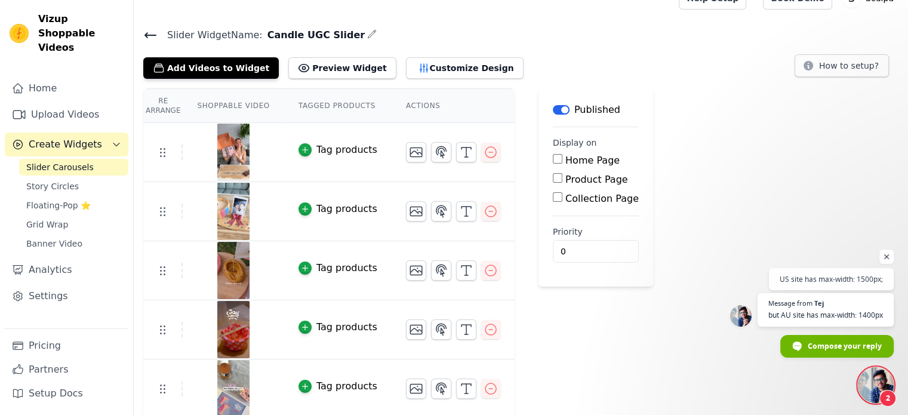
scroll to position [23, 0]
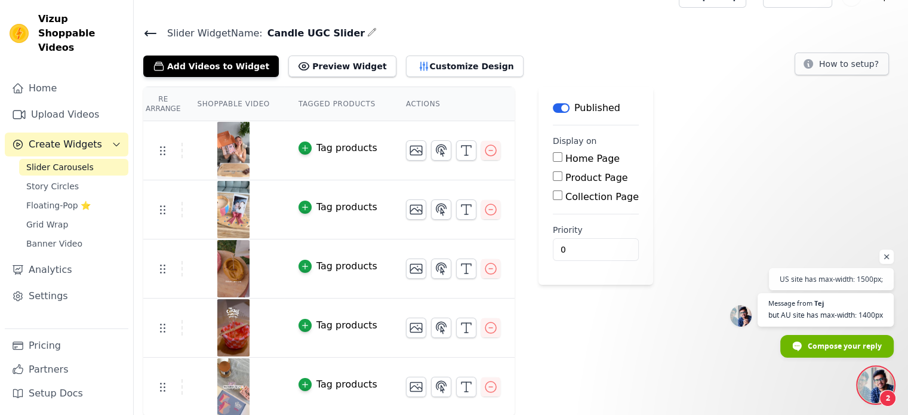
click at [153, 29] on icon at bounding box center [150, 33] width 14 height 14
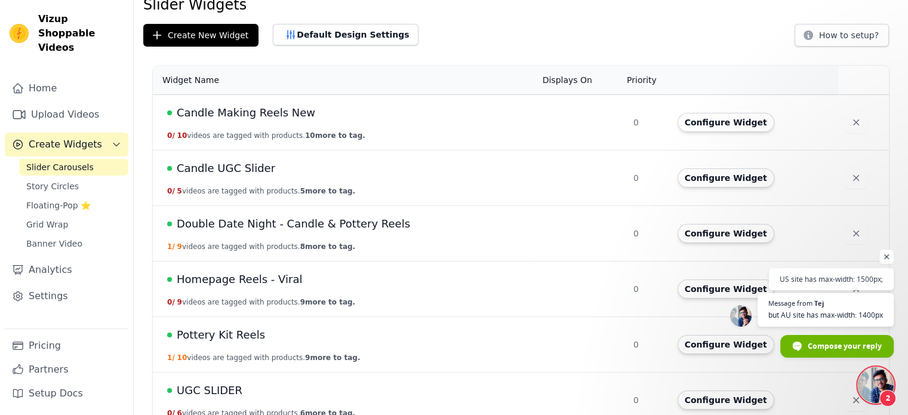
scroll to position [69, 0]
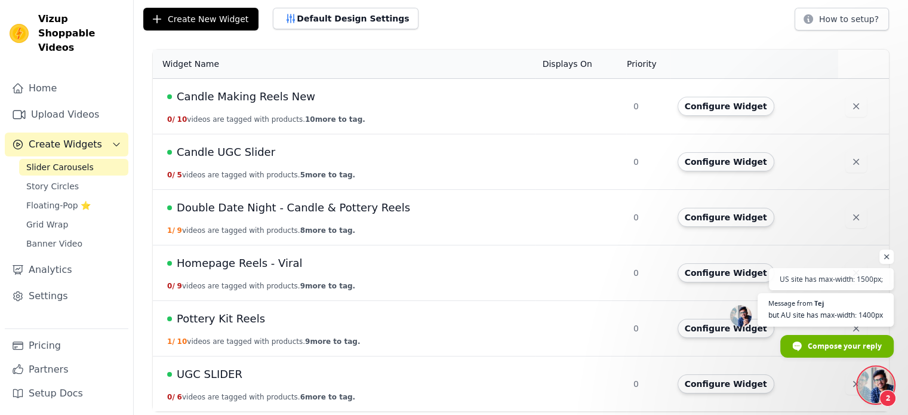
click at [232, 322] on span "Pottery Kit Reels" at bounding box center [221, 318] width 88 height 17
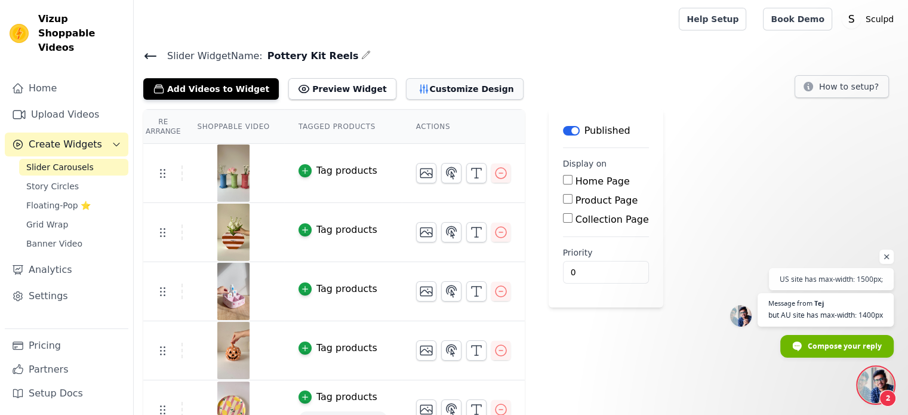
click at [456, 88] on button "Customize Design" at bounding box center [465, 88] width 118 height 21
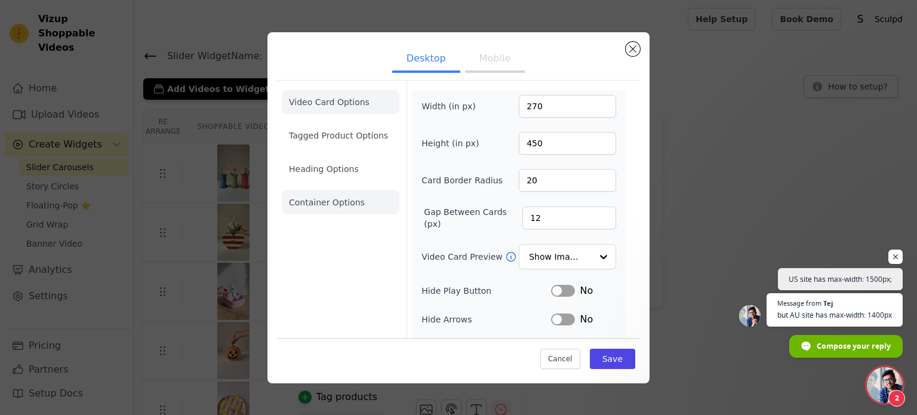
click at [351, 198] on li "Container Options" at bounding box center [341, 202] width 118 height 24
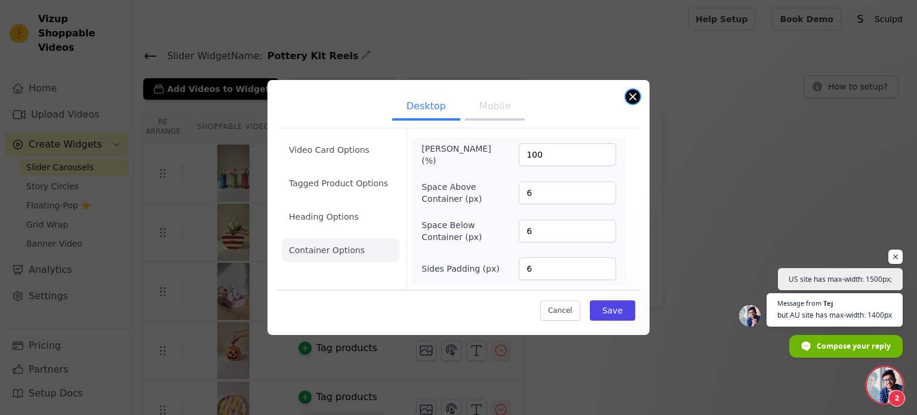
click at [633, 101] on button "Close modal" at bounding box center [632, 97] width 14 height 14
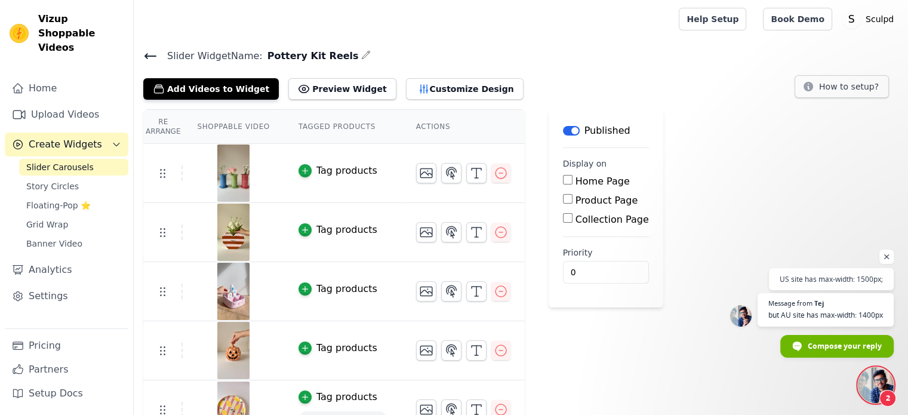
click at [156, 57] on icon at bounding box center [150, 56] width 14 height 14
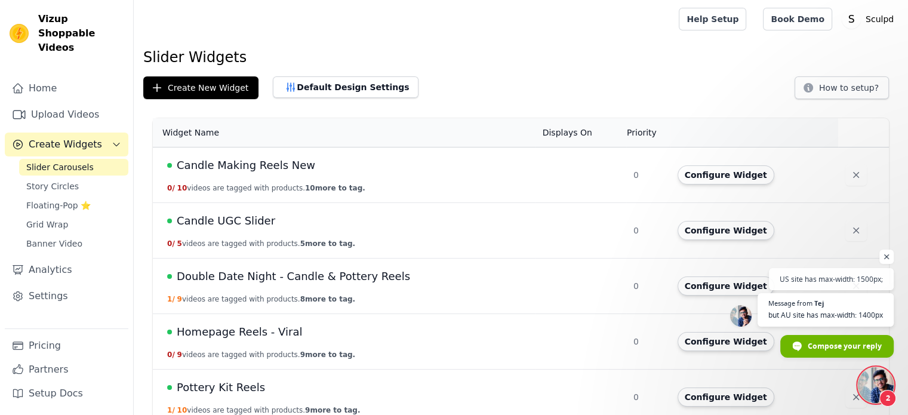
click at [240, 283] on span "Double Date Night - Candle & Pottery Reels" at bounding box center [293, 276] width 233 height 17
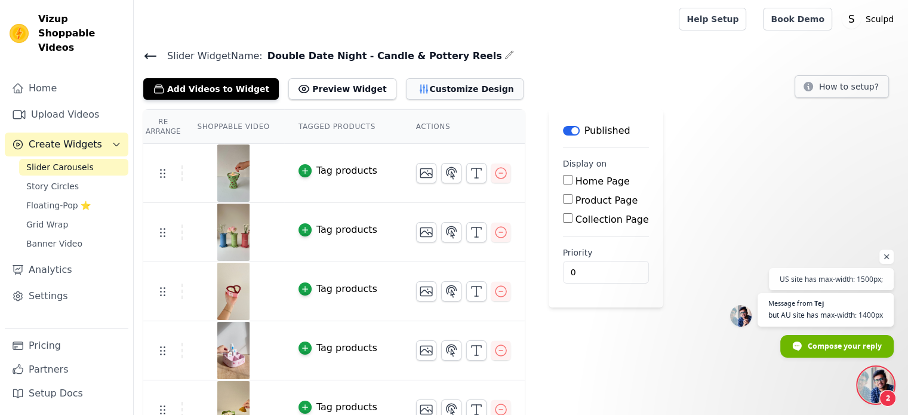
click at [440, 91] on button "Customize Design" at bounding box center [465, 88] width 118 height 21
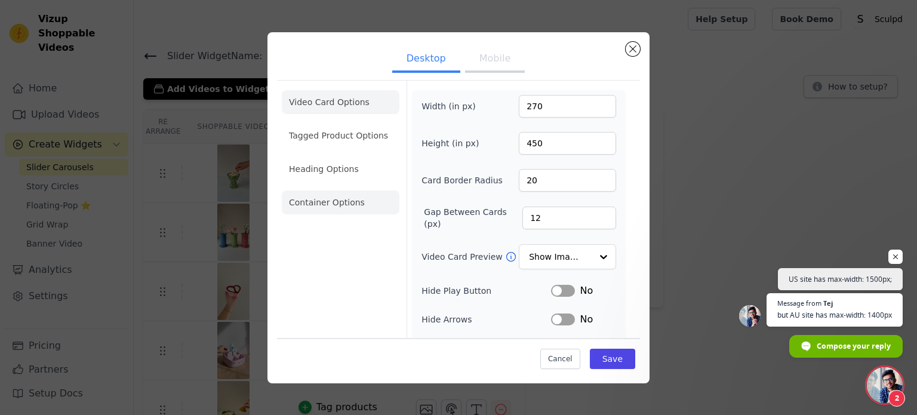
click at [337, 206] on li "Container Options" at bounding box center [341, 202] width 118 height 24
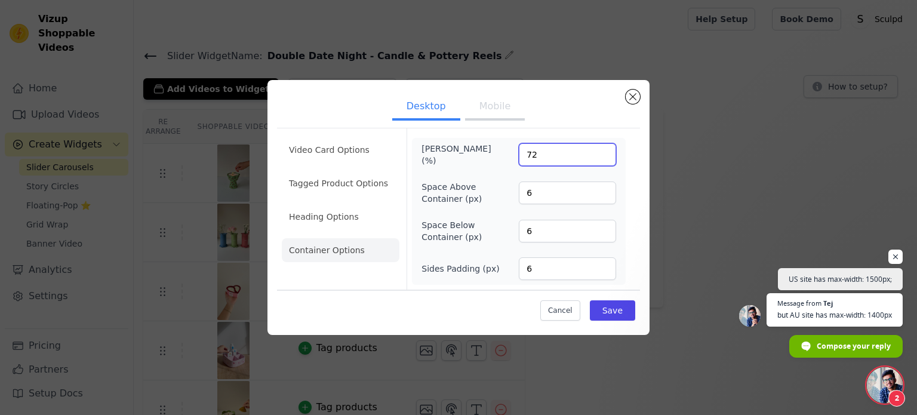
click at [532, 160] on input "72" at bounding box center [567, 154] width 97 height 23
type input "100"
click at [601, 320] on div "Cancel Save" at bounding box center [458, 307] width 363 height 36
click at [610, 317] on button "Save" at bounding box center [612, 310] width 45 height 20
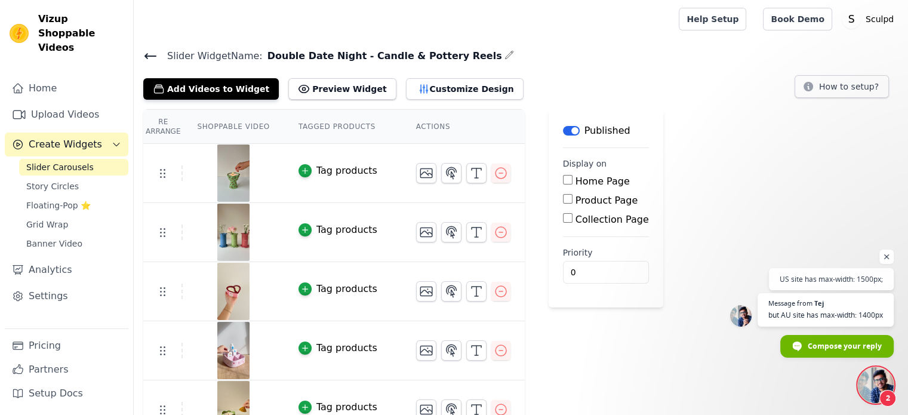
click at [880, 377] on span "Open chat" at bounding box center [875, 385] width 36 height 36
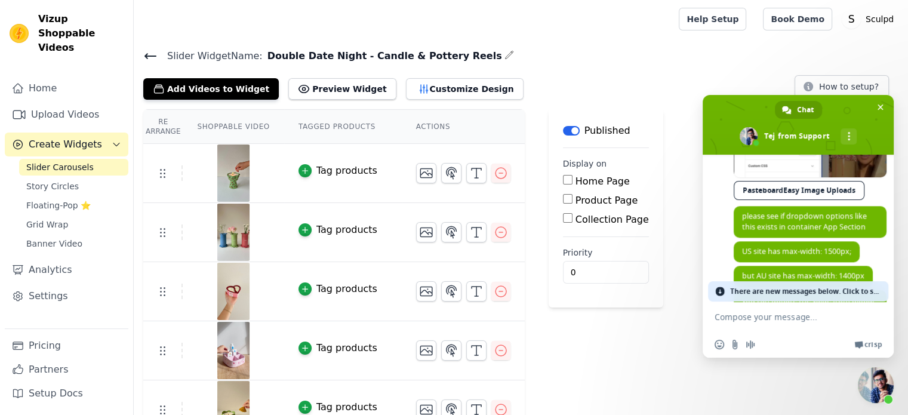
scroll to position [1429, 0]
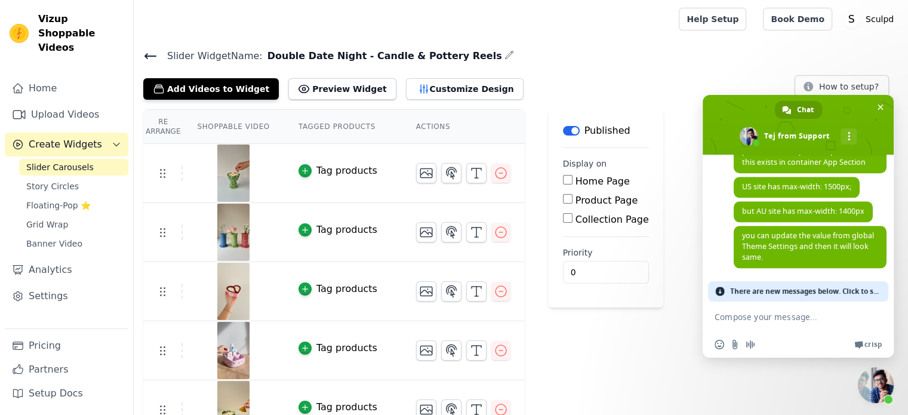
click at [801, 324] on textarea "Compose your message..." at bounding box center [785, 316] width 143 height 30
type textarea "fixed it"
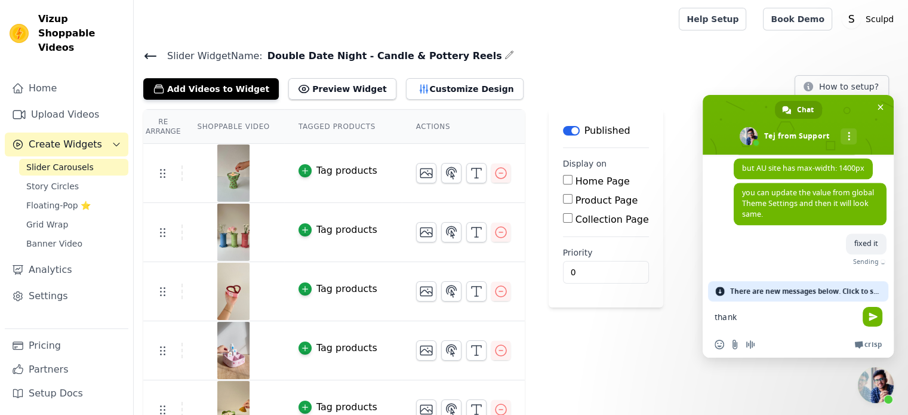
type textarea "thanks"
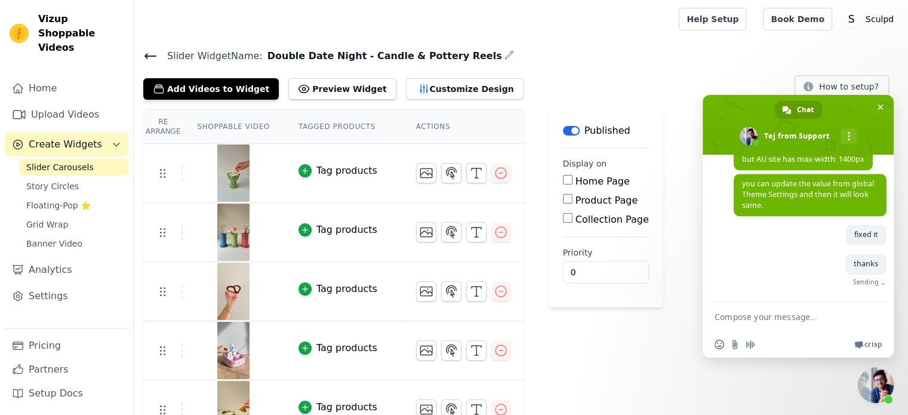
scroll to position [1463, 0]
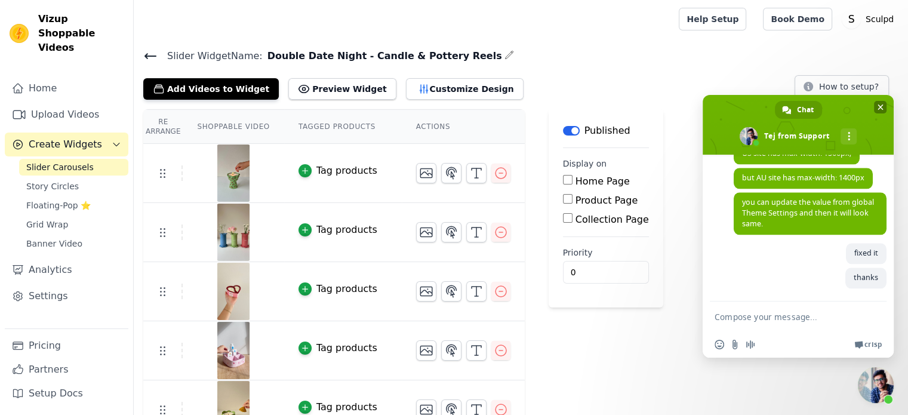
click at [846, 113] on span at bounding box center [797, 125] width 191 height 60
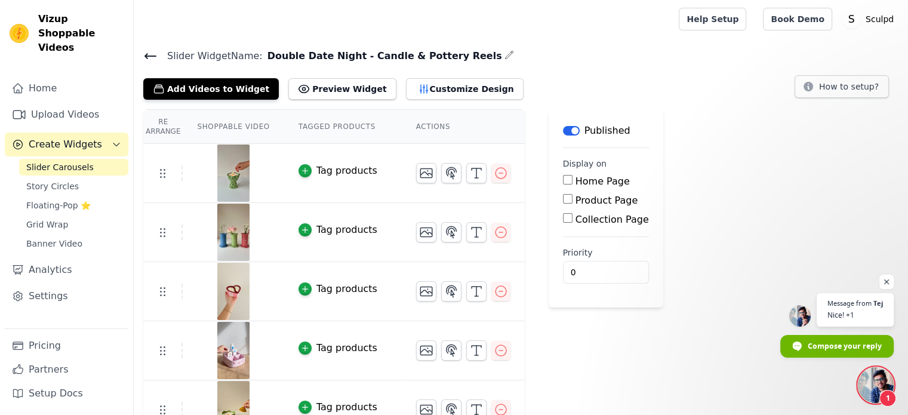
scroll to position [1470, 0]
click at [852, 310] on span "Nice! +1" at bounding box center [854, 314] width 56 height 11
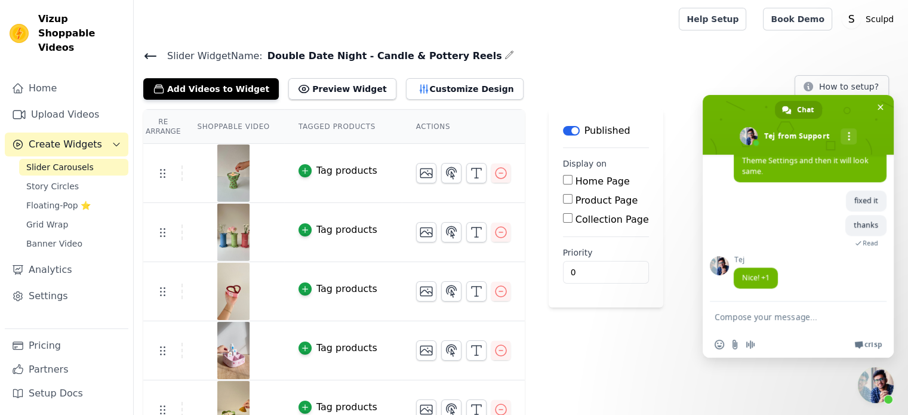
scroll to position [1505, 0]
